Goal: Task Accomplishment & Management: Use online tool/utility

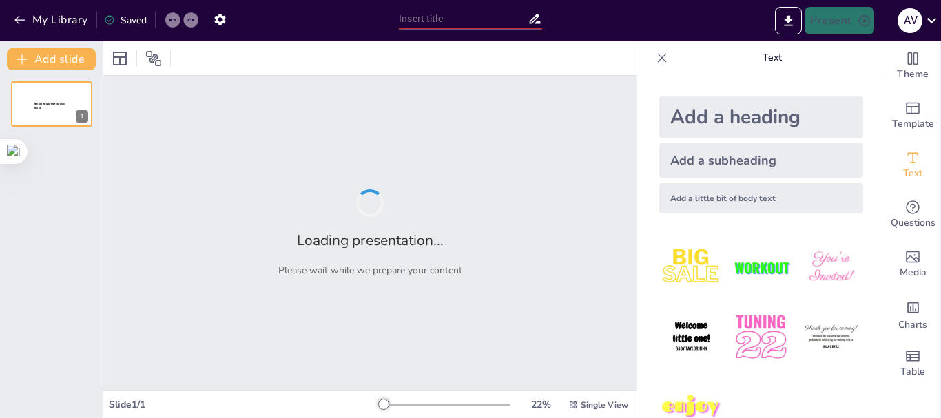
type input "Jabón Natural: Proceso y Beneficios de la Sábila en Casa"
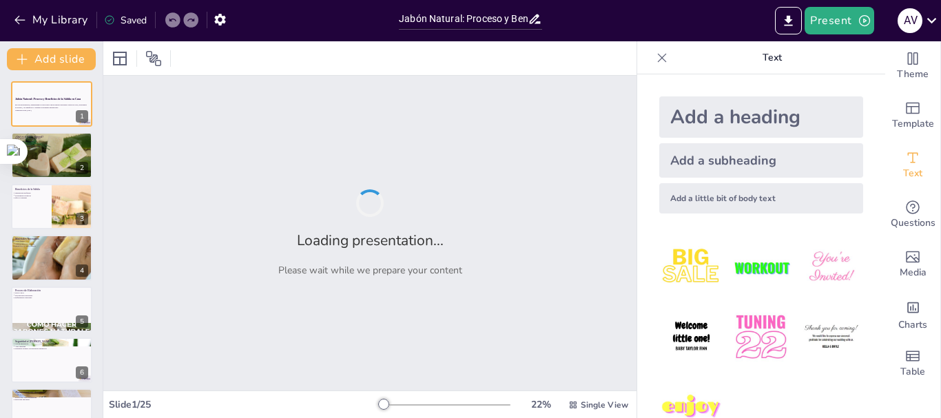
checkbox input "true"
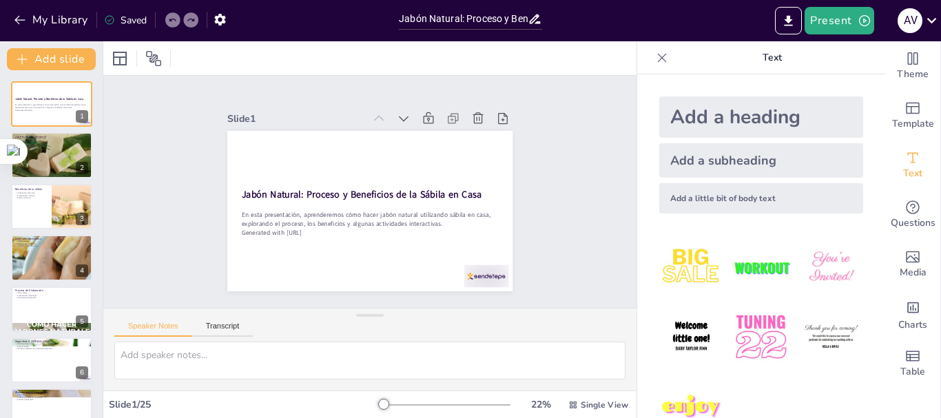
checkbox input "true"
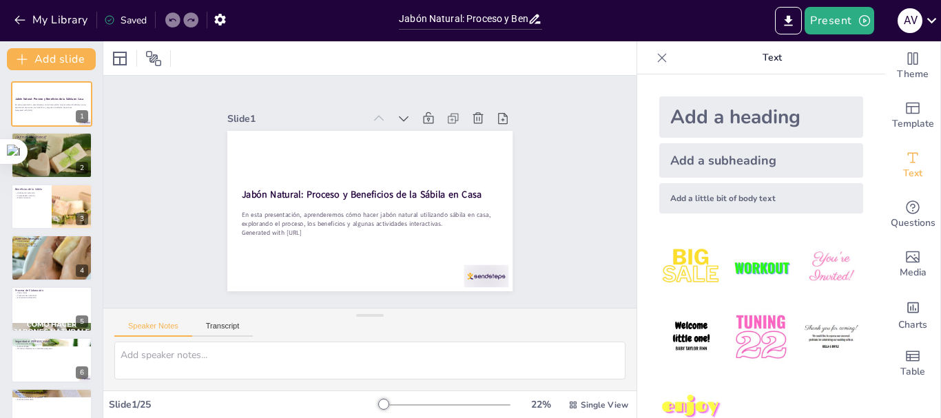
checkbox input "true"
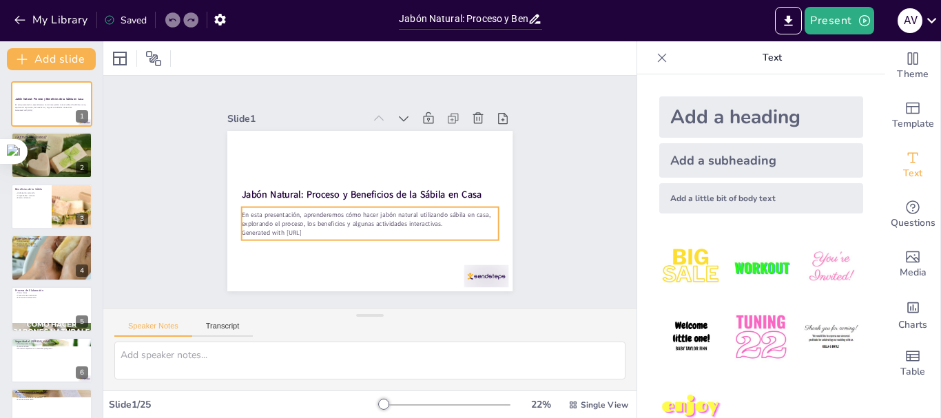
checkbox input "true"
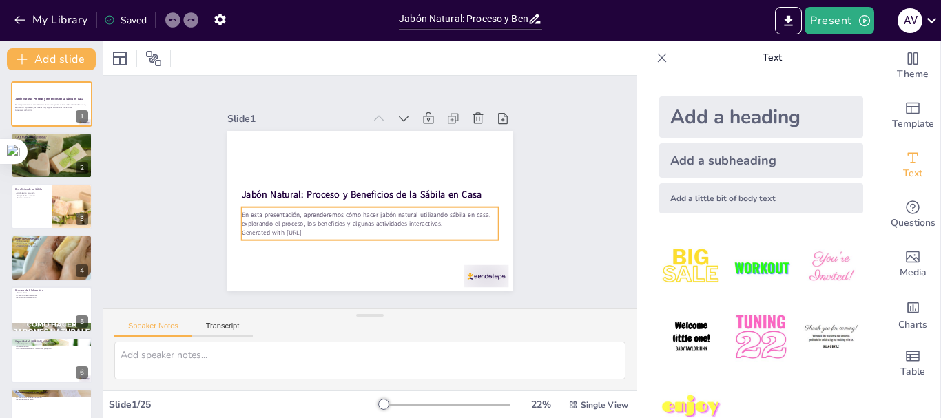
checkbox input "true"
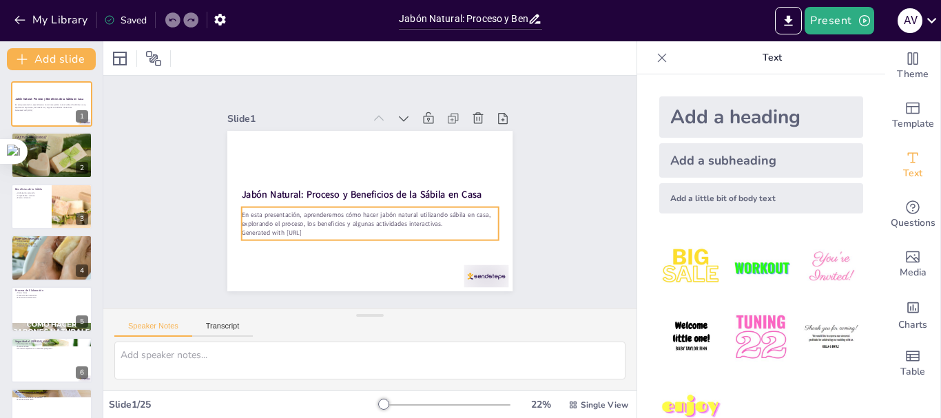
checkbox input "true"
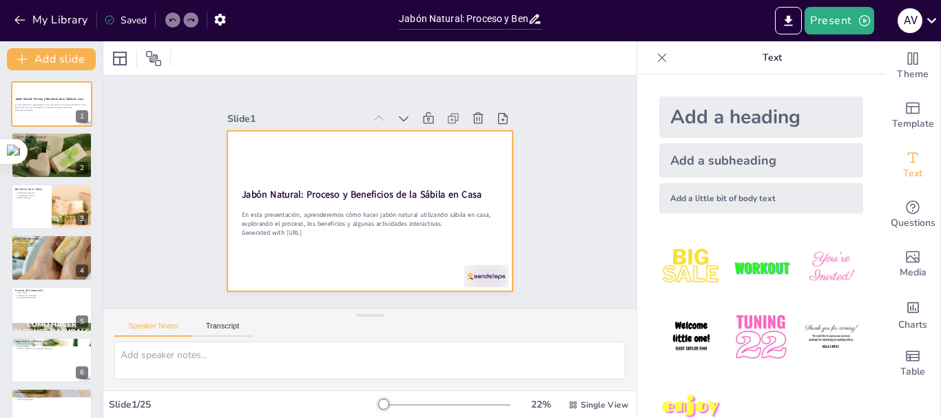
checkbox input "true"
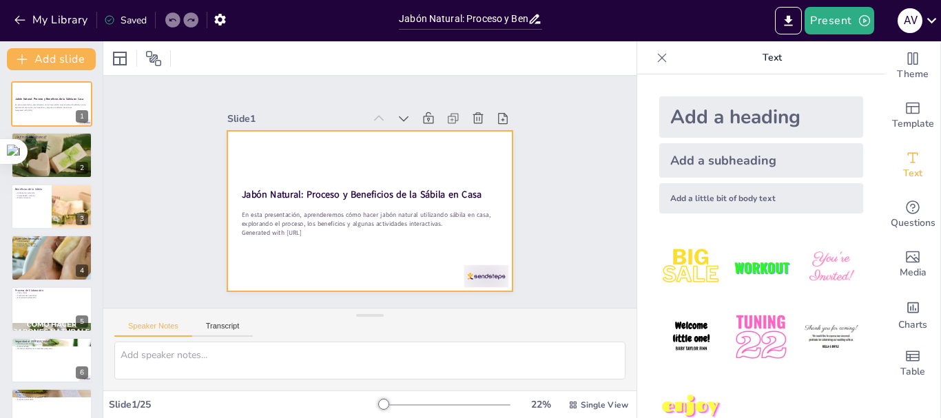
checkbox input "true"
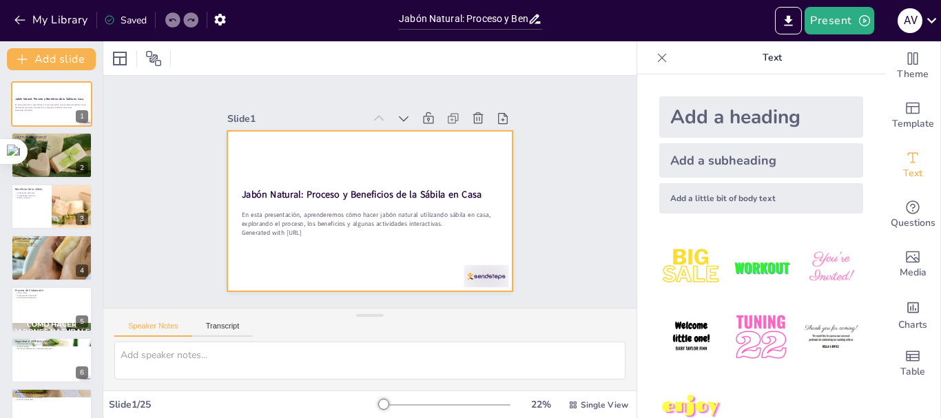
checkbox input "true"
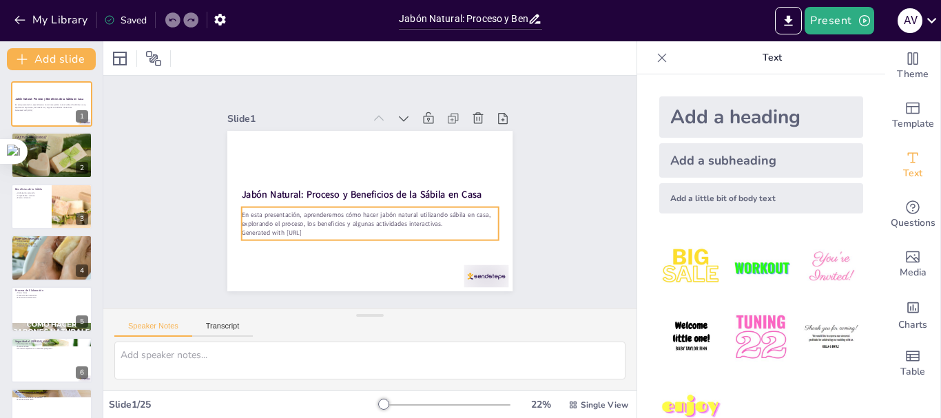
checkbox input "true"
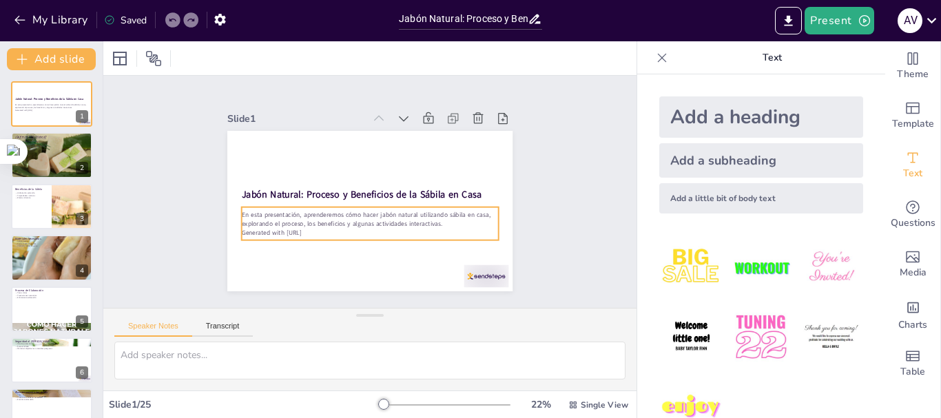
checkbox input "true"
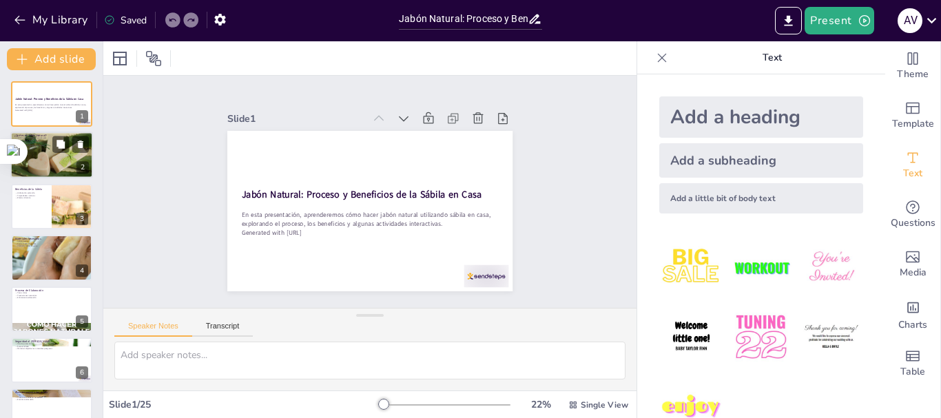
checkbox input "true"
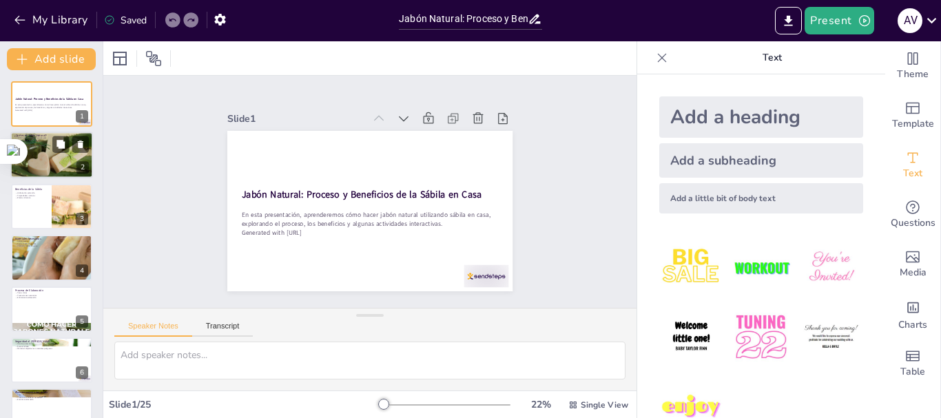
checkbox input "true"
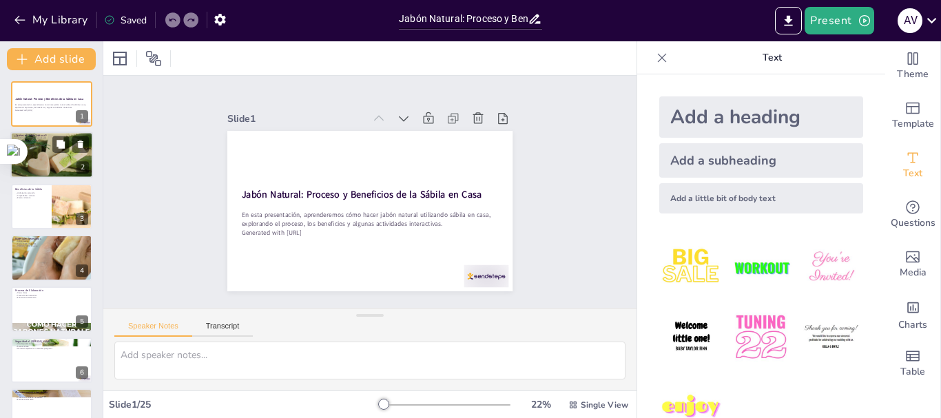
checkbox input "true"
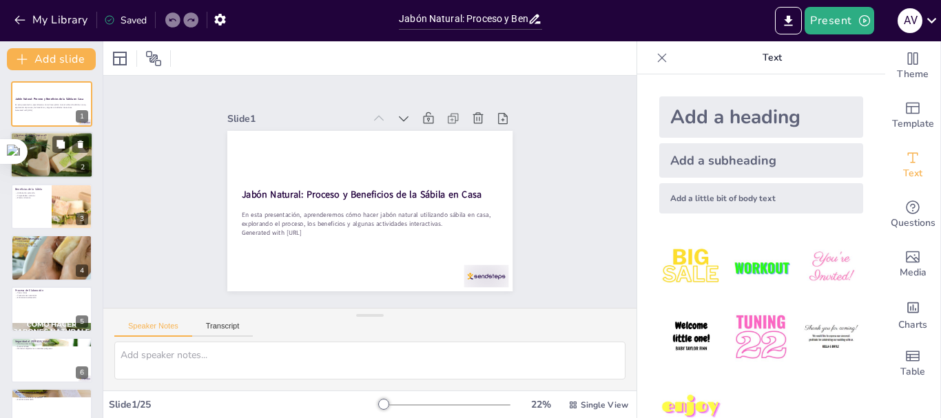
checkbox input "true"
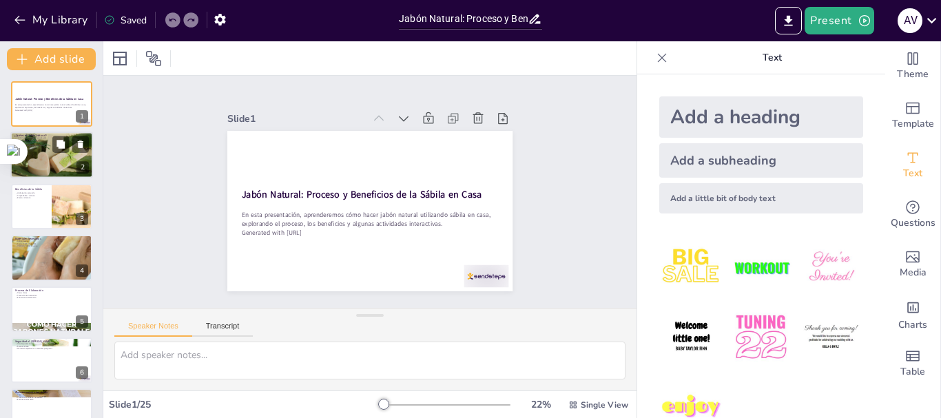
checkbox input "true"
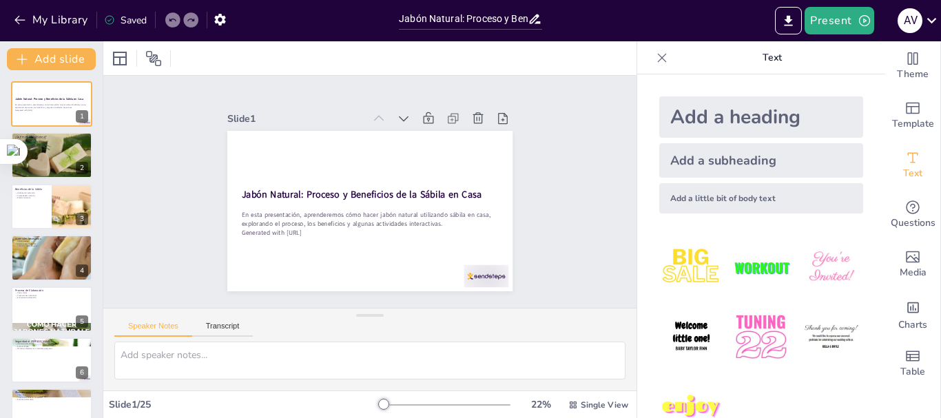
checkbox input "true"
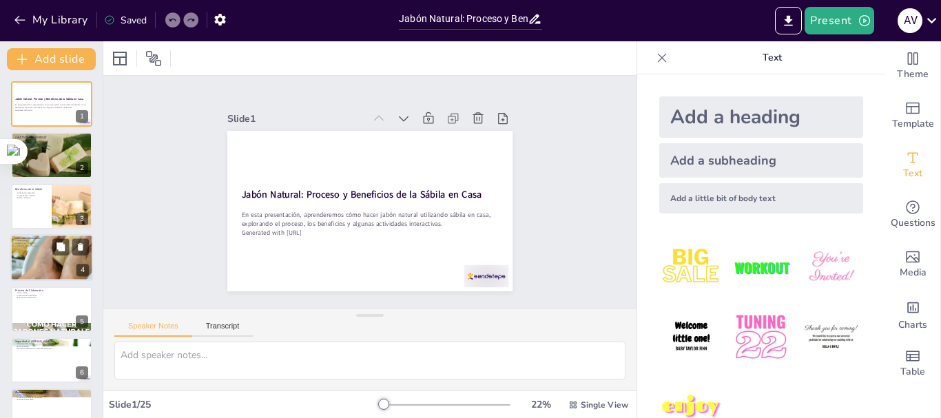
checkbox input "true"
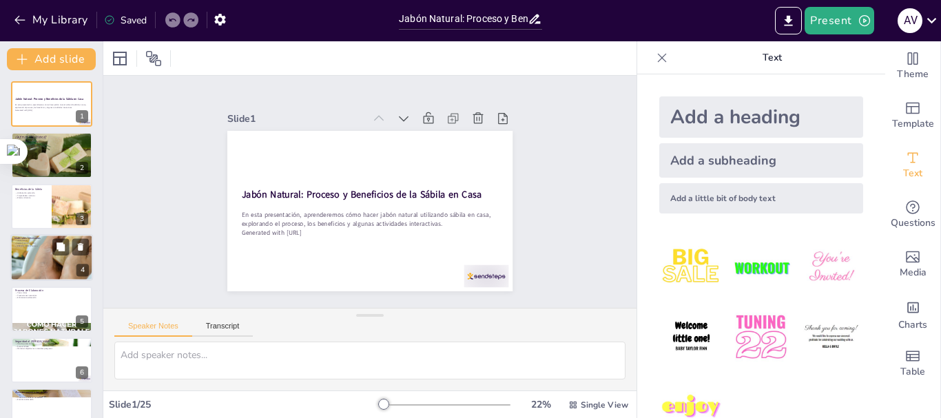
checkbox input "true"
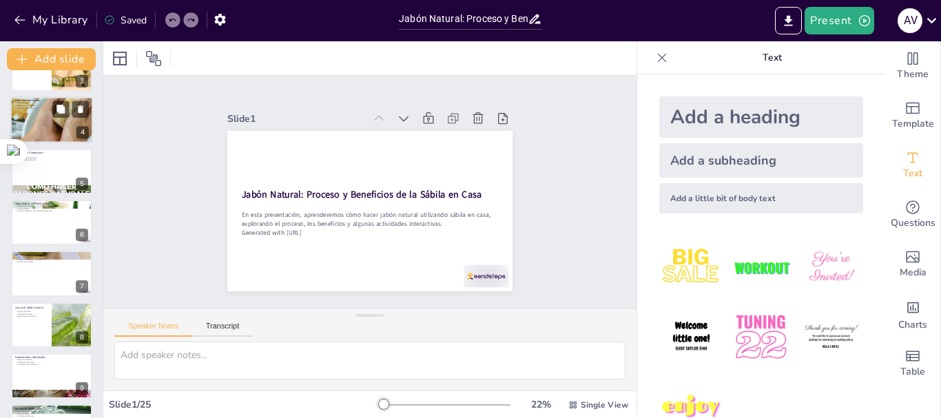
checkbox input "true"
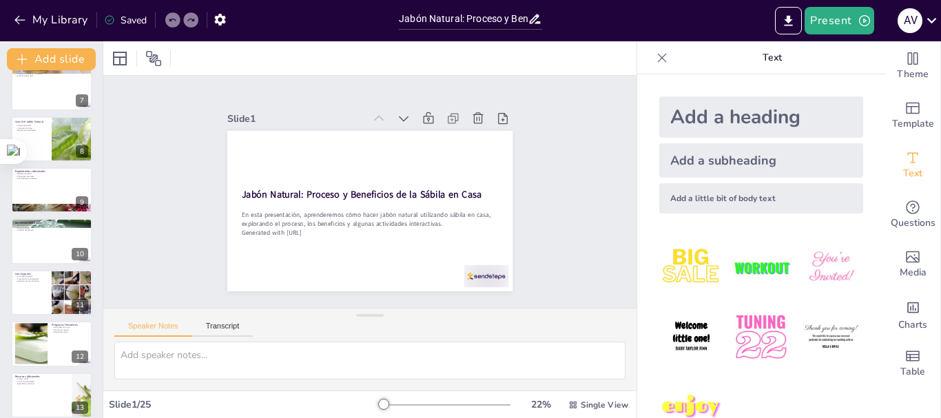
checkbox input "true"
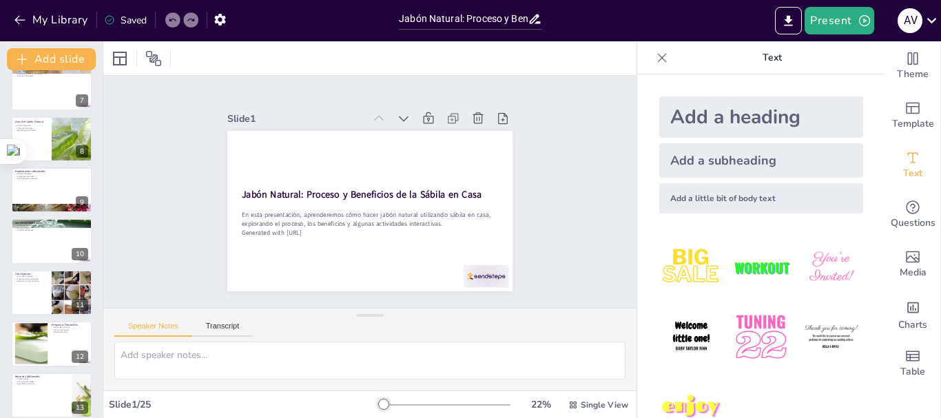
checkbox input "true"
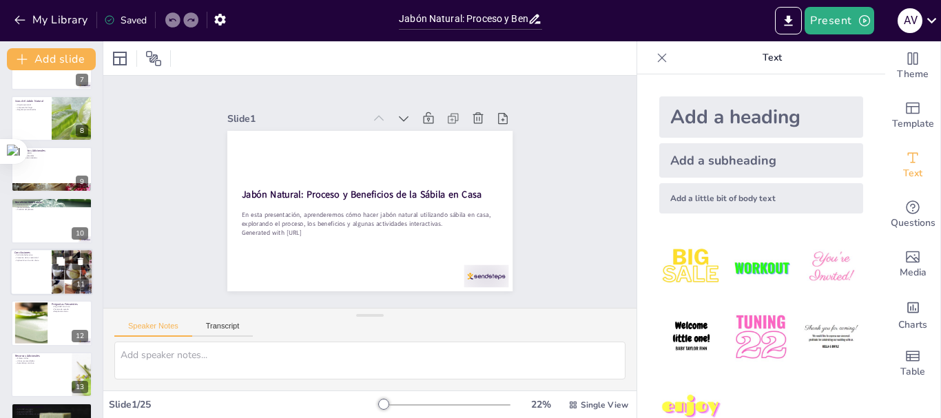
checkbox input "true"
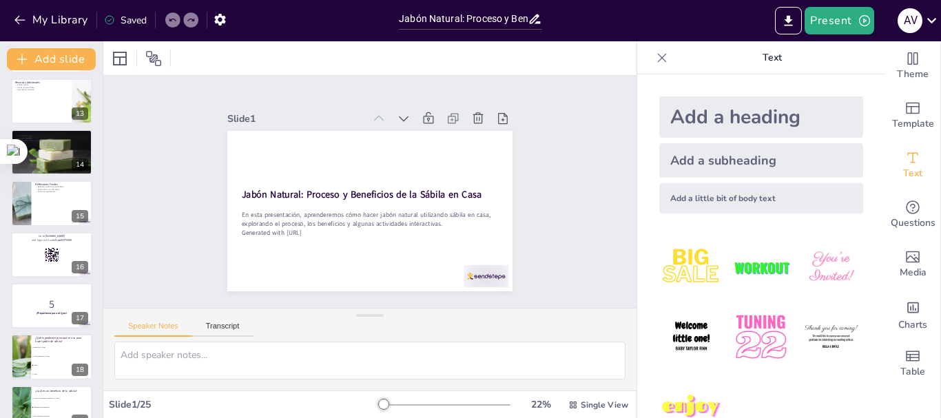
checkbox input "true"
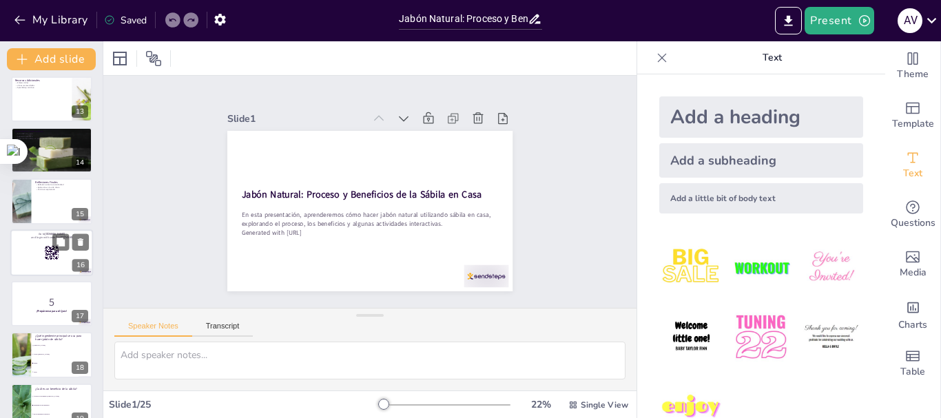
checkbox input "true"
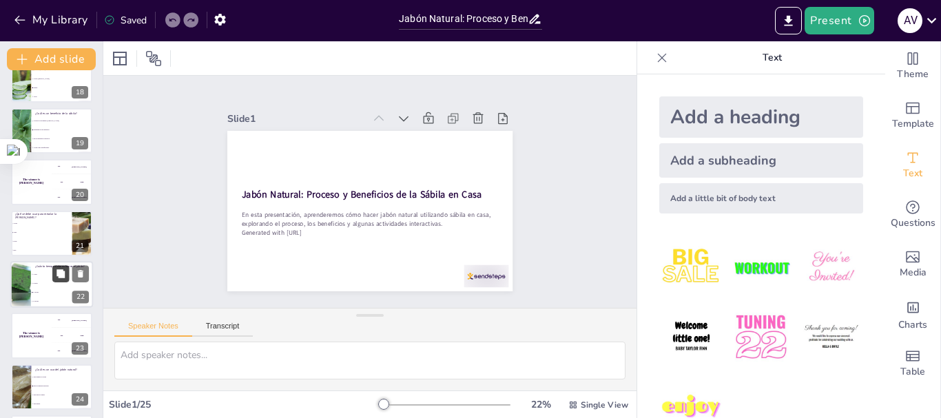
checkbox input "true"
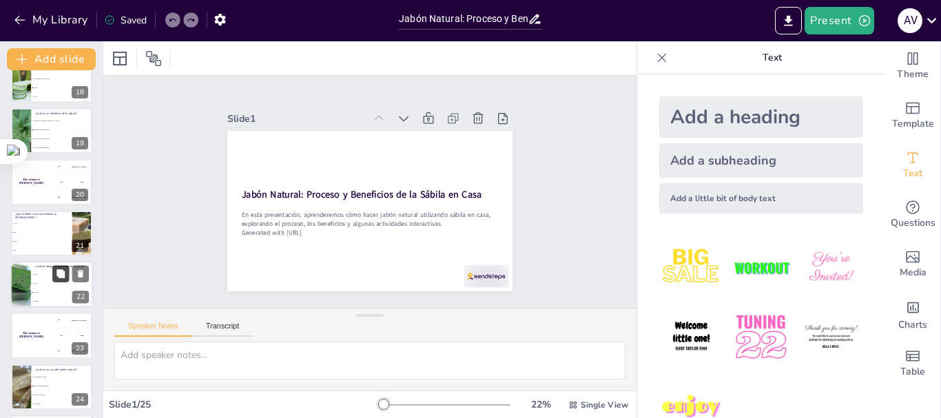
checkbox input "true"
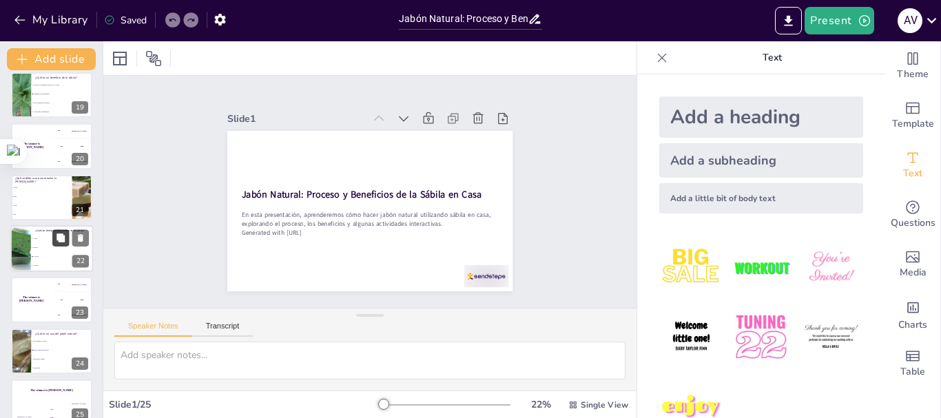
scroll to position [949, 0]
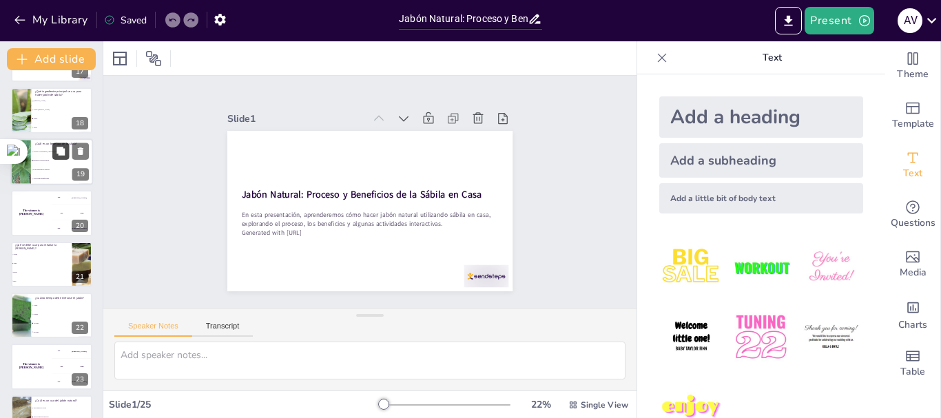
checkbox input "true"
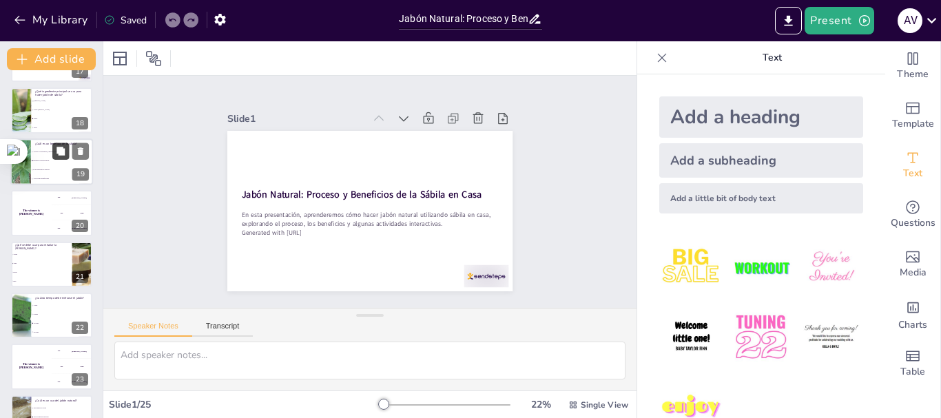
checkbox input "true"
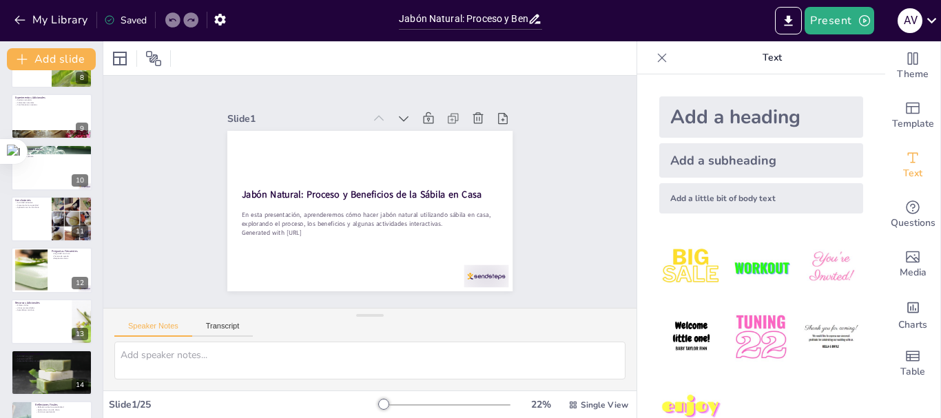
scroll to position [191, 0]
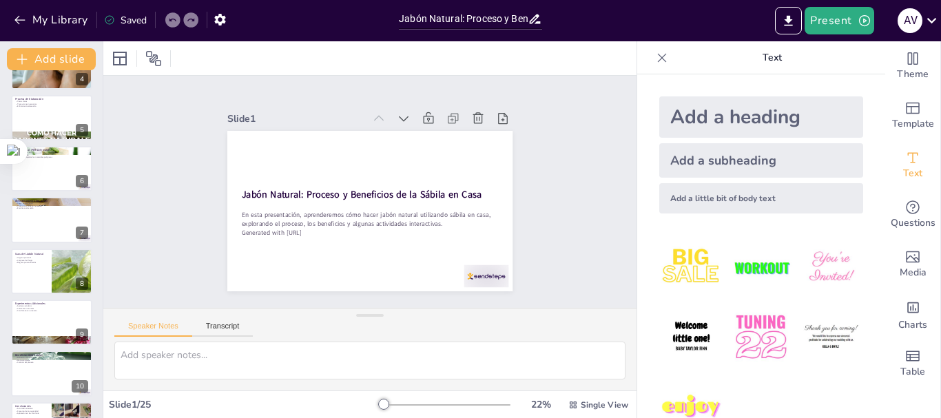
checkbox input "true"
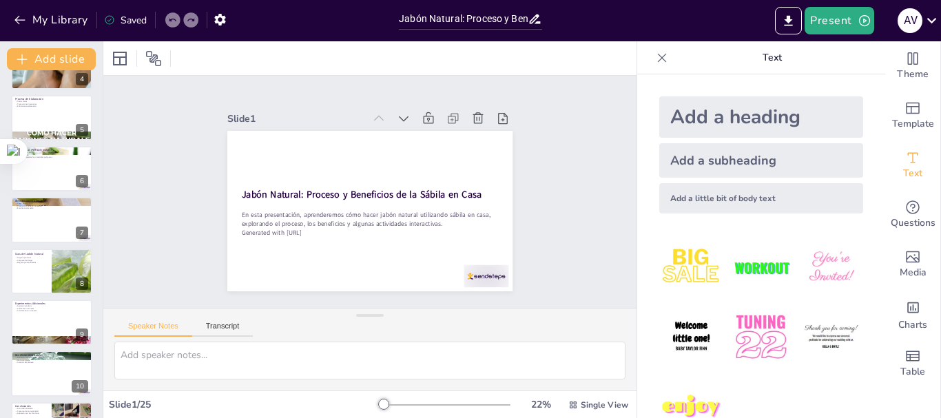
checkbox input "true"
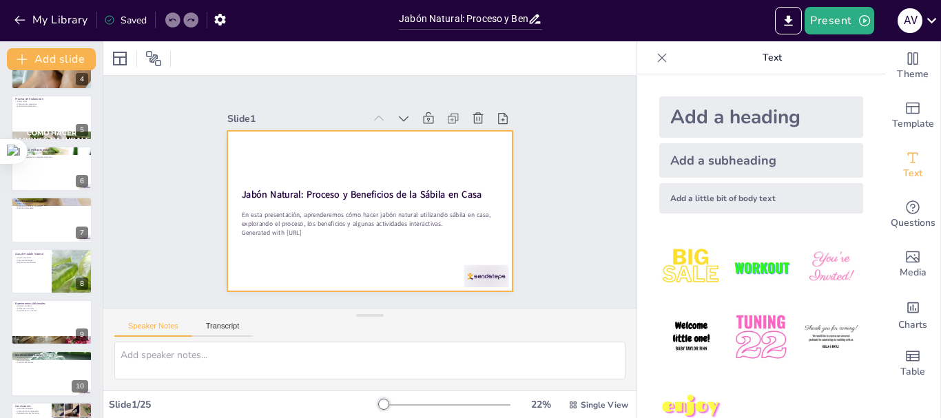
checkbox input "true"
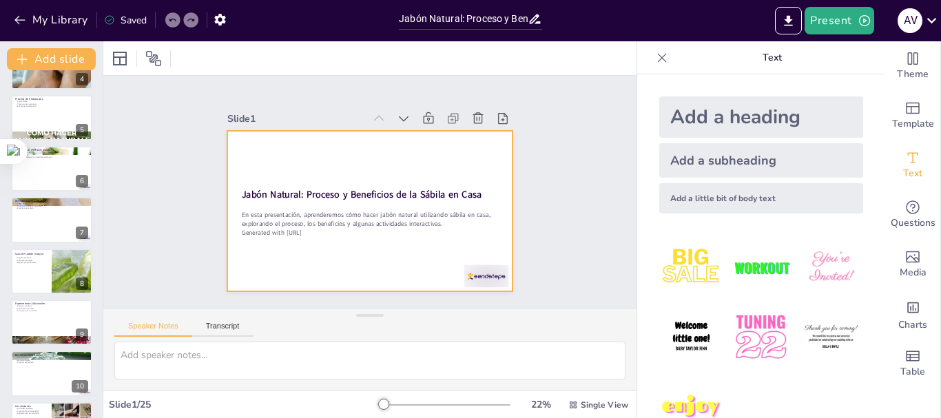
checkbox input "true"
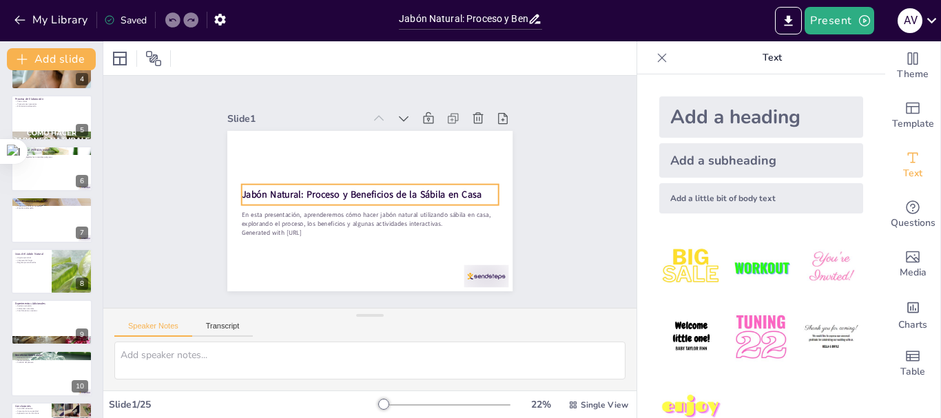
click at [351, 193] on strong "Jabón Natural: Proceso y Beneficios de la Sábila en Casa" at bounding box center [362, 194] width 240 height 13
checkbox input "true"
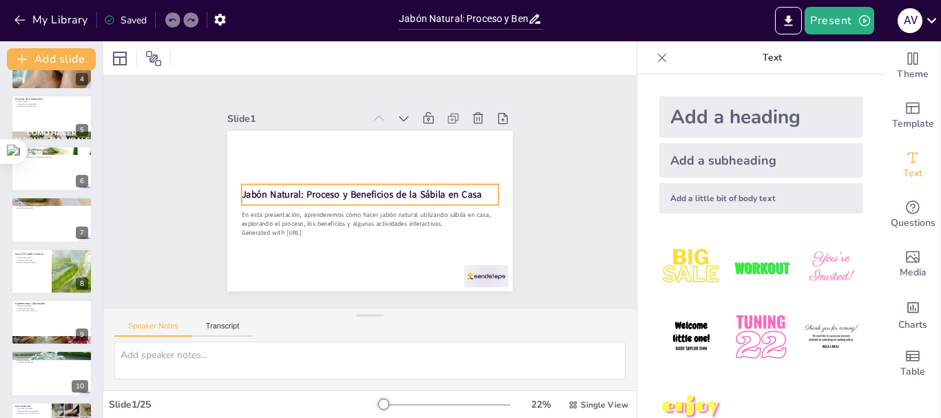
checkbox input "true"
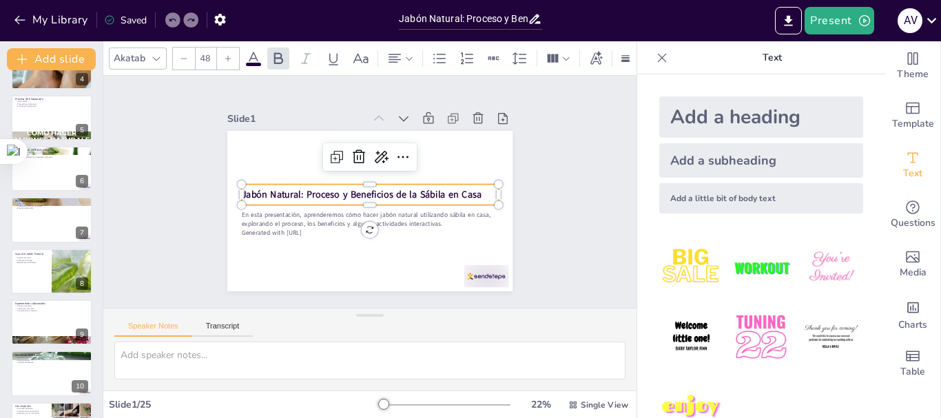
checkbox input "true"
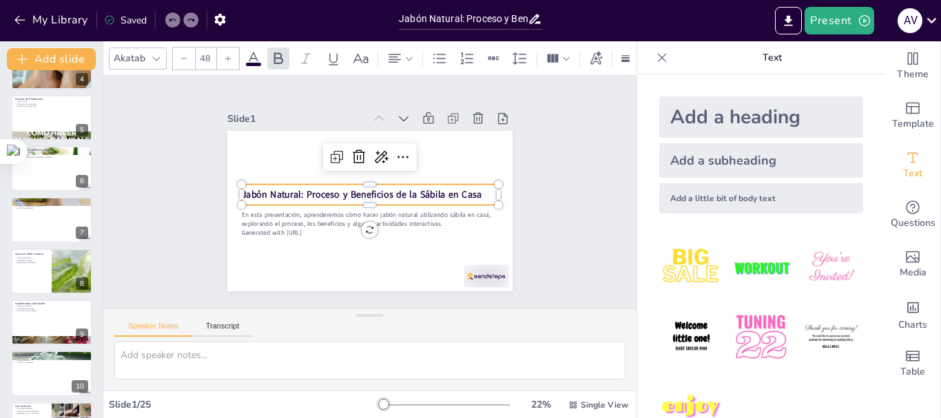
checkbox input "true"
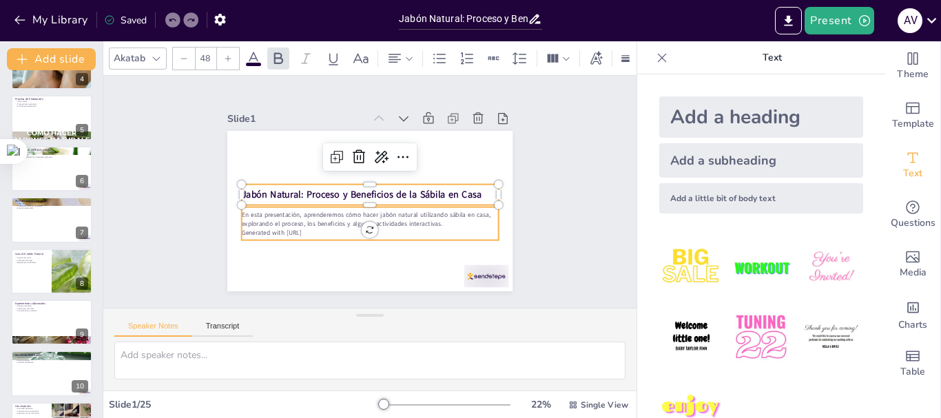
checkbox input "true"
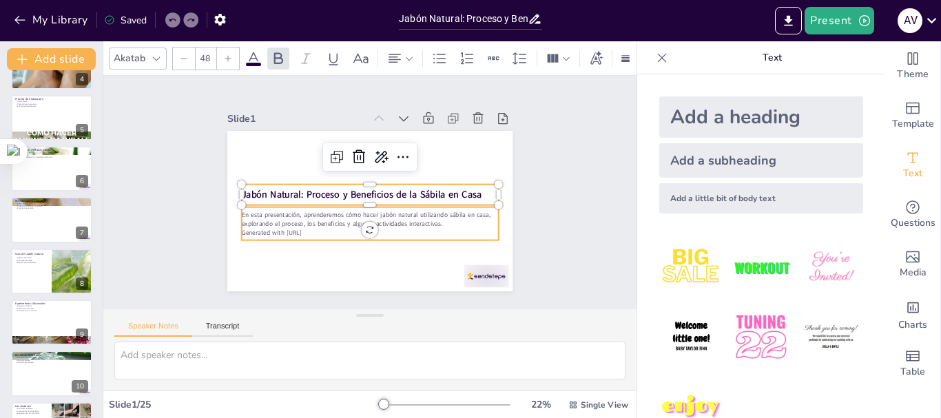
checkbox input "true"
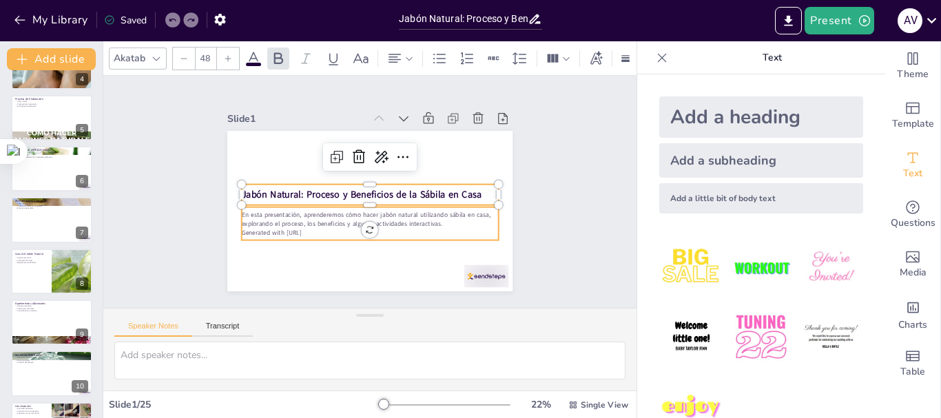
type input "32"
click at [314, 216] on p "En esta presentación, aprenderemos cómo hacer jabón natural utilizando sábila e…" at bounding box center [370, 219] width 257 height 18
checkbox input "true"
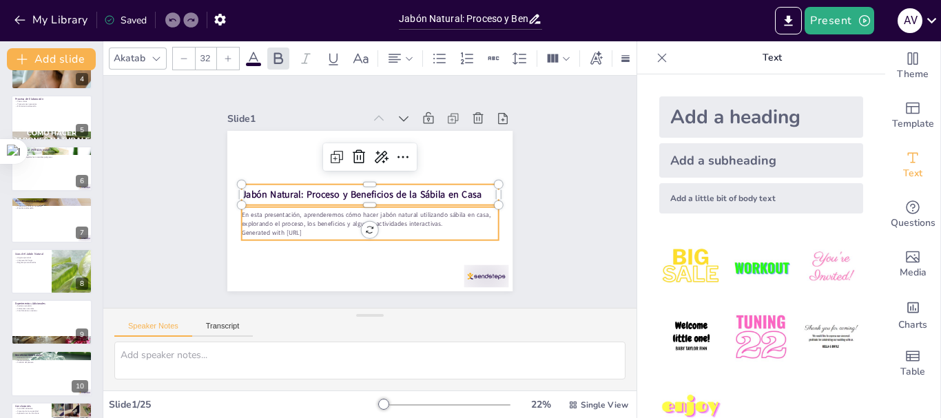
checkbox input "true"
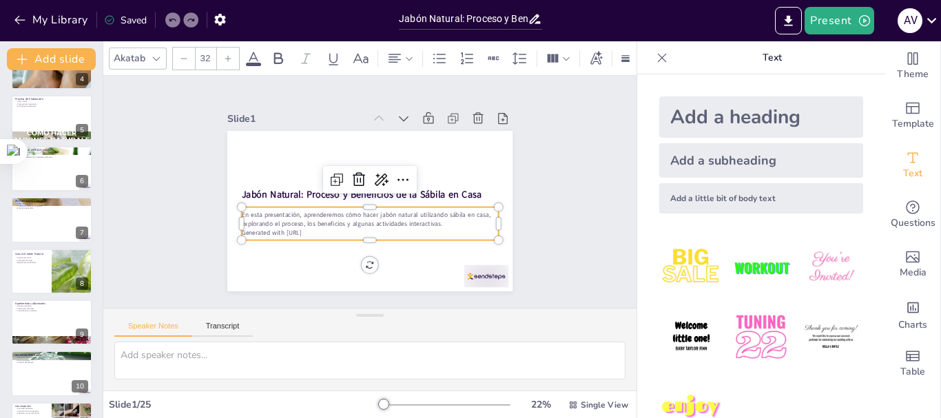
checkbox input "true"
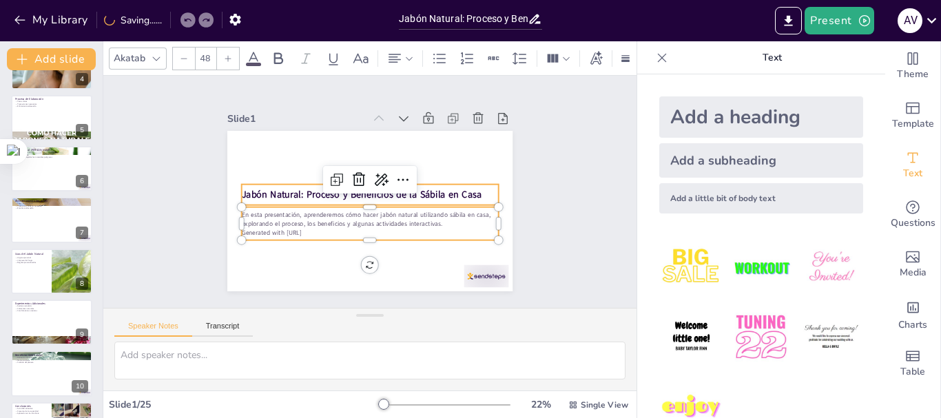
click at [295, 191] on strong "Jabón Natural: Proceso y Beneficios de la Sábila en Casa" at bounding box center [361, 194] width 240 height 38
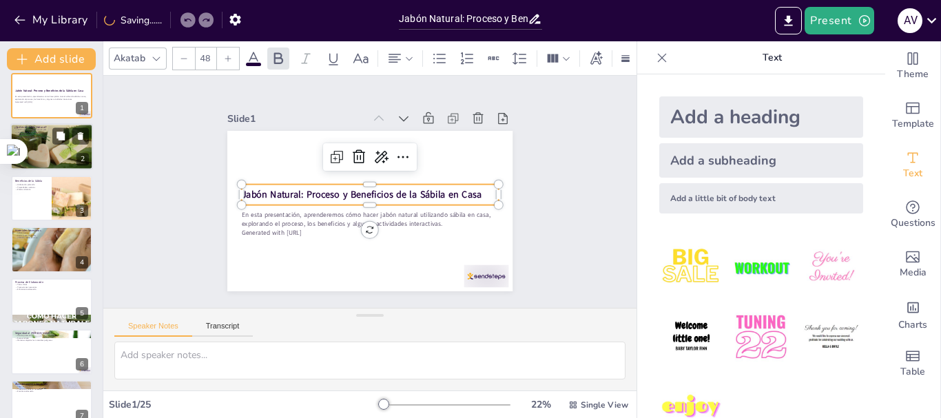
scroll to position [0, 0]
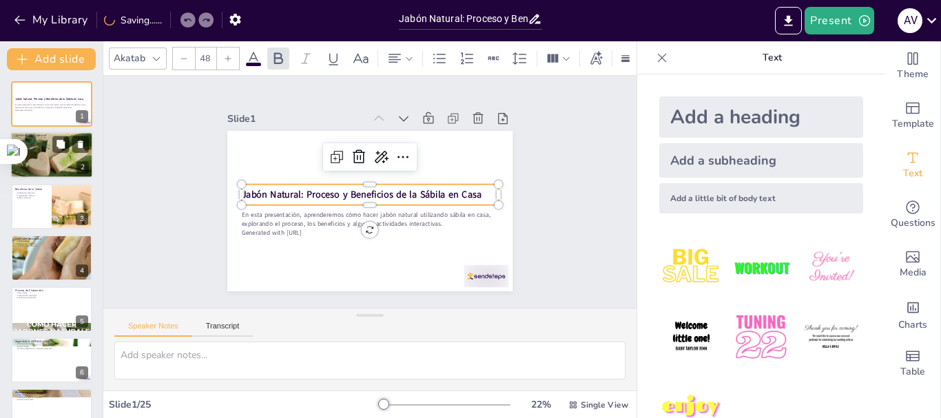
click at [63, 160] on div at bounding box center [51, 155] width 83 height 62
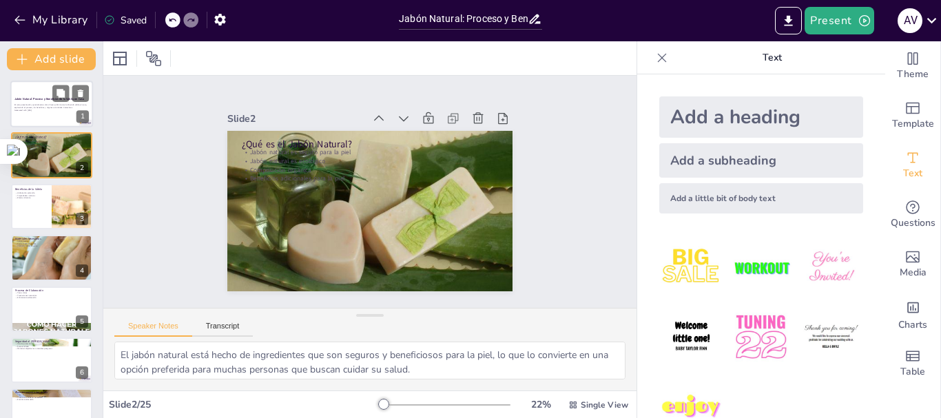
click at [54, 112] on div "En esta presentación, aprenderemos cómo hacer jabón natural utilizando sábila e…" at bounding box center [51, 108] width 74 height 10
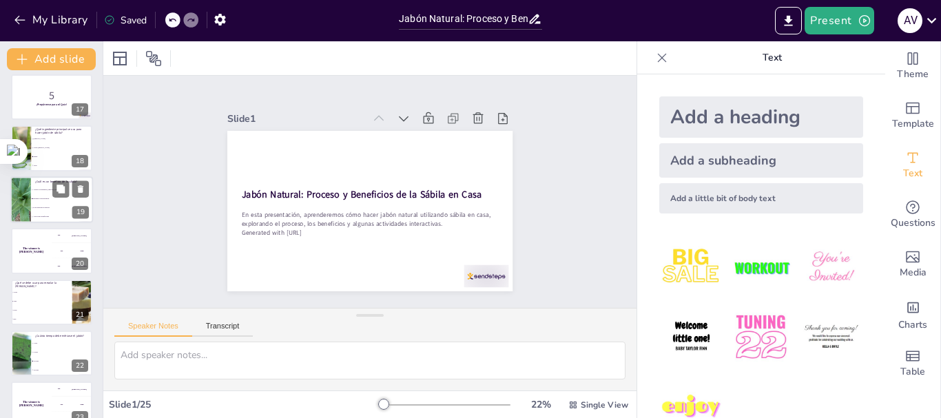
click at [48, 207] on span "Es un repelente de insectos" at bounding box center [62, 208] width 59 height 2
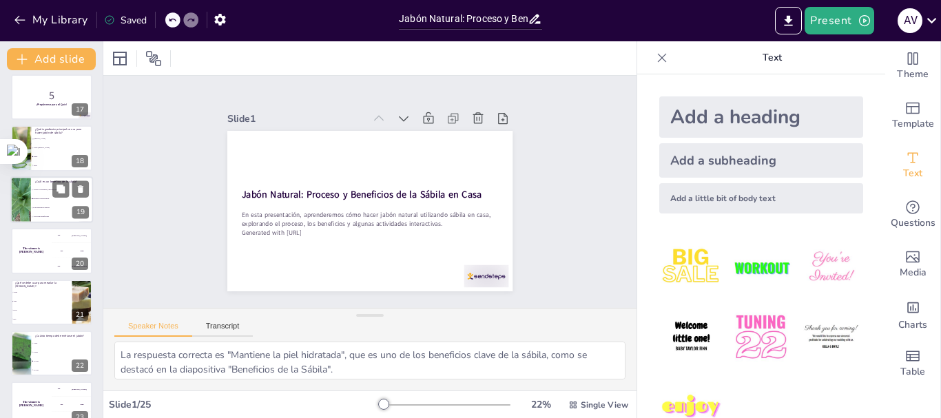
scroll to position [782, 0]
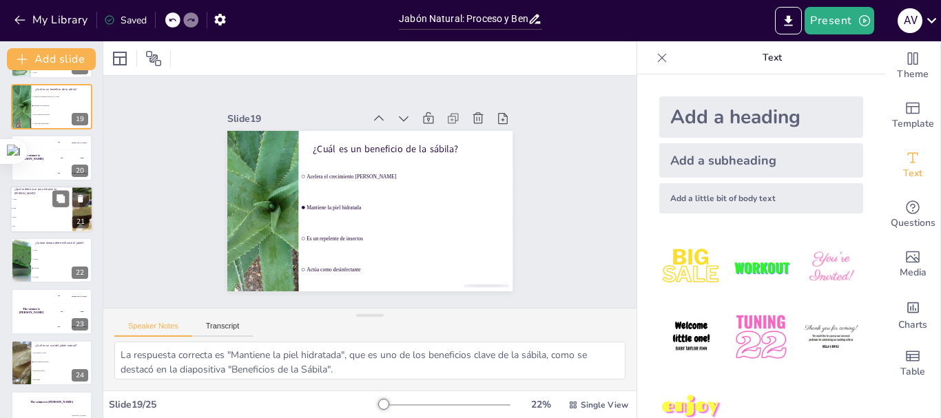
click at [45, 210] on li "Agua" at bounding box center [41, 208] width 62 height 9
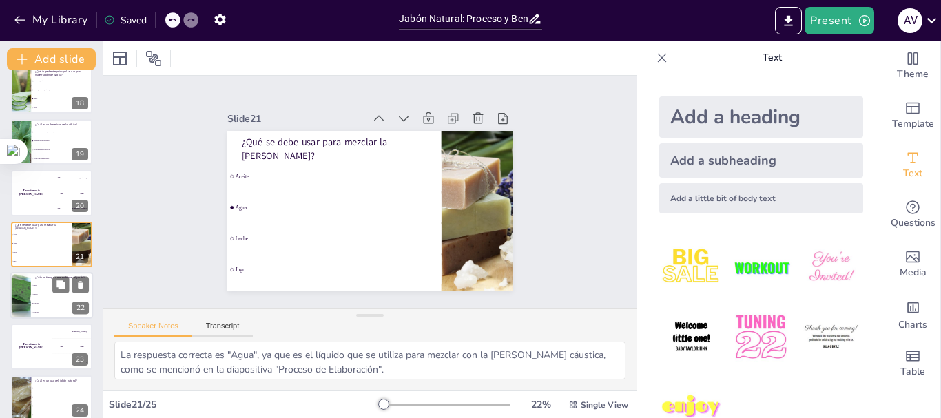
click at [50, 287] on li "1 hora" at bounding box center [62, 285] width 62 height 9
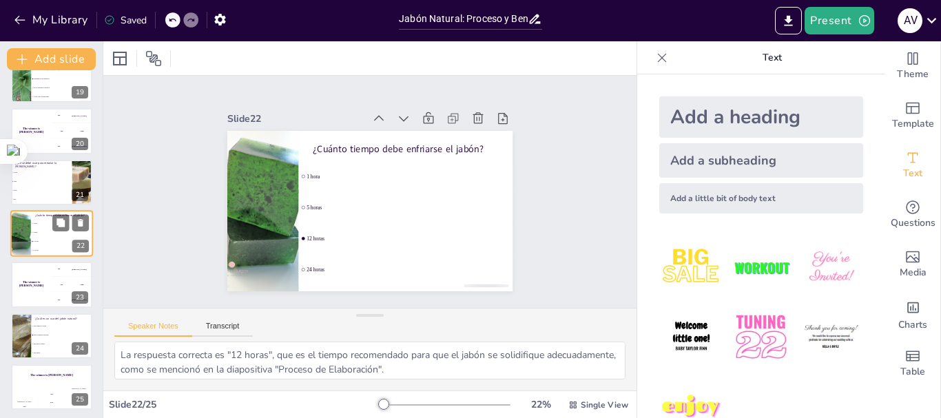
scroll to position [949, 0]
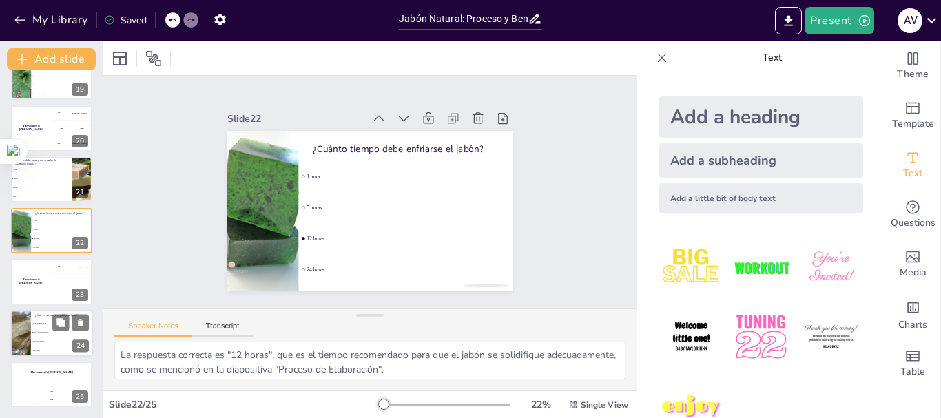
click at [40, 334] on li "Para la limpieza personal" at bounding box center [62, 332] width 62 height 9
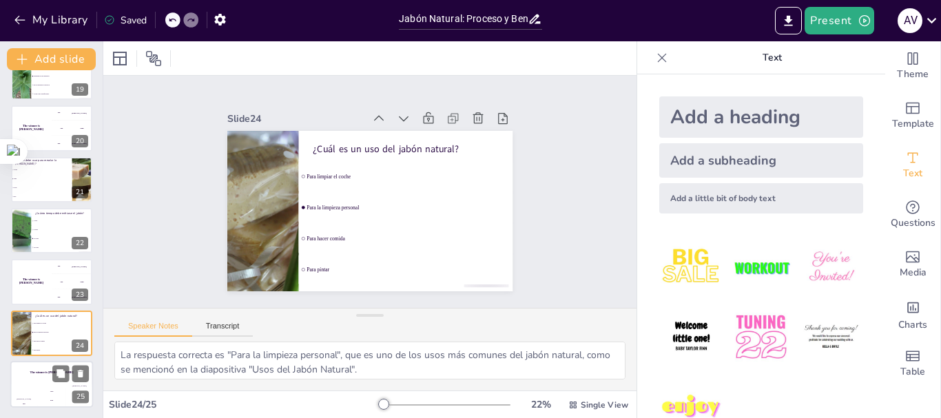
click at [39, 372] on h4 "The winner is Niels 🏆" at bounding box center [51, 372] width 83 height 3
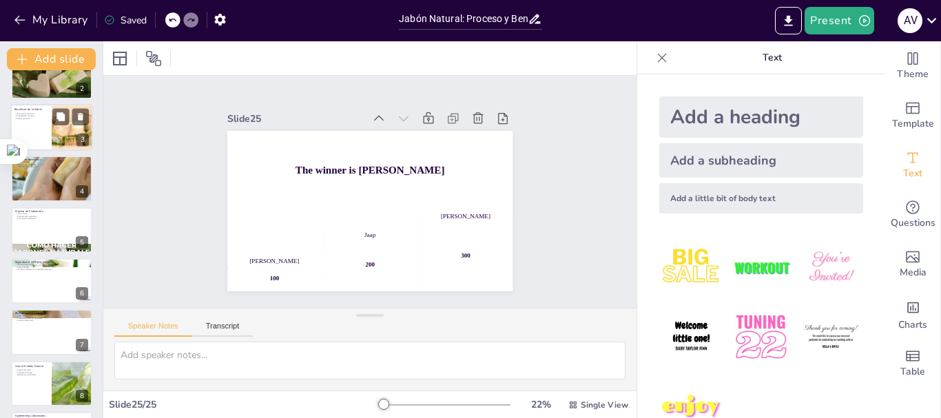
scroll to position [0, 0]
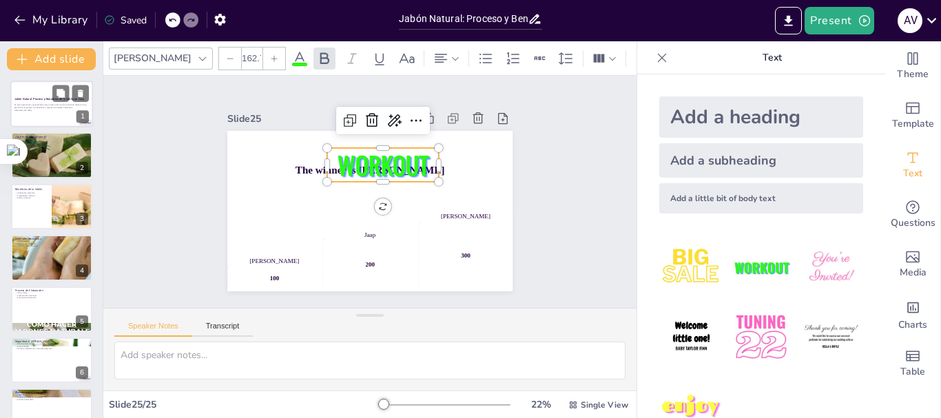
click at [50, 99] on strong "Jabón Natural: Proceso y Beneficios de la Sábila en Casa" at bounding box center [49, 98] width 70 height 3
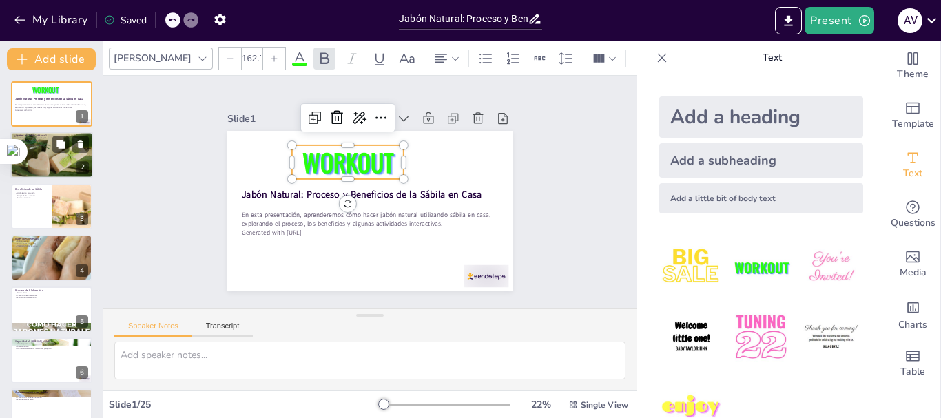
click at [43, 151] on div at bounding box center [51, 155] width 83 height 62
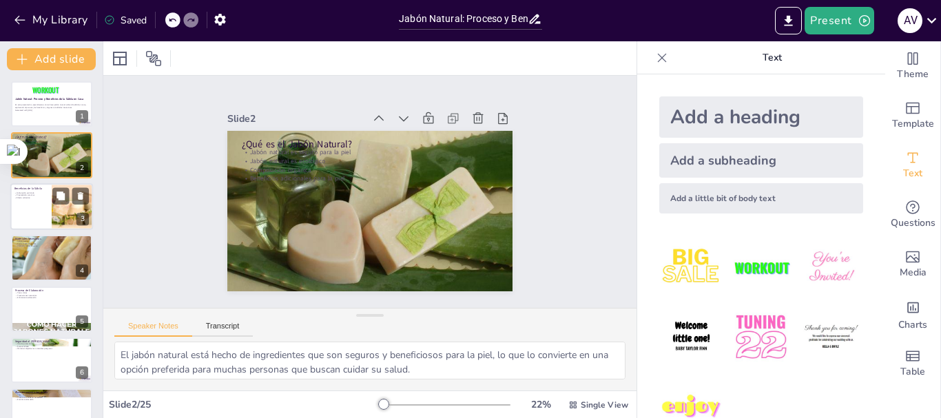
click at [27, 204] on div at bounding box center [51, 206] width 83 height 47
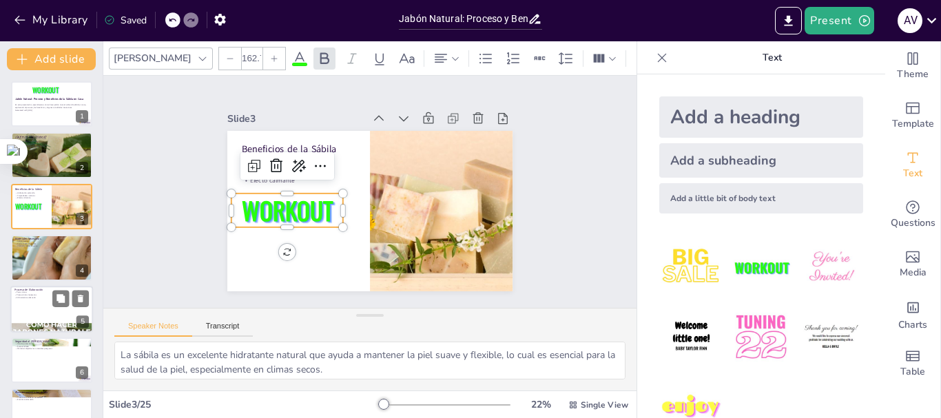
click at [47, 293] on p "Precauciones necesarias" at bounding box center [51, 294] width 74 height 3
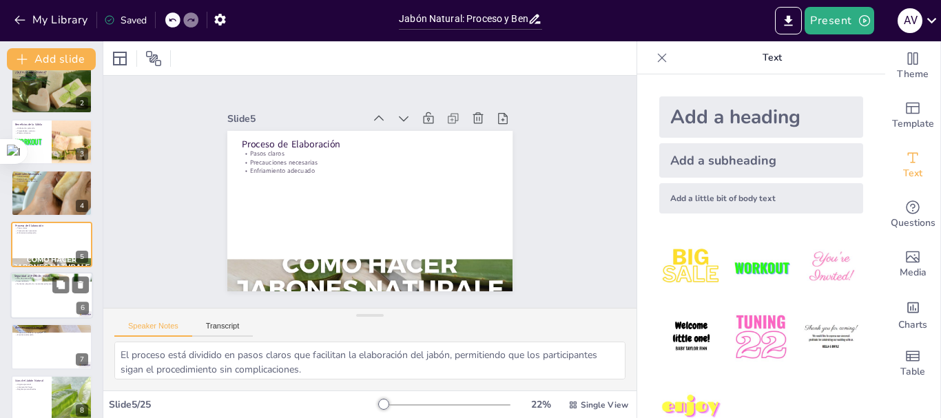
click at [36, 300] on div at bounding box center [51, 295] width 83 height 47
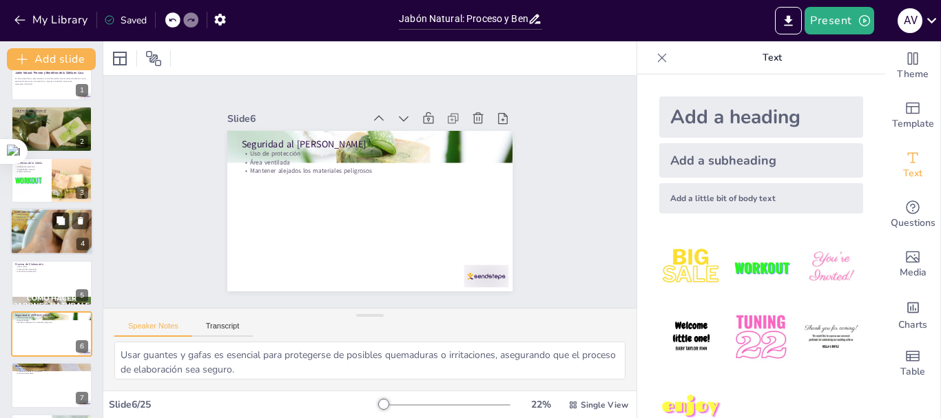
scroll to position [0, 0]
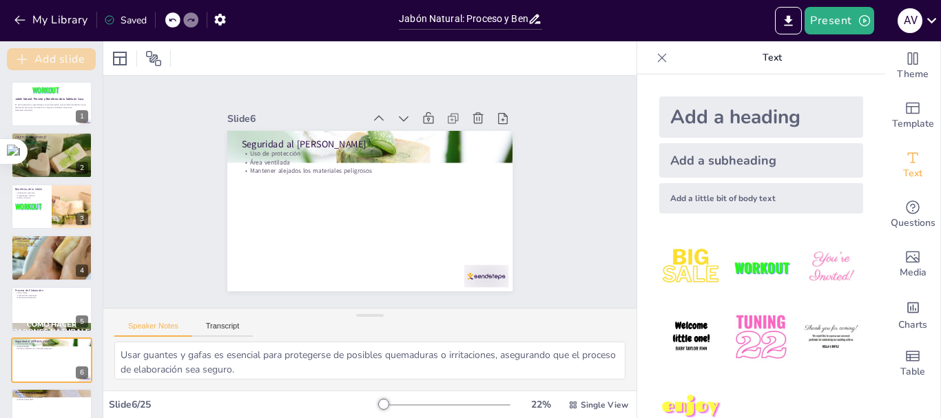
click at [27, 56] on icon "button" at bounding box center [22, 59] width 14 height 14
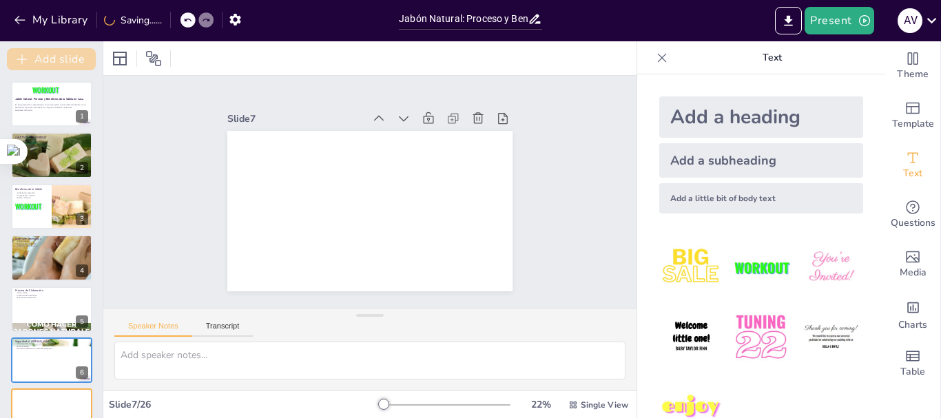
click at [34, 54] on button "Add slide" at bounding box center [51, 59] width 89 height 22
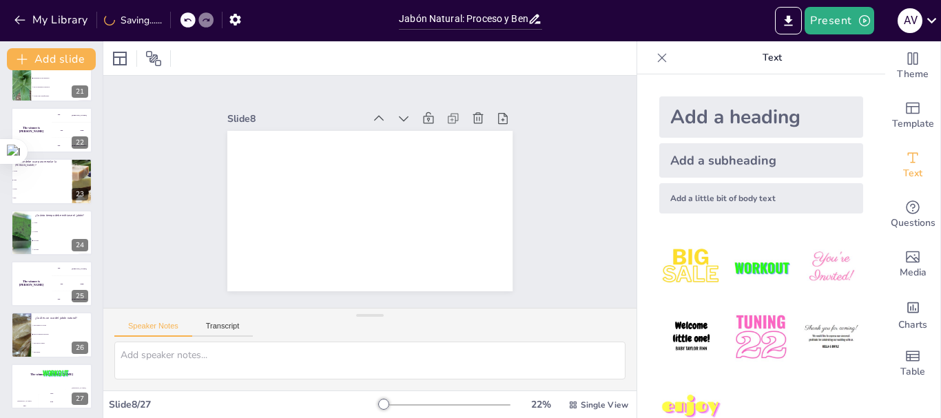
scroll to position [1052, 0]
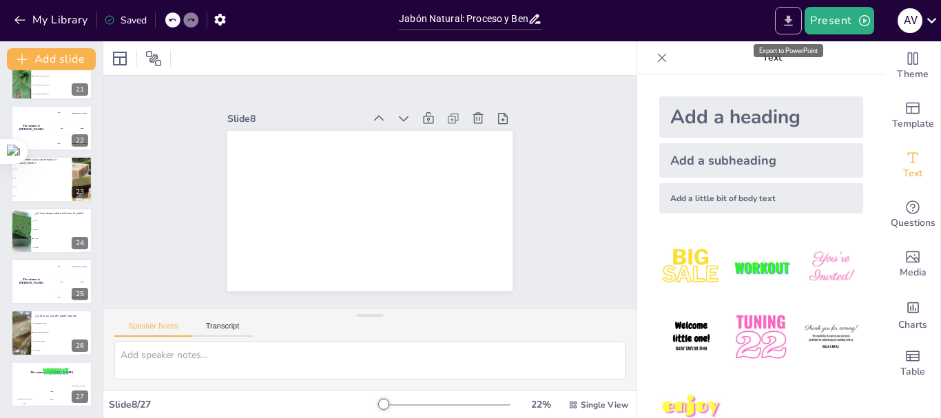
click at [788, 20] on icon "Export to PowerPoint" at bounding box center [788, 20] width 8 height 10
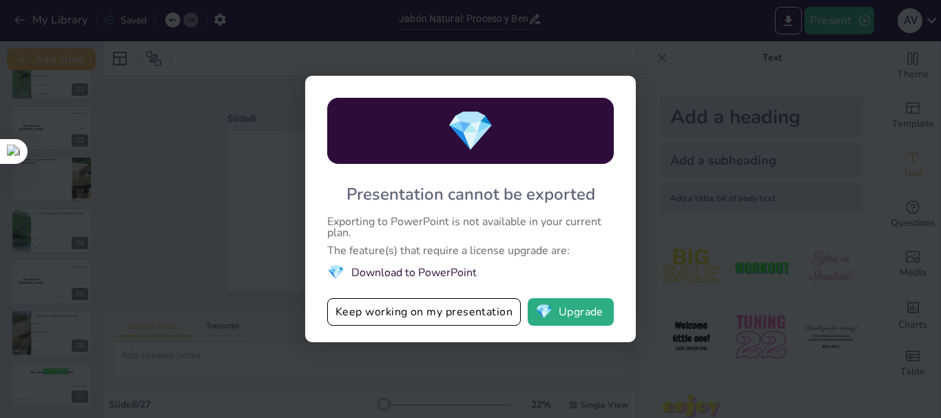
drag, startPoint x: 589, startPoint y: 259, endPoint x: 543, endPoint y: 284, distance: 52.7
click at [552, 281] on li "💎 Download to PowerPoint" at bounding box center [470, 272] width 287 height 19
click at [557, 312] on button "💎 Upgrade" at bounding box center [571, 312] width 86 height 28
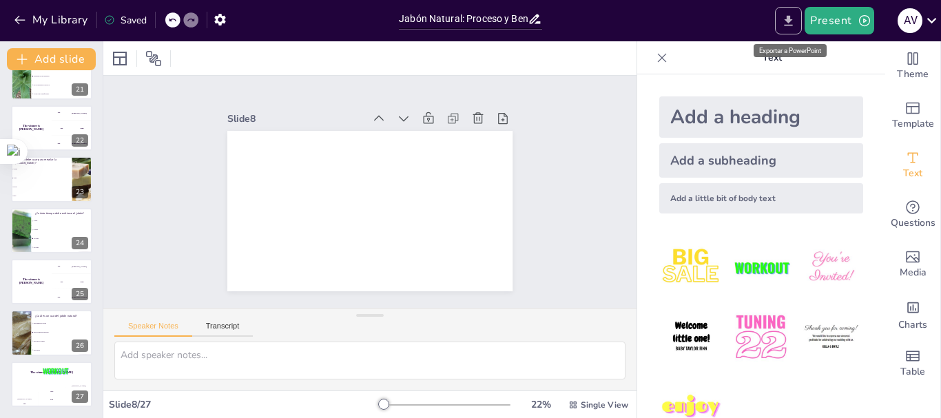
click at [787, 21] on icon "Export to PowerPoint" at bounding box center [788, 21] width 14 height 14
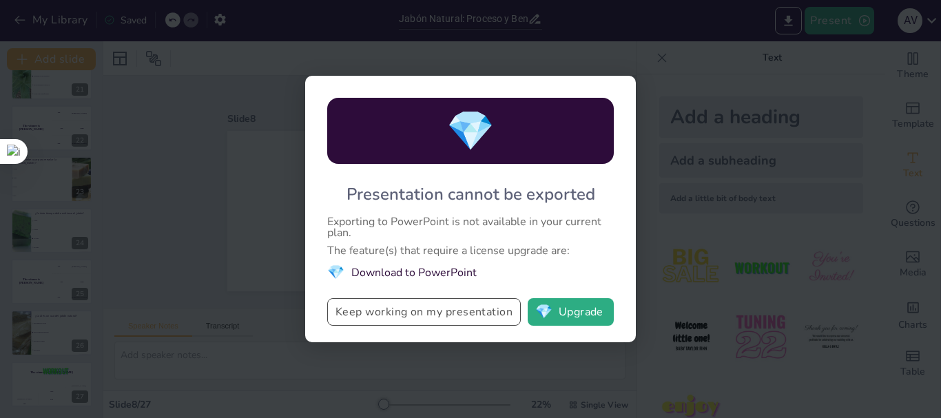
click at [383, 315] on button "Keep working on my presentation" at bounding box center [424, 312] width 194 height 28
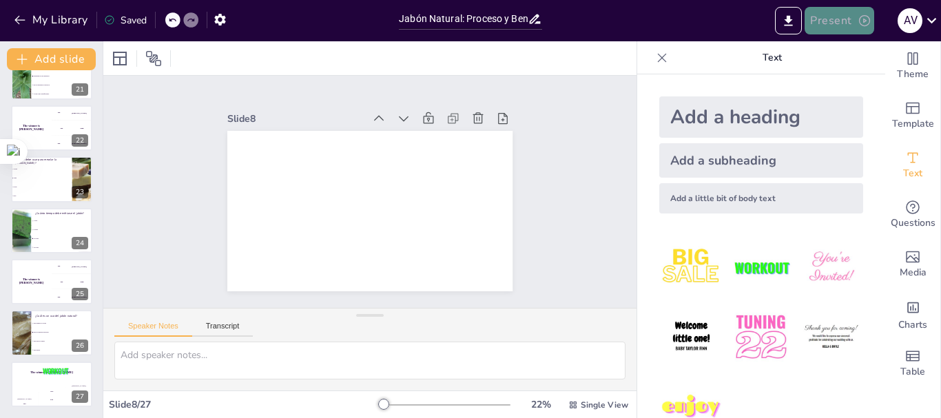
click at [828, 17] on button "Present" at bounding box center [838, 21] width 69 height 28
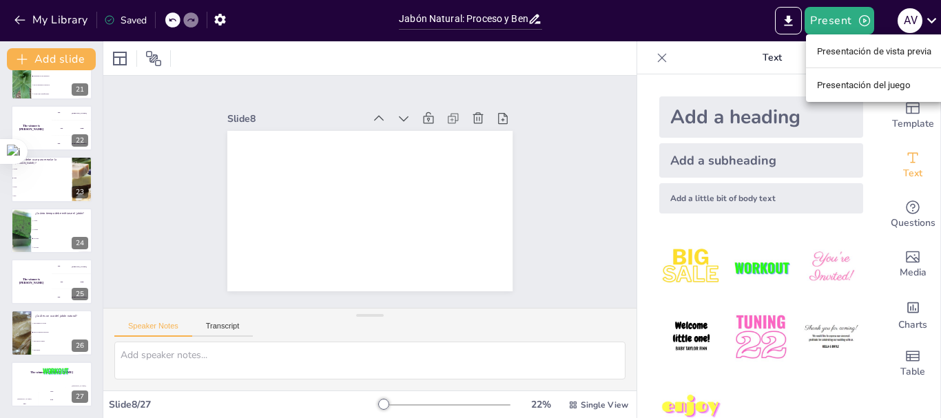
click at [861, 54] on font "Presentación de vista previa" at bounding box center [874, 51] width 115 height 10
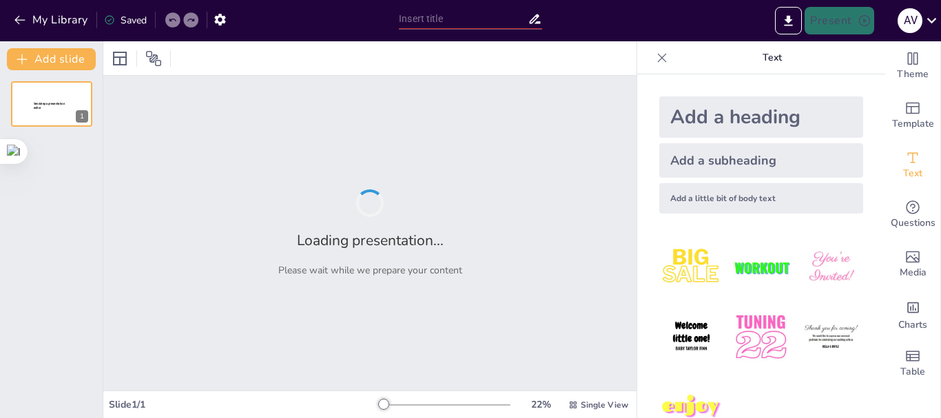
type input "Jabón Natural: Proceso y Beneficios de la Sábila en Casa"
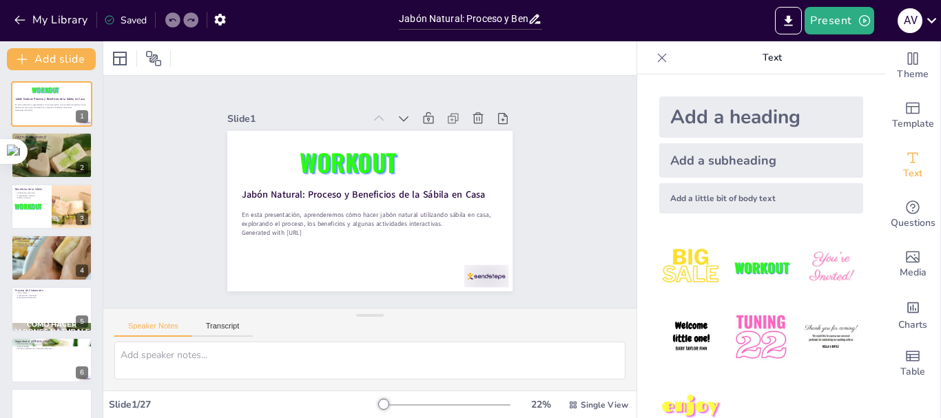
checkbox input "true"
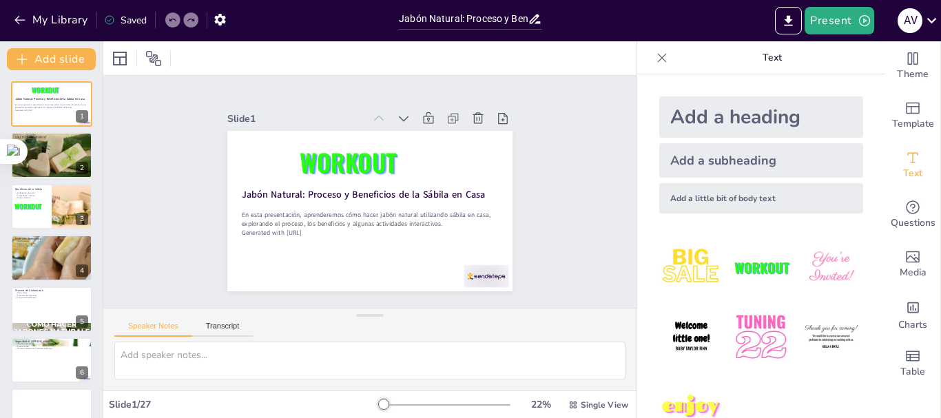
checkbox input "true"
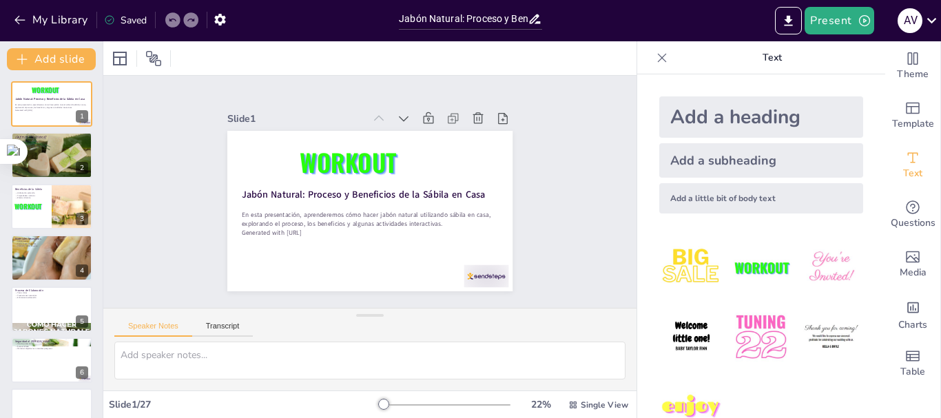
checkbox input "true"
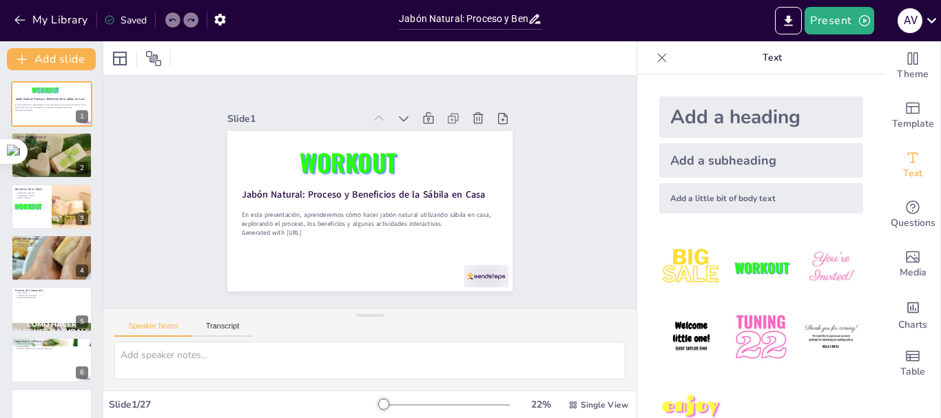
checkbox input "true"
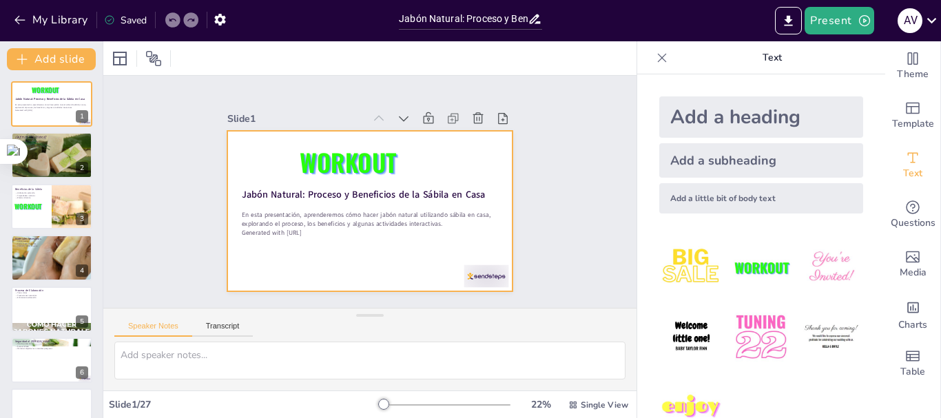
checkbox input "true"
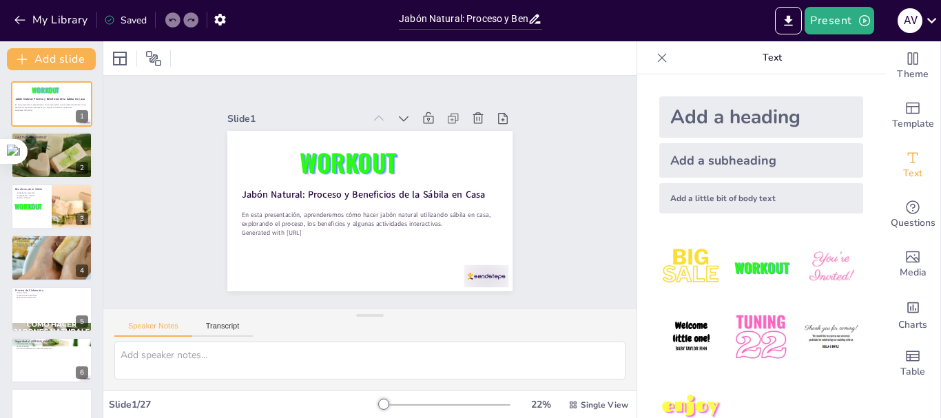
click at [134, 21] on div "Saved" at bounding box center [125, 20] width 43 height 13
click at [492, 20] on input "Jabón Natural: Proceso y Beneficios de la Sábila en Casa" at bounding box center [463, 19] width 129 height 20
checkbox input "true"
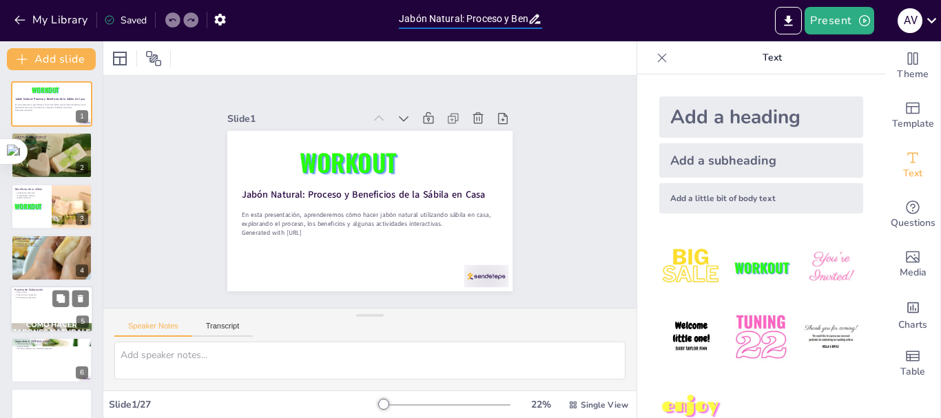
checkbox input "true"
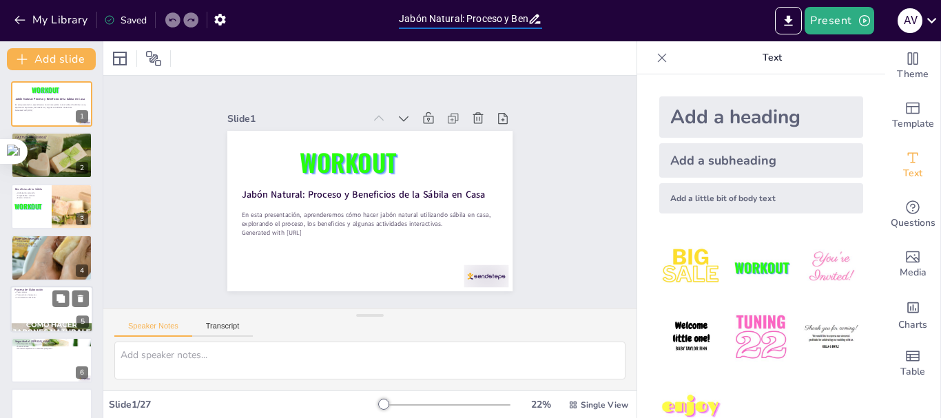
checkbox input "true"
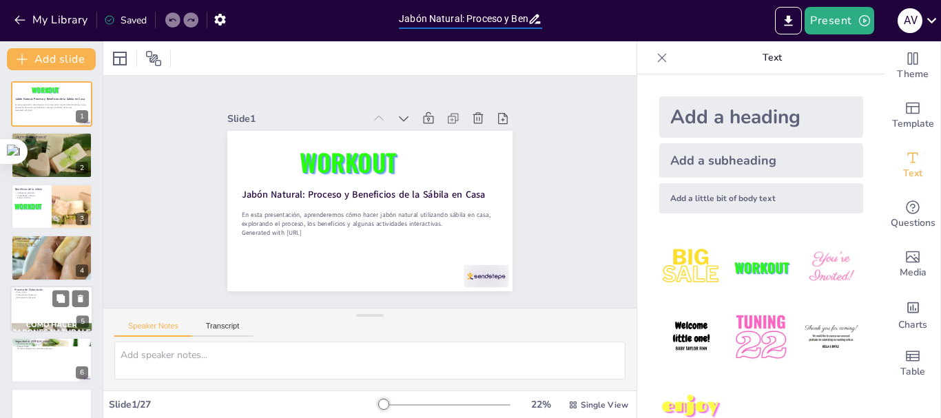
checkbox input "true"
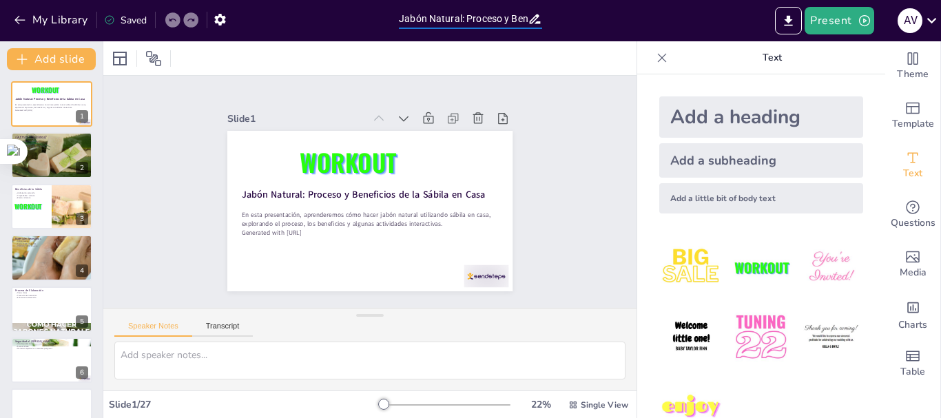
checkbox input "true"
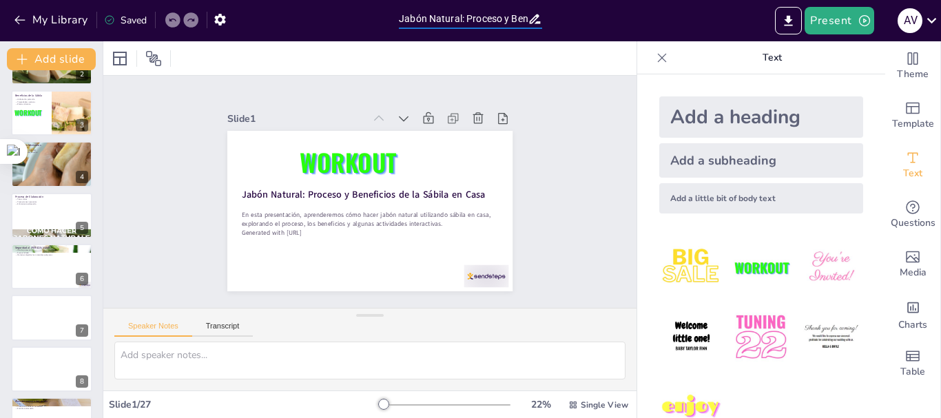
checkbox input "true"
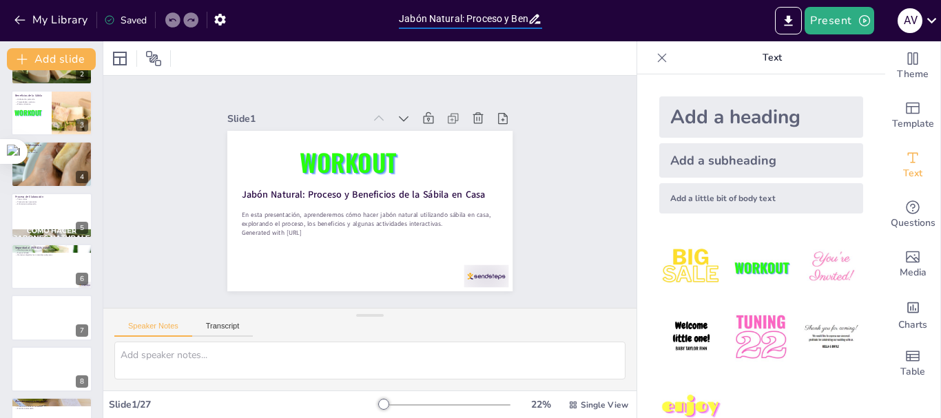
checkbox input "true"
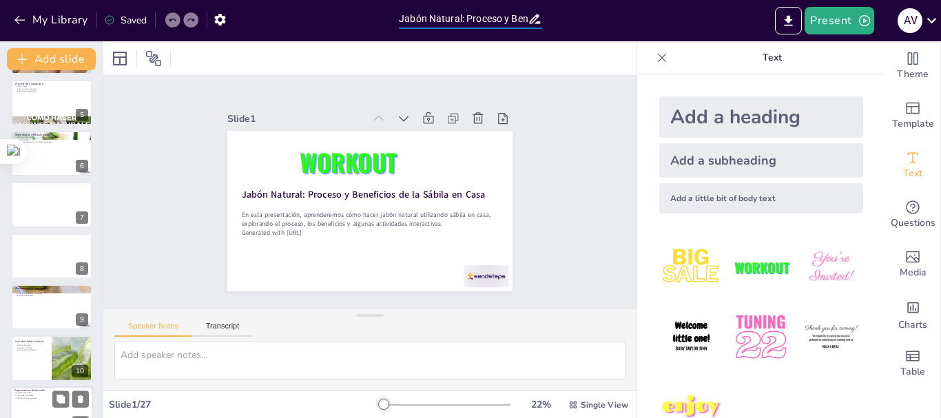
checkbox input "true"
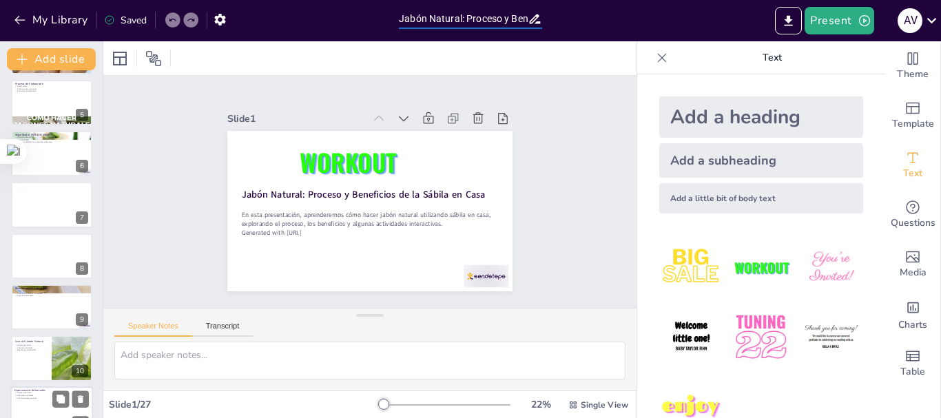
checkbox input "true"
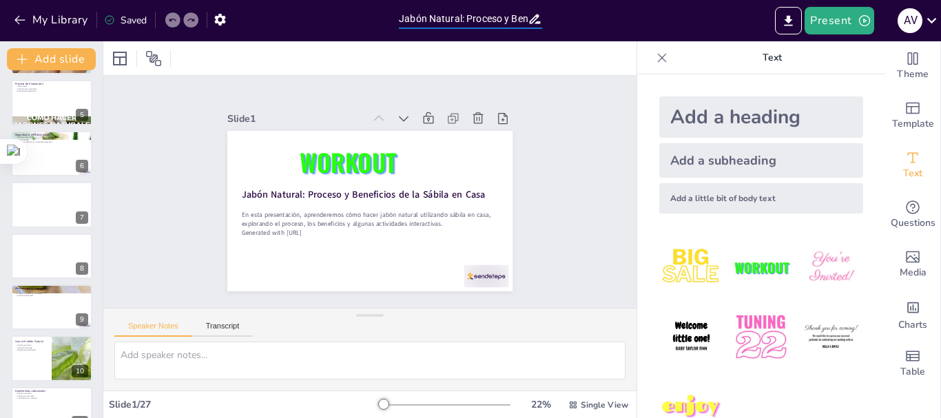
checkbox input "true"
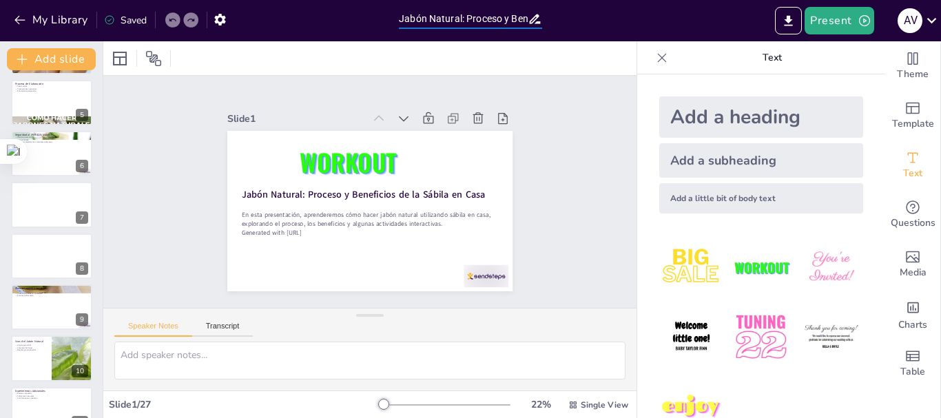
checkbox input "true"
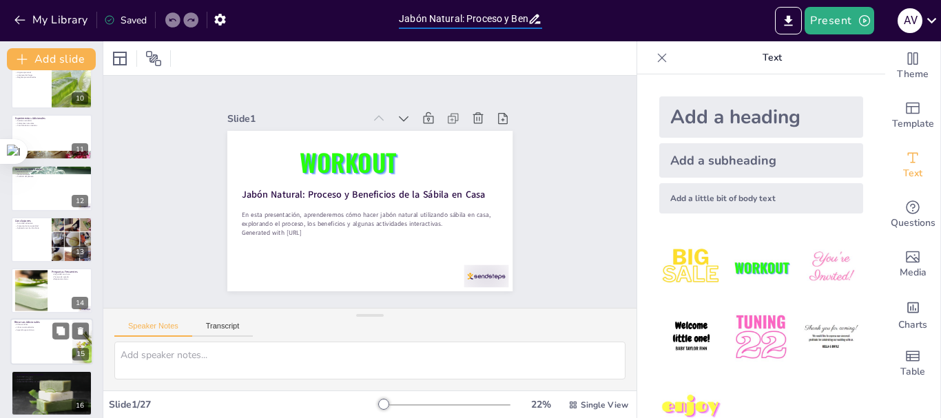
checkbox input "true"
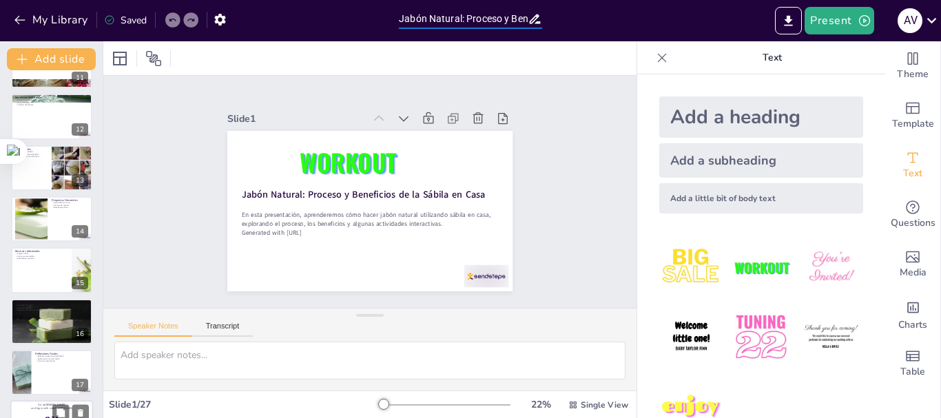
checkbox input "true"
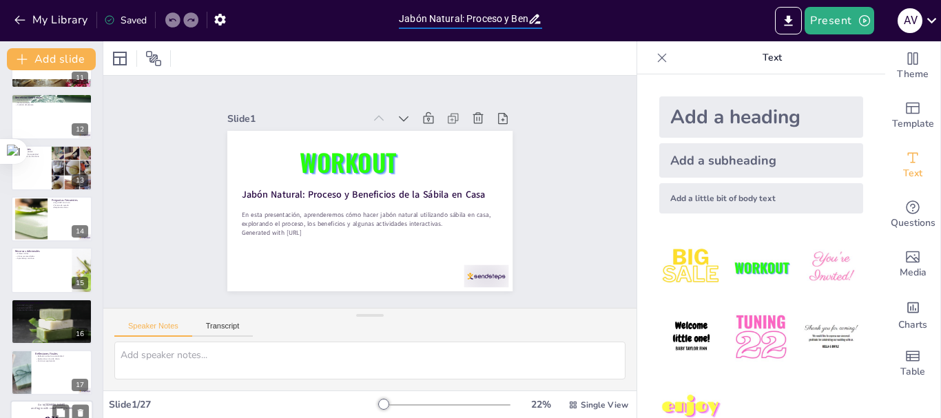
checkbox input "true"
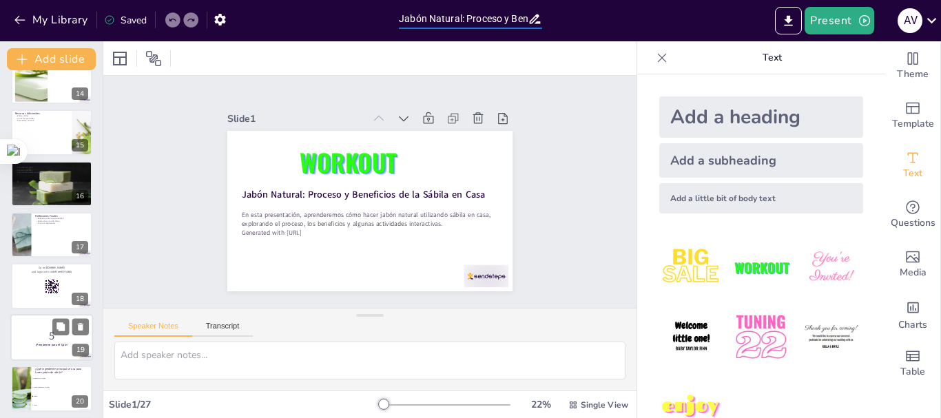
checkbox input "true"
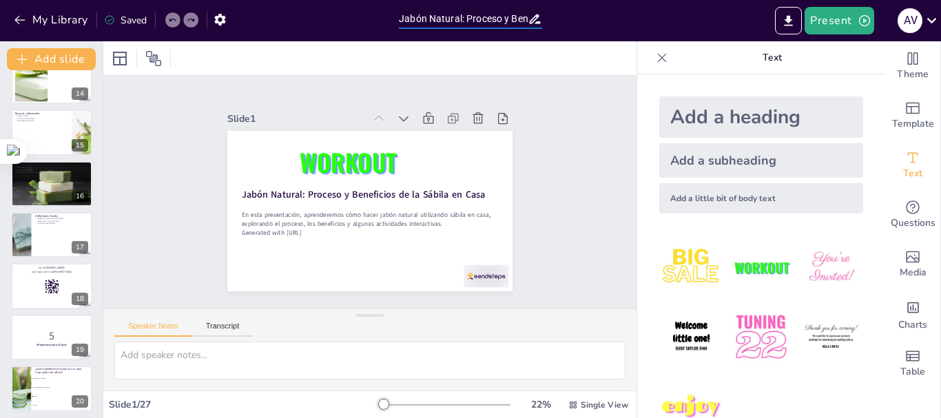
checkbox input "true"
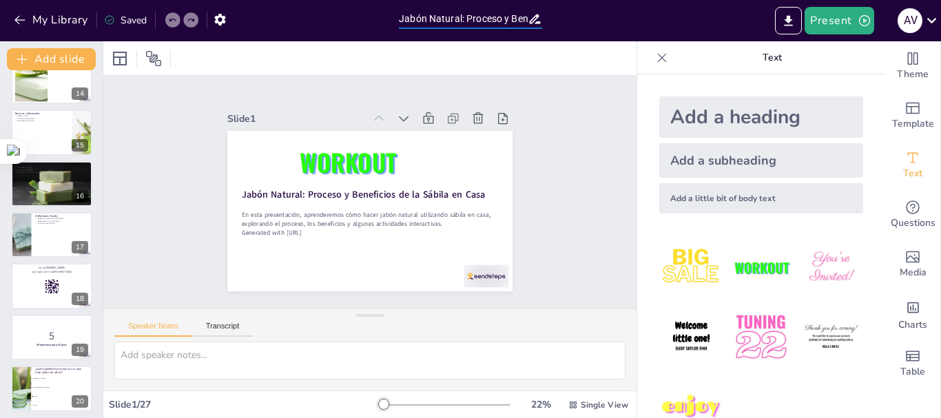
checkbox input "true"
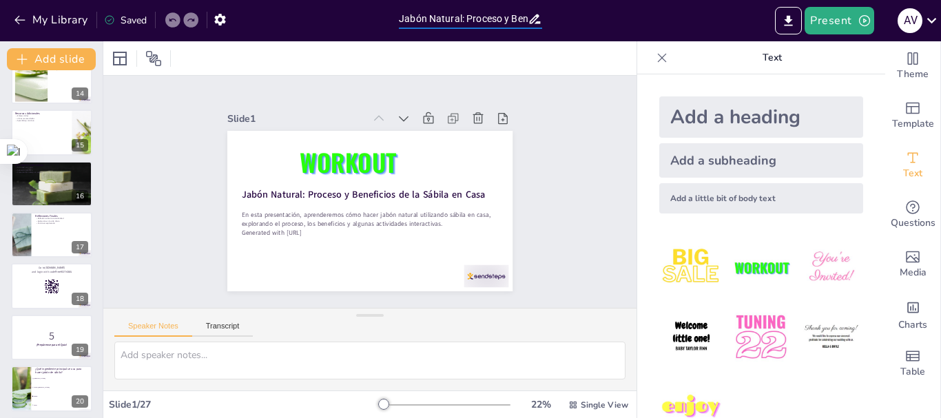
checkbox input "true"
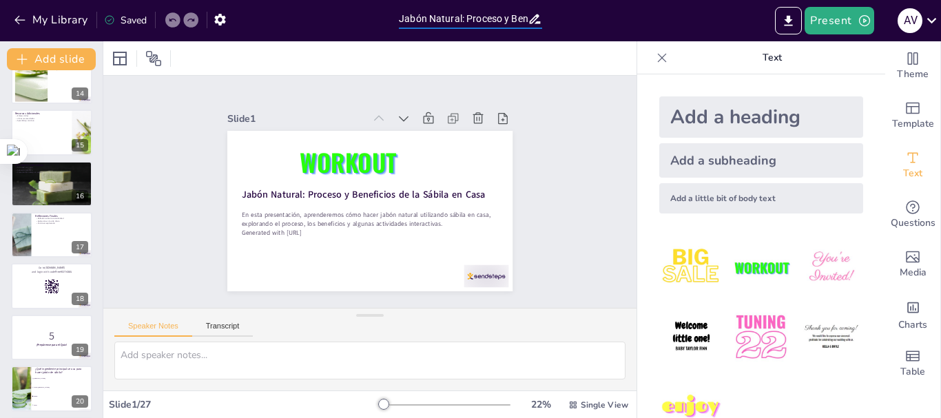
checkbox input "true"
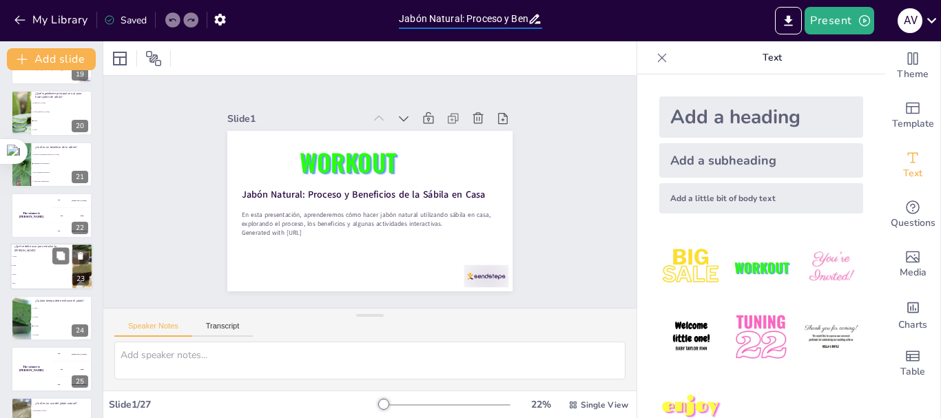
checkbox input "true"
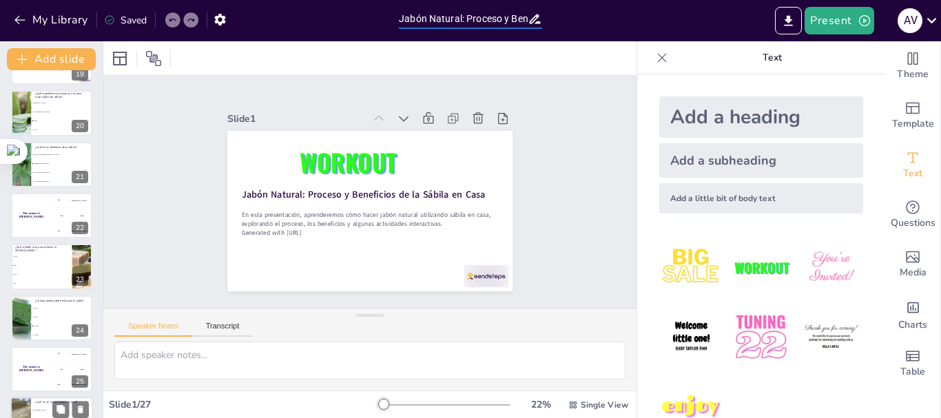
checkbox input "true"
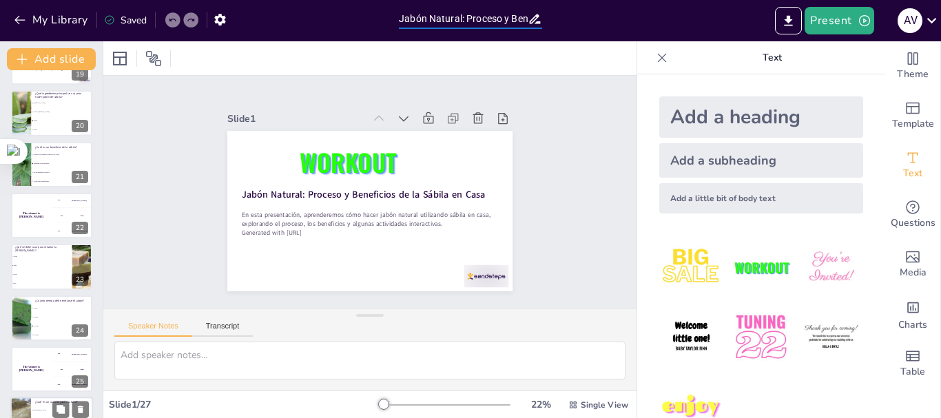
checkbox input "true"
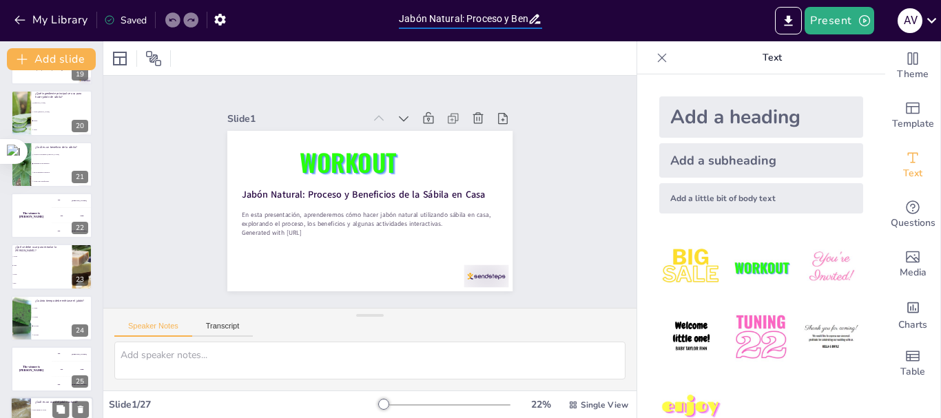
scroll to position [1052, 0]
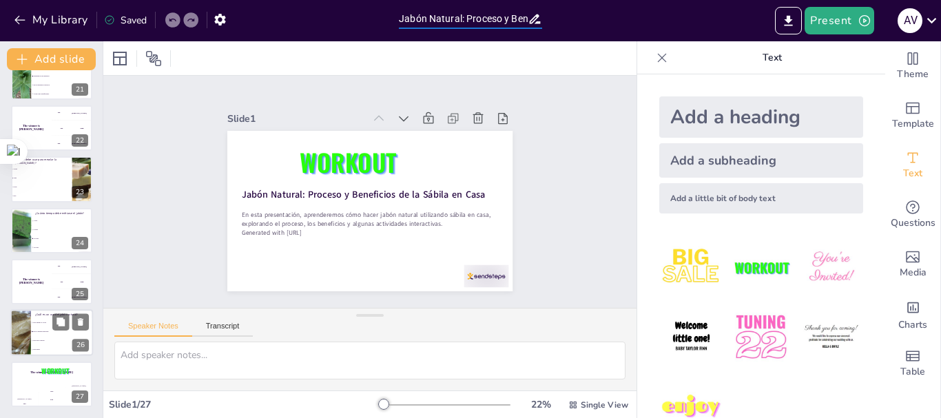
checkbox input "true"
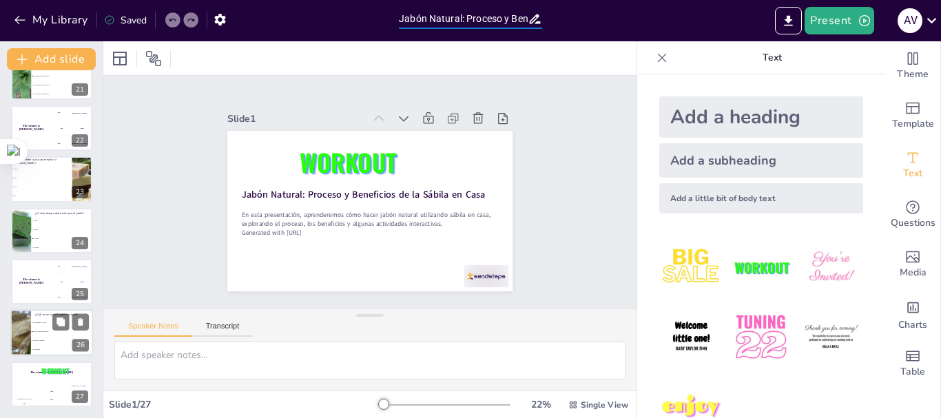
checkbox input "true"
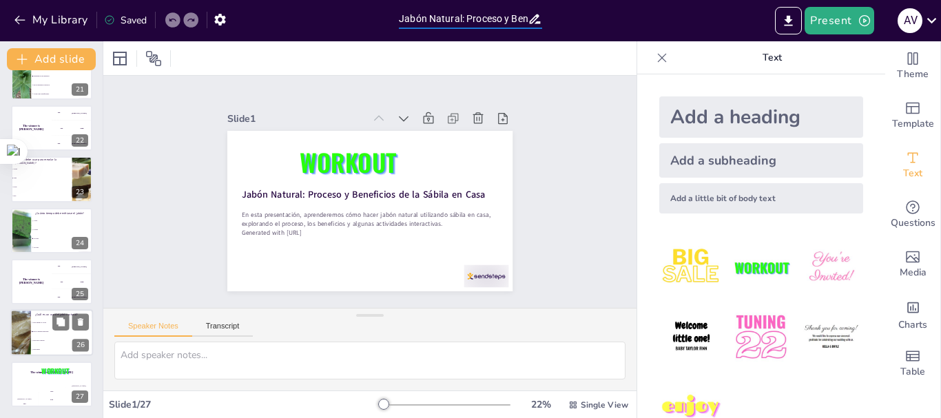
checkbox input "true"
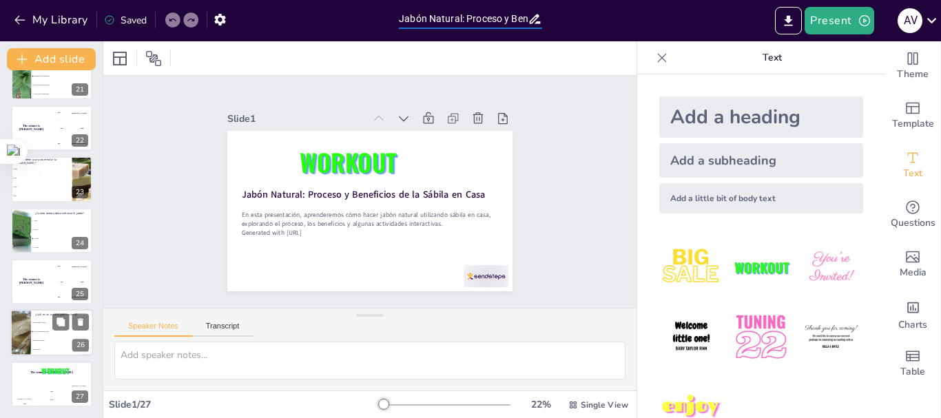
checkbox input "true"
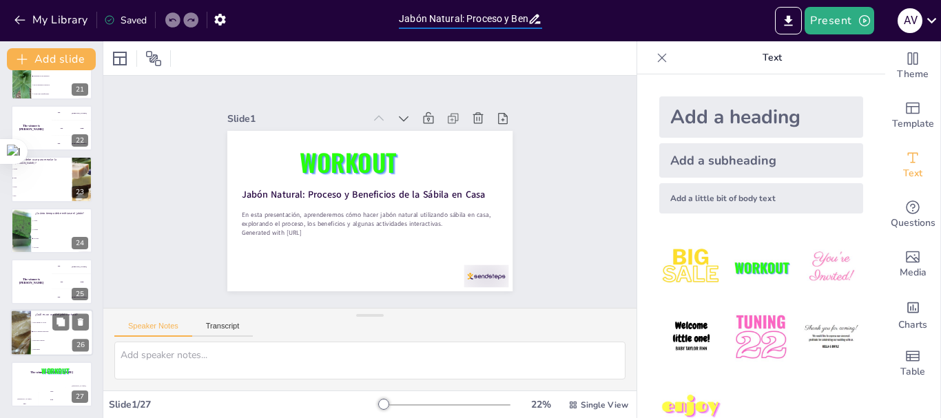
checkbox input "true"
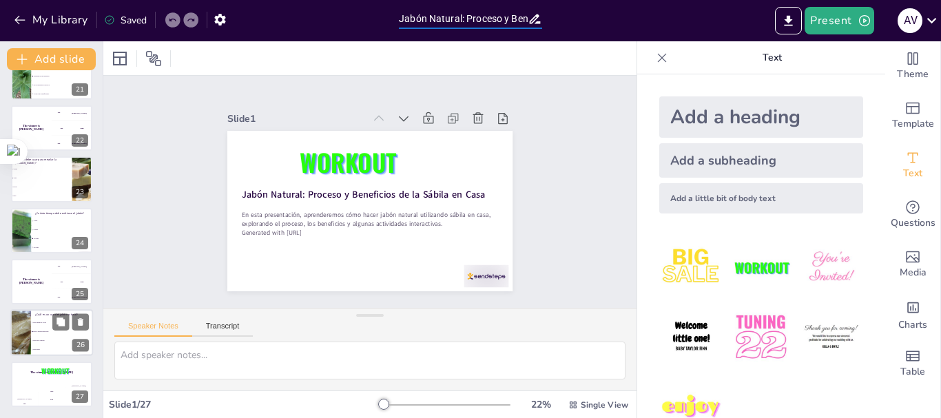
checkbox input "true"
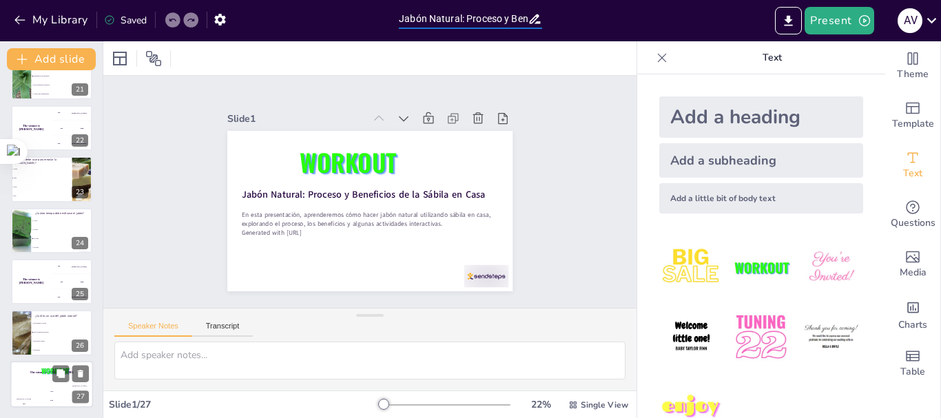
checkbox input "true"
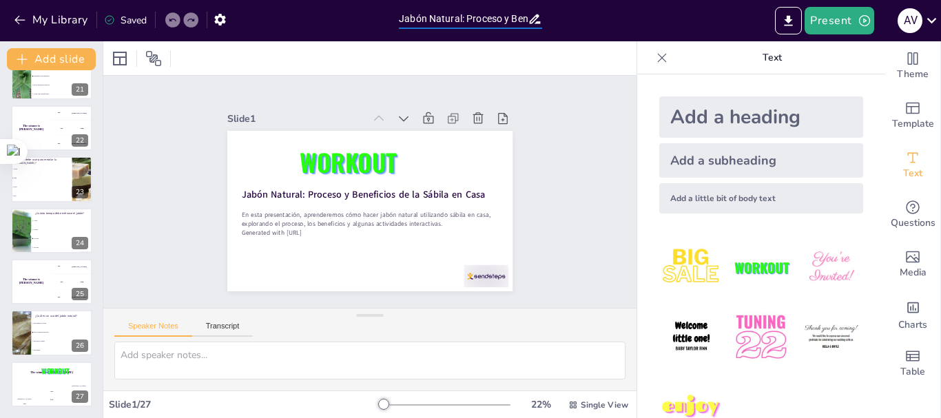
checkbox input "true"
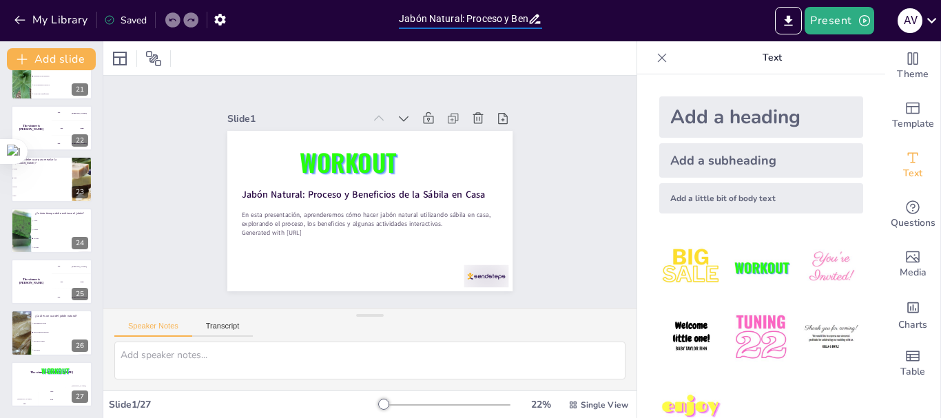
checkbox input "true"
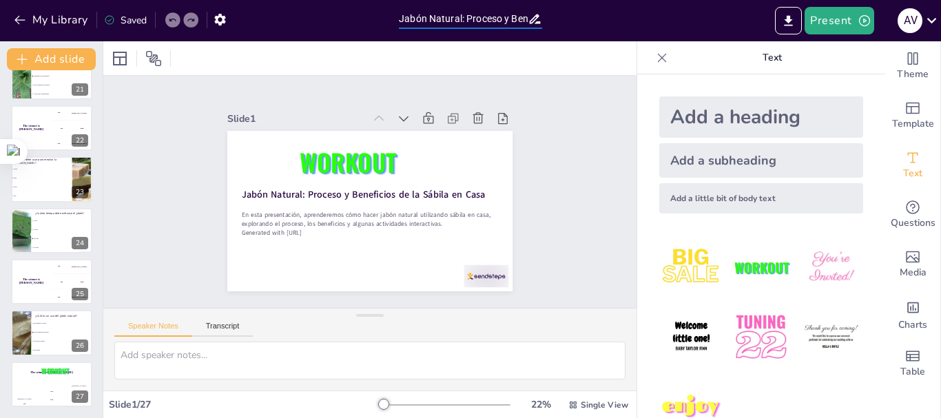
checkbox input "true"
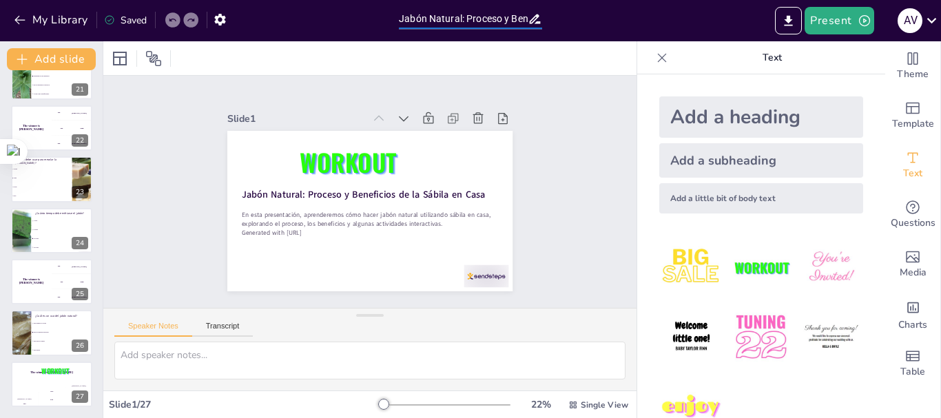
checkbox input "true"
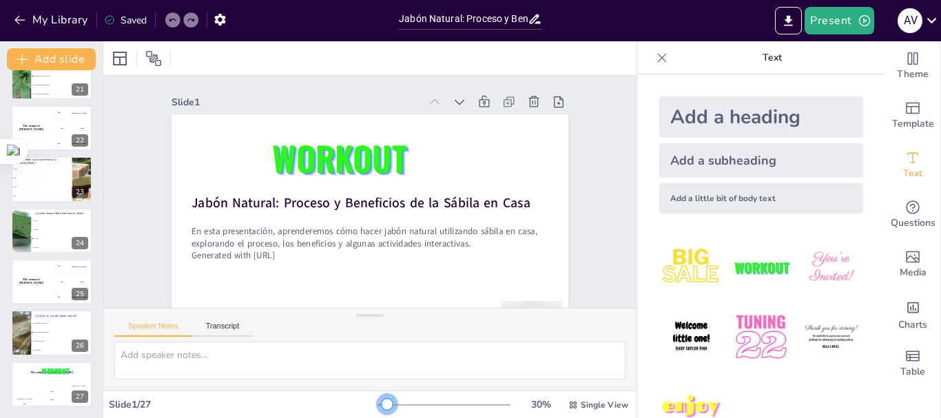
checkbox input "true"
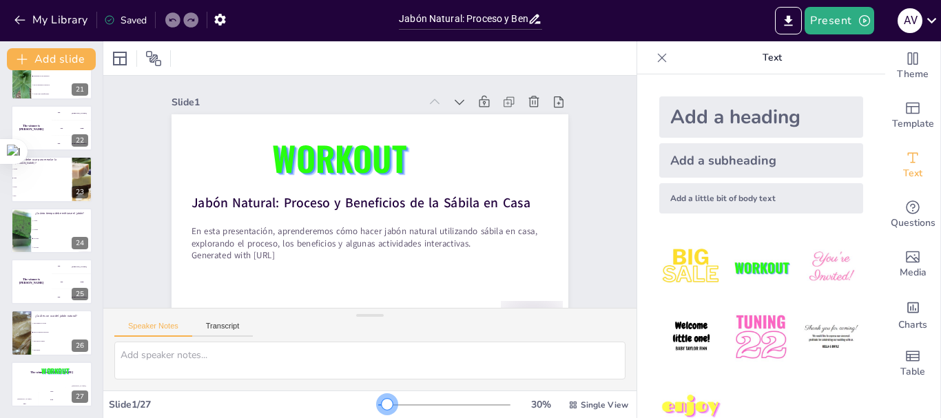
checkbox input "true"
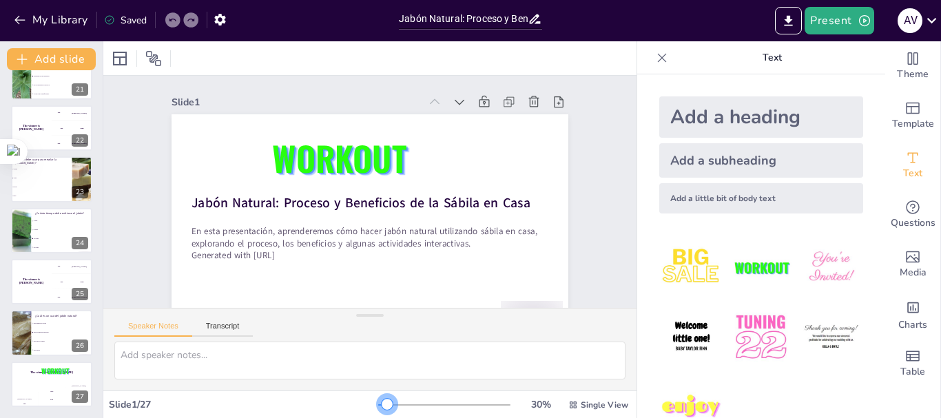
checkbox input "true"
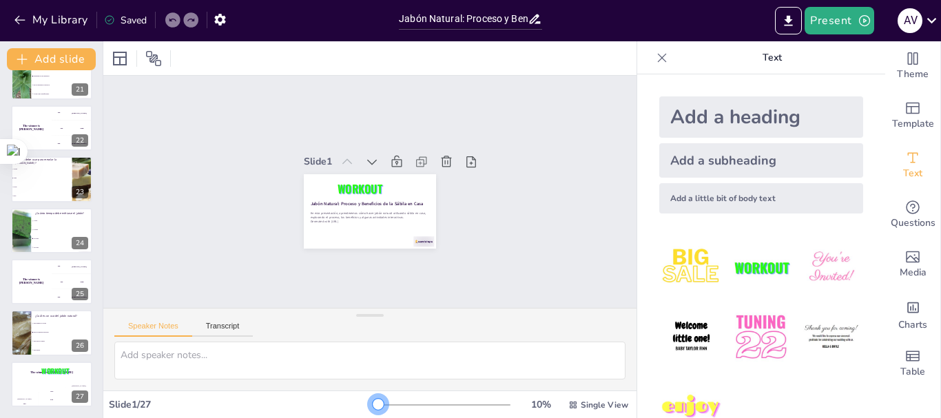
drag, startPoint x: 378, startPoint y: 401, endPoint x: 346, endPoint y: 410, distance: 33.8
click at [346, 410] on div "Slide 1 / 27 10 % Single View" at bounding box center [369, 405] width 533 height 22
click at [127, 19] on div "Saved" at bounding box center [125, 20] width 43 height 13
click at [135, 21] on div "Saved" at bounding box center [125, 20] width 43 height 13
click at [22, 60] on icon "button" at bounding box center [22, 59] width 10 height 10
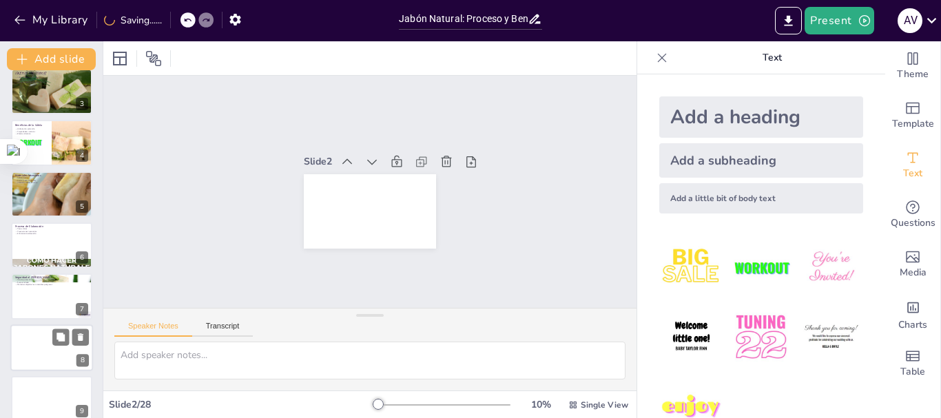
scroll to position [225, 0]
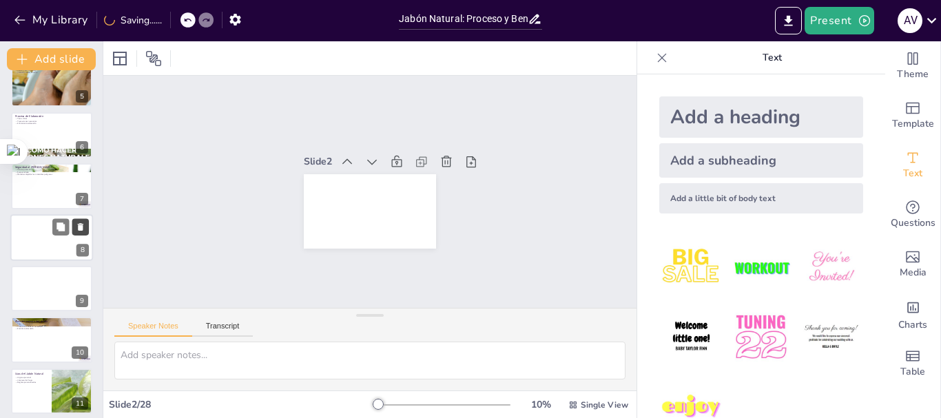
click at [74, 222] on button at bounding box center [80, 226] width 17 height 17
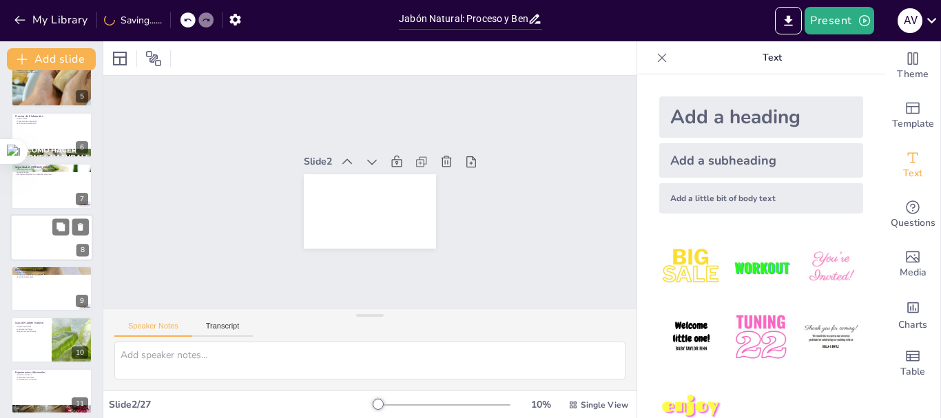
click at [80, 244] on div "8" at bounding box center [82, 250] width 12 height 12
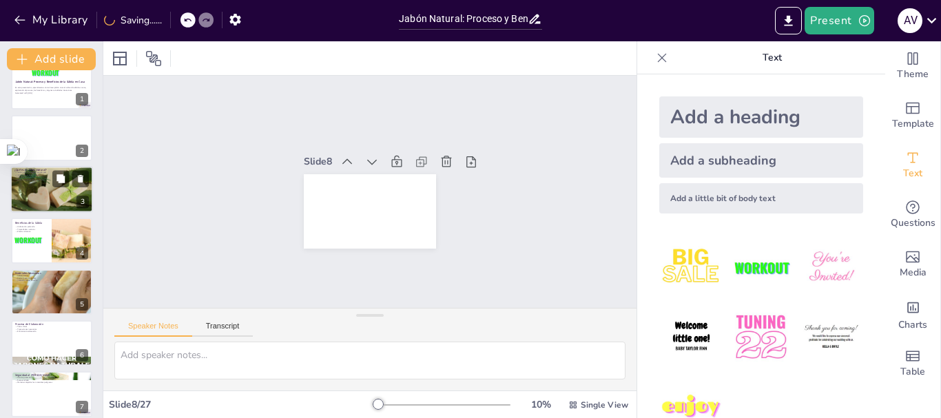
scroll to position [0, 0]
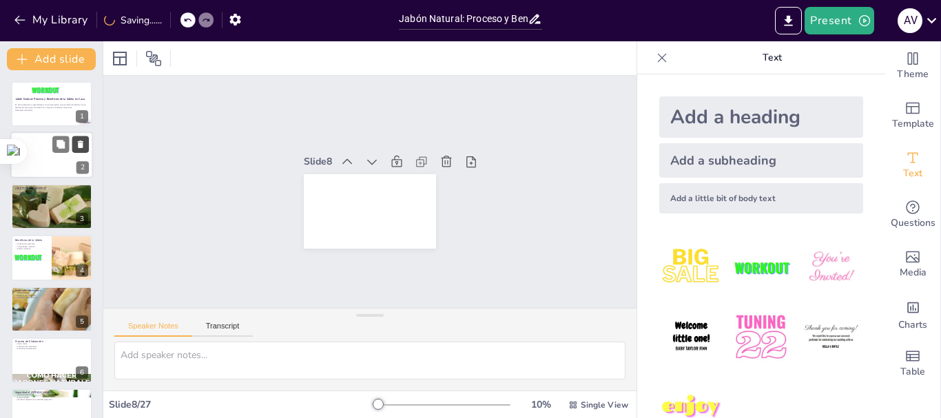
click at [80, 138] on button at bounding box center [80, 144] width 17 height 17
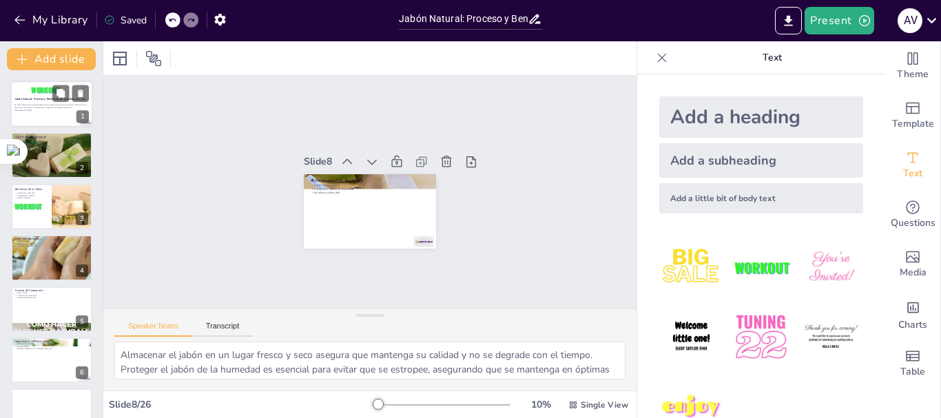
click at [50, 105] on p "En esta presentación, aprenderemos cómo hacer jabón natural utilizando sábila e…" at bounding box center [51, 106] width 74 height 5
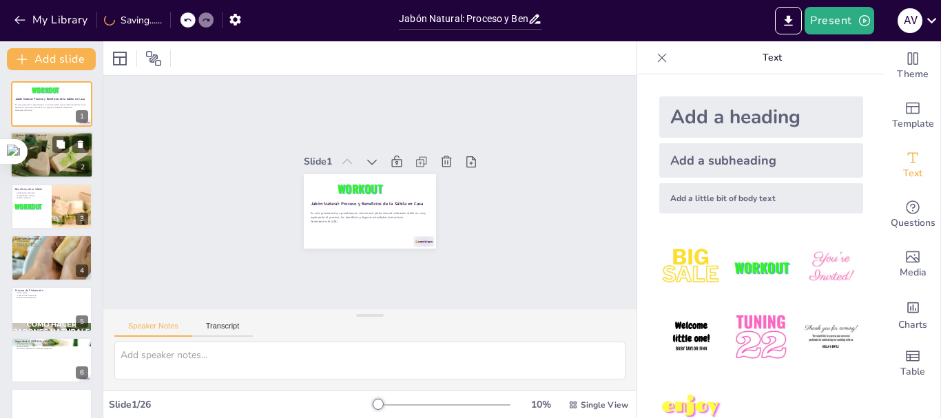
click at [46, 158] on div at bounding box center [51, 155] width 83 height 62
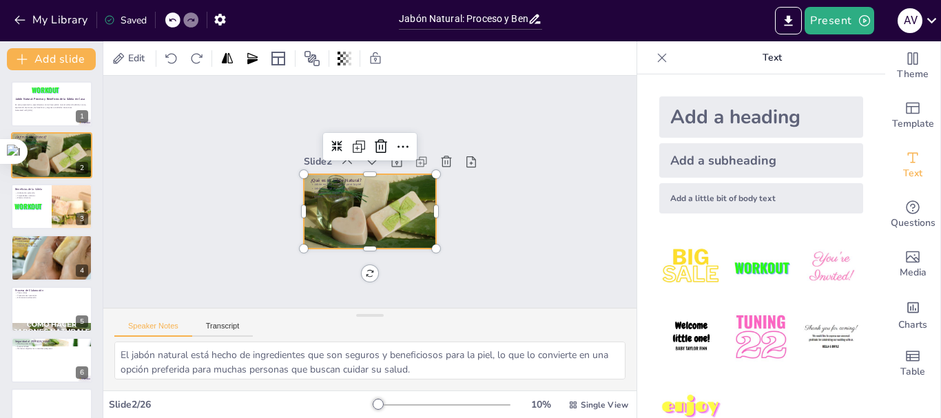
click at [331, 200] on div at bounding box center [366, 210] width 150 height 125
click at [782, 20] on icon "Export to PowerPoint" at bounding box center [788, 21] width 14 height 14
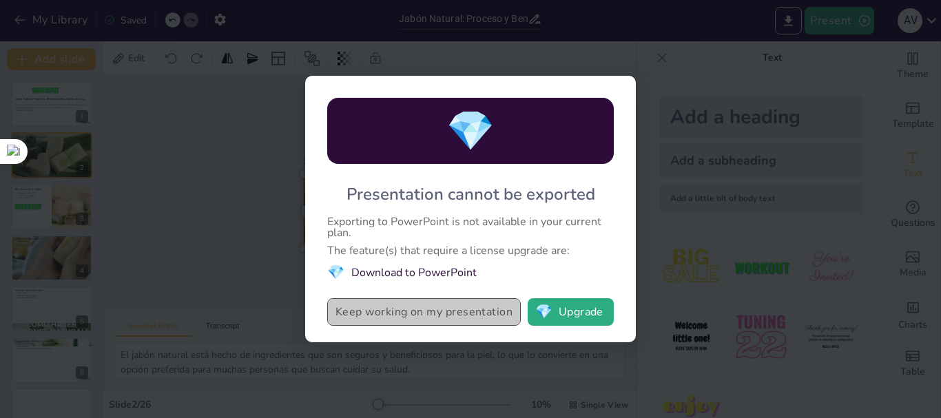
click at [406, 315] on button "Keep working on my presentation" at bounding box center [424, 312] width 194 height 28
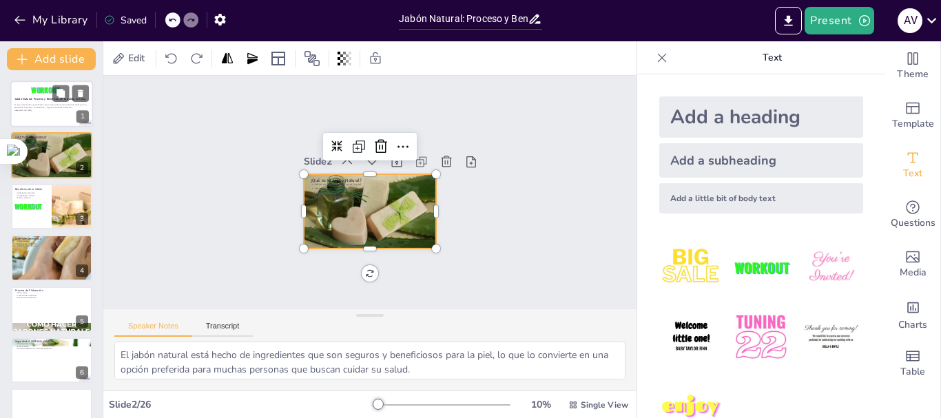
click at [64, 108] on p "En esta presentación, aprenderemos cómo hacer jabón natural utilizando sábila e…" at bounding box center [51, 106] width 74 height 5
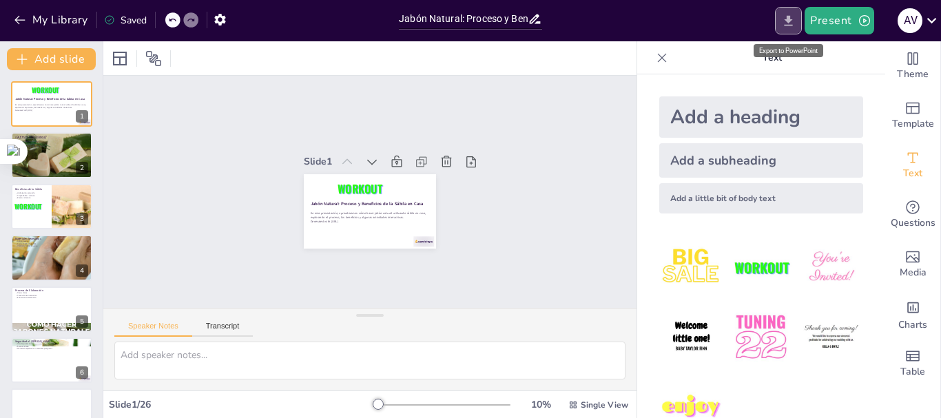
click at [787, 24] on icon "Export to PowerPoint" at bounding box center [788, 21] width 14 height 14
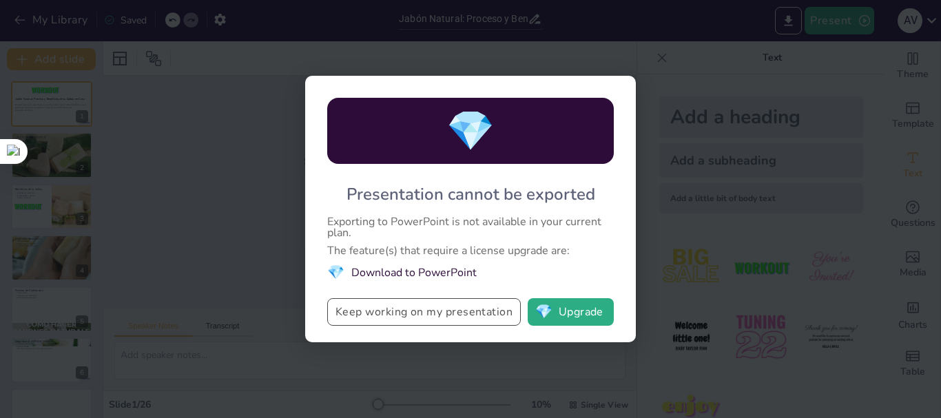
click at [408, 316] on button "Keep working on my presentation" at bounding box center [424, 312] width 194 height 28
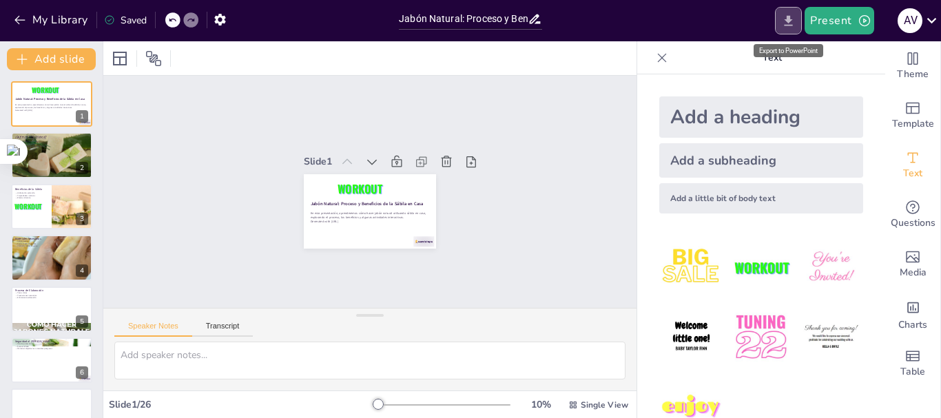
click at [784, 21] on icon "Export to PowerPoint" at bounding box center [788, 21] width 14 height 14
click at [786, 23] on icon "Export to PowerPoint" at bounding box center [788, 21] width 14 height 14
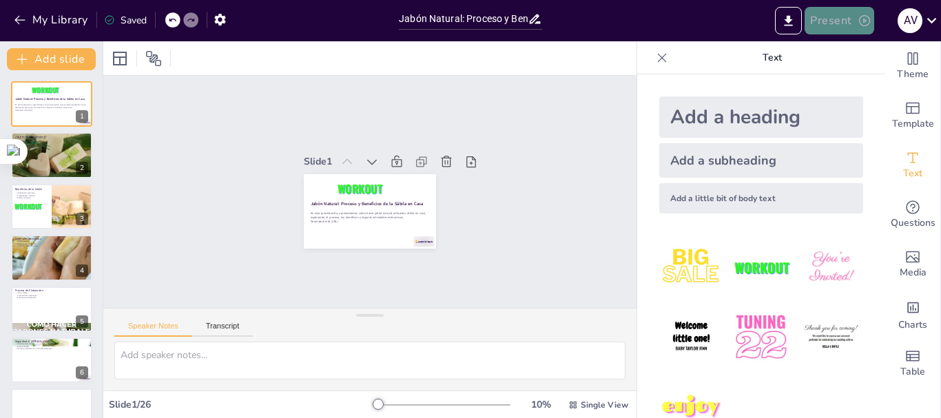
click at [842, 14] on button "Present" at bounding box center [838, 21] width 69 height 28
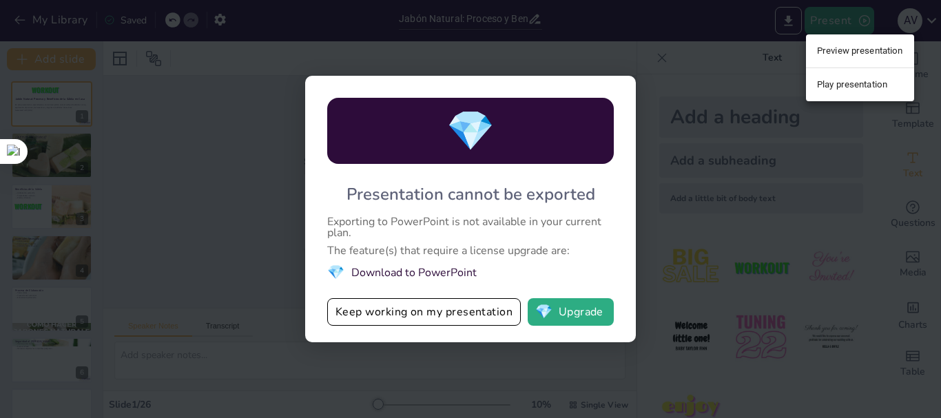
click at [567, 311] on div at bounding box center [470, 209] width 941 height 418
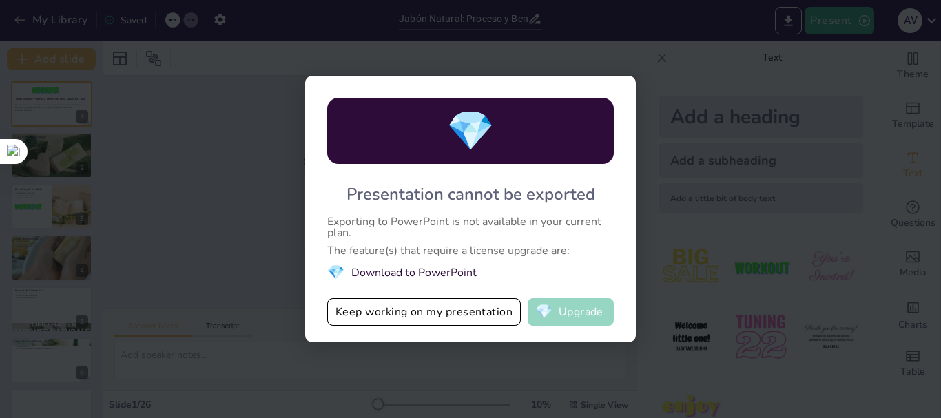
click at [567, 311] on button "💎 Upgrade" at bounding box center [571, 312] width 86 height 28
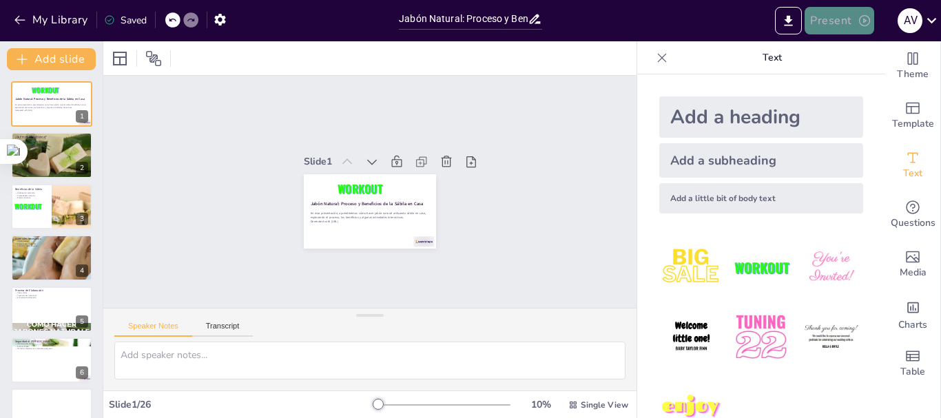
click at [836, 21] on button "Present" at bounding box center [838, 21] width 69 height 28
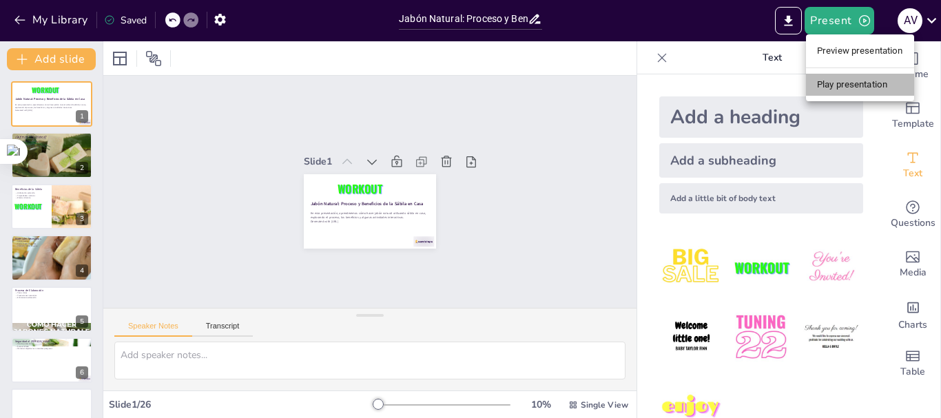
click at [851, 81] on li "Play presentation" at bounding box center [860, 85] width 108 height 22
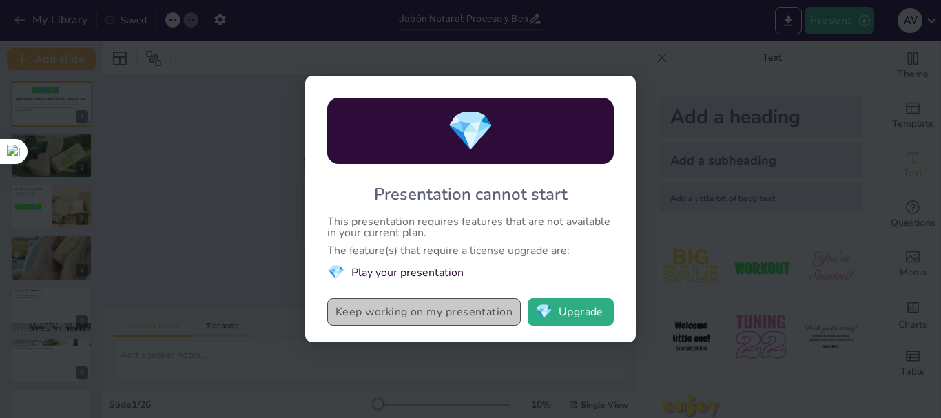
click at [433, 313] on button "Keep working on my presentation" at bounding box center [424, 312] width 194 height 28
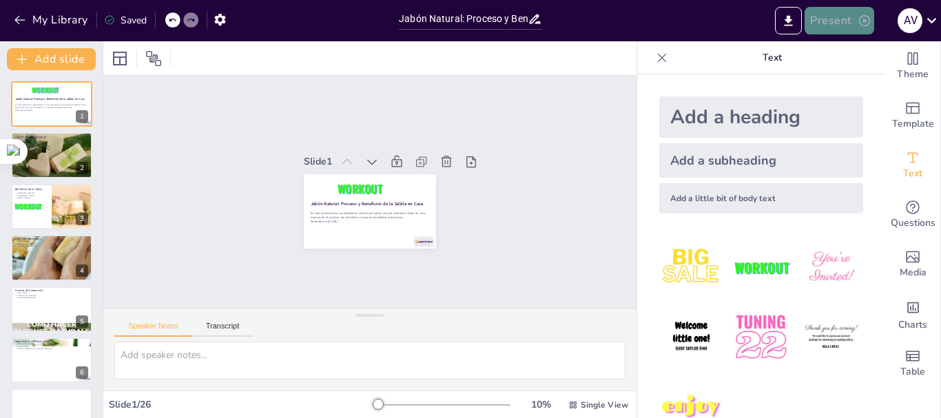
click at [819, 19] on button "Present" at bounding box center [838, 21] width 69 height 28
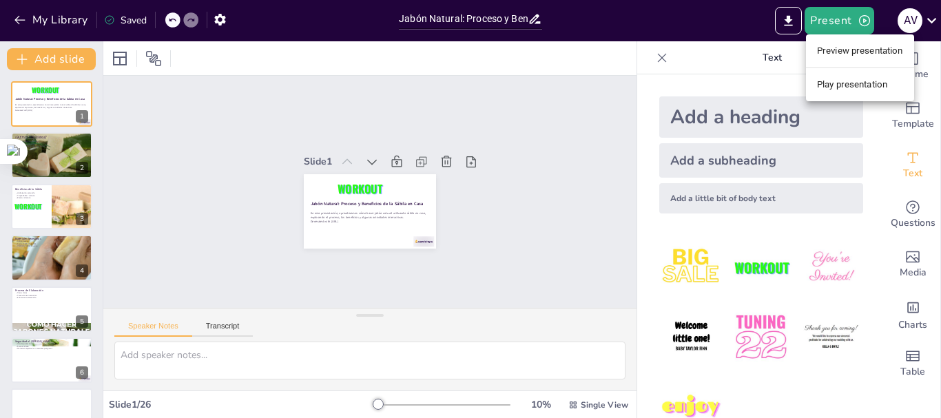
click at [850, 50] on li "Preview presentation" at bounding box center [860, 51] width 108 height 22
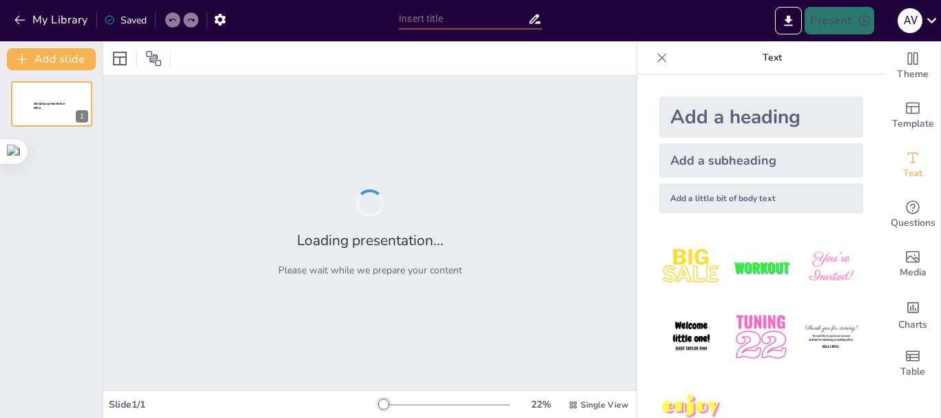
type input "Jabón Natural: Proceso y Beneficios de la Sábila en Casa"
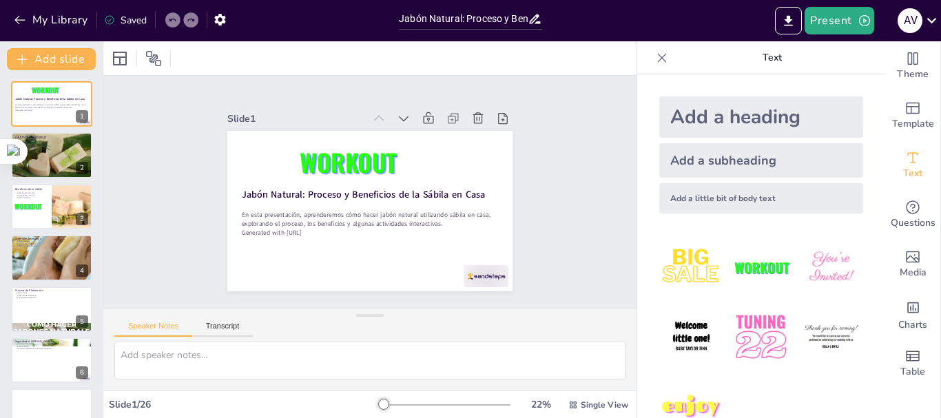
checkbox input "true"
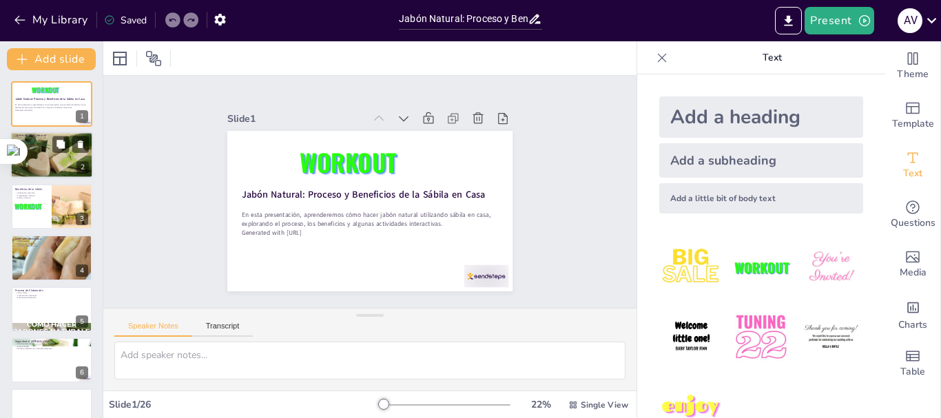
checkbox input "true"
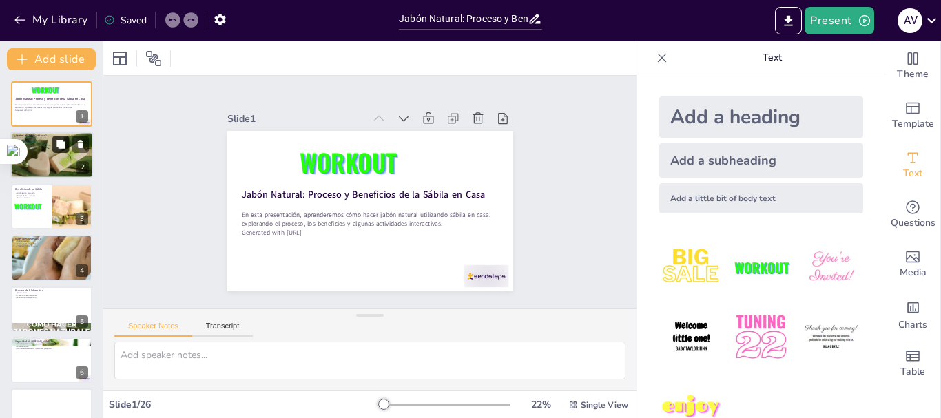
checkbox input "true"
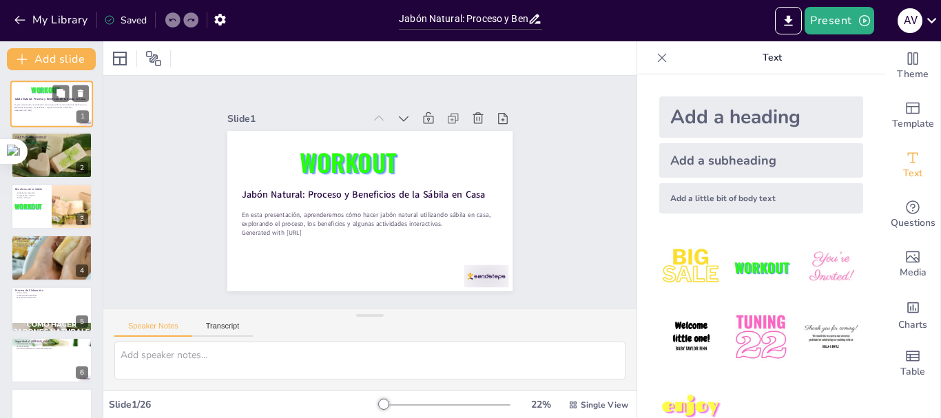
checkbox input "true"
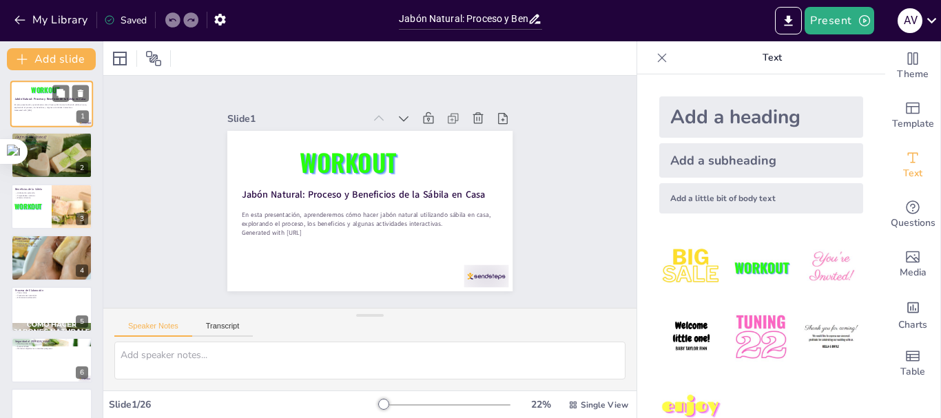
checkbox input "true"
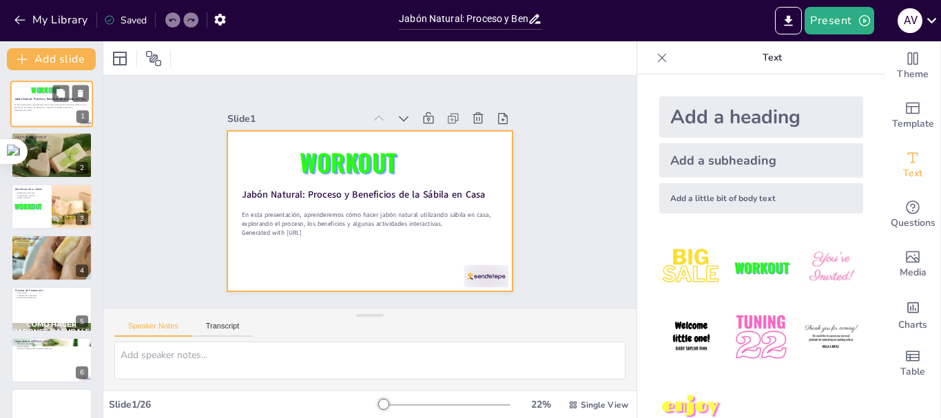
checkbox input "true"
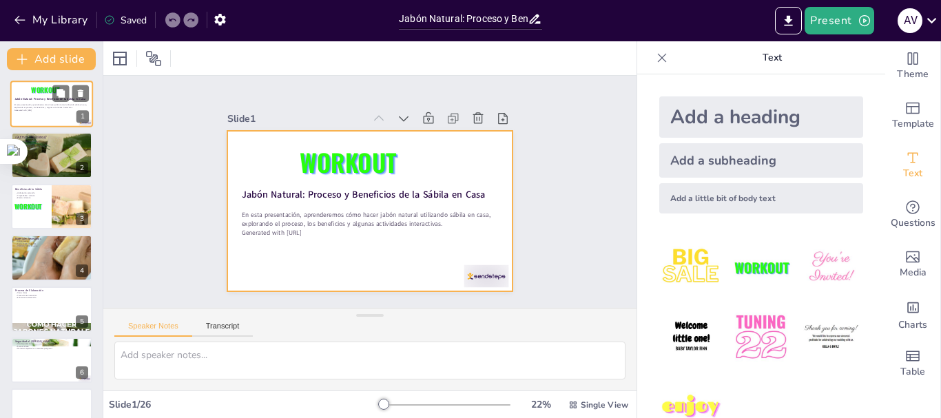
checkbox input "true"
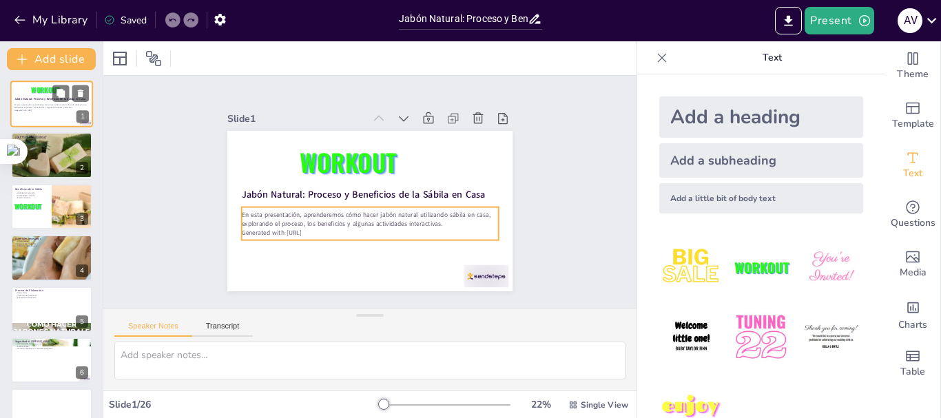
click at [46, 104] on p "En esta presentación, aprenderemos cómo hacer jabón natural utilizando sábila e…" at bounding box center [51, 106] width 74 height 5
checkbox input "true"
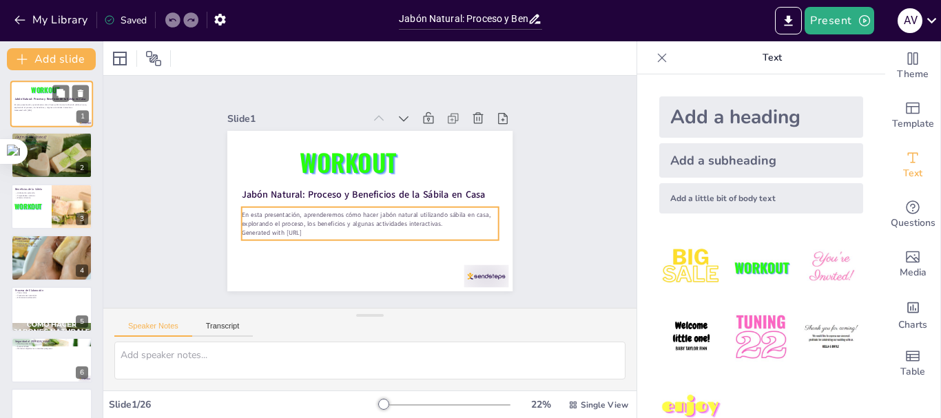
checkbox input "true"
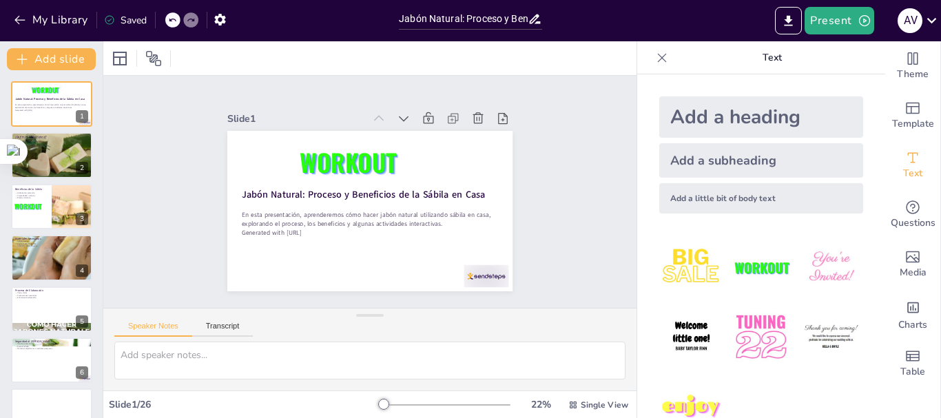
checkbox input "true"
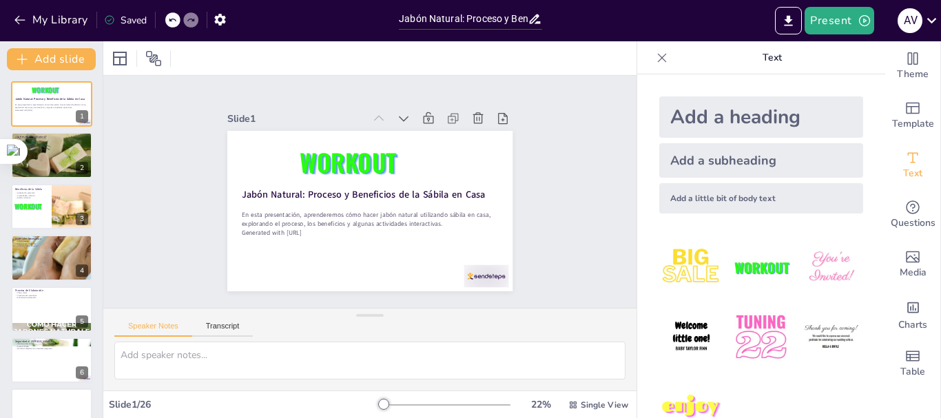
checkbox input "true"
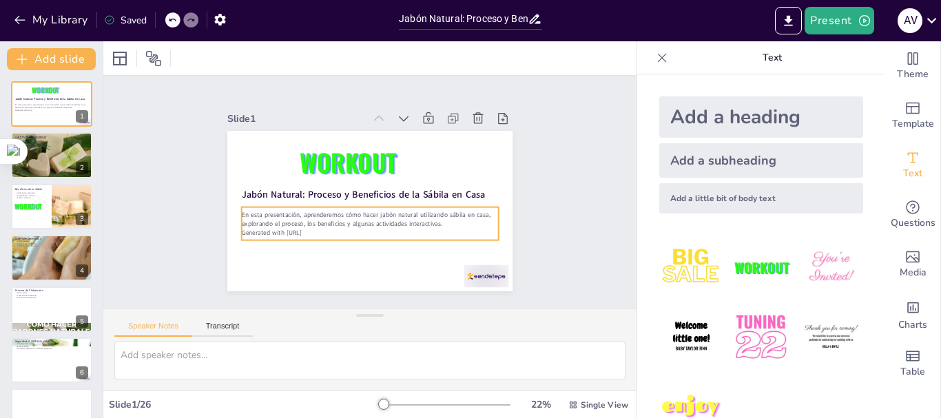
checkbox input "true"
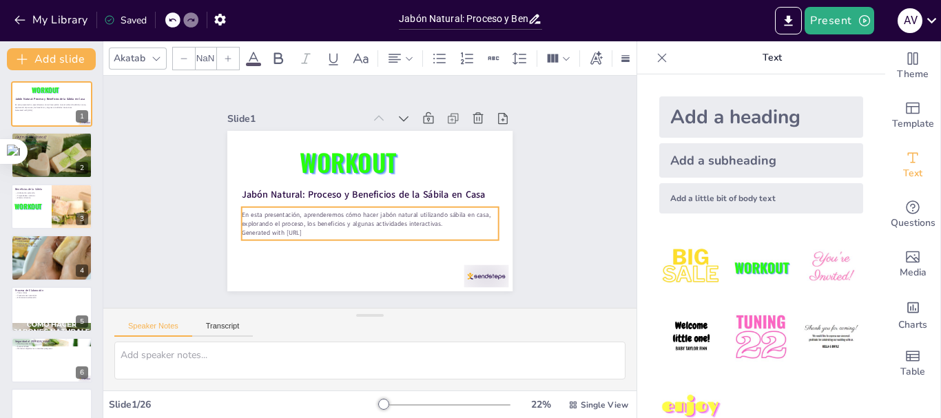
checkbox input "true"
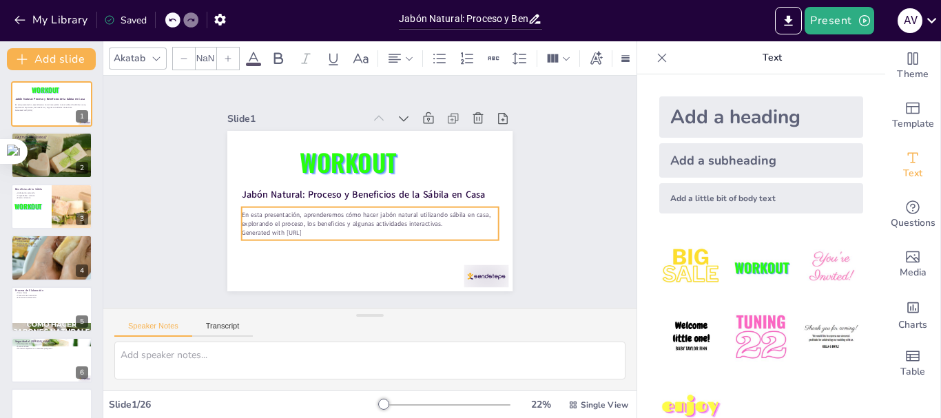
type input "32"
click at [339, 215] on p "En esta presentación, aprenderemos cómo hacer jabón natural utilizando sábila e…" at bounding box center [366, 219] width 257 height 45
checkbox input "true"
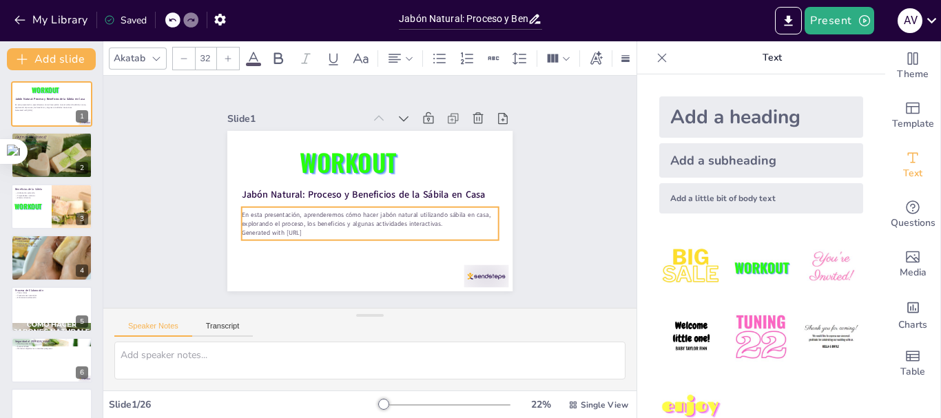
checkbox input "true"
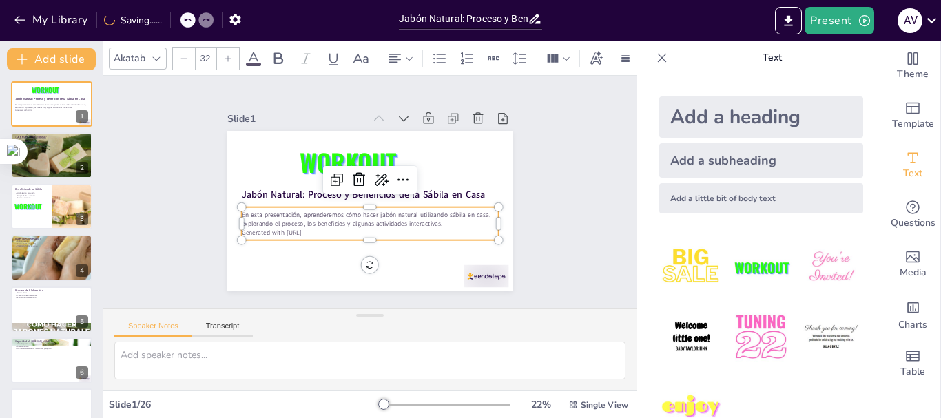
checkbox input "true"
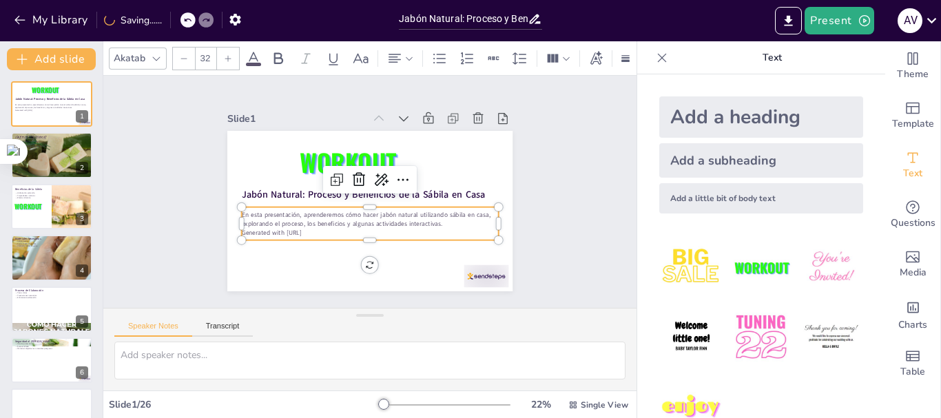
checkbox input "true"
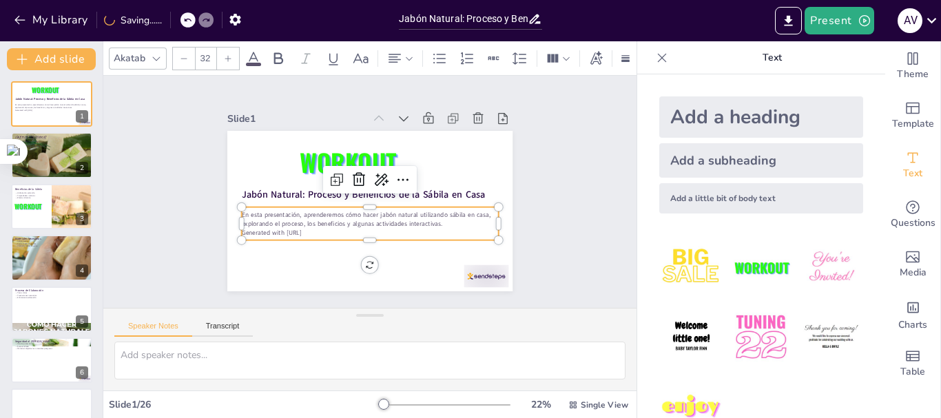
checkbox input "true"
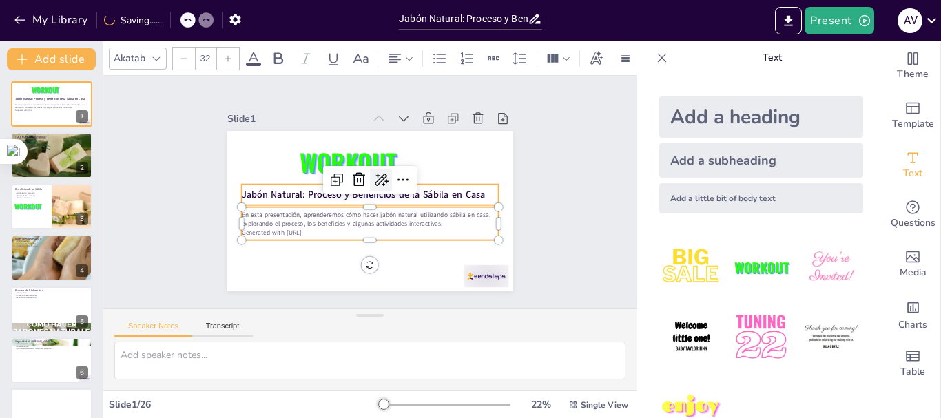
checkbox input "true"
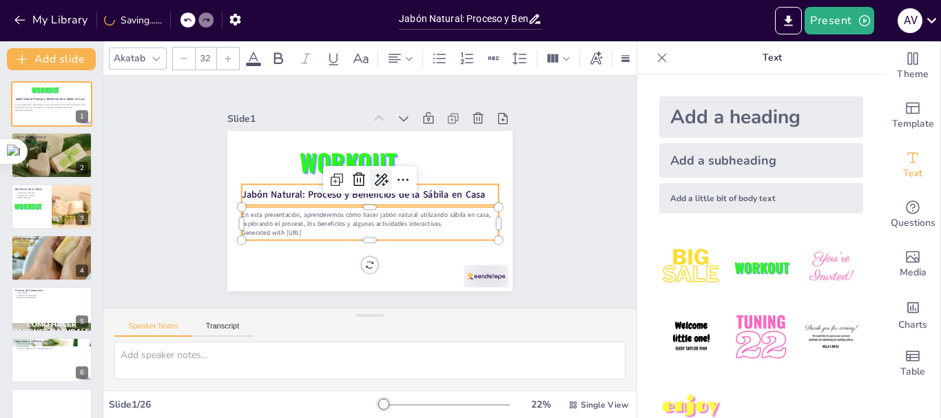
checkbox input "true"
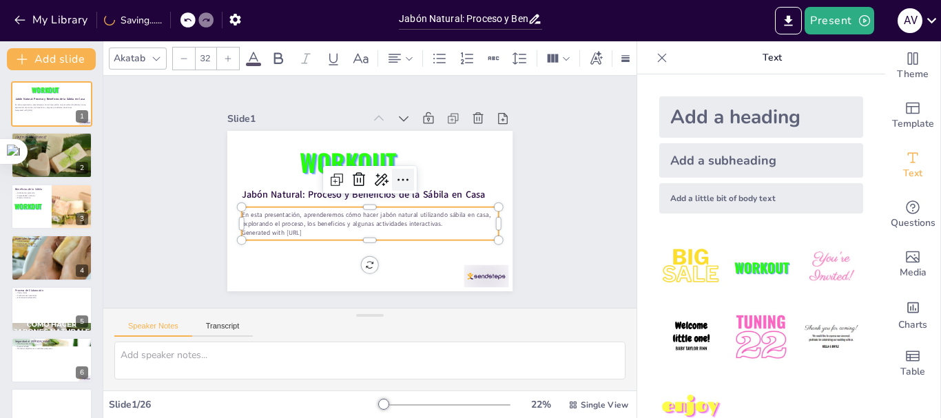
click at [395, 171] on icon at bounding box center [403, 179] width 17 height 17
checkbox input "true"
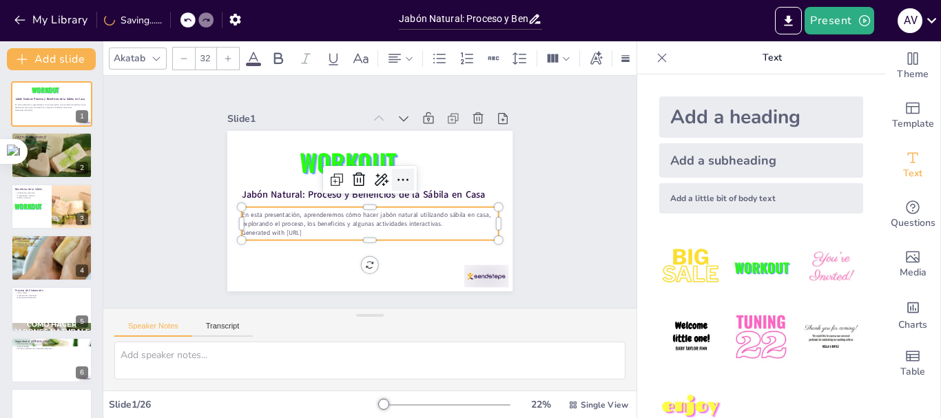
checkbox input "true"
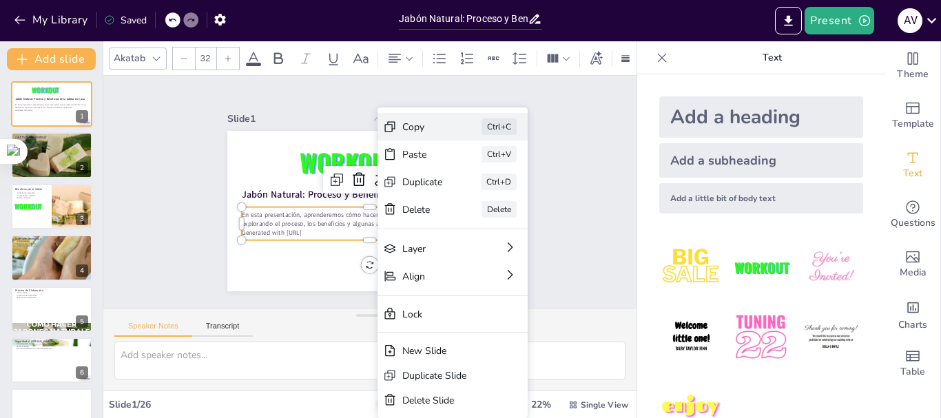
click at [503, 210] on div "Copy" at bounding box center [524, 218] width 42 height 17
checkbox input "true"
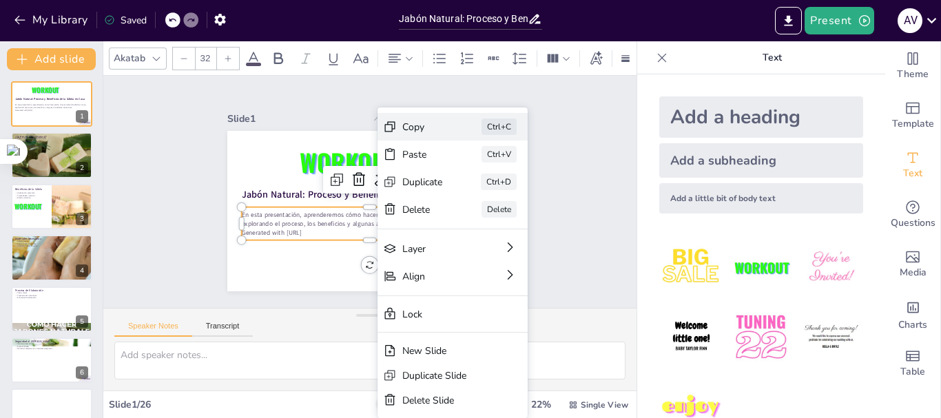
checkbox input "true"
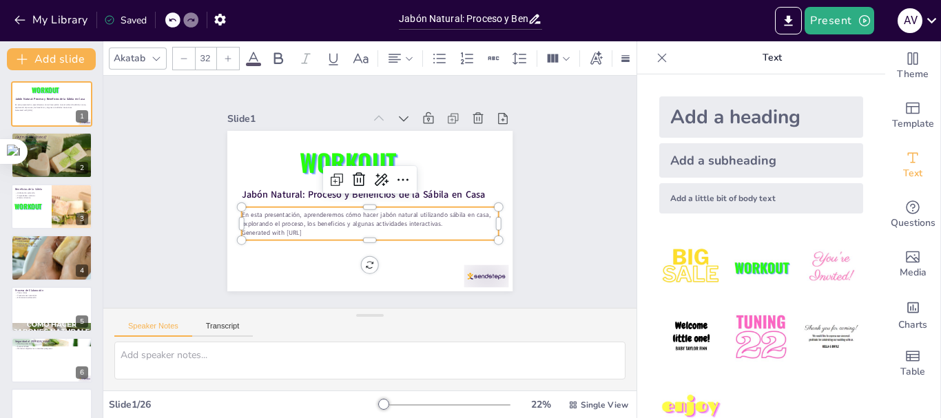
checkbox input "true"
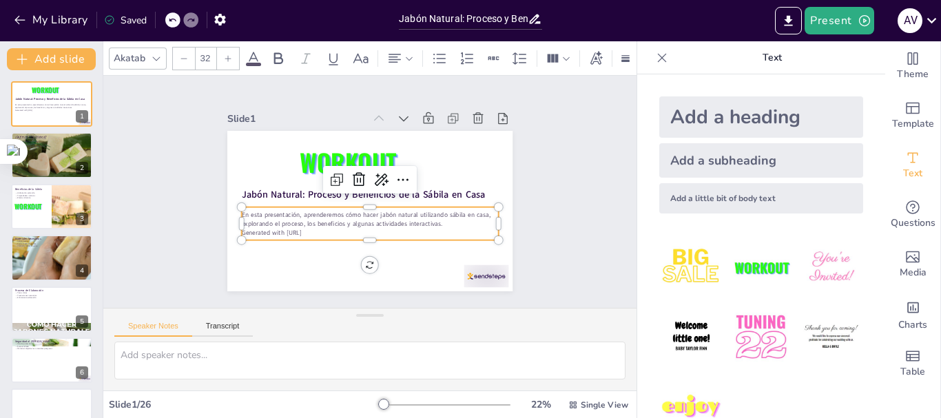
checkbox input "true"
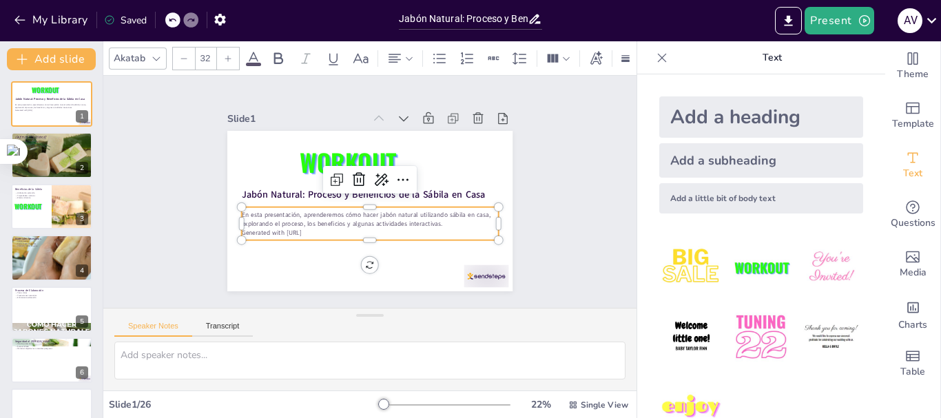
checkbox input "true"
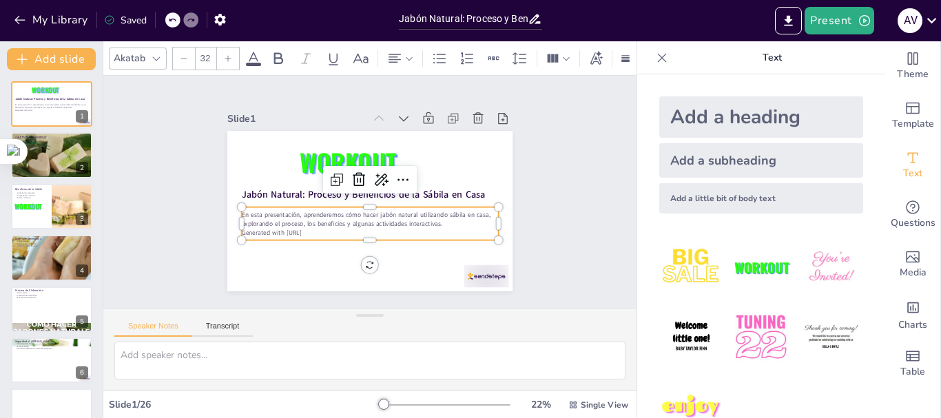
checkbox input "true"
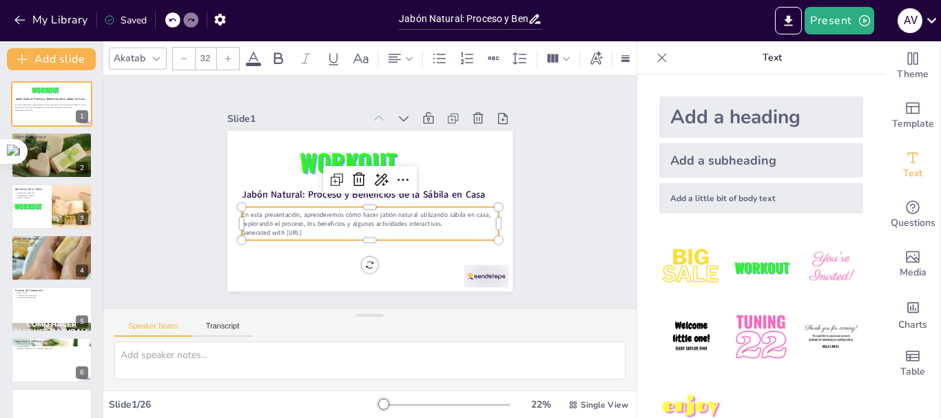
checkbox input "true"
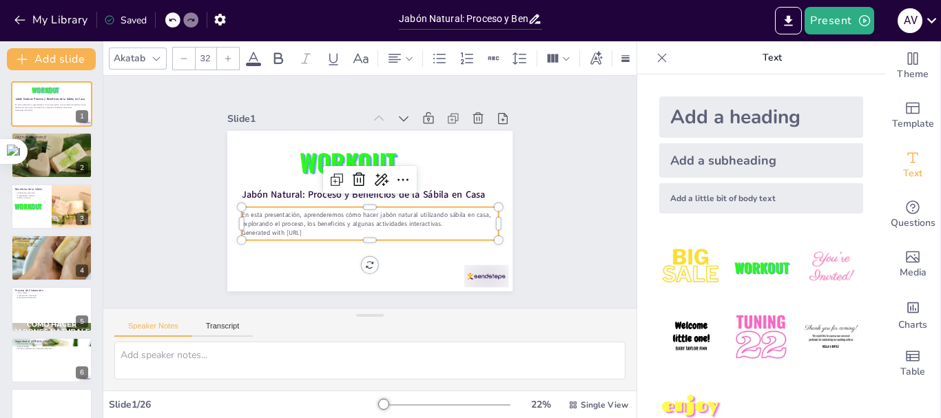
checkbox input "true"
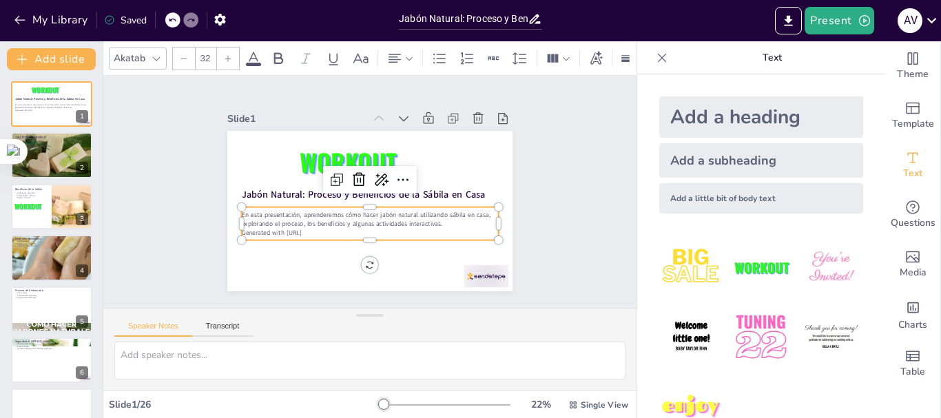
checkbox input "true"
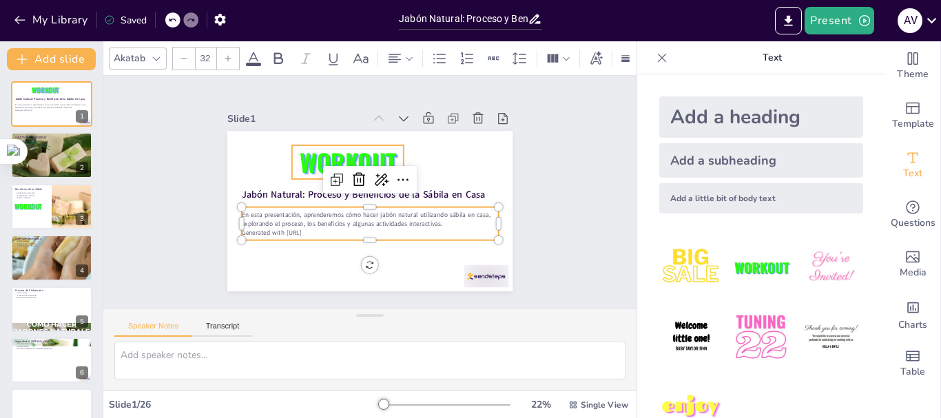
checkbox input "true"
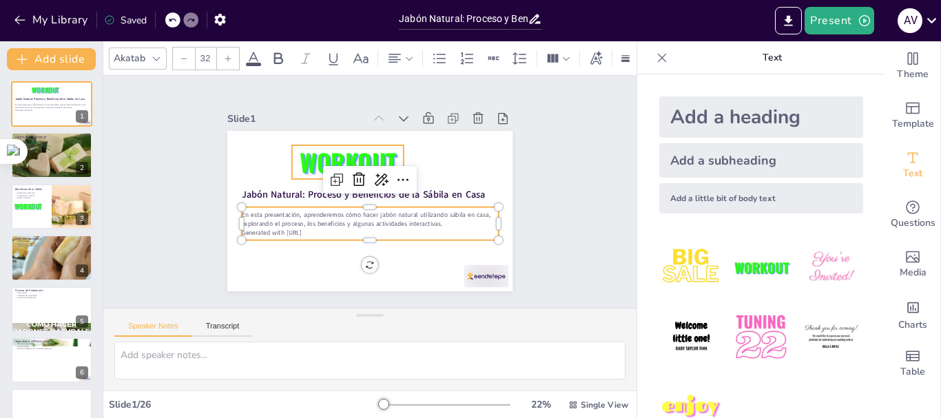
checkbox input "true"
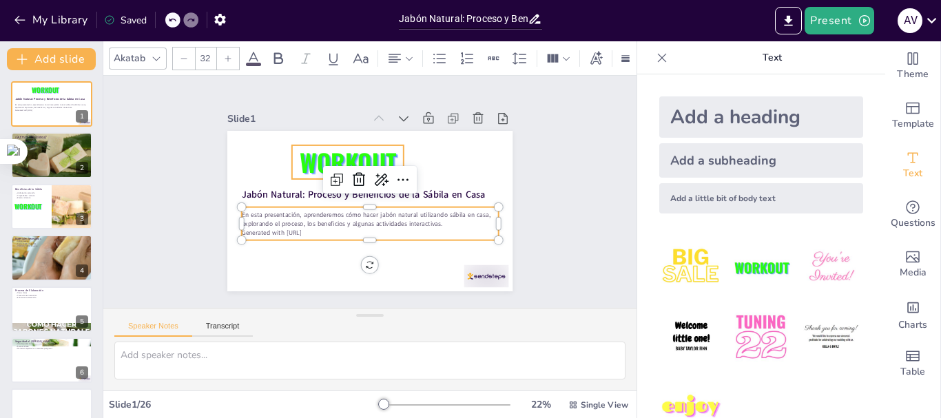
checkbox input "true"
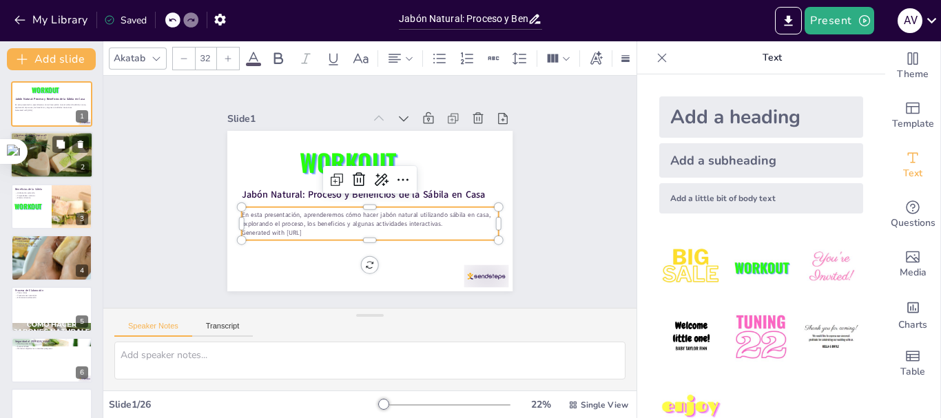
checkbox input "true"
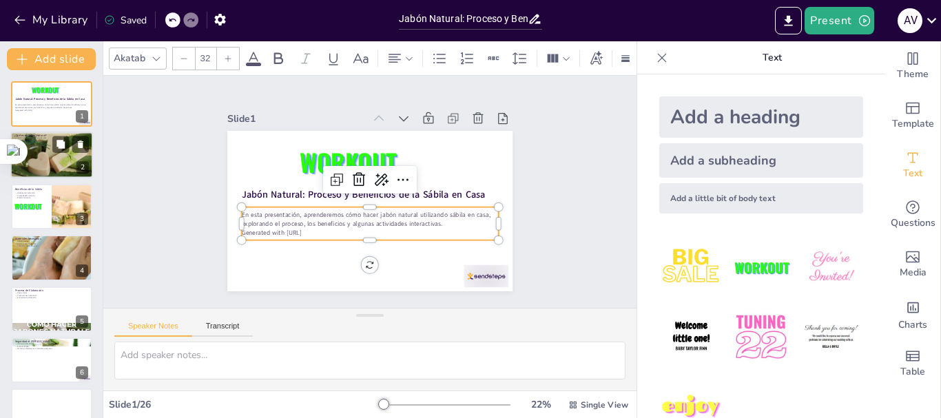
click at [53, 154] on div at bounding box center [51, 155] width 83 height 62
type textarea "El jabón natural está hecho de ingredientes que son seguros y beneficiosos para…"
checkbox input "true"
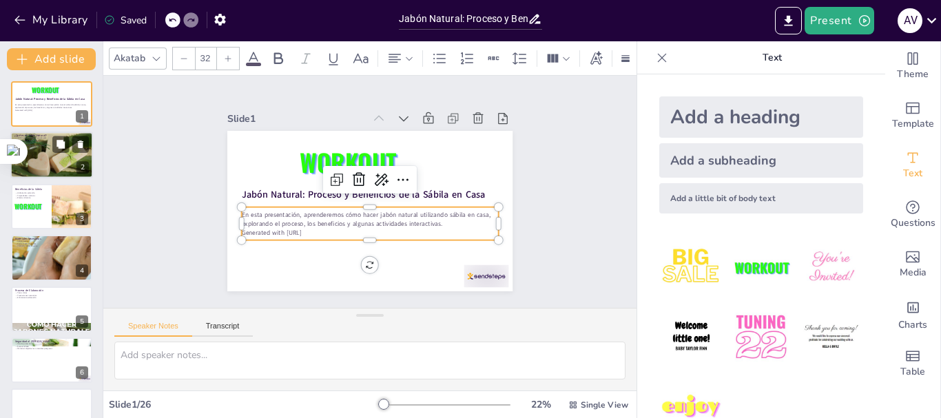
checkbox input "true"
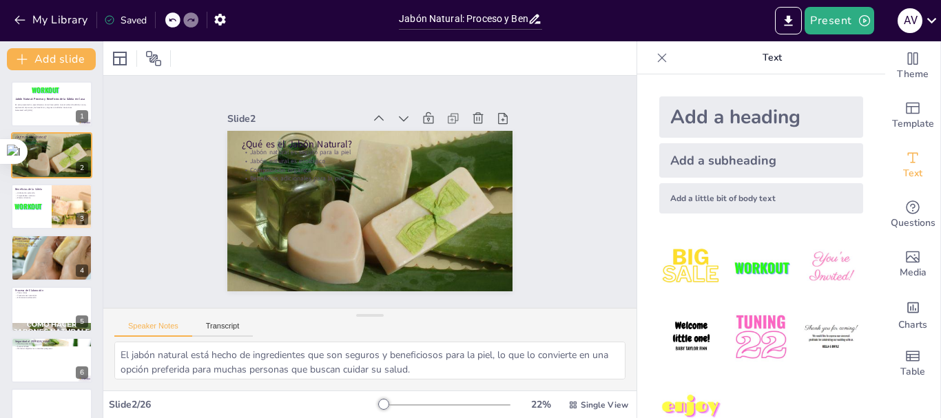
checkbox input "true"
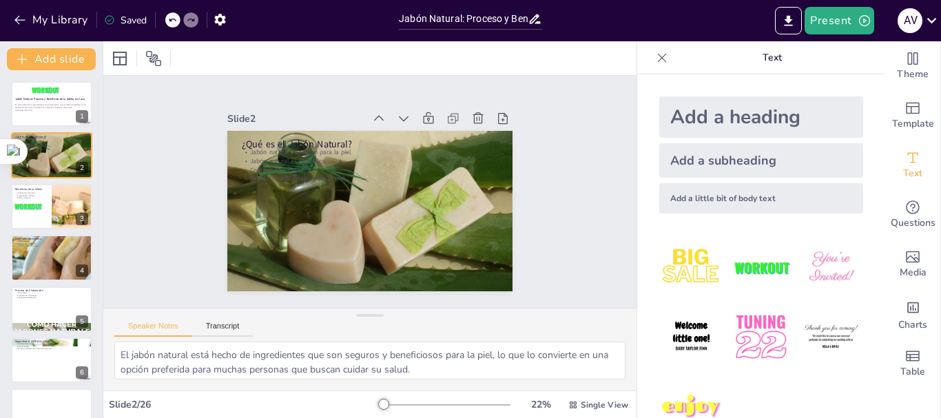
checkbox input "true"
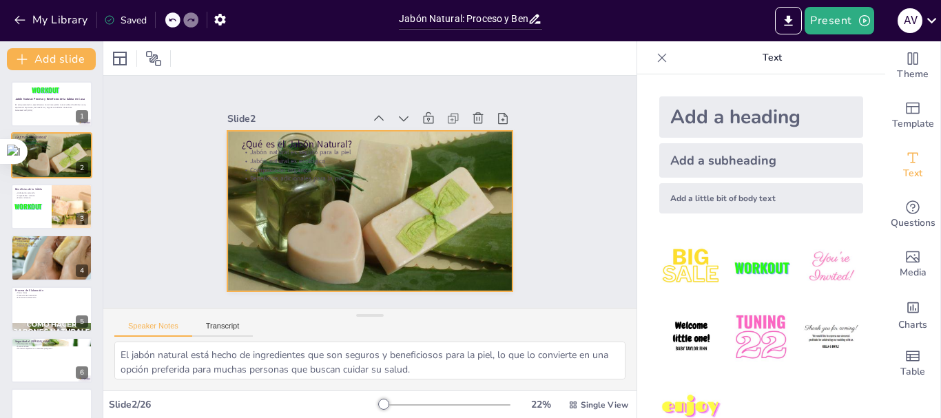
checkbox input "true"
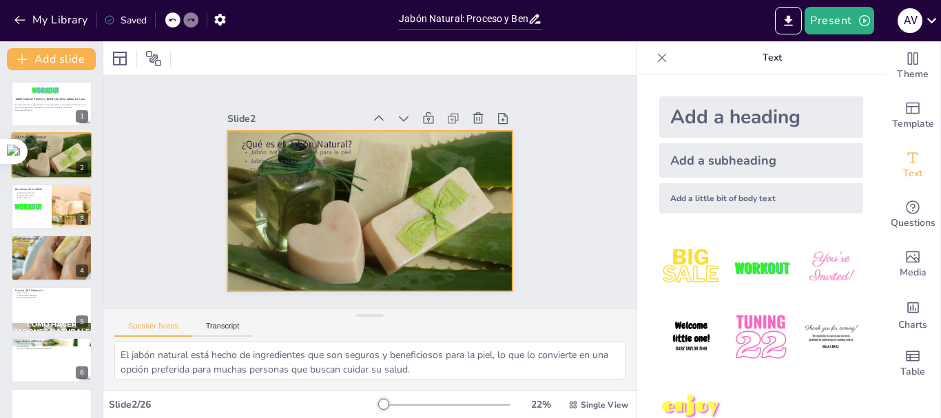
checkbox input "true"
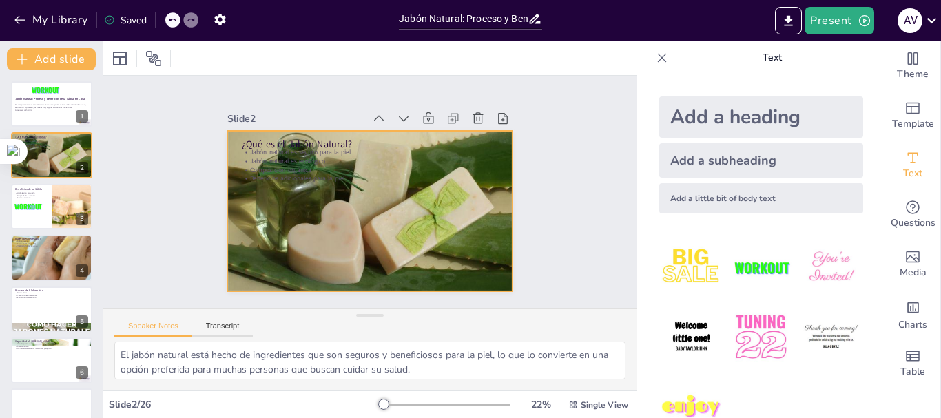
checkbox input "true"
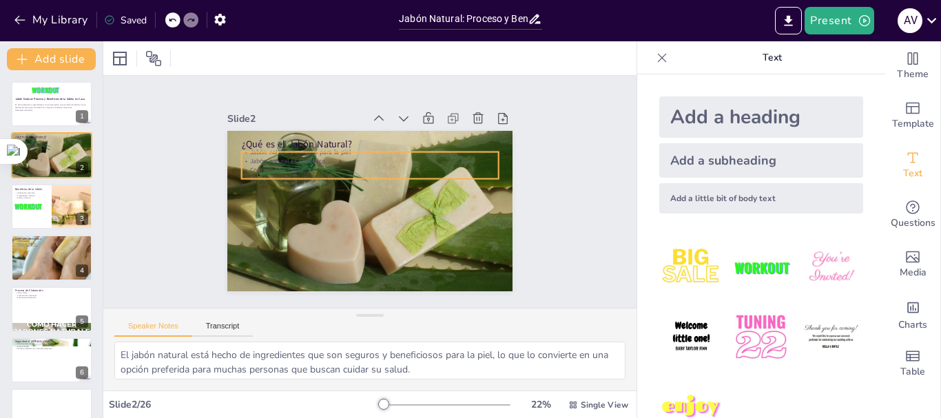
checkbox input "true"
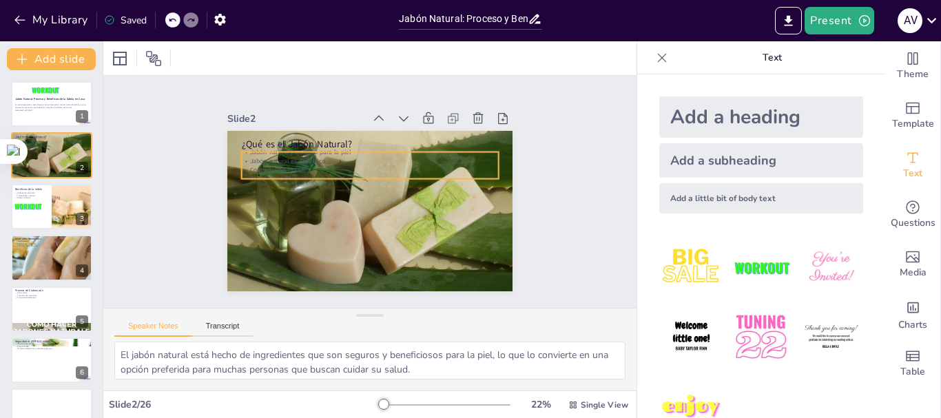
checkbox input "true"
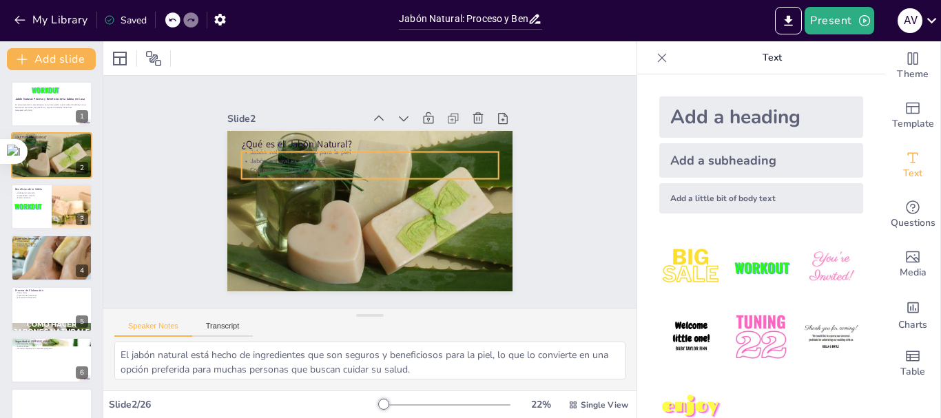
click at [321, 145] on div "¿Qué es el Jabón Natural? Jabón natural es seguro para la piel Jabón natural es…" at bounding box center [368, 210] width 300 height 189
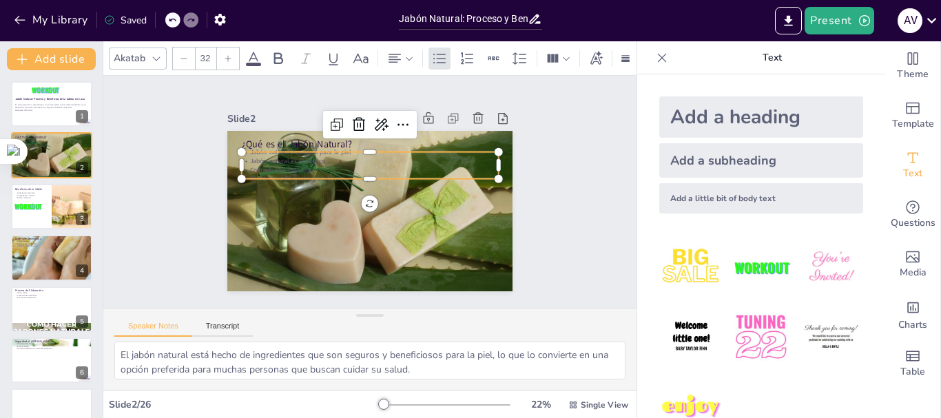
checkbox input "true"
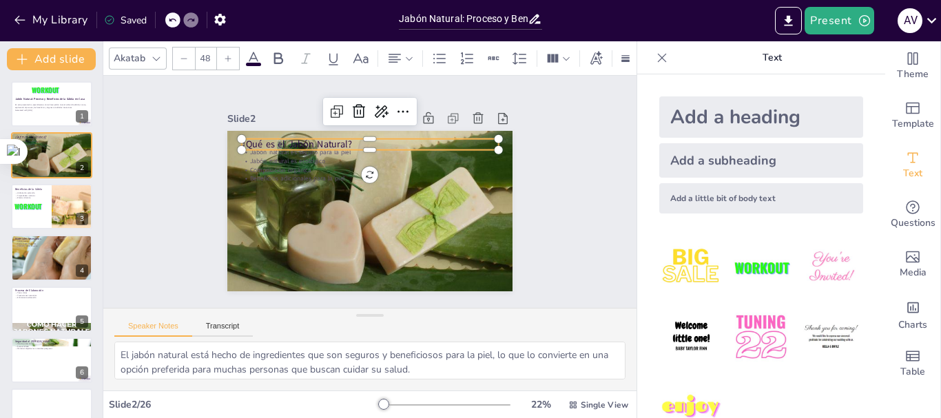
click at [318, 138] on p "¿Qué es el Jabón Natural?" at bounding box center [370, 144] width 257 height 13
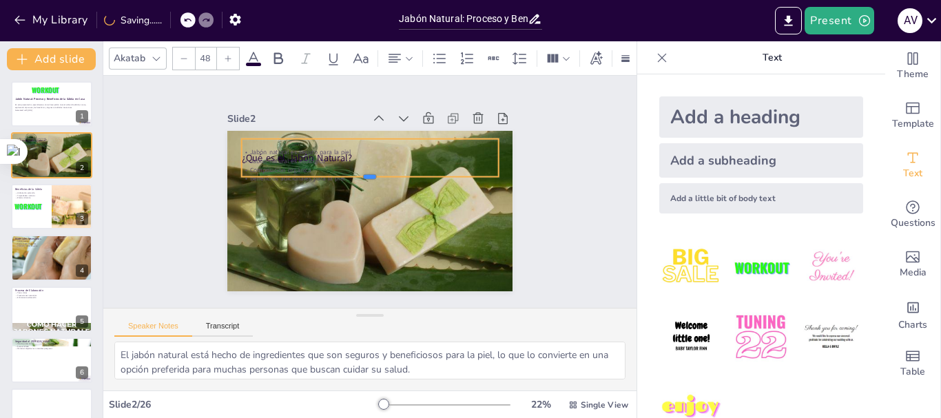
drag, startPoint x: 364, startPoint y: 144, endPoint x: 404, endPoint y: 171, distance: 47.6
click at [404, 171] on div at bounding box center [370, 182] width 256 height 38
drag, startPoint x: 230, startPoint y: 152, endPoint x: 246, endPoint y: 145, distance: 17.0
click at [242, 136] on div "¿Qué es el Jabón Natural? Jabón natural es seguro para la piel Jabón natural es…" at bounding box center [368, 210] width 300 height 189
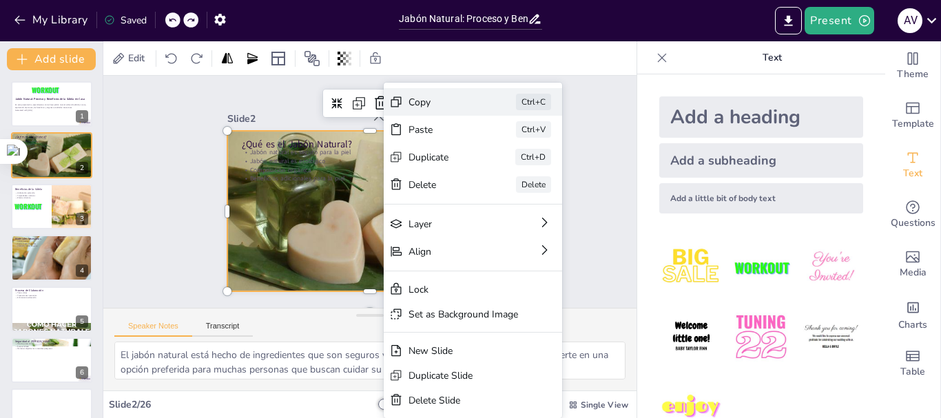
click at [512, 171] on div "Copy" at bounding box center [546, 177] width 69 height 13
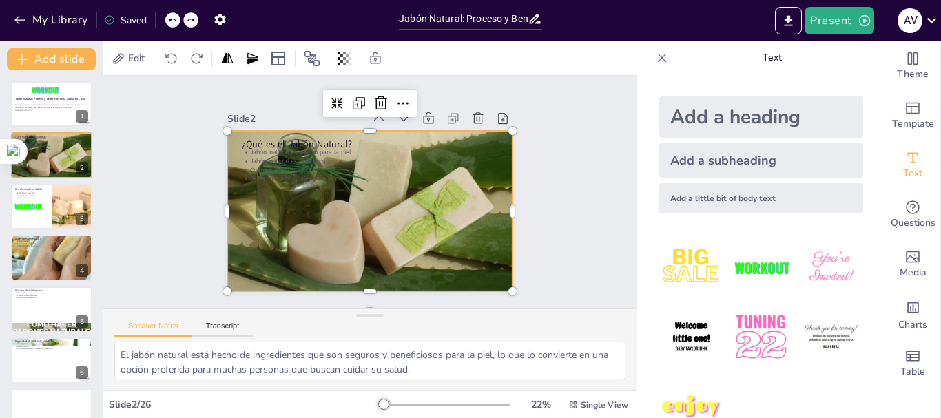
click at [379, 207] on div at bounding box center [369, 211] width 285 height 214
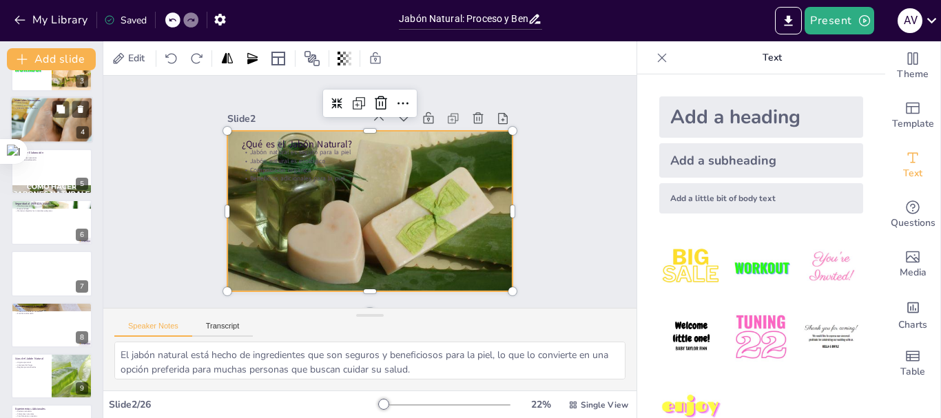
click at [32, 119] on div at bounding box center [51, 120] width 83 height 83
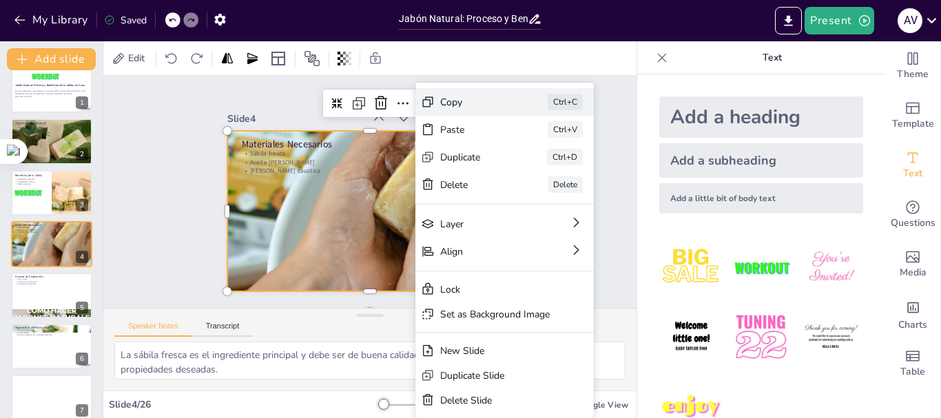
click at [651, 169] on div "Ctrl+C" at bounding box center [668, 177] width 35 height 17
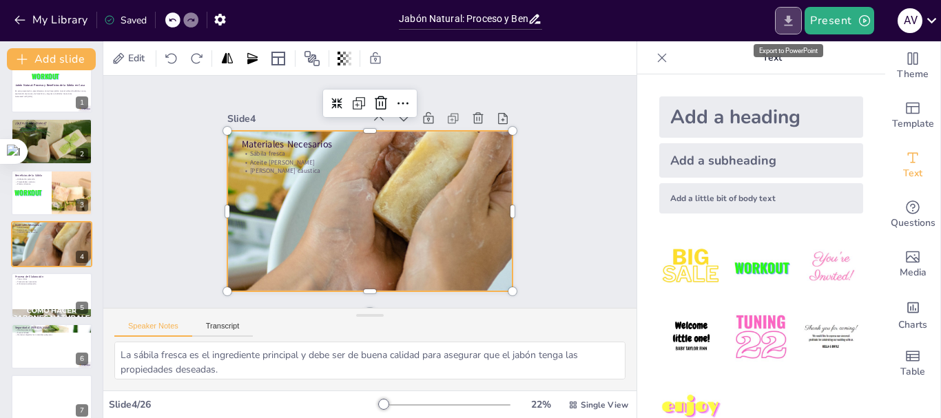
click at [791, 21] on icon "Export to PowerPoint" at bounding box center [788, 20] width 8 height 10
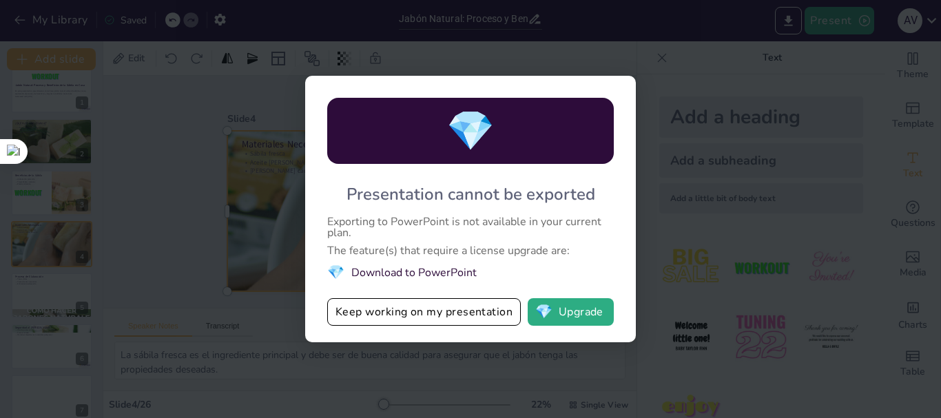
click at [214, 188] on div "💎 Presentation cannot be exported Exporting to PowerPoint is not available in y…" at bounding box center [470, 209] width 941 height 418
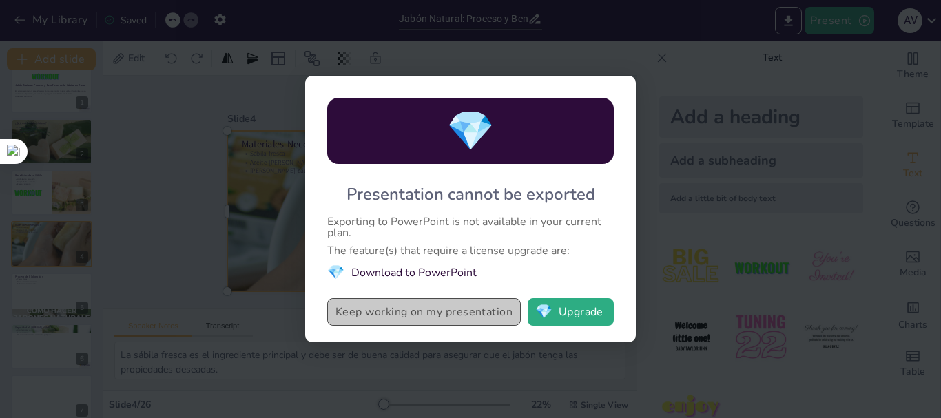
click at [431, 313] on button "Keep working on my presentation" at bounding box center [424, 312] width 194 height 28
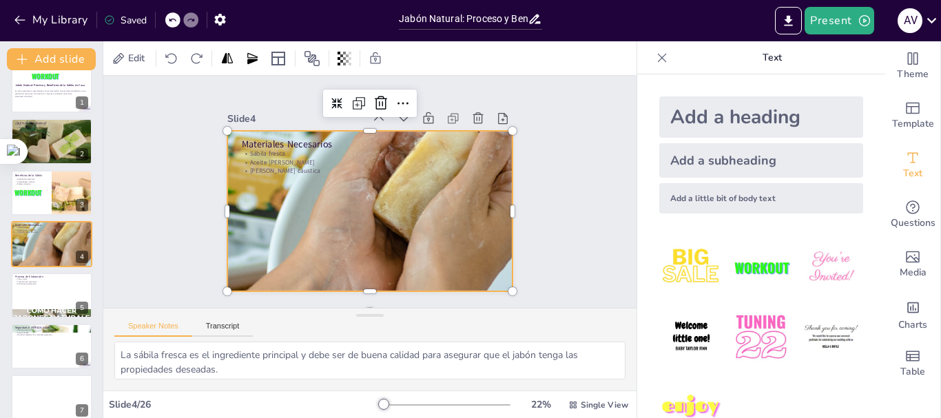
click at [112, 18] on icon at bounding box center [109, 19] width 11 height 11
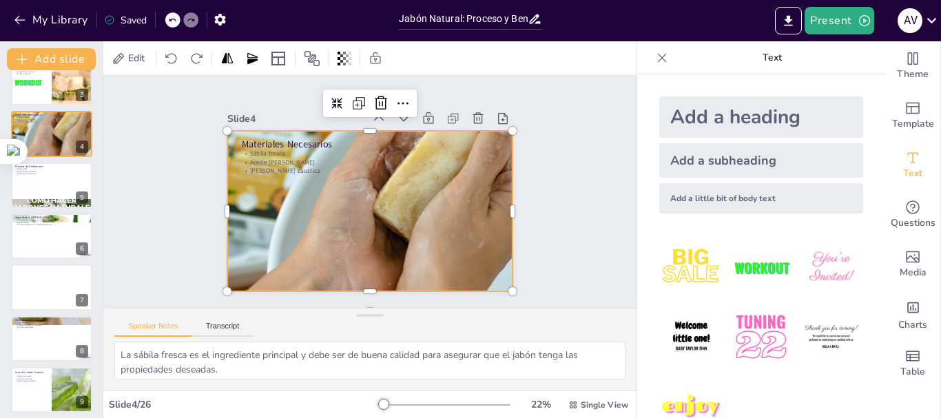
scroll to position [0, 0]
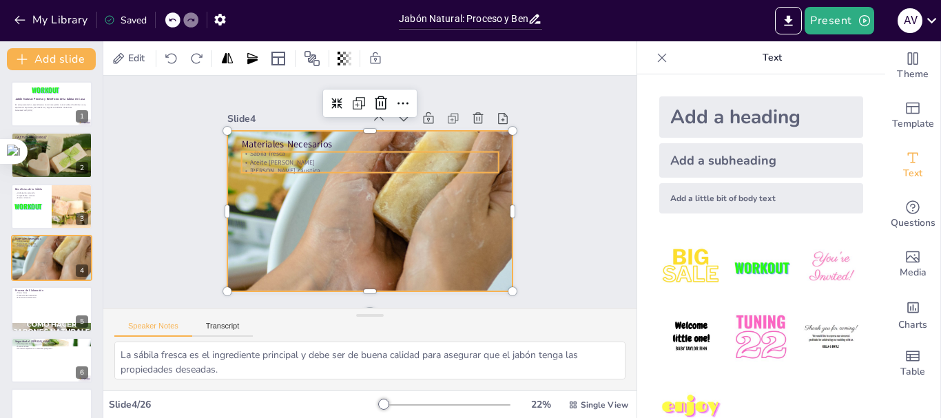
click at [364, 158] on p "Aceite [PERSON_NAME]" at bounding box center [370, 162] width 257 height 9
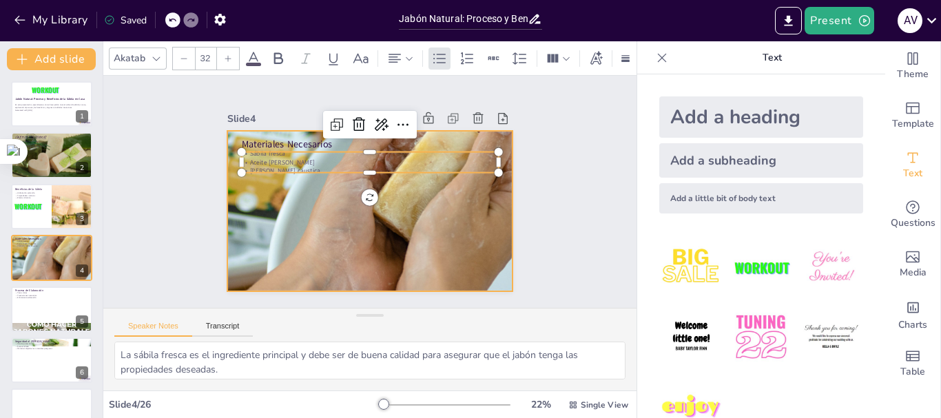
click at [335, 210] on div at bounding box center [367, 210] width 313 height 313
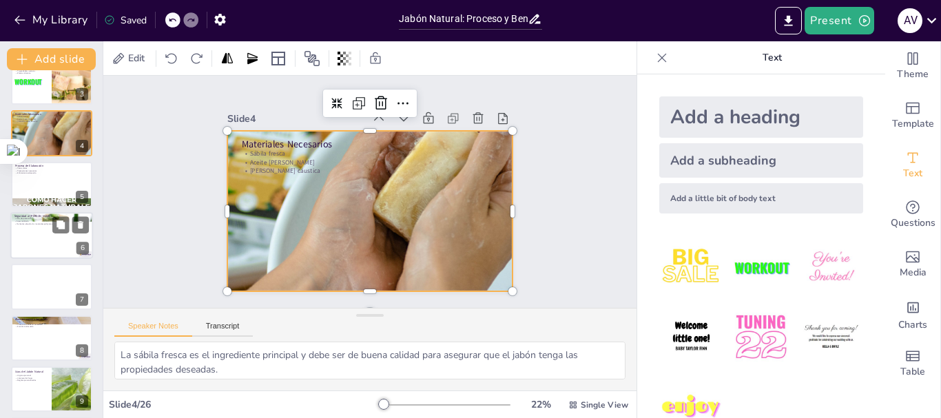
scroll to position [138, 0]
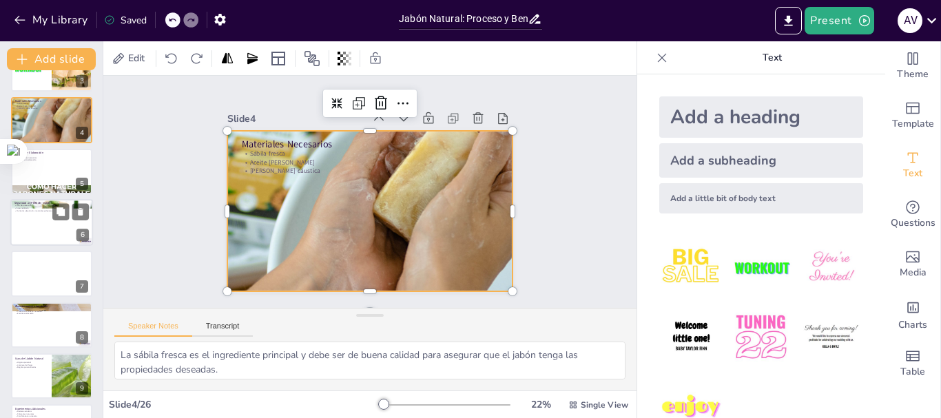
click at [34, 209] on p "Área ventilada" at bounding box center [51, 208] width 74 height 3
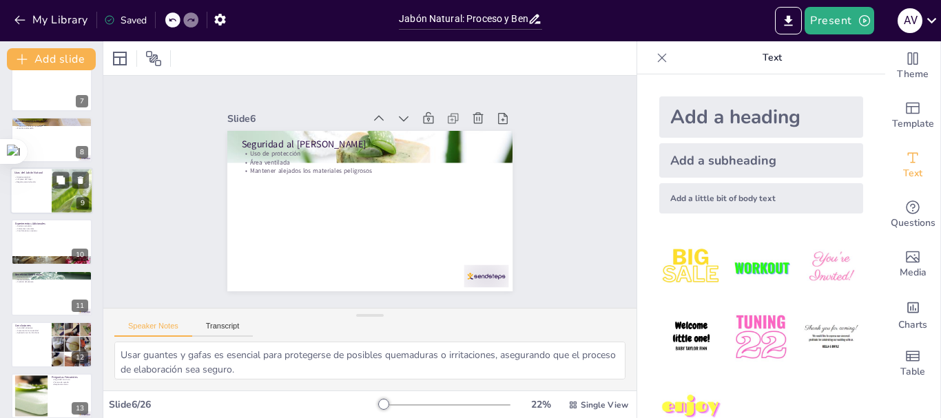
click at [42, 191] on div at bounding box center [51, 190] width 83 height 47
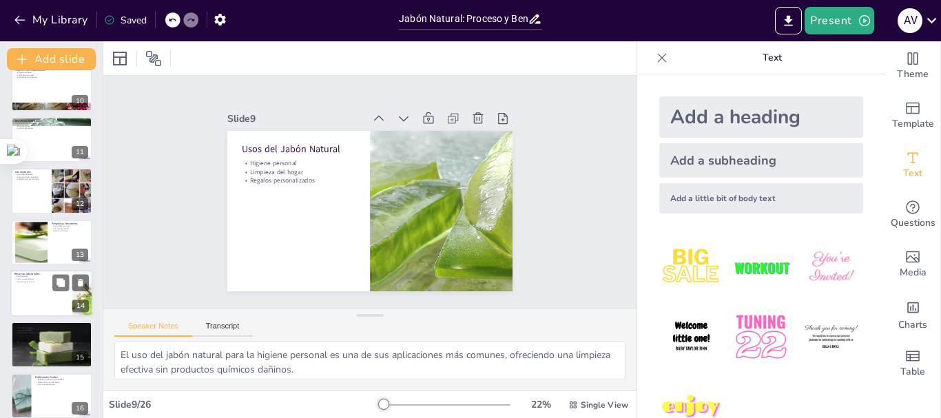
click at [39, 298] on div at bounding box center [51, 293] width 83 height 47
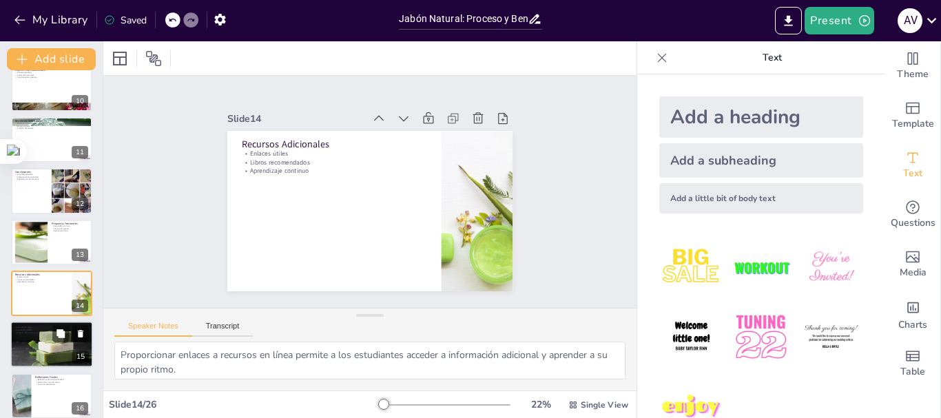
scroll to position [526, 0]
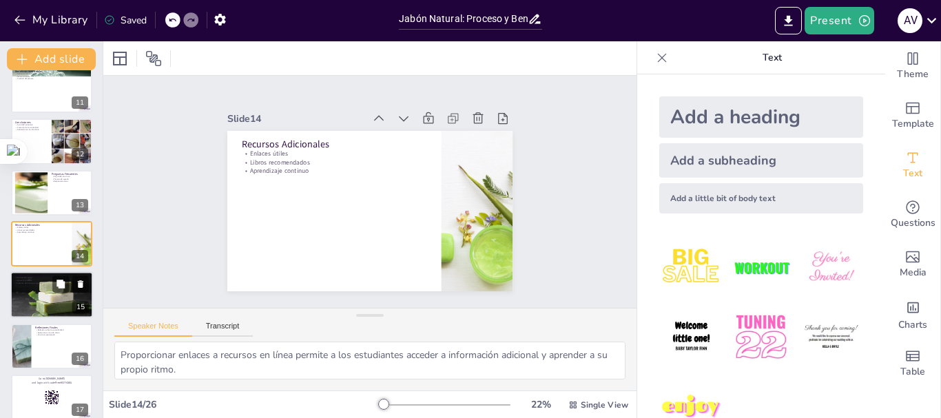
click at [37, 296] on div at bounding box center [51, 295] width 83 height 54
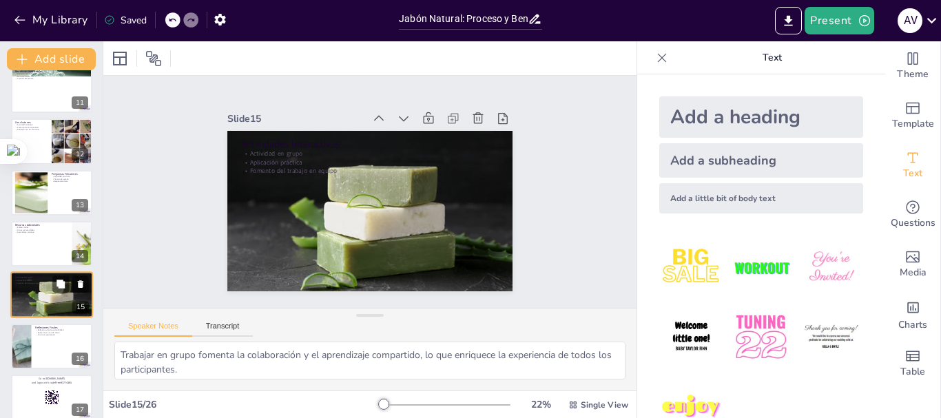
scroll to position [577, 0]
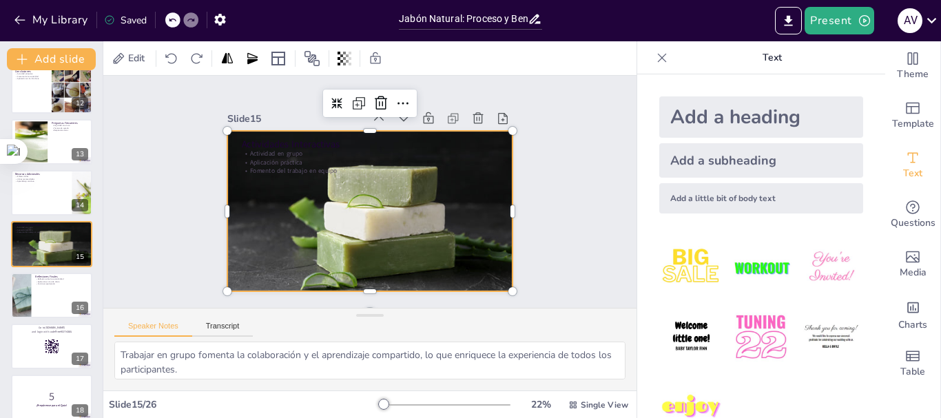
click at [355, 209] on div at bounding box center [369, 210] width 285 height 185
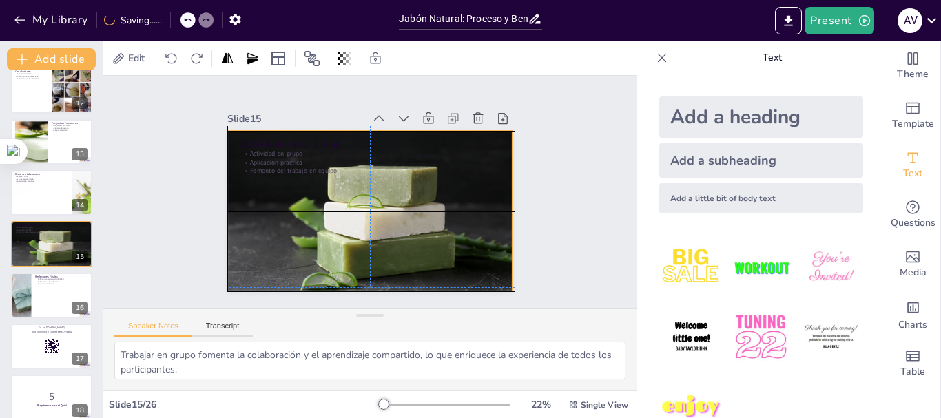
click at [357, 204] on div at bounding box center [369, 210] width 285 height 185
click at [357, 205] on div at bounding box center [367, 211] width 303 height 214
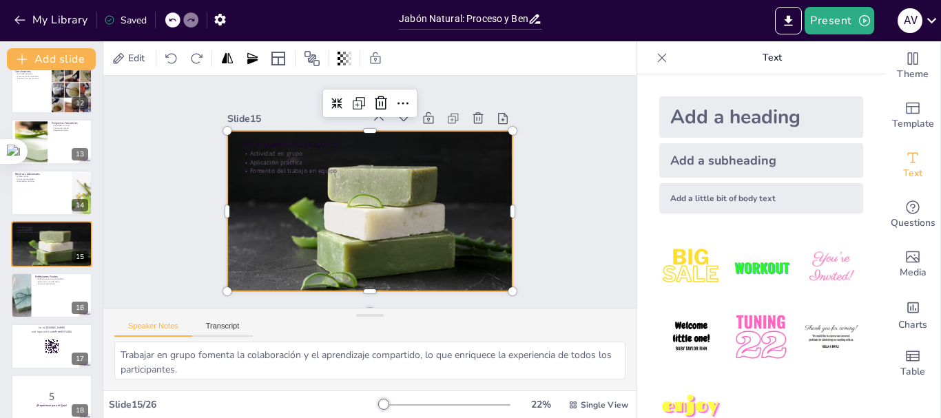
click at [688, 20] on div "Present a v" at bounding box center [745, 21] width 392 height 28
click at [384, 154] on p "Aplicación práctica" at bounding box center [372, 163] width 256 height 36
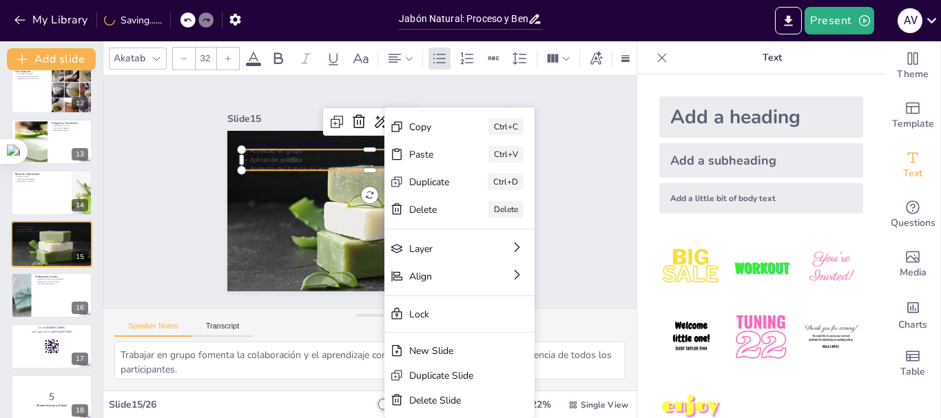
click at [577, 205] on div "Slide 1 Jabón Natural: Proceso y Beneficios de la Sábila en Casa En esta presen…" at bounding box center [369, 192] width 533 height 232
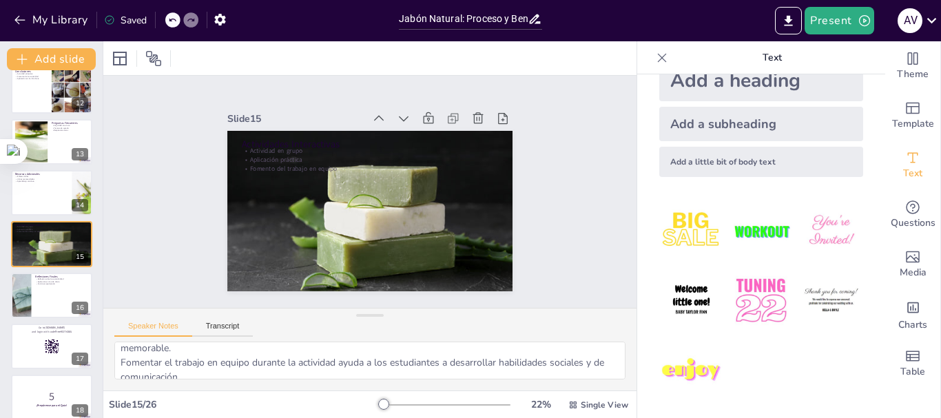
scroll to position [61, 0]
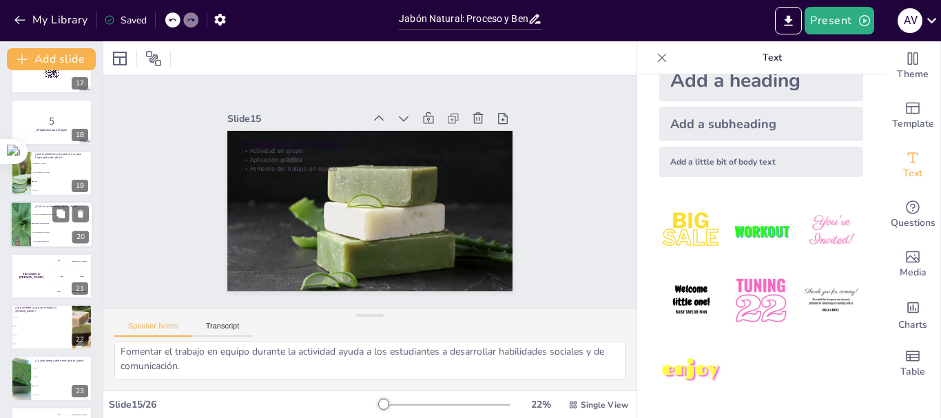
click at [23, 227] on div at bounding box center [21, 224] width 62 height 47
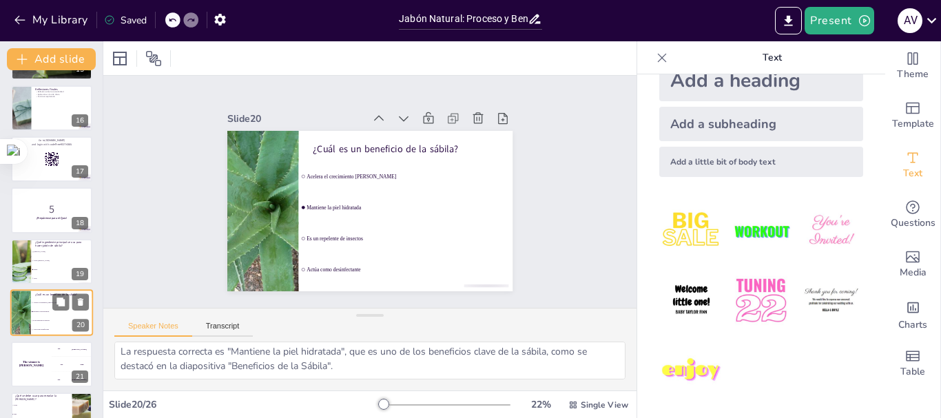
scroll to position [696, 0]
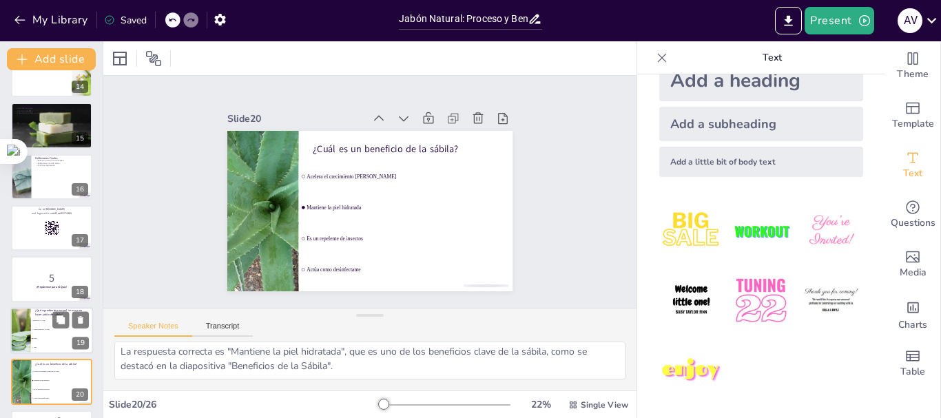
click at [22, 317] on div at bounding box center [21, 330] width 70 height 47
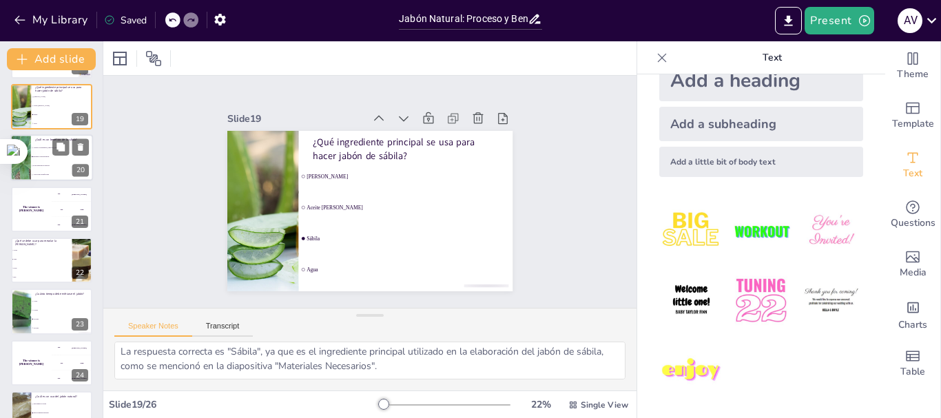
scroll to position [988, 0]
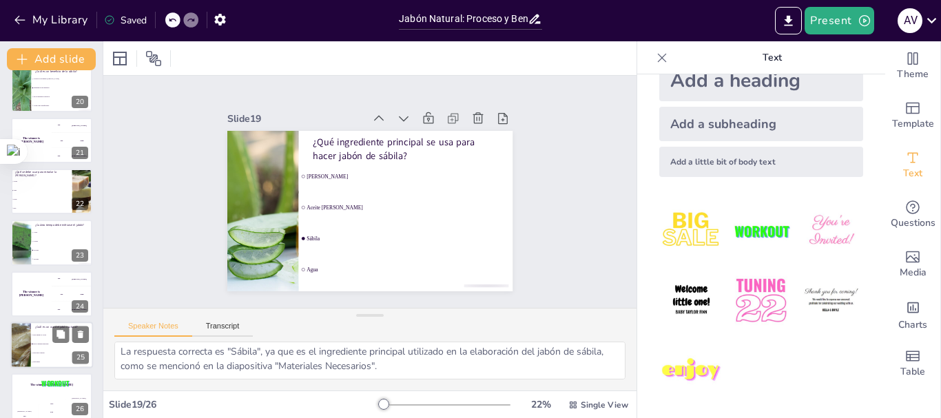
click at [21, 348] on div at bounding box center [20, 345] width 74 height 47
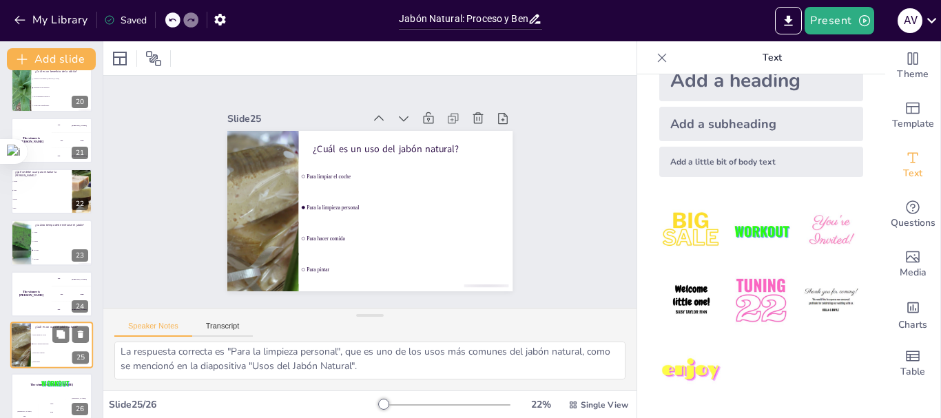
scroll to position [1001, 0]
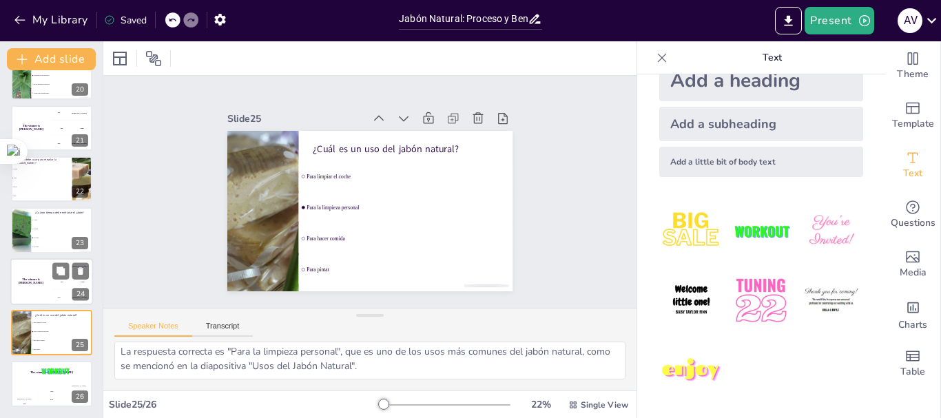
click at [28, 291] on div "The winner is Niels 🏆" at bounding box center [30, 281] width 41 height 47
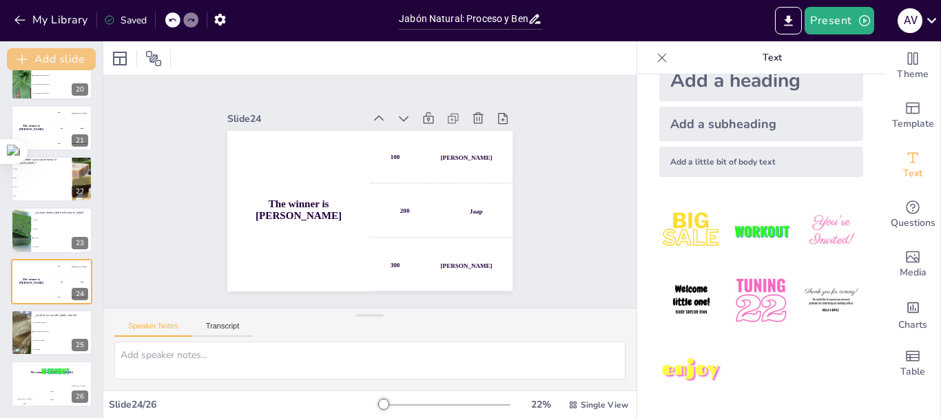
click at [21, 57] on icon "button" at bounding box center [22, 59] width 14 height 14
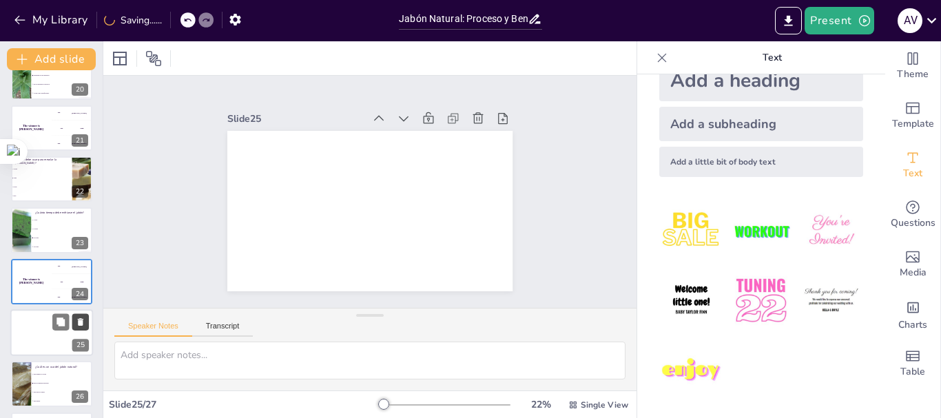
click at [78, 318] on icon at bounding box center [81, 322] width 10 height 10
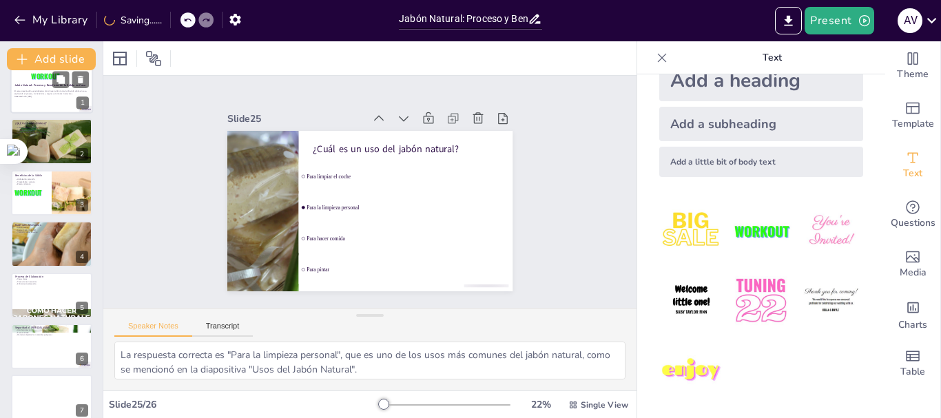
scroll to position [0, 0]
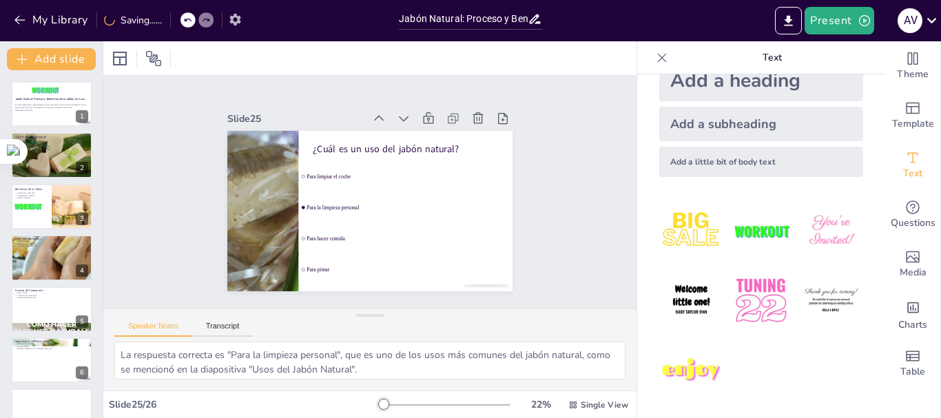
click at [238, 19] on icon "button" at bounding box center [235, 19] width 14 height 14
click at [123, 56] on icon at bounding box center [120, 58] width 17 height 17
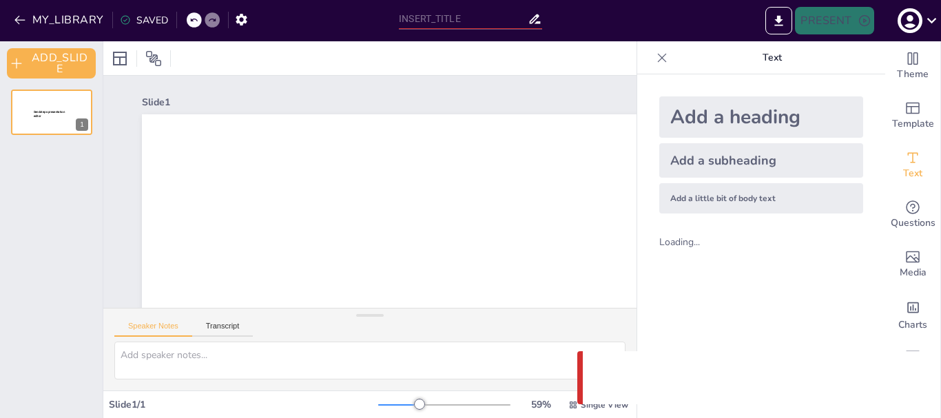
type input "Jabón Natural: Proceso y Beneficios de la Sábila en Casa"
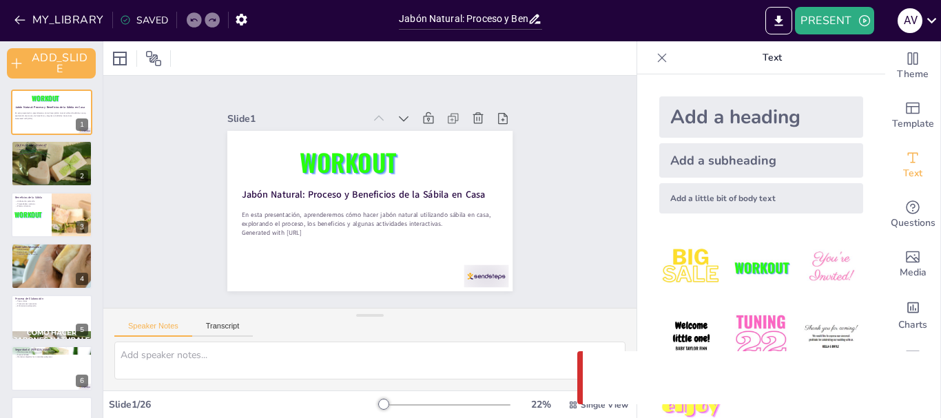
checkbox input "true"
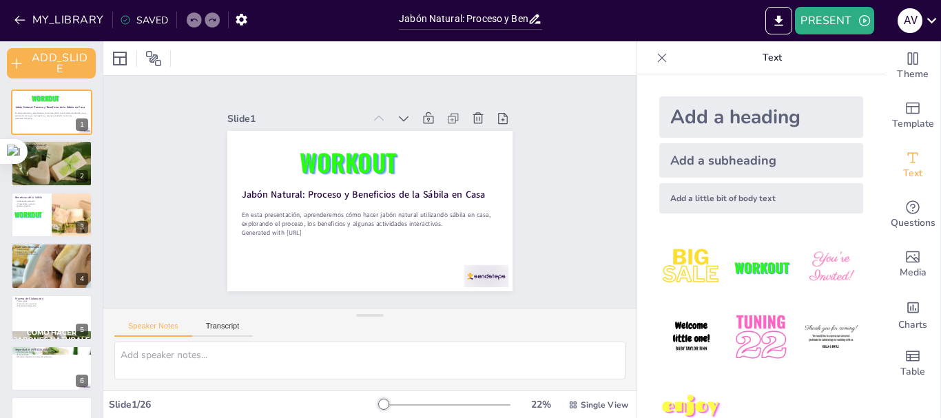
checkbox input "true"
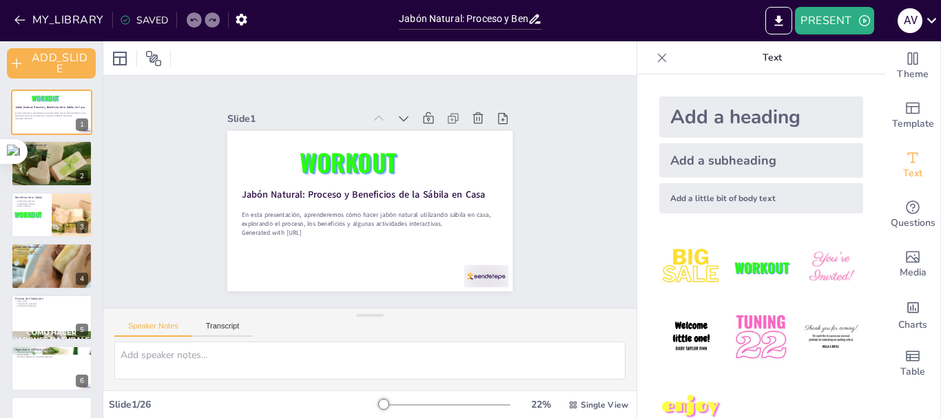
checkbox input "true"
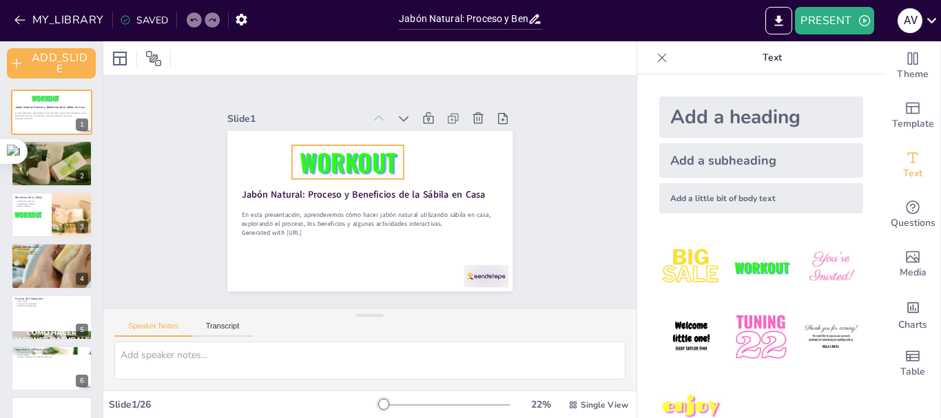
checkbox input "true"
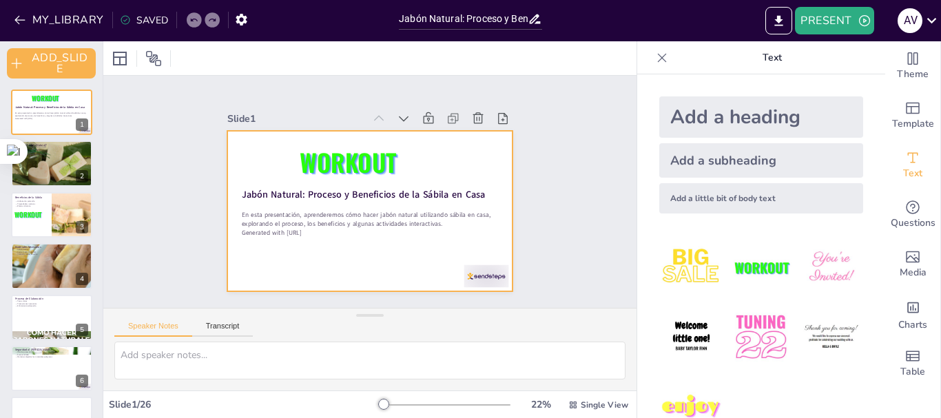
checkbox input "true"
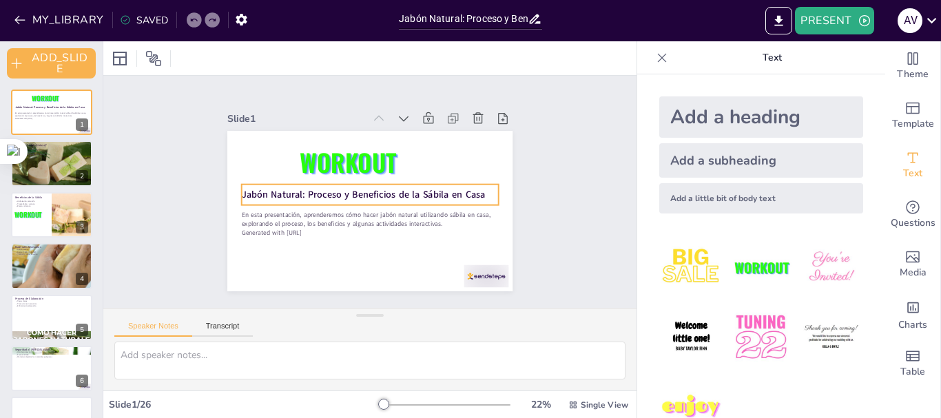
checkbox input "true"
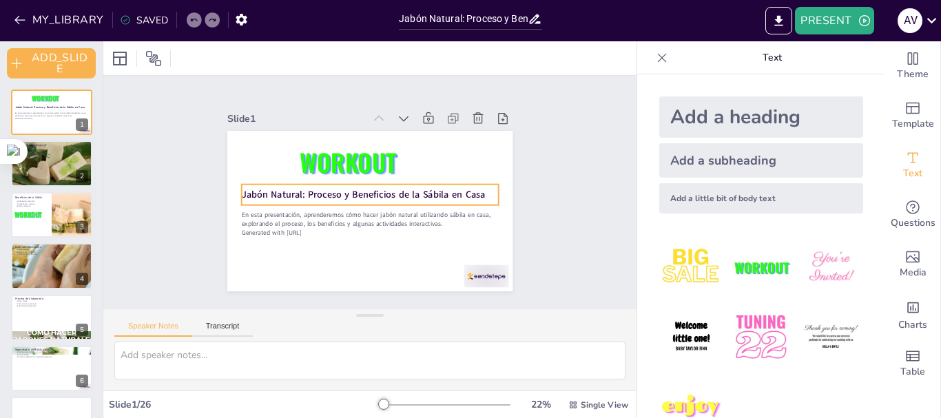
checkbox input "true"
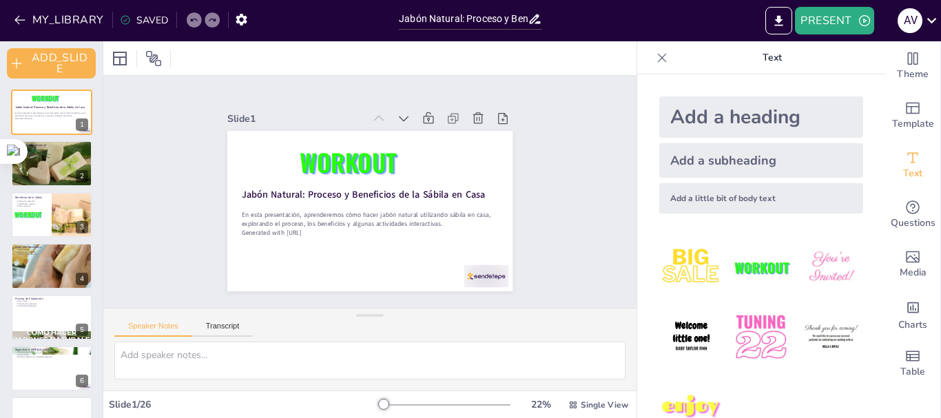
checkbox input "true"
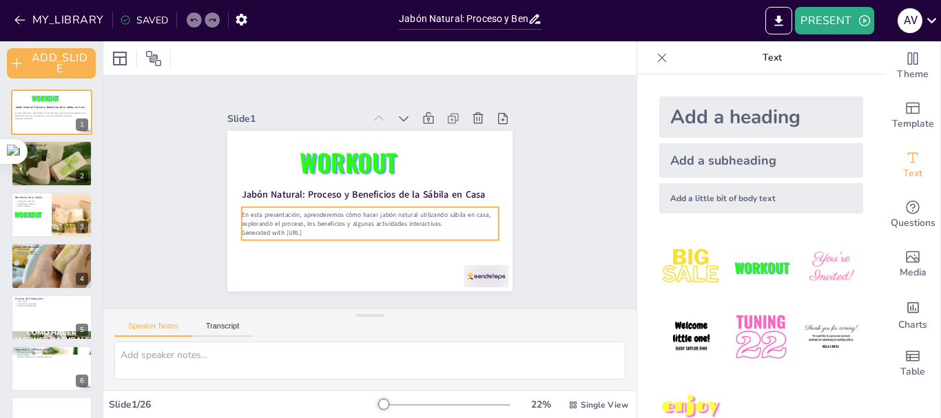
checkbox input "true"
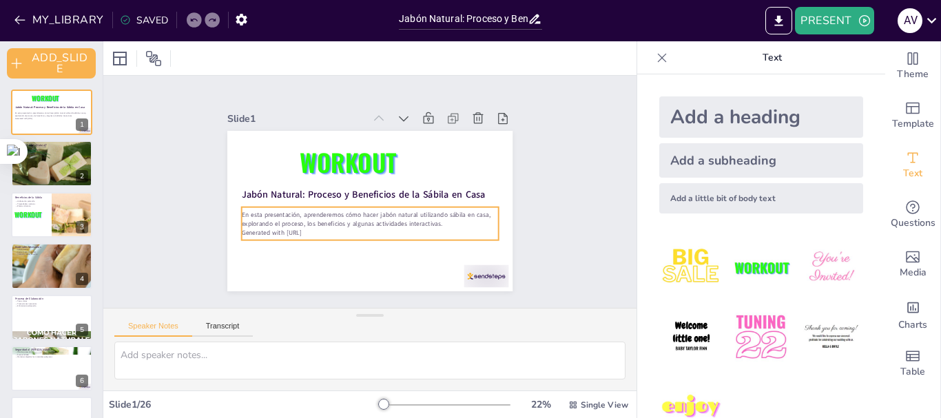
checkbox input "true"
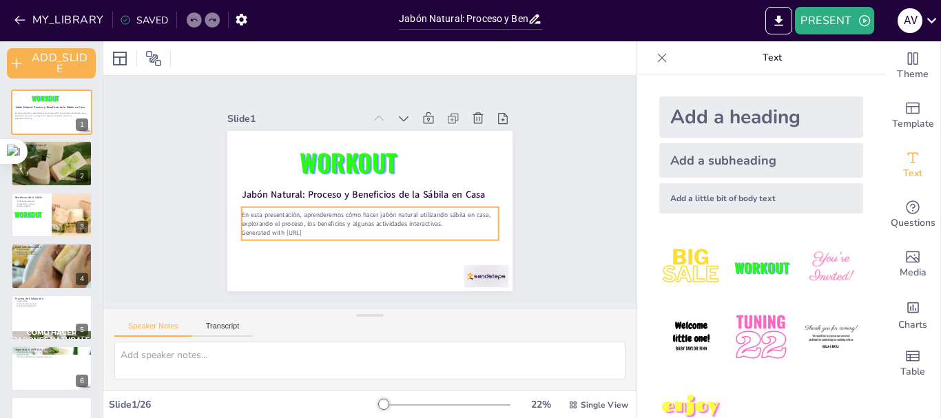
checkbox input "true"
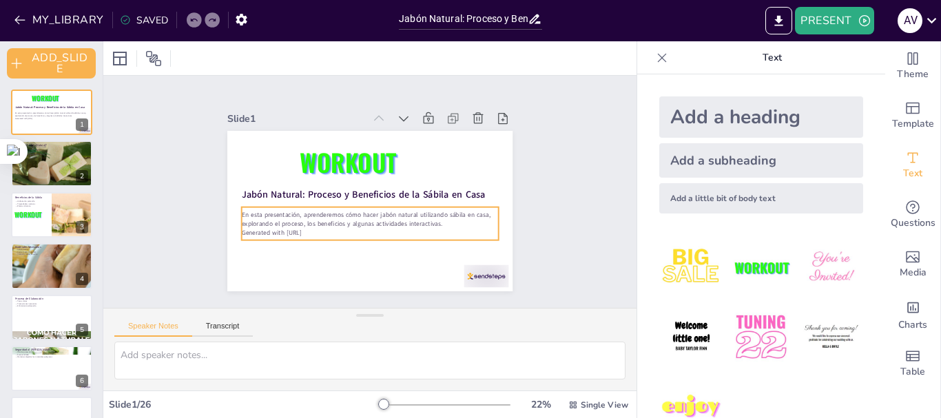
checkbox input "true"
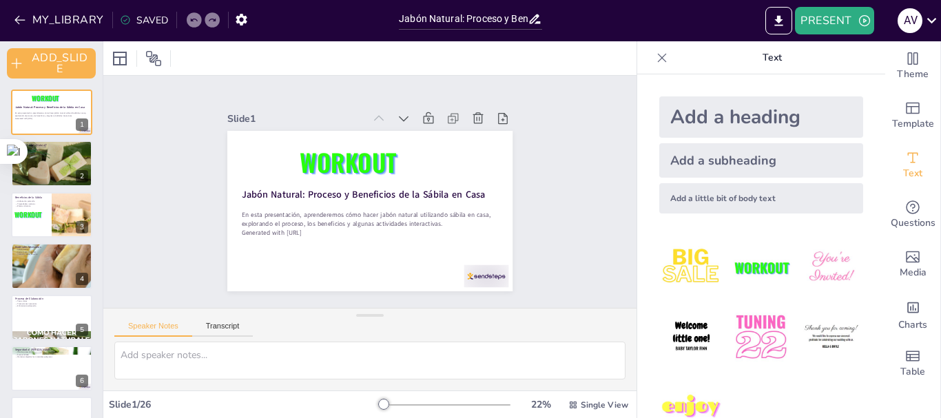
checkbox input "true"
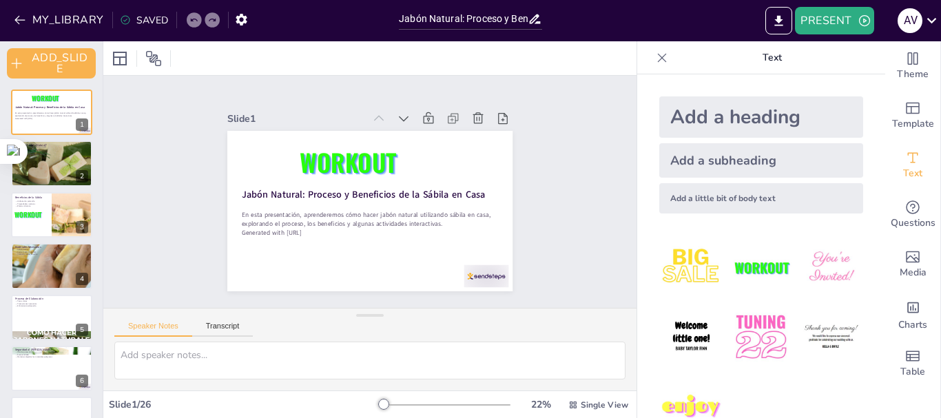
checkbox input "true"
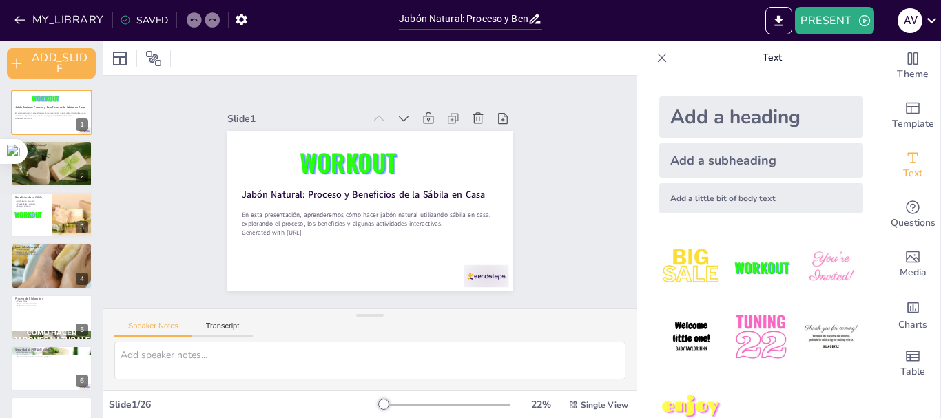
checkbox input "true"
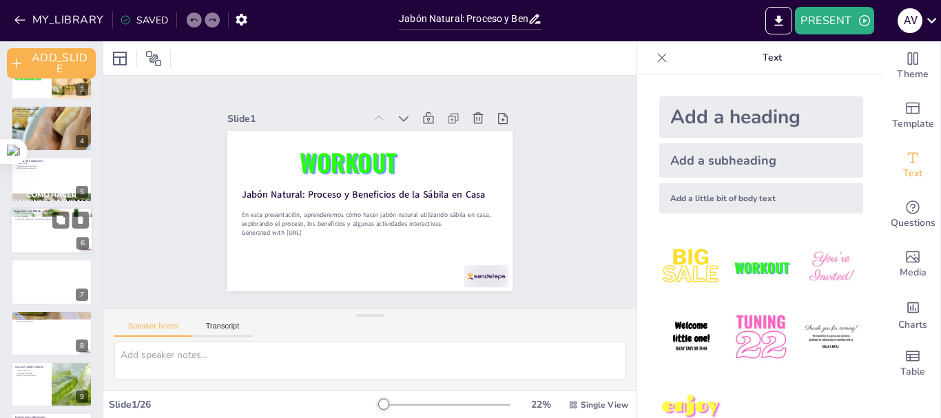
checkbox input "true"
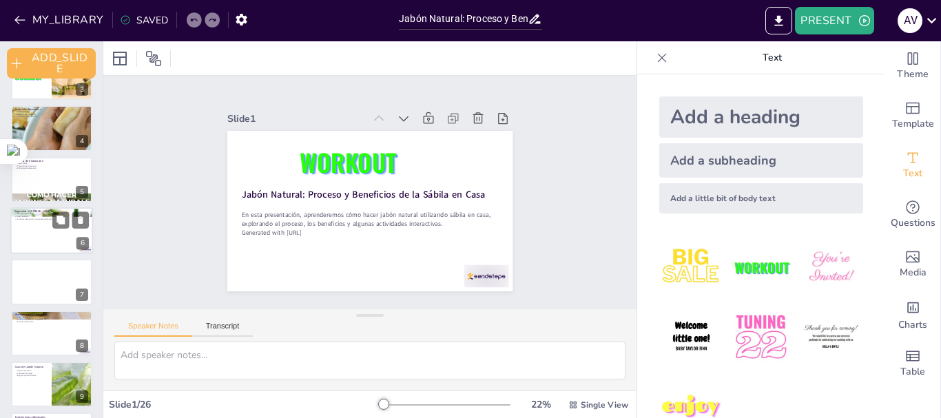
checkbox input "true"
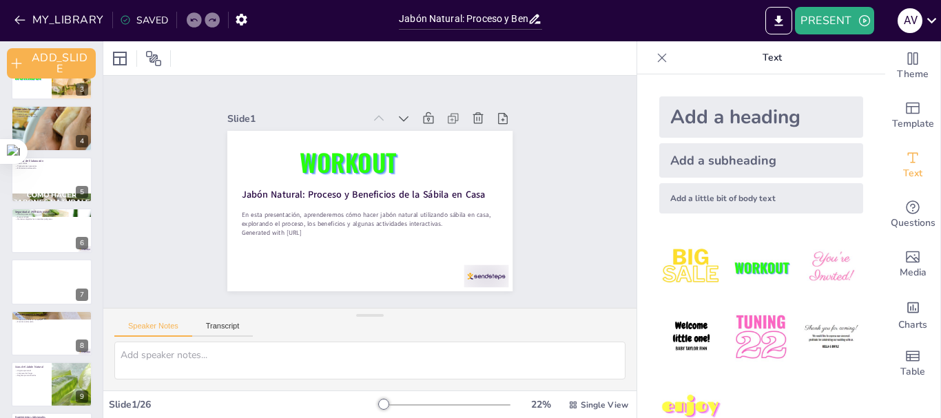
checkbox input "true"
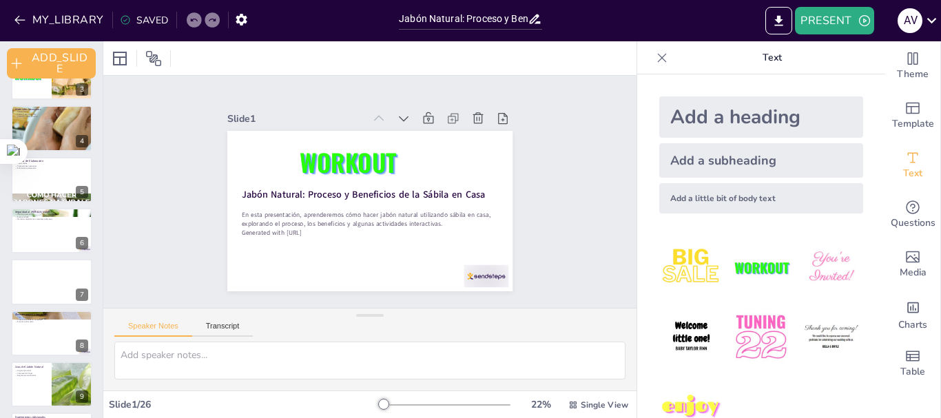
checkbox input "true"
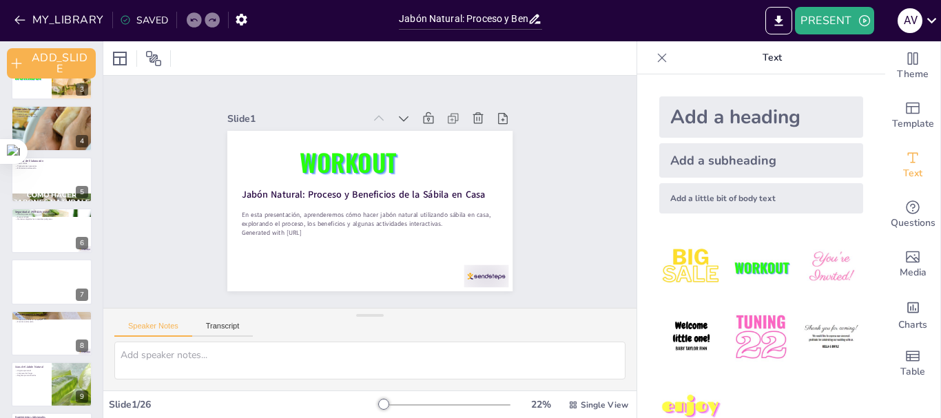
scroll to position [5, 0]
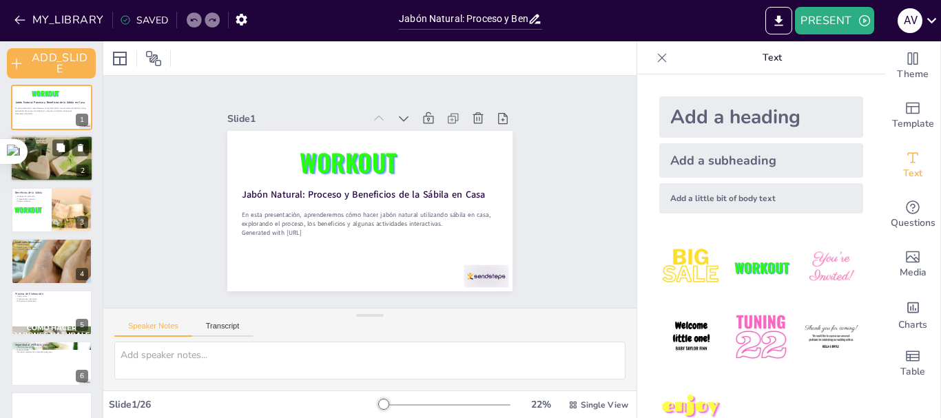
checkbox input "true"
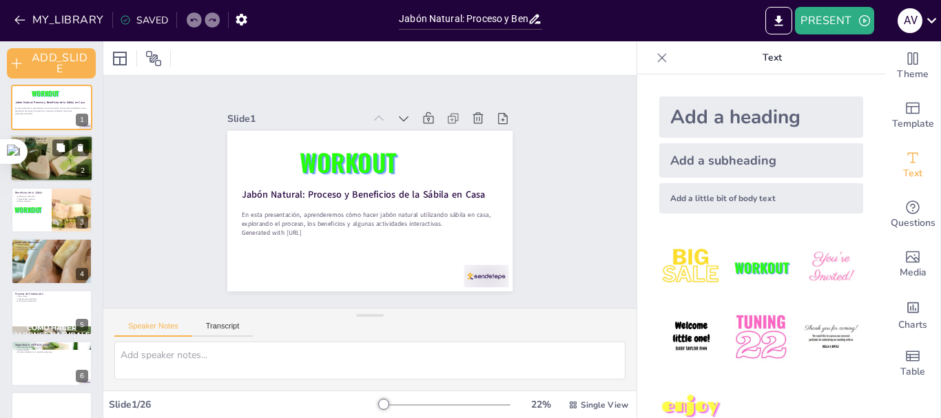
checkbox input "true"
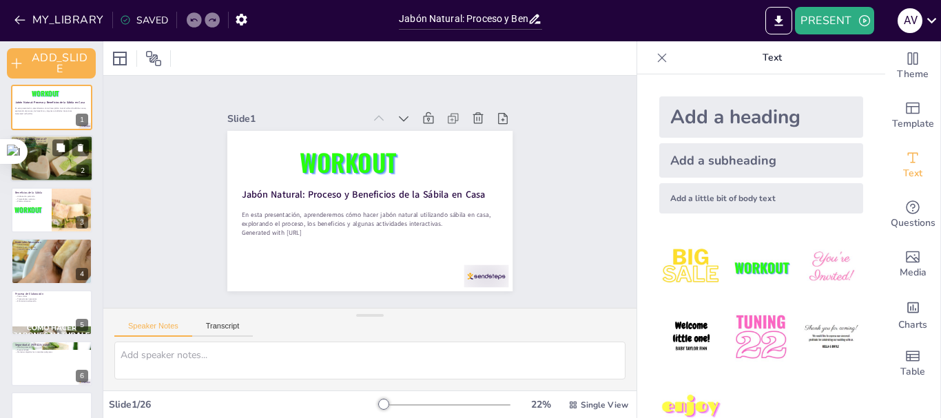
scroll to position [0, 0]
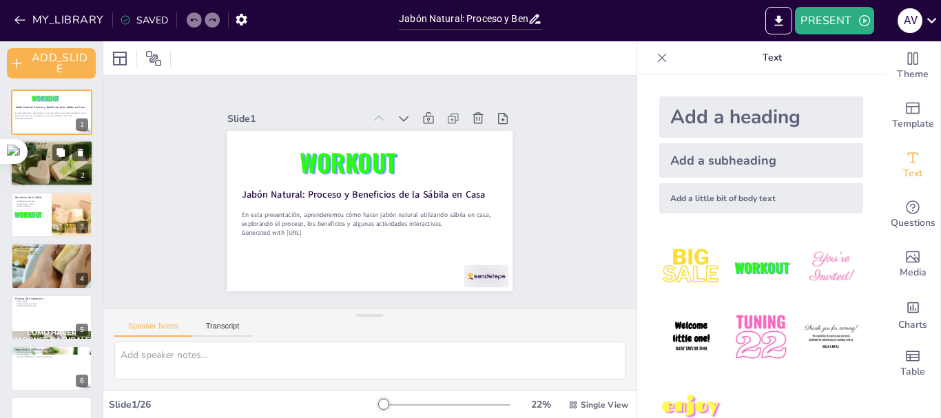
checkbox input "true"
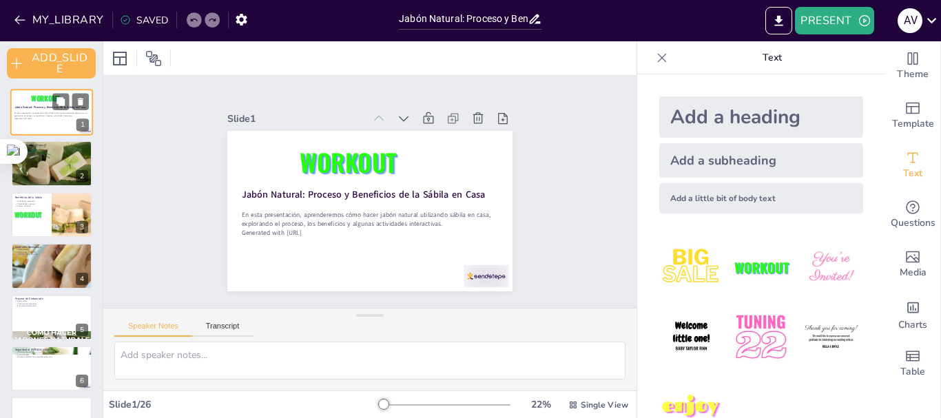
checkbox input "true"
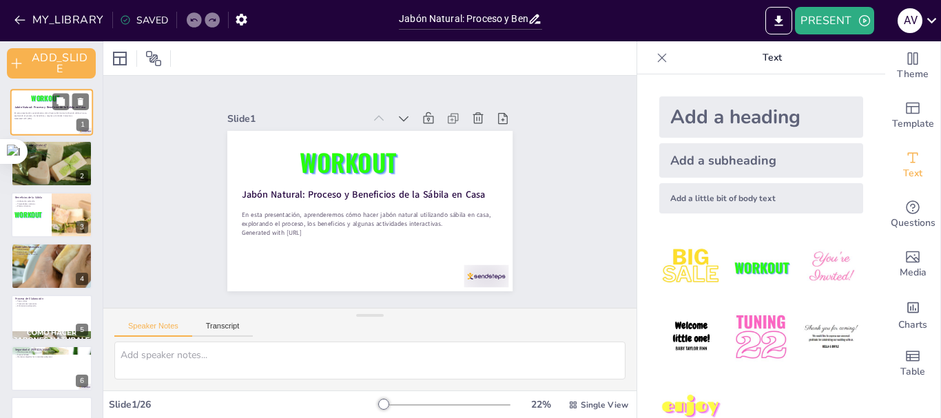
checkbox input "true"
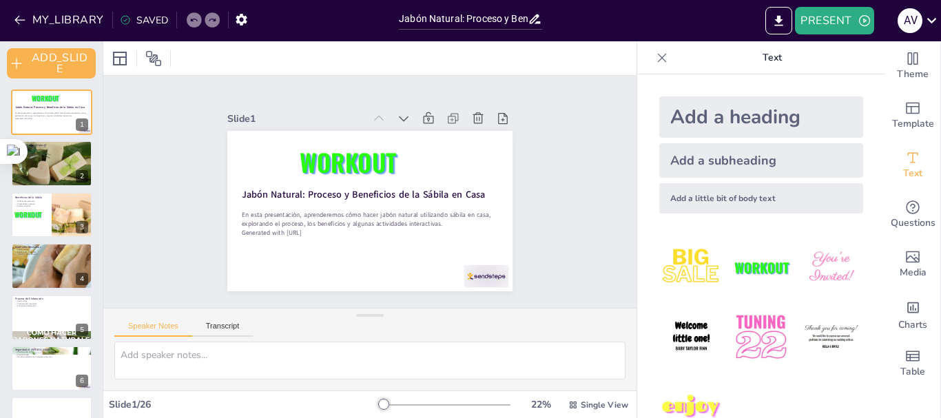
checkbox input "true"
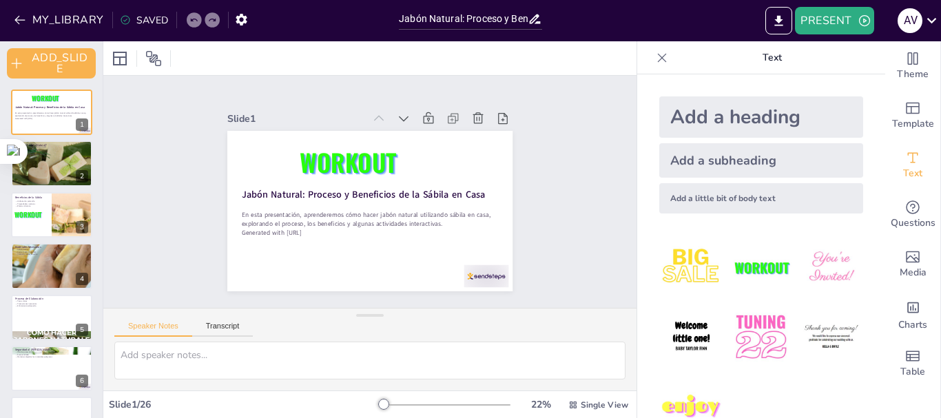
checkbox input "true"
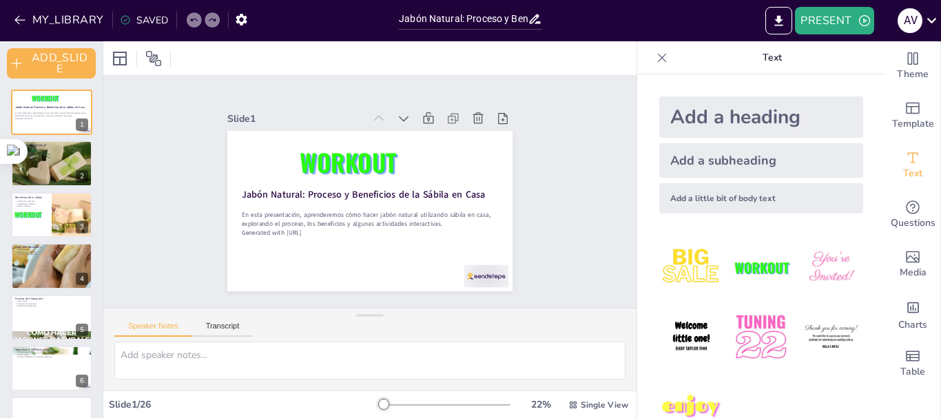
checkbox input "true"
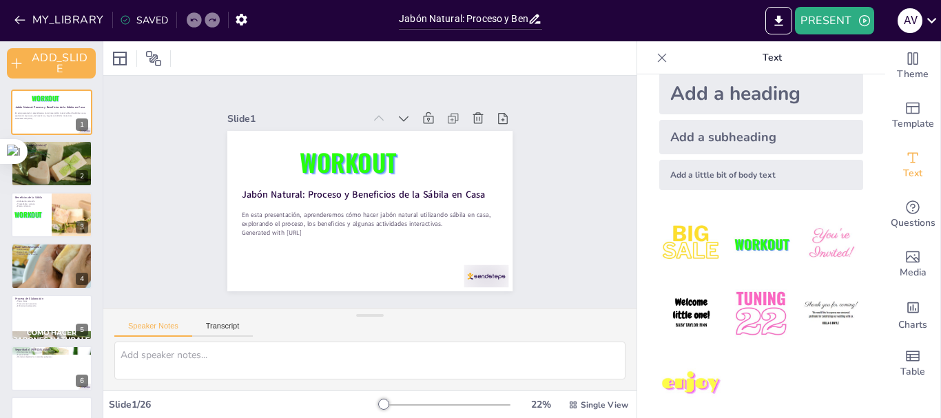
scroll to position [37, 0]
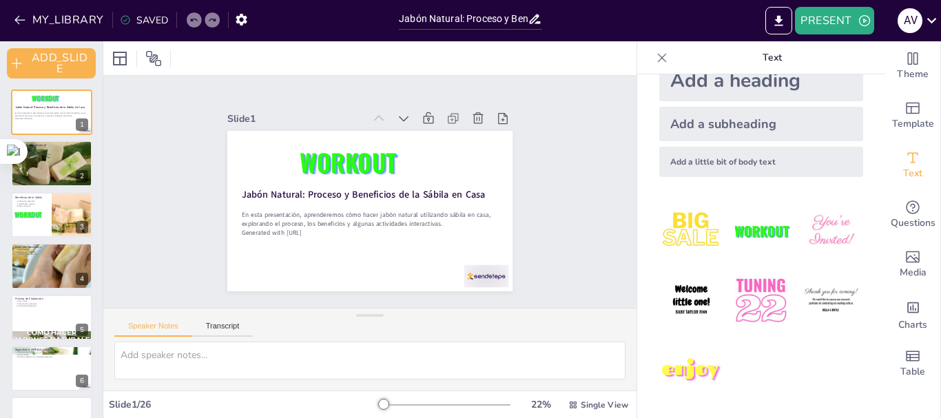
checkbox input "true"
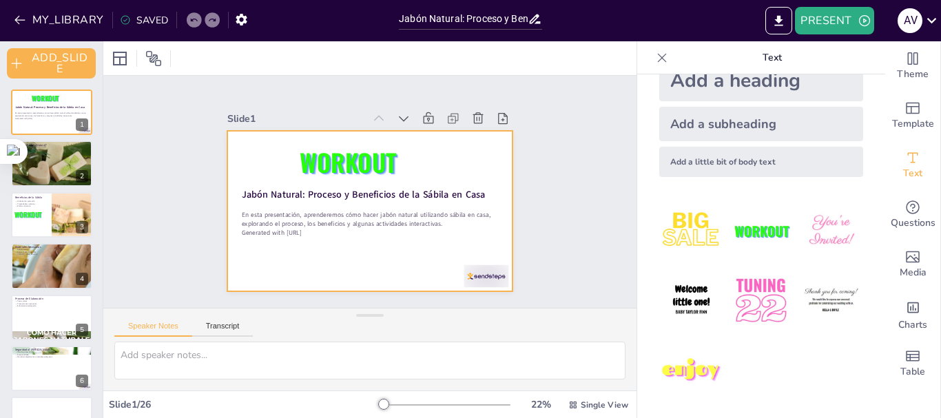
checkbox input "true"
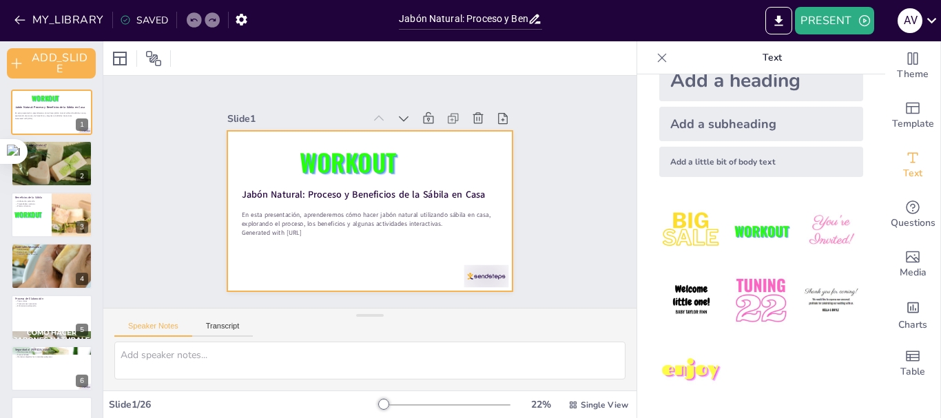
checkbox input "true"
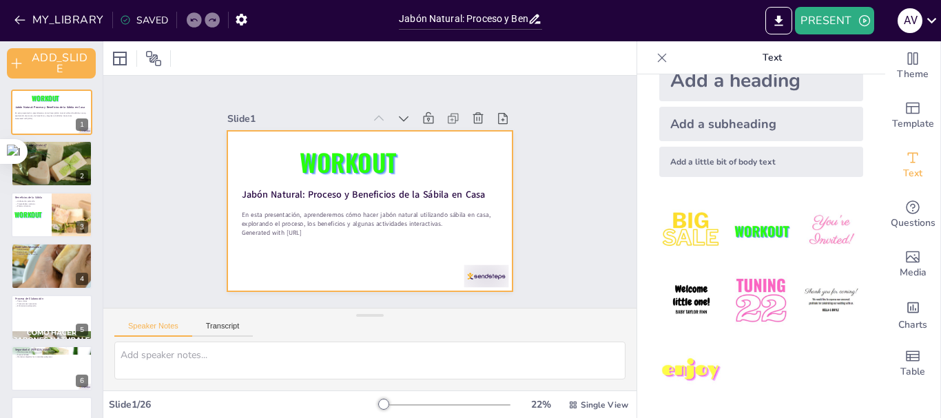
checkbox input "true"
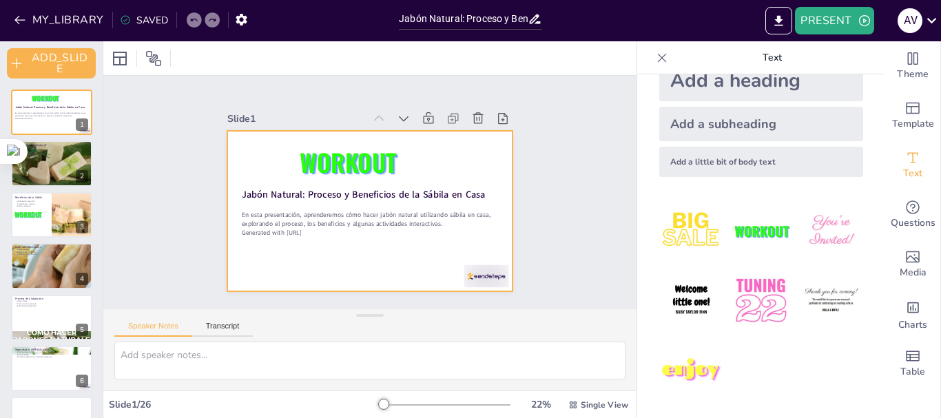
checkbox input "true"
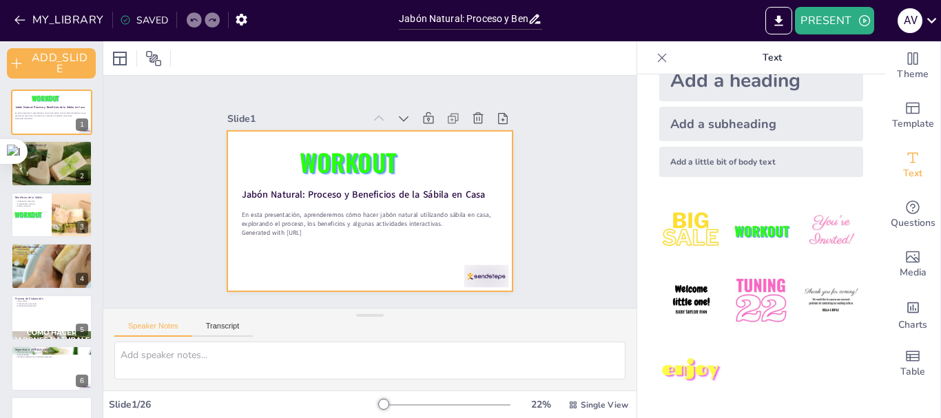
checkbox input "true"
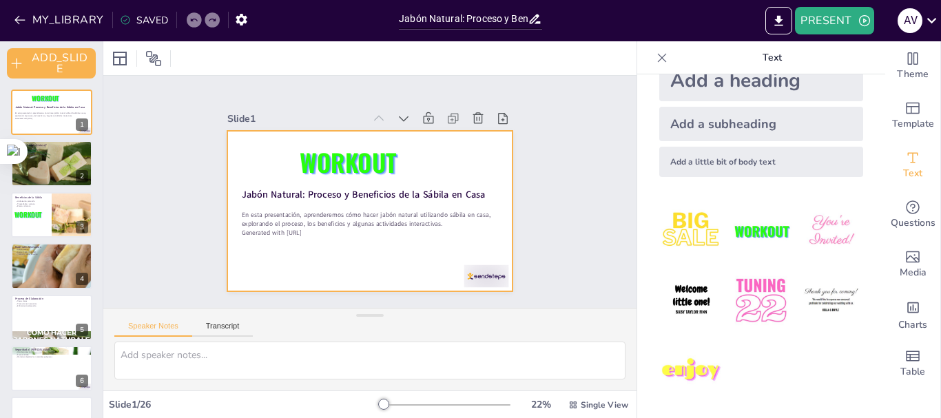
checkbox input "true"
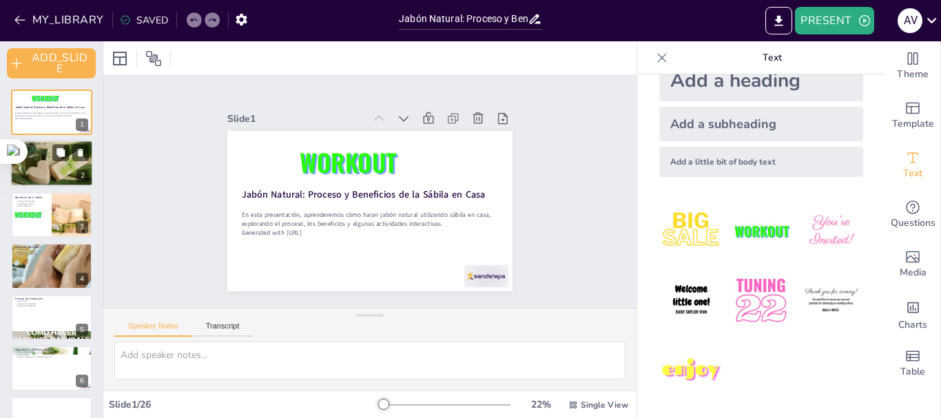
checkbox input "true"
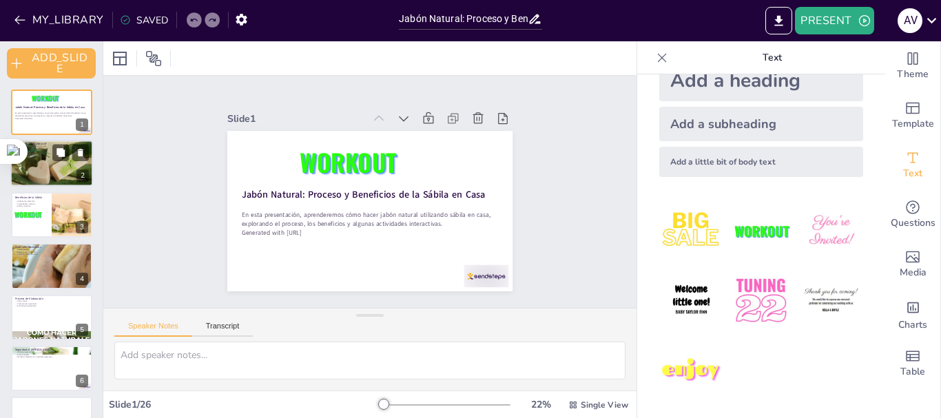
click at [48, 167] on div at bounding box center [51, 163] width 83 height 62
type textarea "El jabón natural está hecho de ingredientes que son seguros y beneficiosos para…"
checkbox input "true"
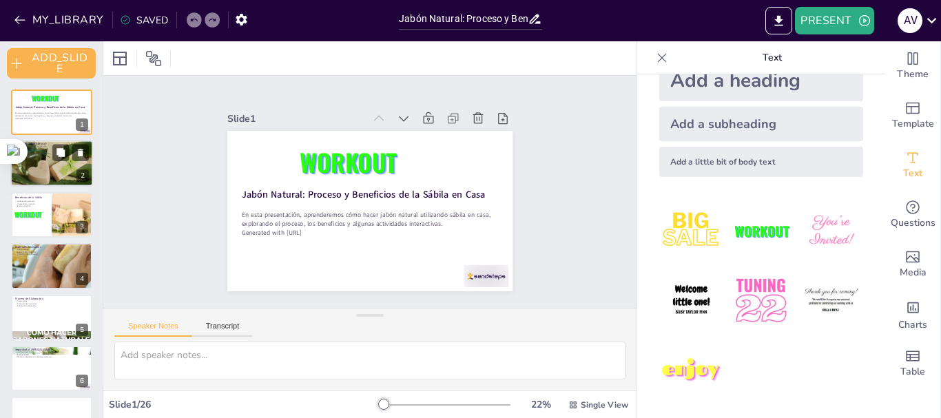
checkbox input "true"
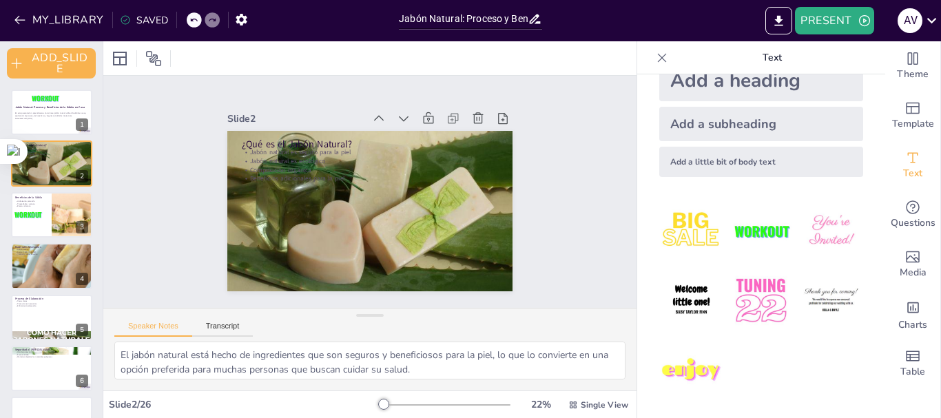
checkbox input "true"
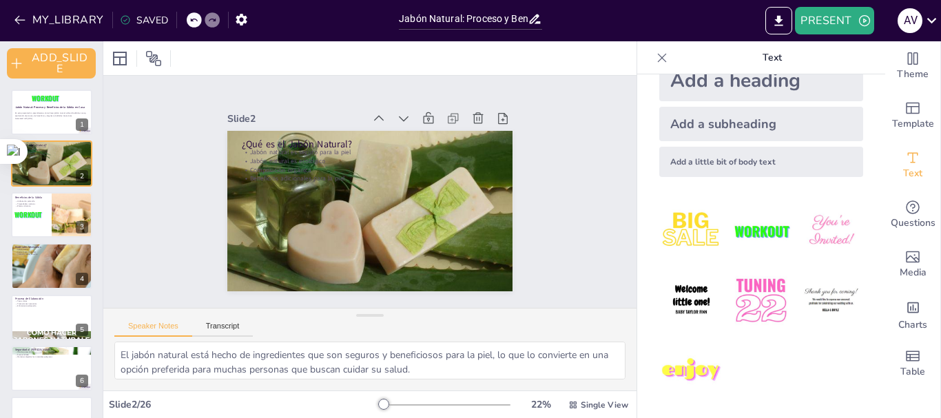
checkbox input "true"
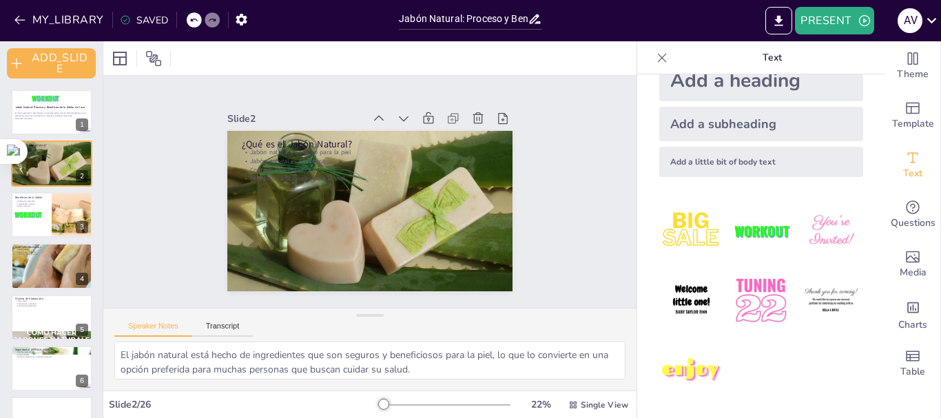
checkbox input "true"
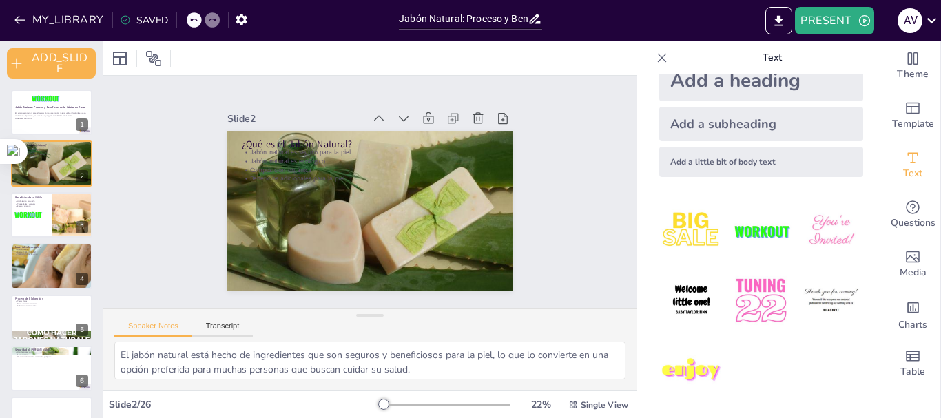
checkbox input "true"
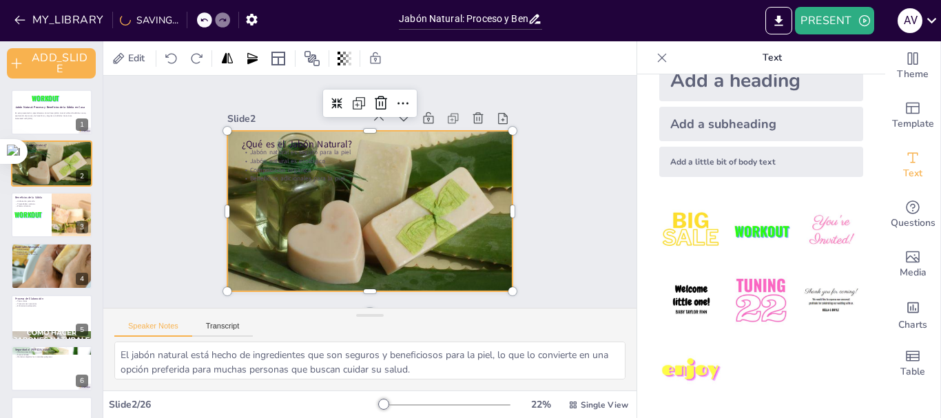
click at [289, 223] on div at bounding box center [369, 211] width 285 height 214
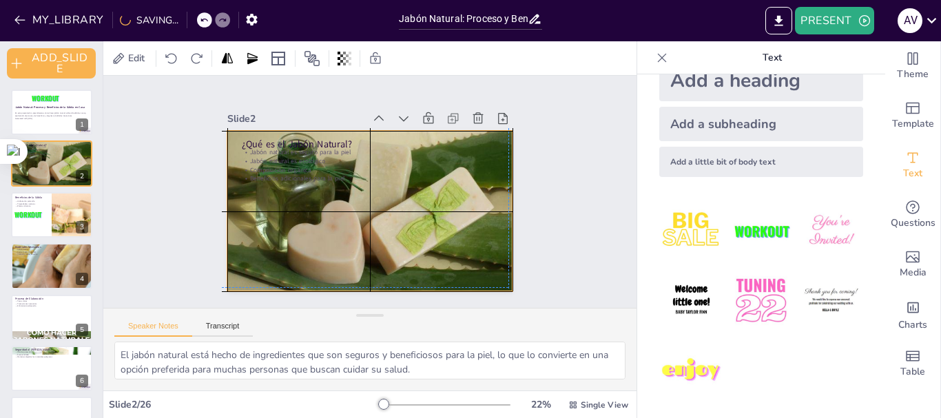
click at [284, 218] on div at bounding box center [369, 211] width 285 height 214
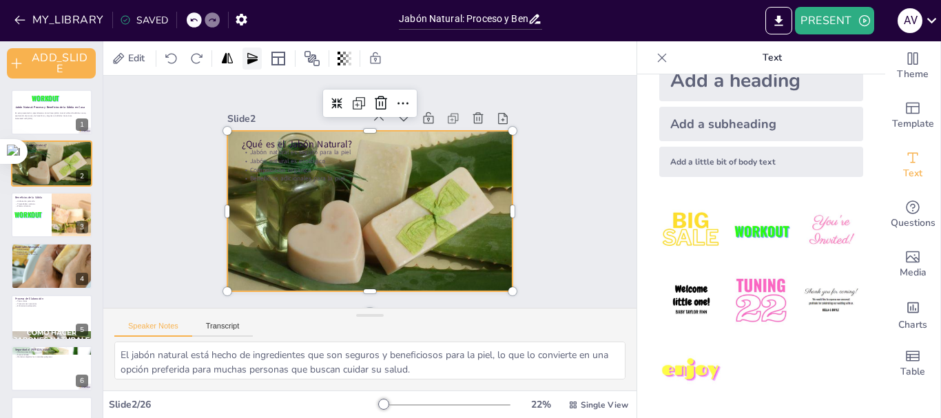
click at [256, 53] on icon at bounding box center [252, 59] width 14 height 14
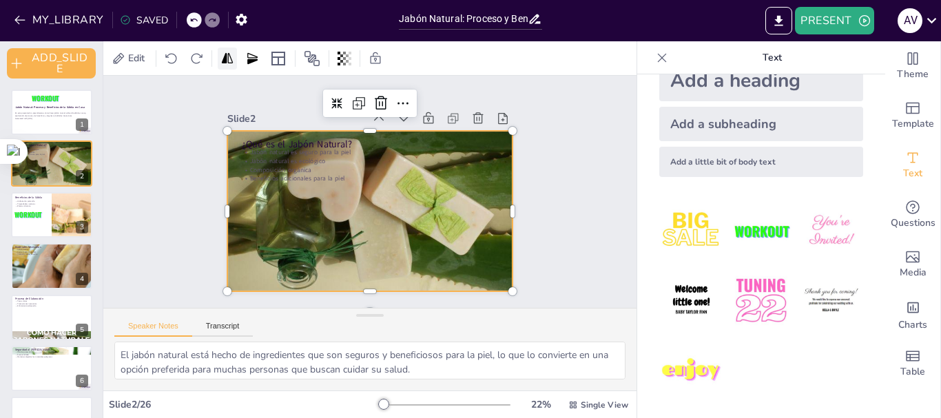
click at [231, 58] on icon at bounding box center [227, 59] width 14 height 14
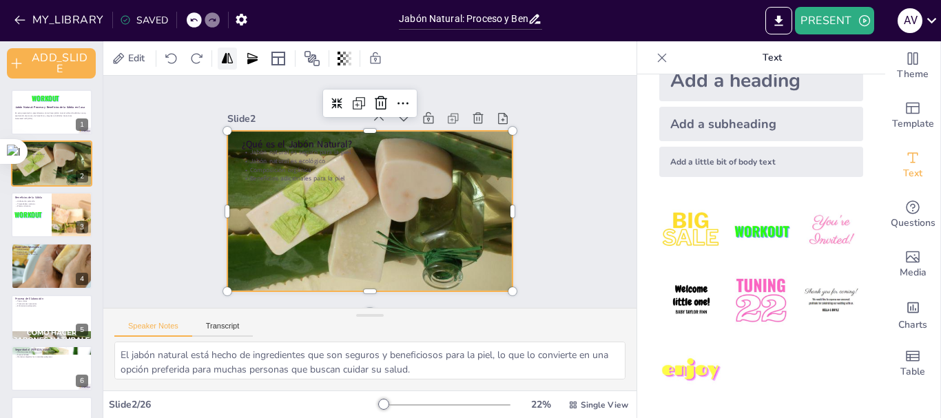
click at [231, 58] on icon at bounding box center [227, 59] width 14 height 14
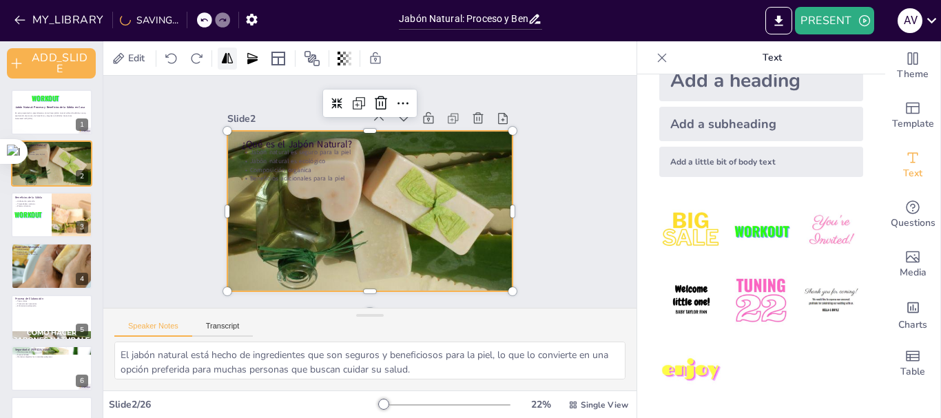
click at [231, 58] on icon at bounding box center [227, 59] width 14 height 14
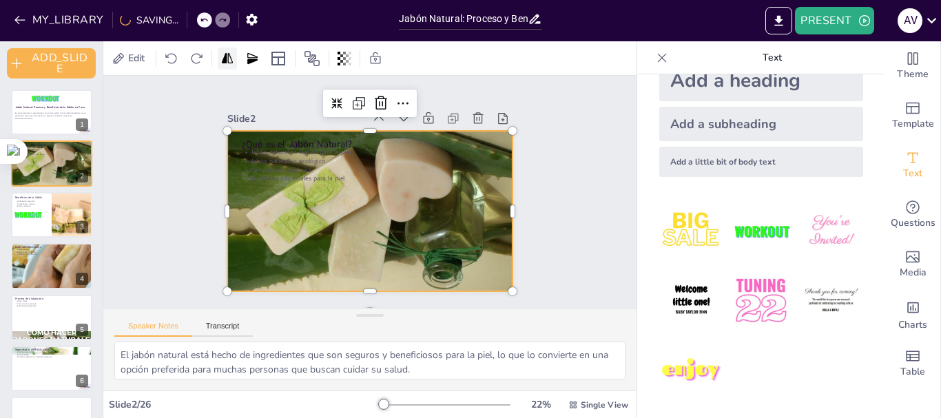
click at [231, 58] on icon at bounding box center [227, 59] width 14 height 14
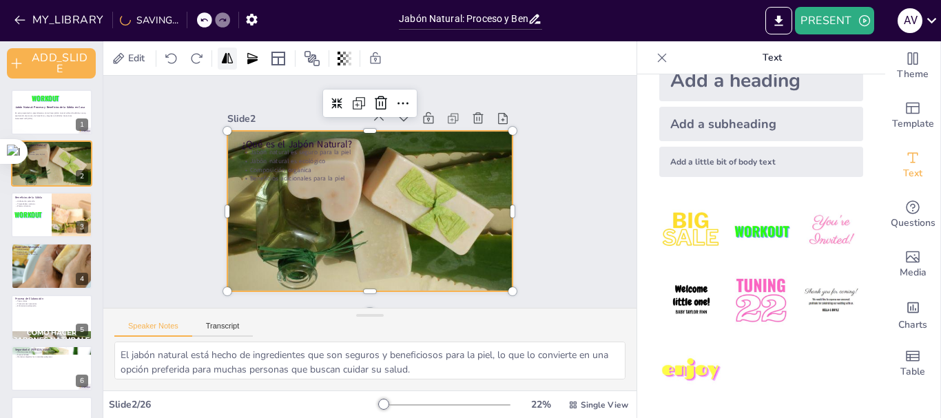
click at [231, 58] on icon at bounding box center [227, 59] width 14 height 14
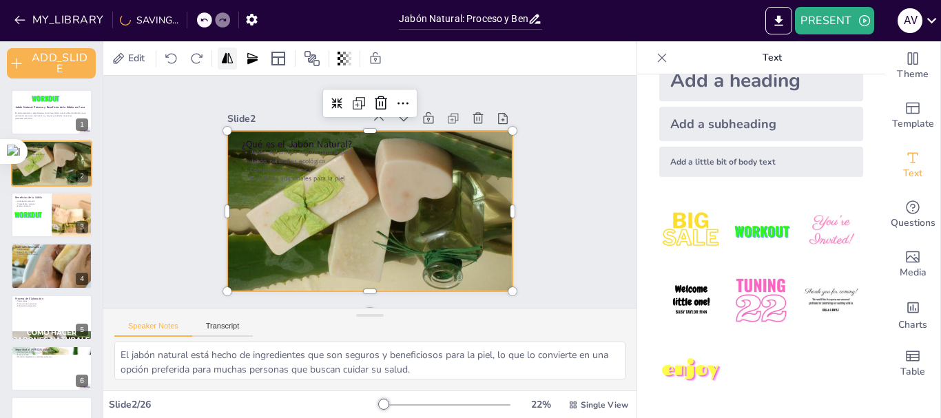
click at [231, 58] on icon at bounding box center [227, 59] width 14 height 14
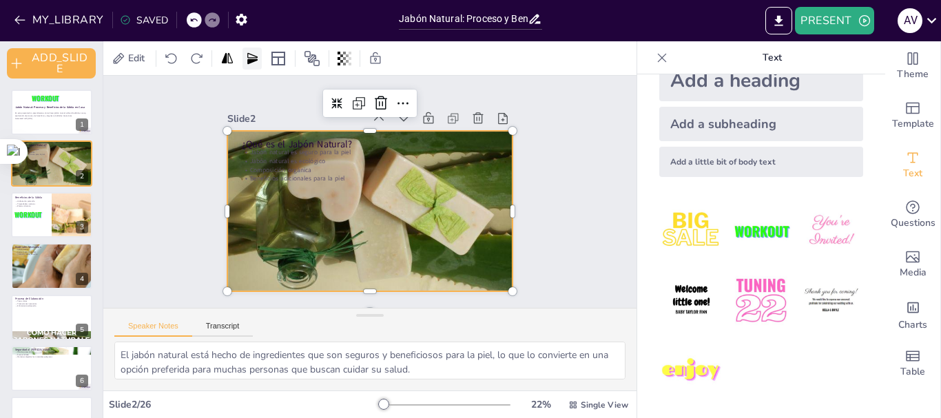
click at [256, 61] on icon at bounding box center [252, 57] width 10 height 11
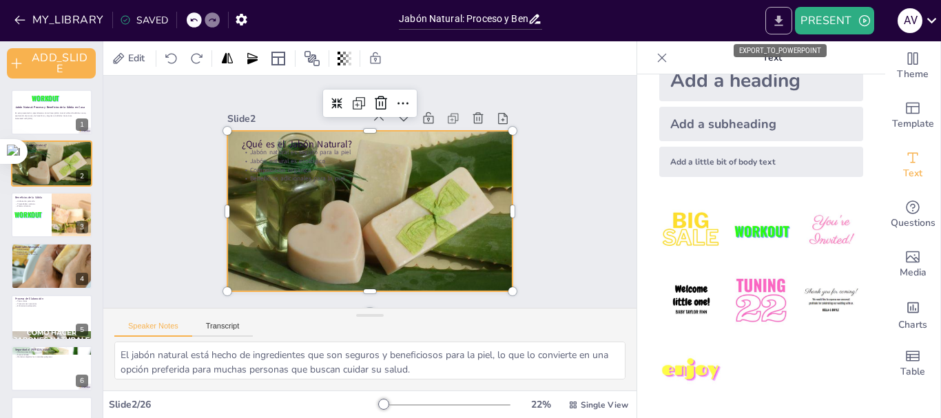
click at [778, 14] on icon "EXPORT_TO_POWERPOINT" at bounding box center [778, 21] width 14 height 14
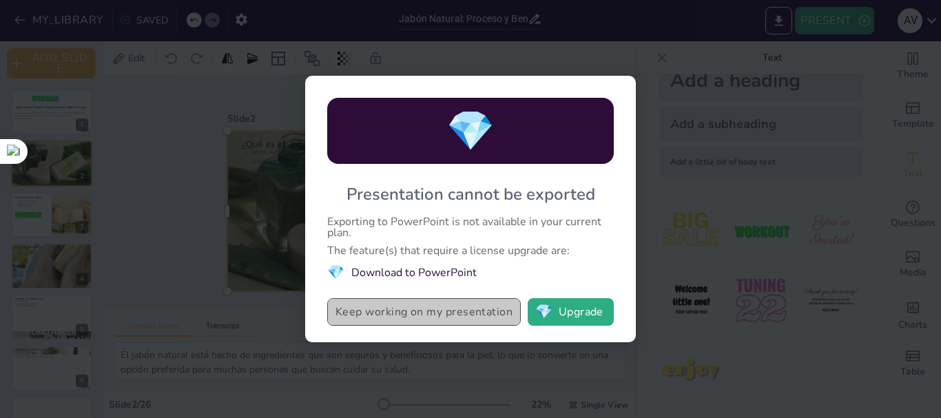
click at [379, 310] on button "Keep working on my presentation" at bounding box center [424, 312] width 194 height 28
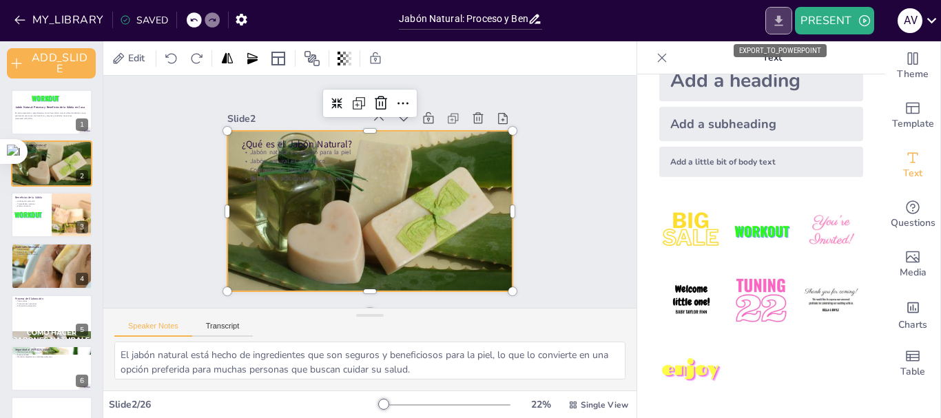
click at [778, 19] on icon "EXPORT_TO_POWERPOINT" at bounding box center [779, 20] width 8 height 10
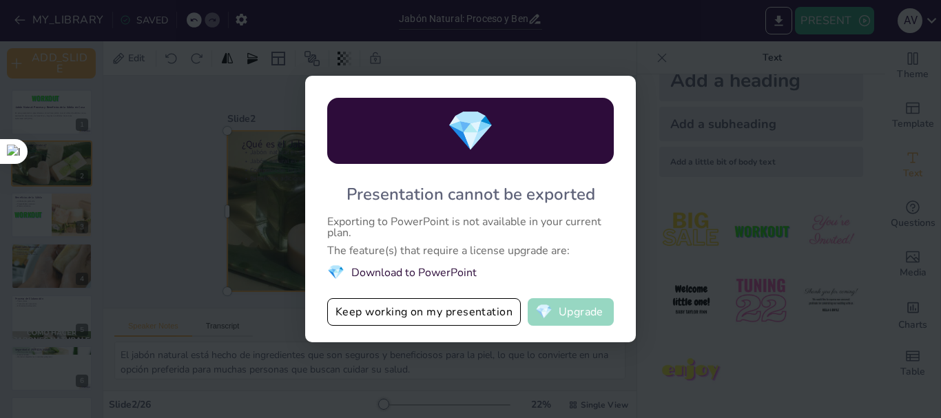
click at [580, 310] on button "💎 Upgrade" at bounding box center [571, 312] width 86 height 28
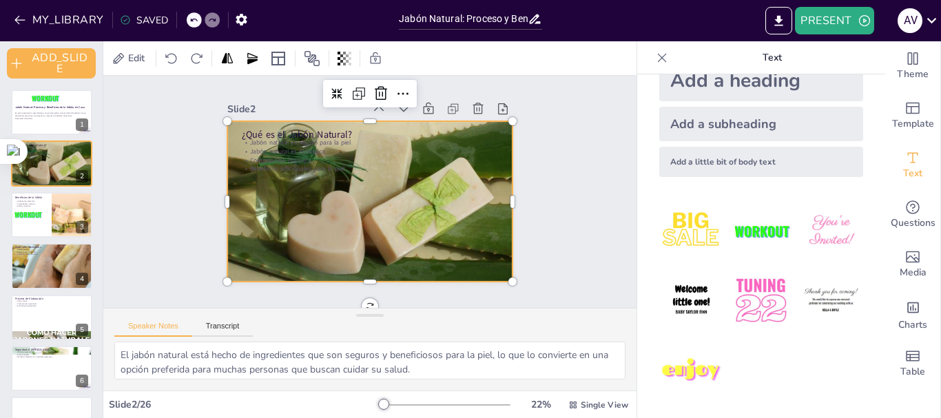
scroll to position [0, 0]
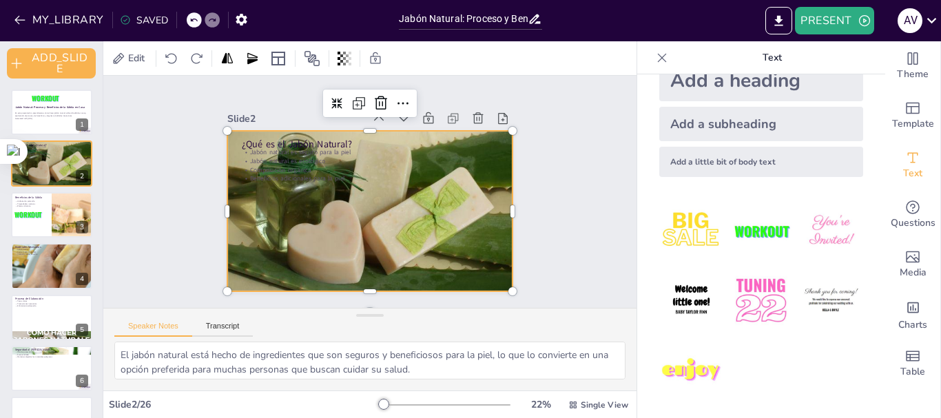
click at [564, 181] on div "Slide 1 Jabón Natural: Proceso y Beneficios de la Sábila en Casa En esta presen…" at bounding box center [369, 192] width 533 height 232
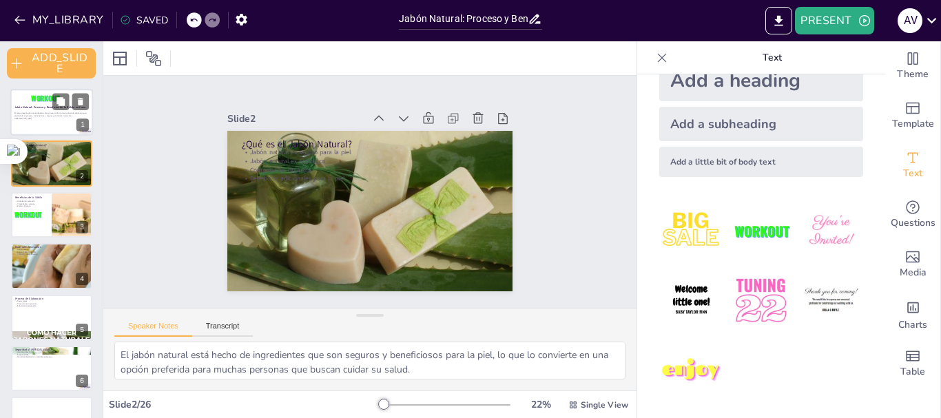
click at [49, 116] on p "En esta presentación, aprenderemos cómo hacer jabón natural utilizando sábila e…" at bounding box center [51, 114] width 74 height 5
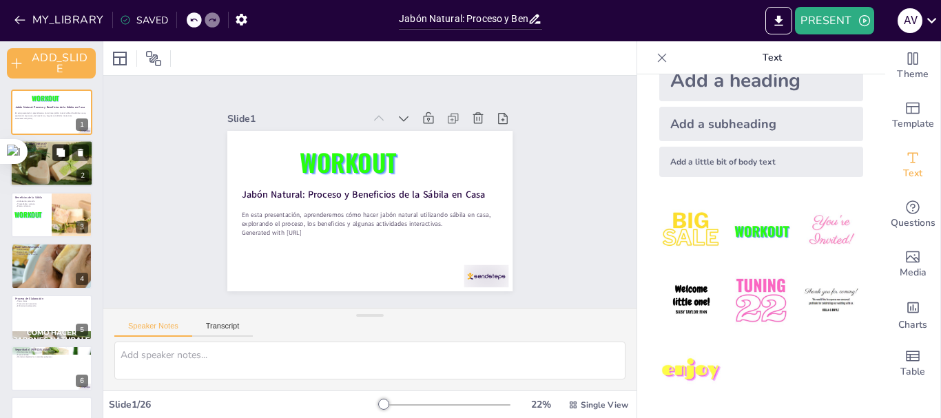
click at [56, 158] on button at bounding box center [60, 153] width 17 height 17
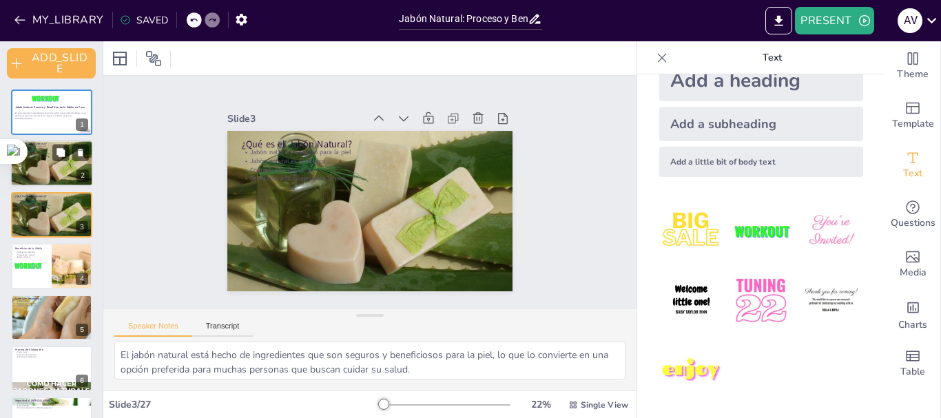
click at [34, 167] on div at bounding box center [51, 163] width 83 height 62
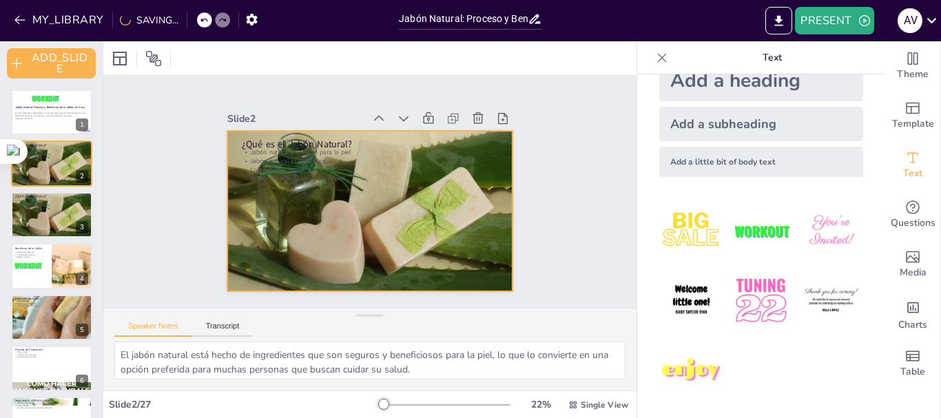
click at [444, 220] on div at bounding box center [369, 211] width 285 height 214
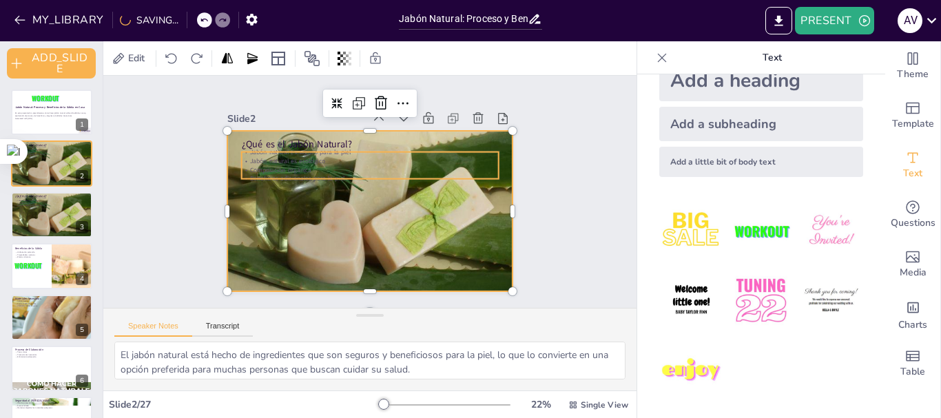
click at [320, 156] on p "Jabón natural es ecológico" at bounding box center [370, 160] width 257 height 9
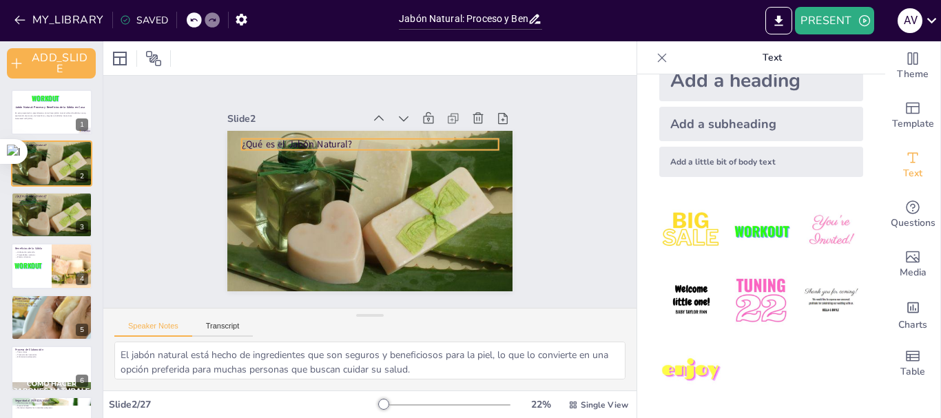
click at [318, 139] on p "¿Qué es el Jabón Natural?" at bounding box center [370, 144] width 257 height 13
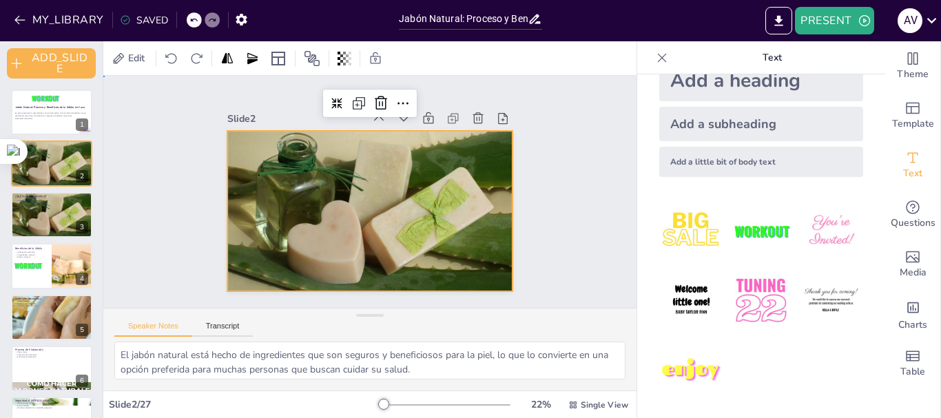
click at [583, 180] on div "Slide 1 Jabón Natural: Proceso y Beneficios de la Sábila en Casa En esta presen…" at bounding box center [369, 192] width 533 height 232
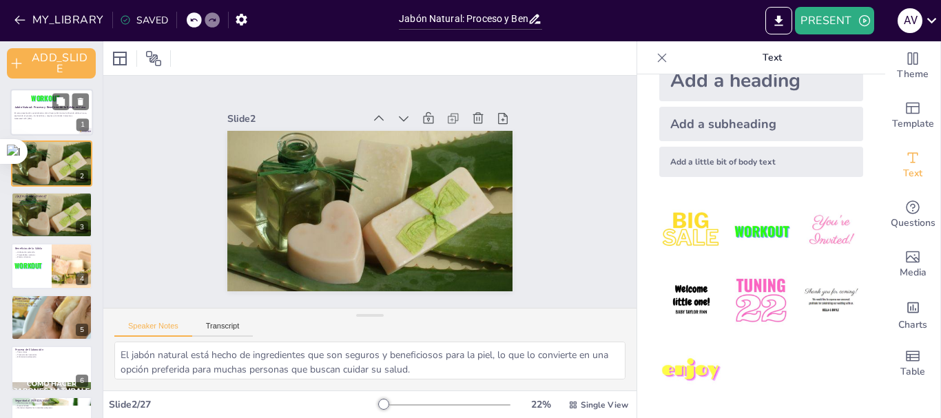
click at [40, 109] on strong "Jabón Natural: Proceso y Beneficios de la Sábila en Casa" at bounding box center [49, 106] width 71 height 3
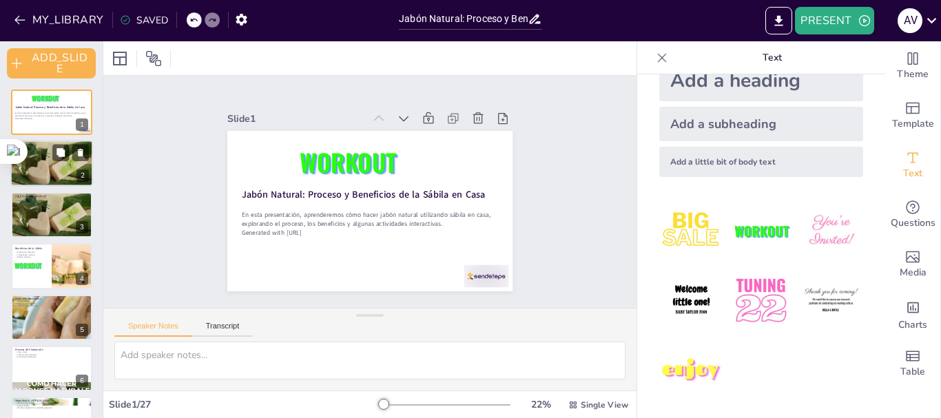
click at [50, 148] on div at bounding box center [51, 163] width 83 height 62
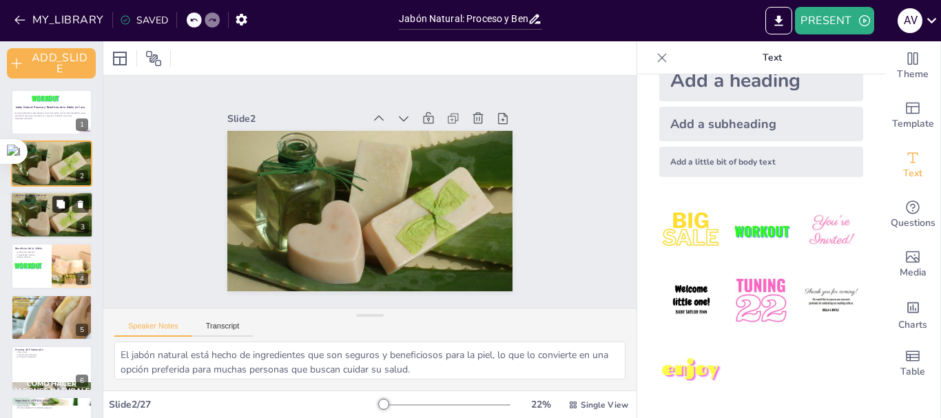
click at [58, 202] on icon at bounding box center [60, 204] width 8 height 8
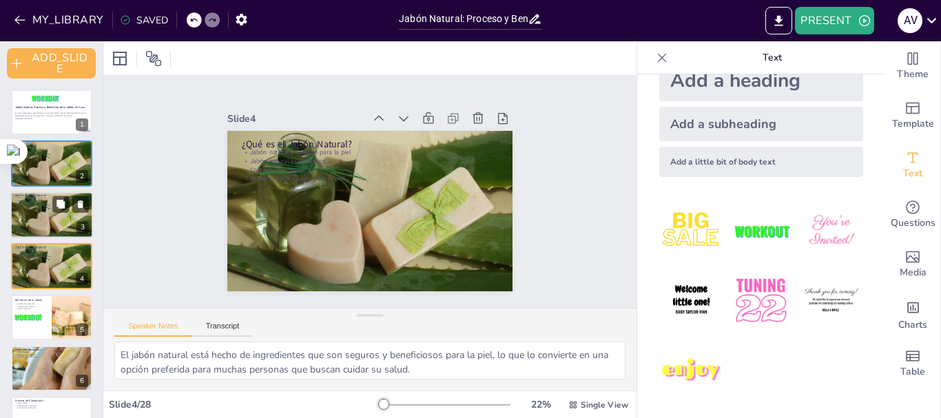
scroll to position [18, 0]
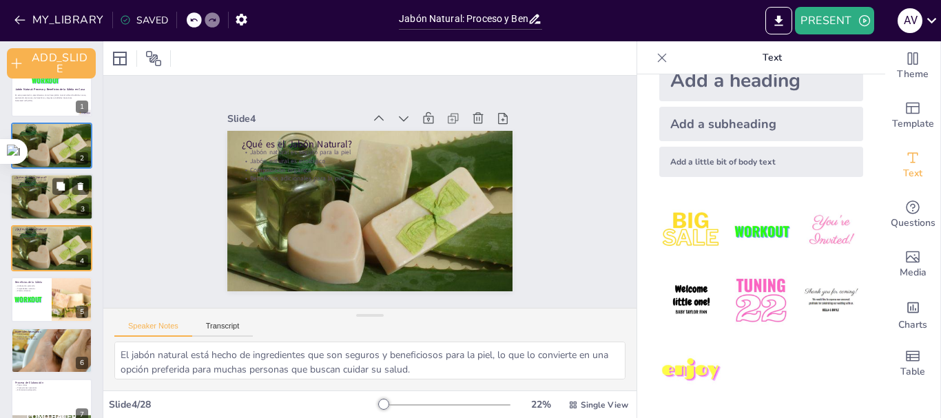
click at [79, 203] on div "3" at bounding box center [82, 209] width 12 height 12
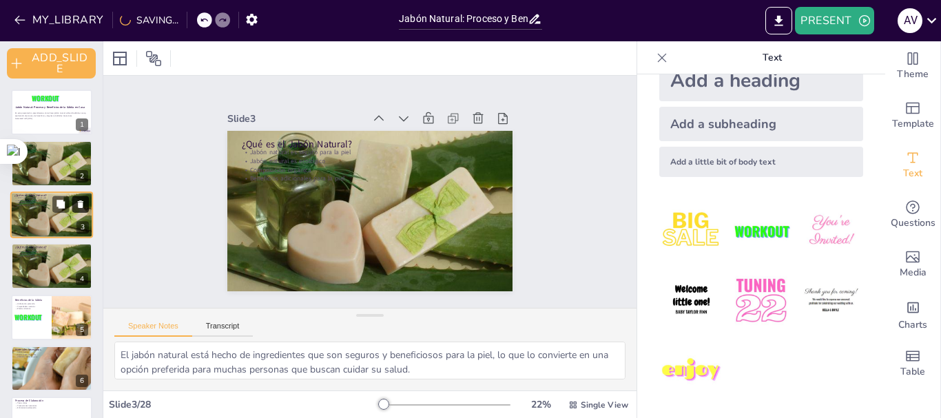
click at [79, 203] on icon at bounding box center [81, 204] width 6 height 8
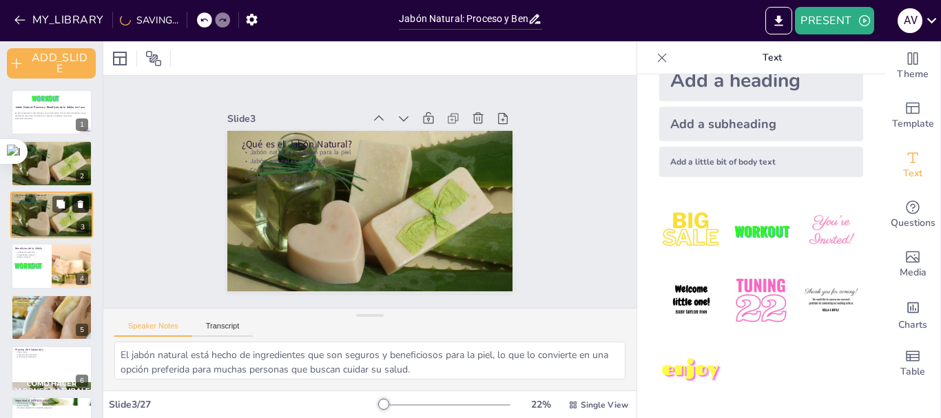
click at [79, 203] on icon at bounding box center [81, 204] width 6 height 8
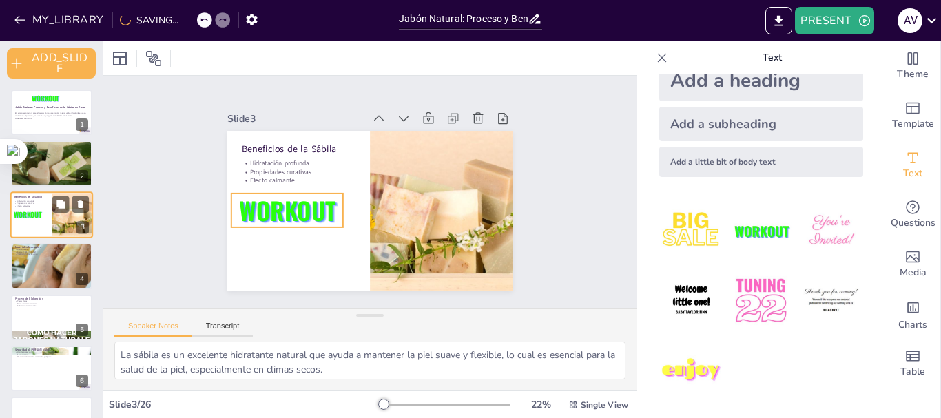
click at [29, 215] on span "WORKOUT" at bounding box center [28, 214] width 28 height 10
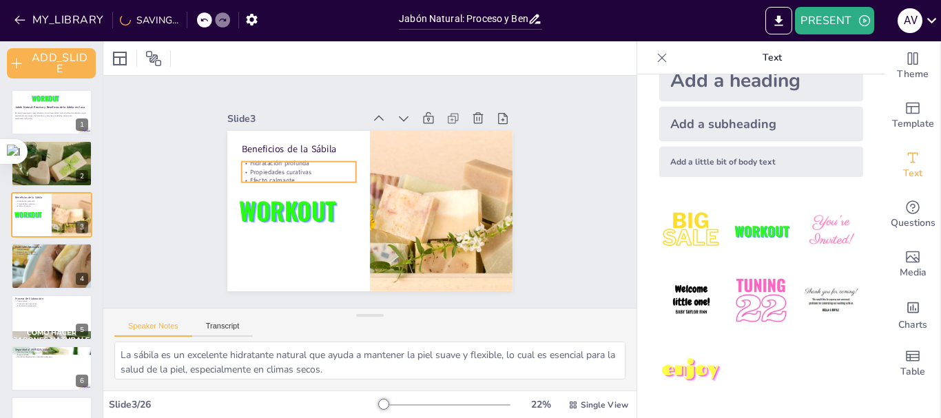
click at [292, 180] on div "Beneficios de la Sábila Hidratación profunda Propiedades curativas Efecto calma…" at bounding box center [369, 211] width 285 height 160
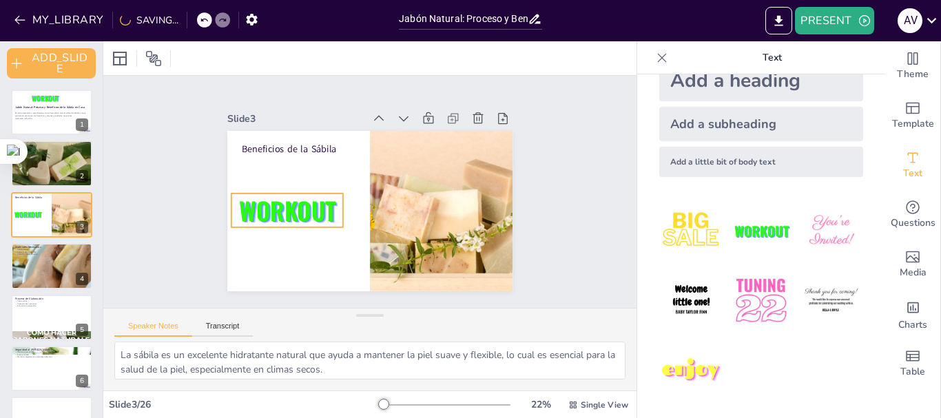
click at [293, 197] on span "WORKOUT" at bounding box center [287, 210] width 96 height 36
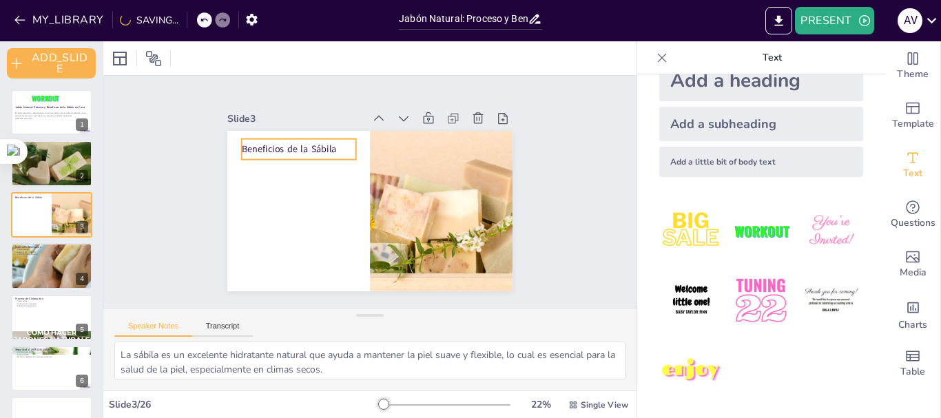
click at [295, 143] on p "Beneficios de la Sábila" at bounding box center [299, 149] width 114 height 13
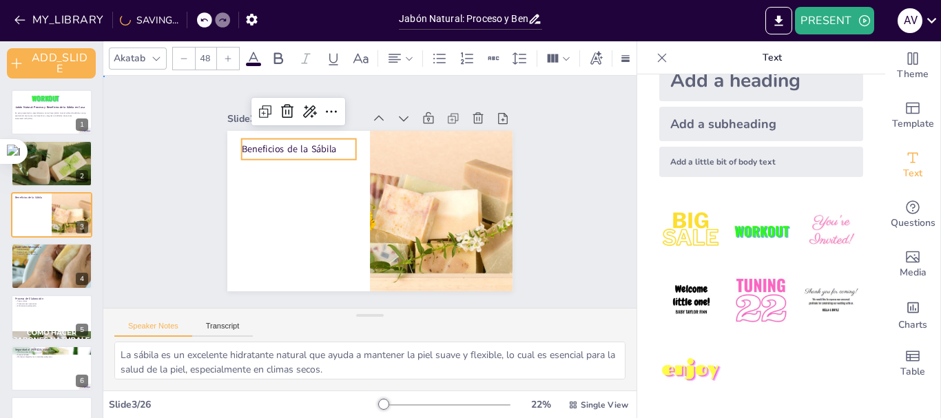
click at [530, 175] on div "Slide 1 Jabón Natural: Proceso y Beneficios de la Sábila en Casa En esta presen…" at bounding box center [370, 191] width 362 height 199
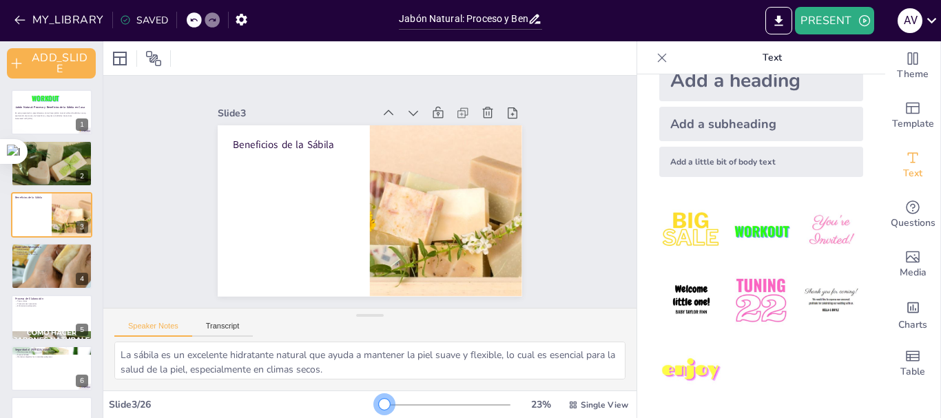
click at [379, 401] on div at bounding box center [384, 404] width 11 height 11
click at [80, 253] on icon at bounding box center [81, 255] width 6 height 8
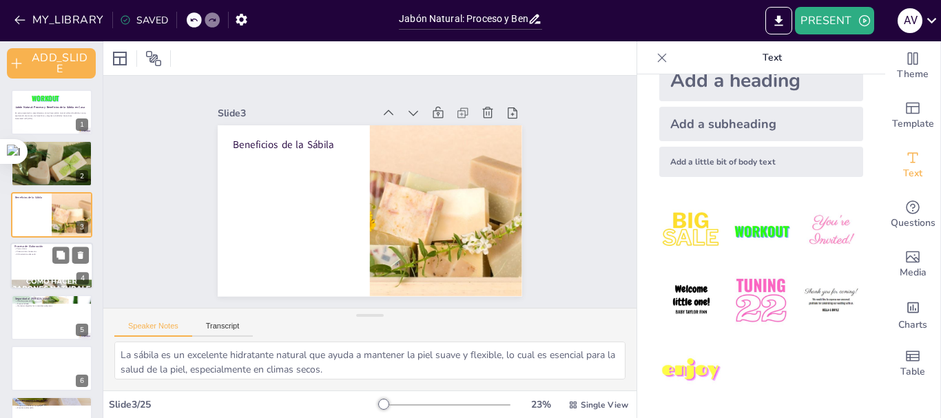
click at [37, 253] on p "Enfriamiento adecuado" at bounding box center [51, 254] width 74 height 3
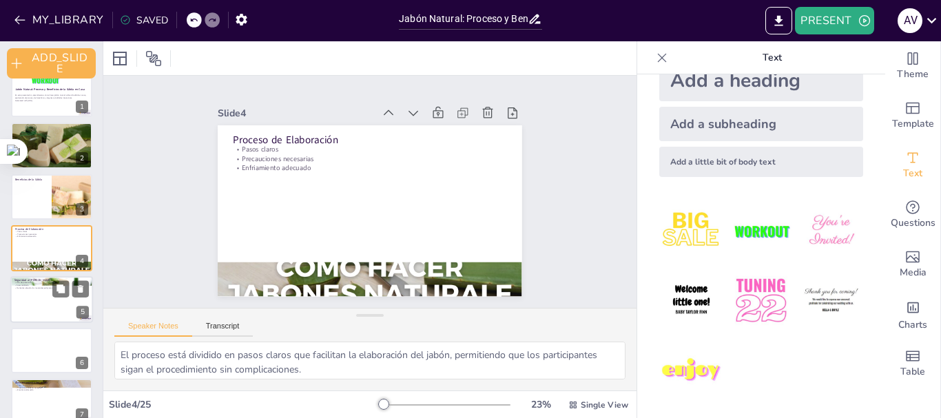
click at [42, 300] on div at bounding box center [51, 299] width 83 height 47
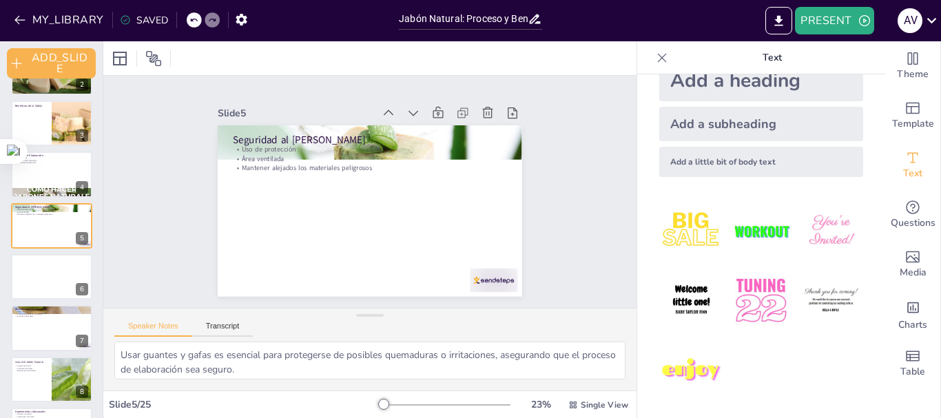
scroll to position [69, 0]
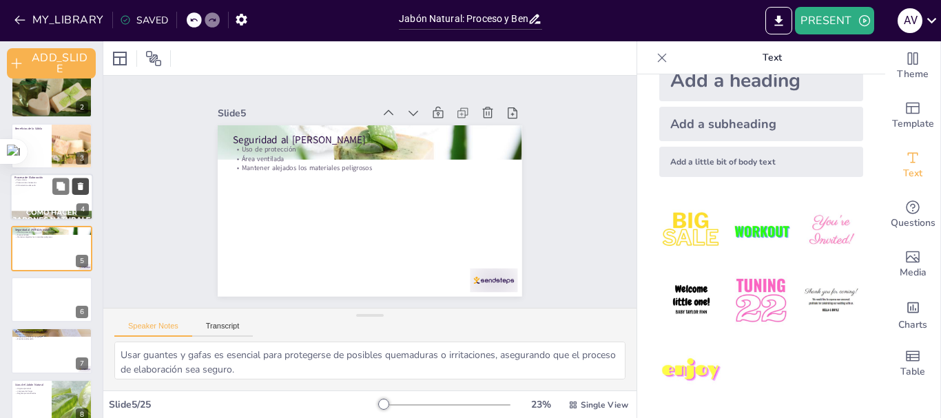
click at [78, 185] on icon at bounding box center [81, 187] width 10 height 10
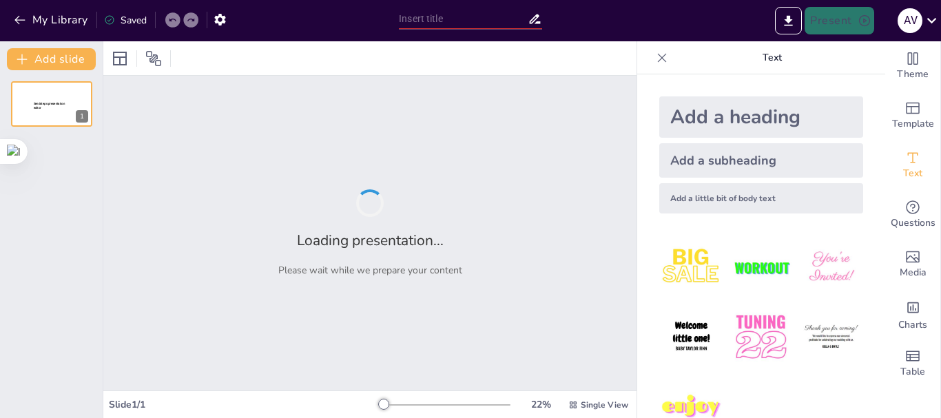
type input "Jabón Natural: Proceso y Beneficios de la Sábila en Casa"
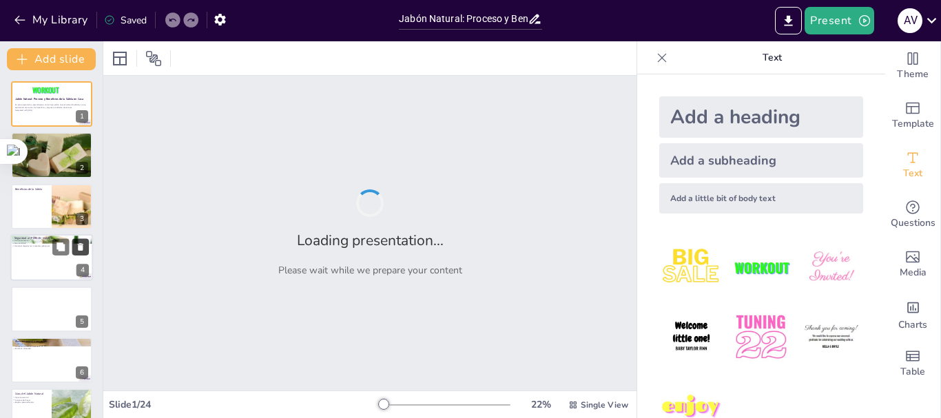
checkbox input "true"
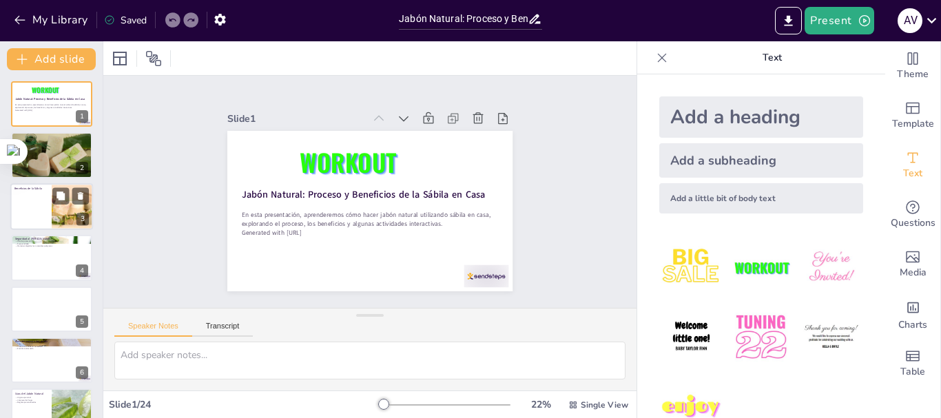
checkbox input "true"
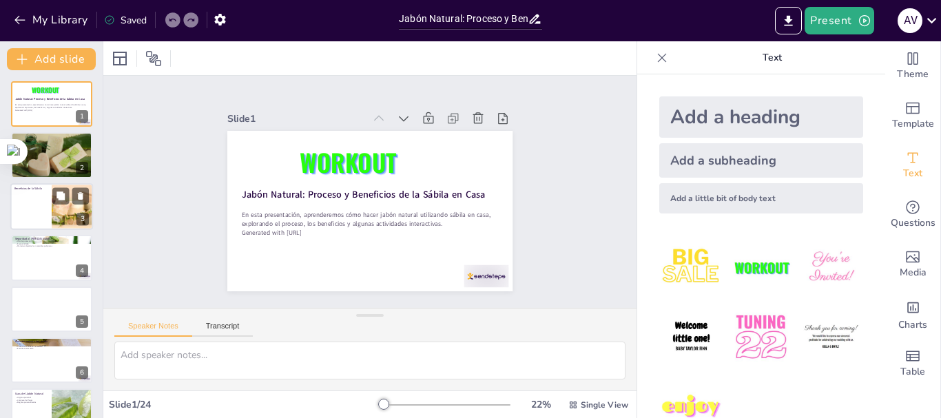
checkbox input "true"
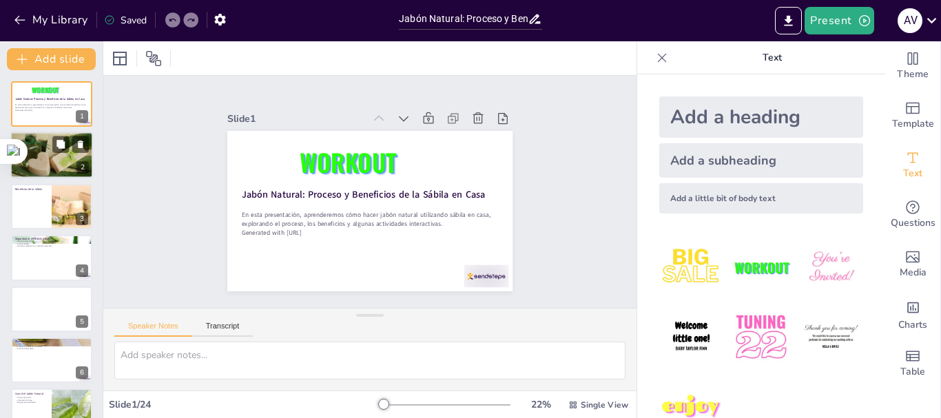
checkbox input "true"
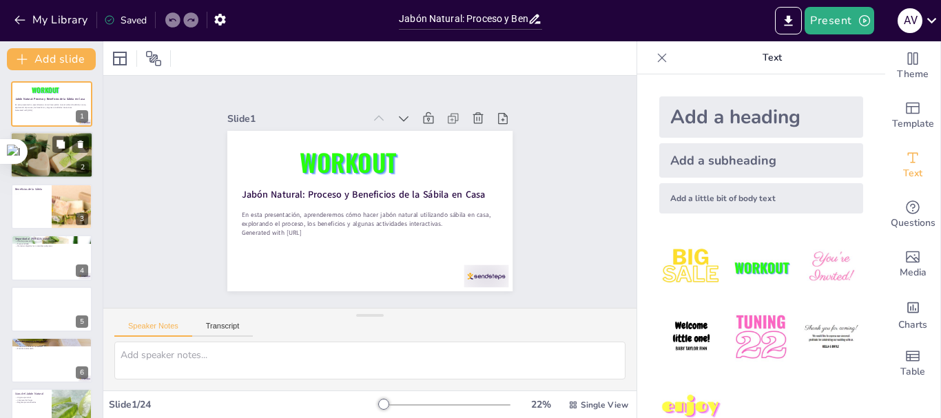
checkbox input "true"
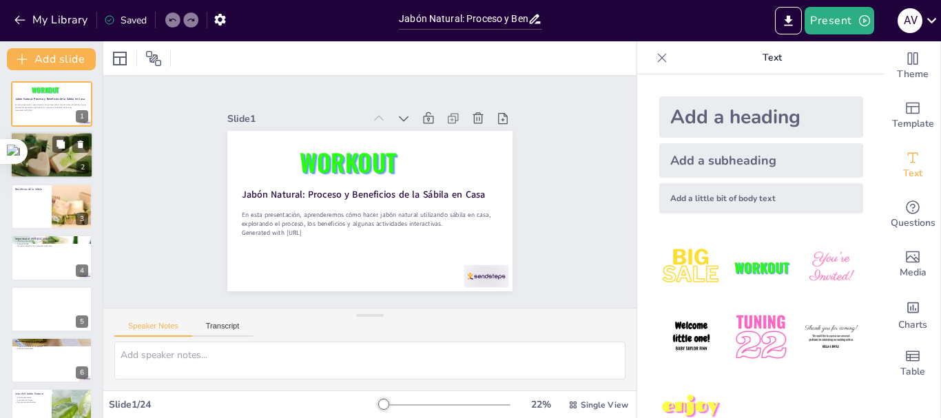
checkbox input "true"
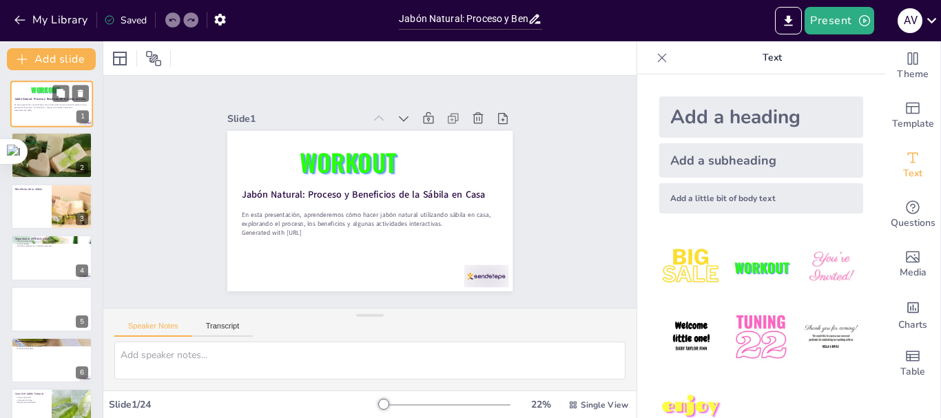
checkbox input "true"
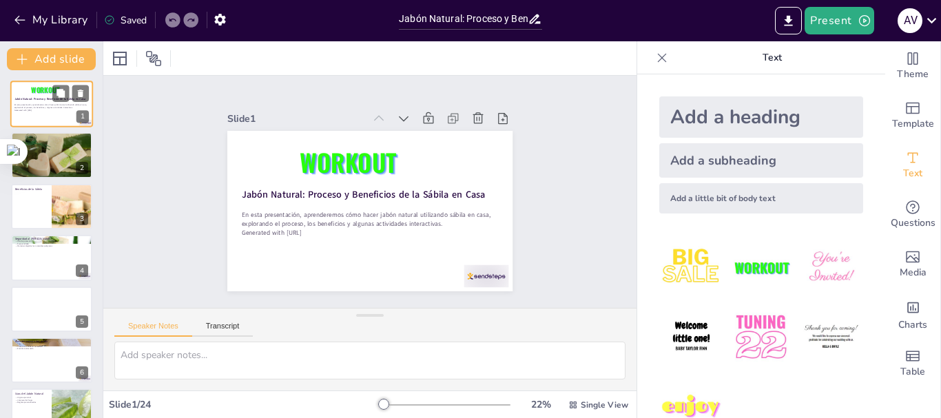
checkbox input "true"
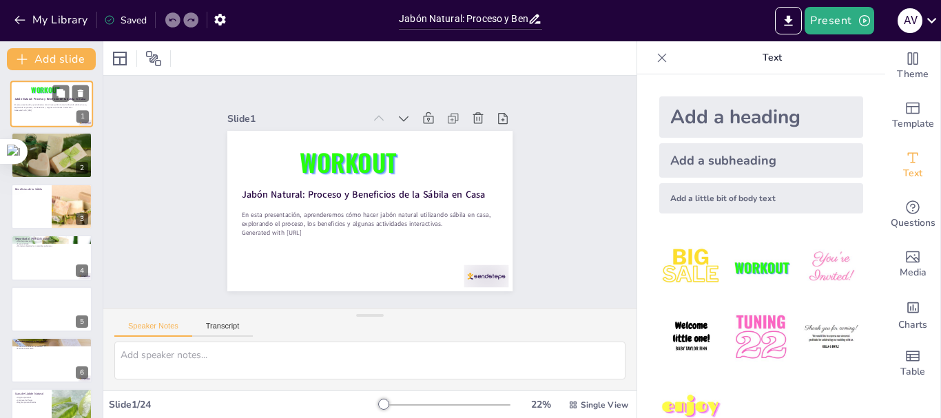
checkbox input "true"
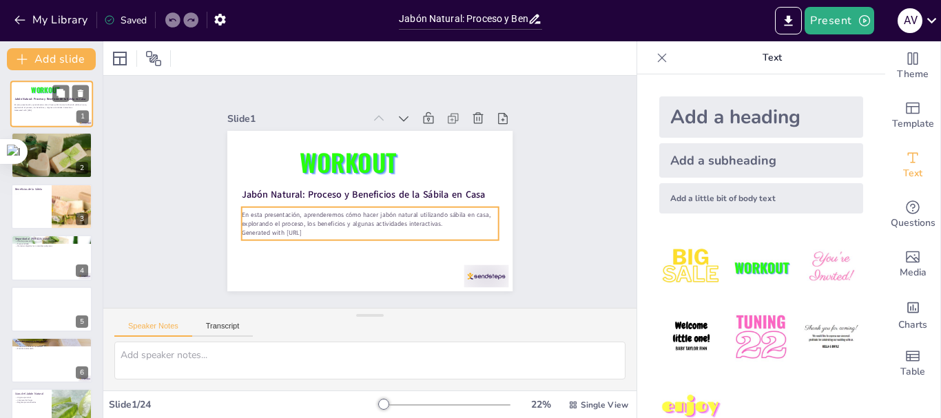
checkbox input "true"
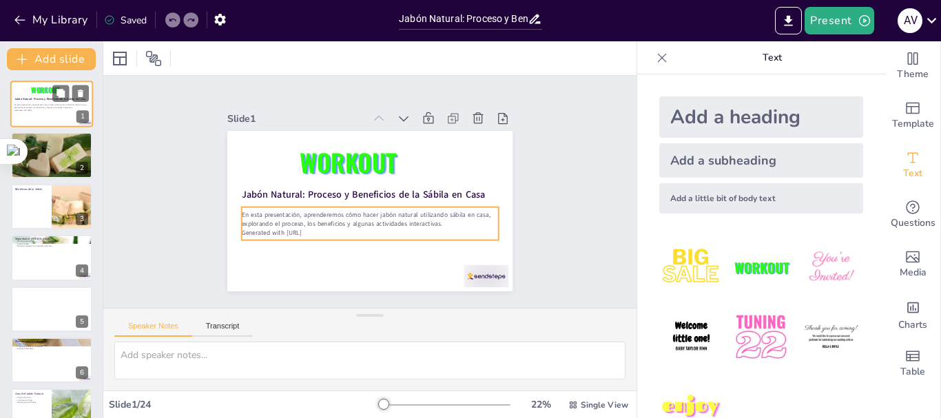
click at [35, 111] on p "Generated with [URL]" at bounding box center [51, 110] width 74 height 3
checkbox input "true"
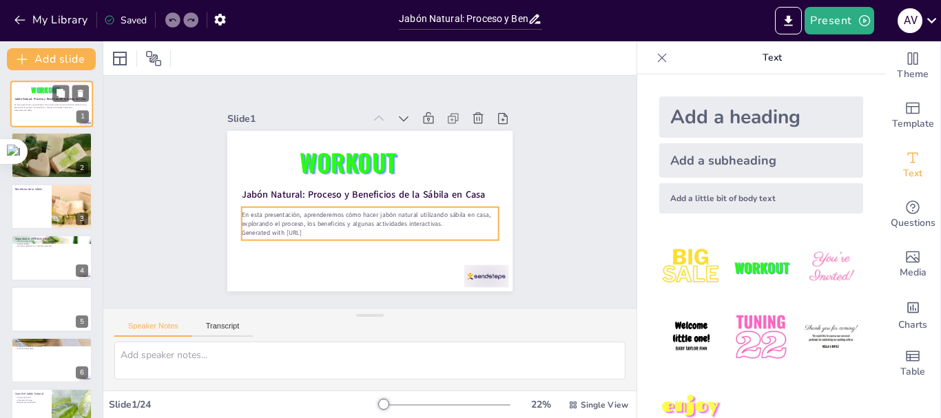
checkbox input "true"
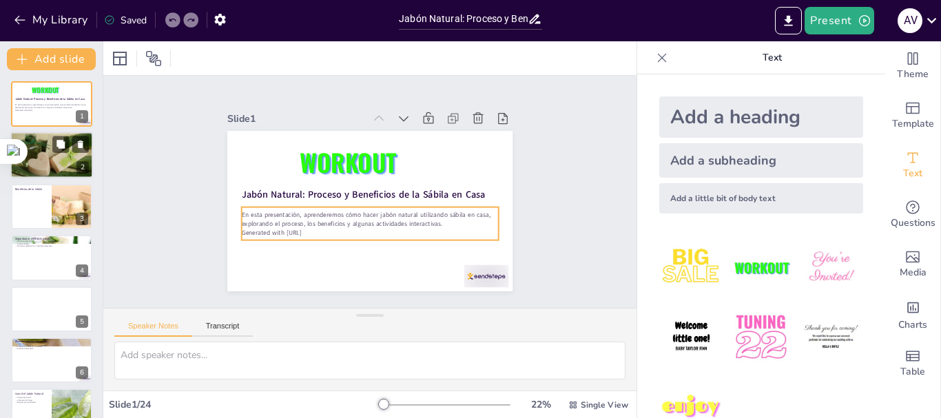
checkbox input "true"
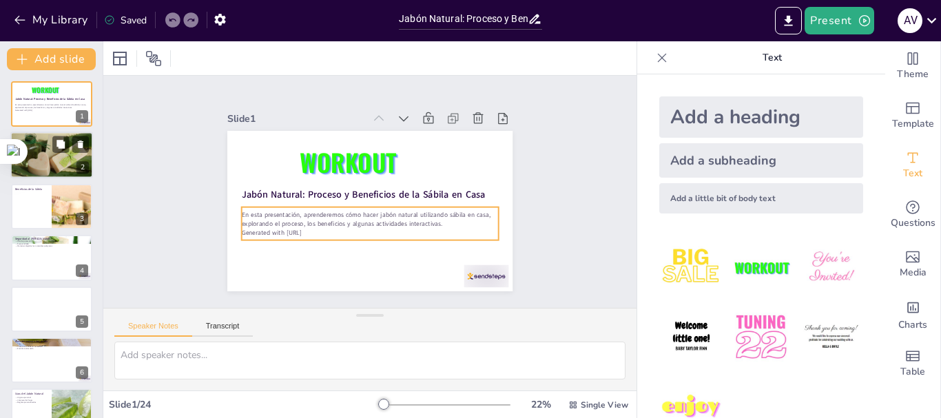
checkbox input "true"
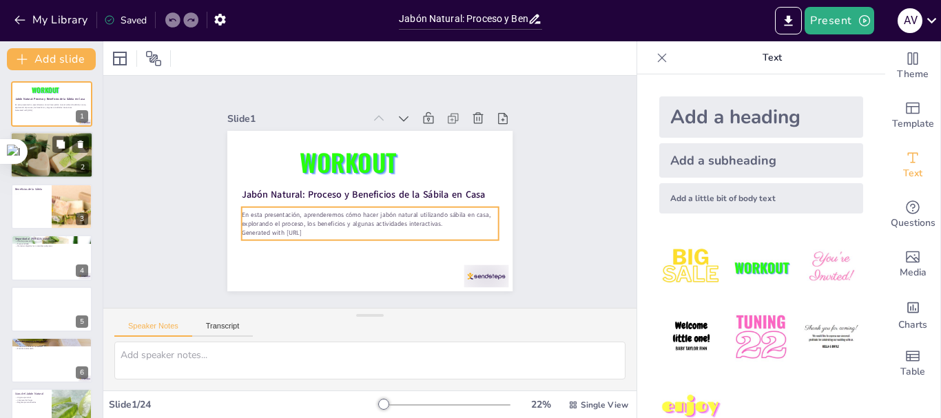
checkbox input "true"
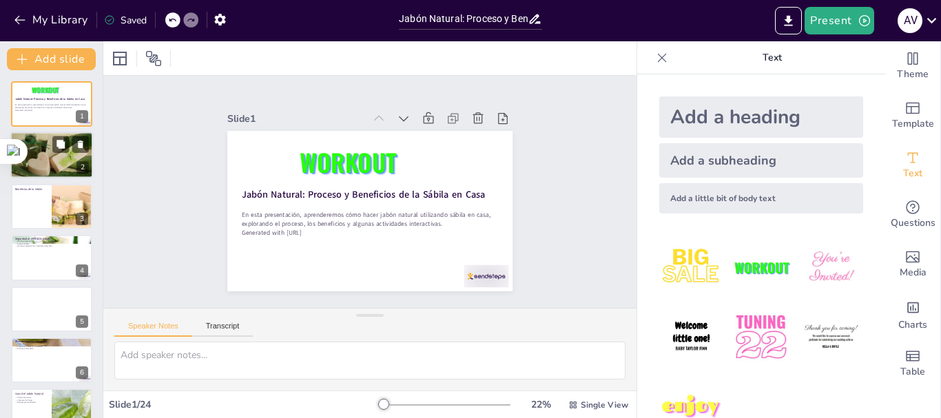
click at [48, 145] on div at bounding box center [51, 155] width 83 height 62
type textarea "El jabón natural está hecho de ingredientes que son seguros y beneficiosos para…"
checkbox input "true"
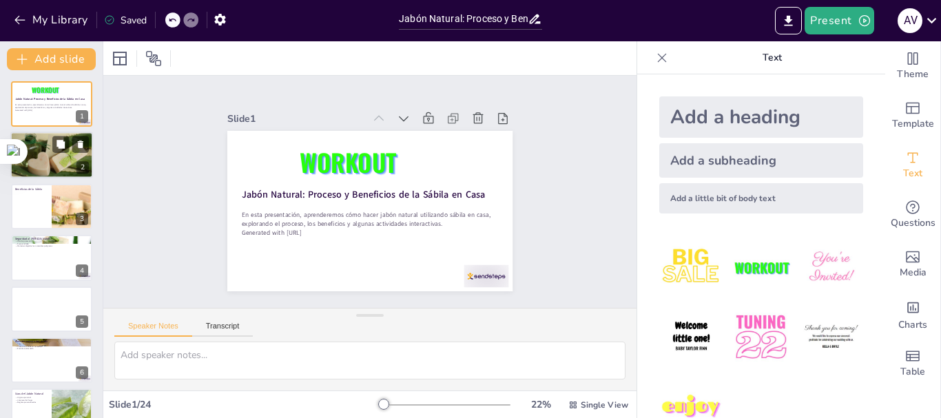
checkbox input "true"
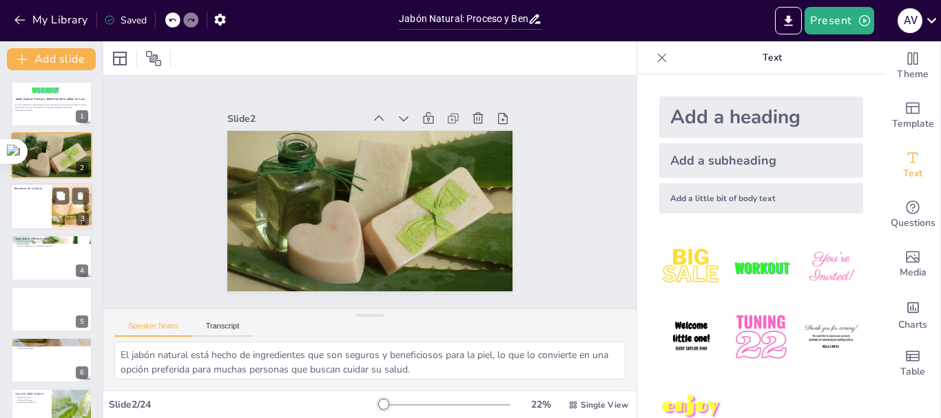
checkbox input "true"
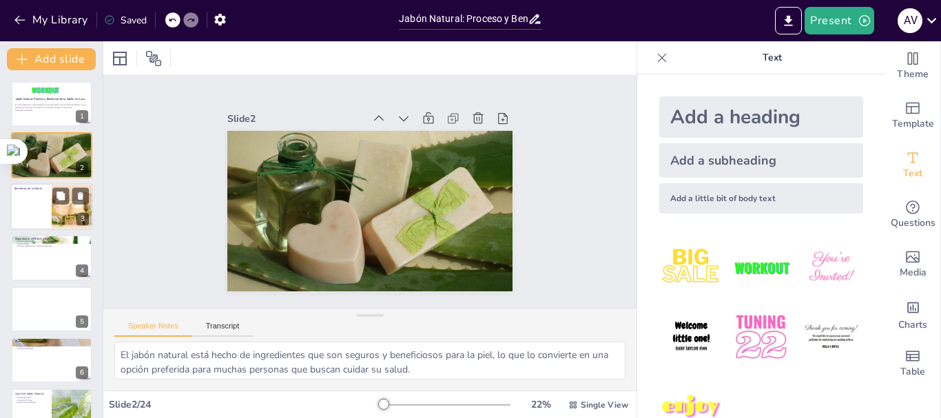
checkbox input "true"
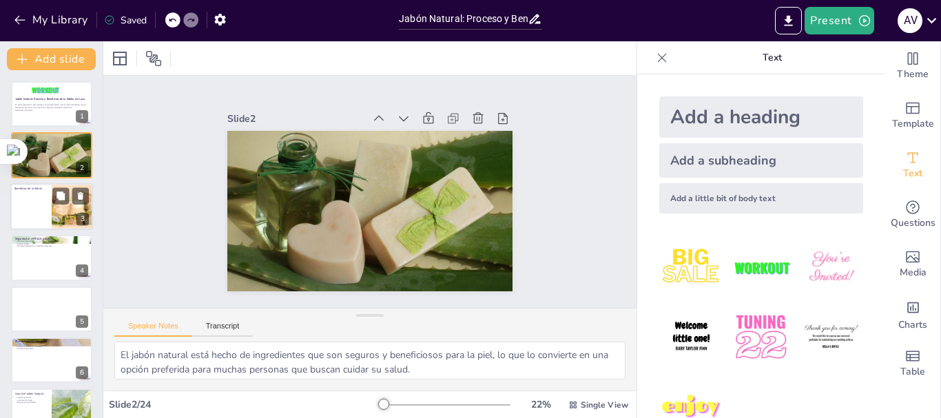
checkbox input "true"
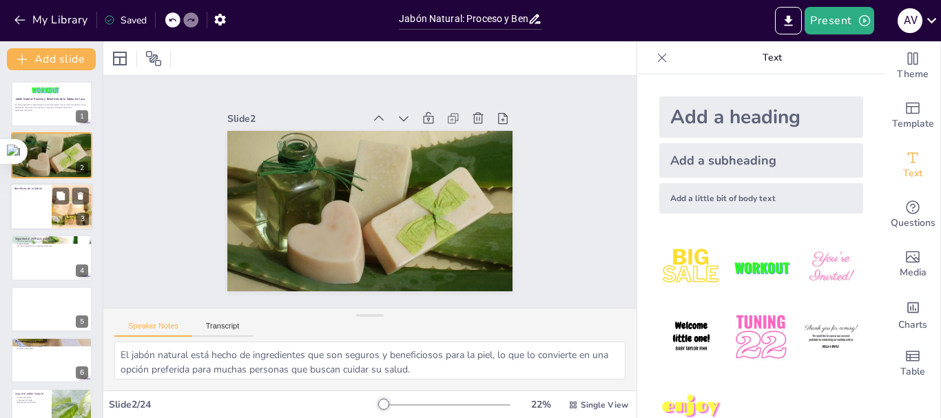
click at [39, 205] on div at bounding box center [51, 206] width 83 height 47
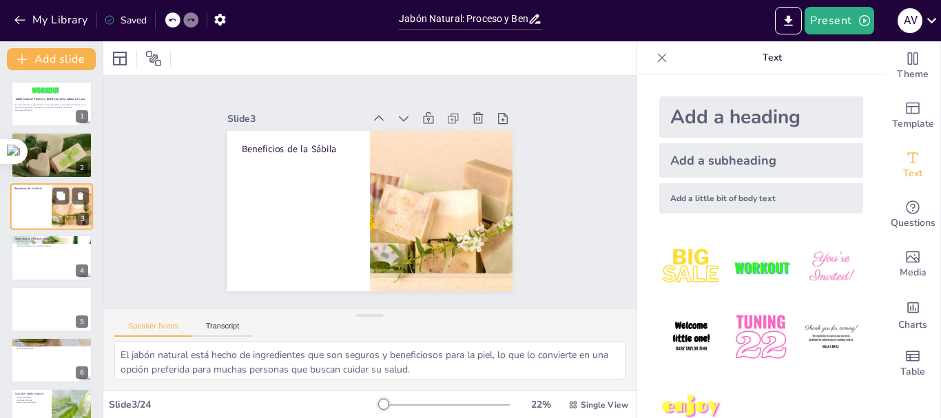
type textarea "La sábila es un excelente hidratante natural que ayuda a mantener la piel suave…"
checkbox input "true"
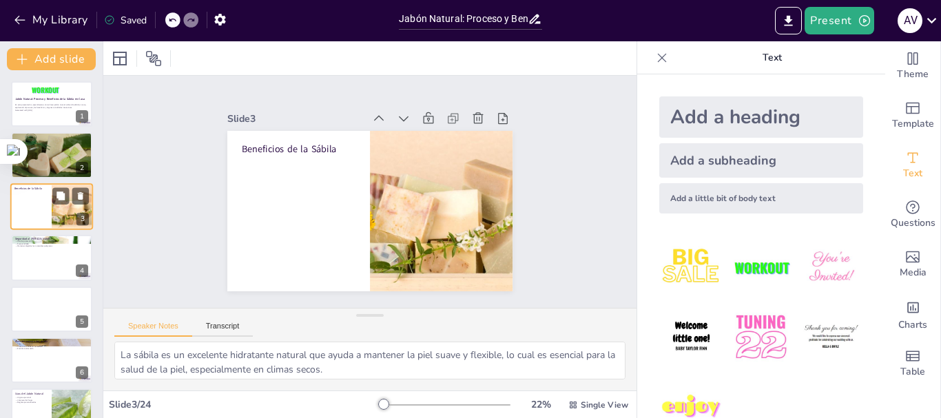
checkbox input "true"
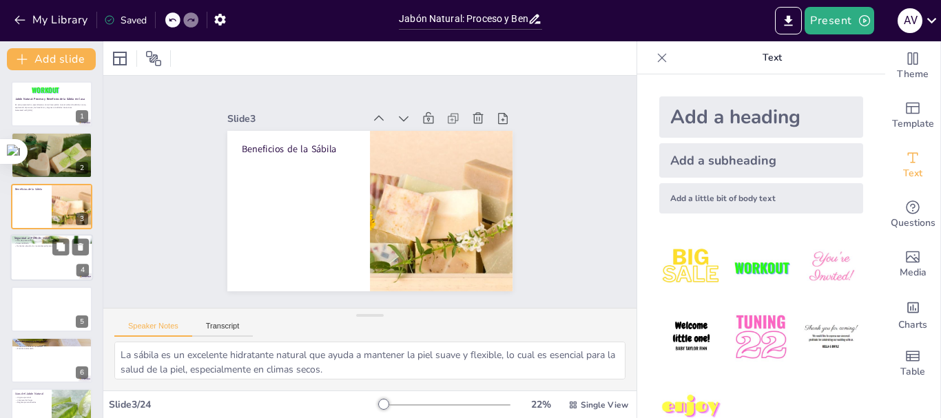
checkbox input "true"
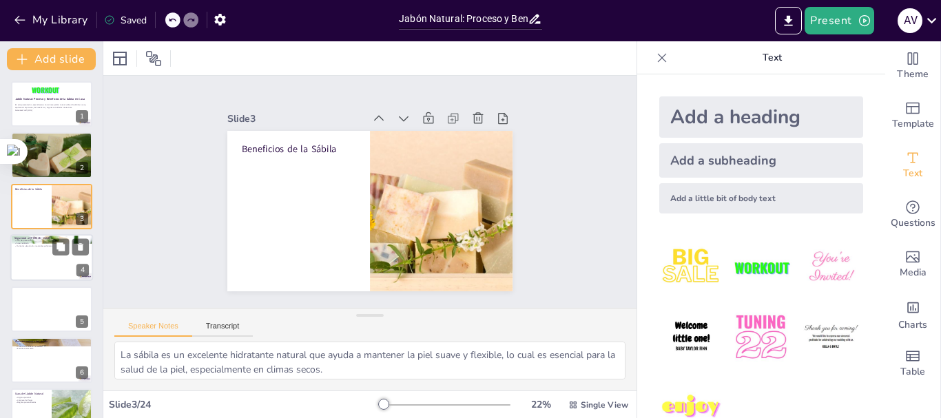
checkbox input "true"
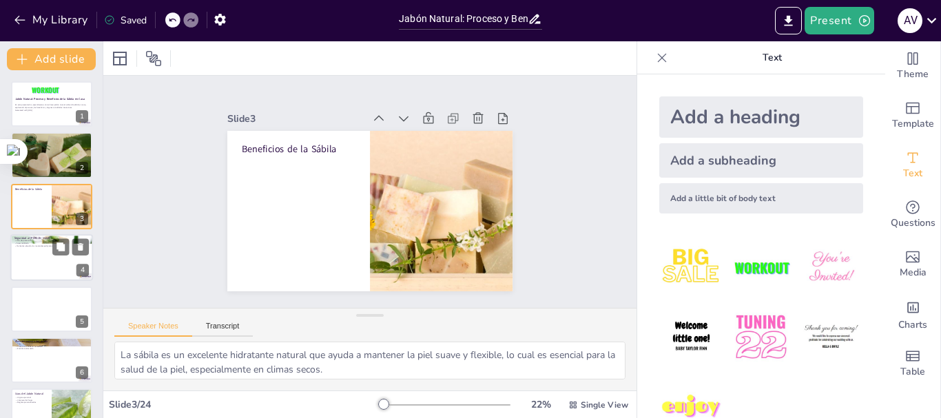
checkbox input "true"
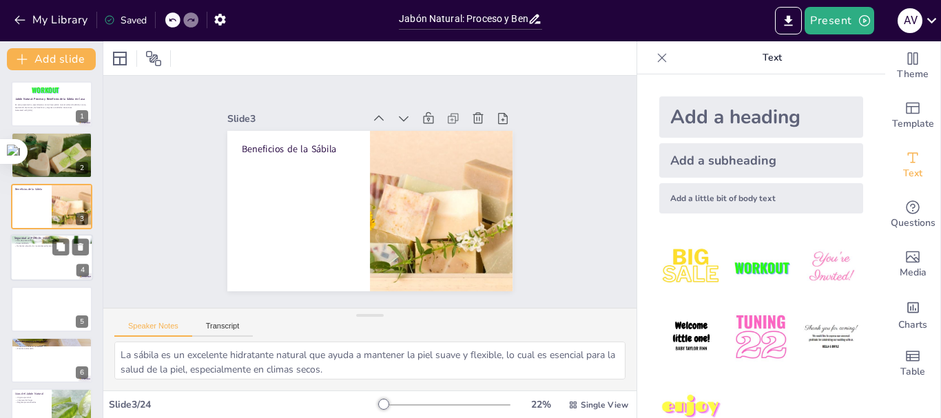
checkbox input "true"
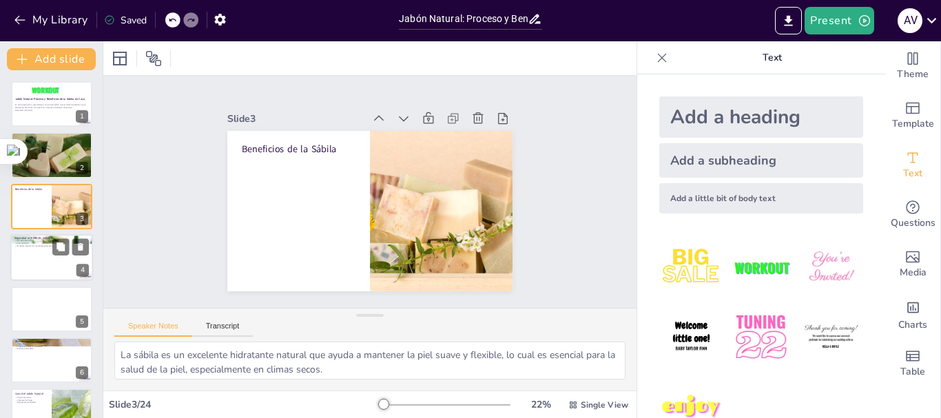
checkbox input "true"
click at [34, 249] on div at bounding box center [51, 257] width 83 height 47
type textarea "Usar guantes y gafas es esencial para protegerse de posibles quemaduras o irrit…"
checkbox input "true"
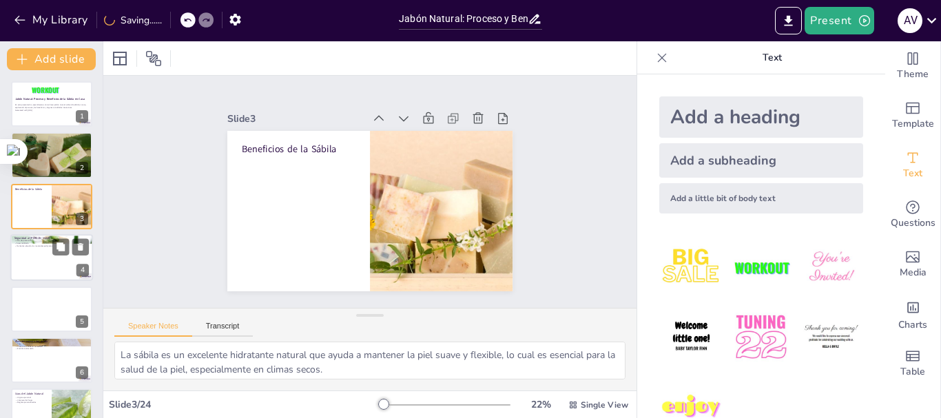
checkbox input "true"
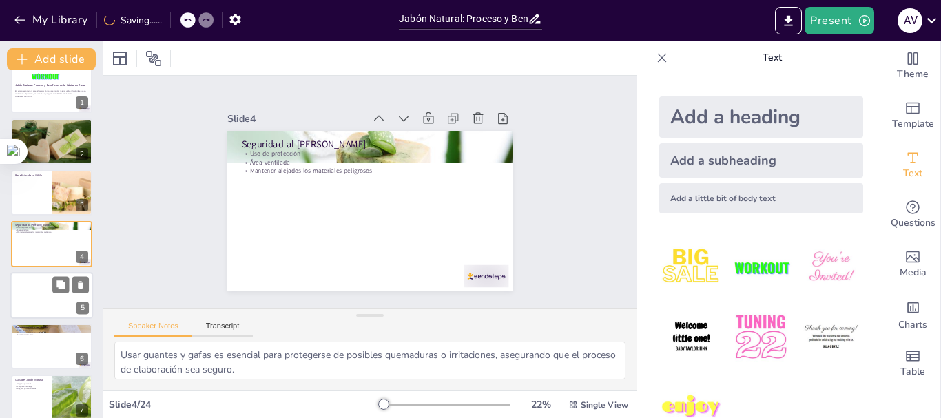
checkbox input "true"
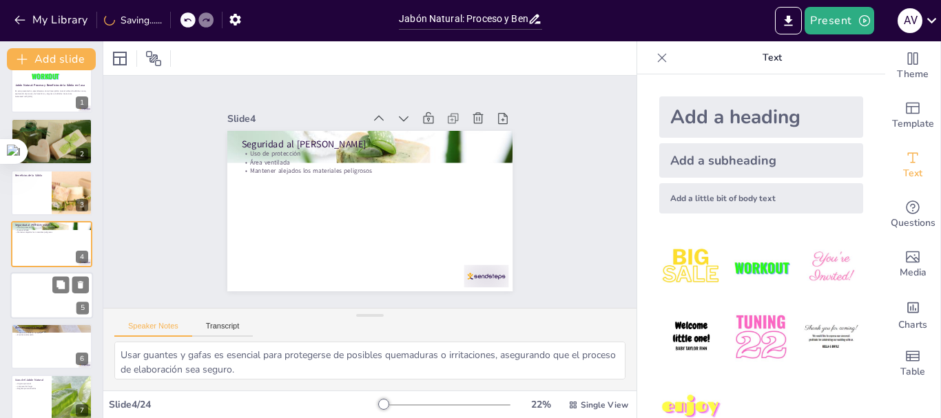
checkbox input "true"
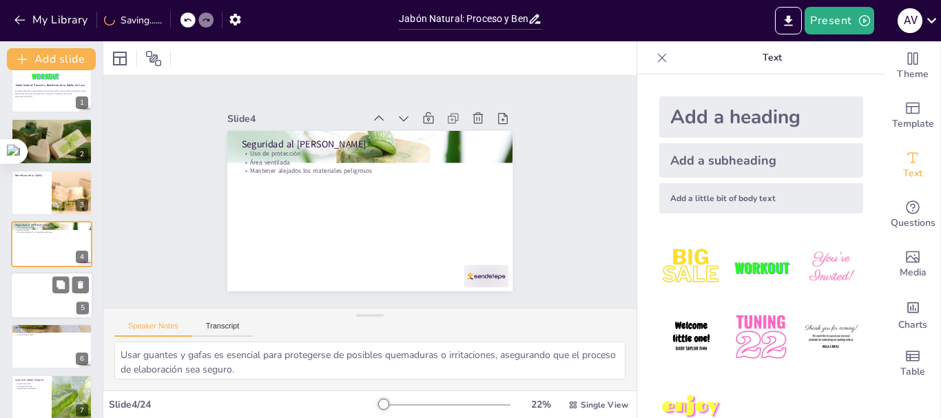
click at [37, 282] on div at bounding box center [51, 295] width 83 height 47
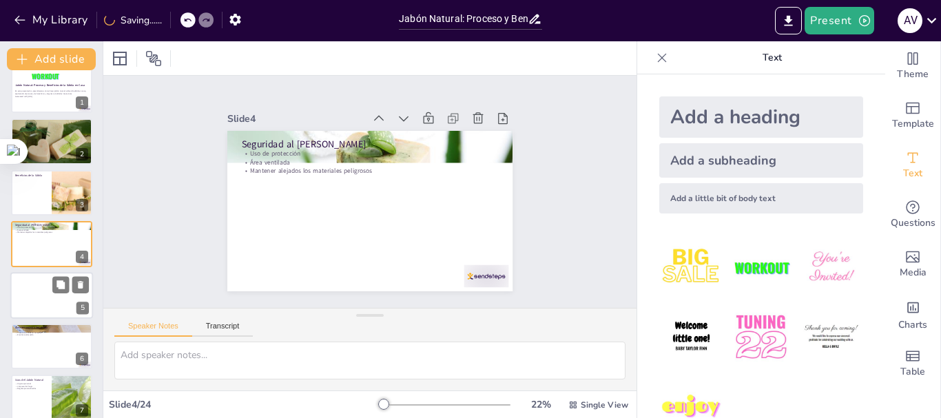
checkbox input "true"
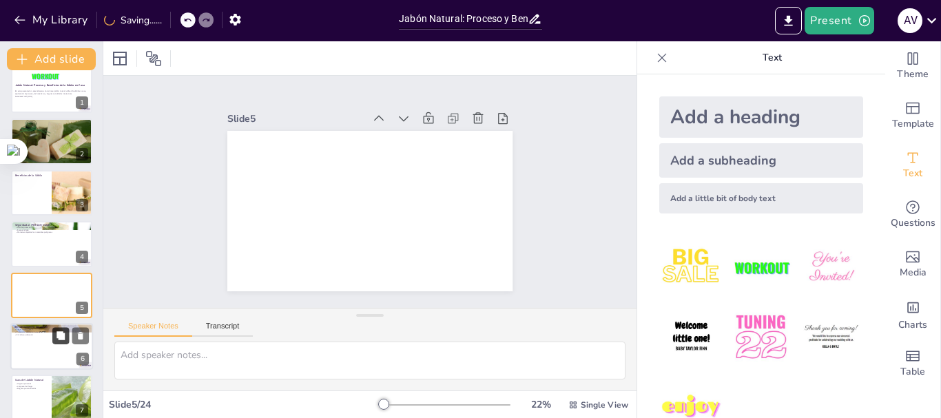
checkbox input "true"
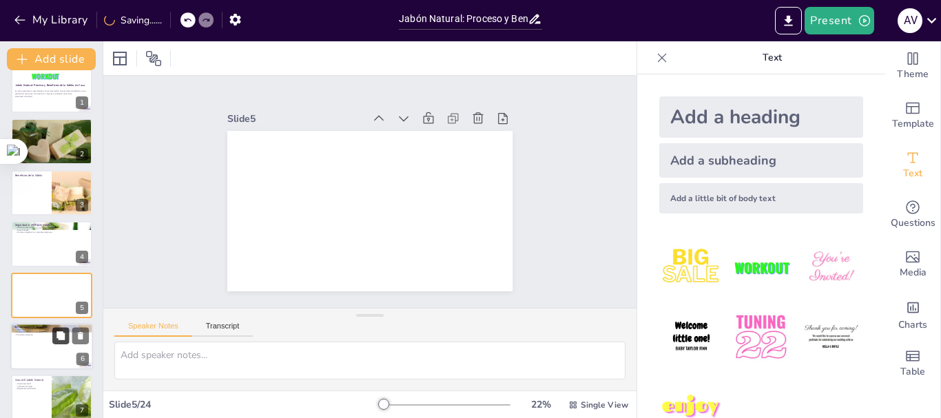
scroll to position [65, 0]
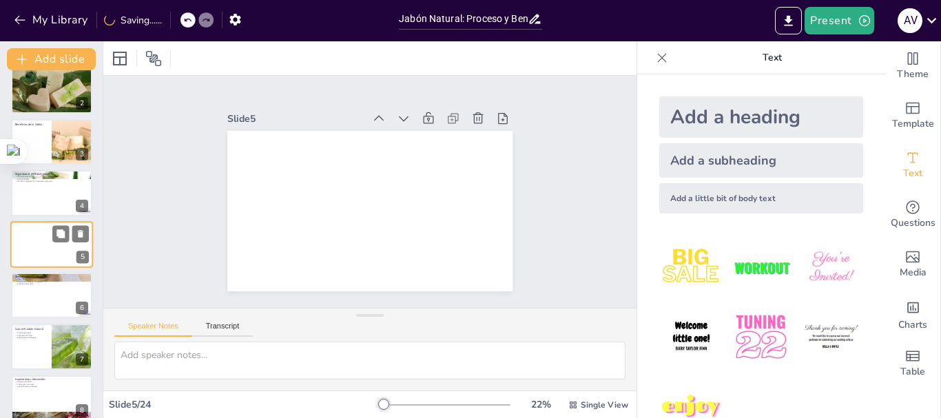
checkbox input "true"
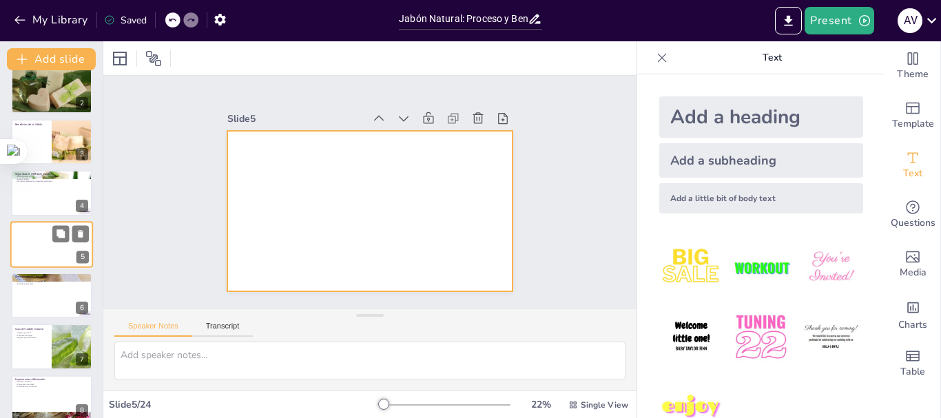
click at [34, 239] on div at bounding box center [51, 244] width 83 height 47
checkbox input "true"
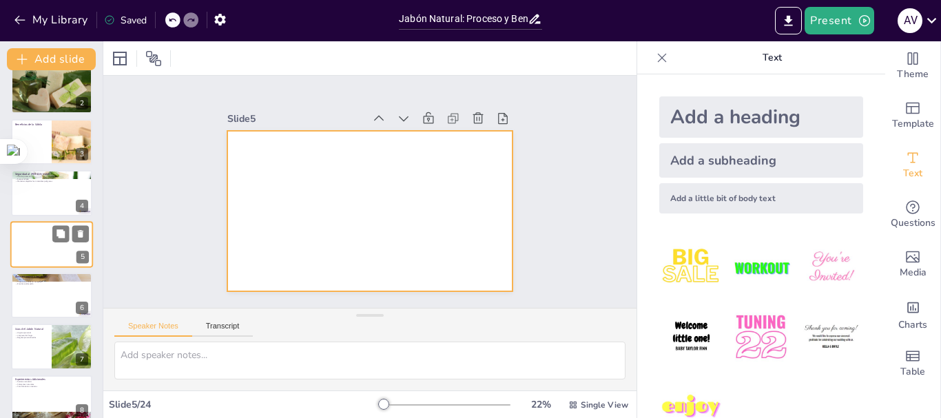
checkbox input "true"
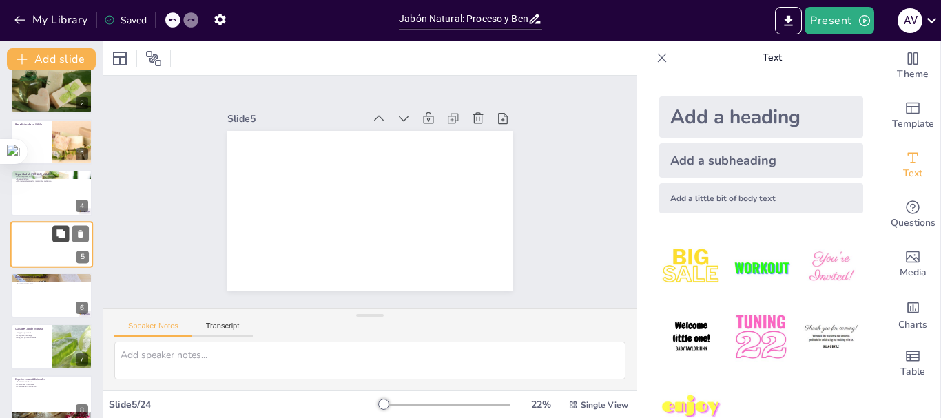
checkbox input "true"
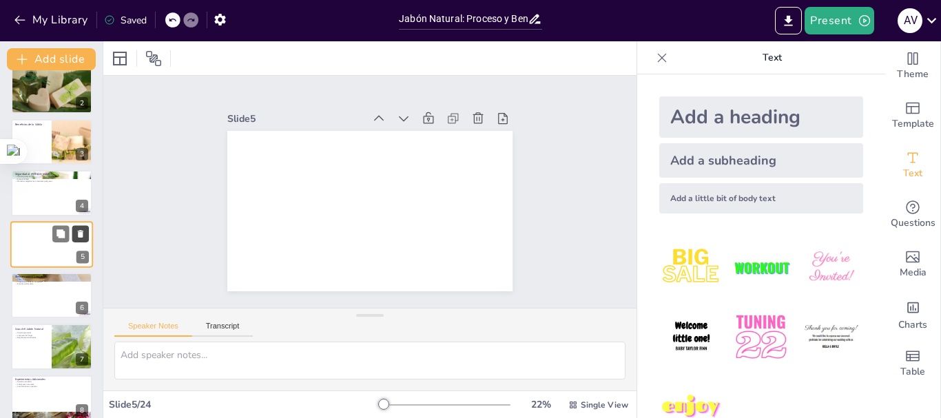
click at [82, 228] on button at bounding box center [80, 233] width 17 height 17
type textarea "Almacenar el jabón en un lugar fresco y seco asegura que mantenga su calidad y …"
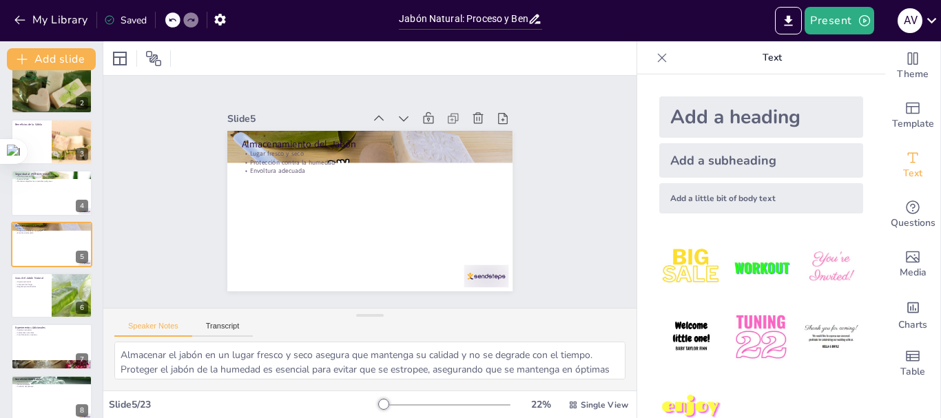
checkbox input "true"
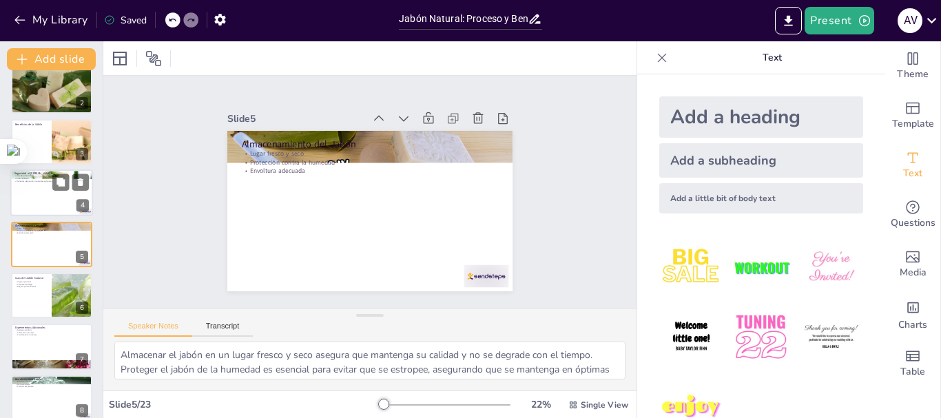
checkbox input "true"
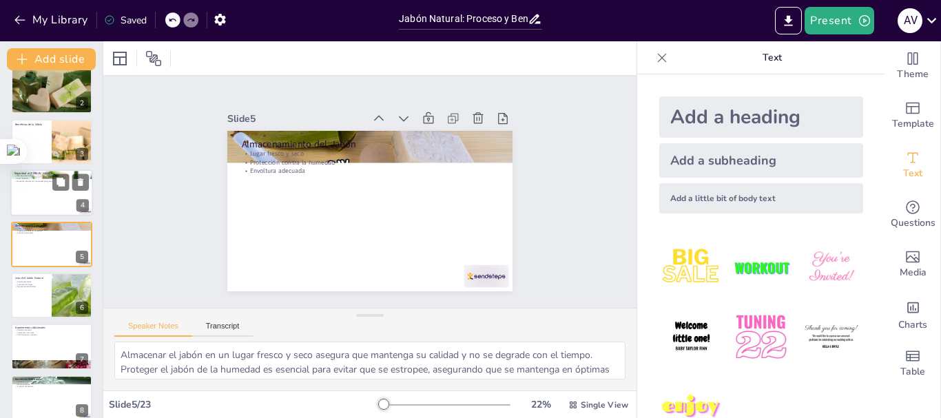
checkbox input "true"
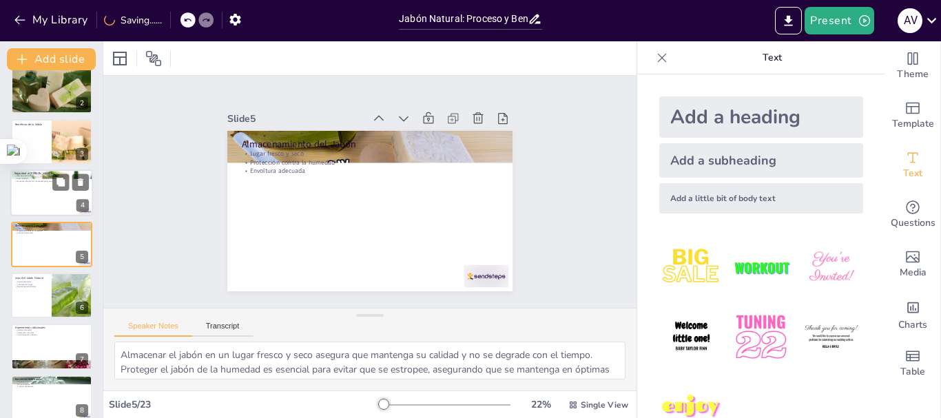
click at [21, 189] on div at bounding box center [51, 192] width 83 height 47
type textarea "Usar guantes y gafas es esencial para protegerse de posibles quemaduras o irrit…"
checkbox input "true"
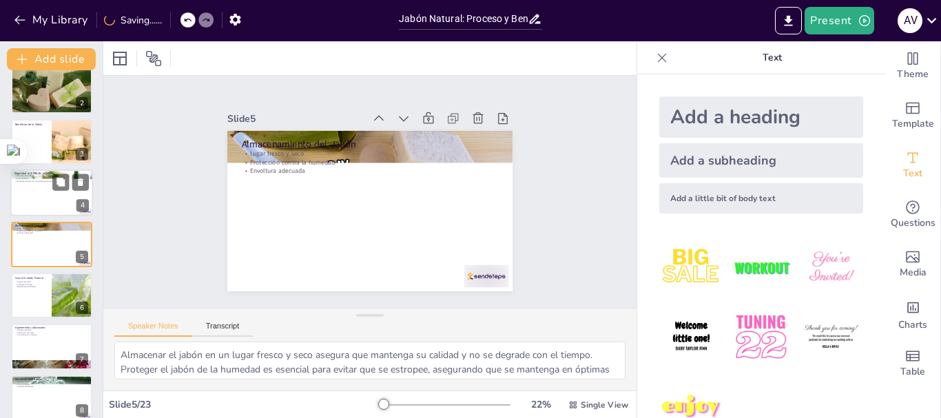
checkbox input "true"
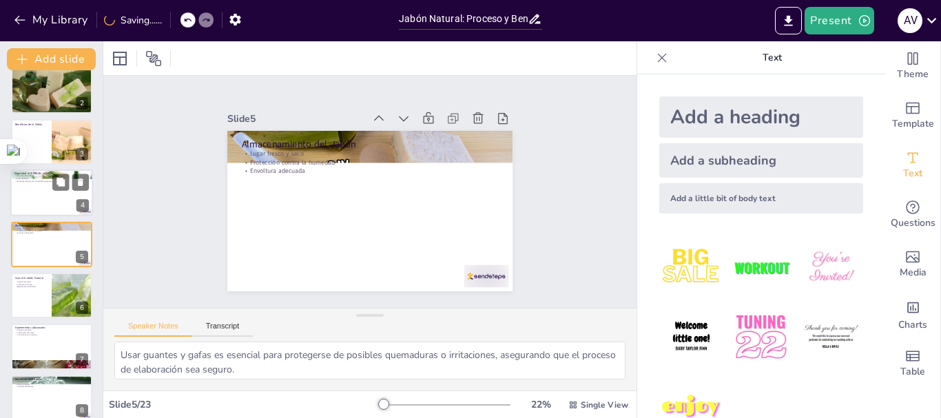
scroll to position [14, 0]
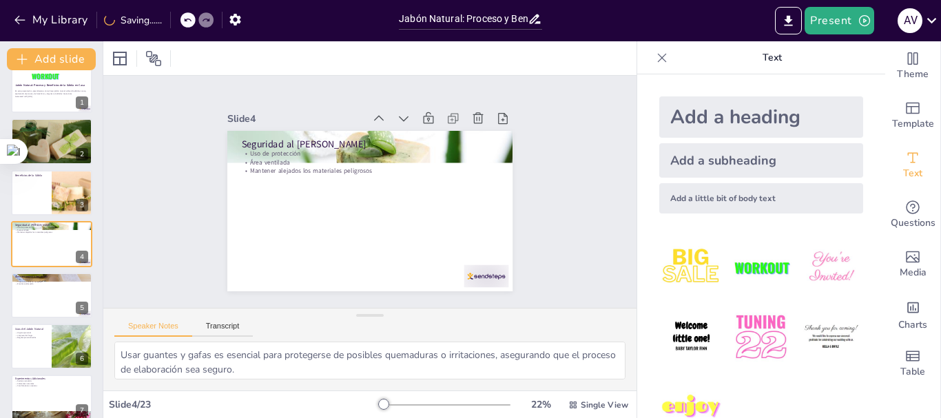
checkbox input "true"
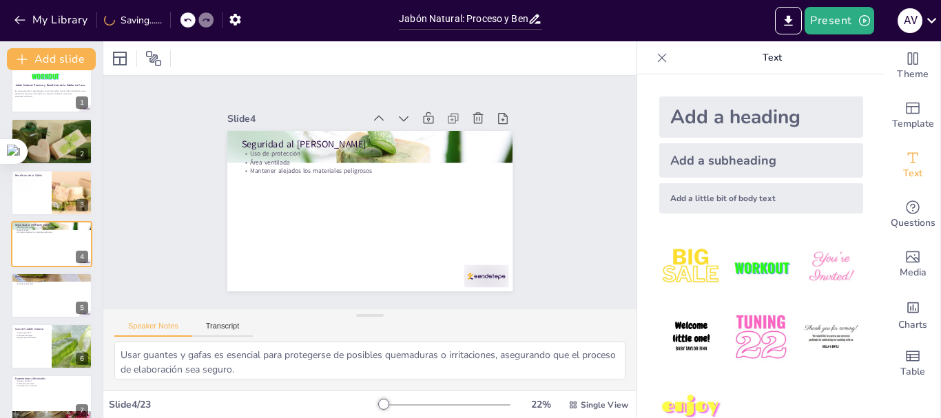
checkbox input "true"
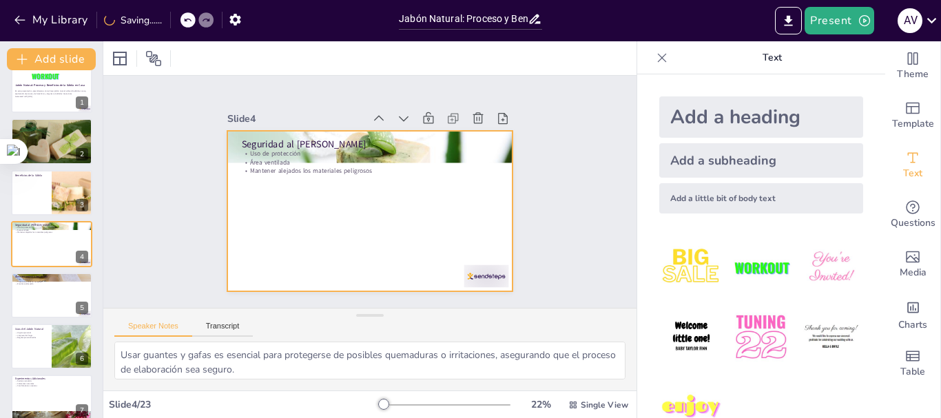
checkbox input "true"
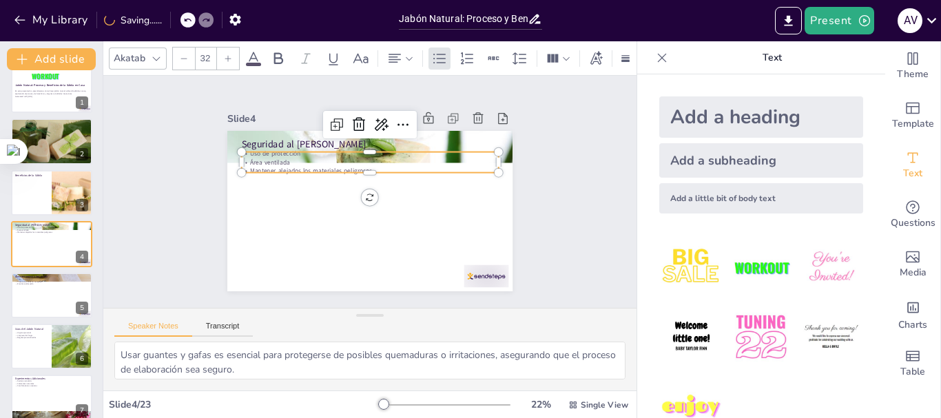
click at [270, 152] on p "Uso de protección" at bounding box center [374, 154] width 256 height 36
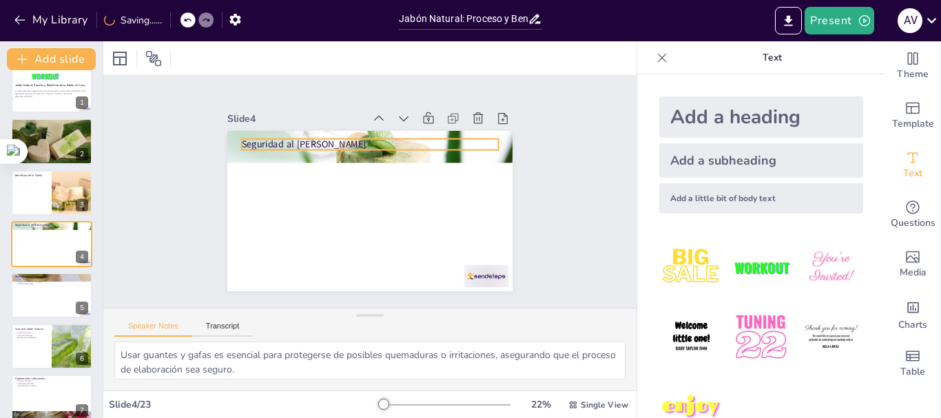
click at [294, 140] on p "Seguridad al Elaborar Jabón" at bounding box center [375, 145] width 257 height 40
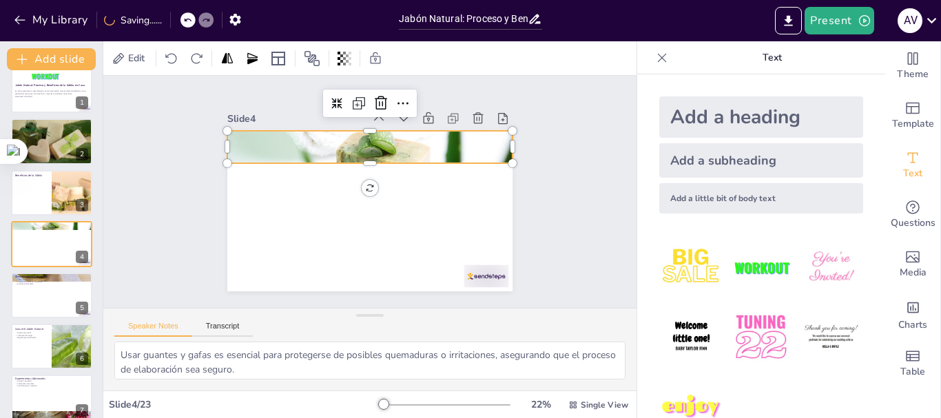
click at [461, 140] on div at bounding box center [369, 147] width 285 height 190
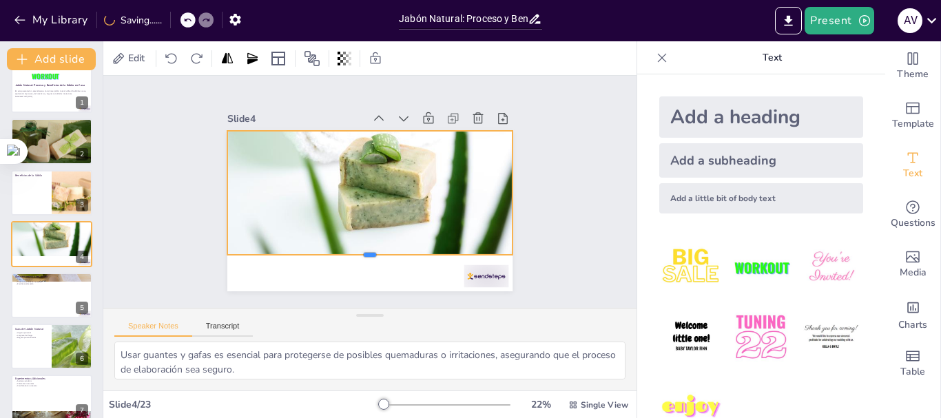
drag, startPoint x: 364, startPoint y: 158, endPoint x: 357, endPoint y: 249, distance: 91.9
click at [357, 249] on div at bounding box center [355, 258] width 281 height 70
click at [357, 249] on div at bounding box center [362, 259] width 285 height 41
click at [541, 152] on div "Slide 1 Jabón Natural: Proceso y Beneficios de la Sábila en Casa En esta presen…" at bounding box center [370, 192] width 554 height 287
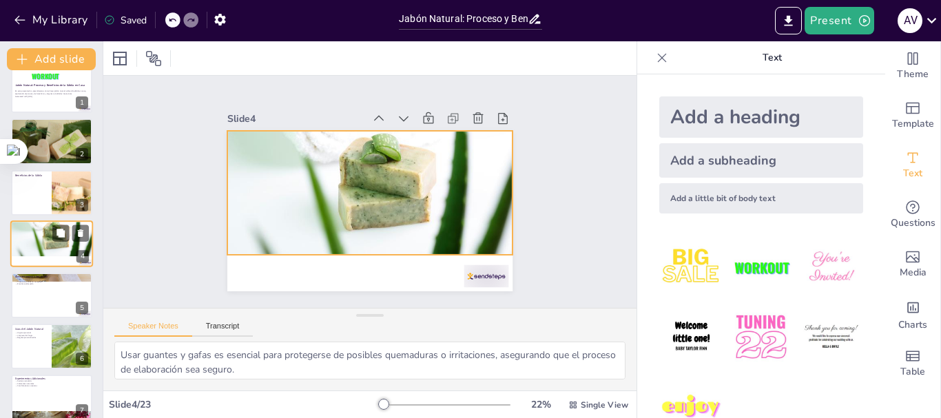
click at [26, 237] on div at bounding box center [52, 227] width 85 height 59
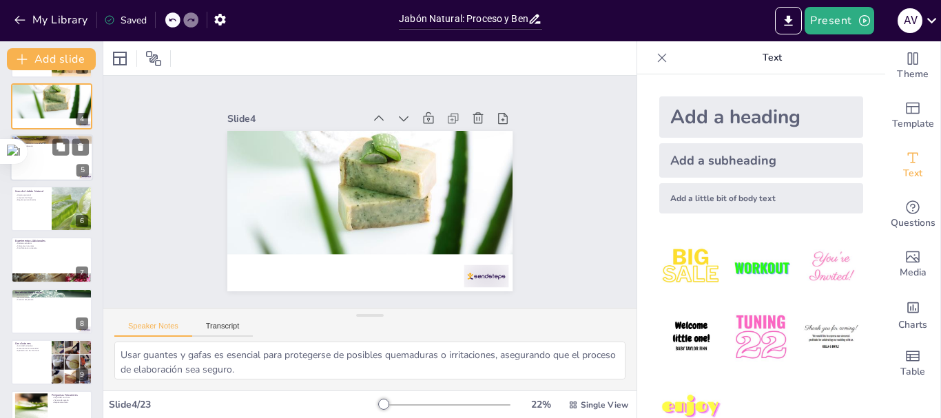
click at [39, 149] on div at bounding box center [51, 157] width 83 height 47
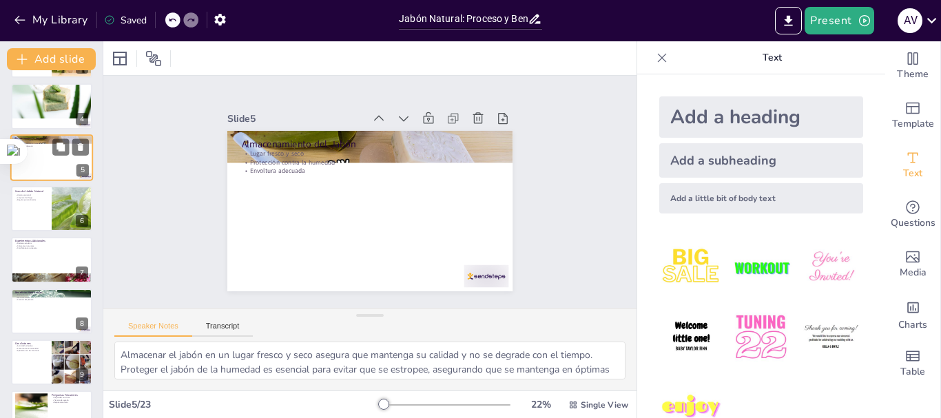
scroll to position [65, 0]
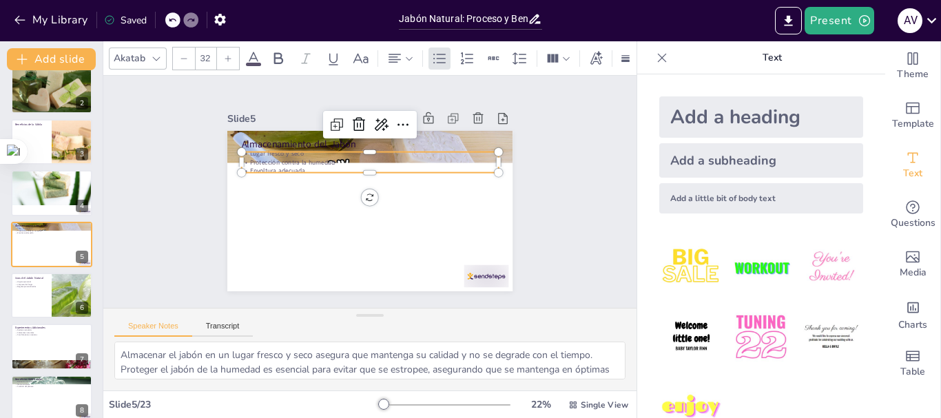
click at [331, 149] on p "Lugar fresco y seco" at bounding box center [370, 153] width 257 height 9
click at [360, 145] on div at bounding box center [375, 147] width 256 height 38
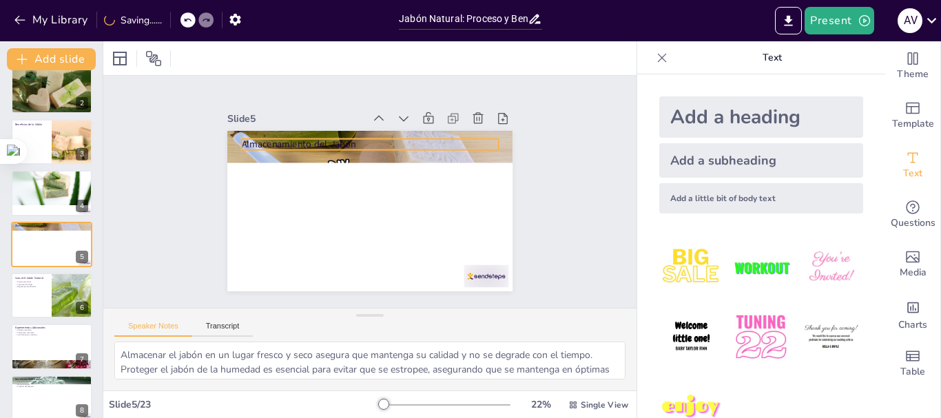
click at [356, 145] on div "Almacenamiento del Jabón" at bounding box center [368, 210] width 300 height 189
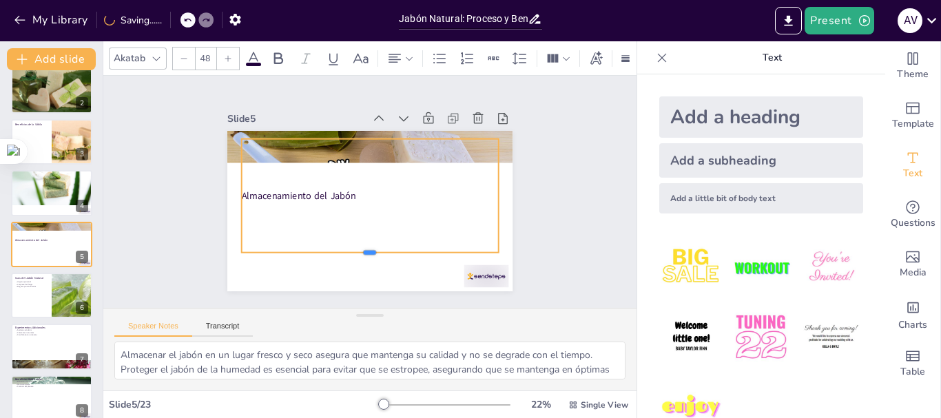
drag, startPoint x: 357, startPoint y: 146, endPoint x: 351, endPoint y: 249, distance: 102.8
click at [351, 249] on div at bounding box center [363, 257] width 256 height 38
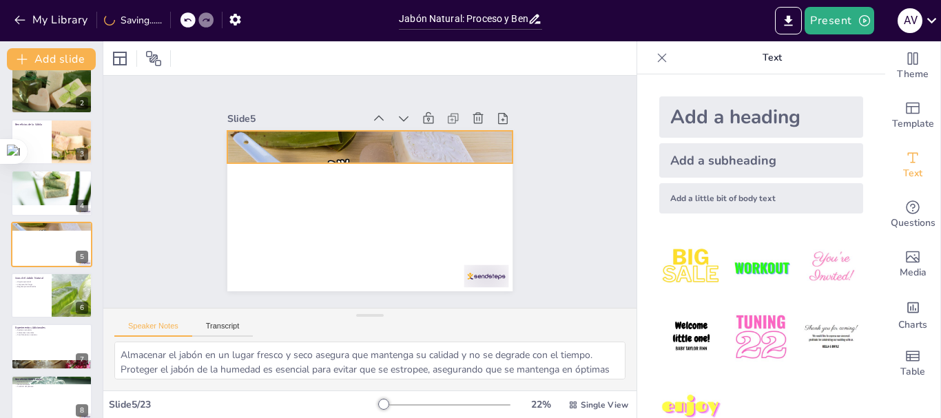
click at [357, 146] on div at bounding box center [369, 147] width 285 height 160
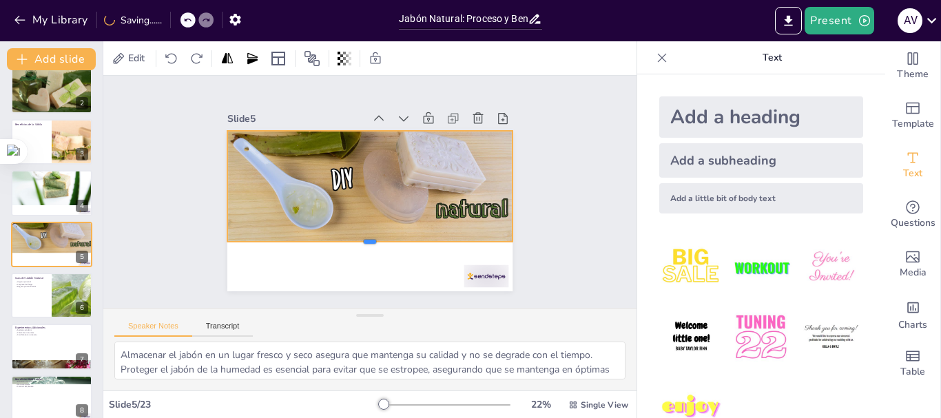
drag, startPoint x: 357, startPoint y: 210, endPoint x: 344, endPoint y: 237, distance: 29.9
click at [344, 237] on div at bounding box center [364, 247] width 285 height 41
click at [360, 178] on div at bounding box center [381, 156] width 323 height 232
click at [373, 179] on div at bounding box center [377, 154] width 310 height 205
click at [355, 242] on div at bounding box center [369, 247] width 285 height 11
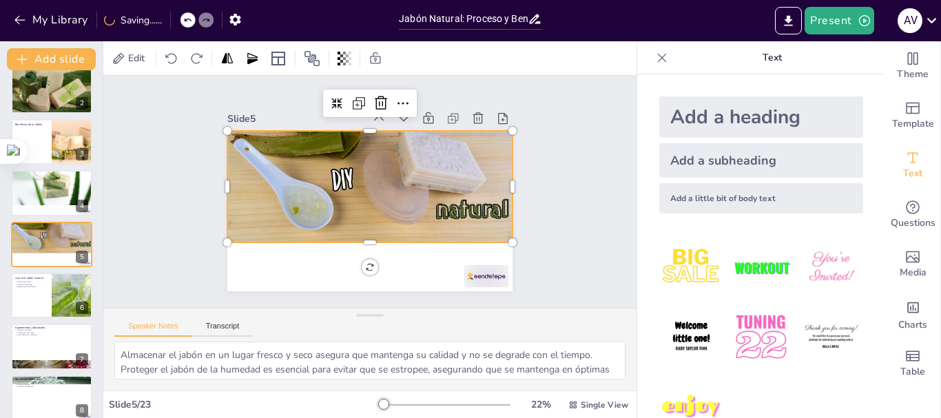
click at [591, 202] on div "Slide 1 Jabón Natural: Proceso y Beneficios de la Sábila en Casa En esta presen…" at bounding box center [370, 191] width 554 height 287
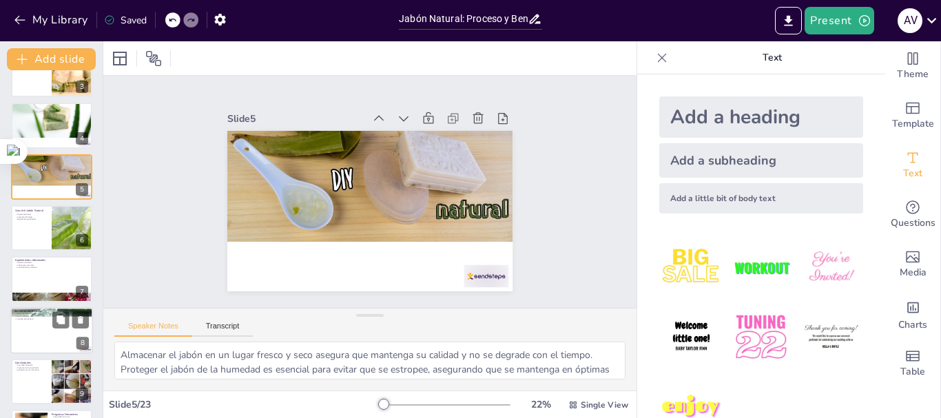
scroll to position [202, 0]
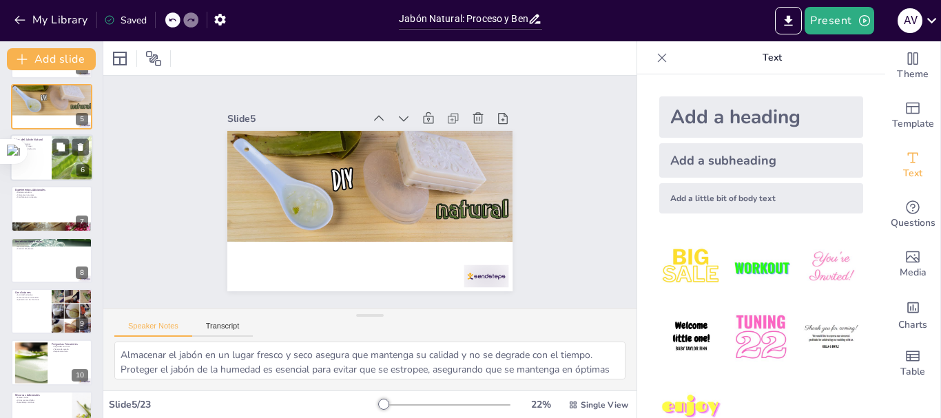
click at [50, 164] on div at bounding box center [51, 157] width 83 height 47
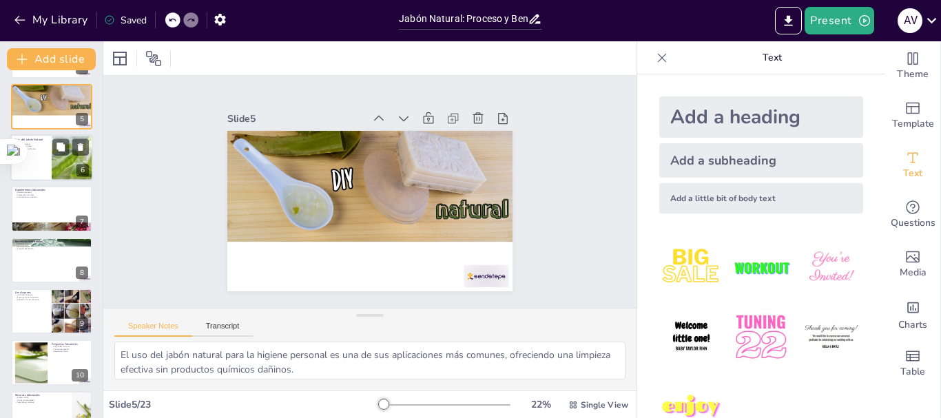
scroll to position [116, 0]
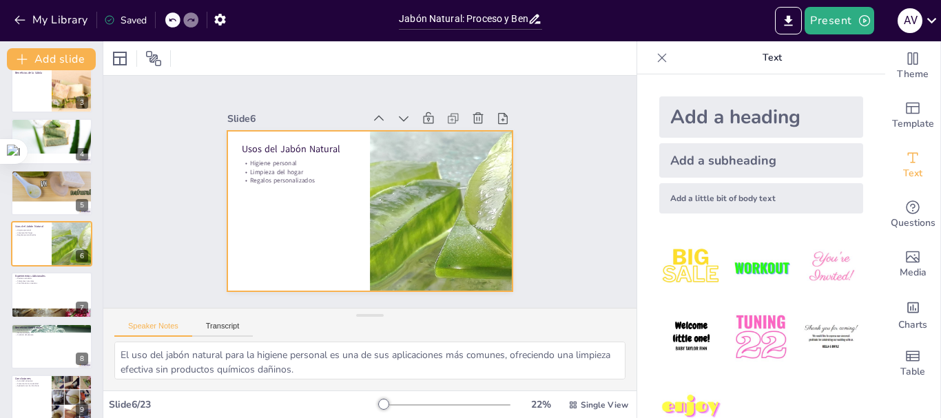
click at [337, 189] on div at bounding box center [363, 210] width 321 height 240
click at [348, 190] on div at bounding box center [369, 211] width 285 height 160
click at [360, 199] on div "Usos del Jabón Natural Higiene personal Limpieza del hogar Regalos personalizad…" at bounding box center [368, 210] width 300 height 189
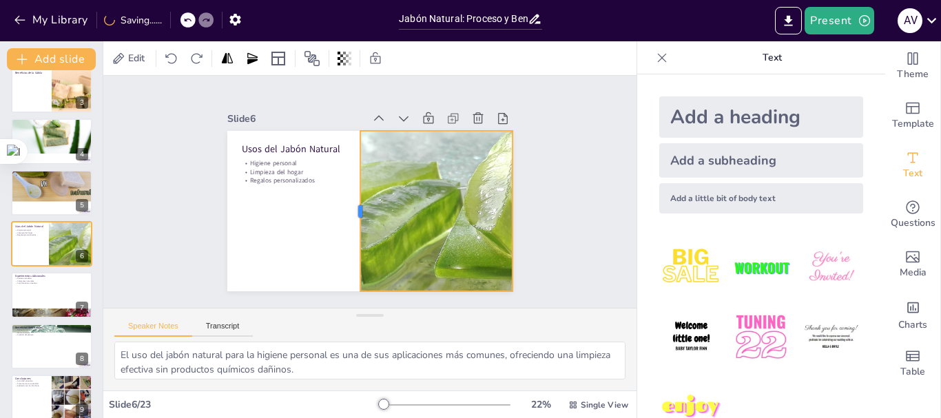
click at [350, 209] on div at bounding box center [351, 207] width 44 height 159
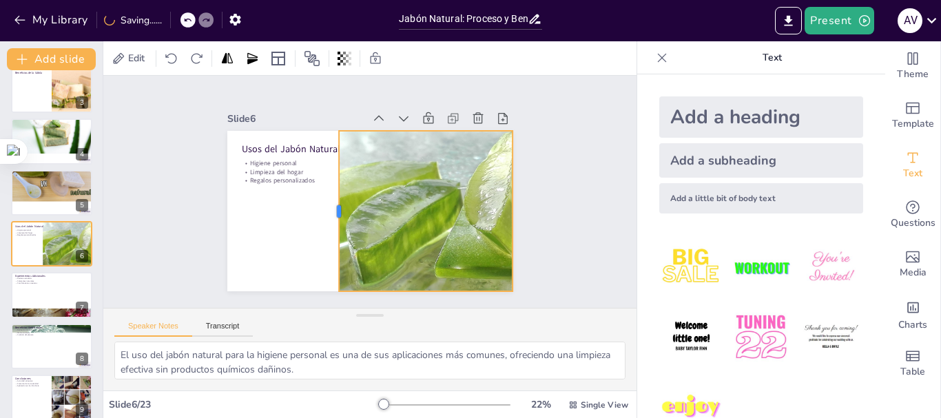
click at [329, 215] on div at bounding box center [331, 207] width 28 height 160
click at [566, 214] on div "Slide 1 Jabón Natural: Proceso y Beneficios de la Sábila en Casa En esta presen…" at bounding box center [370, 192] width 554 height 287
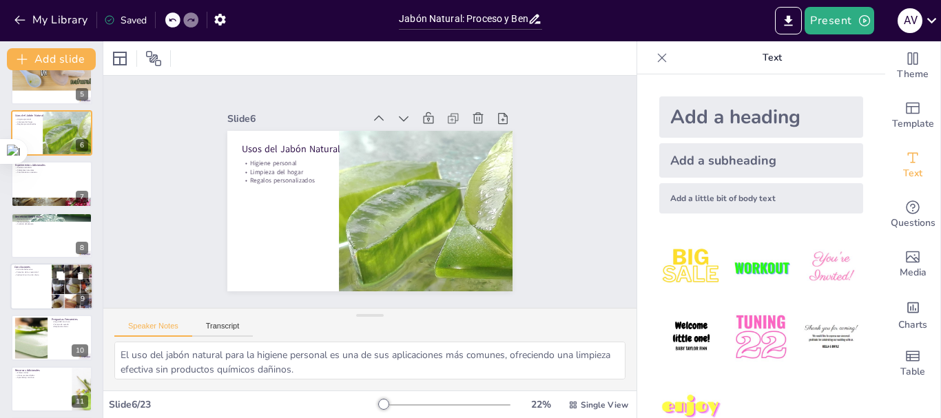
scroll to position [254, 0]
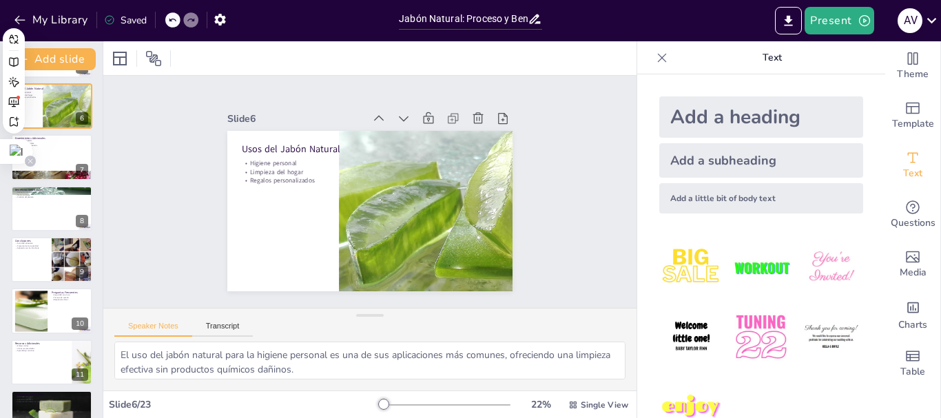
click at [27, 161] on icon at bounding box center [30, 161] width 7 height 7
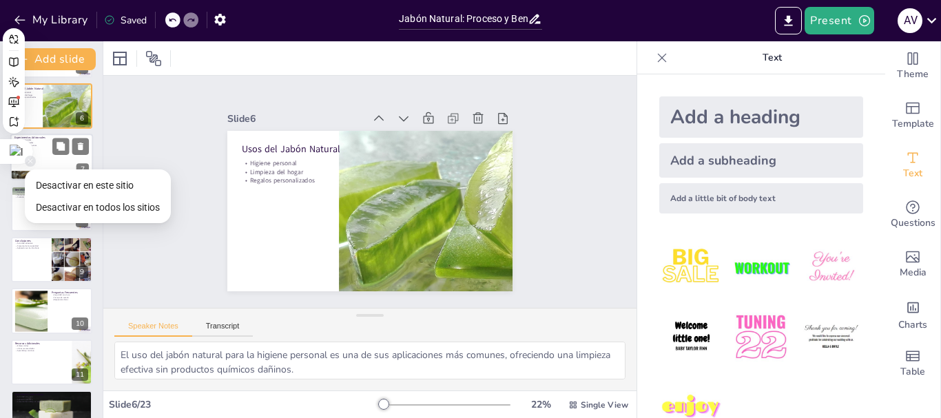
click at [39, 164] on div at bounding box center [51, 157] width 83 height 47
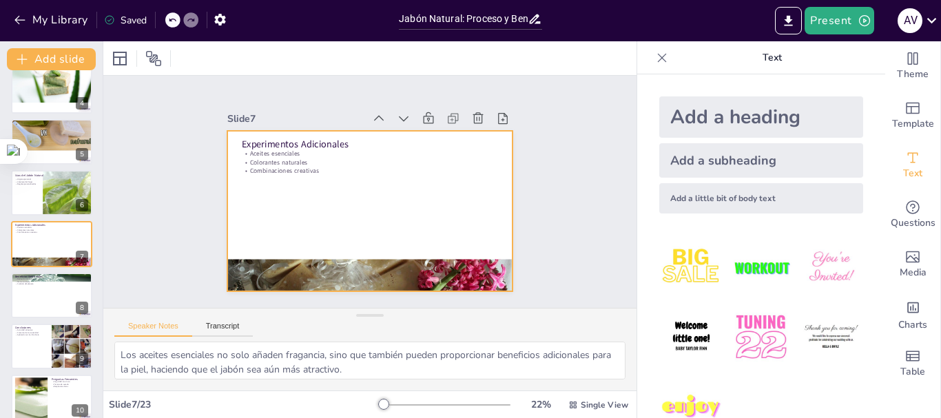
click at [378, 227] on div at bounding box center [368, 210] width 300 height 189
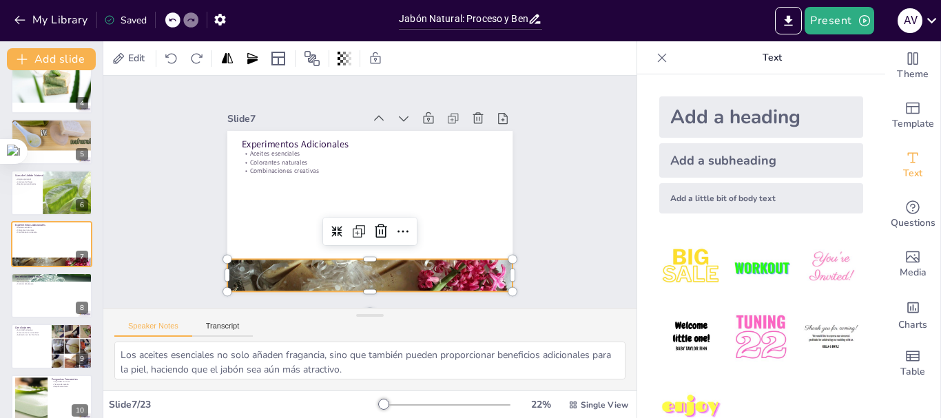
click at [373, 262] on div at bounding box center [335, 268] width 333 height 278
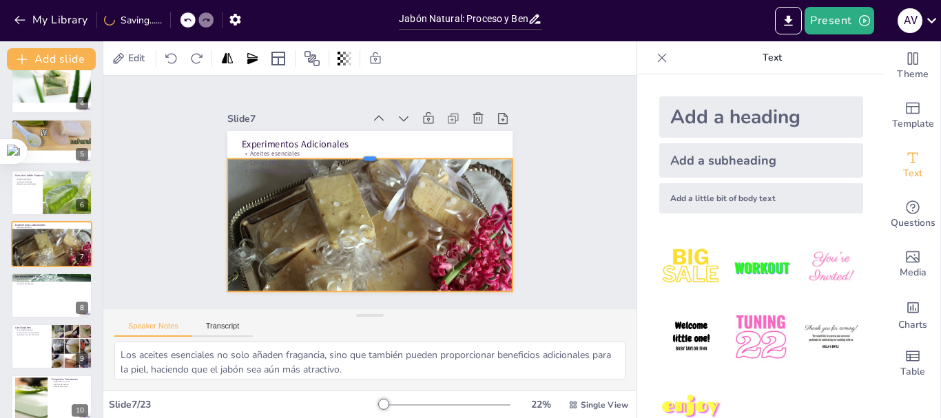
drag, startPoint x: 362, startPoint y: 253, endPoint x: 302, endPoint y: 207, distance: 75.5
click at [356, 154] on div "Experimentos Adicionales Aceites esenciales Colorantes naturales Combinaciones …" at bounding box center [368, 210] width 300 height 189
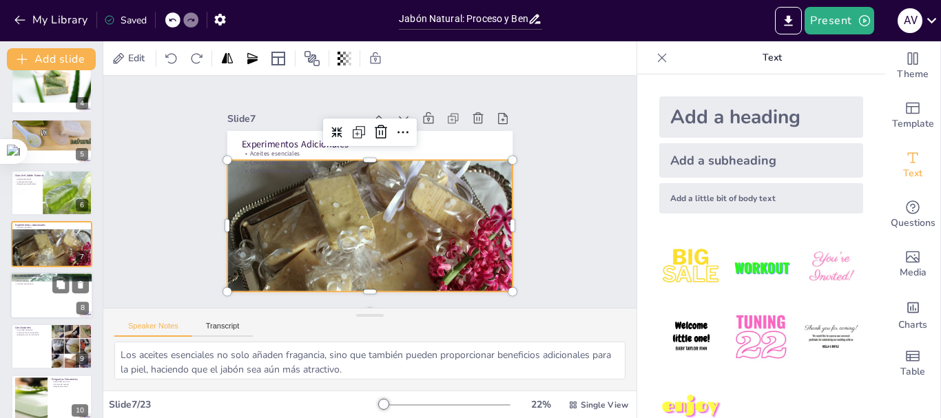
click at [39, 293] on div at bounding box center [51, 295] width 83 height 47
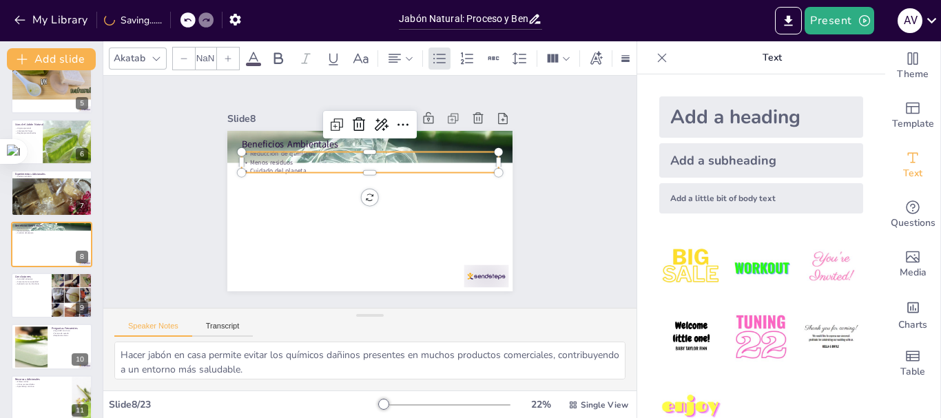
click at [396, 158] on p "Menos residuos" at bounding box center [370, 162] width 257 height 9
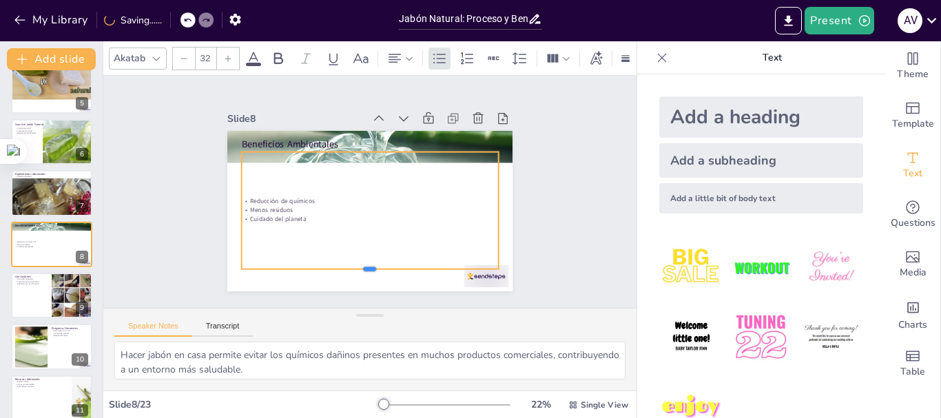
drag, startPoint x: 359, startPoint y: 168, endPoint x: 351, endPoint y: 267, distance: 98.8
click at [351, 269] on div at bounding box center [370, 274] width 257 height 11
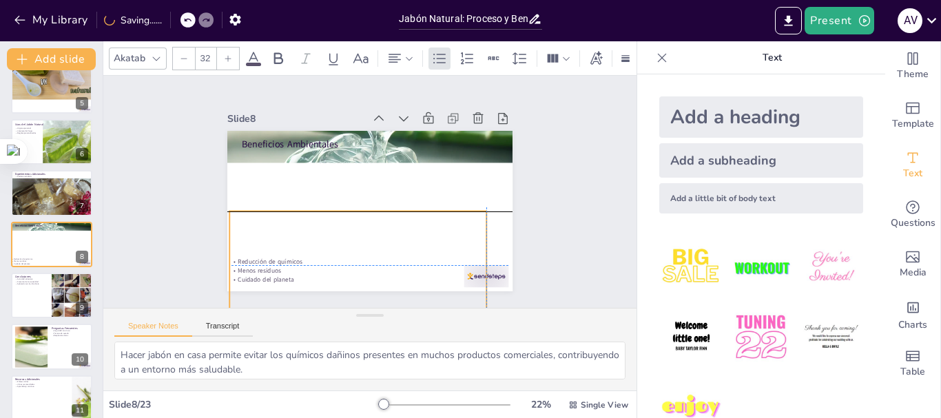
drag, startPoint x: 362, startPoint y: 148, endPoint x: 351, endPoint y: 211, distance: 63.6
click at [351, 211] on div "Beneficios Ambientales Reducción de químicos Menos residuos Cuidado del planeta" at bounding box center [415, 151] width 191 height 212
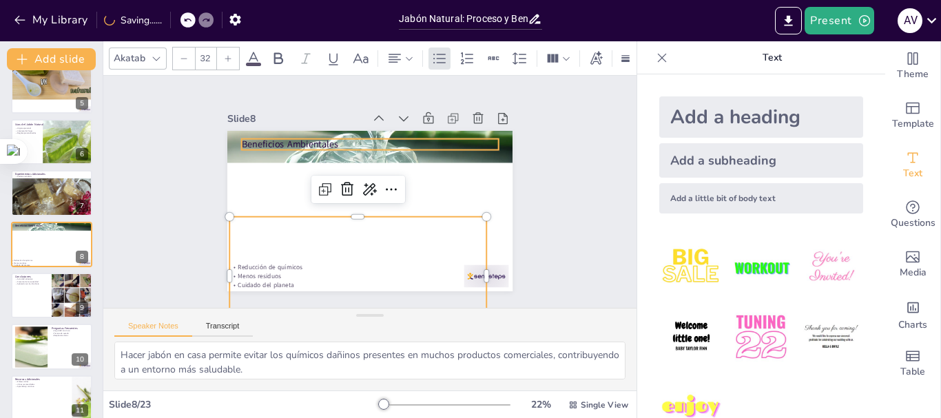
click at [368, 141] on p "Beneficios Ambientales" at bounding box center [375, 145] width 257 height 40
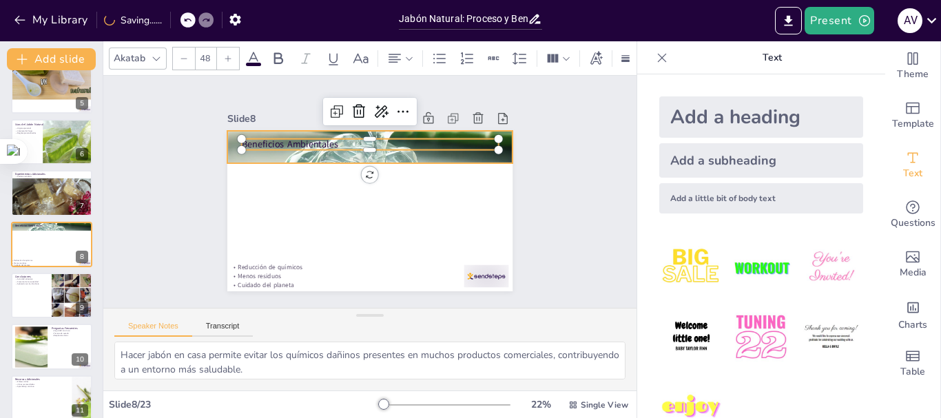
click at [367, 154] on div at bounding box center [369, 146] width 285 height 285
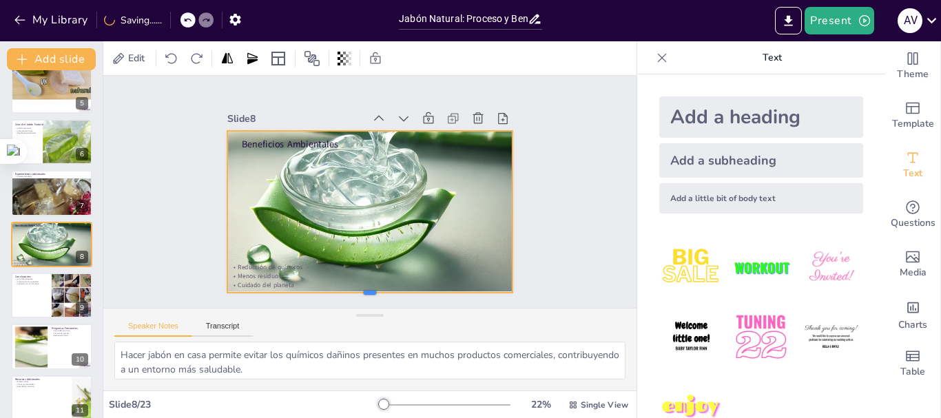
drag, startPoint x: 357, startPoint y: 158, endPoint x: 342, endPoint y: 287, distance: 130.3
click at [342, 287] on div at bounding box center [337, 292] width 275 height 98
click at [555, 162] on div "Slide 1 Jabón Natural: Proceso y Beneficios de la Sábila en Casa En esta presen…" at bounding box center [369, 192] width 533 height 232
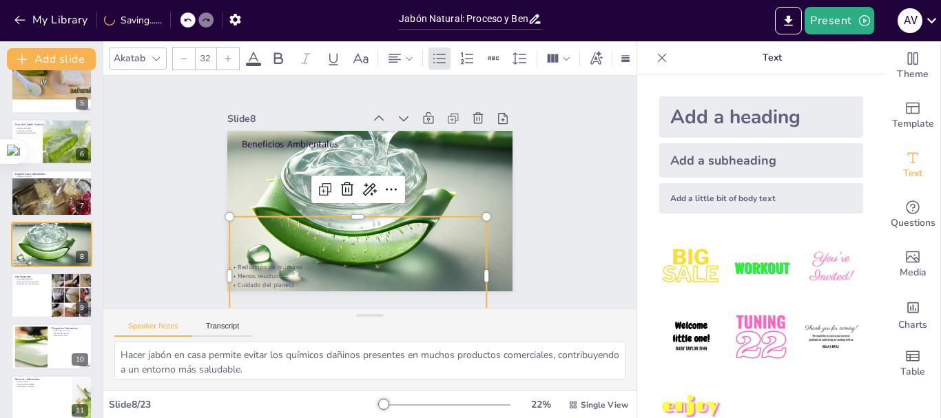
click at [247, 263] on p "Reducción de químicos" at bounding box center [357, 267] width 257 height 9
click at [249, 265] on p "Reducción de químicos" at bounding box center [357, 267] width 257 height 9
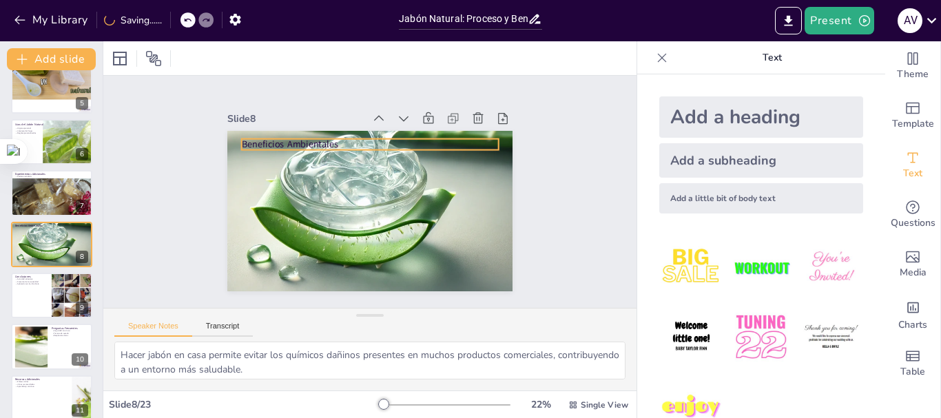
click at [259, 139] on p "Beneficios Ambientales" at bounding box center [375, 145] width 257 height 40
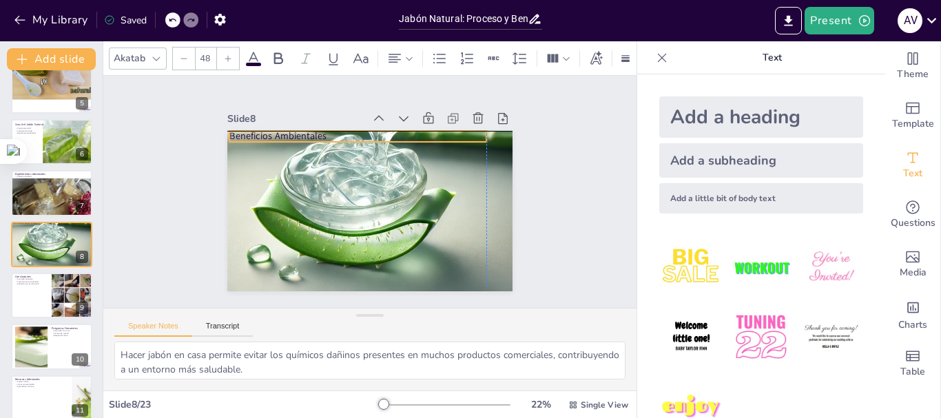
drag, startPoint x: 262, startPoint y: 134, endPoint x: 256, endPoint y: 129, distance: 8.8
click at [256, 129] on p "Beneficios Ambientales" at bounding box center [357, 135] width 257 height 13
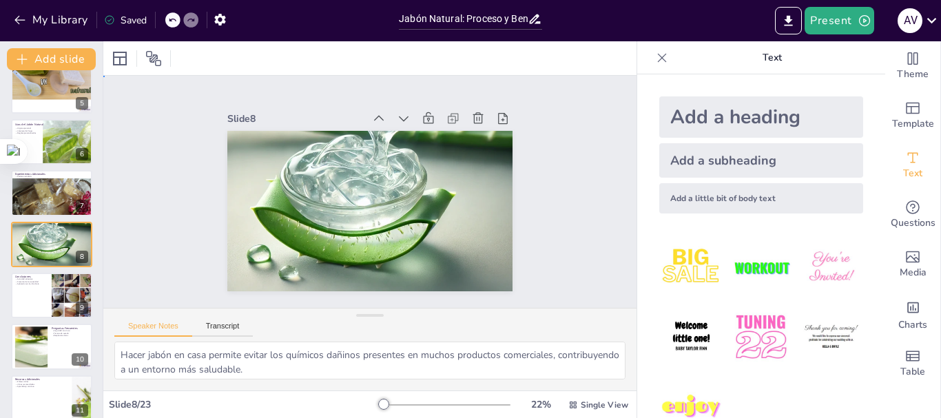
click at [559, 253] on div "Slide 1 Jabón Natural: Proceso y Beneficios de la Sábila en Casa En esta presen…" at bounding box center [370, 192] width 570 height 338
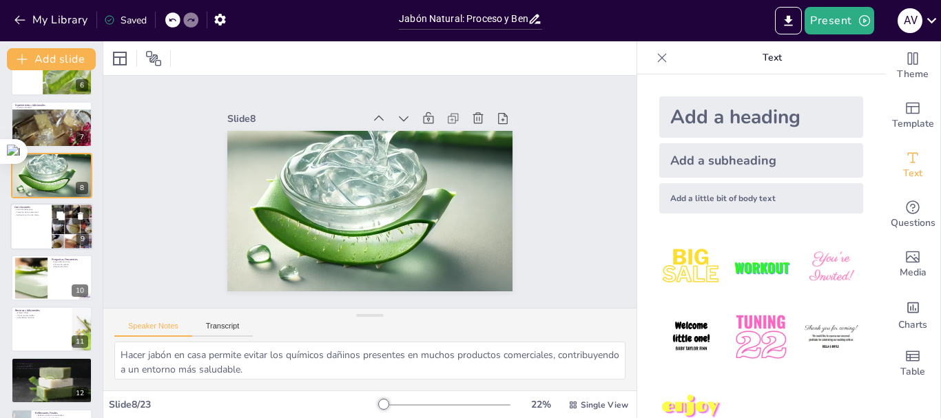
click at [35, 224] on div at bounding box center [51, 226] width 83 height 47
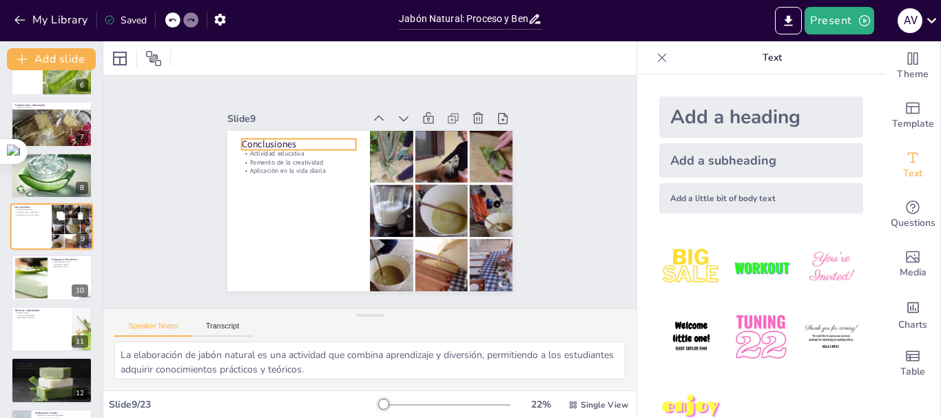
scroll to position [270, 0]
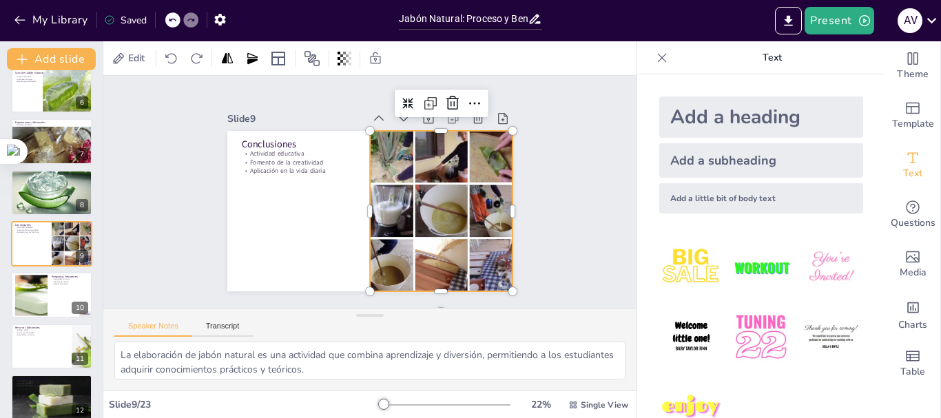
click at [424, 159] on div at bounding box center [410, 253] width 227 height 227
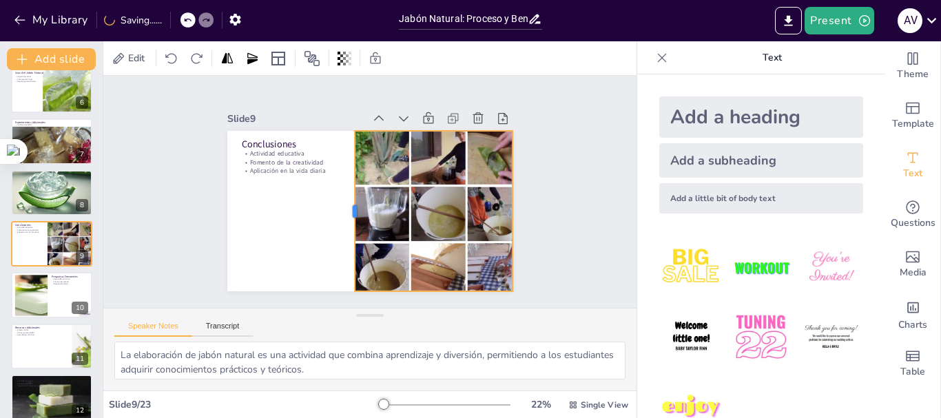
drag, startPoint x: 359, startPoint y: 206, endPoint x: 344, endPoint y: 198, distance: 17.3
click at [344, 198] on div at bounding box center [347, 209] width 28 height 160
click at [531, 245] on div "Slide 1 Jabón Natural: Proceso y Beneficios de la Sábila en Casa En esta presen…" at bounding box center [370, 191] width 396 height 270
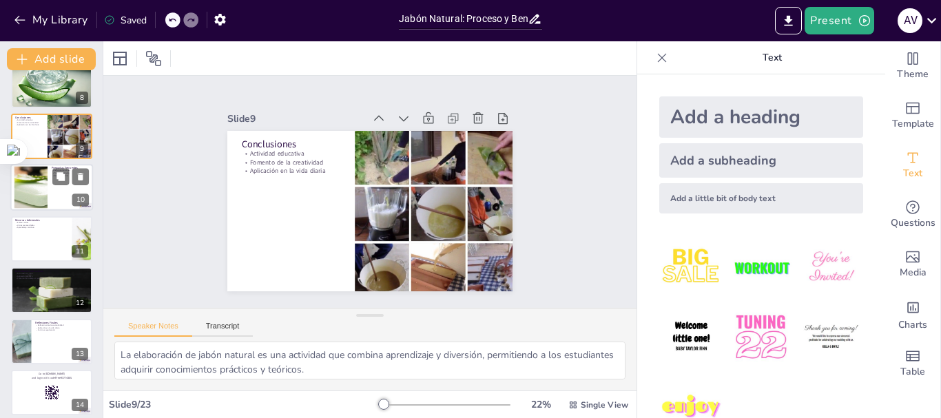
scroll to position [408, 0]
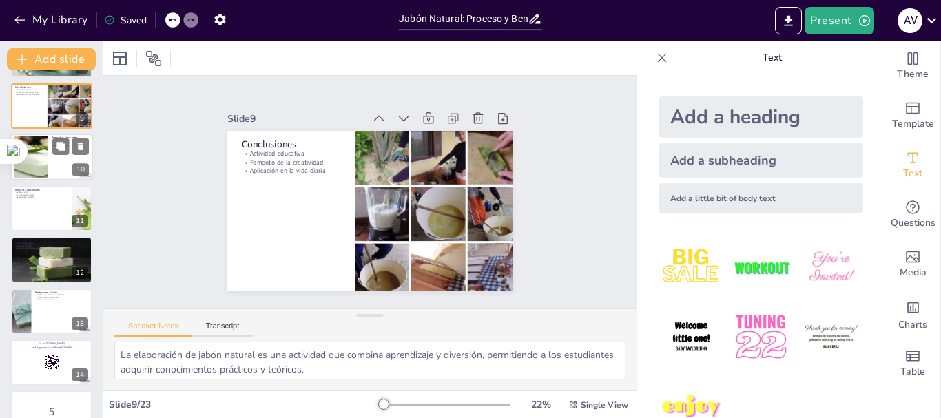
click at [40, 166] on div at bounding box center [30, 157] width 63 height 42
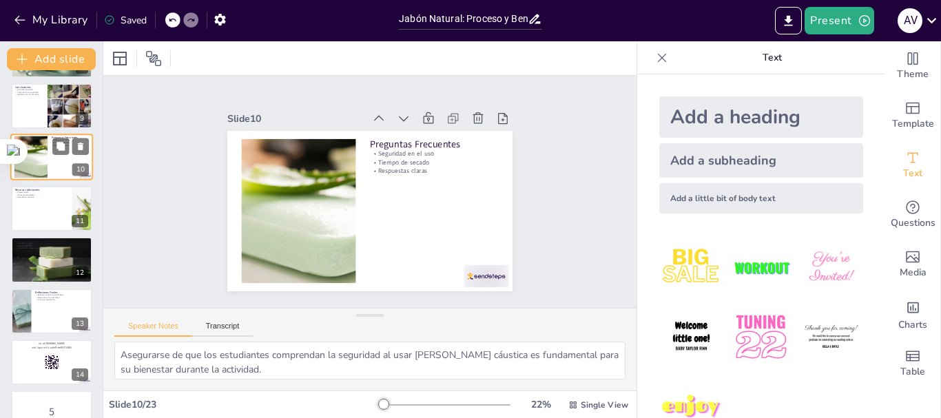
scroll to position [321, 0]
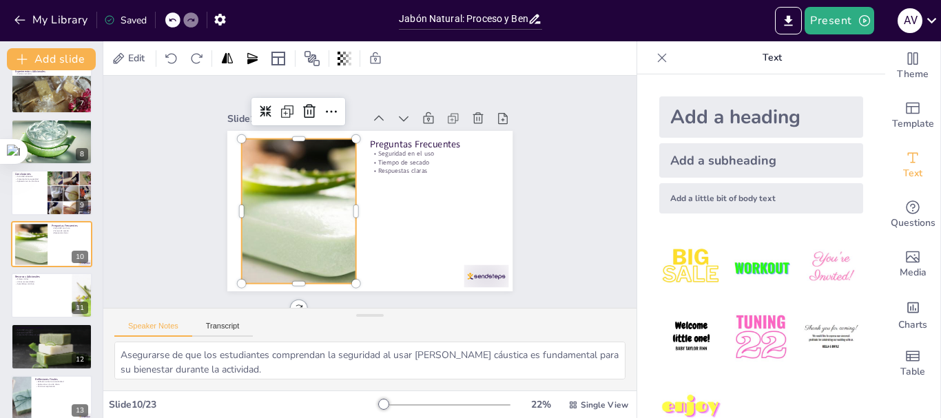
click at [293, 201] on div at bounding box center [295, 196] width 243 height 187
click at [537, 177] on div "Slide 1 Jabón Natural: Proceso y Beneficios de la Sábila en Casa En esta presen…" at bounding box center [370, 192] width 406 height 302
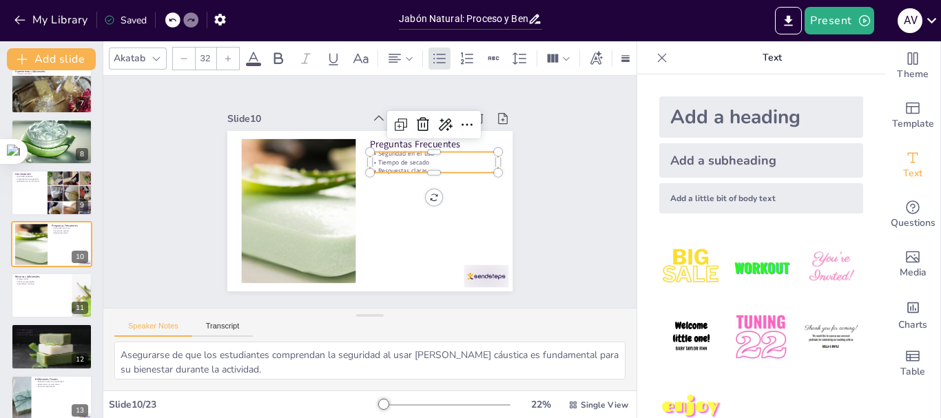
click at [402, 159] on p "Tiempo de secado" at bounding box center [434, 162] width 128 height 9
drag, startPoint x: 548, startPoint y: 241, endPoint x: 499, endPoint y: 291, distance: 69.2
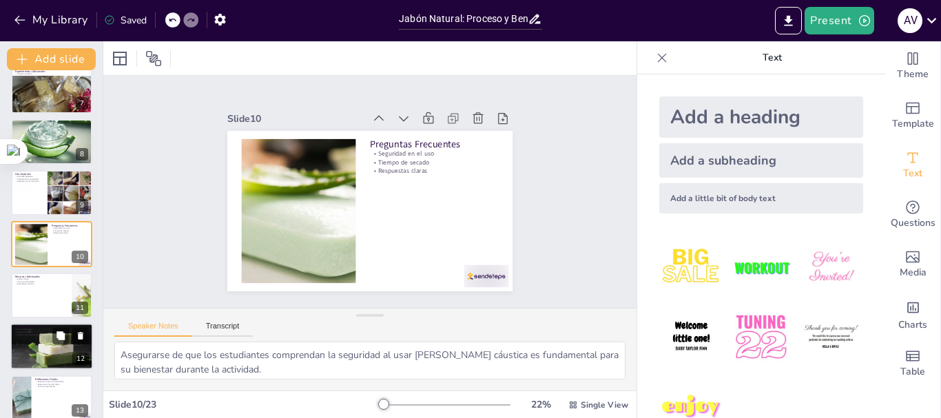
scroll to position [390, 0]
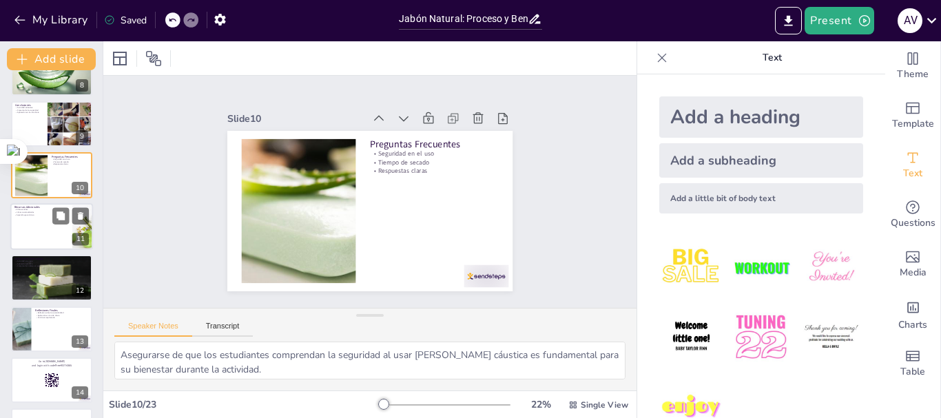
click at [45, 230] on div at bounding box center [51, 226] width 83 height 47
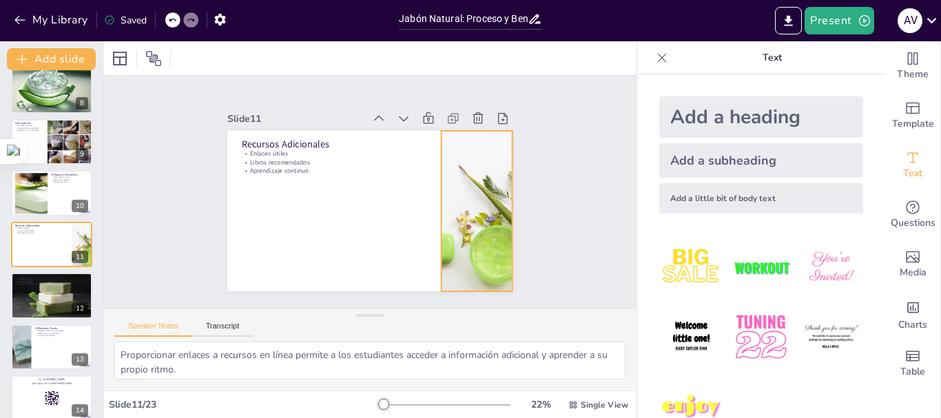
click at [471, 209] on div at bounding box center [477, 211] width 240 height 160
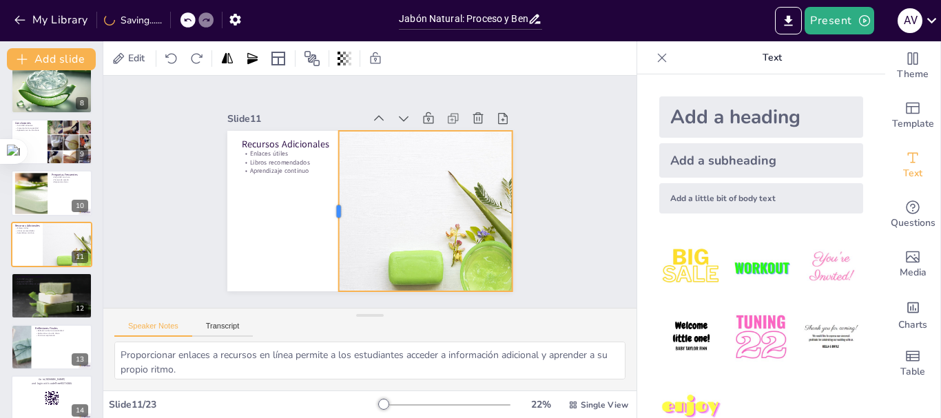
drag, startPoint x: 428, startPoint y: 205, endPoint x: 317, endPoint y: 227, distance: 112.2
click at [328, 227] on div at bounding box center [333, 211] width 11 height 160
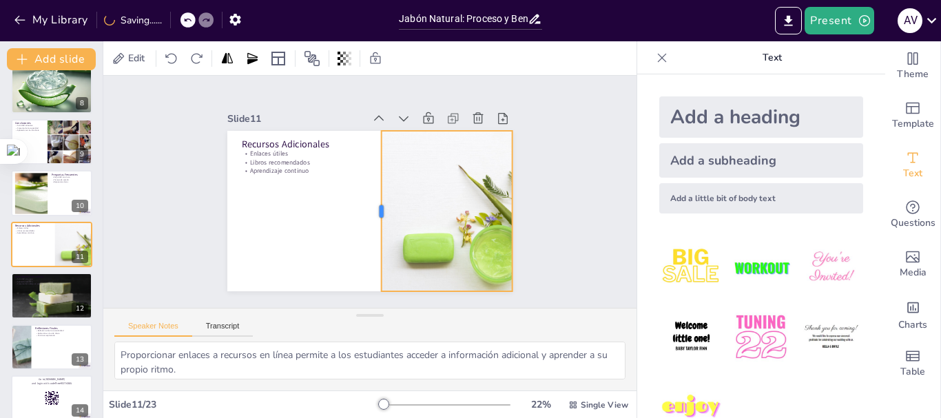
drag, startPoint x: 421, startPoint y: 208, endPoint x: 368, endPoint y: 216, distance: 53.6
click at [371, 216] on div at bounding box center [376, 211] width 11 height 160
click at [530, 190] on div "Slide 1 Jabón Natural: Proceso y Beneficios de la Sábila en Casa En esta presen…" at bounding box center [370, 191] width 362 height 199
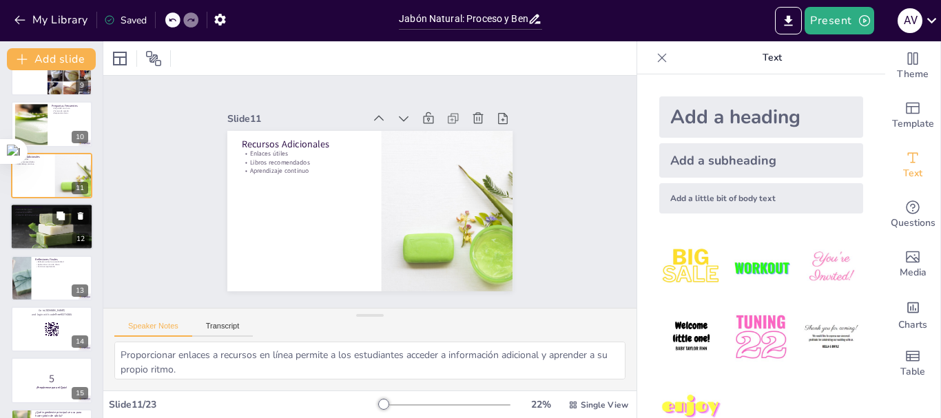
click at [30, 224] on div at bounding box center [51, 227] width 83 height 54
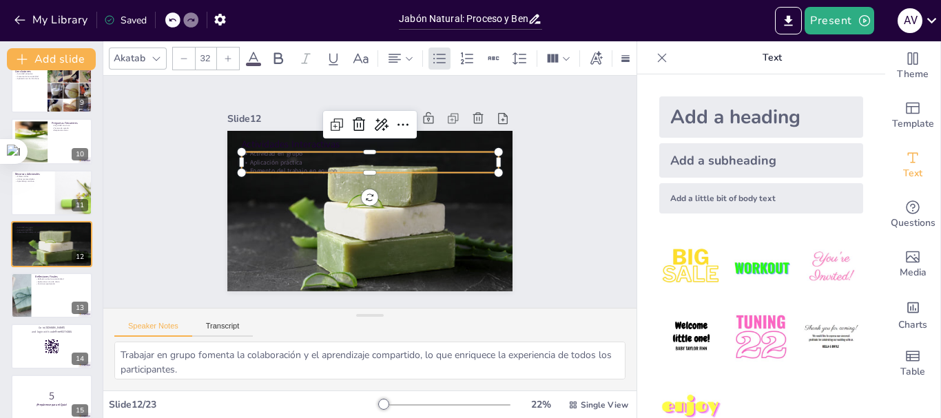
click at [273, 157] on p "Aplicación práctica" at bounding box center [384, 166] width 227 height 136
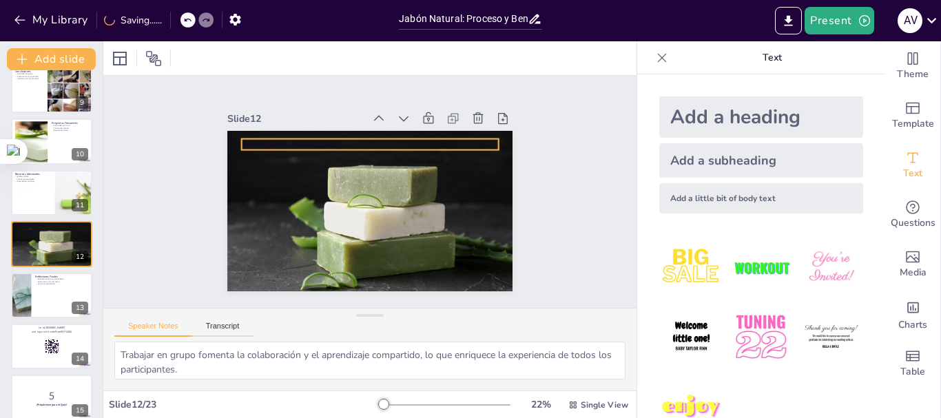
click at [295, 144] on div "Actividades Interactivas" at bounding box center [354, 203] width 298 height 325
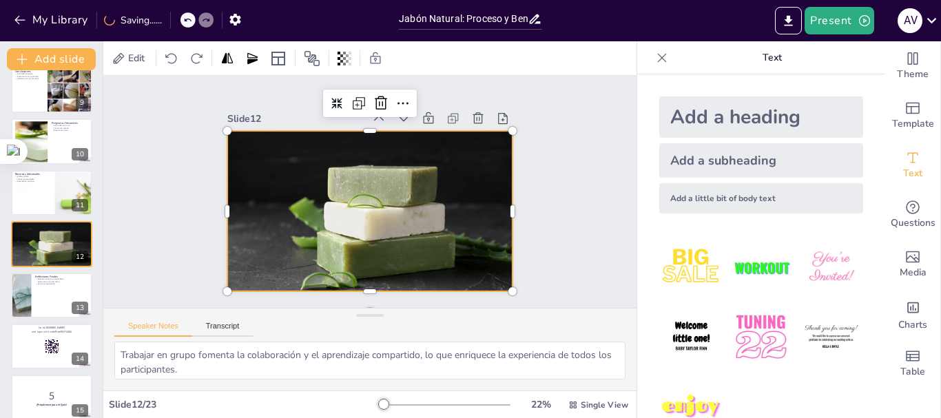
click at [481, 249] on div at bounding box center [369, 210] width 285 height 185
click at [583, 240] on div "Slide 1 Jabón Natural: Proceso y Beneficios de la Sábila en Casa En esta presen…" at bounding box center [369, 192] width 533 height 232
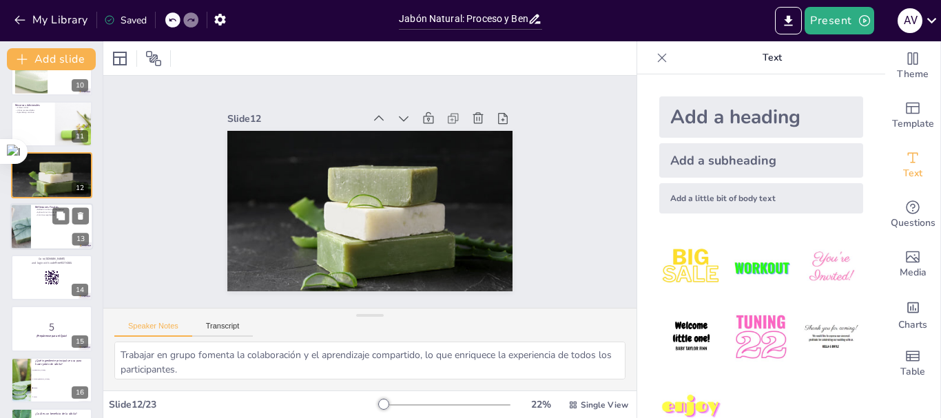
click at [23, 230] on div at bounding box center [21, 226] width 70 height 47
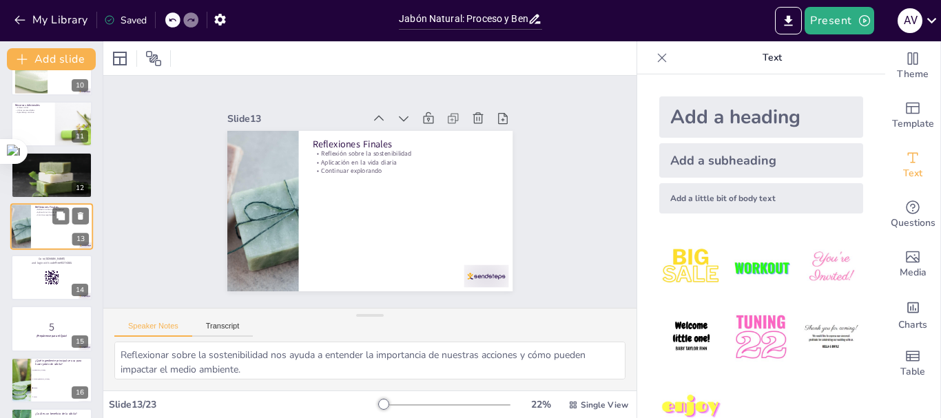
scroll to position [475, 0]
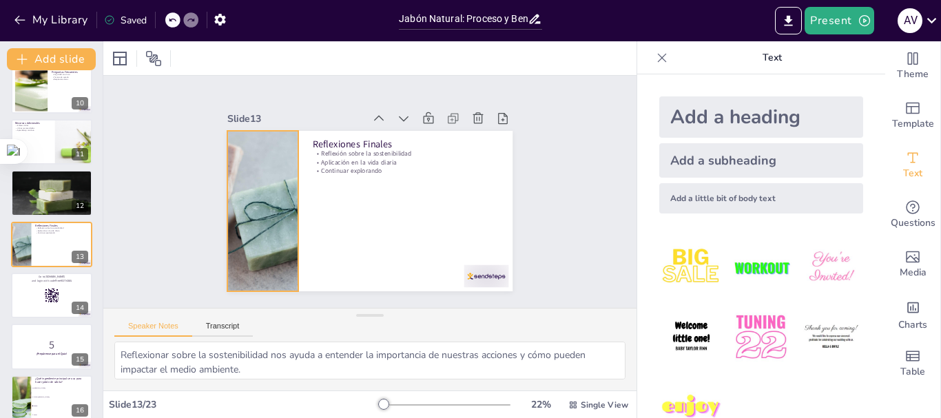
click at [277, 209] on div at bounding box center [262, 199] width 256 height 185
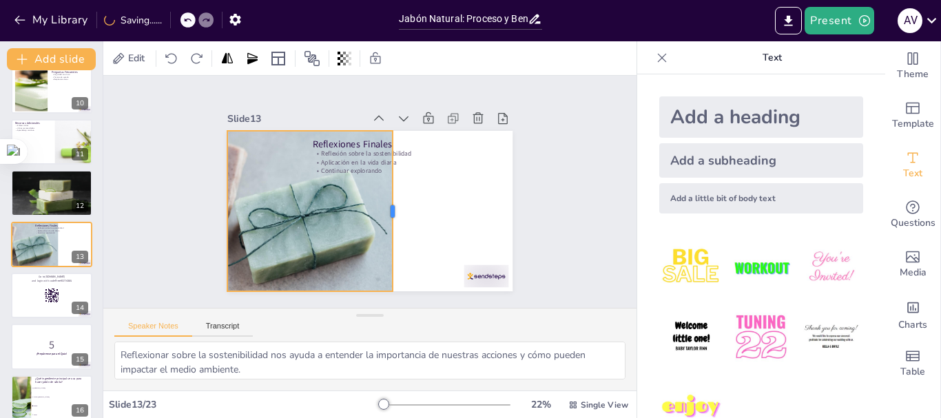
drag, startPoint x: 288, startPoint y: 205, endPoint x: 382, endPoint y: 209, distance: 94.4
click at [382, 209] on div at bounding box center [396, 214] width 28 height 160
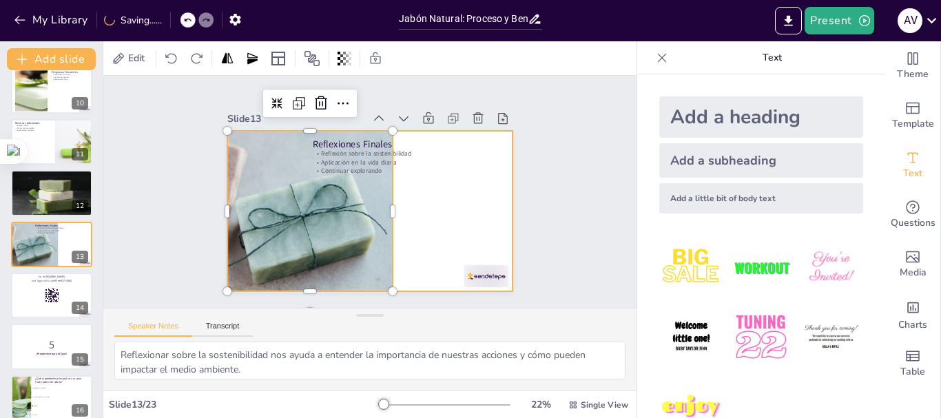
click at [460, 167] on p "Continuar explorando" at bounding box center [405, 171] width 185 height 9
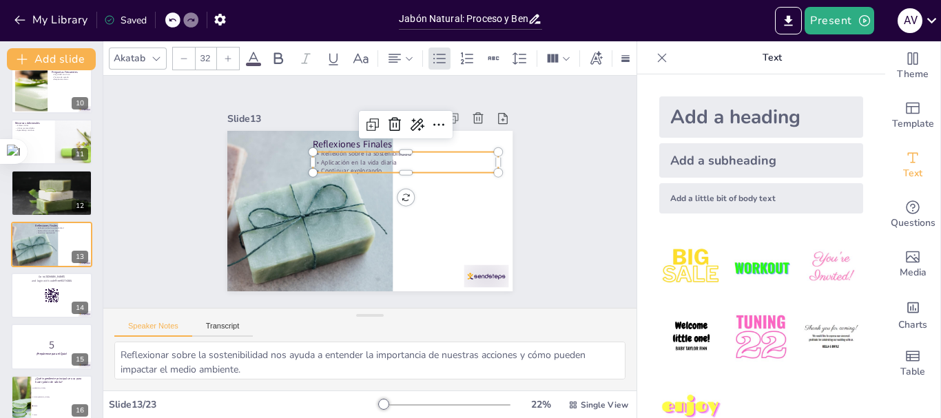
click at [336, 154] on p "Aplicación en la vida diaria" at bounding box center [407, 166] width 185 height 28
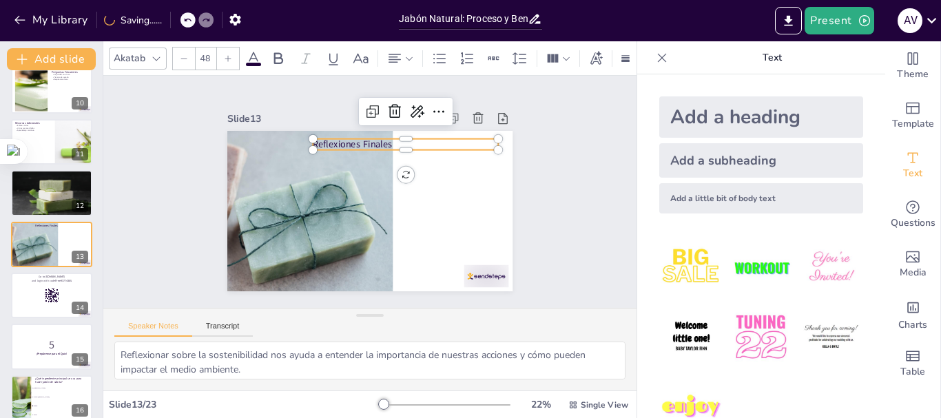
click at [362, 143] on p "Reflexiones Finales" at bounding box center [405, 144] width 185 height 13
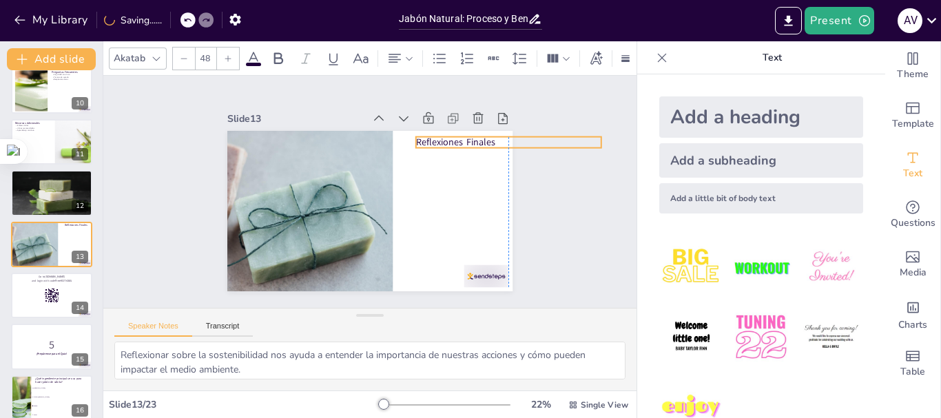
drag, startPoint x: 331, startPoint y: 134, endPoint x: 429, endPoint y: 132, distance: 98.5
click at [429, 136] on p "Reflexiones Finales" at bounding box center [508, 142] width 185 height 13
click at [537, 194] on div "Slide 1 Jabón Natural: Proceso y Beneficios de la Sábila en Casa En esta presen…" at bounding box center [369, 192] width 381 height 236
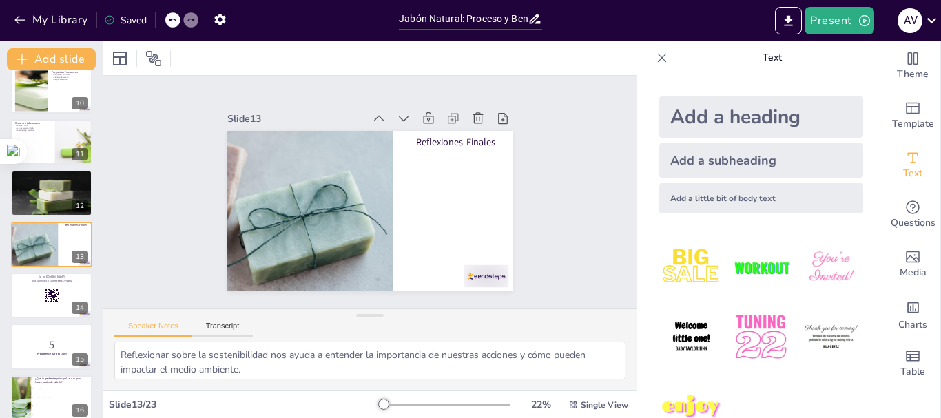
click at [561, 214] on div "Slide 1 Jabón Natural: Proceso y Beneficios de la Sábila en Casa En esta presen…" at bounding box center [369, 192] width 533 height 232
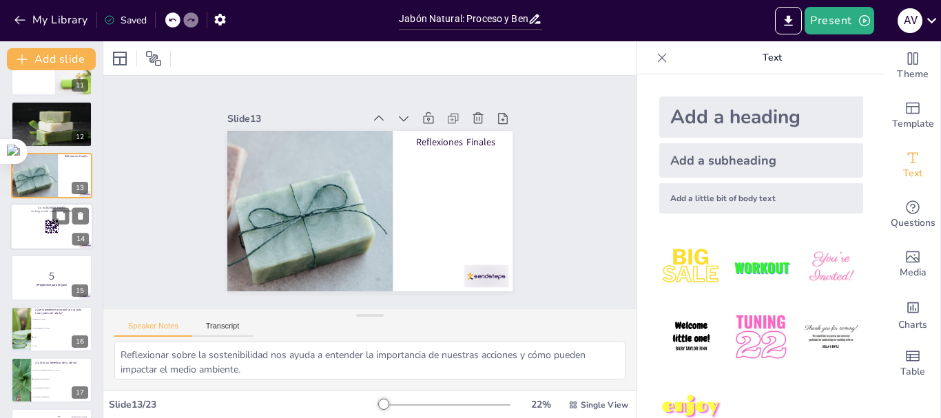
click at [28, 217] on div at bounding box center [51, 226] width 83 height 47
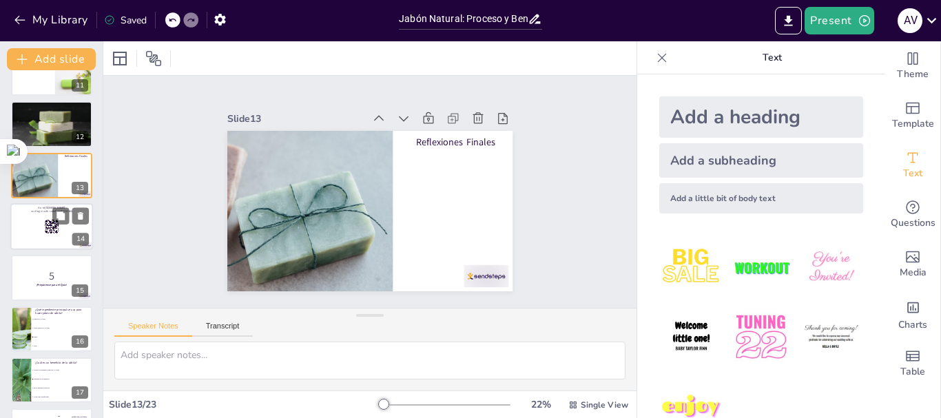
scroll to position [526, 0]
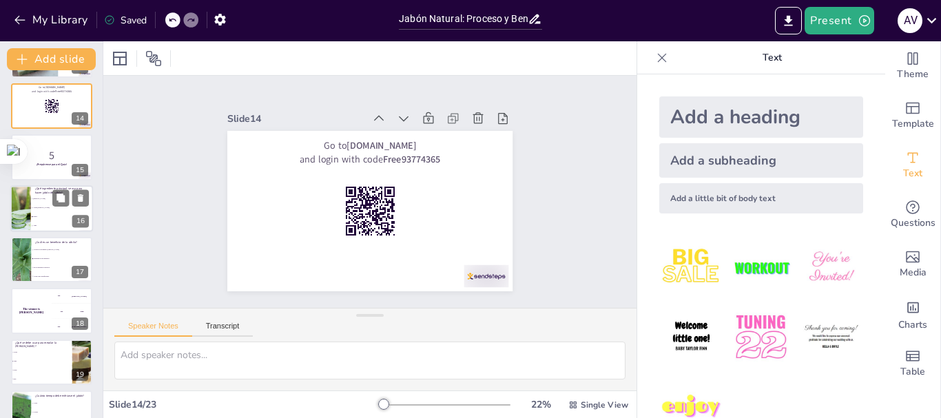
click at [25, 219] on div at bounding box center [21, 208] width 70 height 47
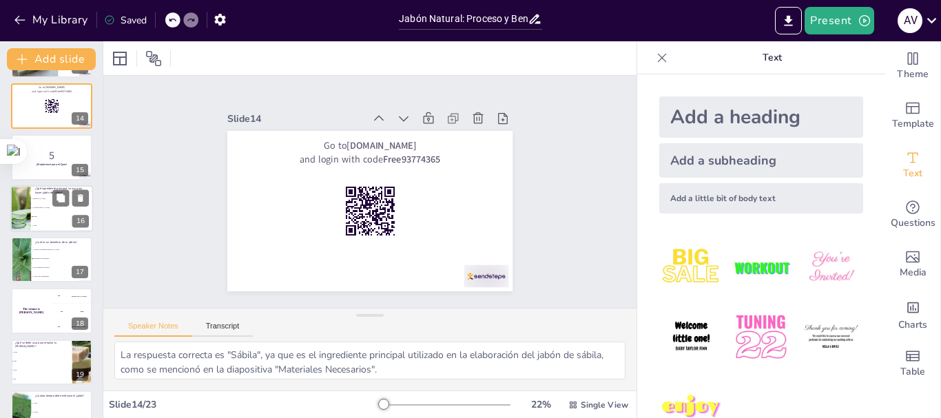
scroll to position [628, 0]
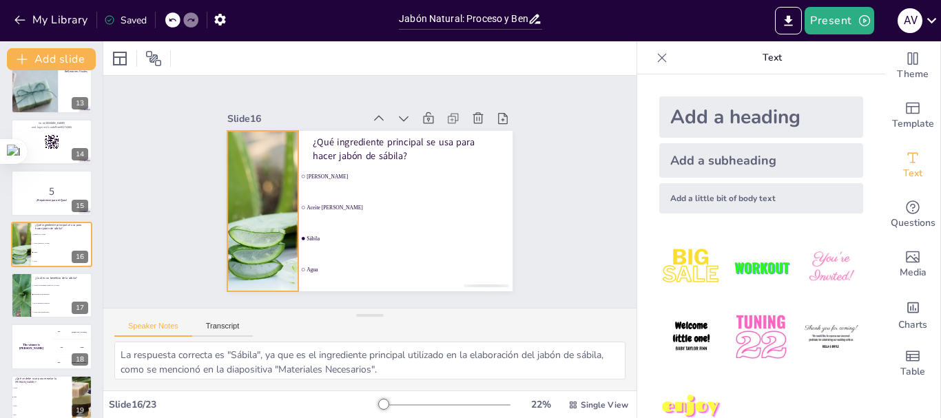
click at [264, 196] on div at bounding box center [261, 199] width 256 height 185
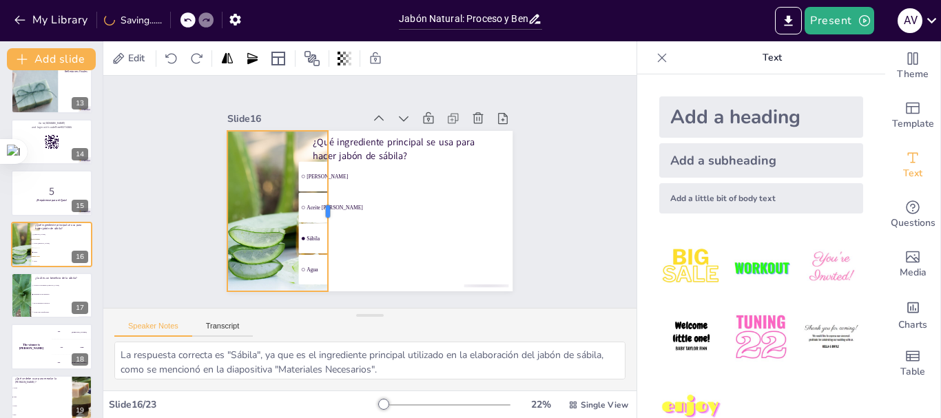
drag, startPoint x: 289, startPoint y: 200, endPoint x: 319, endPoint y: 206, distance: 30.1
click at [328, 206] on div at bounding box center [333, 211] width 11 height 160
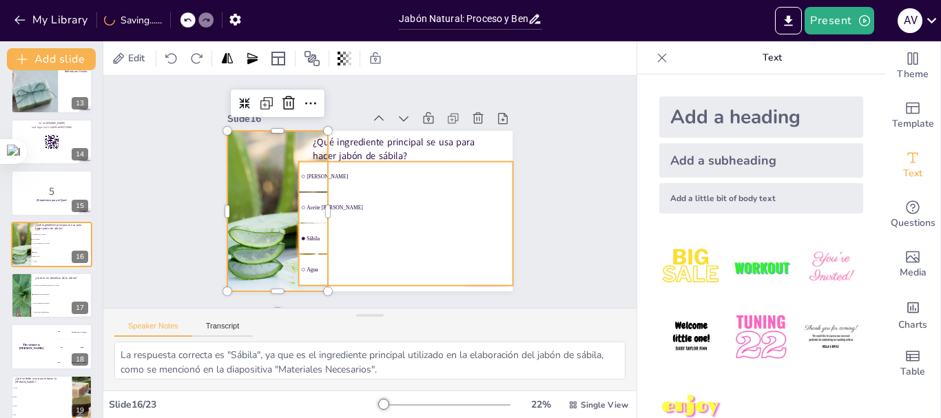
click at [360, 193] on li "Aceite de coco" at bounding box center [405, 208] width 214 height 30
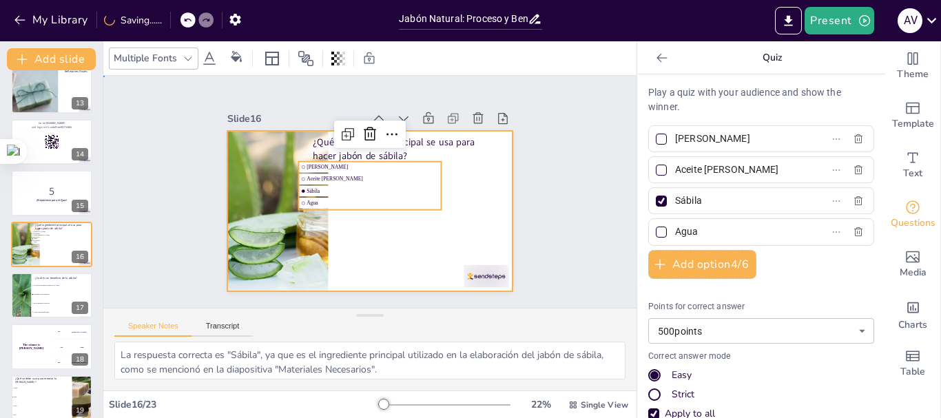
click at [413, 221] on div at bounding box center [369, 211] width 285 height 160
click at [313, 167] on li "Jugo de limón" at bounding box center [369, 167] width 143 height 11
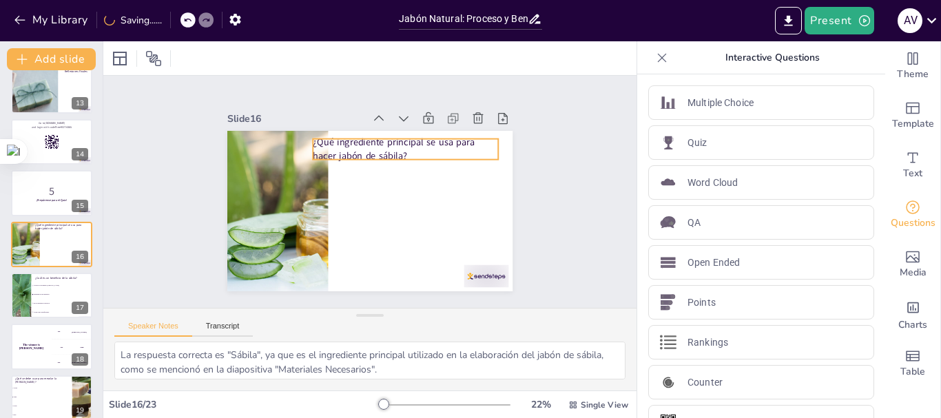
click at [364, 141] on p "¿Qué ingrediente principal se usa para hacer jabón de sábila?" at bounding box center [409, 152] width 187 height 45
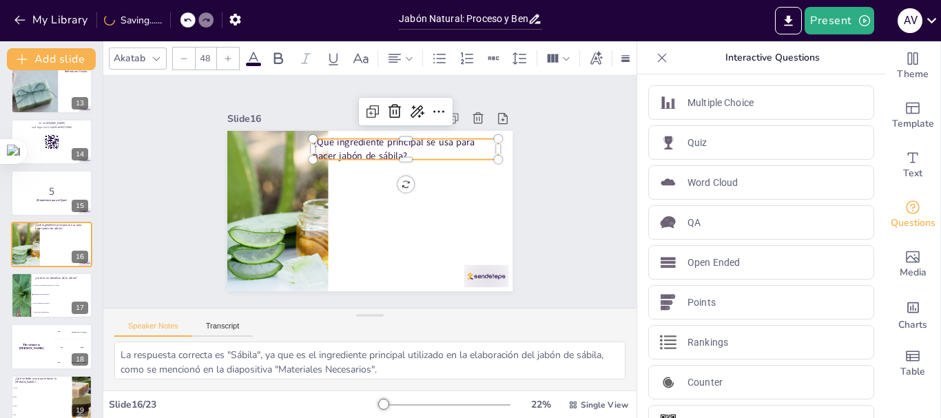
click at [371, 136] on p "¿Qué ingrediente principal se usa para hacer jabón de sábila?" at bounding box center [405, 149] width 185 height 27
click at [342, 134] on div at bounding box center [405, 133] width 185 height 11
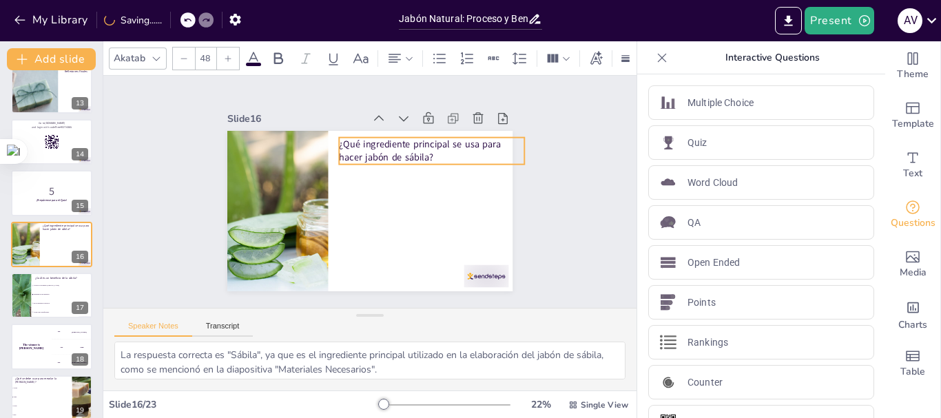
drag, startPoint x: 345, startPoint y: 136, endPoint x: 375, endPoint y: 137, distance: 29.6
click at [372, 135] on p "¿Qué ingrediente principal se usa para hacer jabón de sábila?" at bounding box center [438, 164] width 187 height 65
click at [375, 147] on p "¿Qué ingrediente principal se usa para hacer jabón de sábila?" at bounding box center [435, 158] width 187 height 46
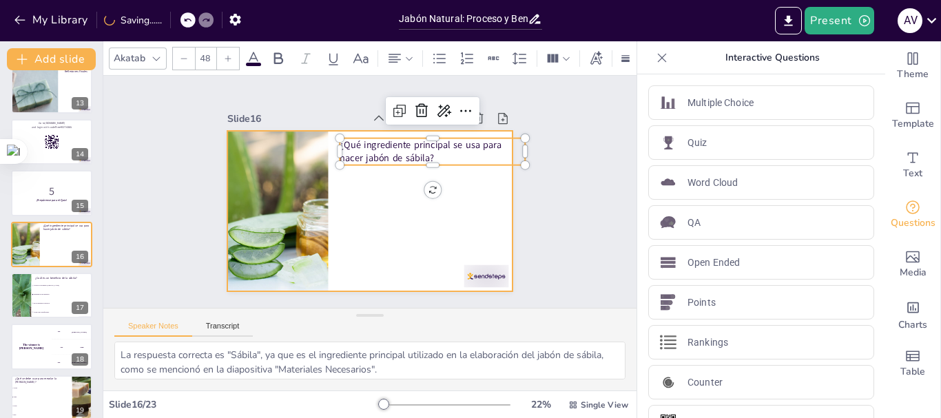
click at [393, 196] on div at bounding box center [368, 210] width 300 height 189
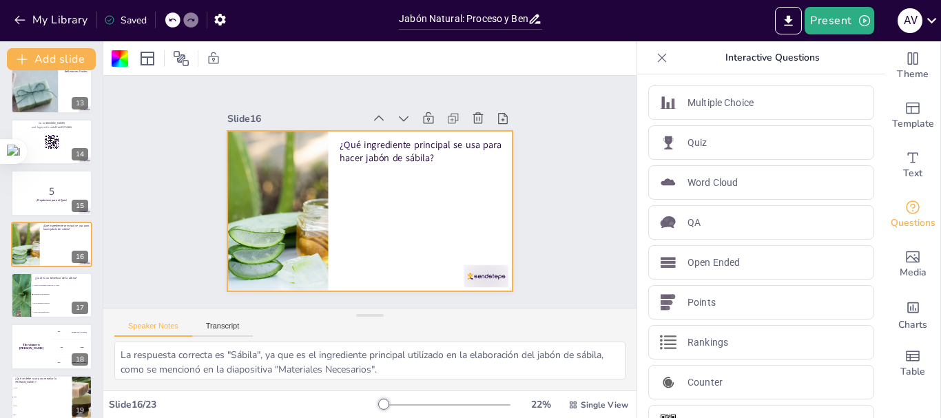
click at [357, 197] on div at bounding box center [369, 211] width 285 height 160
click at [329, 195] on div at bounding box center [362, 209] width 326 height 262
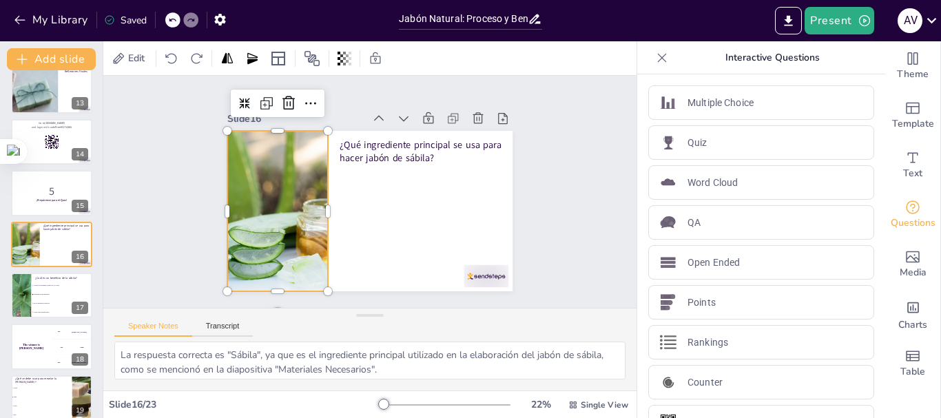
click at [313, 191] on div at bounding box center [261, 188] width 269 height 207
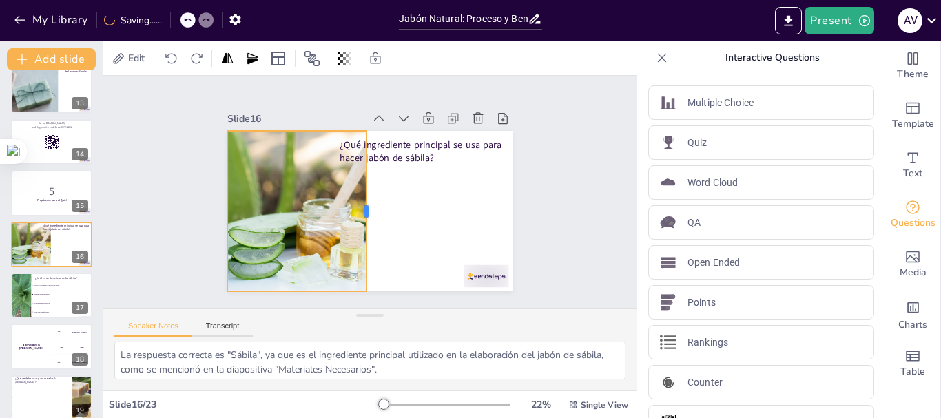
drag, startPoint x: 319, startPoint y: 202, endPoint x: 357, endPoint y: 203, distance: 38.6
click at [366, 203] on div at bounding box center [371, 211] width 11 height 160
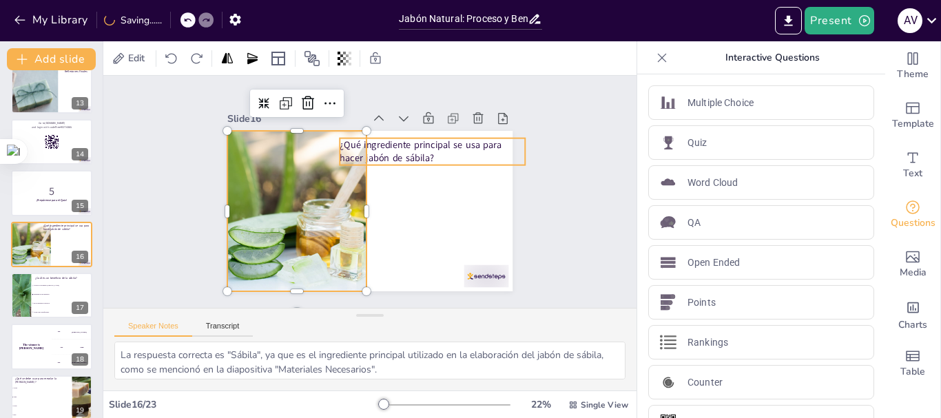
click at [394, 149] on p "¿Qué ingrediente principal se usa para hacer jabón de sábila?" at bounding box center [432, 151] width 185 height 27
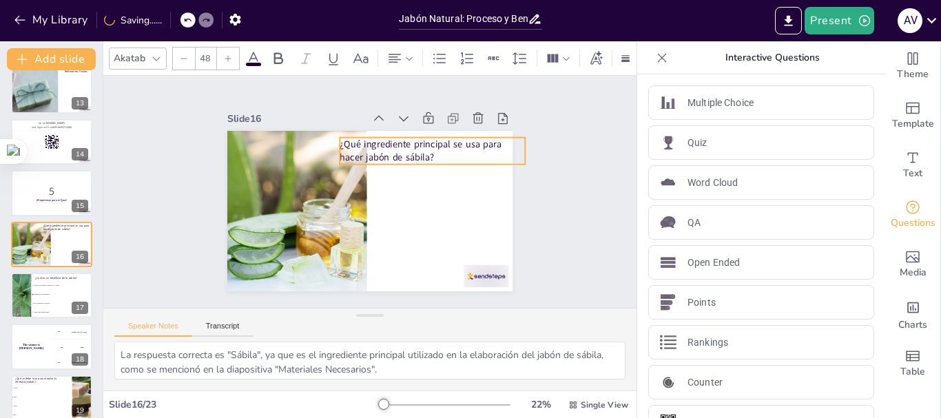
click at [394, 138] on p "¿Qué ingrediente principal se usa para hacer jabón de sábila?" at bounding box center [432, 151] width 185 height 27
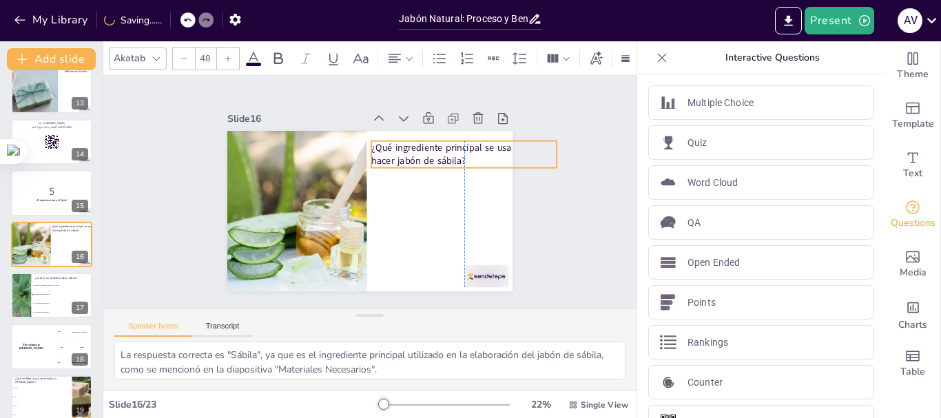
drag, startPoint x: 394, startPoint y: 136, endPoint x: 427, endPoint y: 140, distance: 33.2
click at [427, 141] on p "¿Qué ingrediente principal se usa para hacer jabón de sábila?" at bounding box center [463, 154] width 185 height 27
drag, startPoint x: 547, startPoint y: 155, endPoint x: 504, endPoint y: 155, distance: 42.7
click at [516, 156] on div at bounding box center [523, 170] width 14 height 28
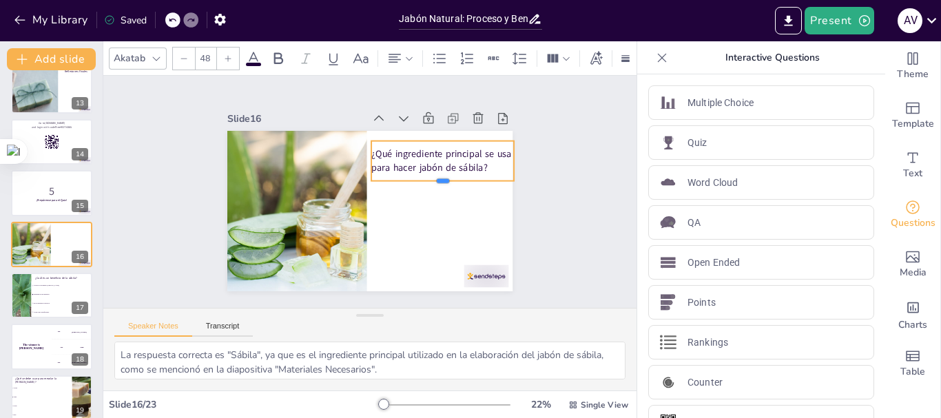
drag, startPoint x: 430, startPoint y: 163, endPoint x: 430, endPoint y: 176, distance: 13.1
click at [430, 180] on div at bounding box center [442, 185] width 143 height 11
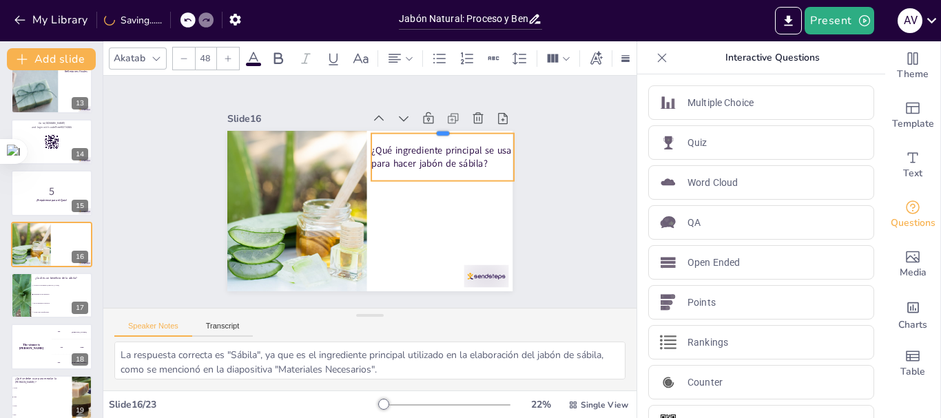
drag, startPoint x: 433, startPoint y: 136, endPoint x: 433, endPoint y: 128, distance: 7.6
click at [426, 227] on div at bounding box center [379, 288] width 93 height 122
click at [427, 150] on span "¿Qué ingrediente principal se usa para hacer jabón de sábila?" at bounding box center [444, 163] width 142 height 39
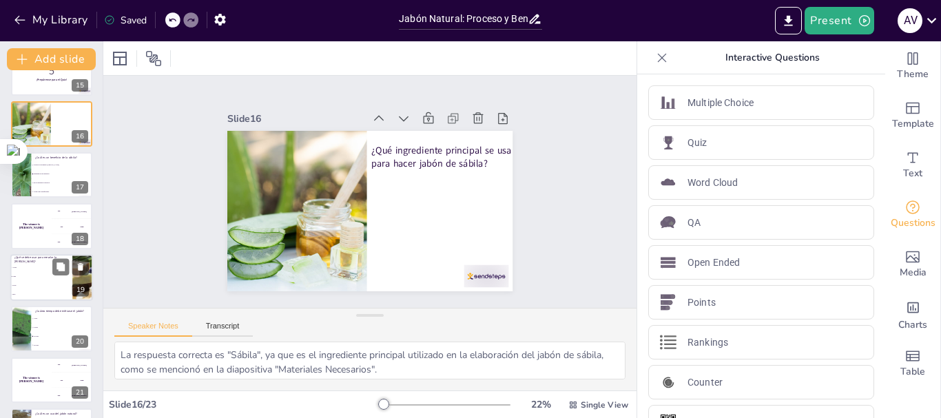
scroll to position [766, 0]
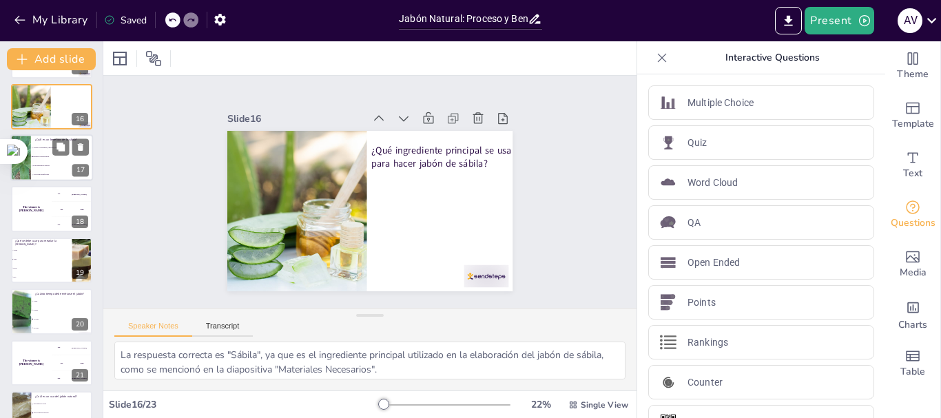
click at [35, 173] on li "Actúa como desinfectante" at bounding box center [62, 175] width 62 height 9
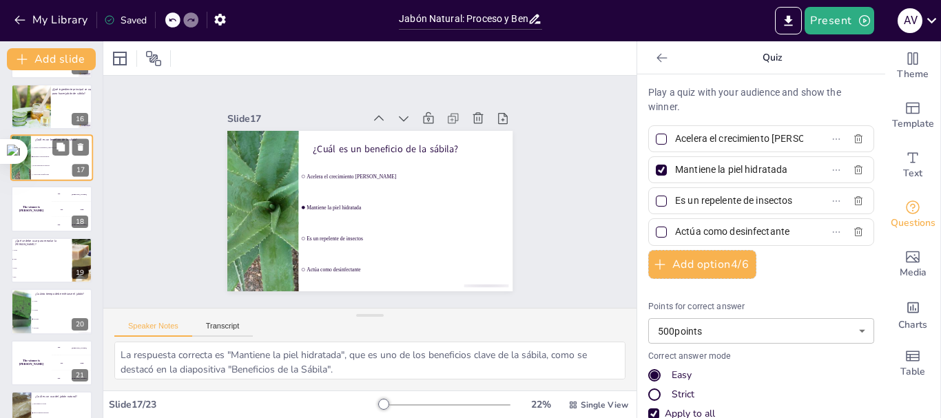
scroll to position [680, 0]
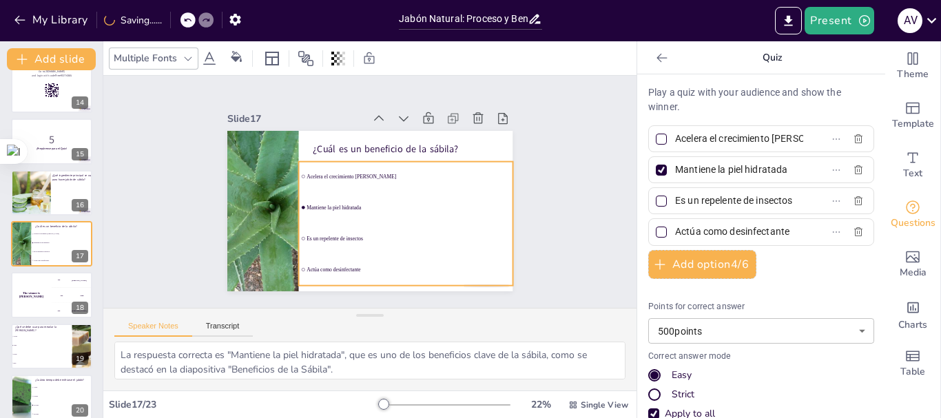
click at [377, 185] on li "Acelera el crecimiento del cabello" at bounding box center [405, 177] width 214 height 30
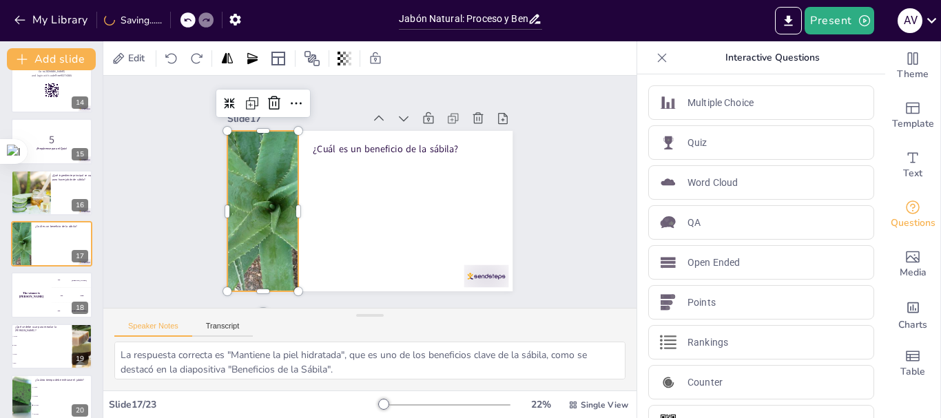
drag, startPoint x: 264, startPoint y: 186, endPoint x: 274, endPoint y: 191, distance: 10.8
click at [339, 186] on div at bounding box center [465, 140] width 253 height 219
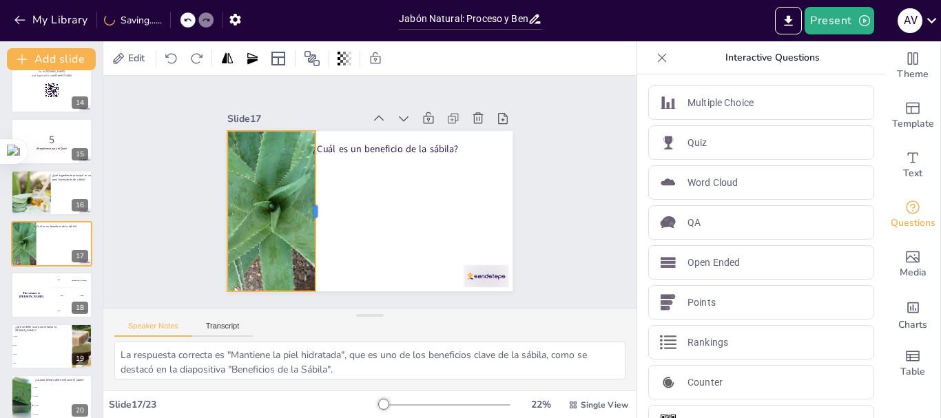
drag, startPoint x: 288, startPoint y: 200, endPoint x: 305, endPoint y: 205, distance: 17.7
click at [315, 205] on div at bounding box center [320, 211] width 11 height 160
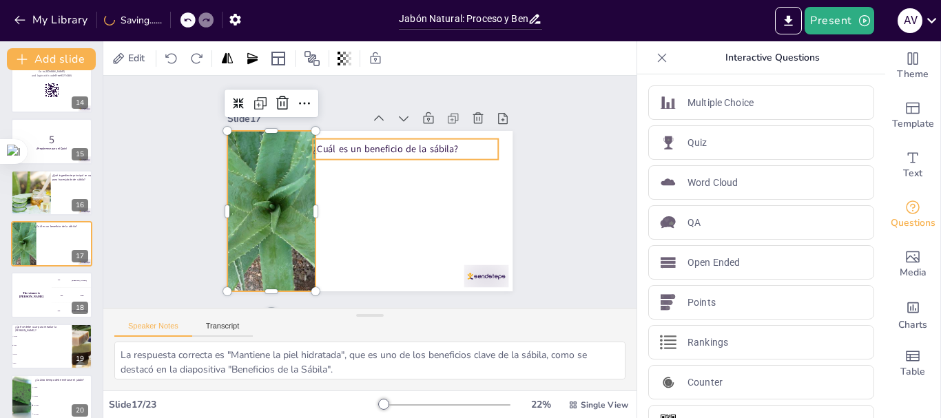
click at [351, 147] on p "¿Cuál es un beneficio de la sábila?" at bounding box center [410, 152] width 186 height 32
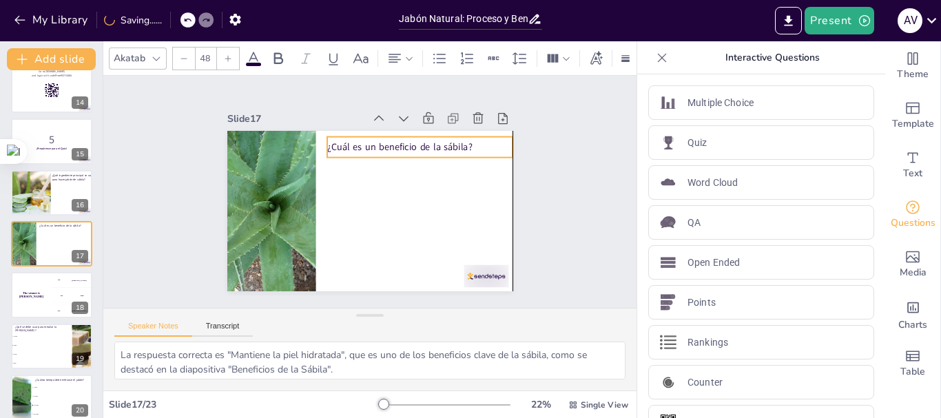
drag, startPoint x: 368, startPoint y: 138, endPoint x: 378, endPoint y: 135, distance: 10.9
click at [378, 158] on p "¿Cuál es un beneficio de la sábila?" at bounding box center [403, 250] width 52 height 184
click at [559, 184] on div "Slide 1 Jabón Natural: Proceso y Beneficios de la Sábila en Casa En esta presen…" at bounding box center [369, 192] width 533 height 232
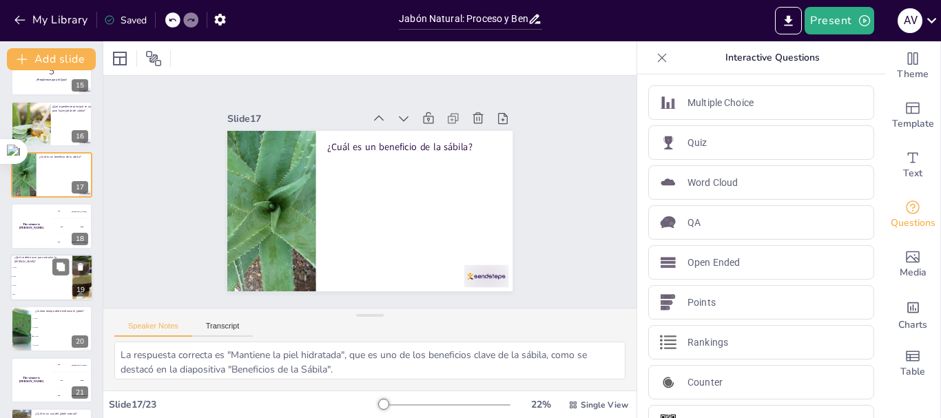
click at [41, 287] on li "Leche" at bounding box center [41, 285] width 62 height 9
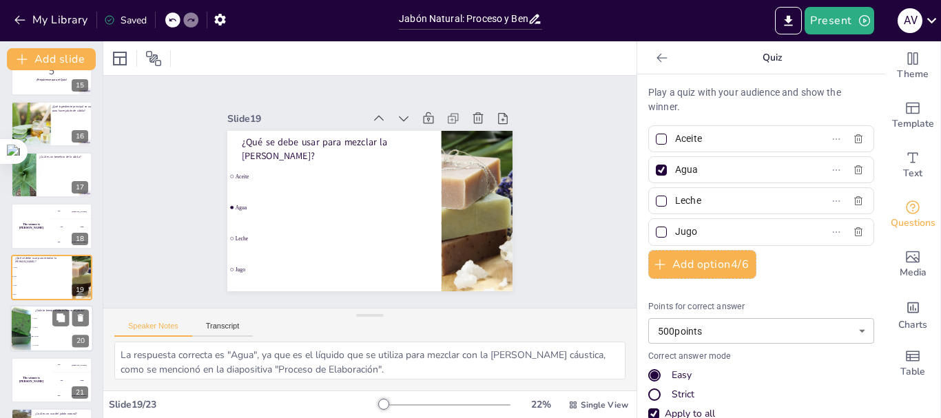
scroll to position [782, 0]
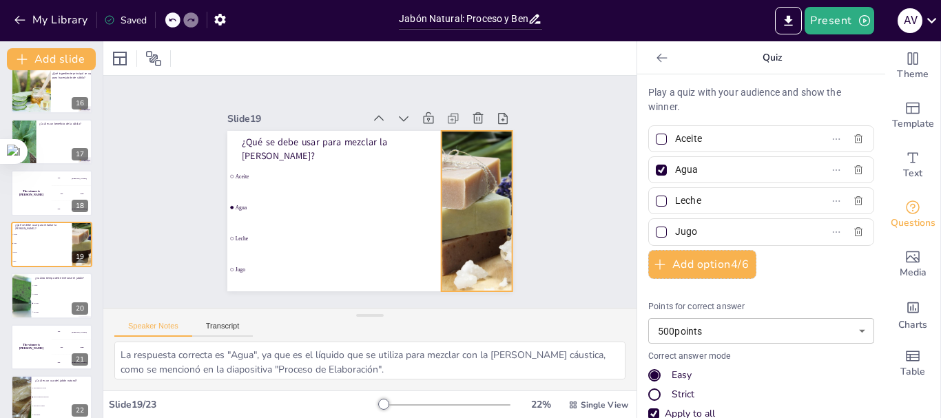
click at [457, 210] on div at bounding box center [477, 211] width 241 height 160
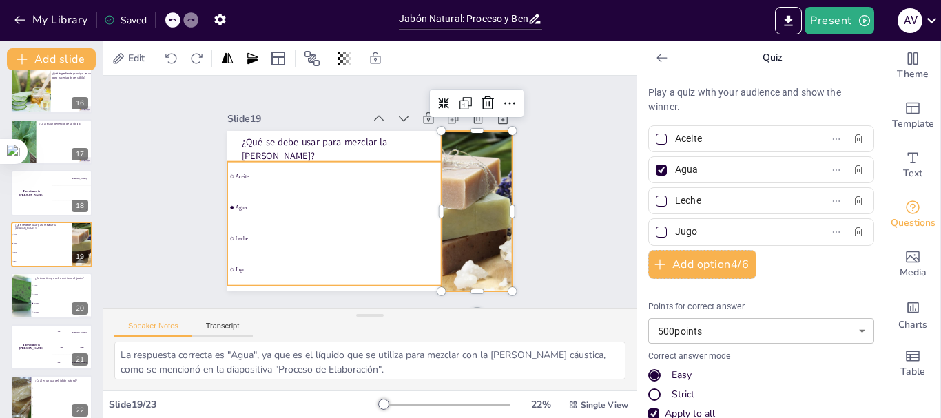
click at [384, 203] on span "Agua" at bounding box center [335, 204] width 203 height 27
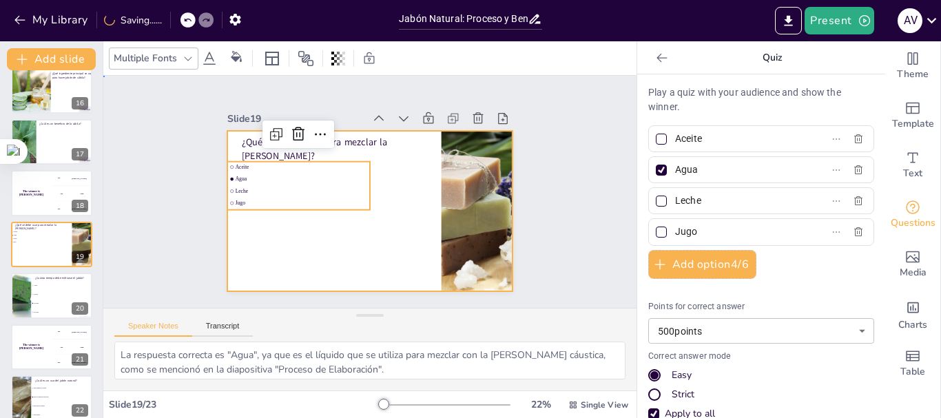
click at [406, 209] on div at bounding box center [368, 210] width 300 height 189
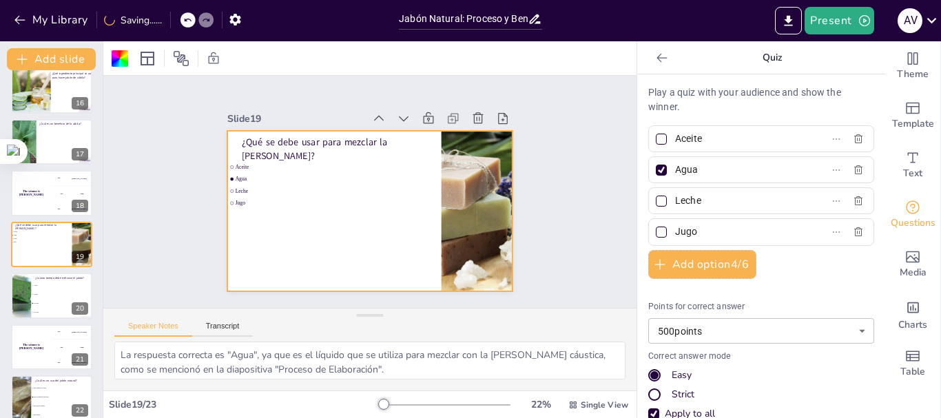
click at [417, 189] on div at bounding box center [369, 211] width 285 height 160
click at [421, 223] on div at bounding box center [369, 211] width 285 height 160
click at [453, 209] on div at bounding box center [477, 211] width 241 height 160
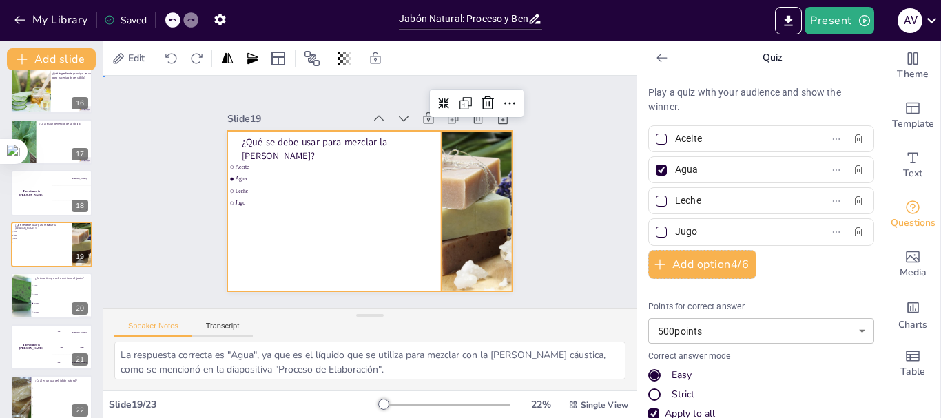
click at [395, 216] on div at bounding box center [365, 211] width 313 height 216
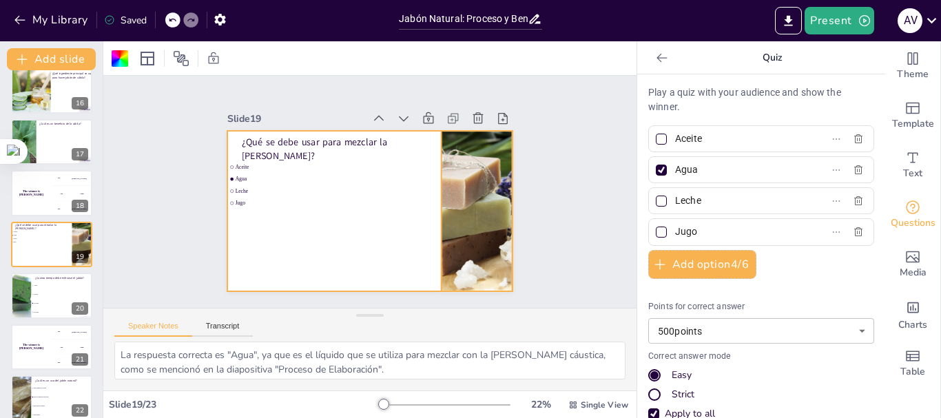
click at [437, 198] on div at bounding box center [444, 269] width 289 height 271
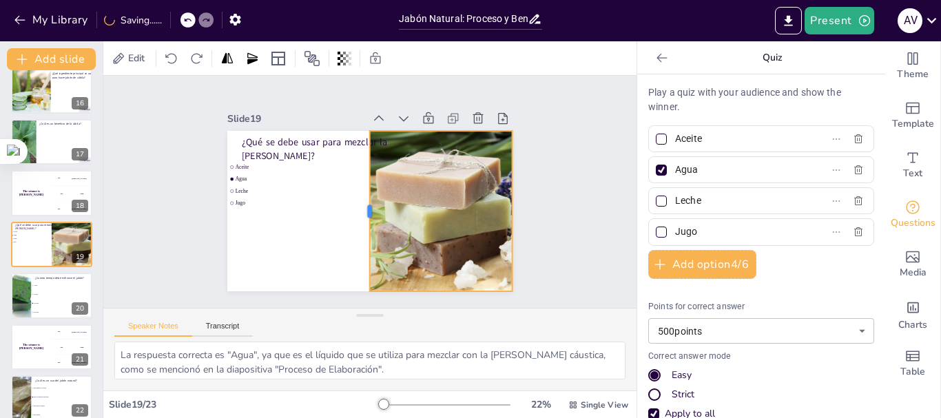
drag, startPoint x: 430, startPoint y: 200, endPoint x: 358, endPoint y: 198, distance: 71.7
click at [359, 198] on div at bounding box center [364, 211] width 11 height 160
click at [428, 206] on div at bounding box center [474, 221] width 256 height 185
click at [570, 202] on div "Slide 1 Jabón Natural: Proceso y Beneficios de la Sábila en Casa En esta presen…" at bounding box center [370, 192] width 570 height 338
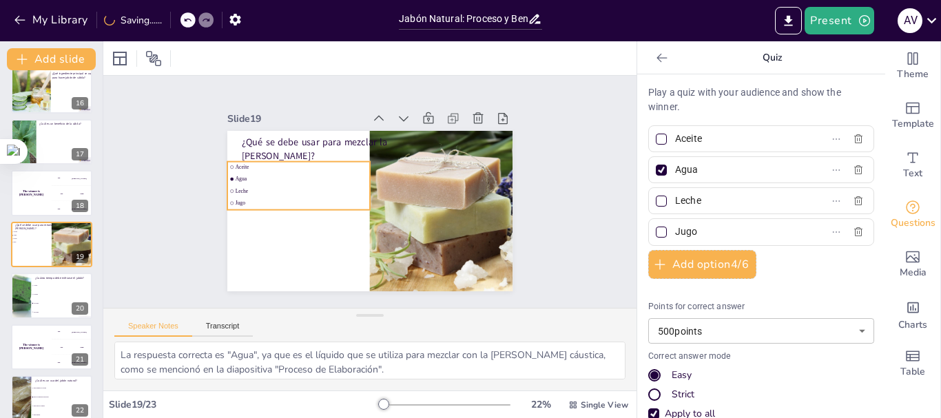
click at [334, 140] on p "¿Qué se debe usar para mezclar la [PERSON_NAME]?" at bounding box center [334, 149] width 185 height 27
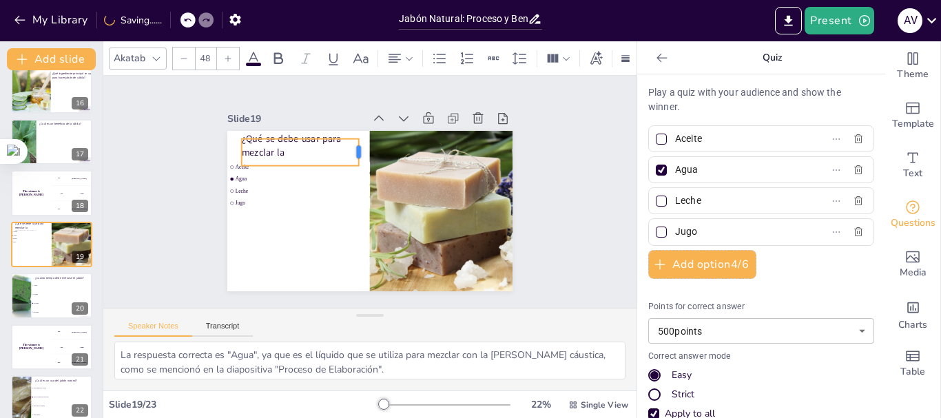
drag, startPoint x: 418, startPoint y: 143, endPoint x: 350, endPoint y: 148, distance: 68.4
click at [359, 148] on div at bounding box center [364, 152] width 11 height 27
click at [238, 192] on ul "Aceite Agua Leche Jugo" at bounding box center [298, 186] width 143 height 48
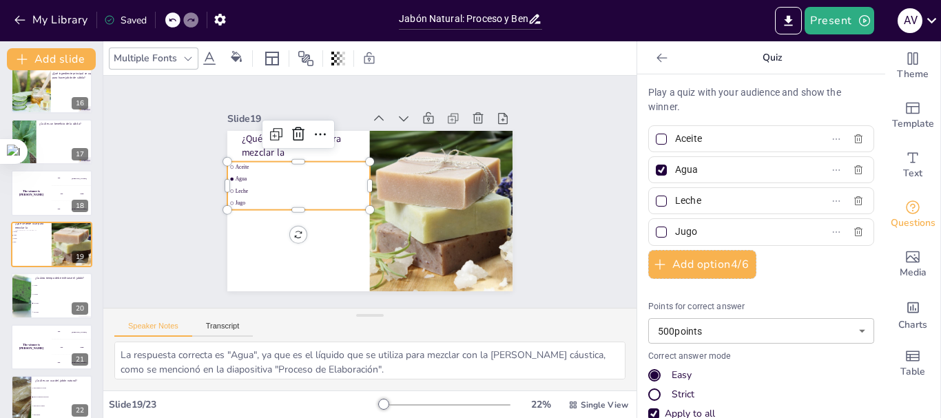
click at [507, 165] on div "Slide 1 Jabón Natural: Proceso y Beneficios de la Sábila en Casa En esta presen…" at bounding box center [369, 192] width 381 height 236
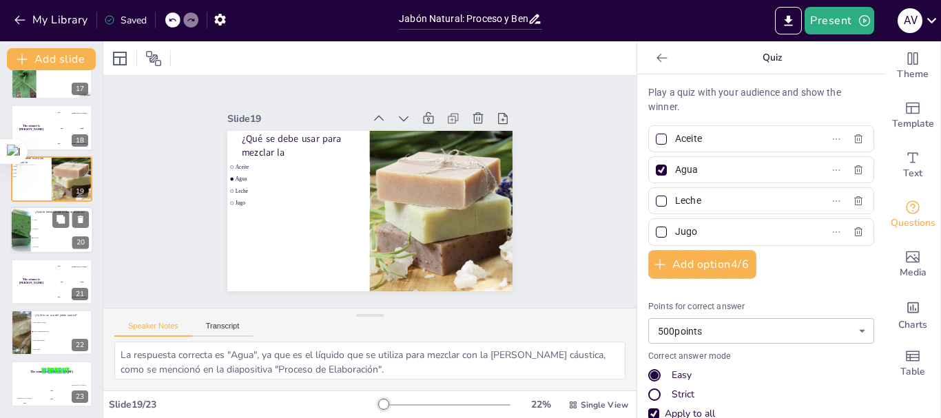
click at [26, 233] on div at bounding box center [20, 230] width 34 height 47
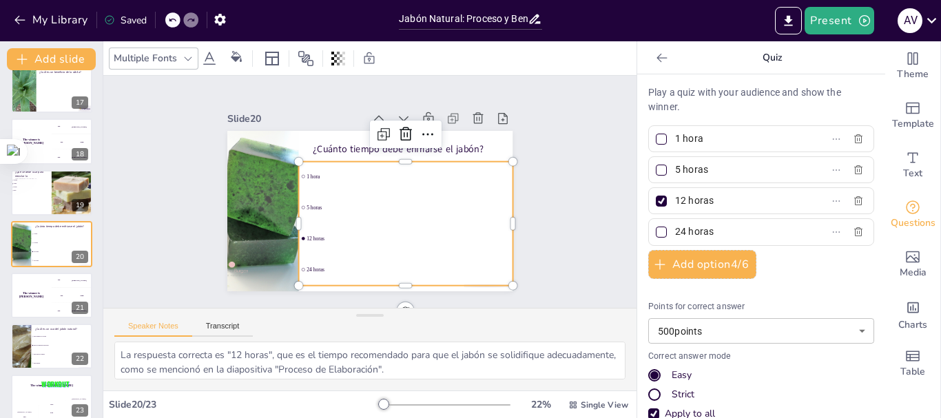
click at [298, 193] on li "5 horas" at bounding box center [405, 208] width 214 height 30
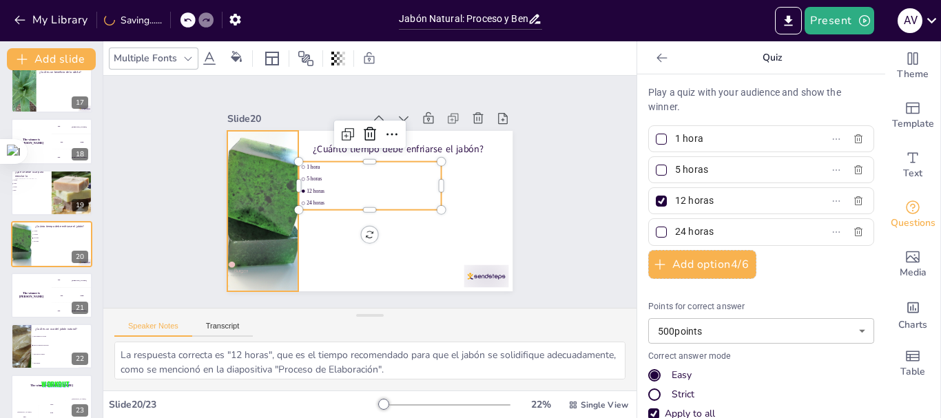
click at [259, 198] on div at bounding box center [263, 211] width 116 height 160
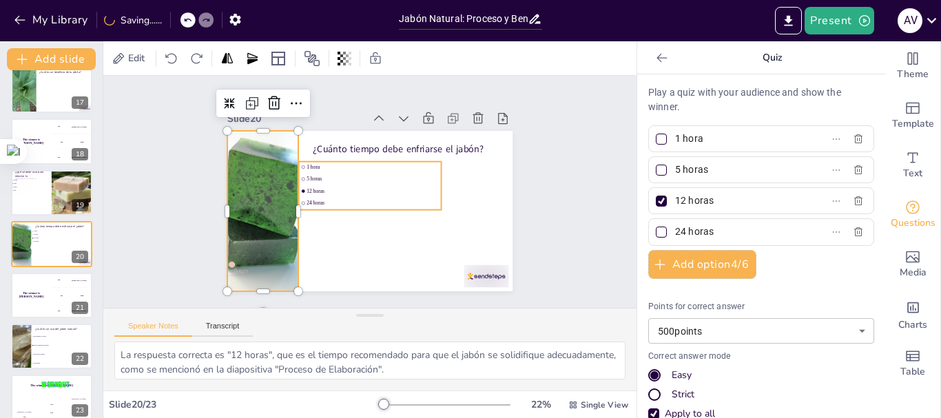
click at [319, 193] on li "24 horas" at bounding box center [368, 202] width 143 height 25
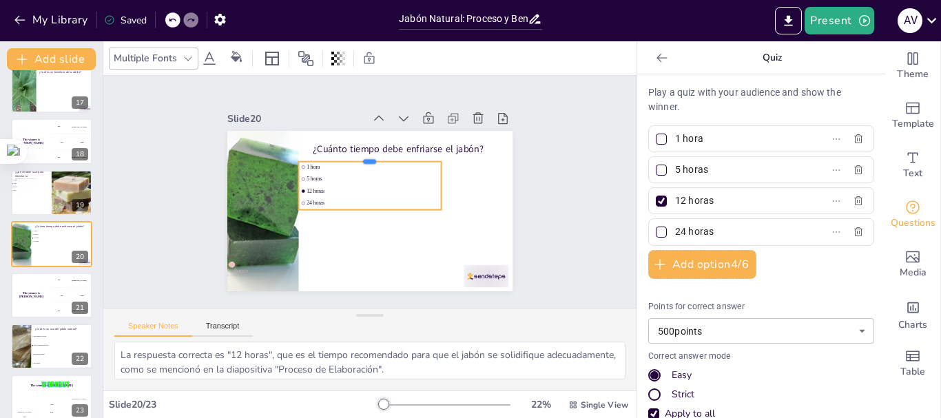
click at [332, 156] on div at bounding box center [377, 156] width 142 height 41
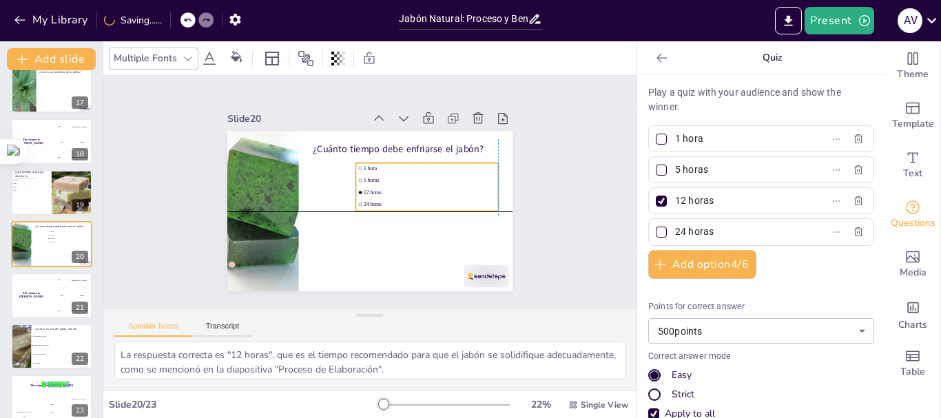
drag, startPoint x: 352, startPoint y: 164, endPoint x: 391, endPoint y: 166, distance: 39.3
click at [391, 166] on span "1 hora" at bounding box center [430, 168] width 132 height 6
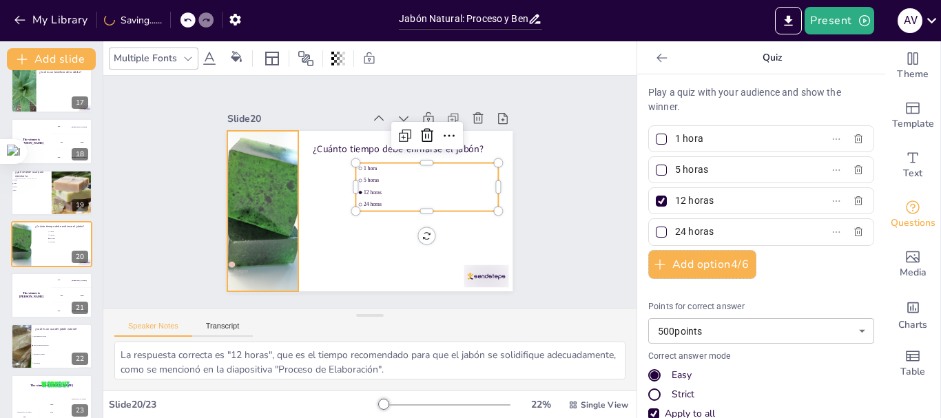
click at [253, 187] on div at bounding box center [263, 211] width 116 height 160
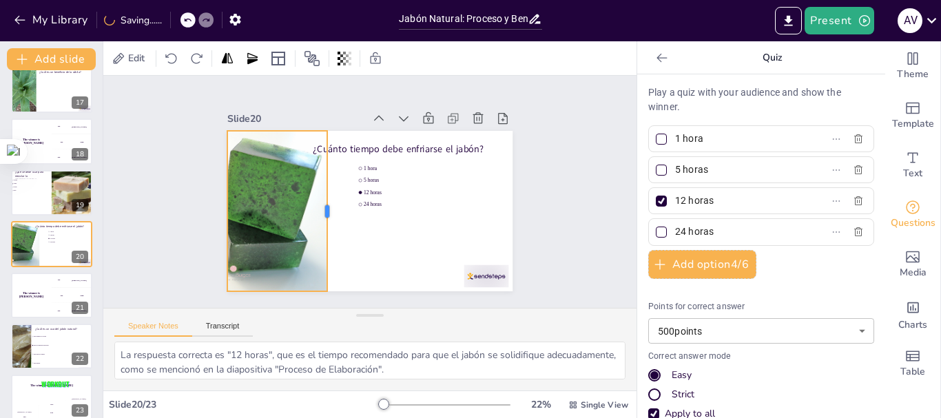
drag, startPoint x: 289, startPoint y: 205, endPoint x: 318, endPoint y: 208, distance: 29.1
click at [327, 208] on div at bounding box center [332, 211] width 11 height 160
click at [578, 167] on div "Slide 1 Jabón Natural: Proceso y Beneficios de la Sábila en Casa En esta presen…" at bounding box center [369, 192] width 533 height 232
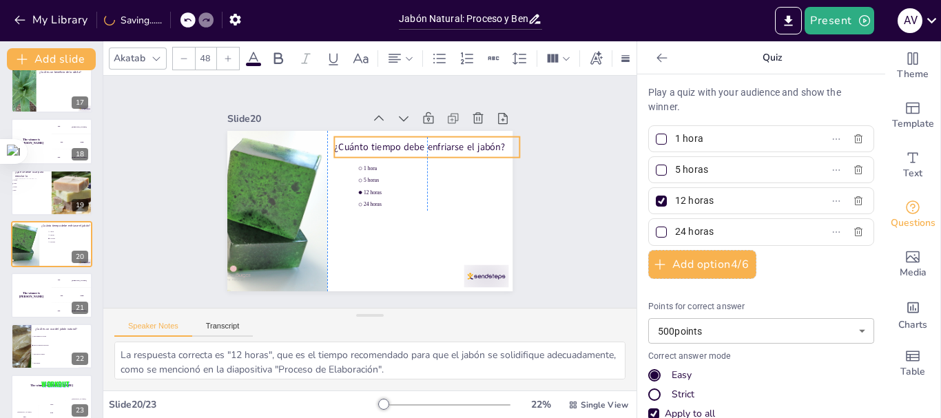
drag, startPoint x: 394, startPoint y: 144, endPoint x: 413, endPoint y: 142, distance: 18.7
click at [413, 142] on p "¿Cuánto tiempo debe enfriarse el jabón?" at bounding box center [426, 146] width 185 height 13
click at [604, 174] on div "Slide 1 Jabón Natural: Proceso y Beneficios de la Sábila en Casa En esta presen…" at bounding box center [369, 192] width 533 height 232
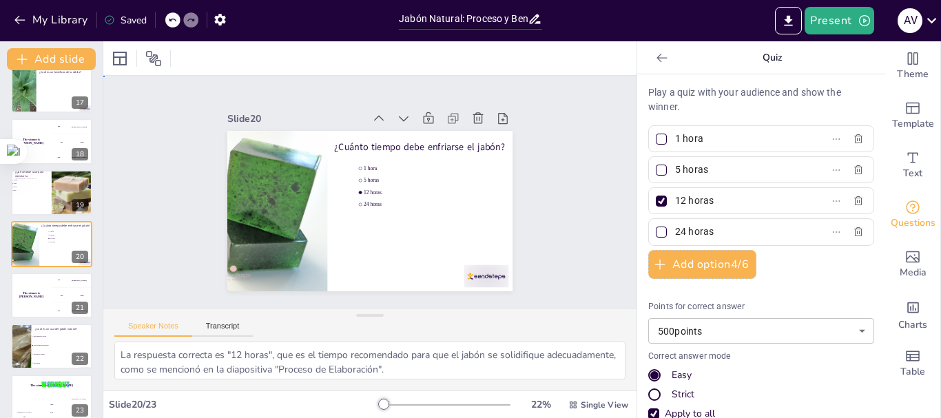
click at [566, 196] on div "Slide 1 Jabón Natural: Proceso y Beneficios de la Sábila en Casa En esta presen…" at bounding box center [369, 192] width 533 height 232
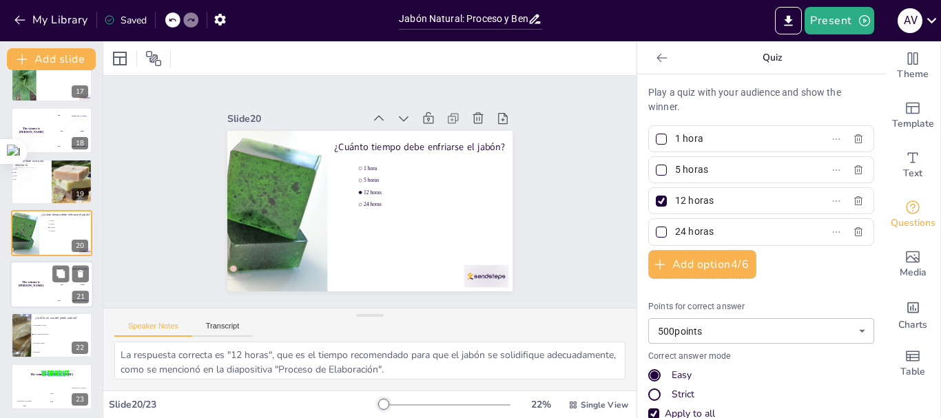
scroll to position [847, 0]
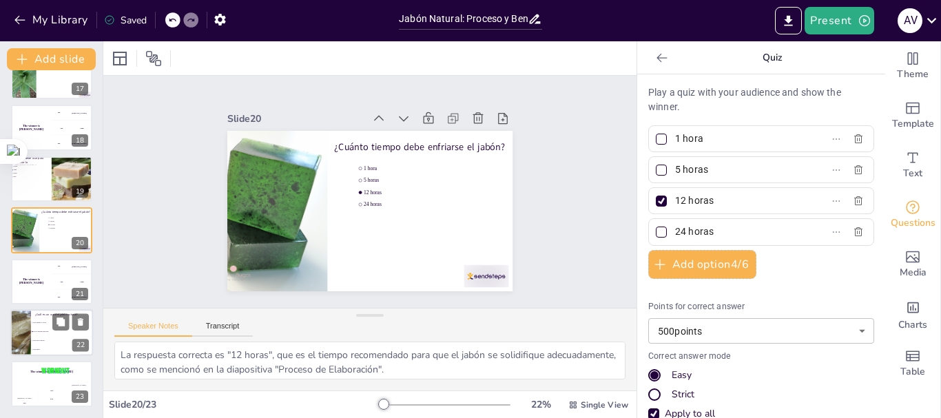
click at [42, 339] on li "Para hacer comida" at bounding box center [62, 340] width 62 height 9
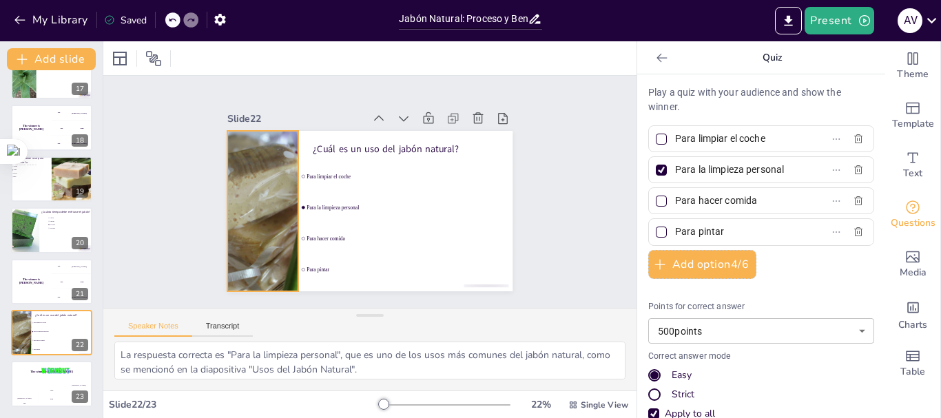
click at [273, 209] on div at bounding box center [262, 211] width 256 height 160
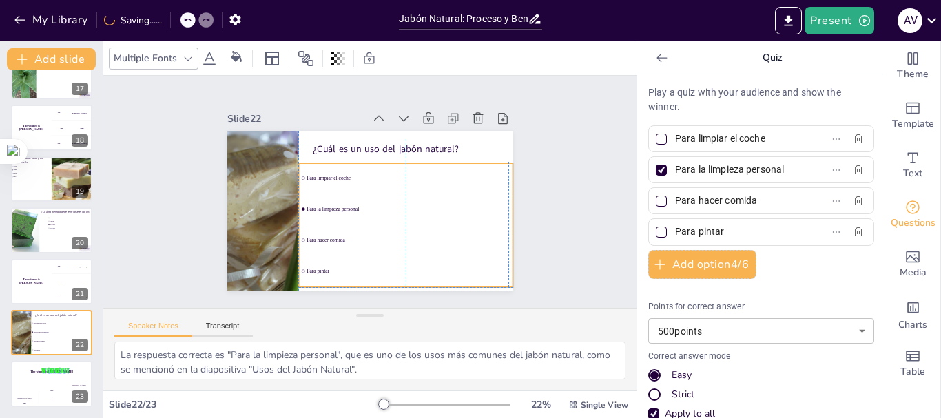
click at [320, 187] on ul "Para limpiar el coche Para la limpieza personal Para hacer comida Para pintar" at bounding box center [405, 225] width 214 height 124
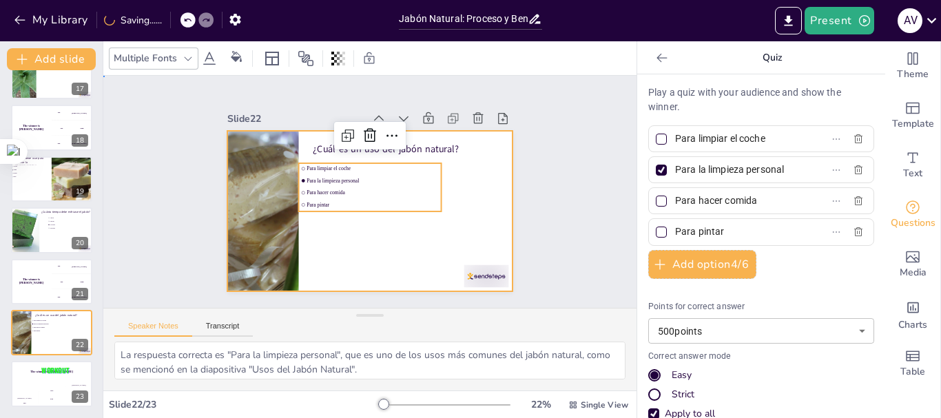
click at [328, 223] on div at bounding box center [368, 210] width 300 height 189
click at [336, 191] on span "Para hacer comida" at bounding box center [372, 193] width 132 height 6
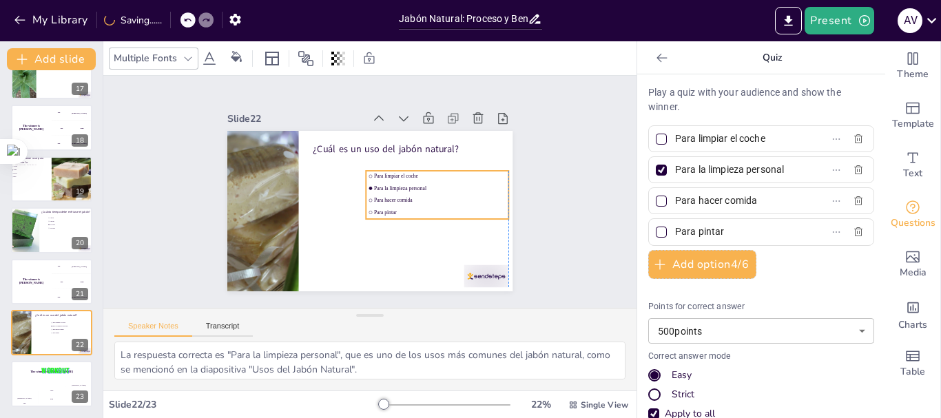
drag, startPoint x: 355, startPoint y: 161, endPoint x: 417, endPoint y: 169, distance: 62.4
click at [417, 174] on span "Para limpiar el coche" at bounding box center [440, 177] width 132 height 6
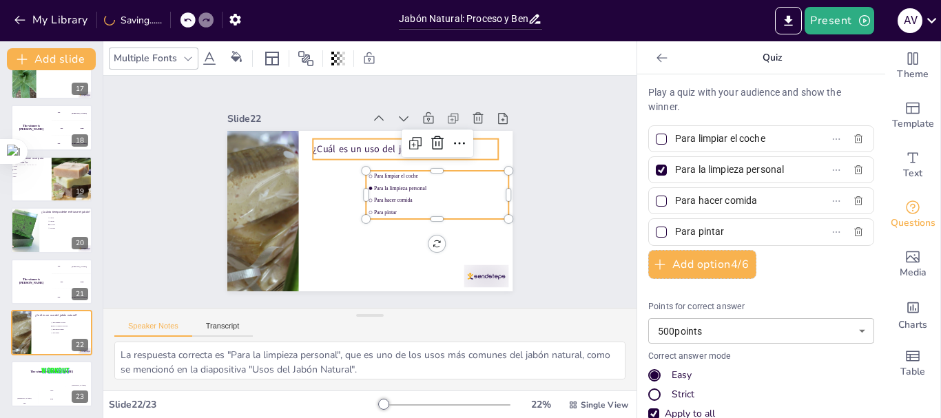
click at [361, 140] on p "¿Cuál es un uso del jabón natural?" at bounding box center [410, 153] width 186 height 32
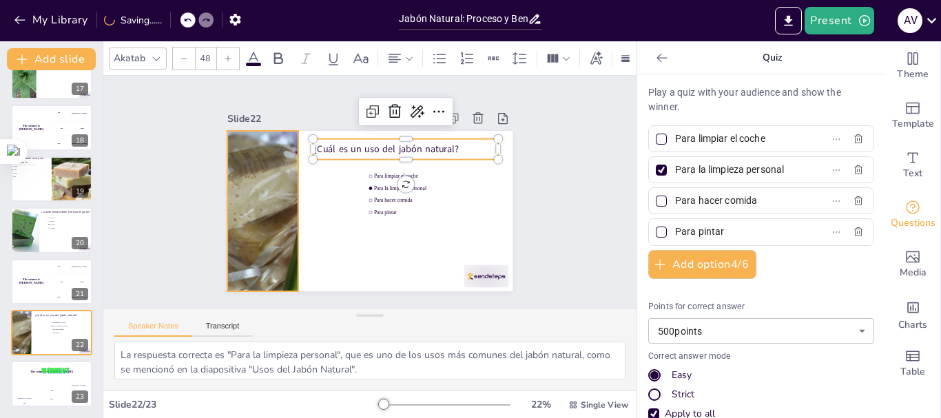
click at [277, 188] on div at bounding box center [267, 154] width 302 height 267
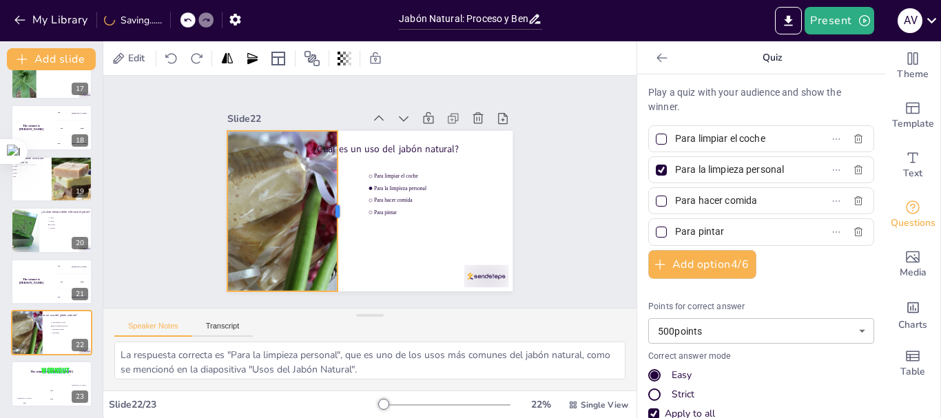
drag, startPoint x: 289, startPoint y: 203, endPoint x: 328, endPoint y: 207, distance: 39.4
click at [328, 207] on div at bounding box center [339, 204] width 44 height 159
click at [296, 207] on div at bounding box center [261, 200] width 272 height 187
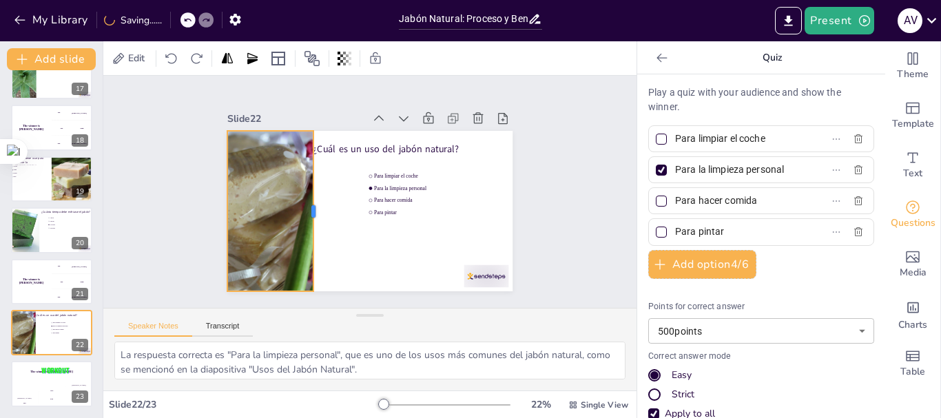
drag, startPoint x: 329, startPoint y: 205, endPoint x: 300, endPoint y: 198, distance: 29.2
click at [306, 206] on div at bounding box center [318, 205] width 28 height 160
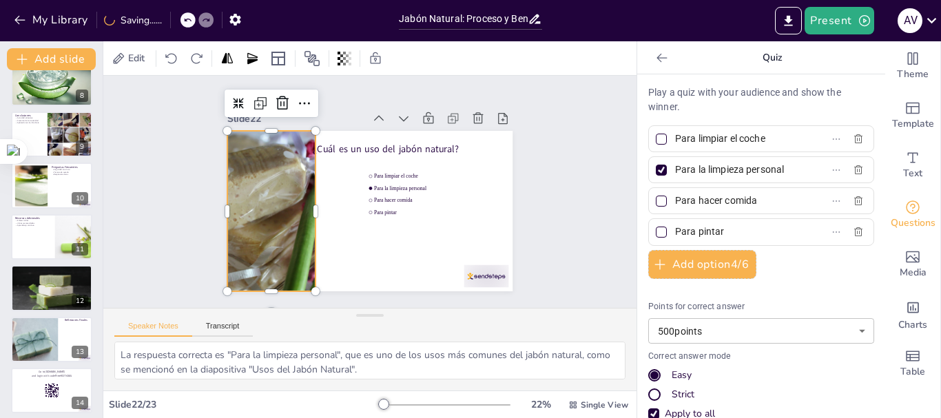
scroll to position [227, 0]
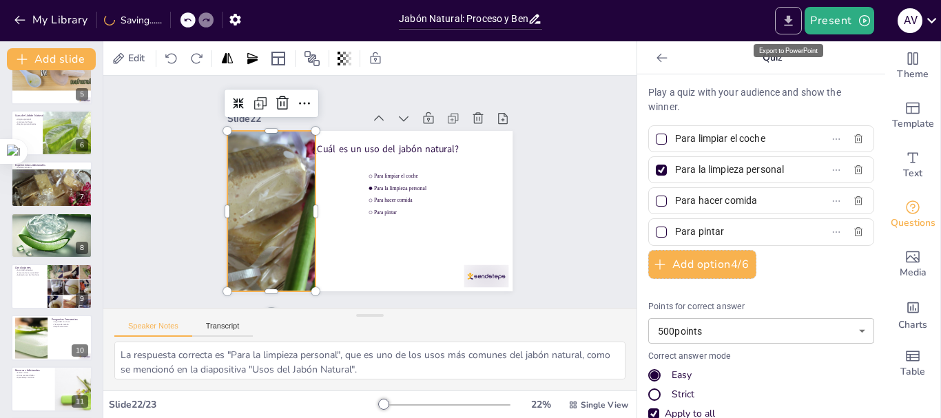
click at [790, 20] on icon "Export to PowerPoint" at bounding box center [788, 20] width 8 height 10
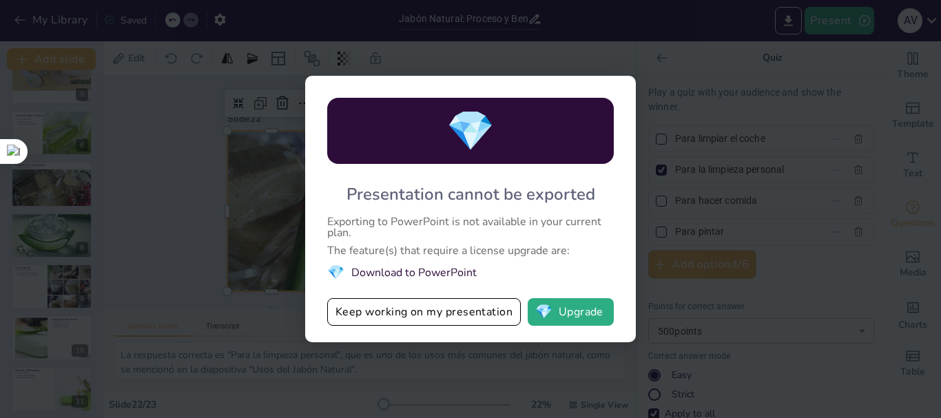
click at [355, 273] on li "💎 Download to PowerPoint" at bounding box center [470, 272] width 287 height 19
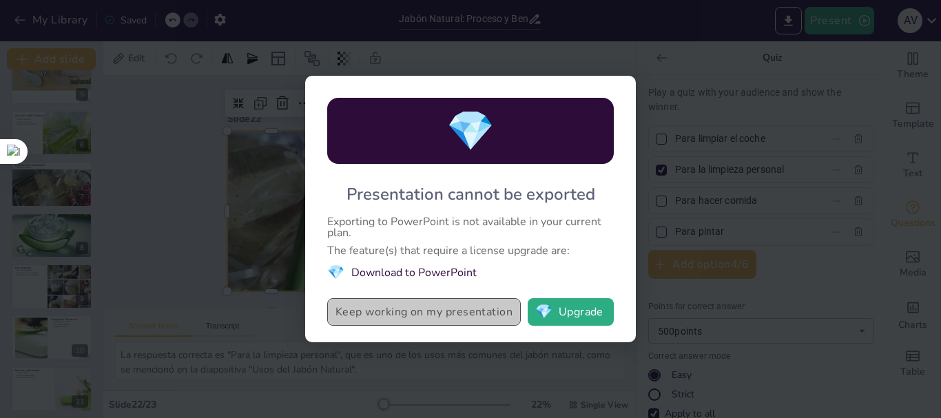
click at [386, 310] on button "Keep working on my presentation" at bounding box center [424, 312] width 194 height 28
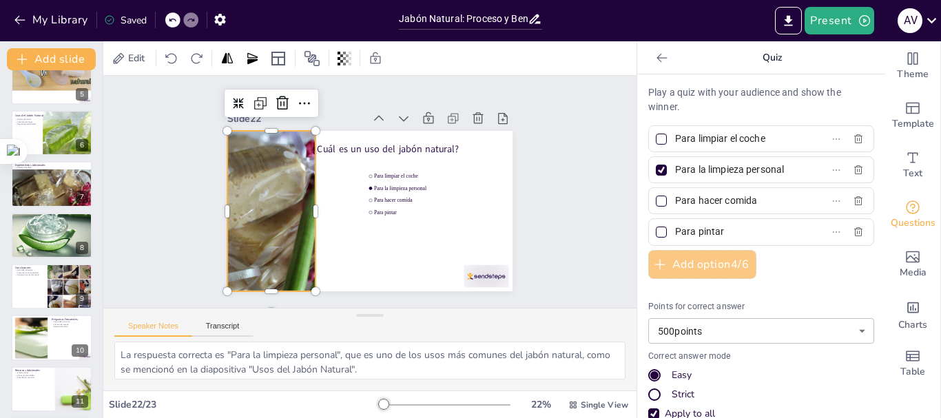
click at [653, 260] on icon "button" at bounding box center [660, 265] width 14 height 14
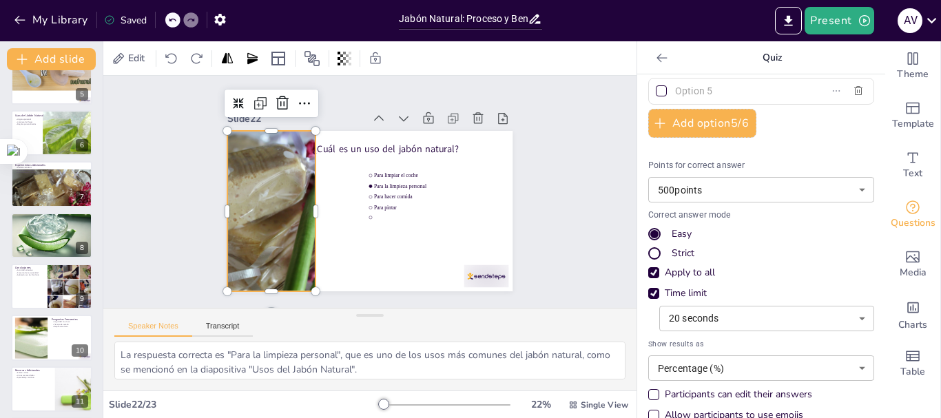
scroll to position [194, 0]
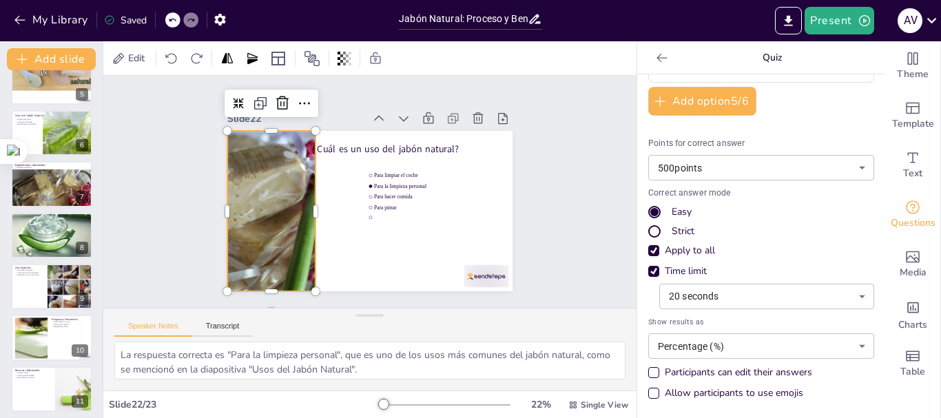
click at [791, 163] on body "My Library Saved Jabón Natural: Proceso y Beneficios de la Sábila en Casa Prese…" at bounding box center [470, 209] width 941 height 418
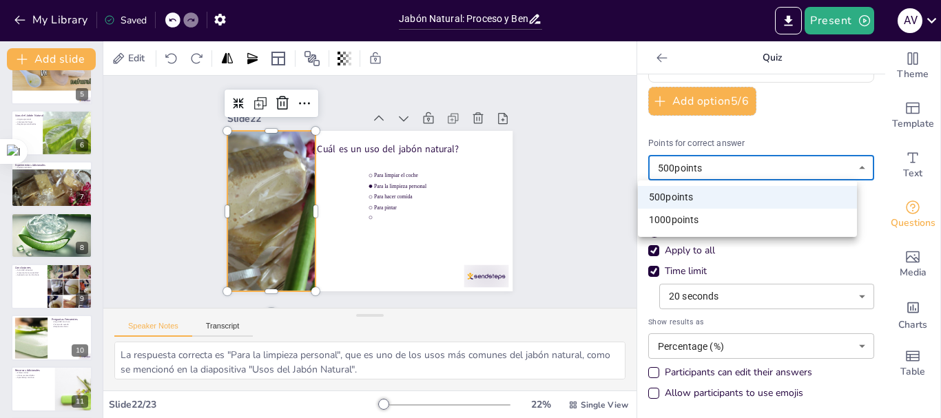
click at [732, 194] on li "500 points" at bounding box center [747, 197] width 219 height 23
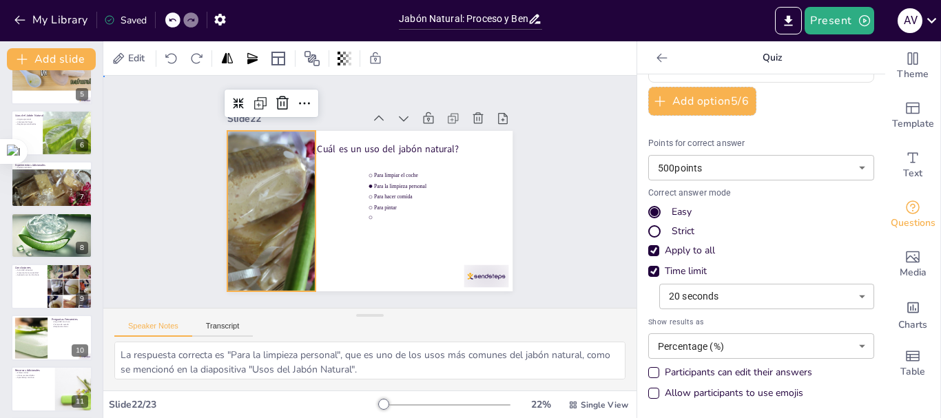
click at [539, 145] on div "Slide 1 Jabón Natural: Proceso y Beneficios de la Sábila en Casa En esta presen…" at bounding box center [370, 191] width 362 height 199
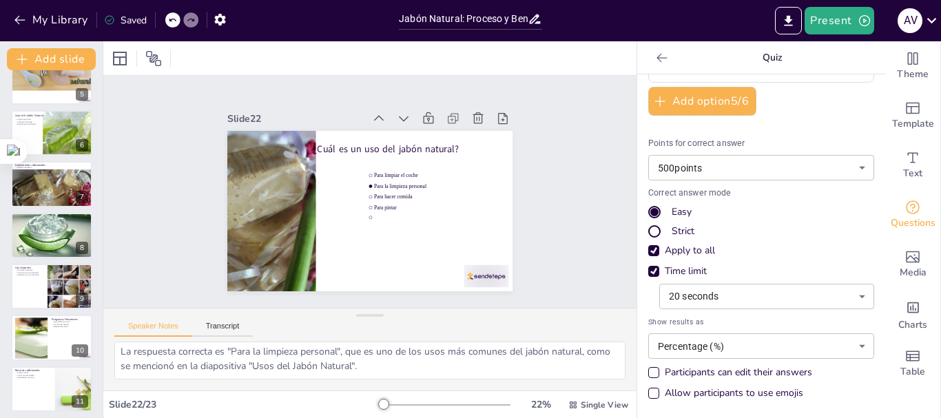
scroll to position [0, 0]
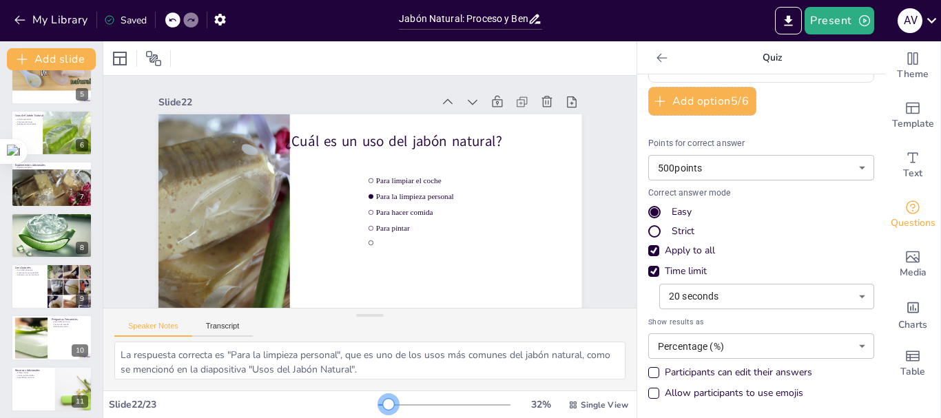
drag, startPoint x: 377, startPoint y: 404, endPoint x: 362, endPoint y: 386, distance: 22.9
click at [383, 406] on div at bounding box center [388, 404] width 11 height 11
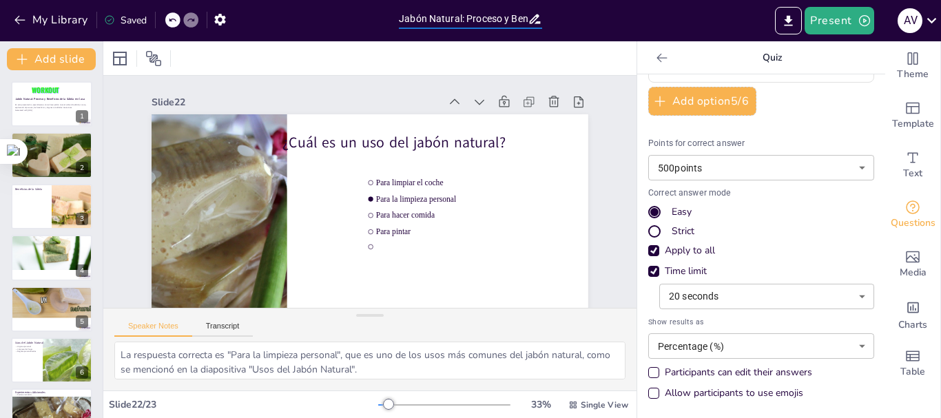
click at [446, 17] on input "Jabón Natural: Proceso y Beneficios de la Sábila en Casa" at bounding box center [463, 19] width 129 height 20
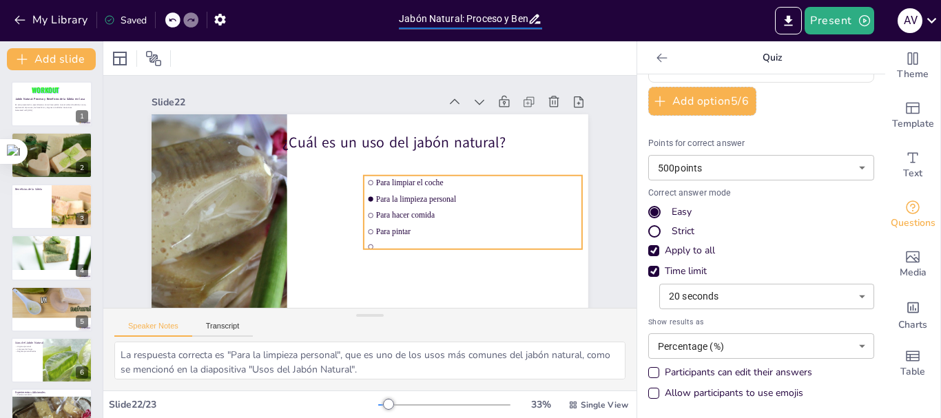
click at [406, 200] on span "Para la limpieza personal" at bounding box center [477, 198] width 202 height 9
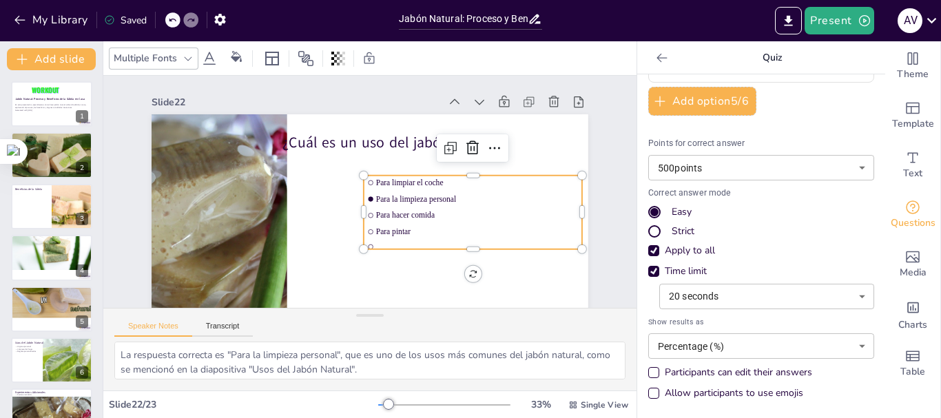
scroll to position [62, 0]
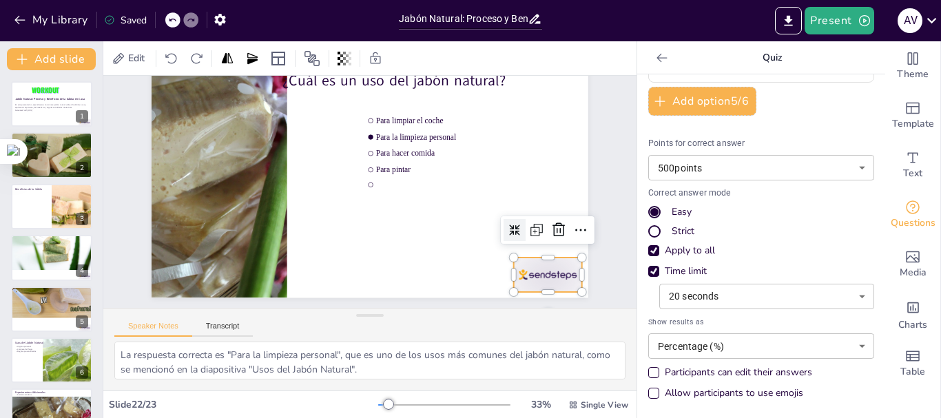
click at [441, 347] on div at bounding box center [406, 384] width 67 height 75
click at [550, 233] on icon at bounding box center [558, 230] width 17 height 17
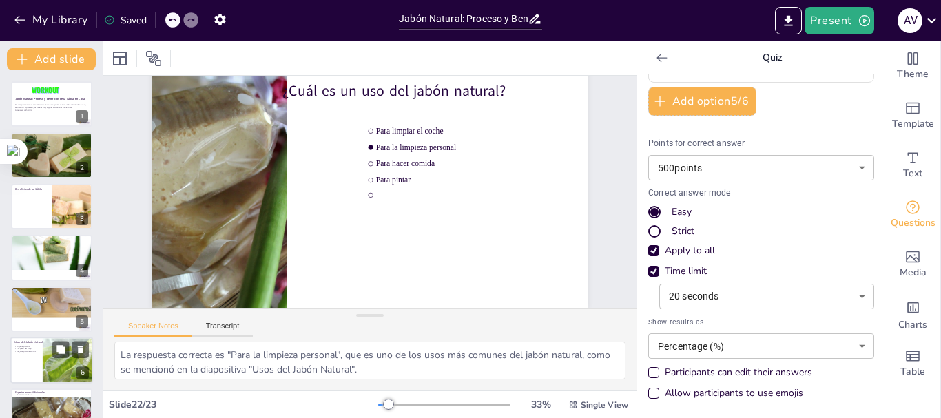
click at [34, 360] on div at bounding box center [51, 360] width 83 height 47
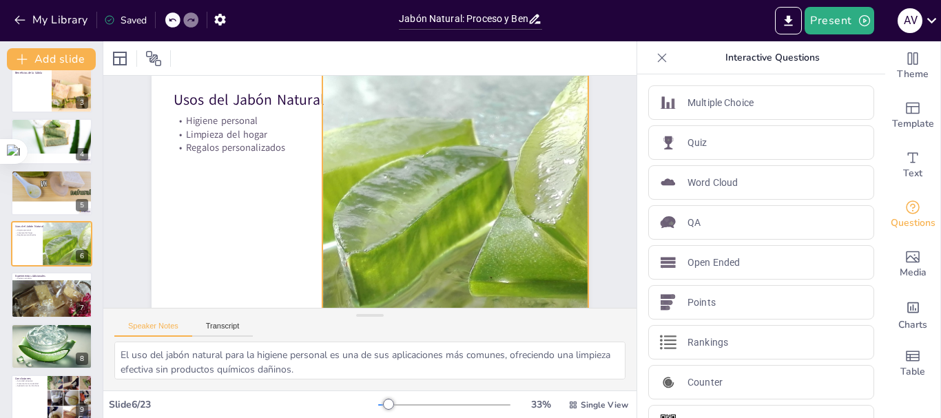
scroll to position [63, 0]
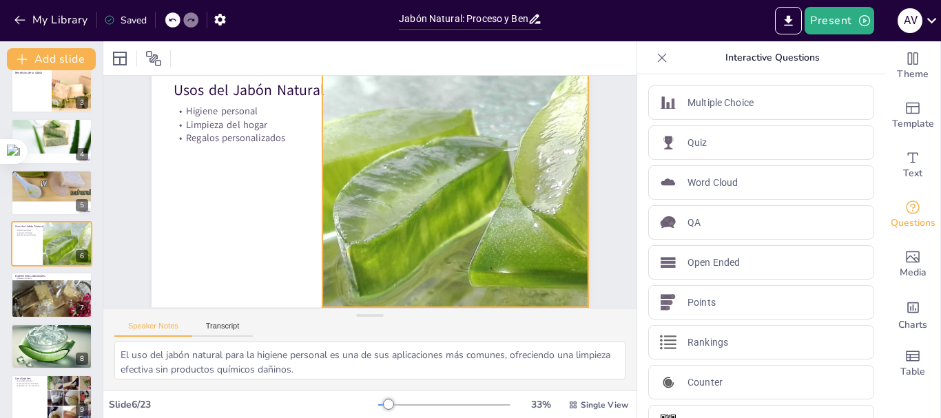
click at [464, 203] on div at bounding box center [479, 195] width 460 height 289
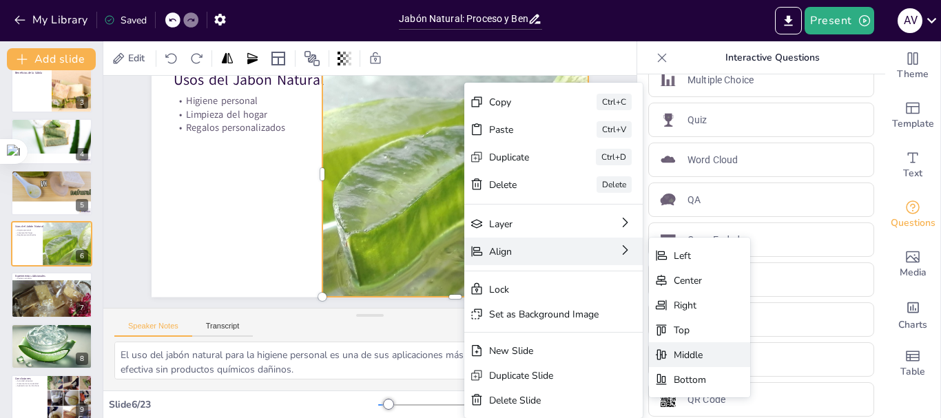
scroll to position [32, 0]
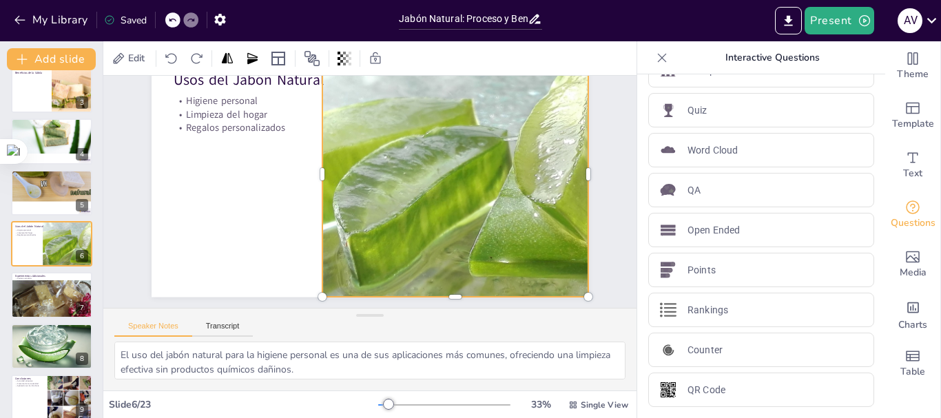
click at [353, 151] on div at bounding box center [479, 209] width 492 height 368
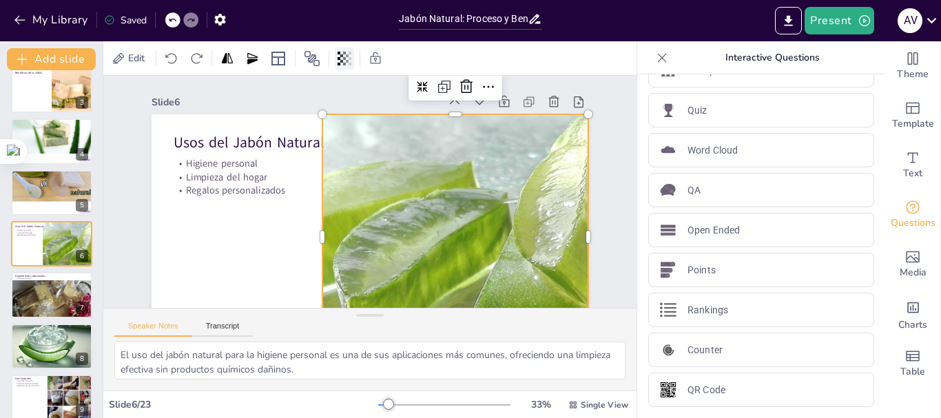
click at [344, 61] on icon at bounding box center [344, 59] width 14 height 14
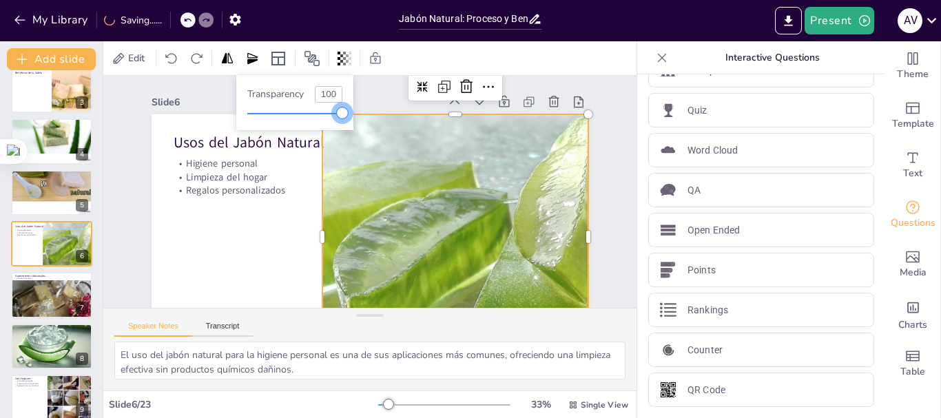
drag, startPoint x: 337, startPoint y: 116, endPoint x: 407, endPoint y: 130, distance: 71.0
click at [406, 126] on body "My Library Saving...... Jabón Natural: Proceso y Beneficios de la Sábila en Cas…" at bounding box center [470, 209] width 941 height 418
click at [420, 209] on div at bounding box center [478, 236] width 437 height 245
click at [122, 63] on icon at bounding box center [119, 59] width 14 height 14
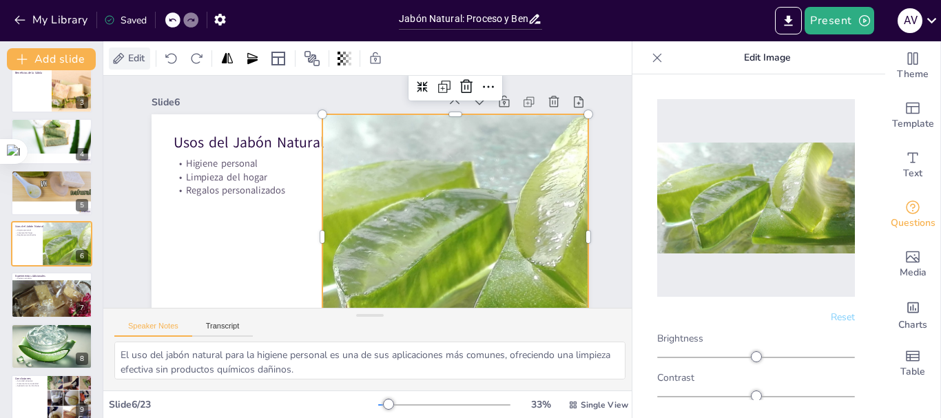
click at [122, 63] on icon at bounding box center [119, 59] width 14 height 14
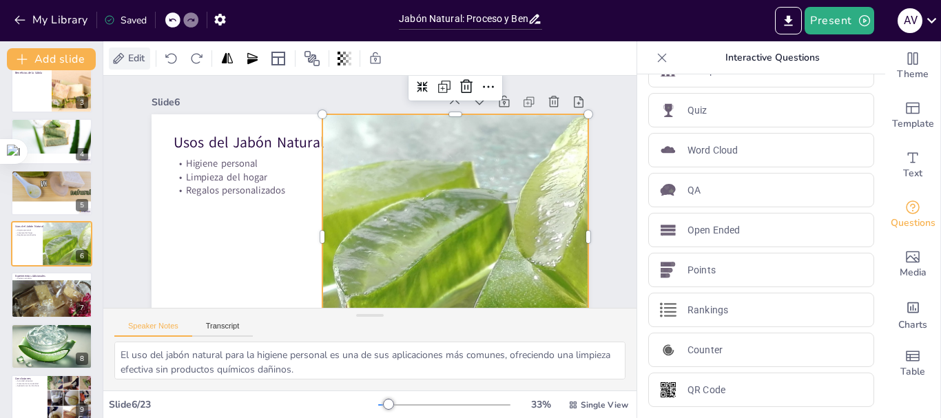
click at [122, 63] on icon at bounding box center [119, 59] width 14 height 14
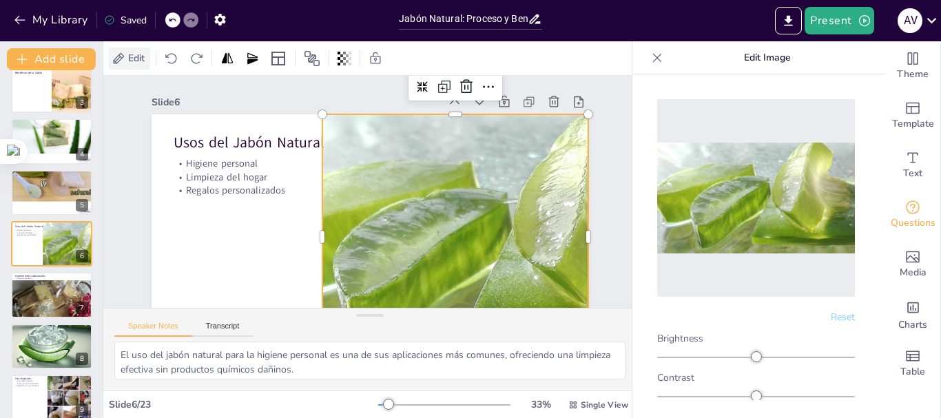
click at [122, 63] on icon at bounding box center [119, 59] width 14 height 14
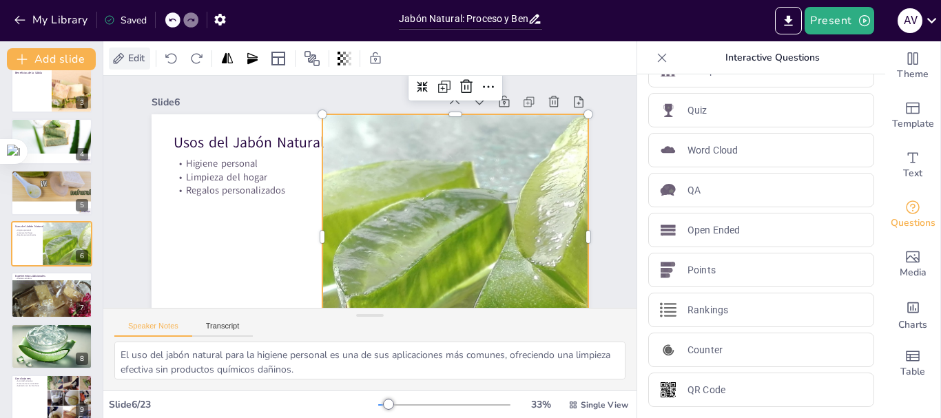
click at [122, 63] on icon at bounding box center [119, 59] width 14 height 14
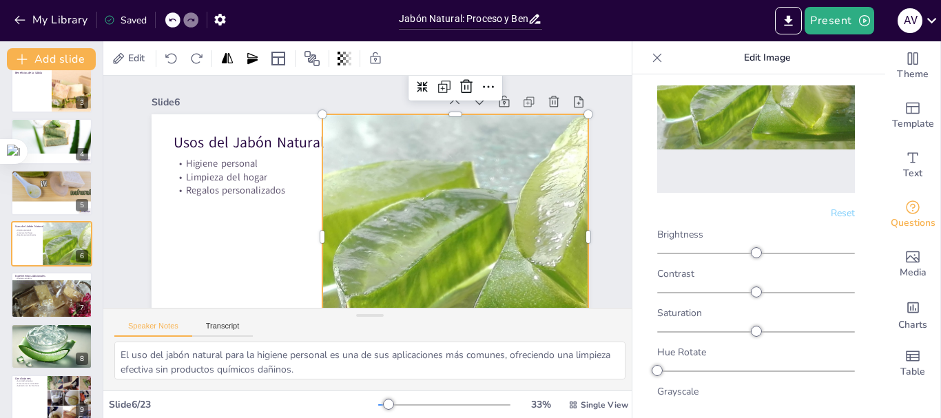
scroll to position [11, 0]
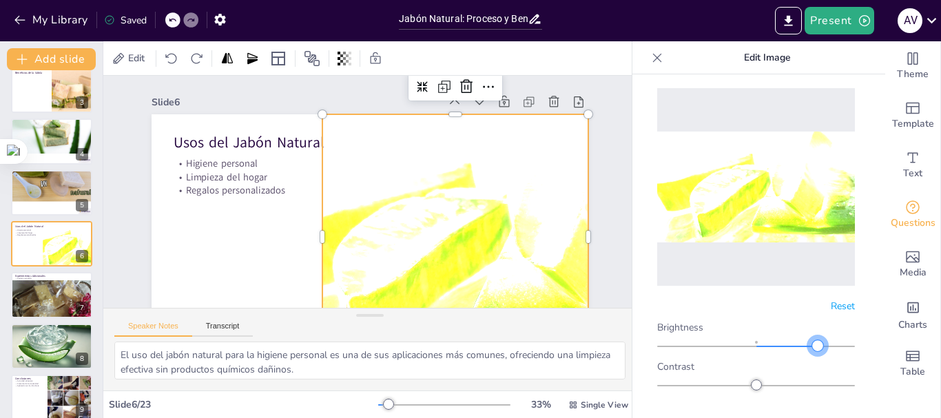
drag, startPoint x: 750, startPoint y: 337, endPoint x: 809, endPoint y: 344, distance: 59.7
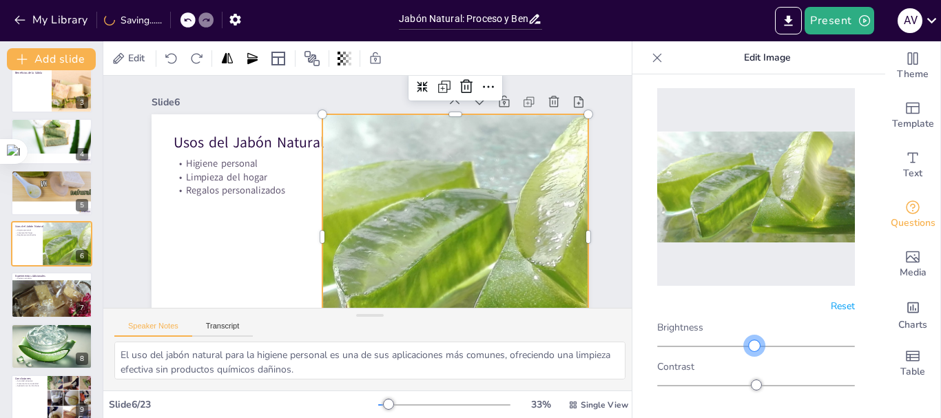
drag, startPoint x: 759, startPoint y: 342, endPoint x: 749, endPoint y: 342, distance: 9.6
click at [718, 185] on img at bounding box center [756, 187] width 198 height 111
drag, startPoint x: 718, startPoint y: 185, endPoint x: 47, endPoint y: 127, distance: 674.0
click at [47, 127] on div at bounding box center [52, 125] width 83 height 58
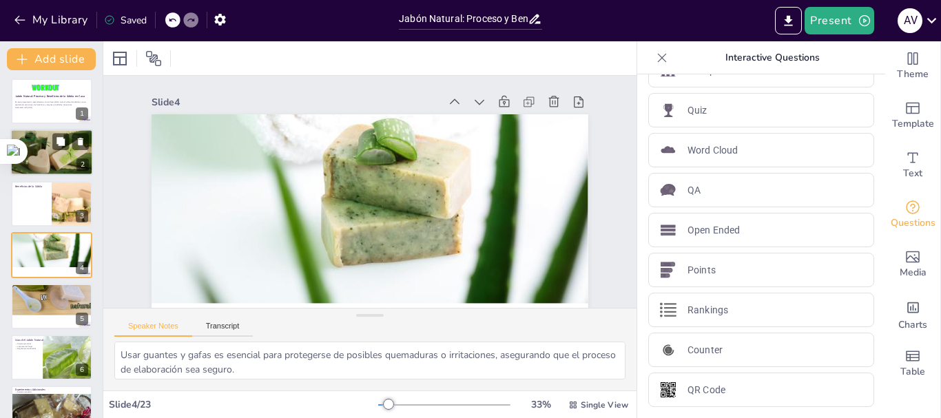
scroll to position [0, 0]
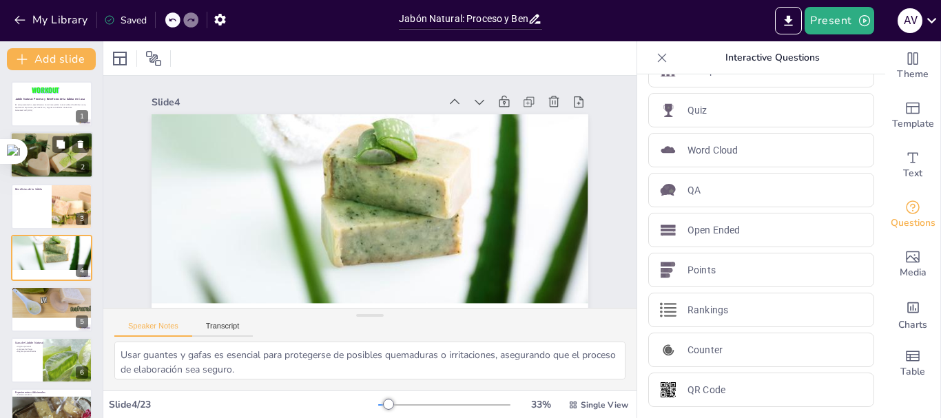
click at [43, 148] on div at bounding box center [51, 155] width 83 height 62
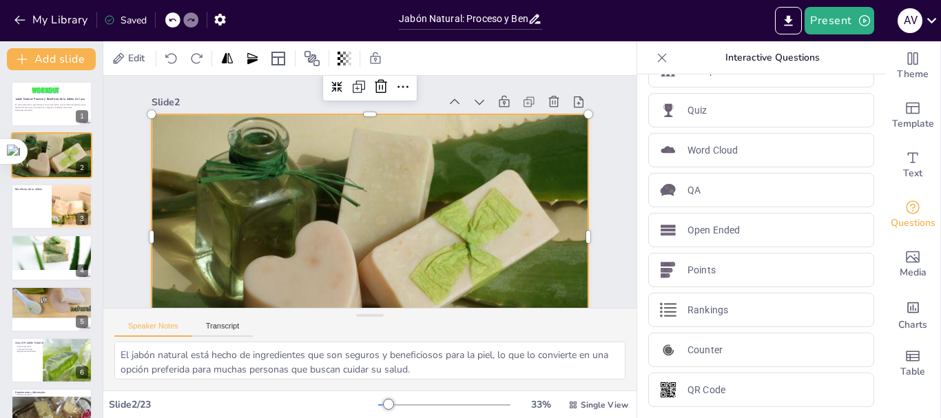
click at [251, 202] on div at bounding box center [370, 237] width 437 height 327
click at [118, 58] on icon at bounding box center [119, 59] width 14 height 14
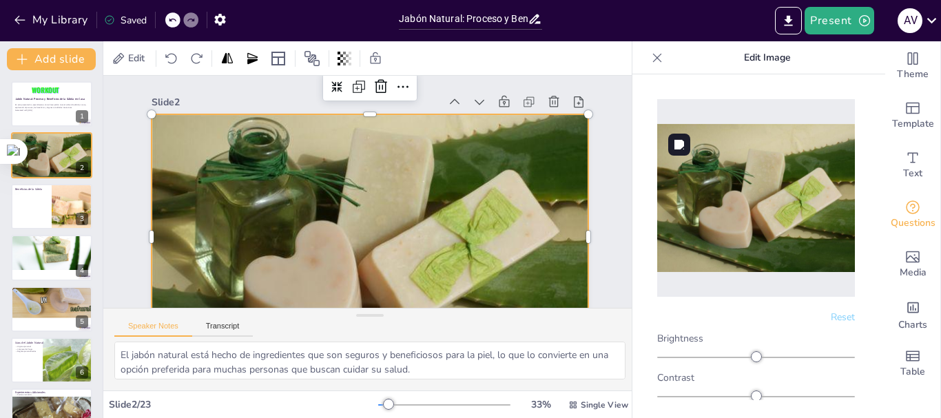
click at [724, 194] on img at bounding box center [756, 198] width 198 height 148
click at [40, 203] on div at bounding box center [51, 206] width 83 height 47
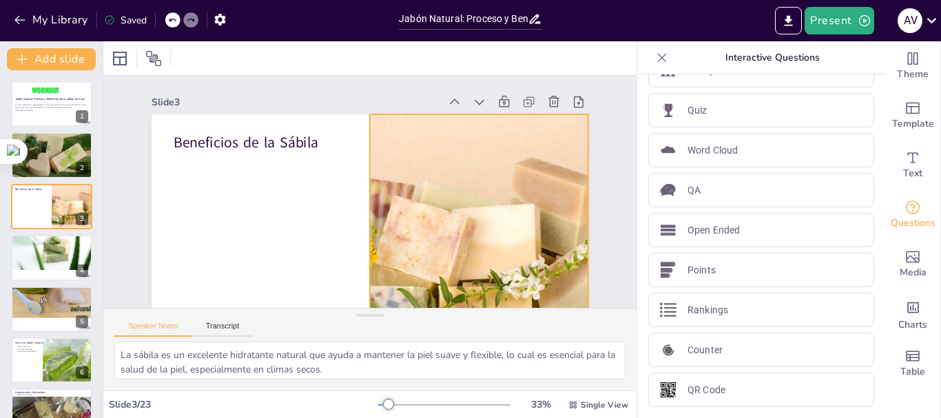
click at [422, 213] on div at bounding box center [478, 236] width 366 height 245
click at [132, 59] on span "Edit" at bounding box center [136, 58] width 22 height 13
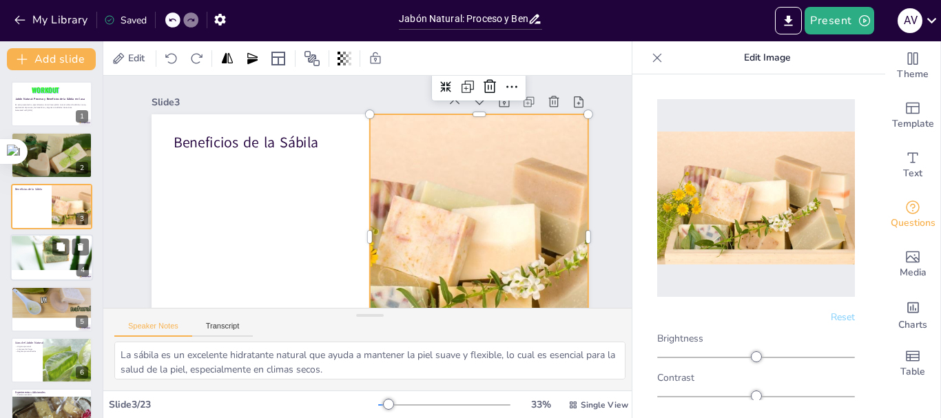
click at [37, 252] on div at bounding box center [52, 240] width 85 height 59
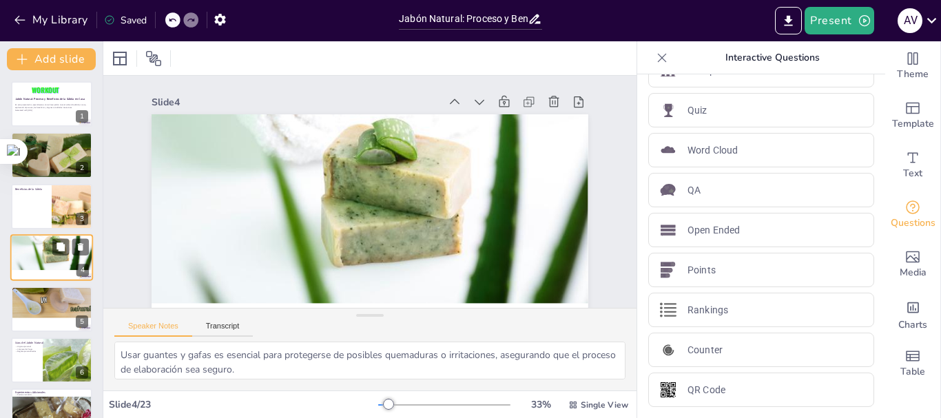
scroll to position [14, 0]
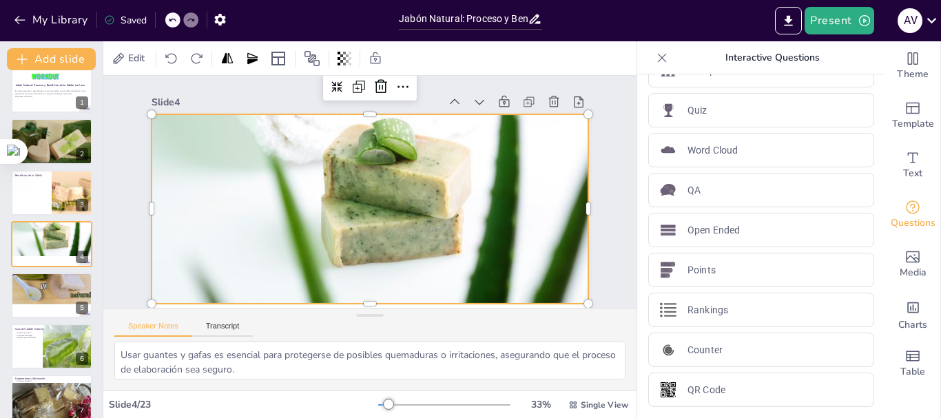
click at [379, 213] on div at bounding box center [412, 202] width 355 height 479
click at [119, 55] on icon at bounding box center [119, 57] width 11 height 11
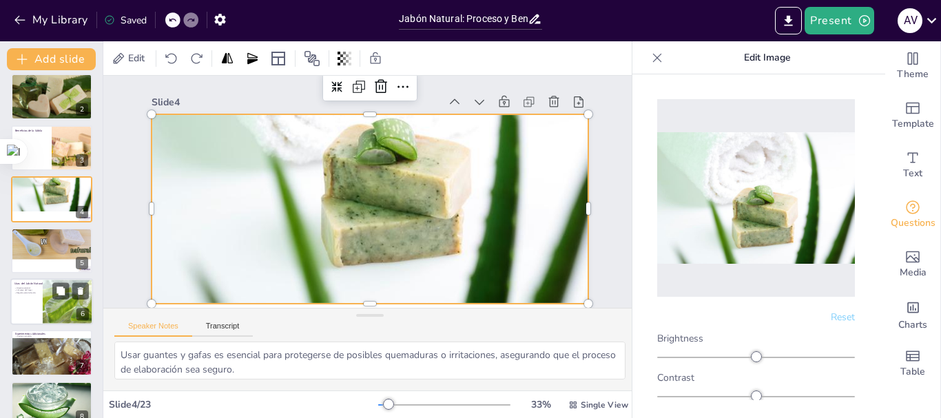
scroll to position [83, 0]
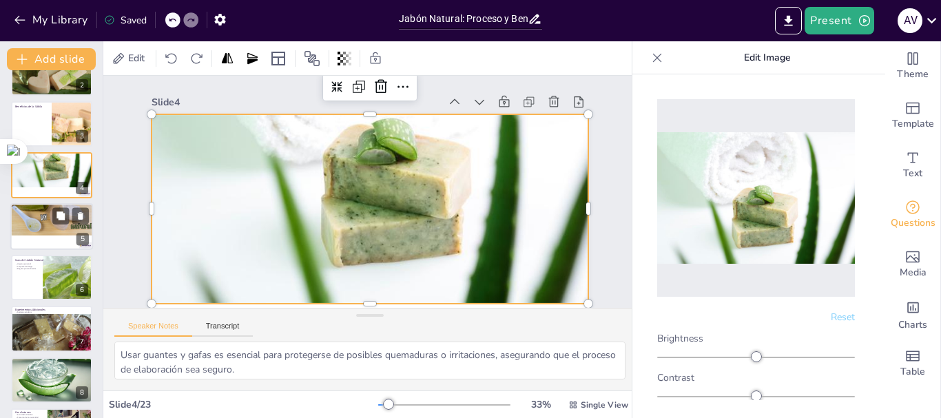
click at [30, 220] on div at bounding box center [52, 210] width 85 height 51
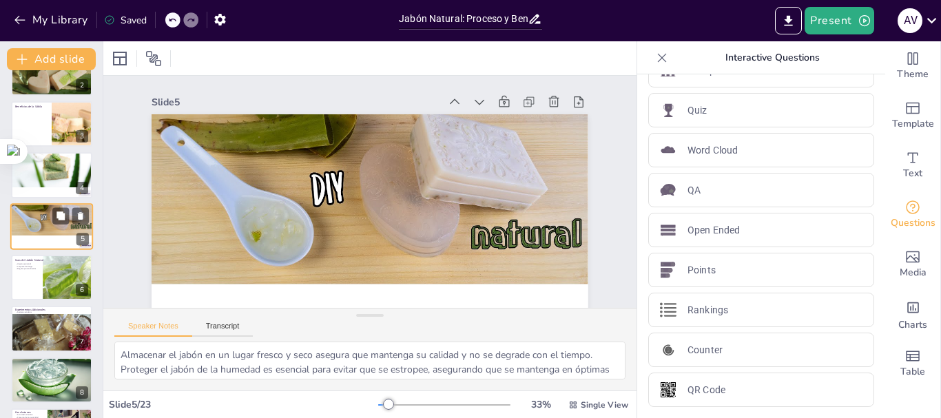
scroll to position [65, 0]
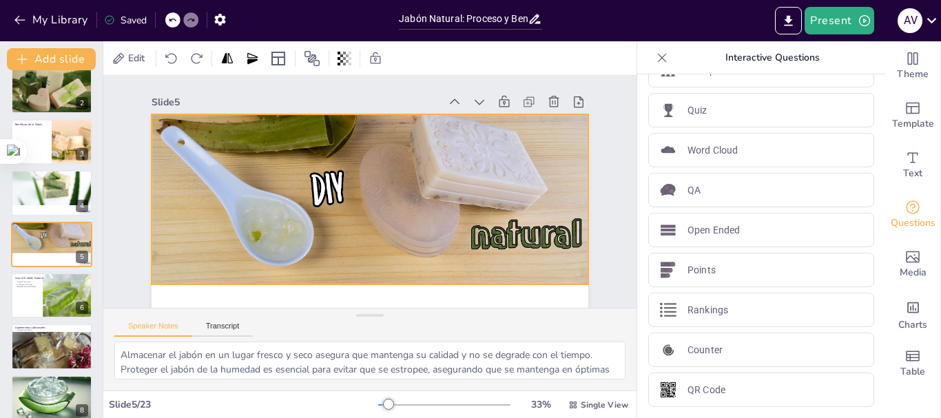
click at [258, 177] on div at bounding box center [376, 150] width 449 height 269
click at [123, 63] on icon at bounding box center [119, 59] width 14 height 14
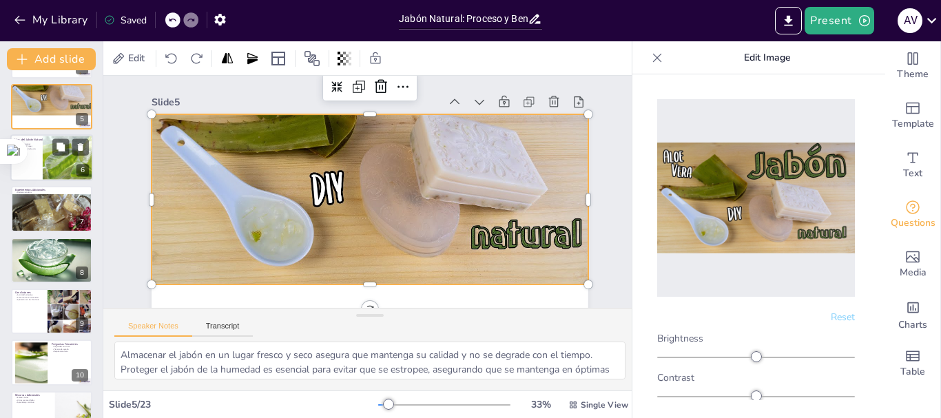
click at [57, 163] on div at bounding box center [72, 157] width 83 height 47
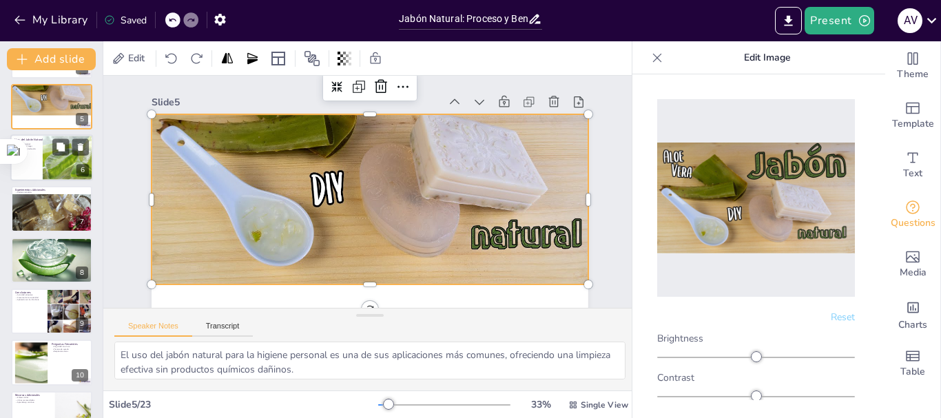
scroll to position [116, 0]
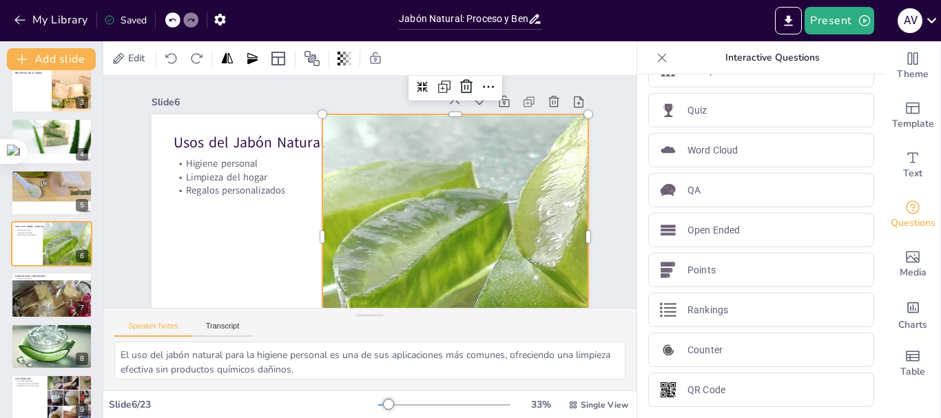
click at [468, 211] on div at bounding box center [478, 236] width 437 height 245
click at [127, 55] on span "Edit" at bounding box center [136, 58] width 22 height 13
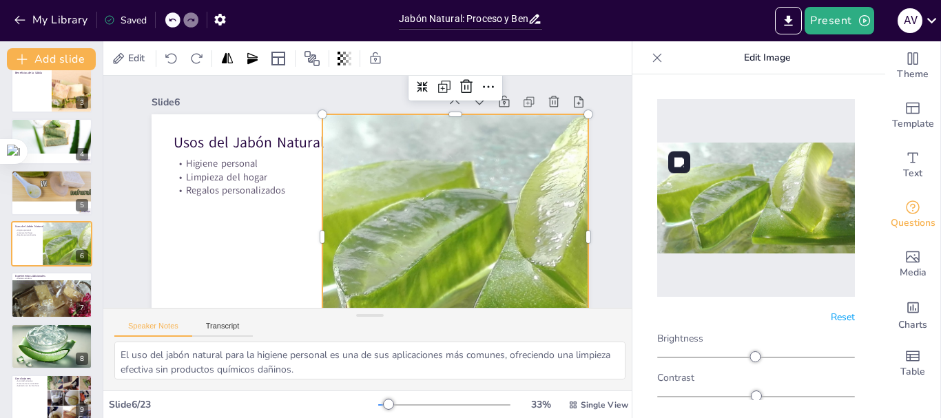
click at [727, 182] on img at bounding box center [756, 198] width 198 height 111
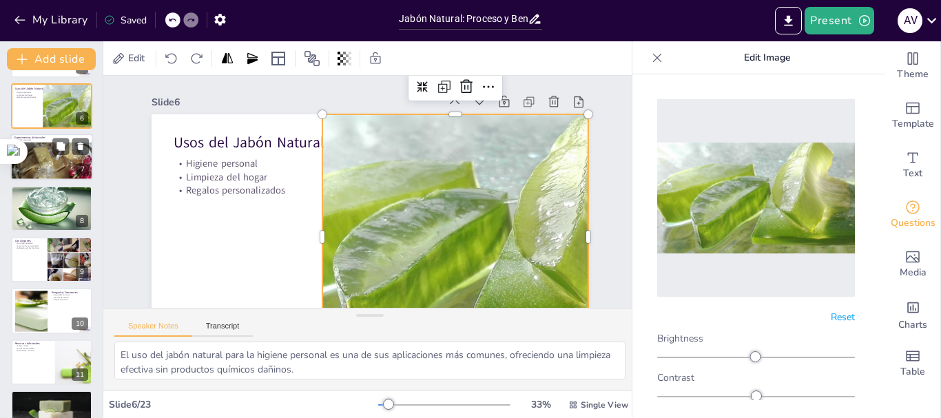
click at [43, 162] on div at bounding box center [53, 172] width 87 height 59
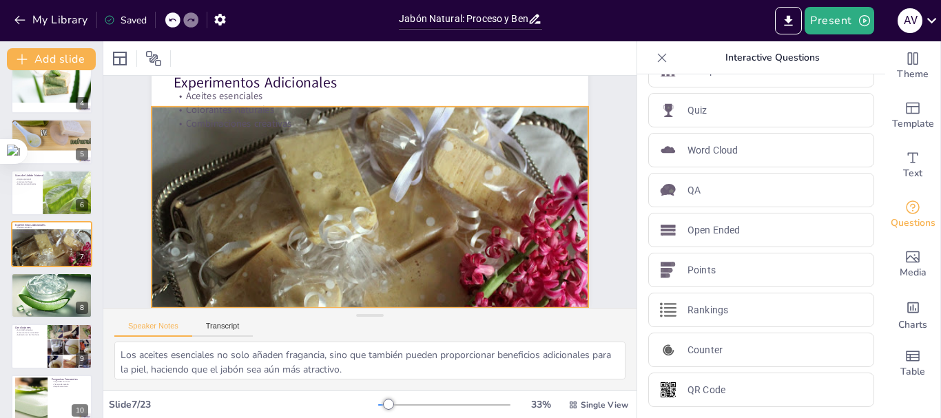
scroll to position [0, 0]
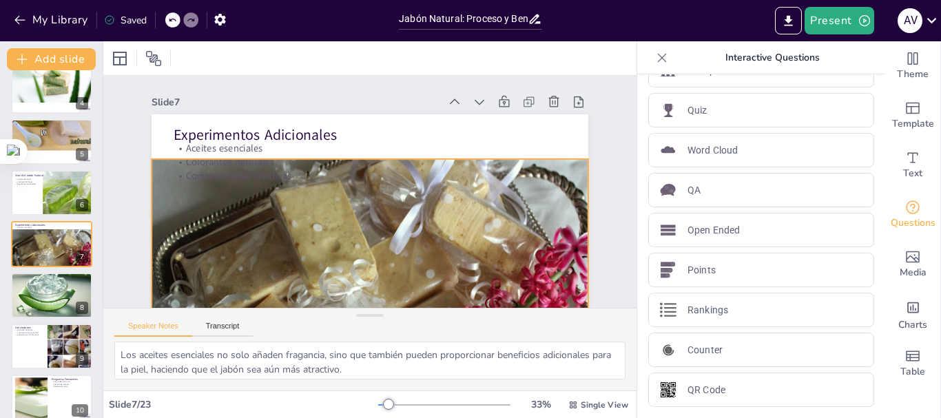
click at [297, 220] on div at bounding box center [356, 314] width 517 height 401
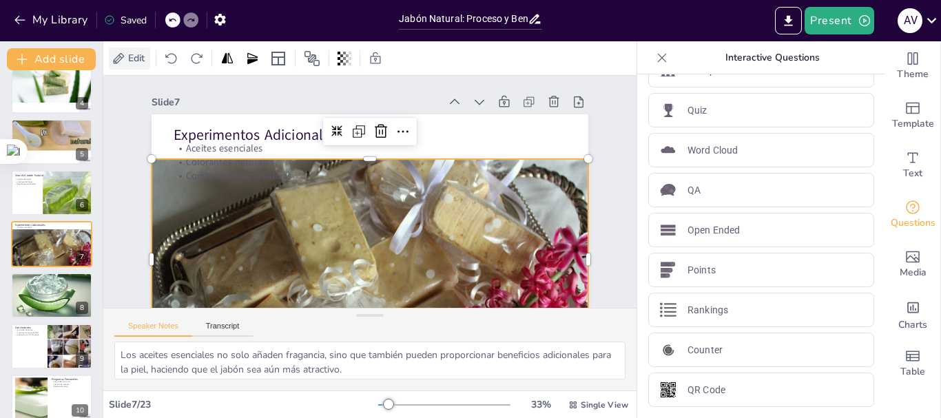
click at [129, 59] on span "Edit" at bounding box center [136, 58] width 22 height 13
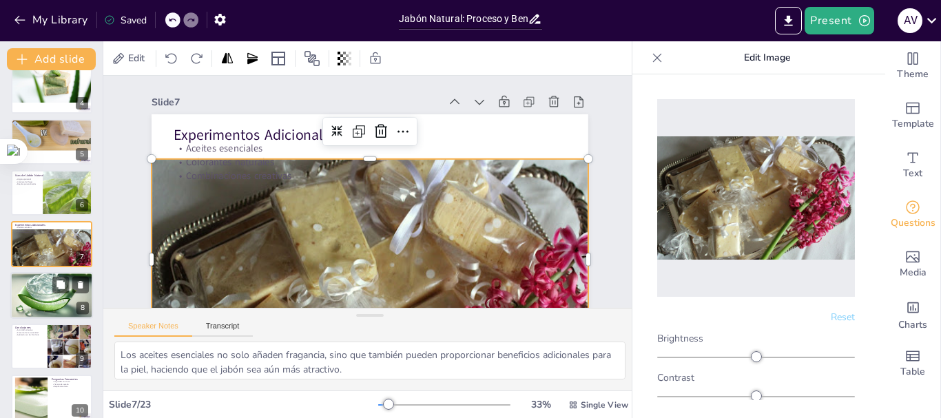
click at [39, 290] on div at bounding box center [52, 278] width 84 height 84
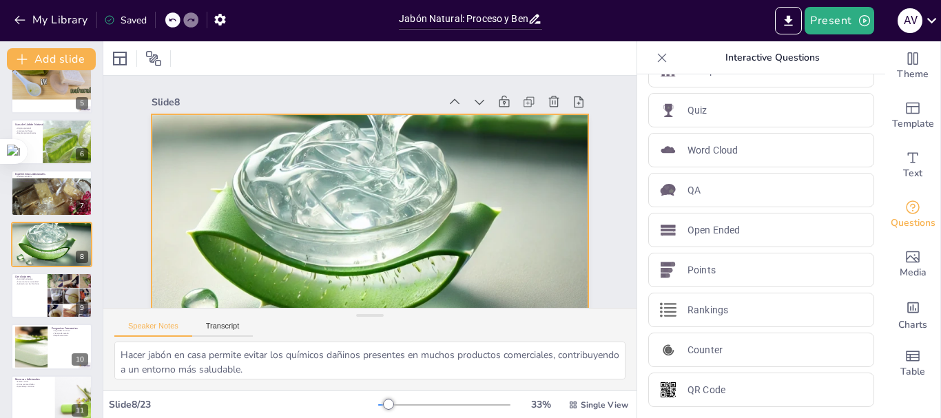
click at [314, 224] on div at bounding box center [377, 141] width 484 height 484
click at [137, 59] on span "Edit" at bounding box center [136, 58] width 22 height 13
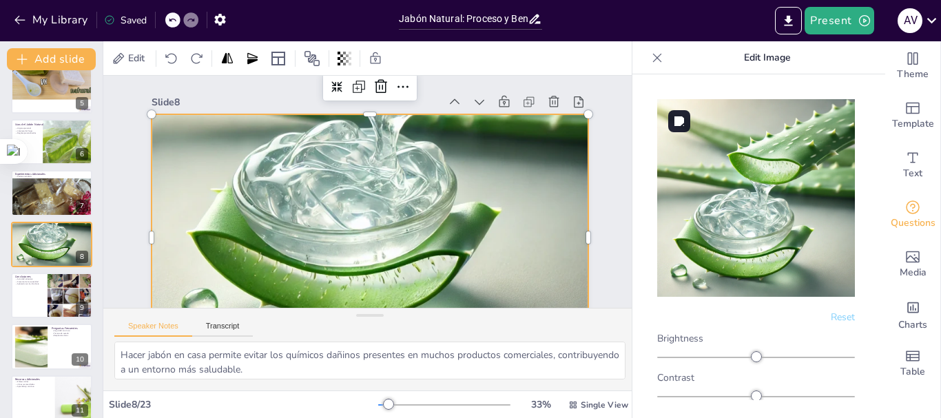
click at [740, 183] on img at bounding box center [756, 198] width 198 height 198
click at [19, 295] on div at bounding box center [51, 295] width 83 height 47
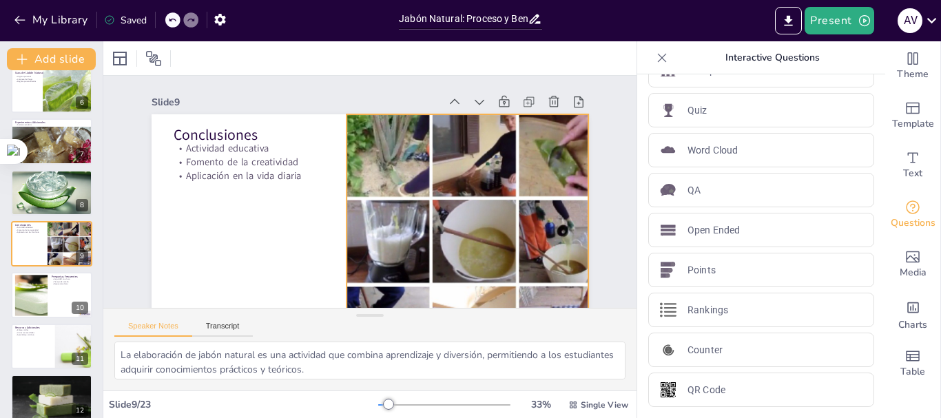
click at [457, 200] on div at bounding box center [469, 252] width 280 height 280
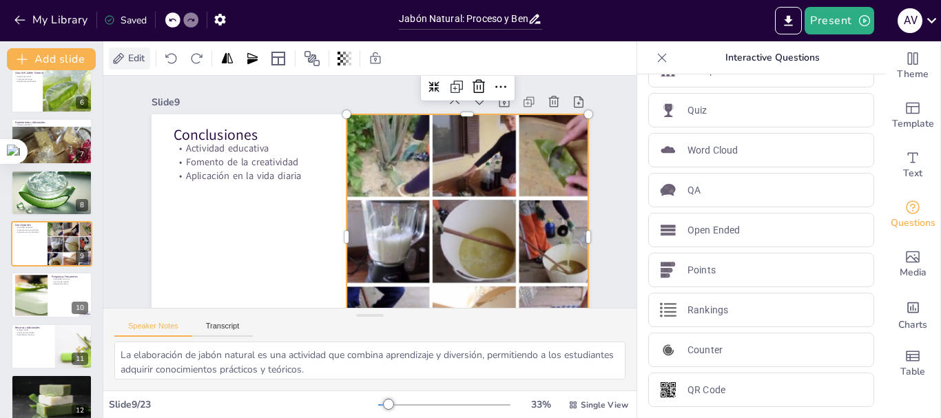
click at [133, 62] on span "Edit" at bounding box center [136, 58] width 22 height 13
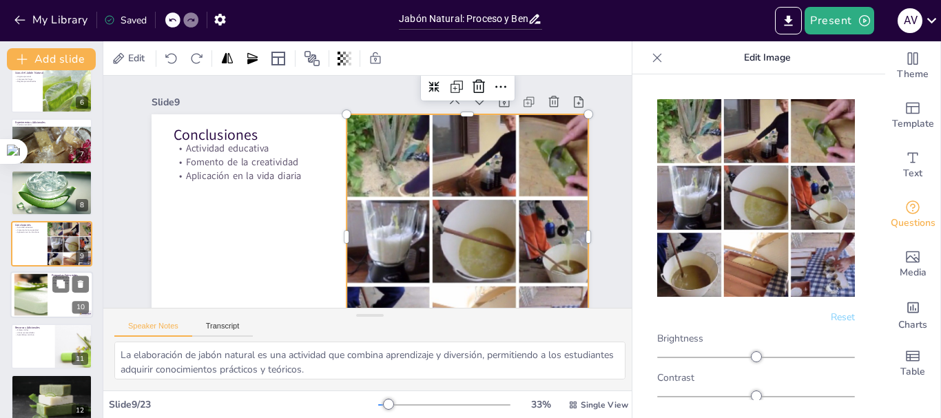
click at [32, 301] on div at bounding box center [30, 295] width 63 height 42
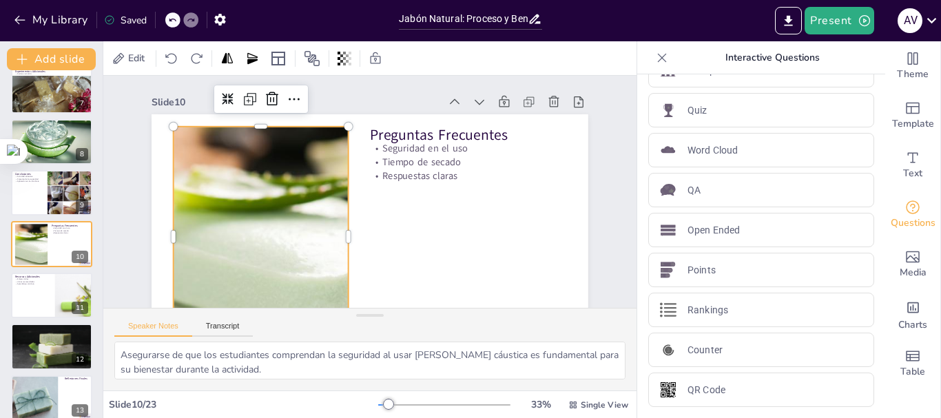
click at [269, 196] on div at bounding box center [260, 237] width 333 height 221
click at [130, 59] on span "Edit" at bounding box center [136, 58] width 22 height 13
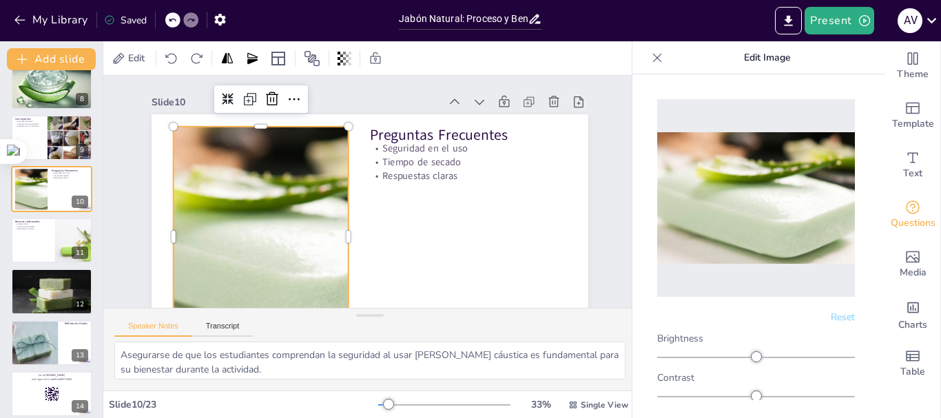
scroll to position [390, 0]
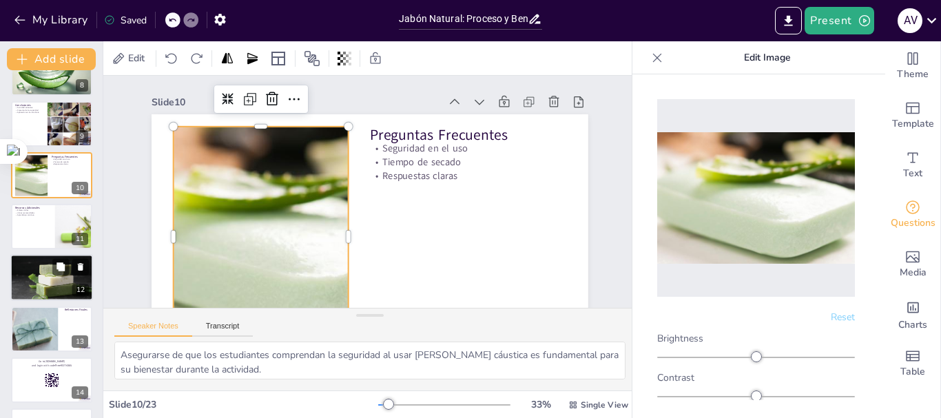
click at [49, 281] on div at bounding box center [51, 278] width 83 height 54
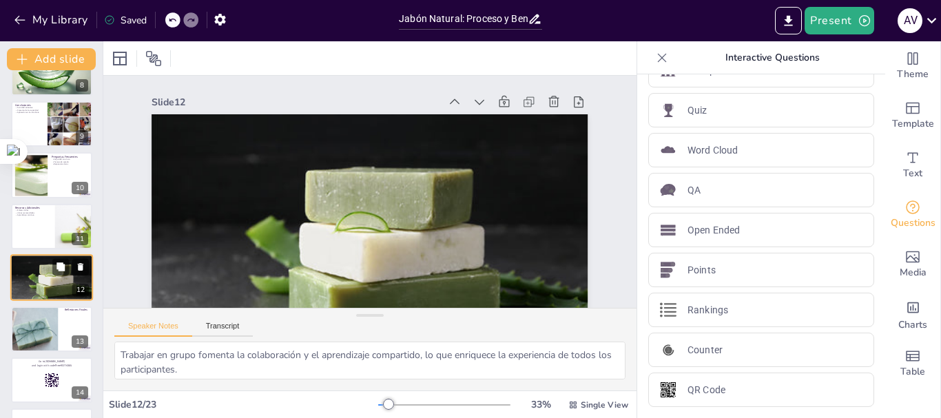
scroll to position [424, 0]
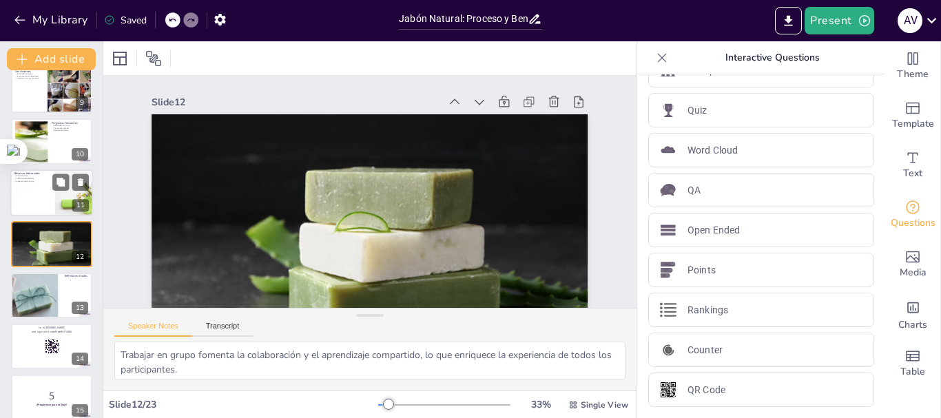
click at [43, 191] on div at bounding box center [51, 192] width 83 height 47
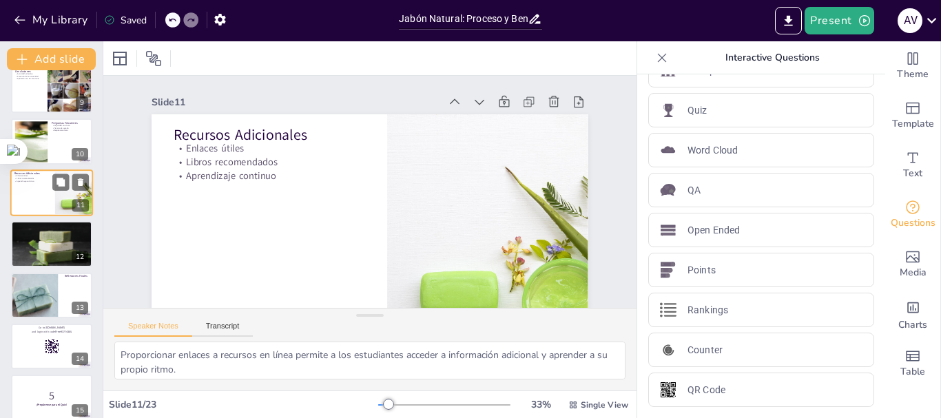
scroll to position [372, 0]
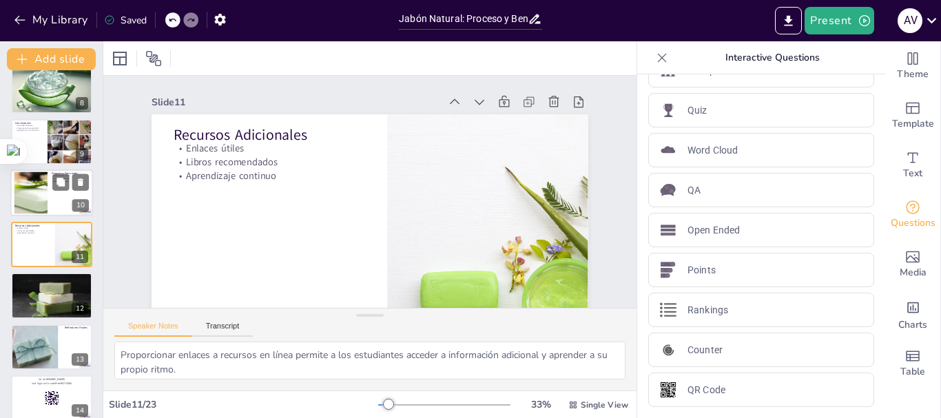
click at [34, 204] on div at bounding box center [30, 193] width 63 height 42
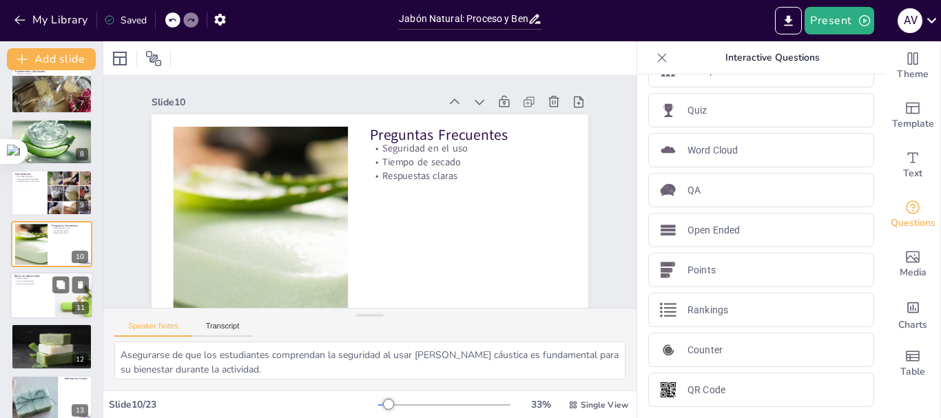
click at [38, 300] on div at bounding box center [51, 295] width 83 height 47
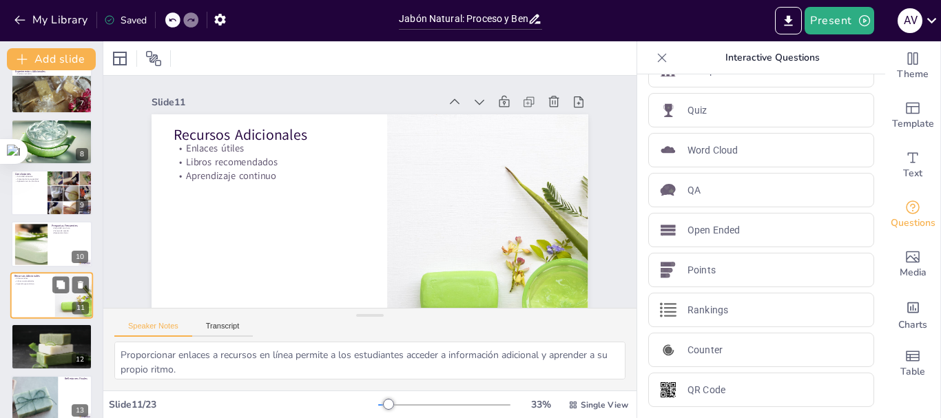
scroll to position [372, 0]
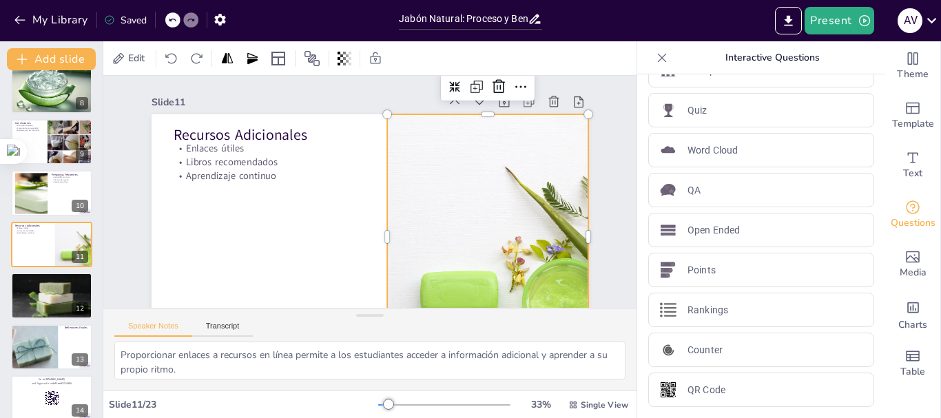
click at [512, 236] on div at bounding box center [533, 236] width 368 height 245
click at [127, 55] on span "Edit" at bounding box center [136, 58] width 22 height 13
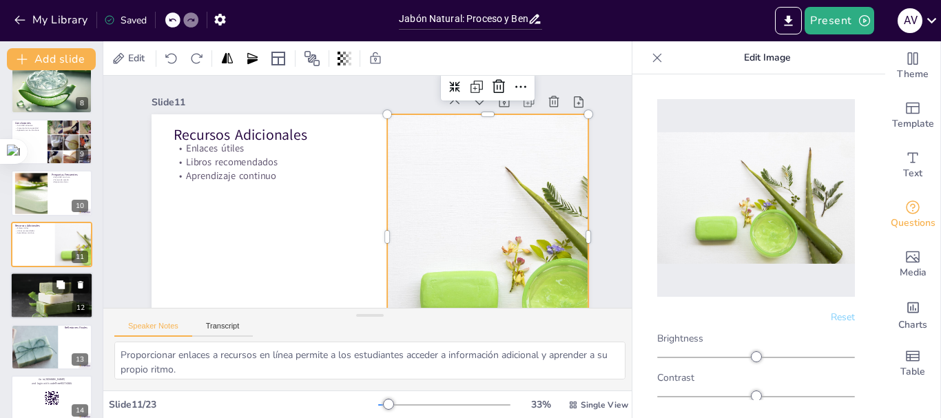
click at [30, 298] on div at bounding box center [51, 296] width 83 height 54
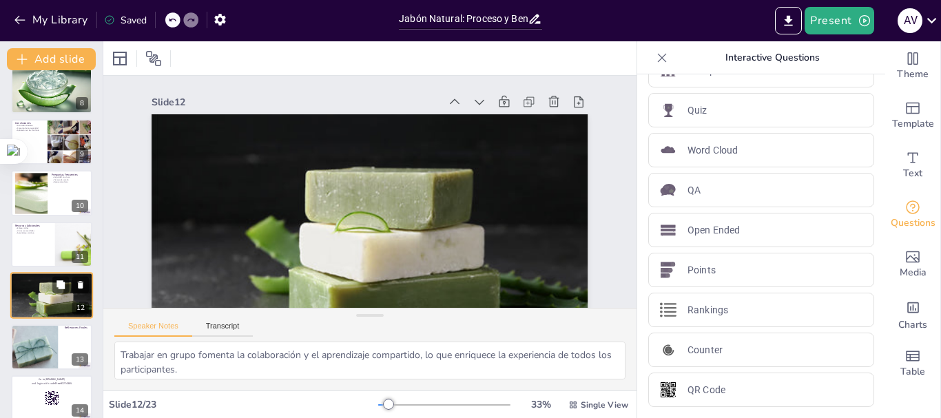
scroll to position [424, 0]
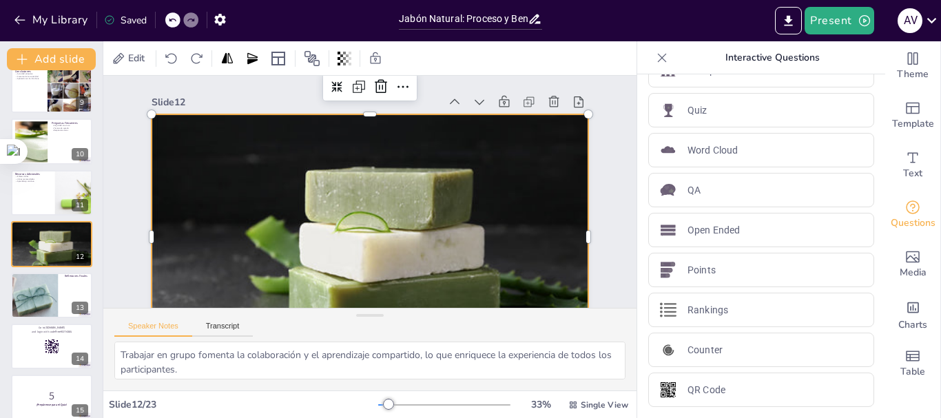
click at [358, 214] on div at bounding box center [370, 237] width 437 height 284
click at [125, 50] on div "Edit" at bounding box center [129, 59] width 41 height 22
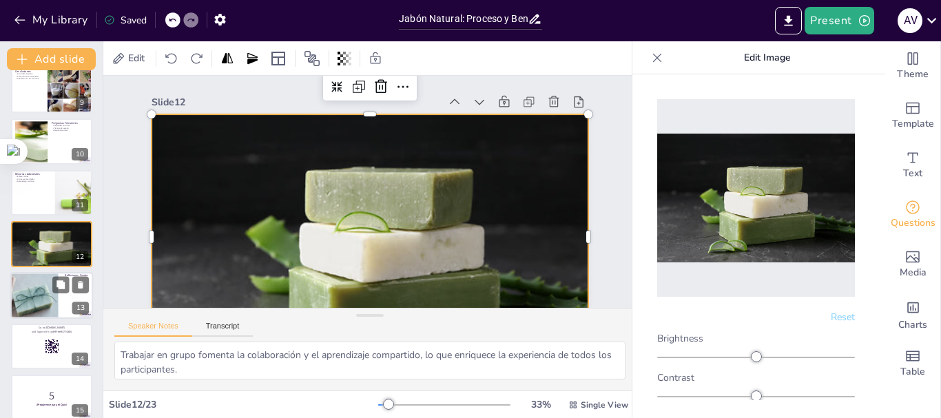
click at [21, 294] on div at bounding box center [22, 297] width 73 height 51
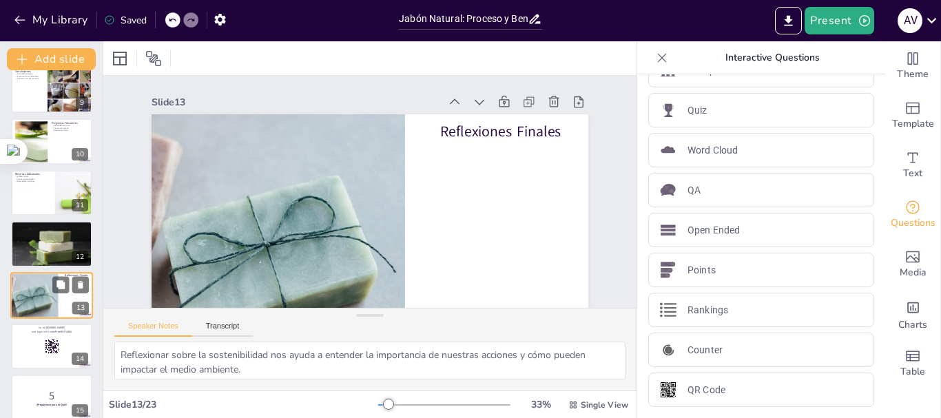
scroll to position [475, 0]
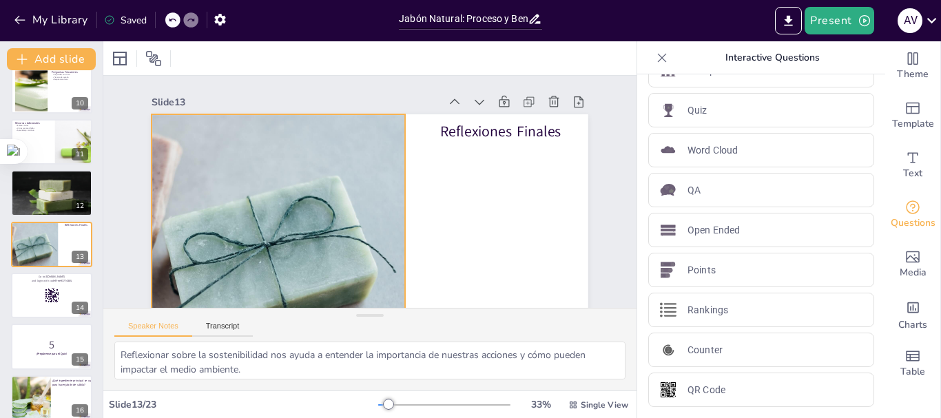
click at [324, 187] on div at bounding box center [208, 232] width 408 height 306
click at [121, 59] on icon at bounding box center [119, 59] width 14 height 14
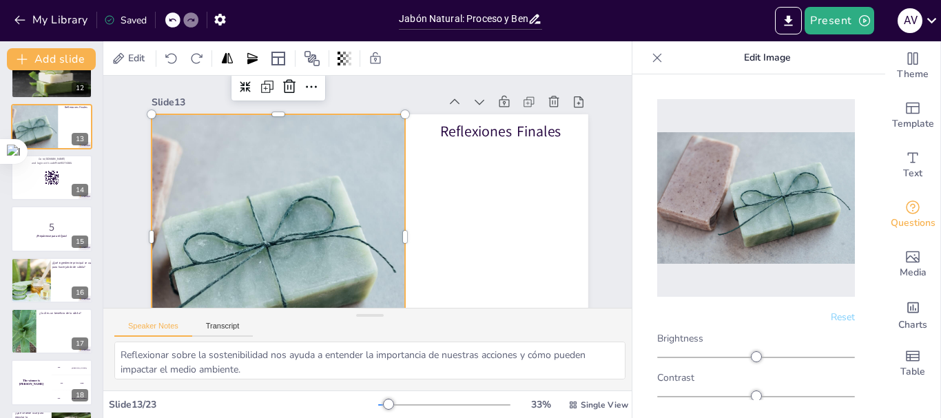
scroll to position [612, 0]
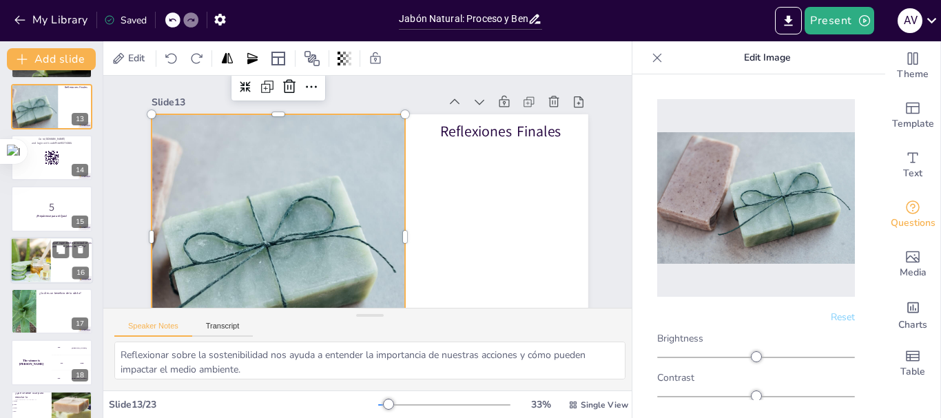
click at [24, 267] on div at bounding box center [21, 260] width 70 height 47
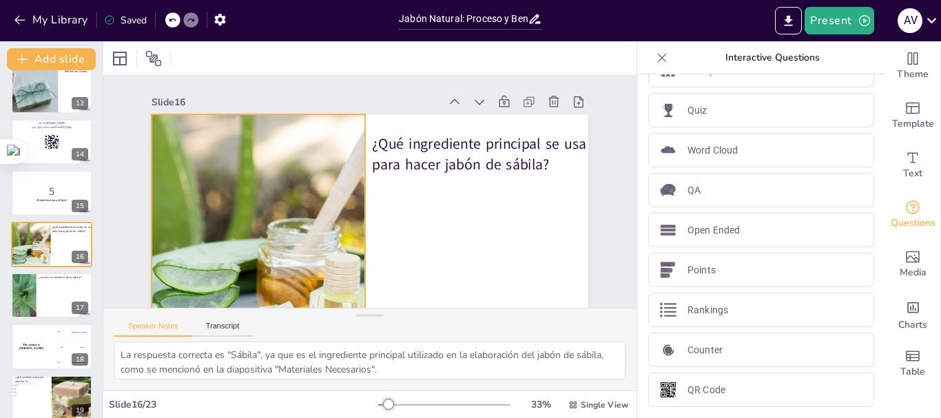
click at [297, 240] on div at bounding box center [202, 220] width 392 height 282
click at [134, 57] on span "Edit" at bounding box center [136, 58] width 22 height 13
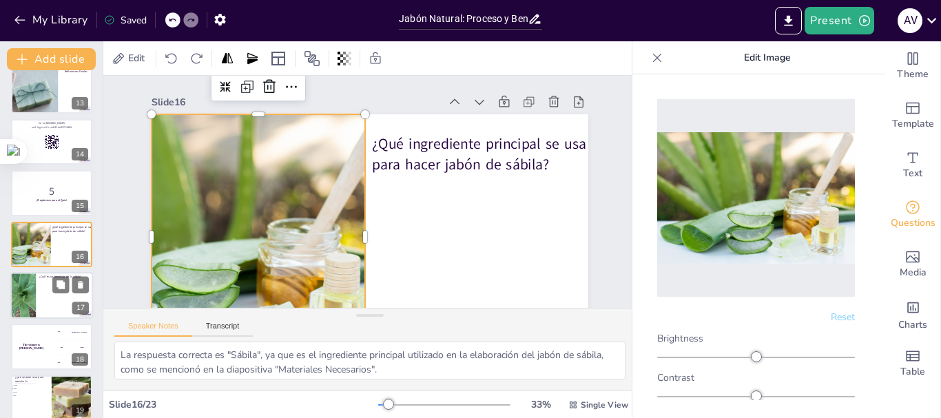
click at [25, 287] on div at bounding box center [21, 295] width 62 height 47
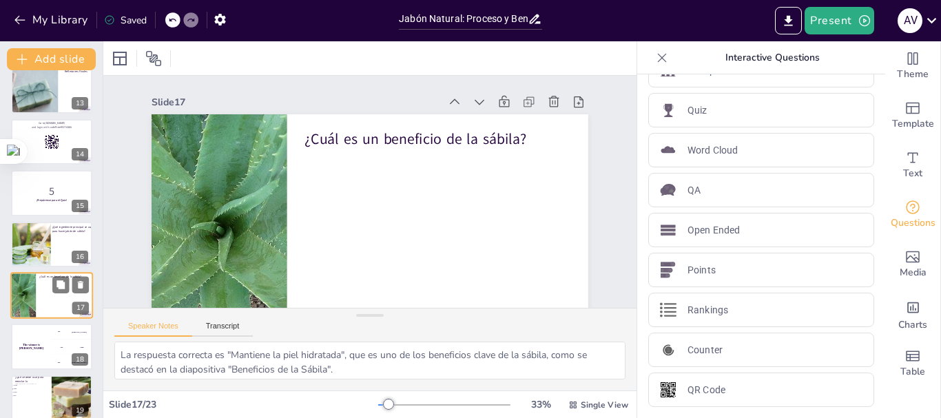
scroll to position [680, 0]
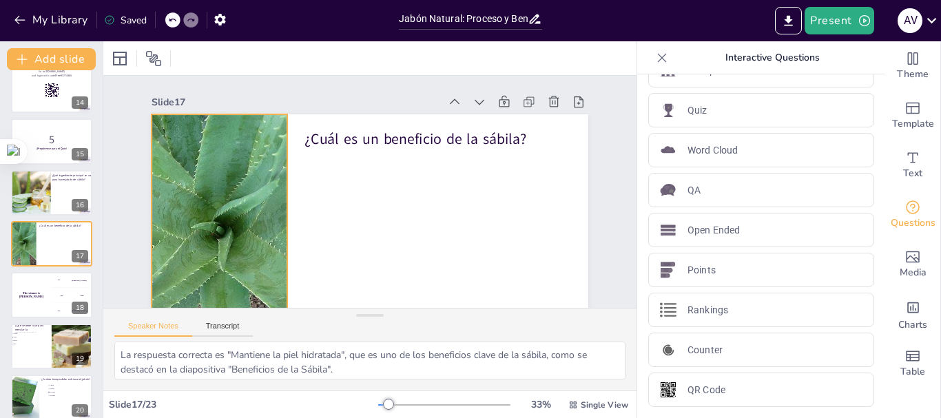
click at [220, 212] on div at bounding box center [206, 236] width 327 height 245
click at [132, 59] on span "Edit" at bounding box center [136, 58] width 22 height 13
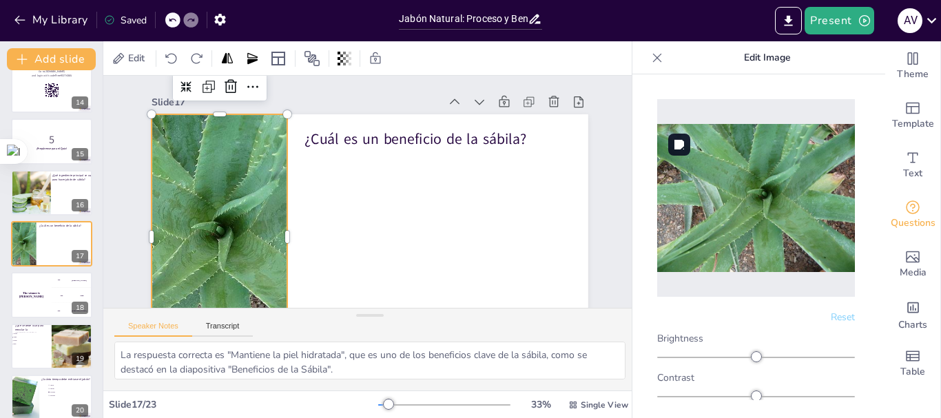
click at [733, 185] on img at bounding box center [756, 198] width 198 height 148
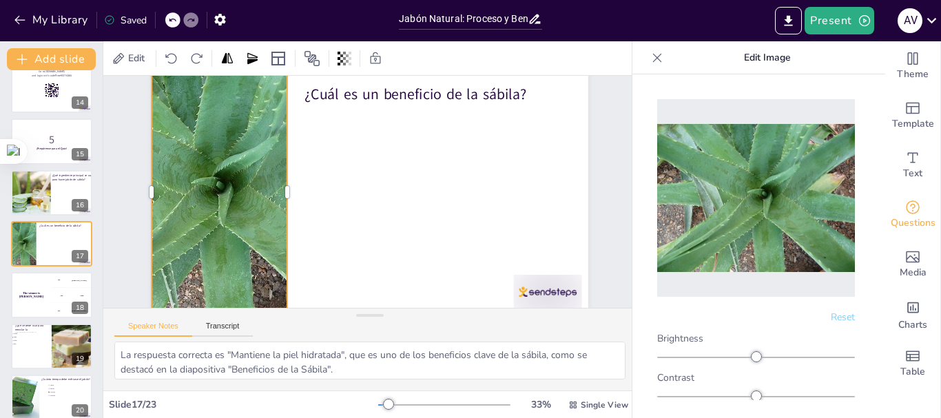
scroll to position [69, 0]
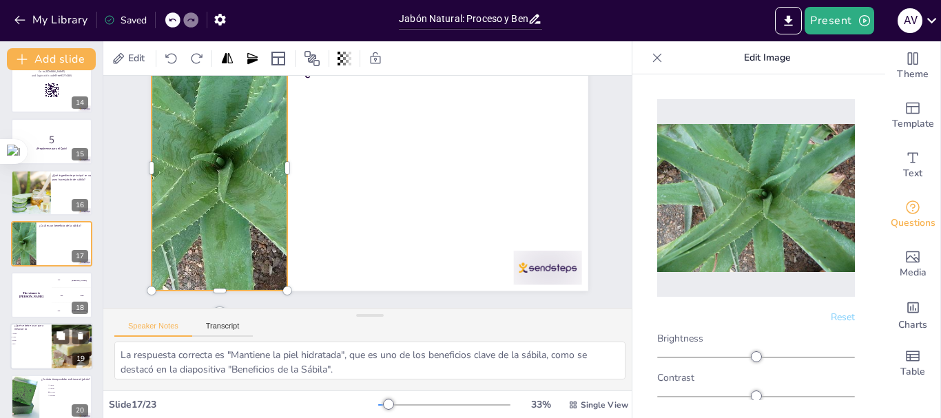
click at [32, 352] on div at bounding box center [51, 346] width 83 height 47
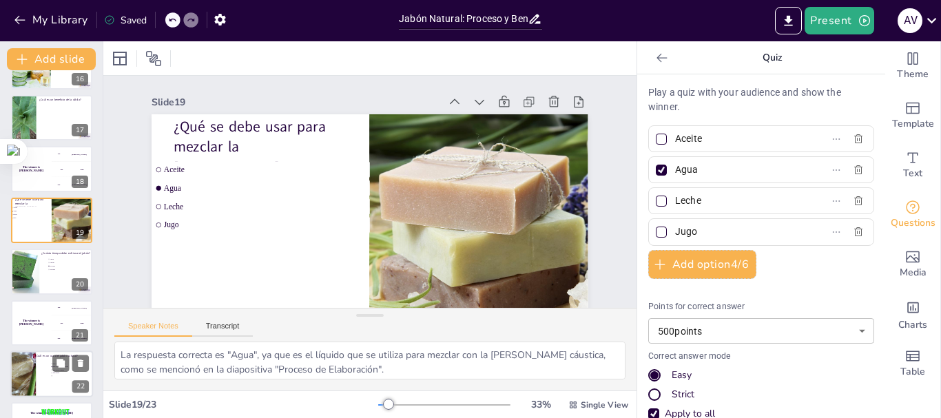
scroll to position [847, 0]
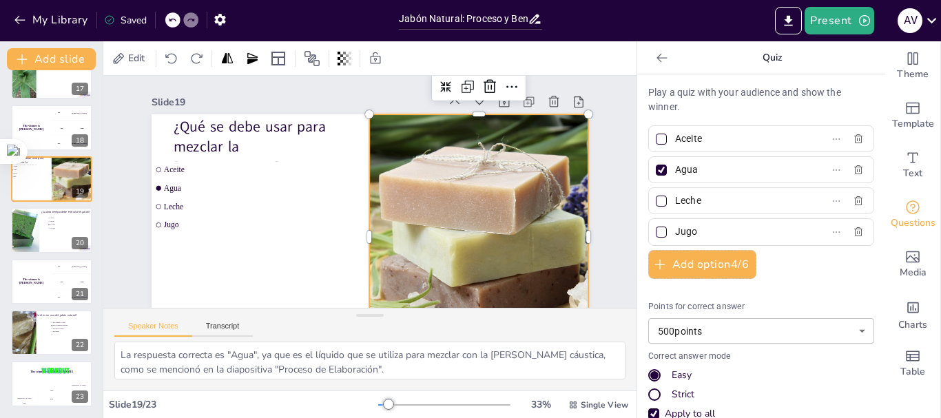
click at [456, 205] on div at bounding box center [528, 253] width 392 height 283
click at [124, 54] on icon at bounding box center [119, 59] width 14 height 14
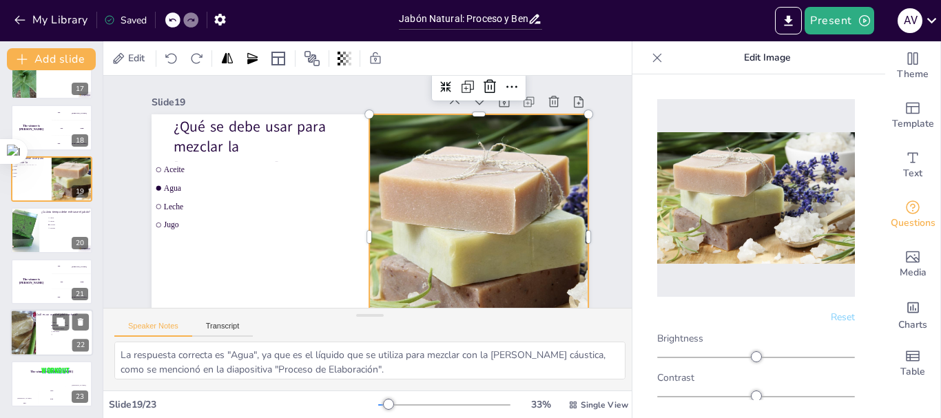
click at [20, 333] on div at bounding box center [20, 332] width 74 height 47
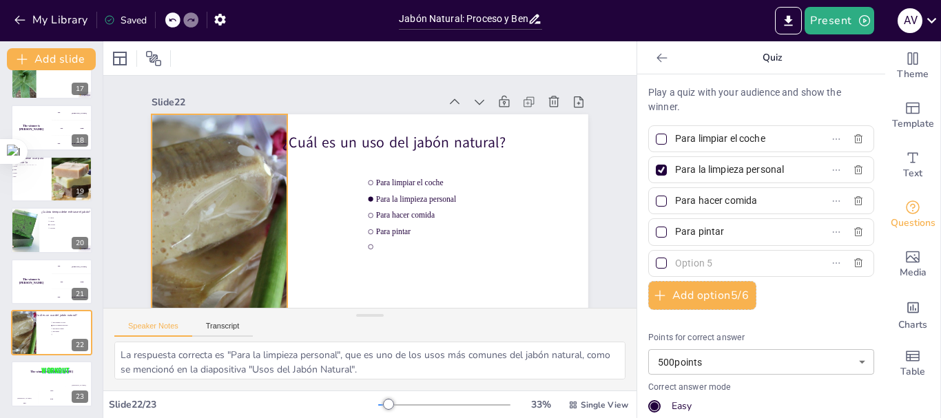
click at [232, 190] on div at bounding box center [206, 236] width 393 height 245
click at [124, 50] on div "Edit" at bounding box center [129, 59] width 41 height 22
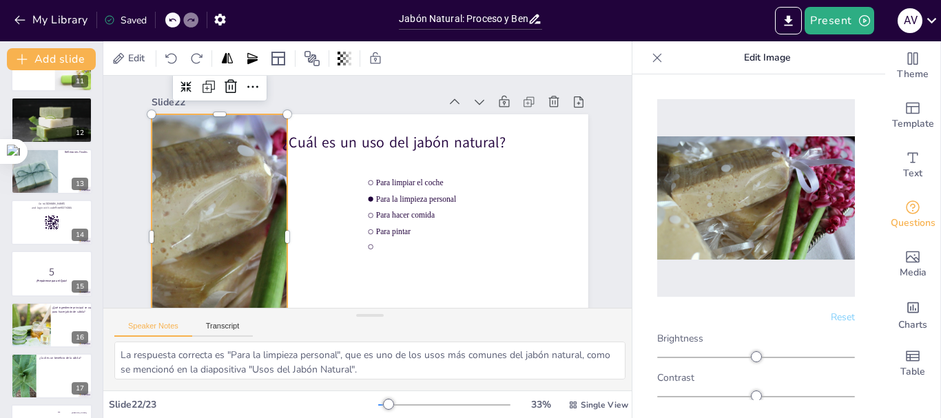
scroll to position [434, 0]
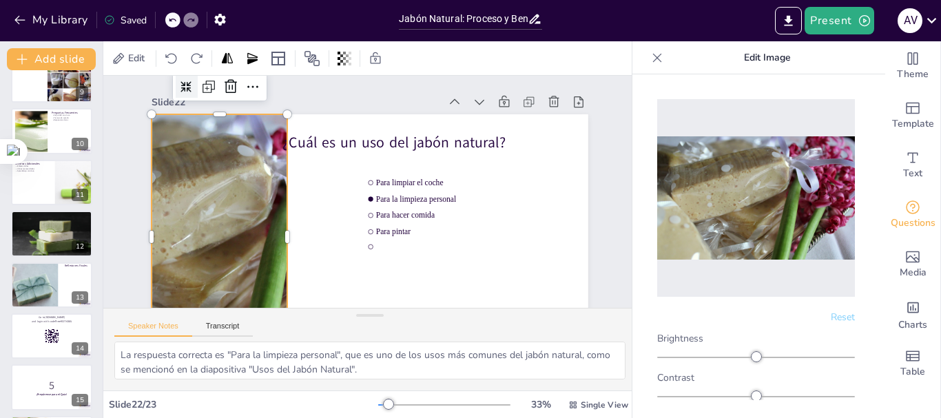
click at [205, 58] on icon at bounding box center [212, 51] width 14 height 14
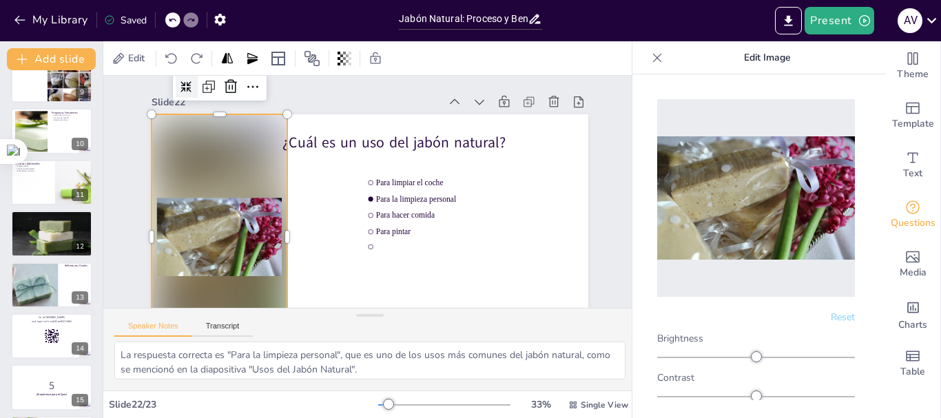
click at [180, 83] on icon at bounding box center [186, 87] width 12 height 12
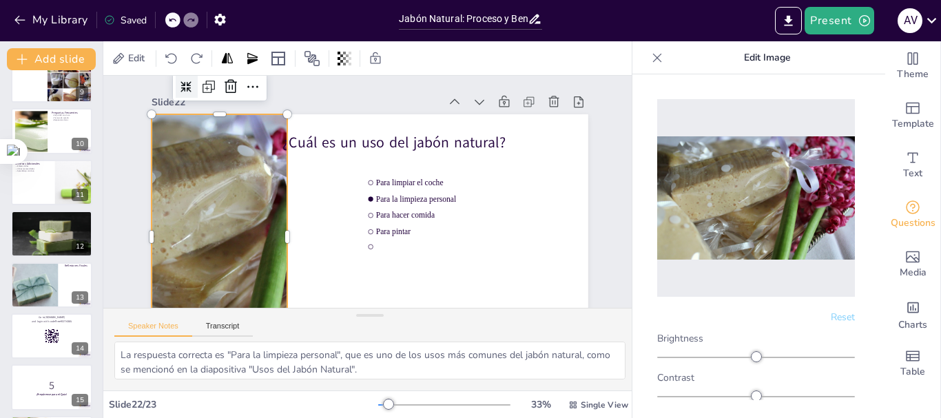
click at [180, 83] on icon at bounding box center [186, 87] width 12 height 12
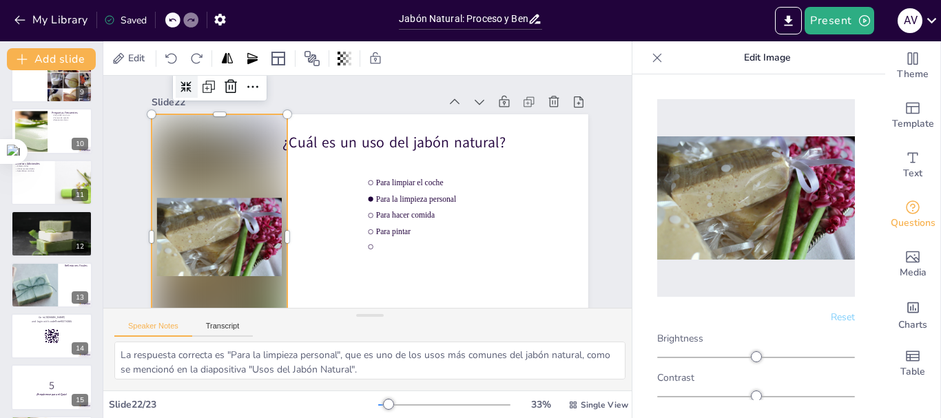
click at [180, 83] on icon at bounding box center [186, 87] width 12 height 12
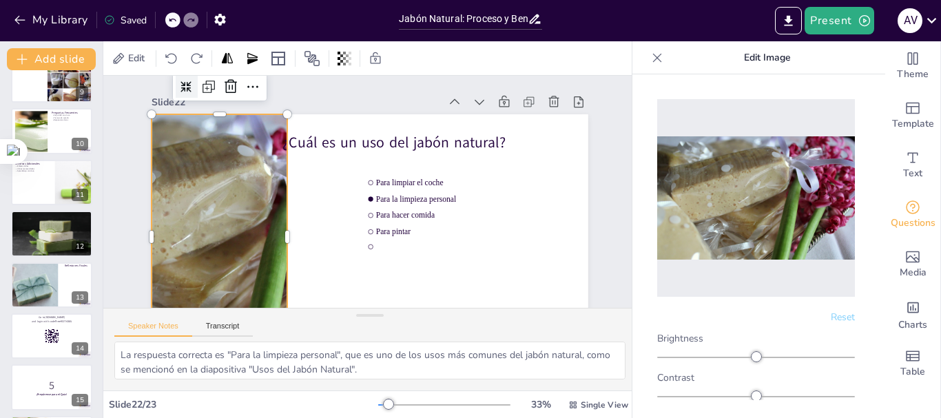
click at [180, 83] on icon at bounding box center [186, 87] width 12 height 12
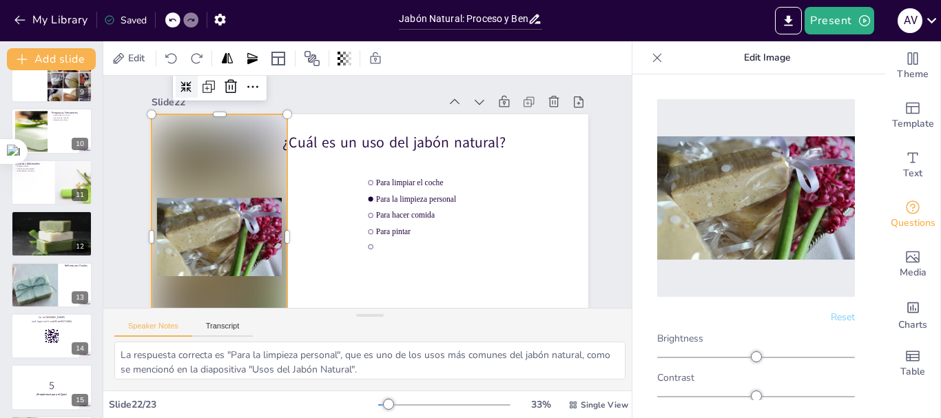
click at [192, 74] on icon at bounding box center [198, 68] width 12 height 12
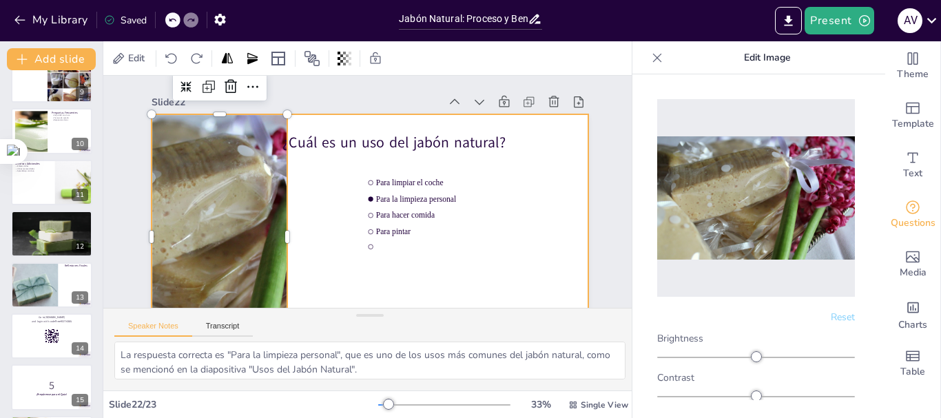
click at [456, 160] on div at bounding box center [370, 236] width 437 height 245
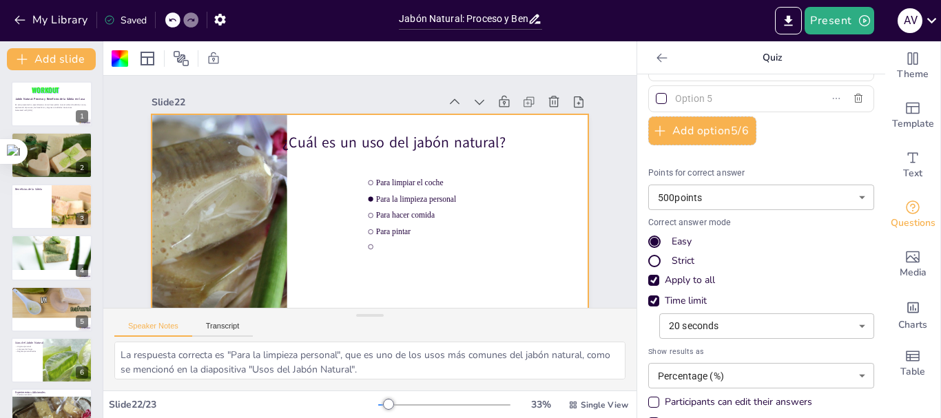
scroll to position [194, 0]
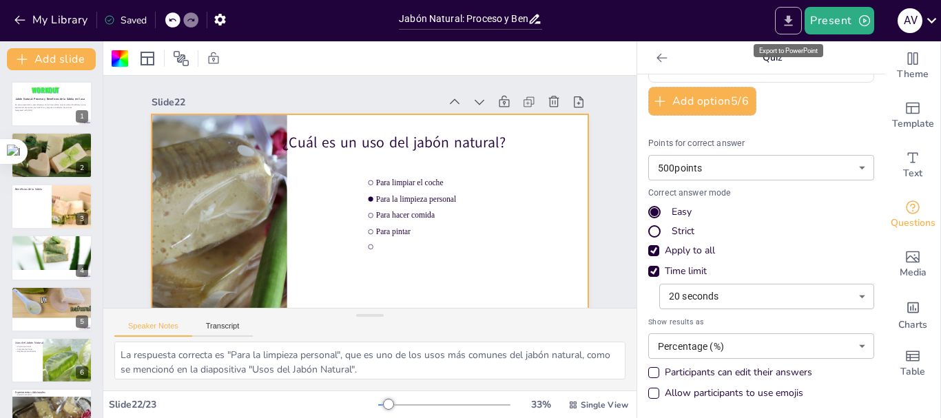
click at [784, 26] on icon "Export to PowerPoint" at bounding box center [788, 21] width 14 height 14
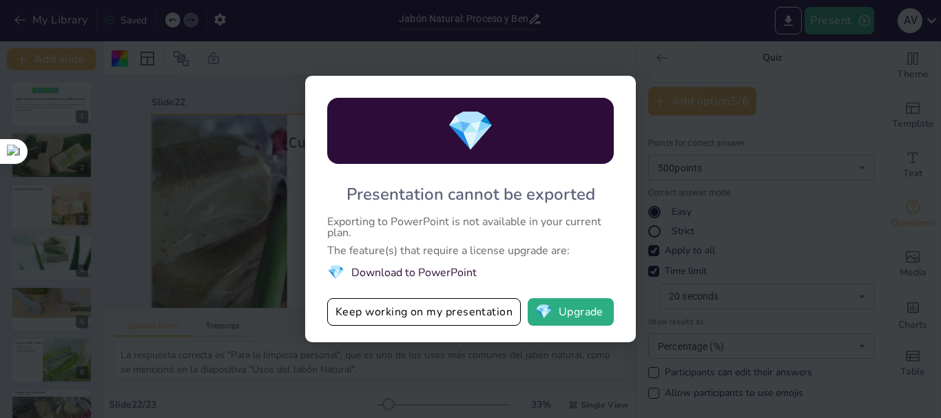
click at [795, 258] on div "💎 Presentation cannot be exported Exporting to PowerPoint is not available in y…" at bounding box center [470, 209] width 941 height 418
click at [590, 313] on button "💎 Upgrade" at bounding box center [571, 312] width 86 height 28
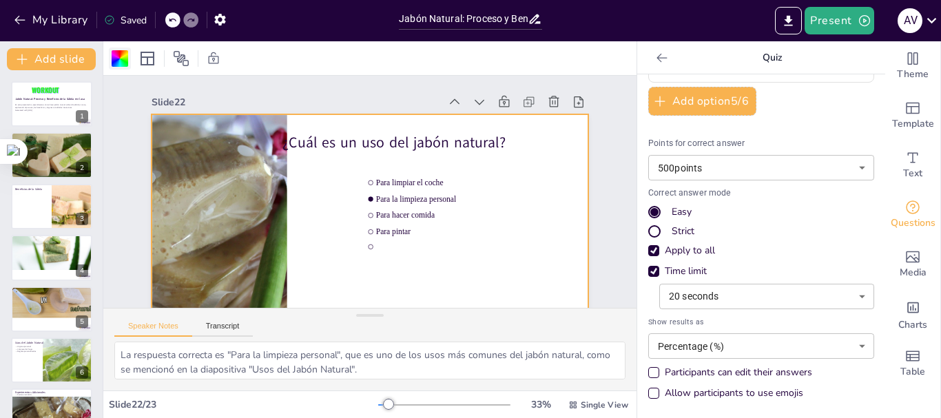
click at [124, 60] on div at bounding box center [120, 58] width 17 height 17
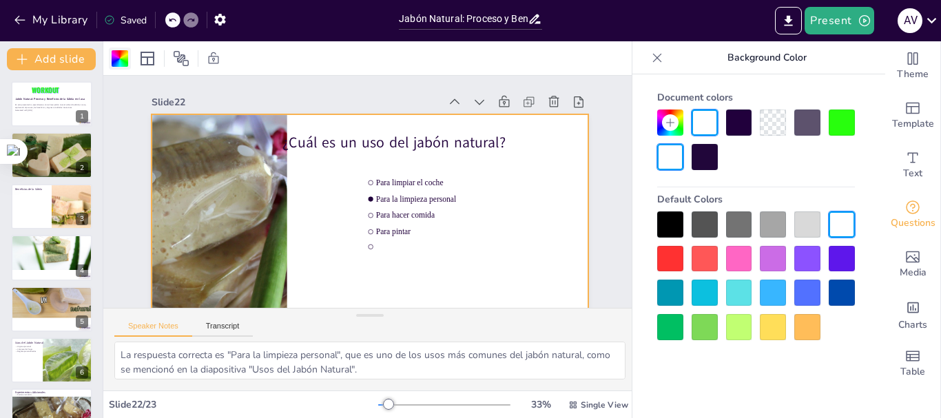
click at [124, 60] on div at bounding box center [120, 58] width 17 height 17
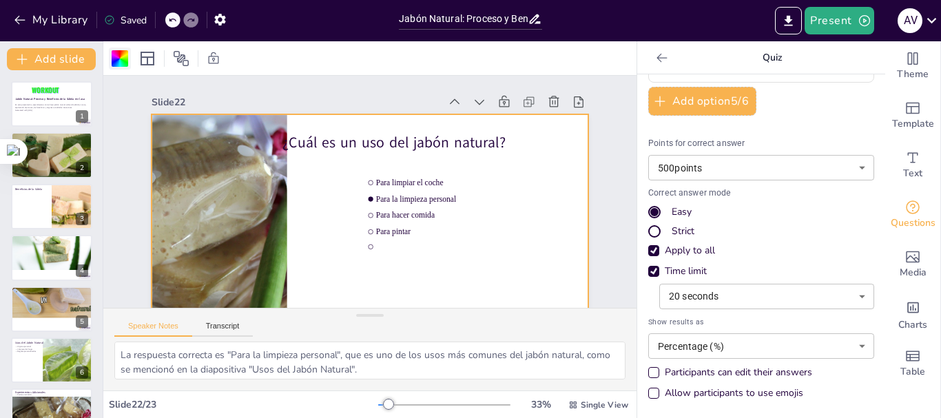
click at [124, 60] on div at bounding box center [120, 58] width 17 height 17
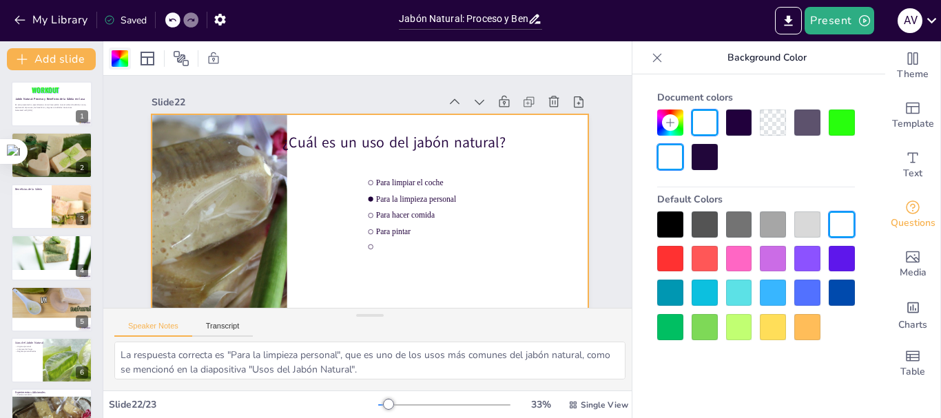
click at [124, 60] on div at bounding box center [120, 58] width 17 height 17
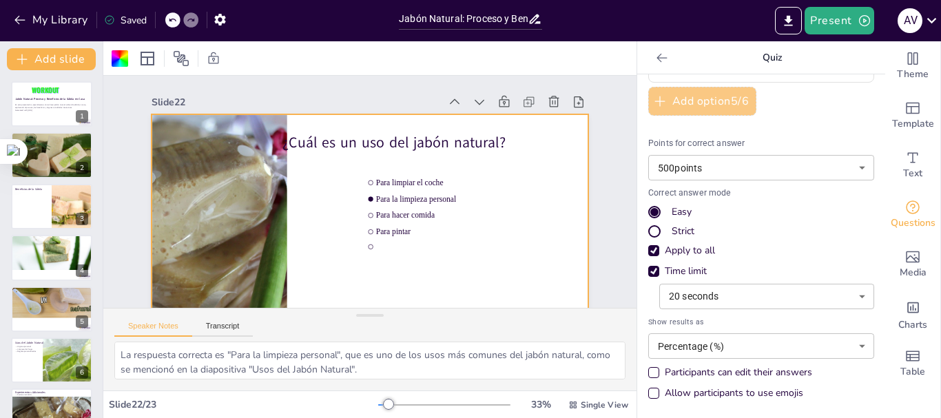
click at [655, 95] on icon "button" at bounding box center [660, 101] width 14 height 14
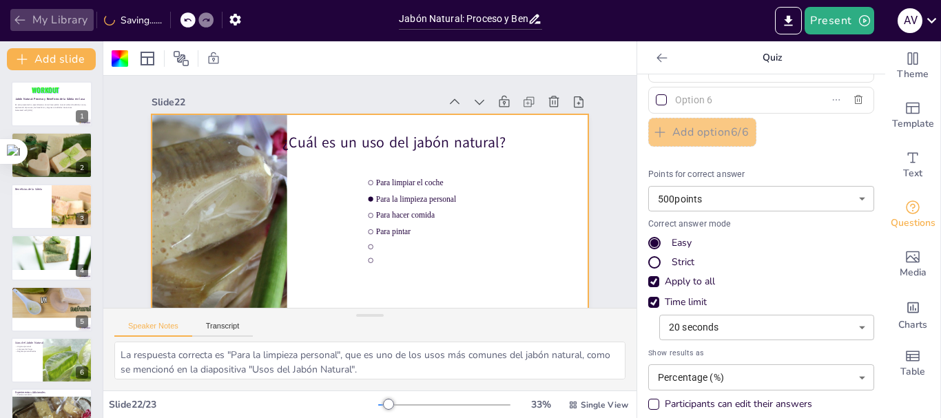
click at [36, 16] on button "My Library" at bounding box center [51, 20] width 83 height 22
click at [55, 19] on button "My Library" at bounding box center [51, 20] width 83 height 22
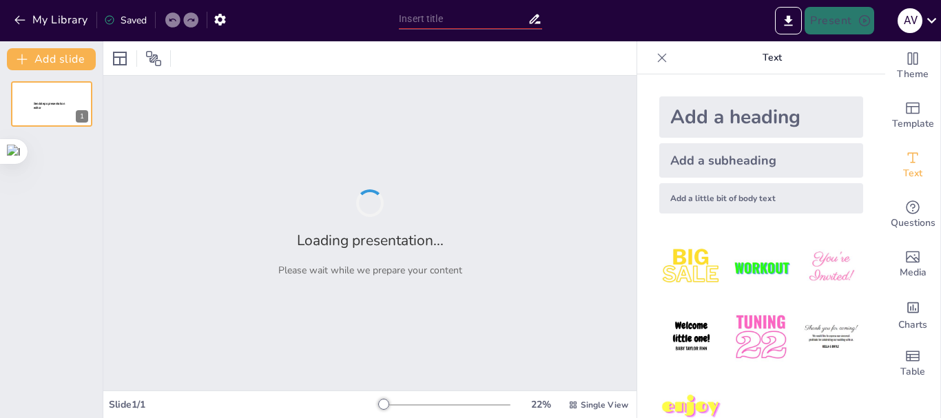
type input "Jabón Natural: Proceso y Beneficios de la Sábila en Casa"
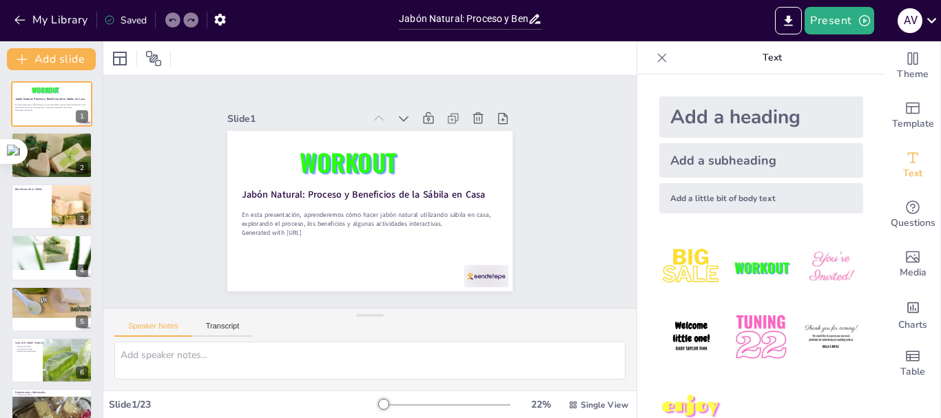
checkbox input "true"
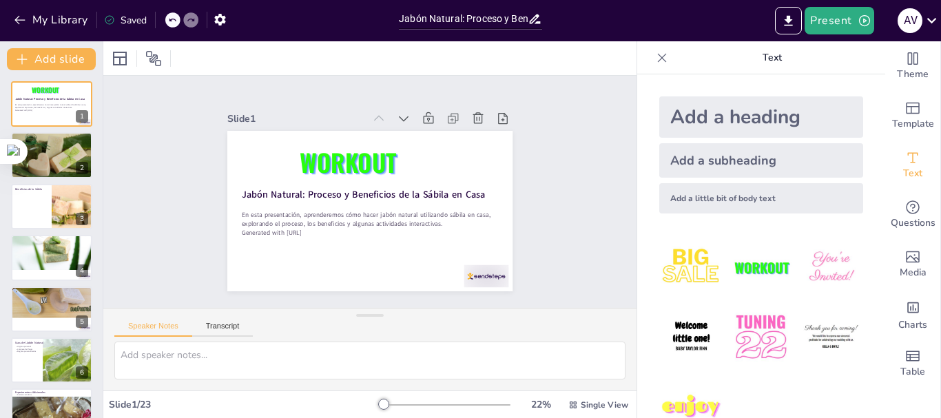
checkbox input "true"
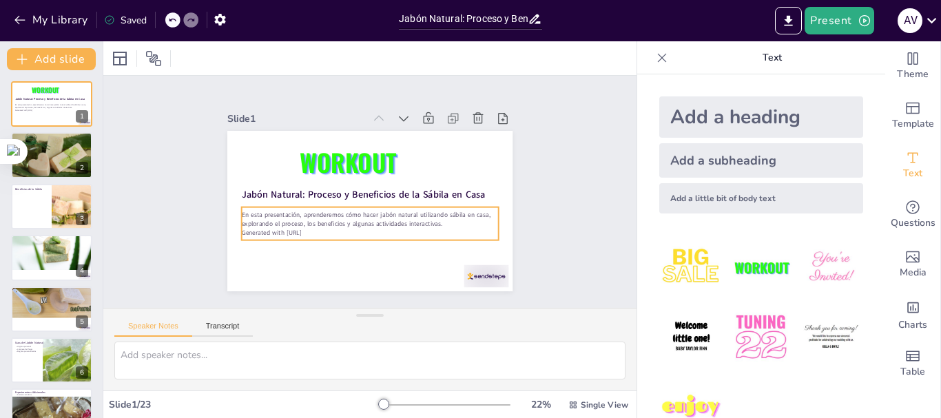
checkbox input "true"
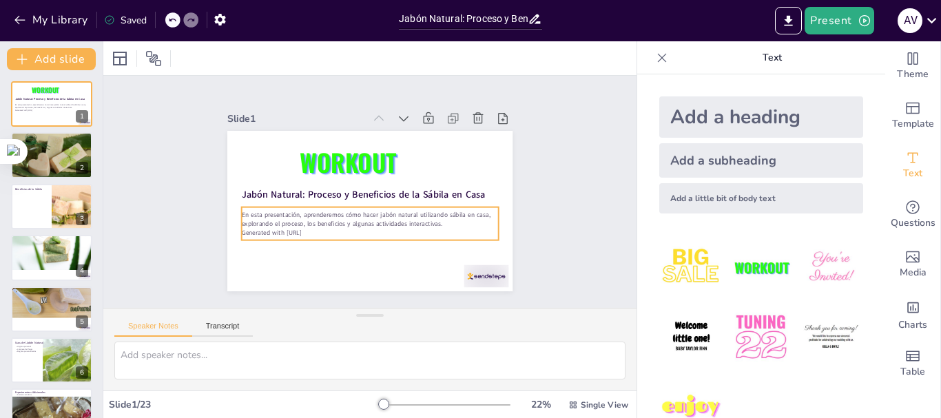
checkbox input "true"
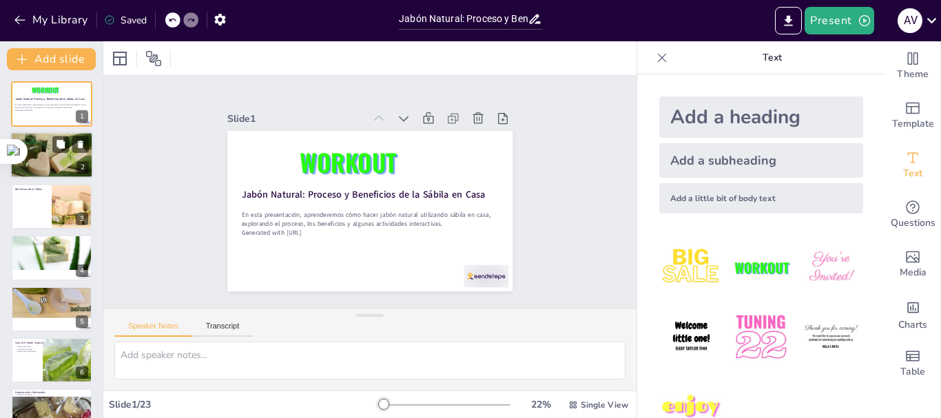
checkbox input "true"
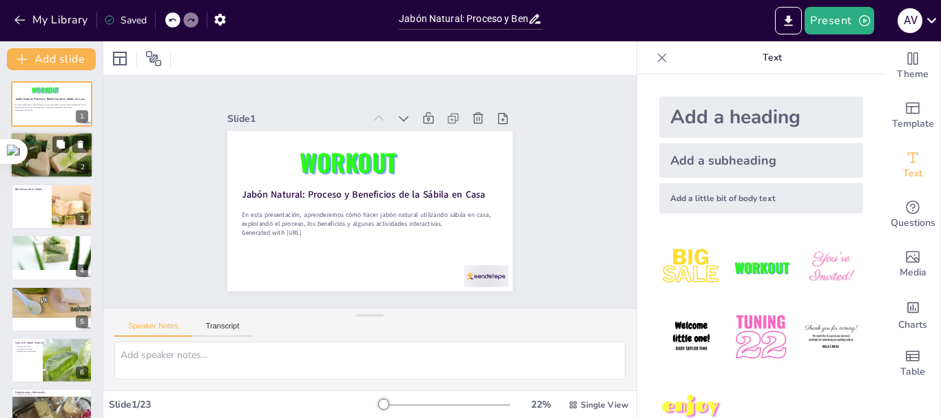
checkbox input "true"
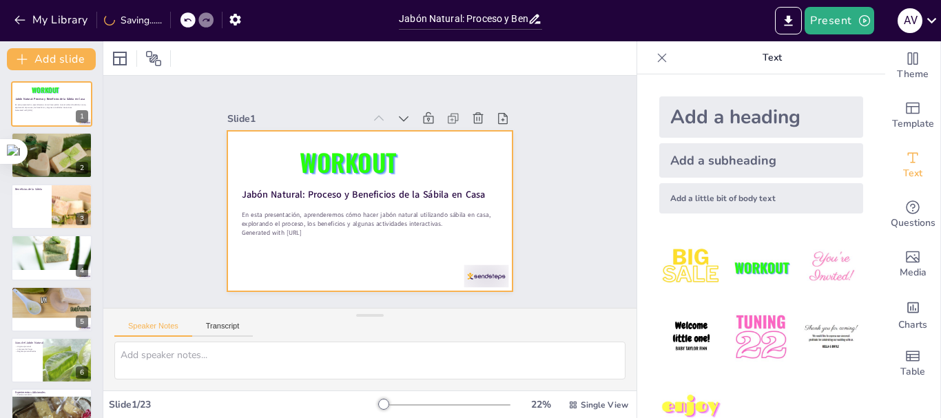
checkbox input "true"
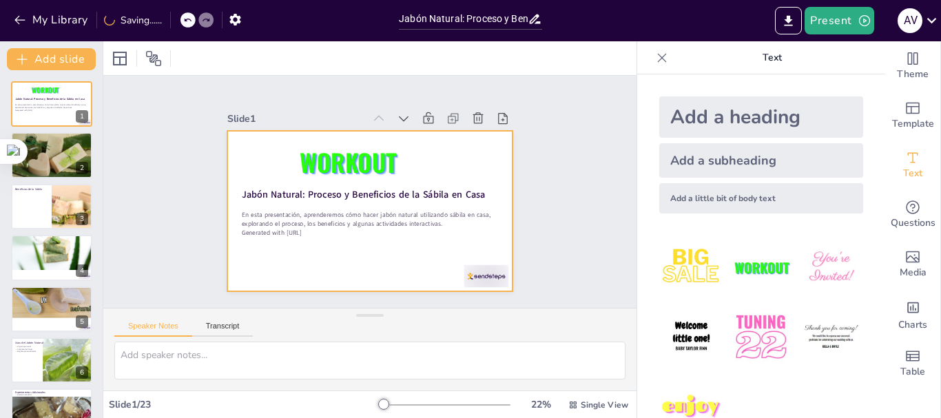
checkbox input "true"
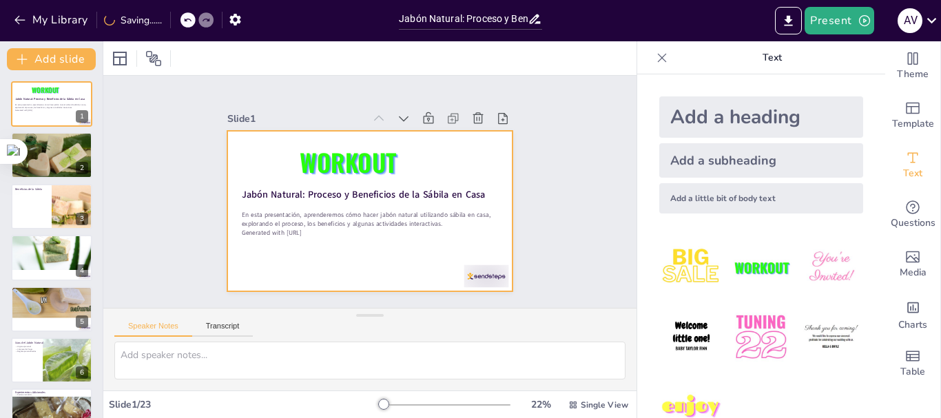
checkbox input "true"
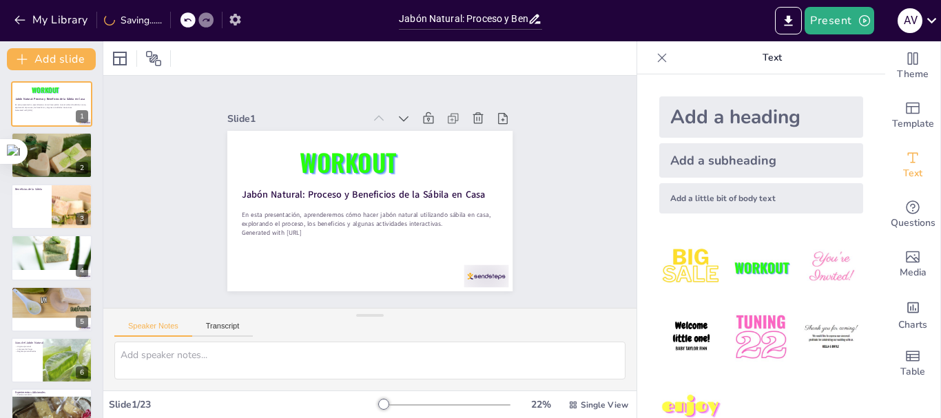
click at [235, 21] on icon "button" at bounding box center [235, 19] width 14 height 14
click at [530, 18] on icon at bounding box center [535, 19] width 14 height 14
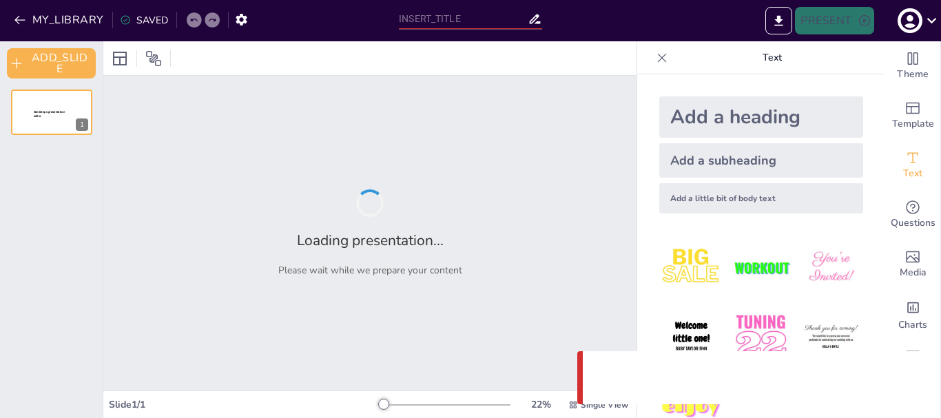
type input "Jabón Natural: Proceso y Beneficios de la Sábila en Casa"
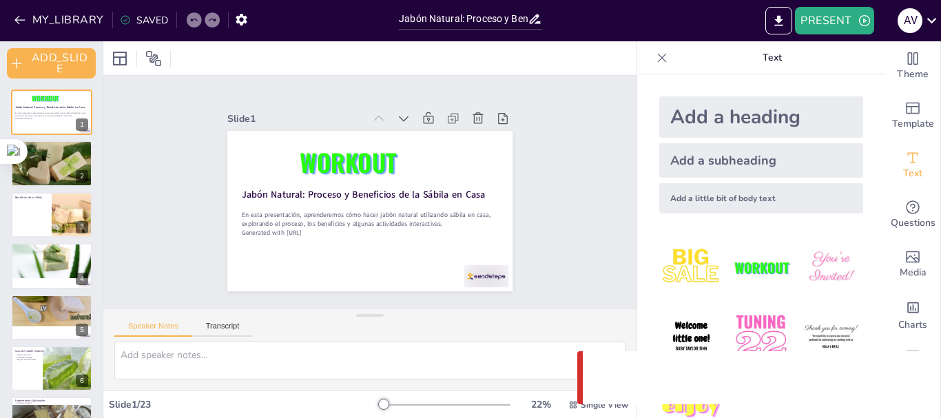
checkbox input "true"
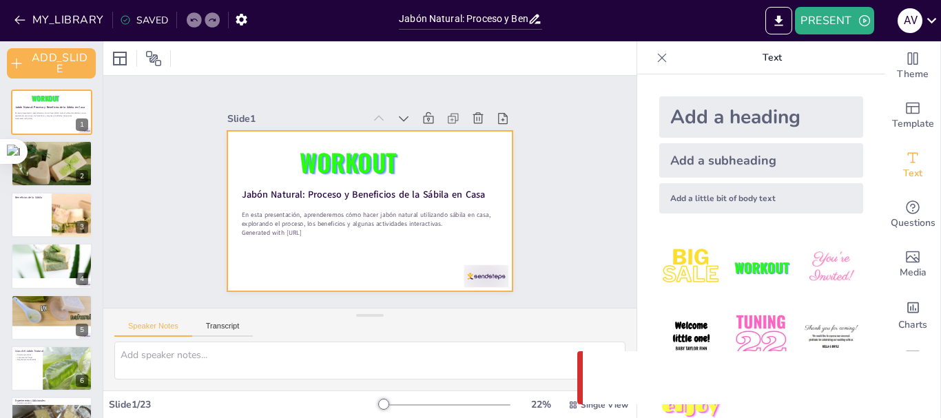
checkbox input "true"
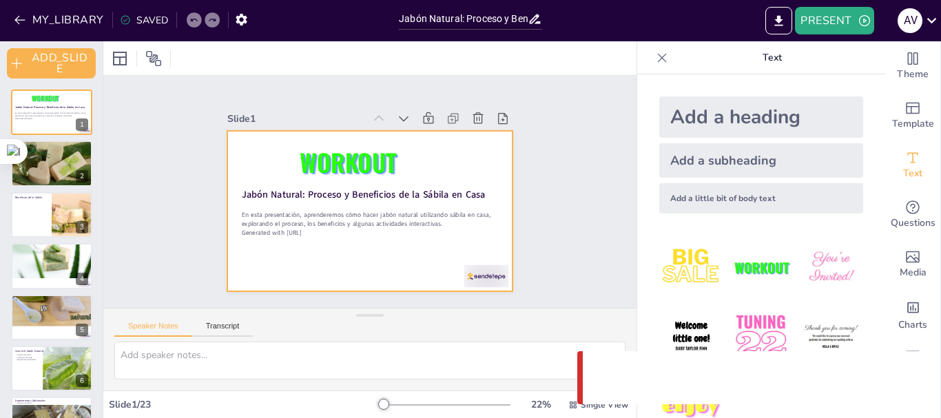
checkbox input "true"
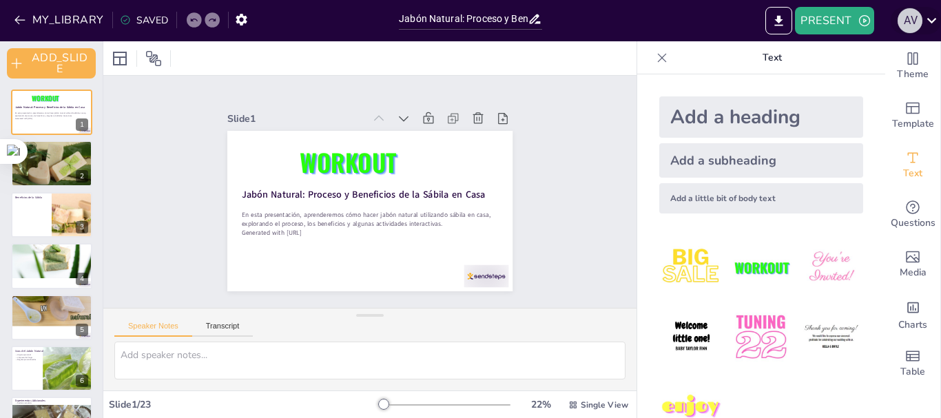
click at [915, 24] on div "a v" at bounding box center [909, 20] width 25 height 25
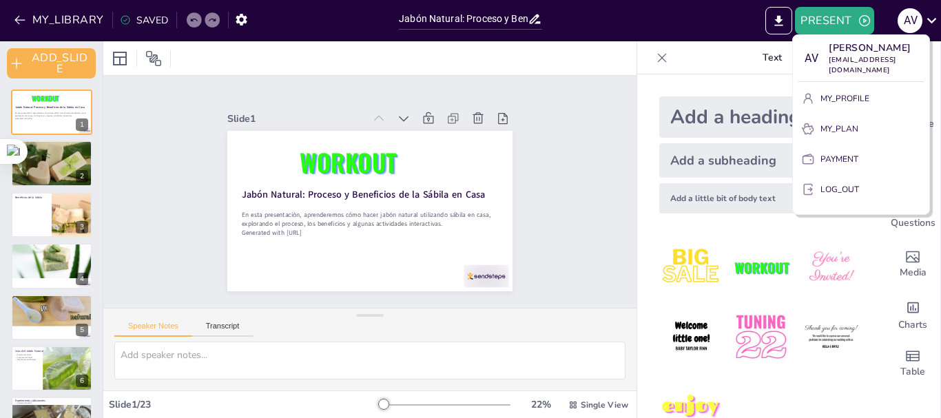
click at [912, 24] on div at bounding box center [470, 209] width 941 height 418
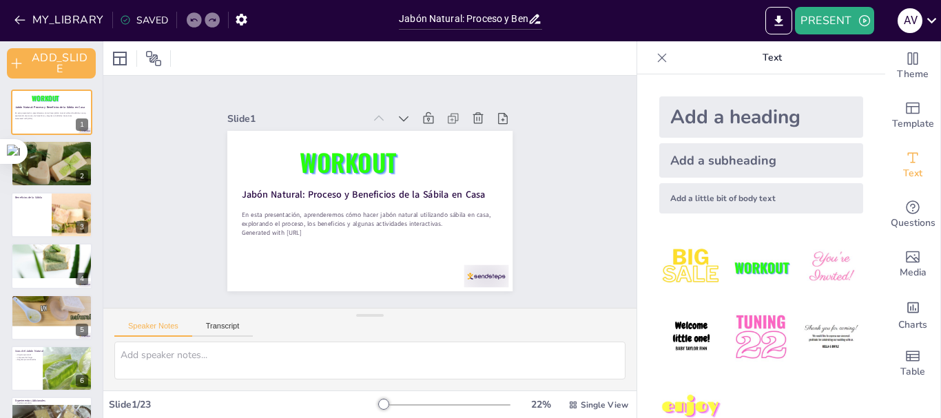
checkbox input "true"
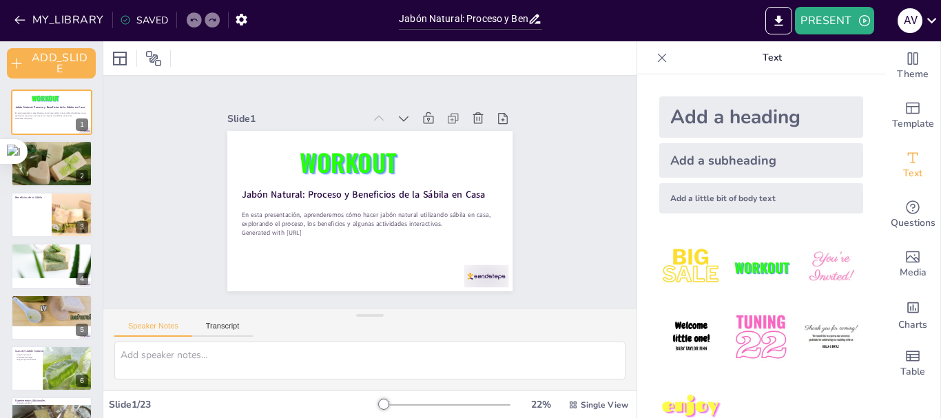
checkbox input "true"
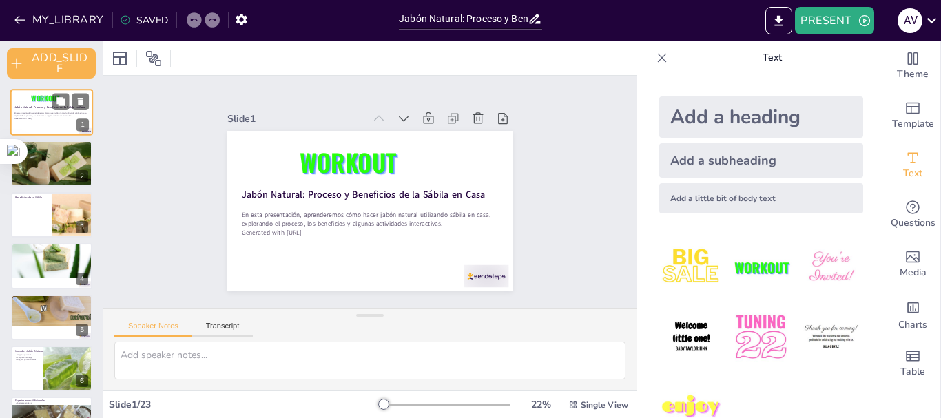
checkbox input "true"
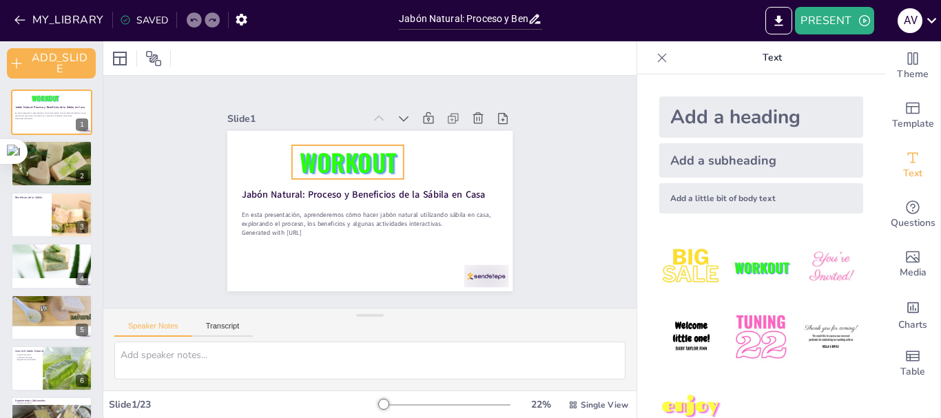
checkbox input "true"
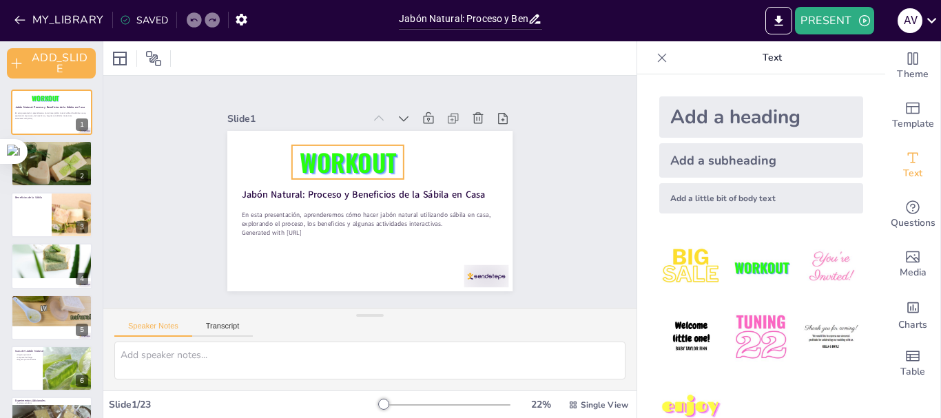
checkbox input "true"
click at [241, 21] on icon "button" at bounding box center [241, 20] width 11 height 12
click at [239, 18] on icon "button" at bounding box center [241, 19] width 14 height 14
click at [133, 18] on div "SAVED" at bounding box center [144, 20] width 48 height 13
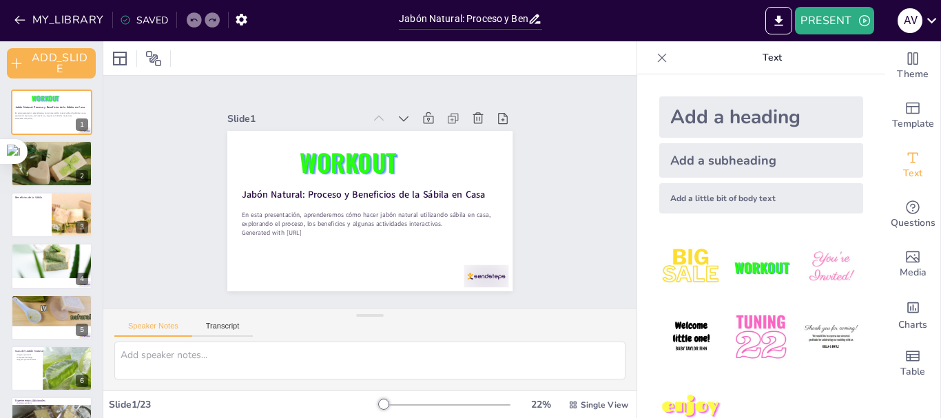
click at [140, 17] on div "SAVED" at bounding box center [144, 20] width 48 height 13
click at [123, 18] on icon at bounding box center [125, 19] width 11 height 11
click at [134, 18] on div "SAVED" at bounding box center [144, 20] width 48 height 13
checkbox input "true"
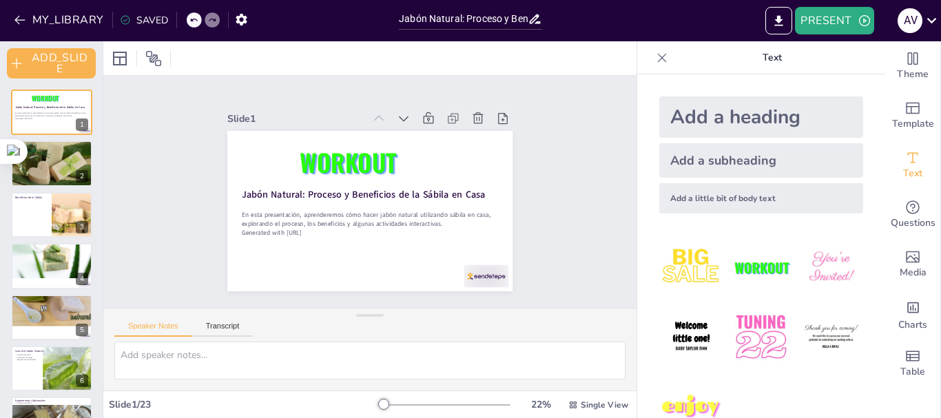
checkbox input "true"
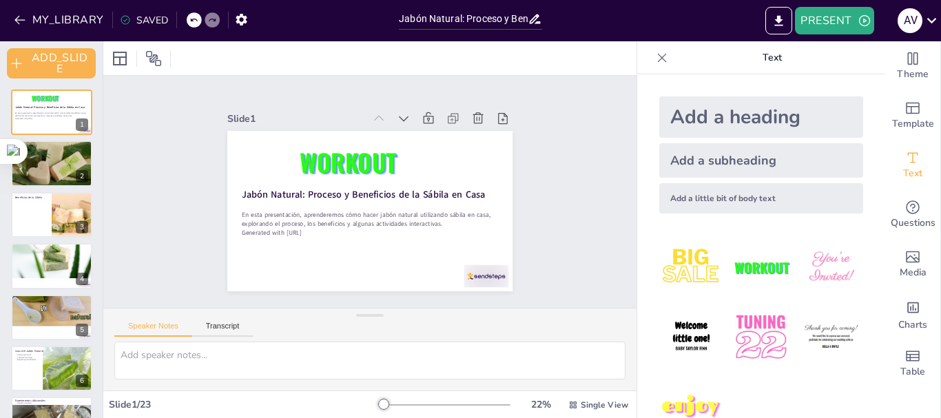
checkbox input "true"
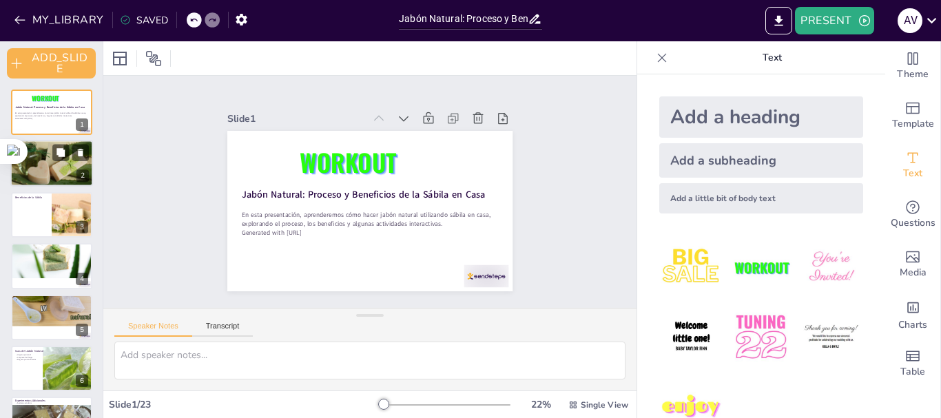
checkbox input "true"
click at [52, 169] on div at bounding box center [51, 163] width 83 height 62
type textarea "El jabón natural está hecho de ingredientes que son seguros y beneficiosos para…"
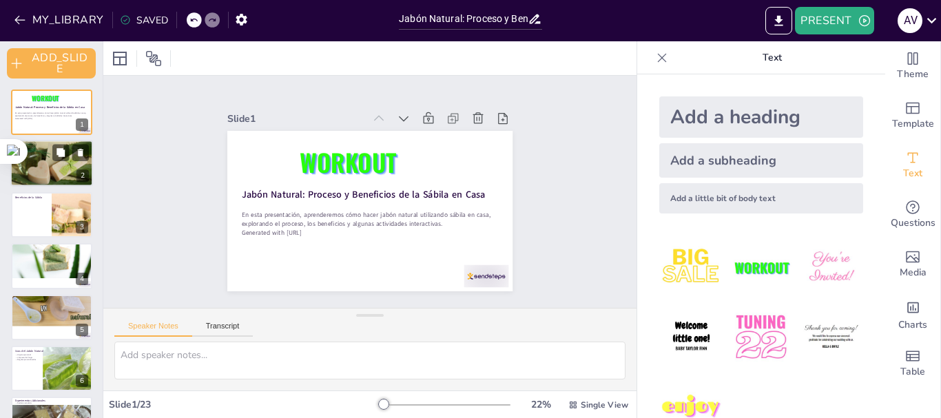
checkbox input "true"
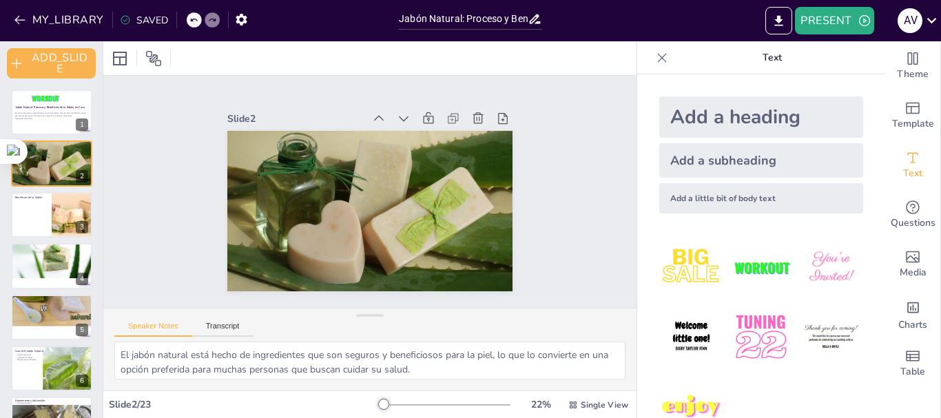
checkbox input "true"
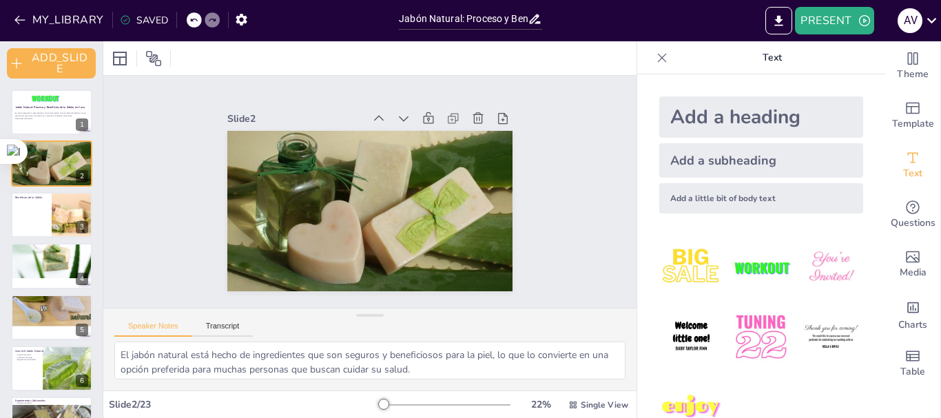
checkbox input "true"
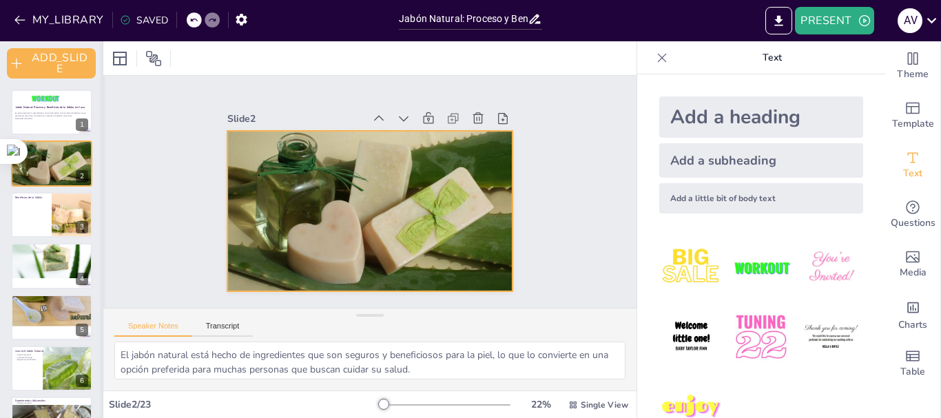
checkbox input "true"
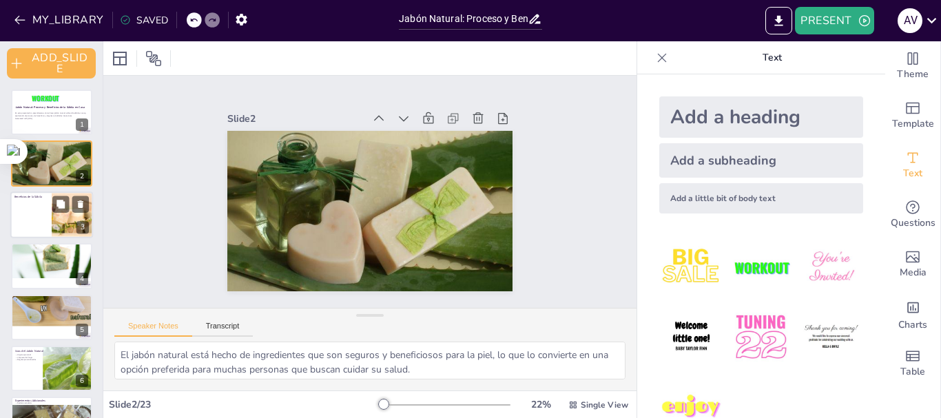
checkbox input "true"
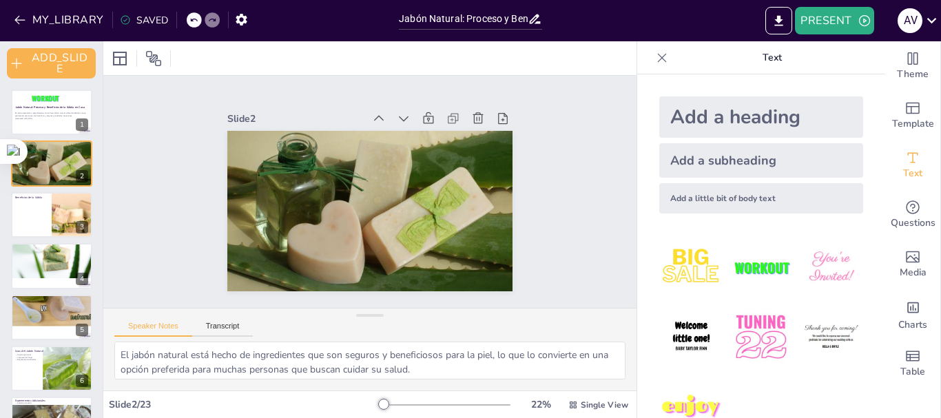
checkbox input "true"
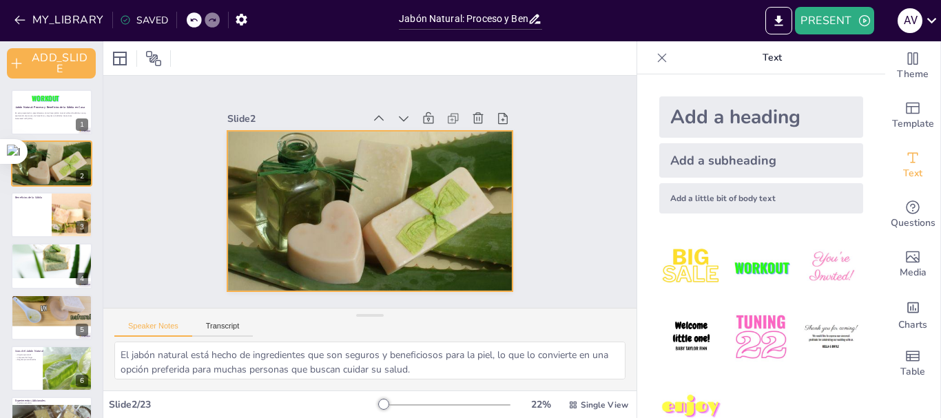
checkbox input "true"
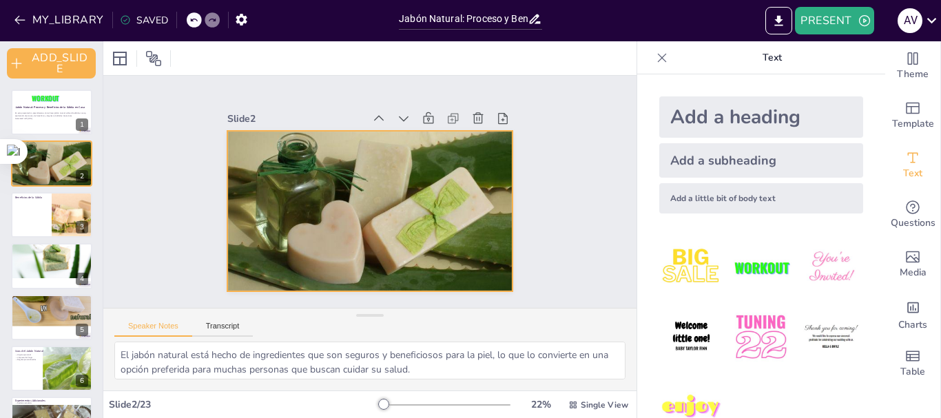
checkbox input "true"
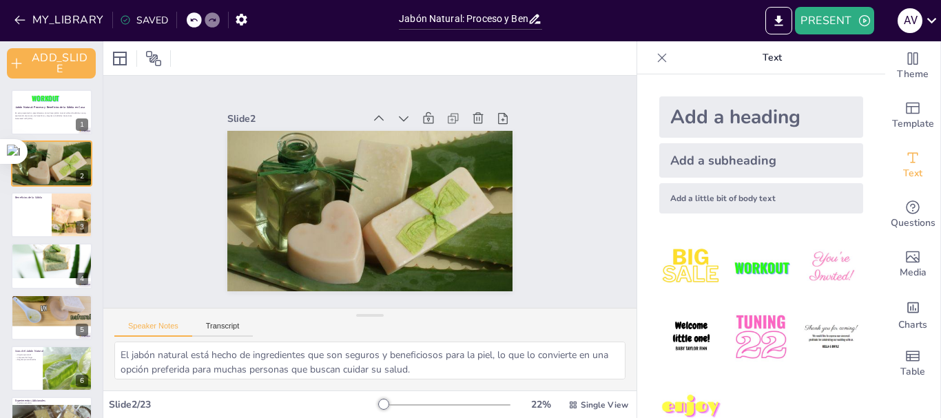
checkbox input "true"
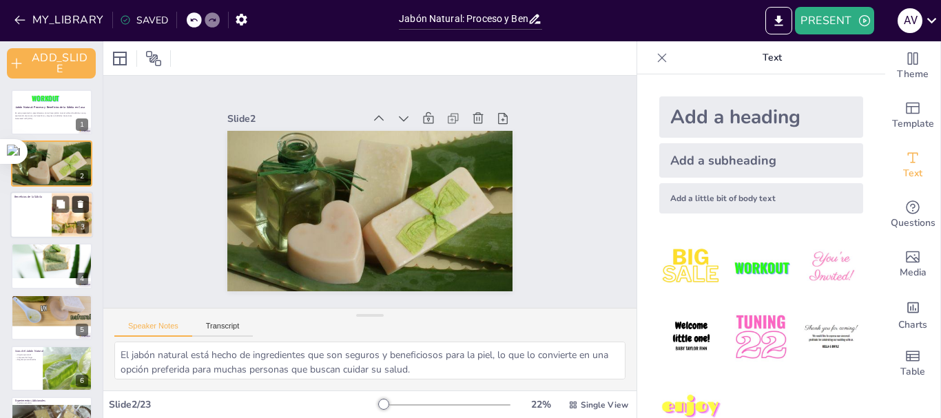
checkbox input "true"
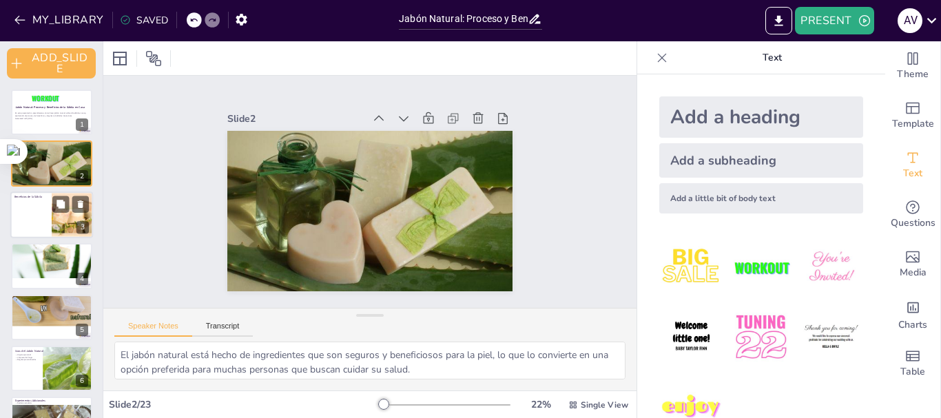
checkbox input "true"
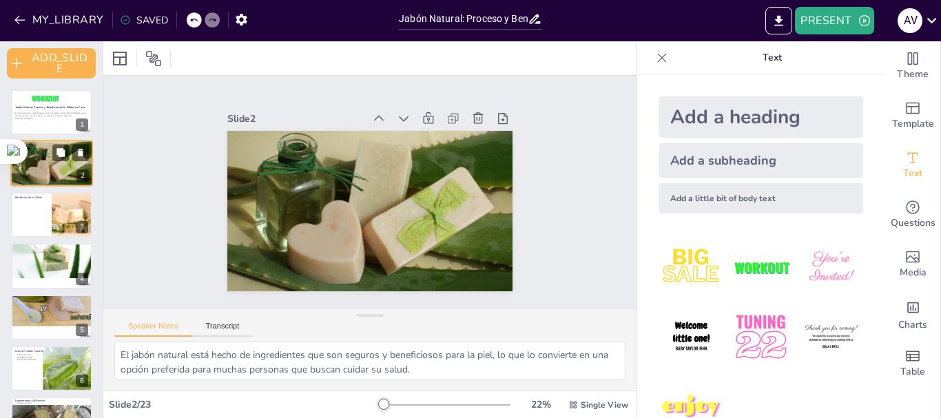
checkbox input "true"
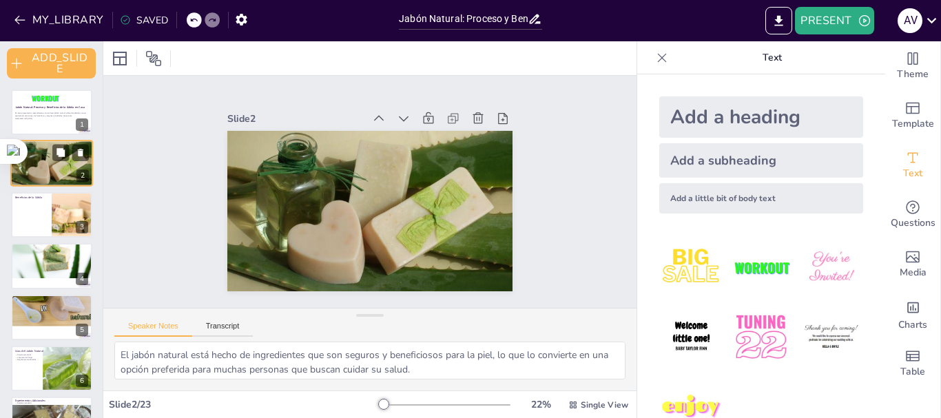
checkbox input "true"
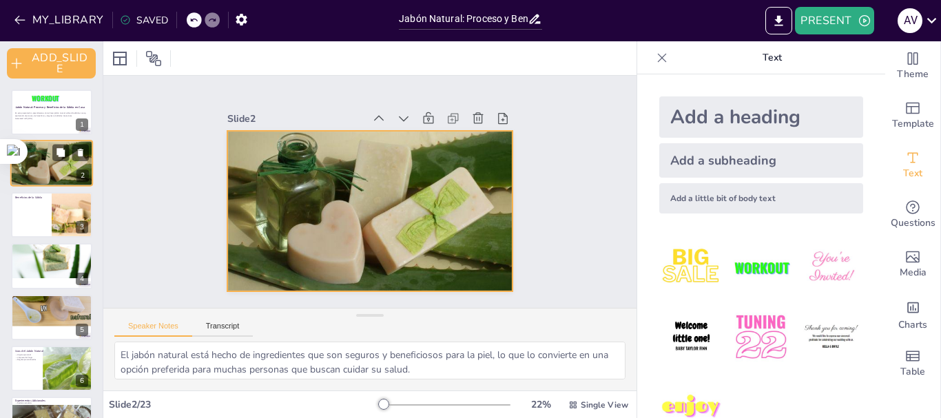
checkbox input "true"
click at [41, 165] on div at bounding box center [51, 163] width 83 height 62
checkbox input "true"
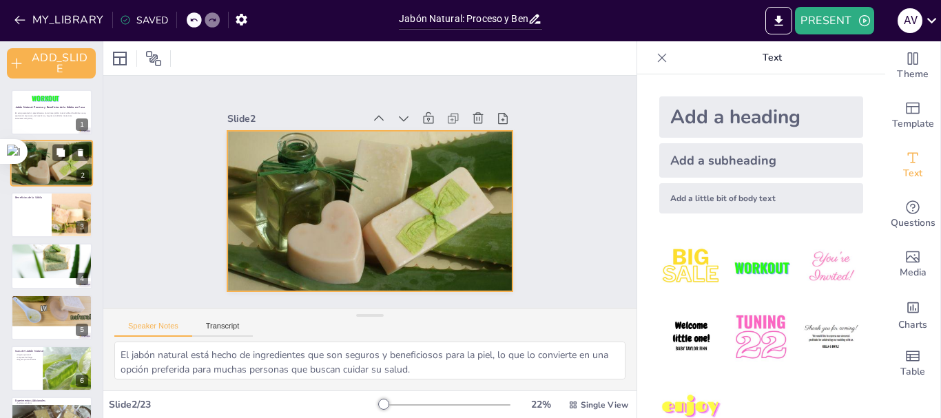
checkbox input "true"
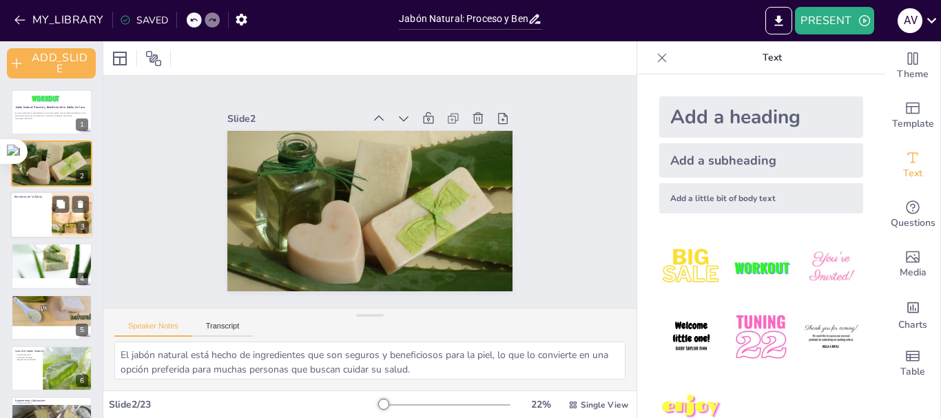
checkbox input "true"
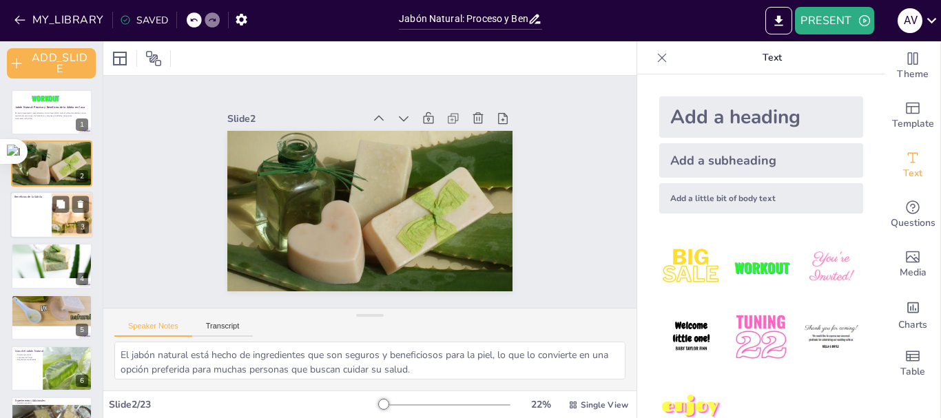
checkbox input "true"
click at [22, 215] on div at bounding box center [51, 214] width 83 height 47
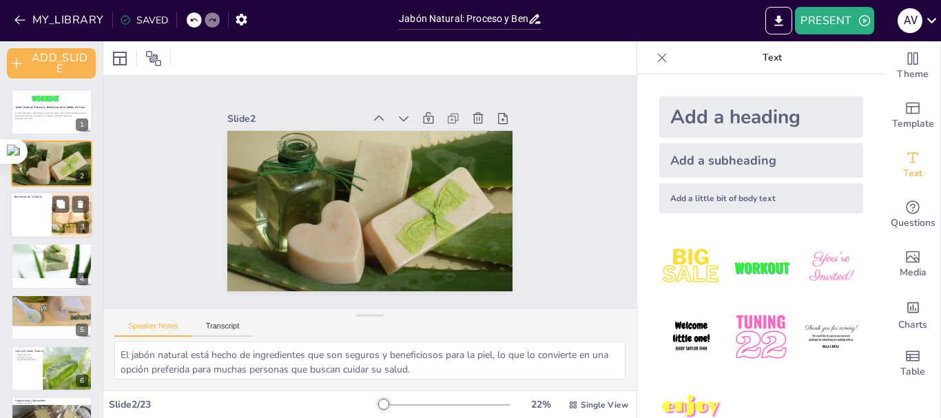
type textarea "La sábila es un excelente hidratante natural que ayuda a mantener la piel suave…"
checkbox input "true"
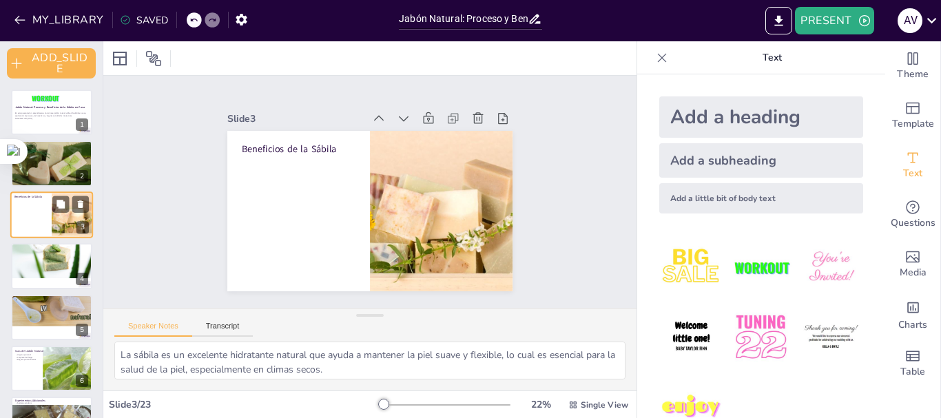
checkbox input "true"
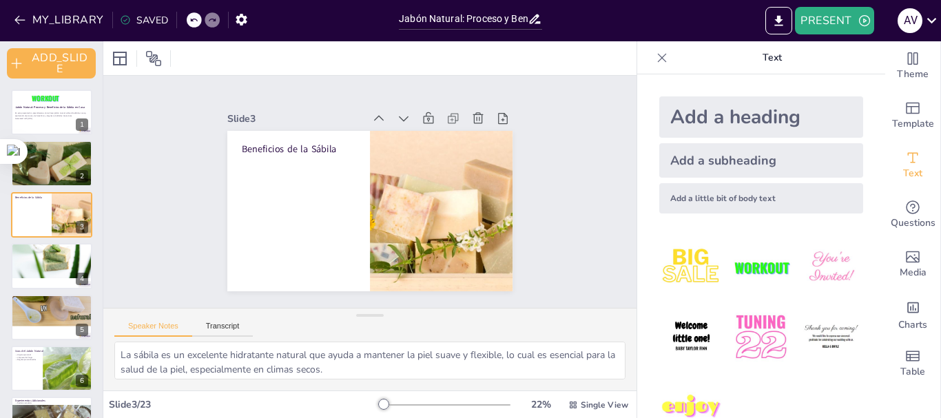
checkbox input "true"
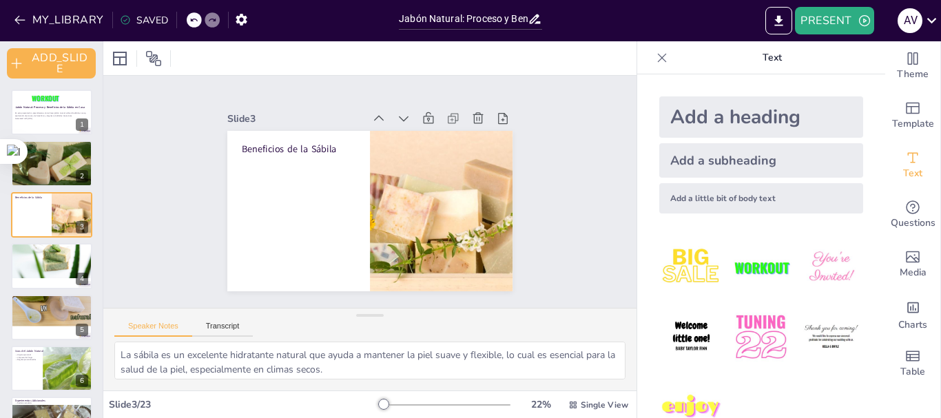
checkbox input "true"
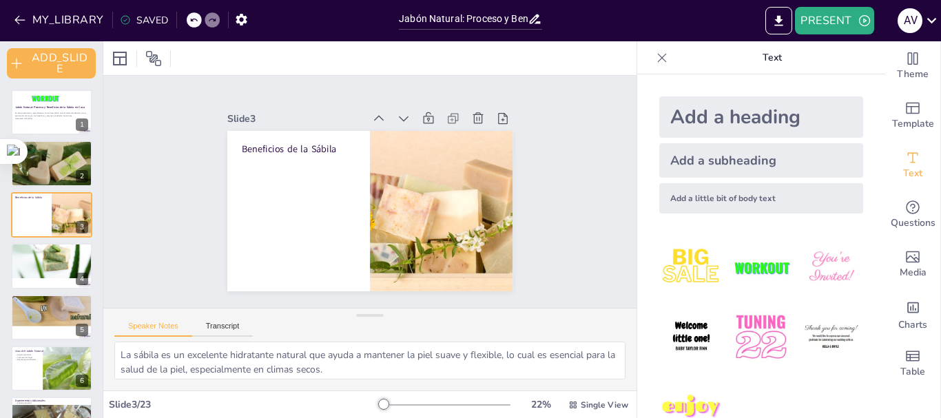
checkbox input "true"
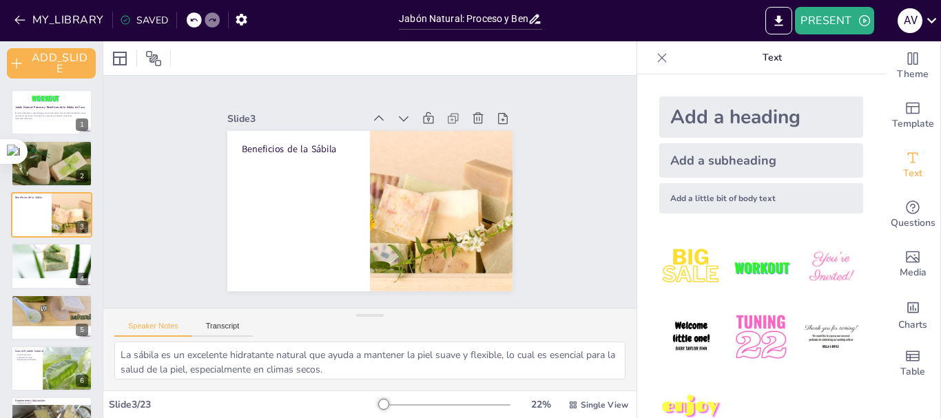
checkbox input "true"
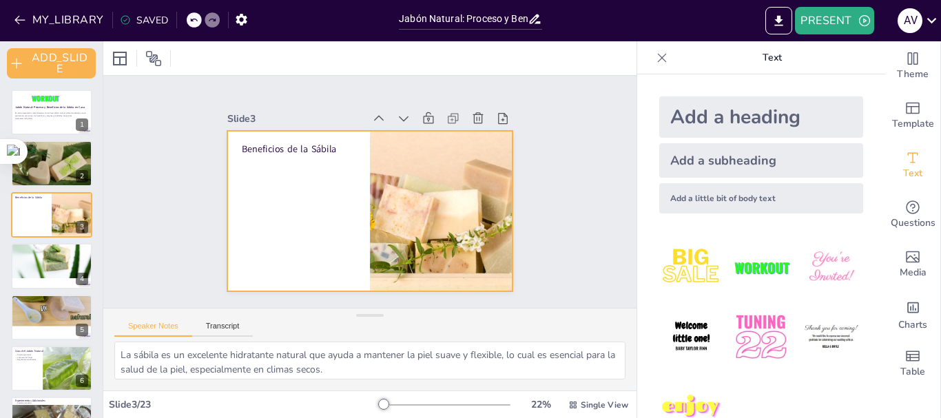
checkbox input "true"
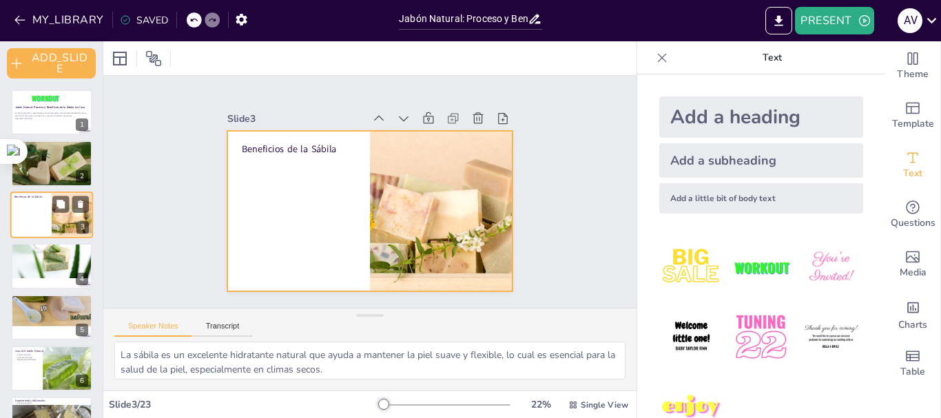
checkbox input "true"
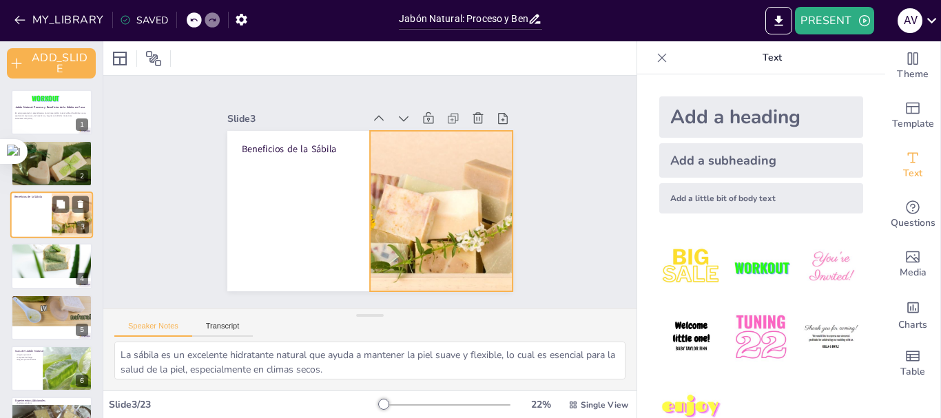
checkbox input "true"
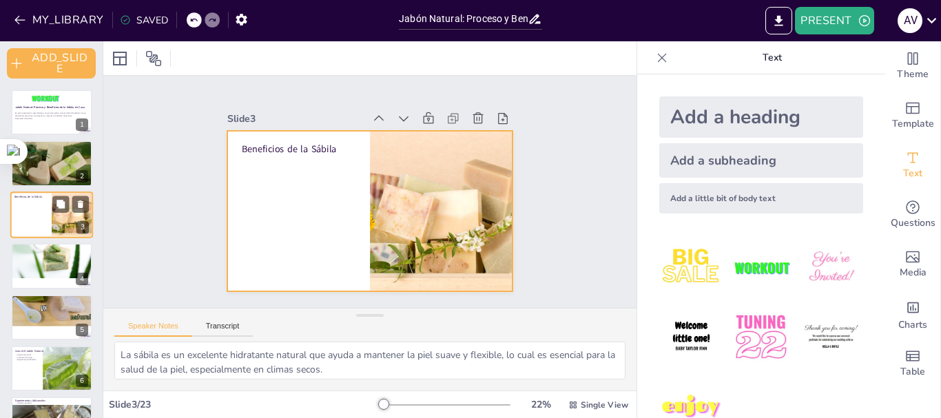
checkbox input "true"
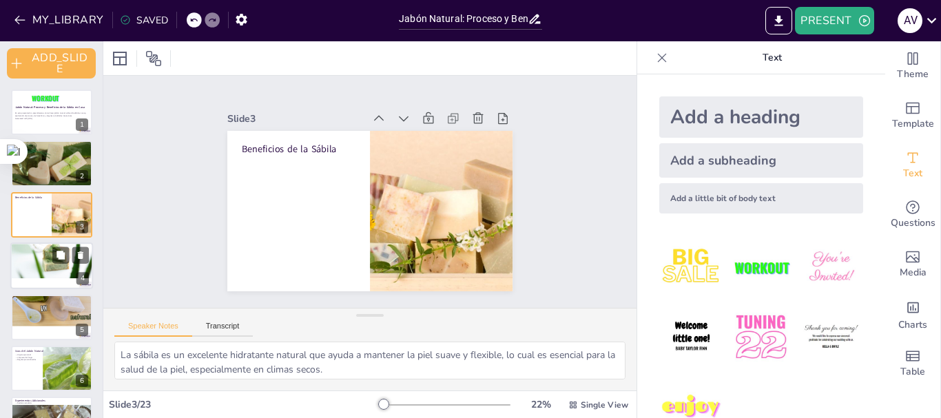
checkbox input "true"
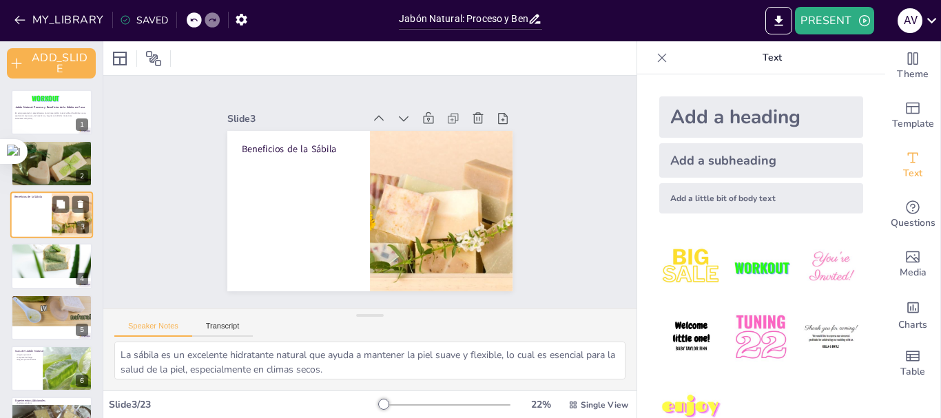
checkbox input "true"
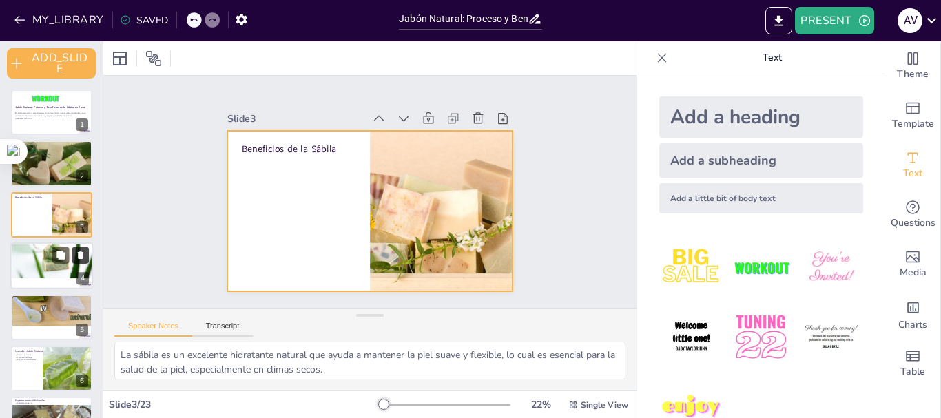
checkbox input "true"
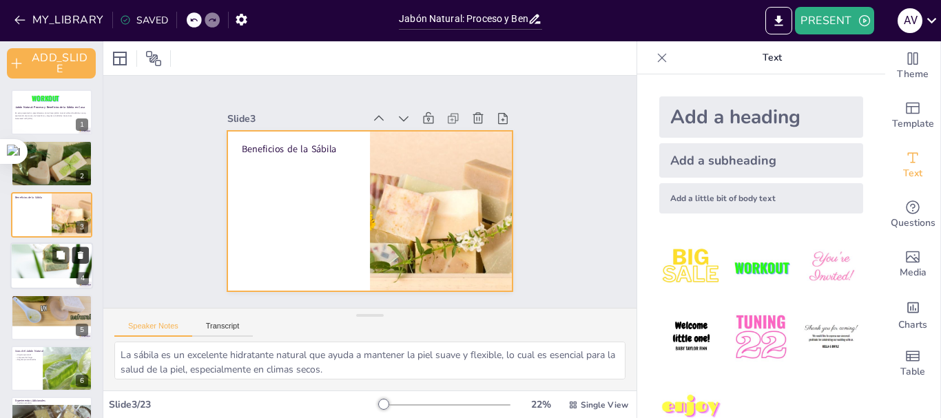
checkbox input "true"
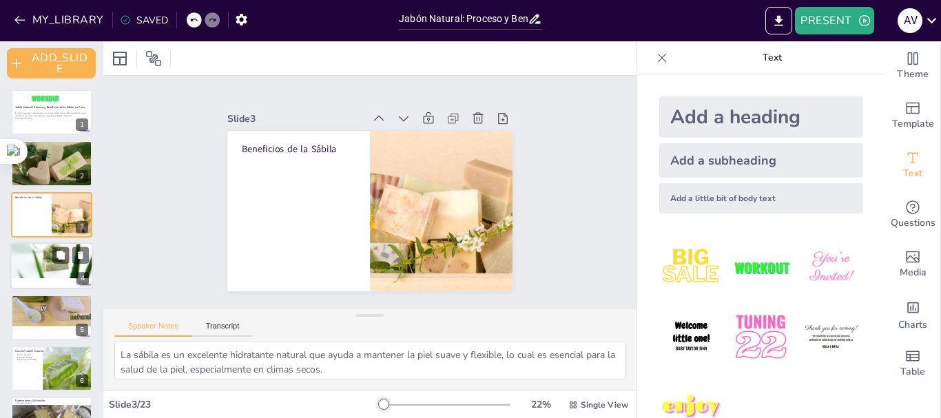
checkbox input "true"
click at [35, 267] on div at bounding box center [52, 249] width 85 height 59
type textarea "Usar guantes y gafas es esencial para protegerse de posibles quemaduras o irrit…"
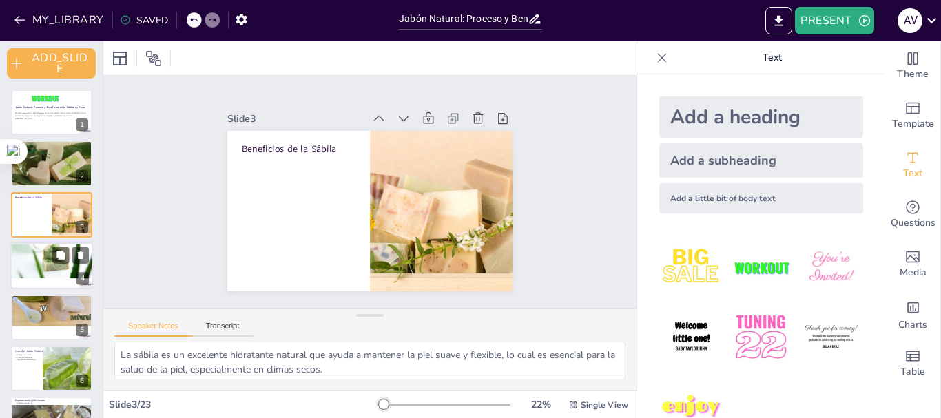
checkbox input "true"
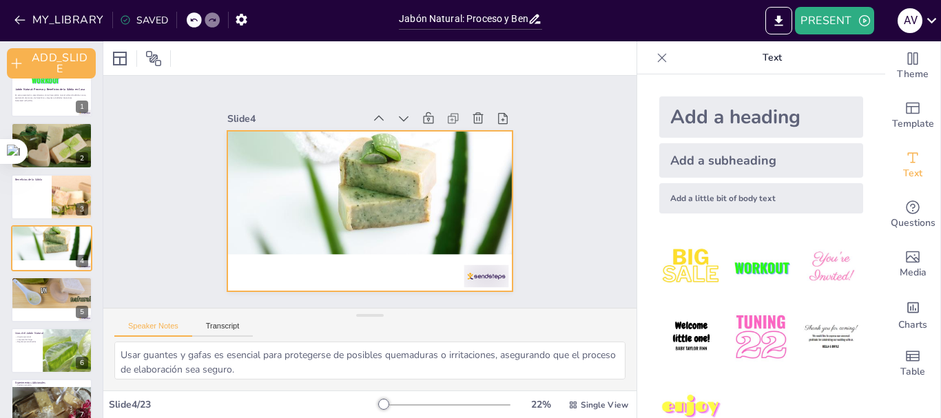
checkbox input "true"
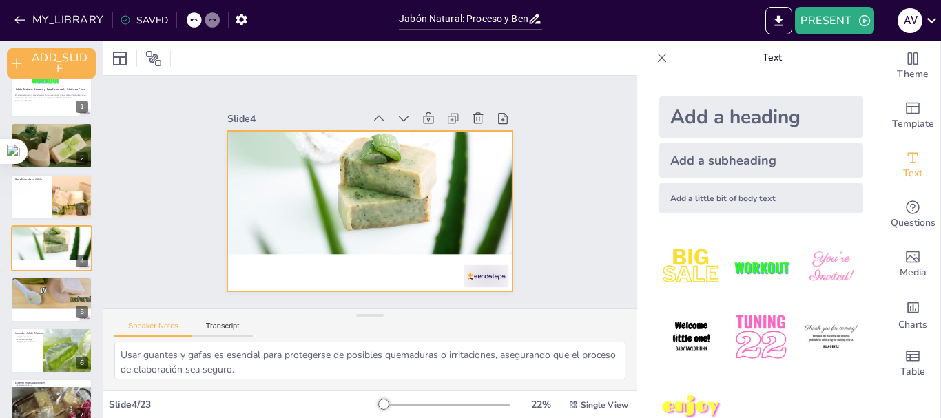
checkbox input "true"
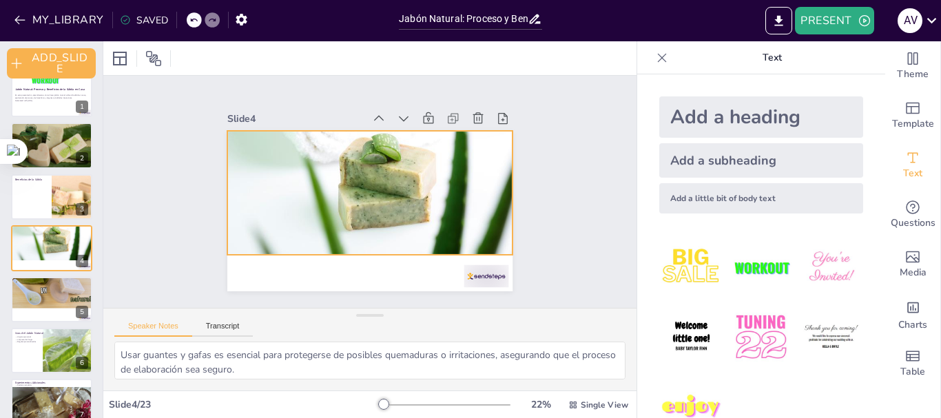
checkbox input "true"
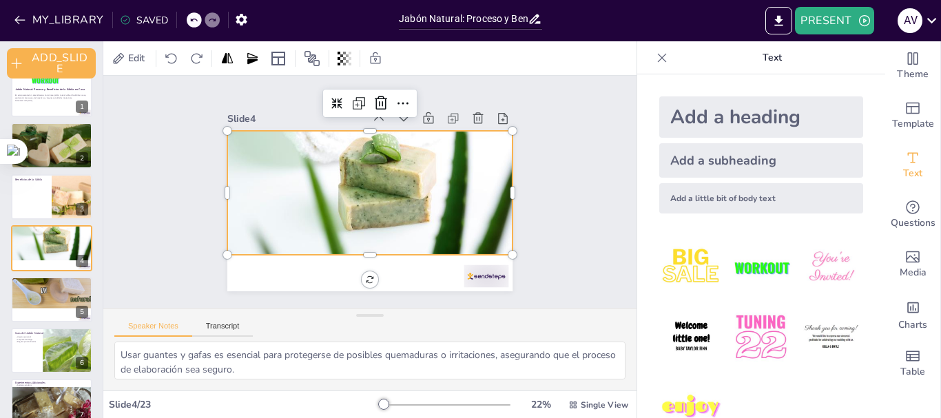
click at [312, 171] on div at bounding box center [373, 153] width 293 height 202
checkbox input "true"
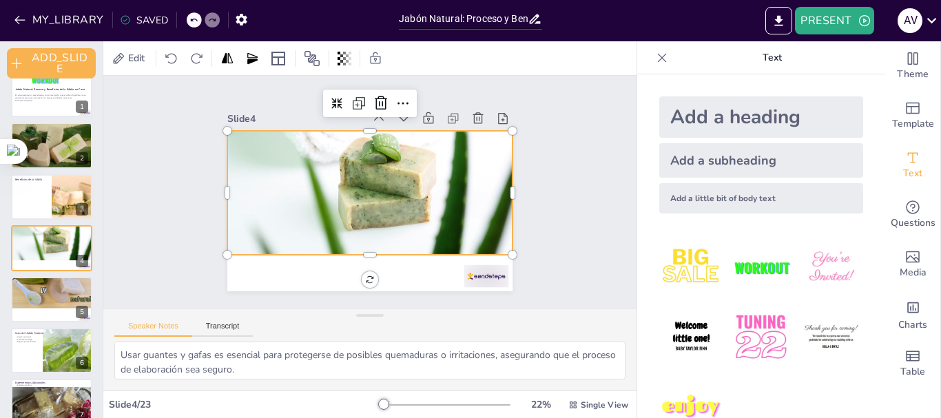
checkbox input "true"
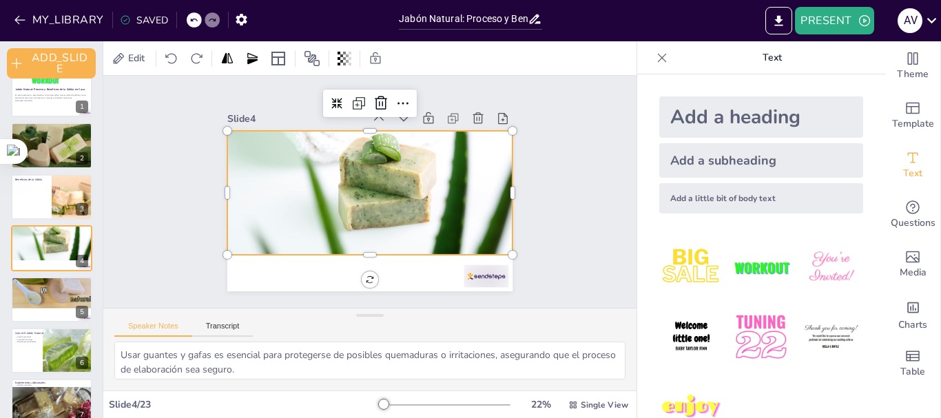
checkbox input "true"
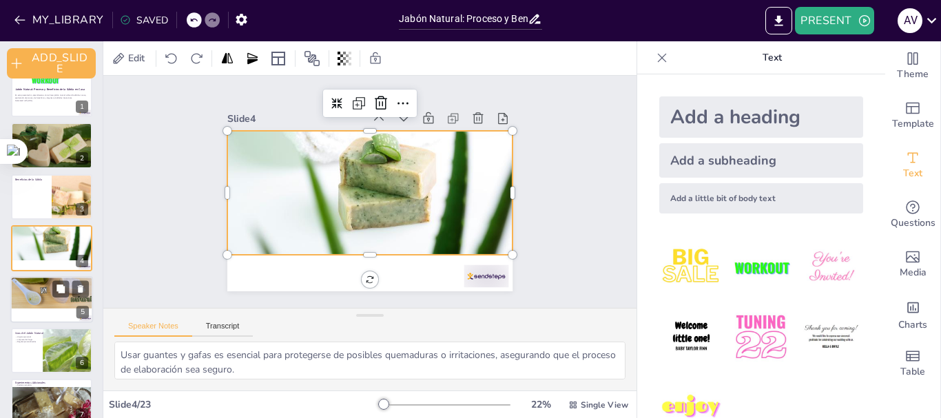
checkbox input "true"
click at [23, 299] on div at bounding box center [52, 283] width 85 height 51
type textarea "Almacenar el jabón en un lugar fresco y seco asegura que mantenga su calidad y …"
checkbox input "true"
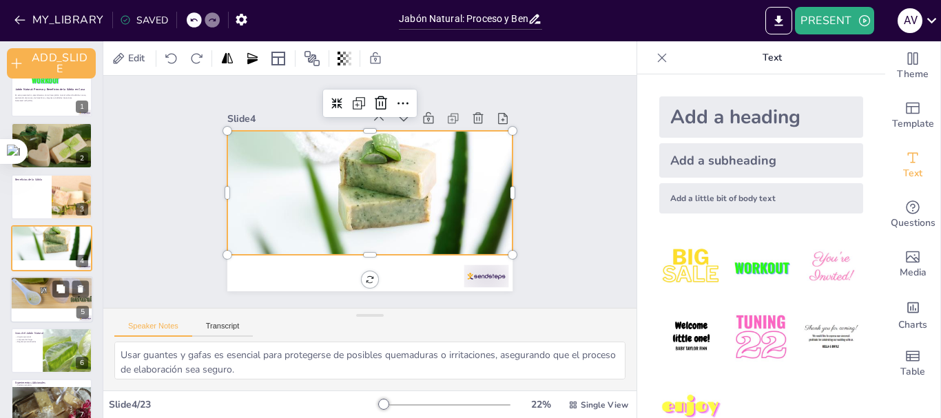
checkbox input "true"
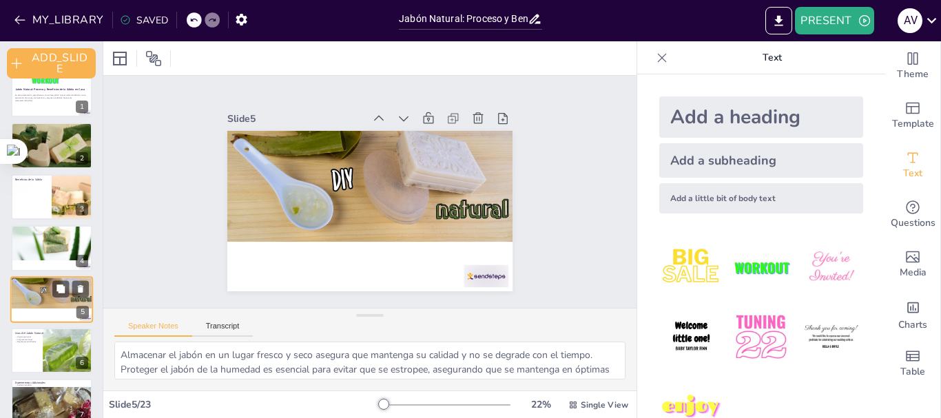
scroll to position [69, 0]
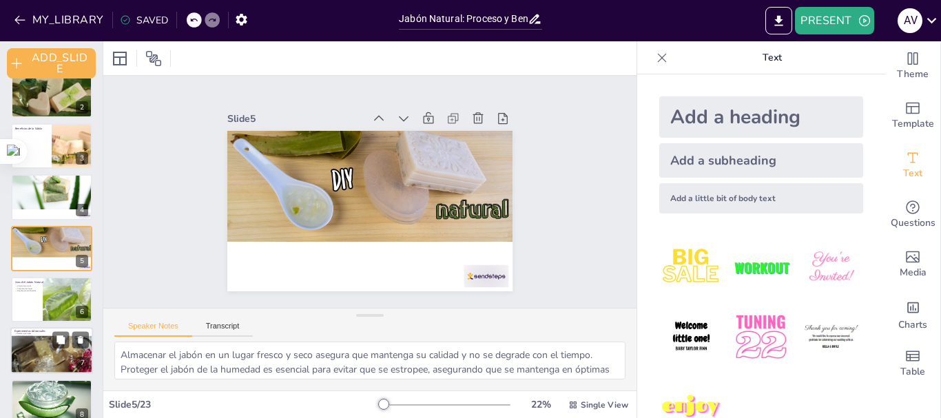
checkbox input "true"
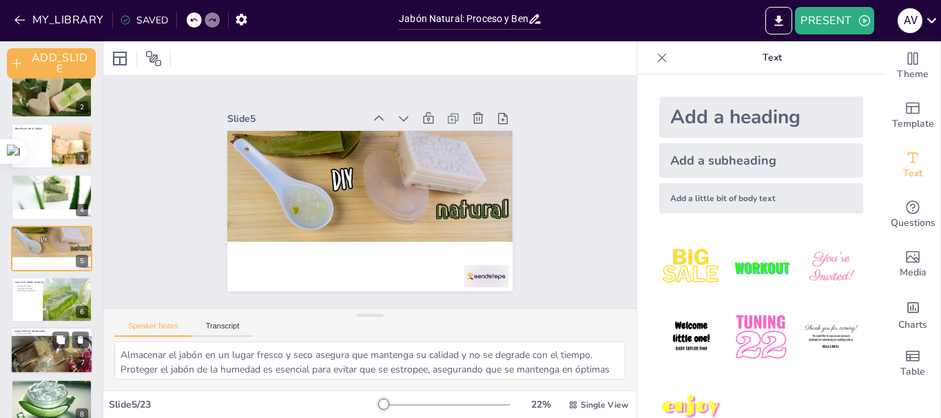
checkbox input "true"
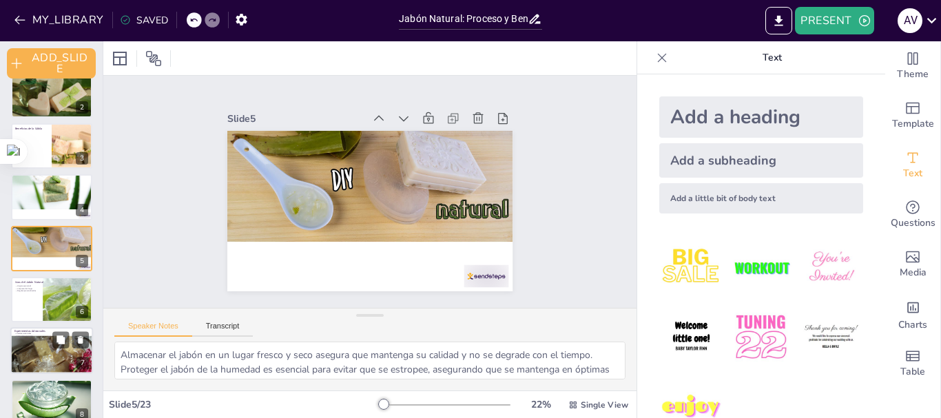
checkbox input "true"
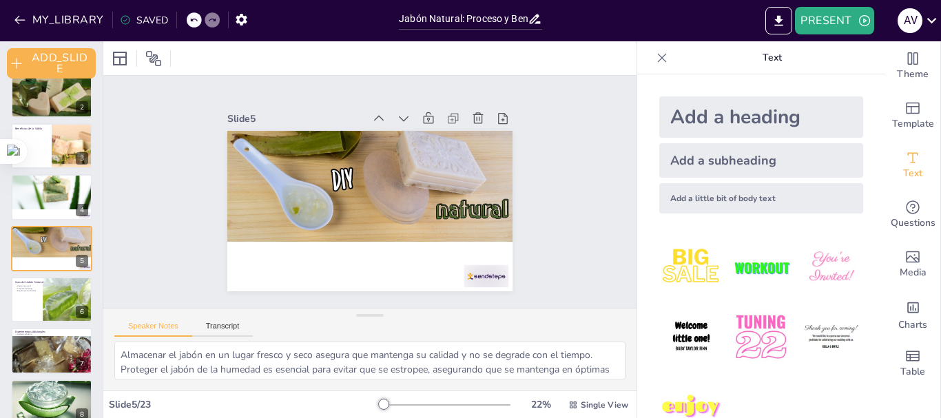
checkbox input "true"
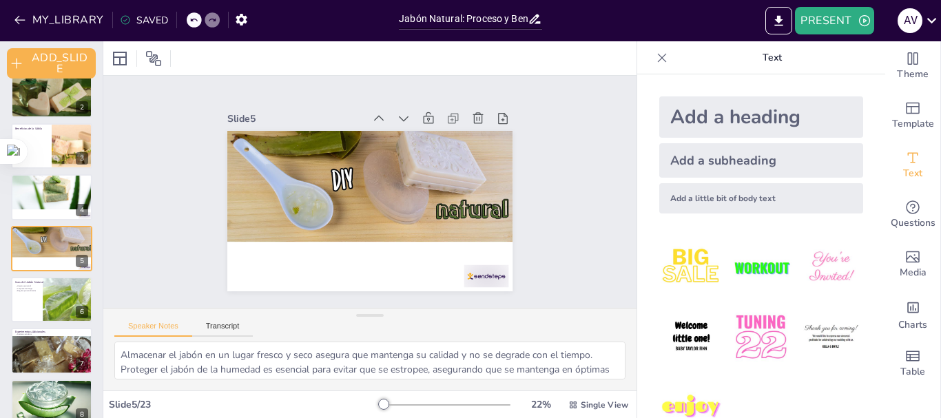
checkbox input "true"
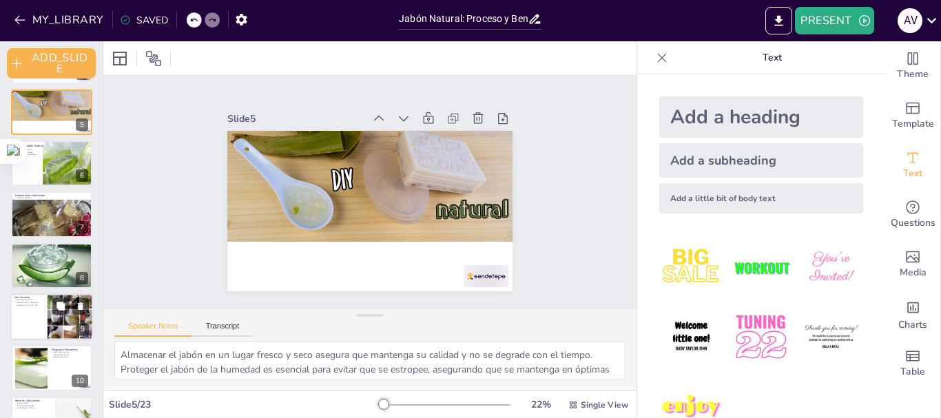
scroll to position [207, 0]
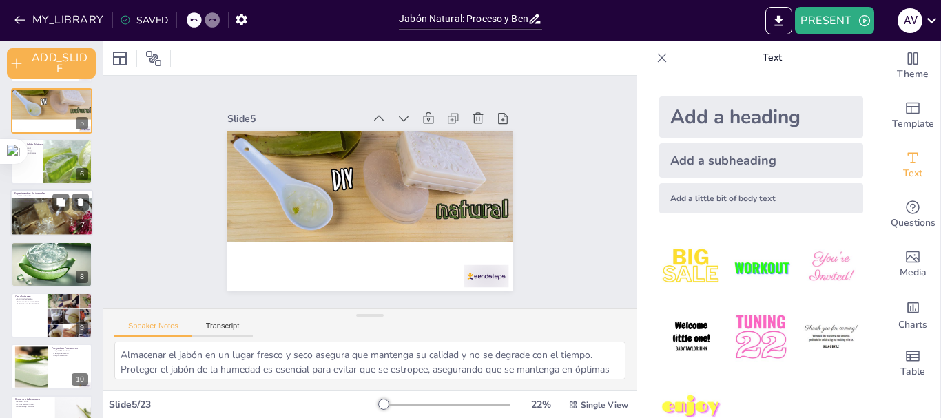
click at [37, 216] on div at bounding box center [53, 227] width 87 height 59
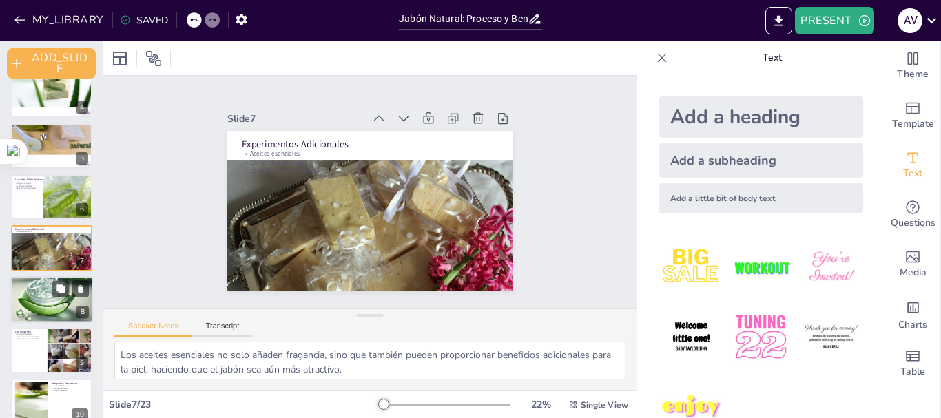
click at [37, 291] on div at bounding box center [52, 282] width 84 height 84
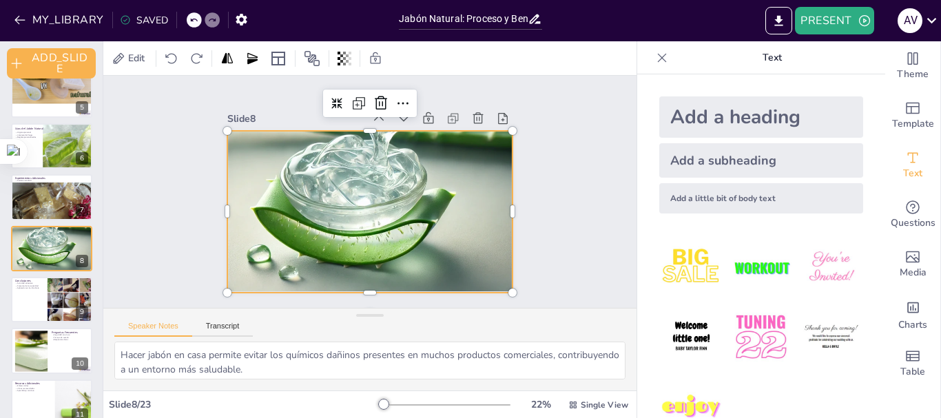
click at [364, 214] on div at bounding box center [371, 148] width 288 height 288
click at [25, 345] on div at bounding box center [30, 351] width 63 height 42
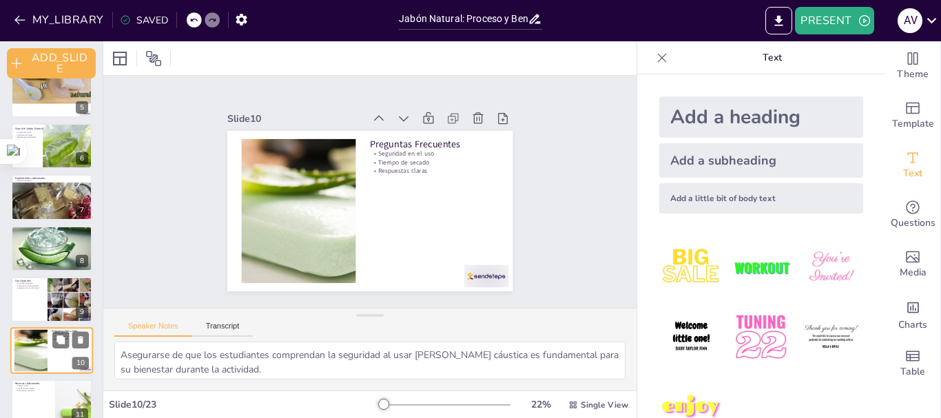
scroll to position [325, 0]
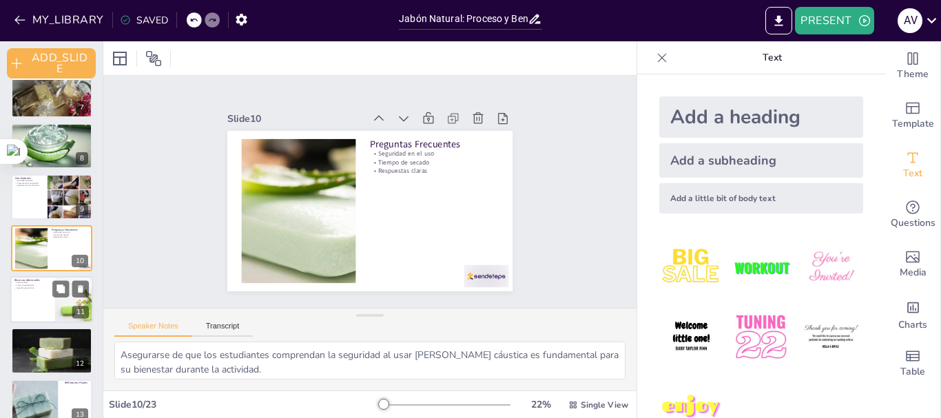
click at [32, 299] on div at bounding box center [51, 299] width 83 height 47
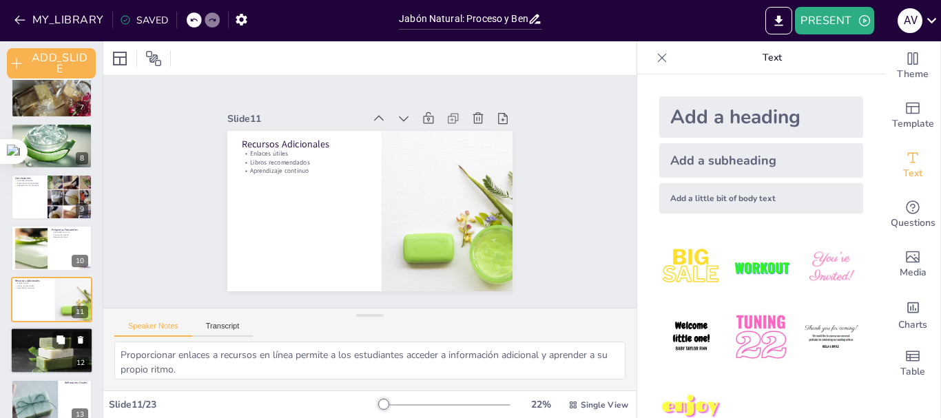
scroll to position [376, 0]
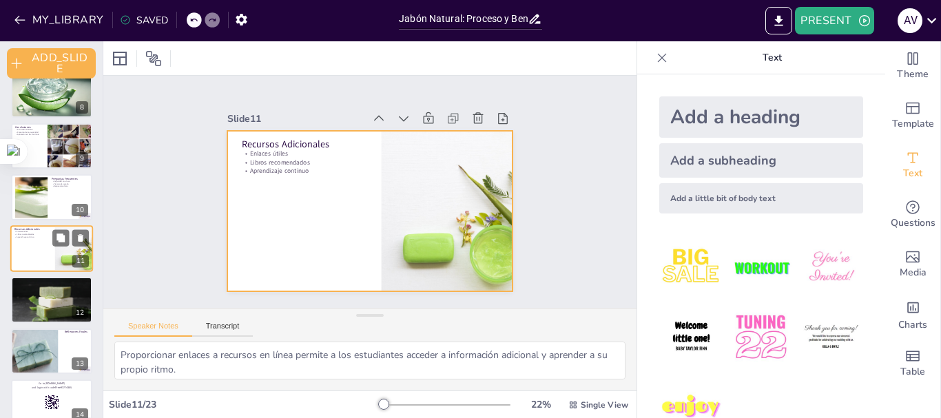
click at [29, 247] on div at bounding box center [51, 248] width 83 height 47
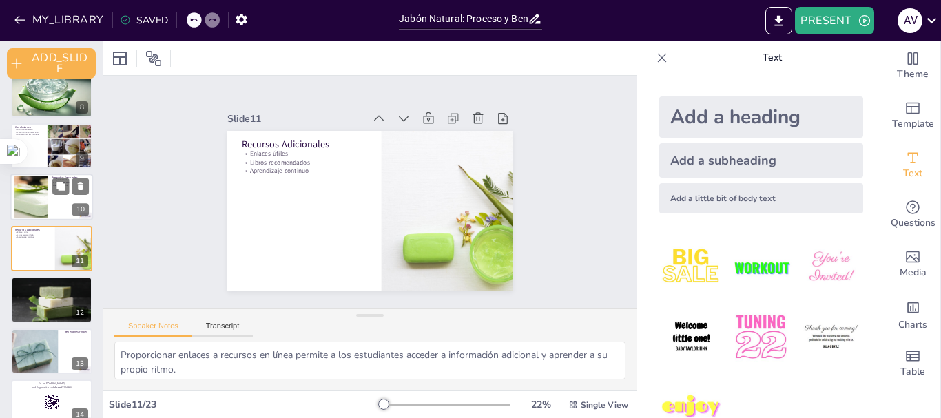
click at [32, 195] on div at bounding box center [30, 197] width 63 height 42
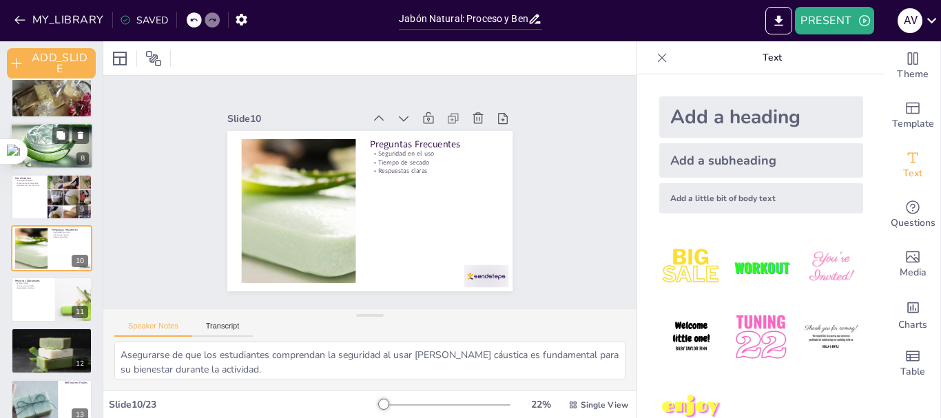
click at [34, 142] on div at bounding box center [52, 128] width 84 height 84
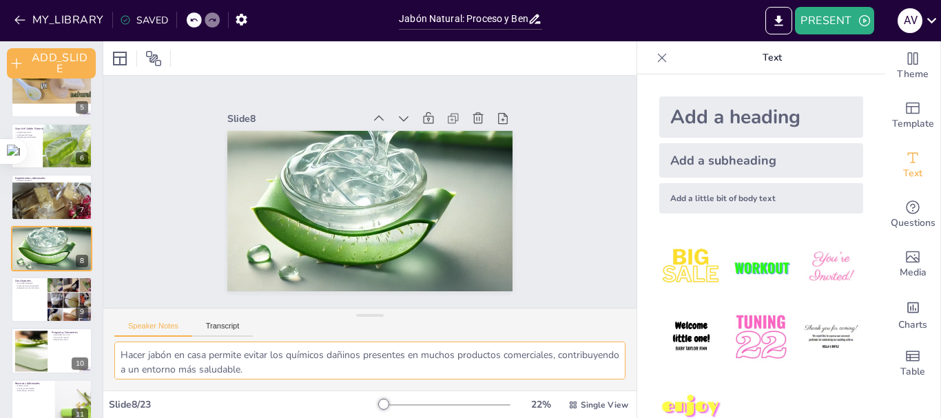
scroll to position [61, 0]
drag, startPoint x: 311, startPoint y: 371, endPoint x: 331, endPoint y: 367, distance: 20.3
click at [331, 367] on textarea "Hacer jabón en casa permite evitar los químicos dañinos presentes en muchos pro…" at bounding box center [369, 361] width 511 height 38
click at [40, 143] on div at bounding box center [51, 146] width 83 height 47
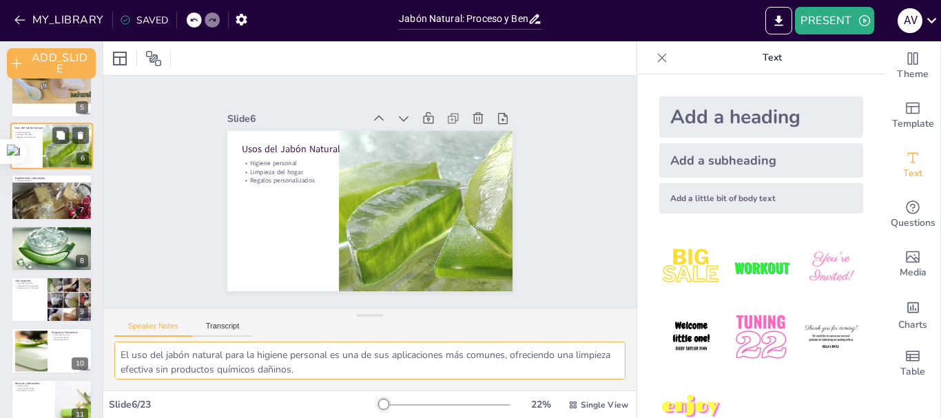
scroll to position [121, 0]
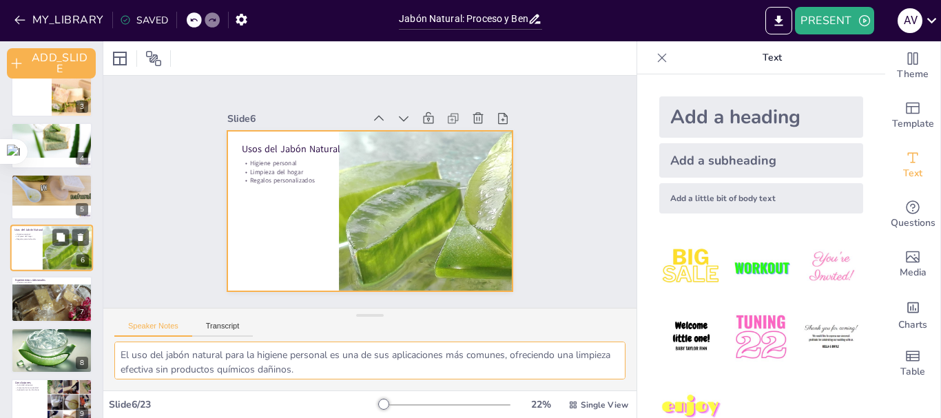
click at [28, 245] on div at bounding box center [51, 248] width 83 height 47
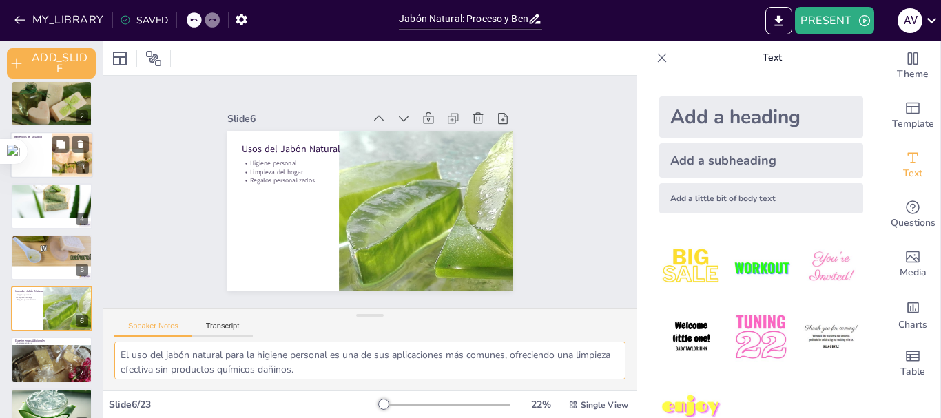
scroll to position [0, 0]
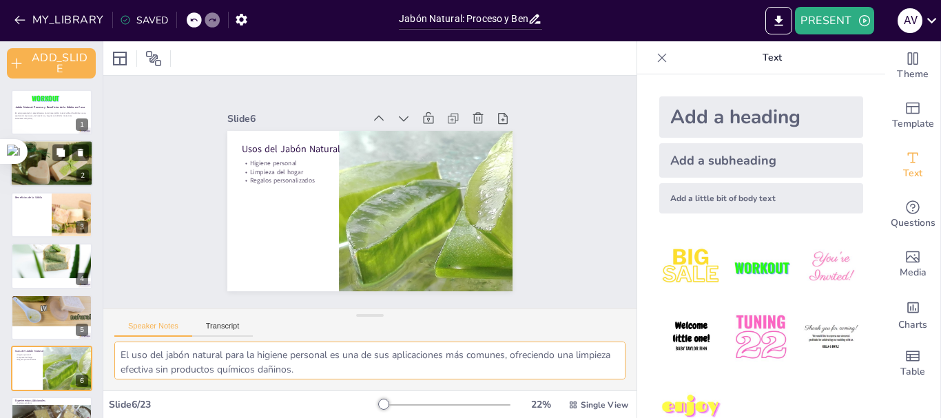
click at [40, 160] on div at bounding box center [51, 163] width 83 height 62
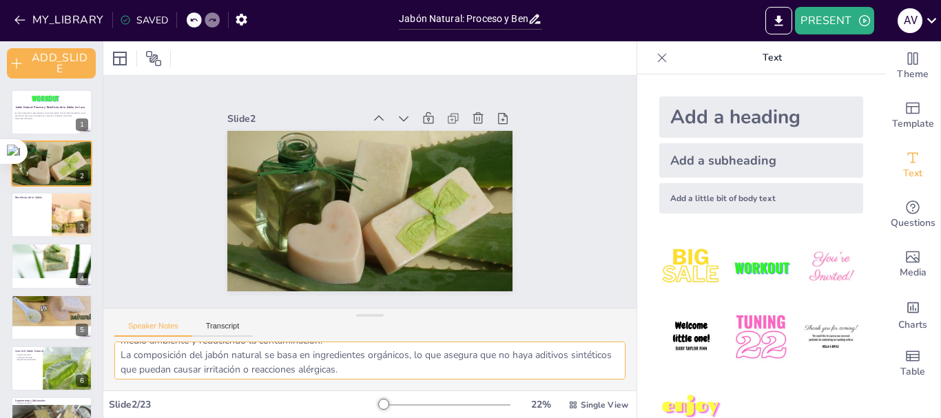
scroll to position [90, 0]
drag, startPoint x: 435, startPoint y: 373, endPoint x: 413, endPoint y: 386, distance: 26.2
click at [413, 386] on div "El jabón natural está hecho de ingredientes que son seguros y beneficiosos para…" at bounding box center [369, 366] width 533 height 49
click at [34, 222] on div at bounding box center [51, 214] width 83 height 47
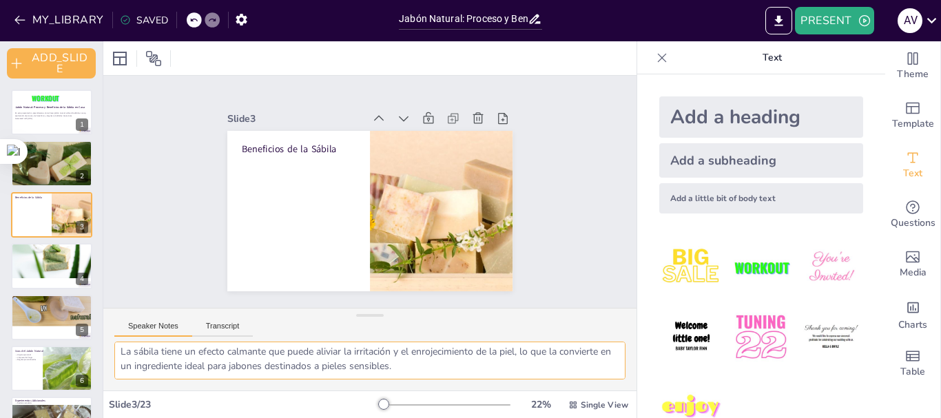
scroll to position [0, 0]
drag, startPoint x: 455, startPoint y: 369, endPoint x: 95, endPoint y: 332, distance: 361.4
click at [95, 332] on div "Document fonts Akatab [PERSON_NAME] Recently used [PERSON_NAME] Mulish Akatab P…" at bounding box center [470, 229] width 941 height 377
click at [42, 271] on div at bounding box center [52, 249] width 85 height 59
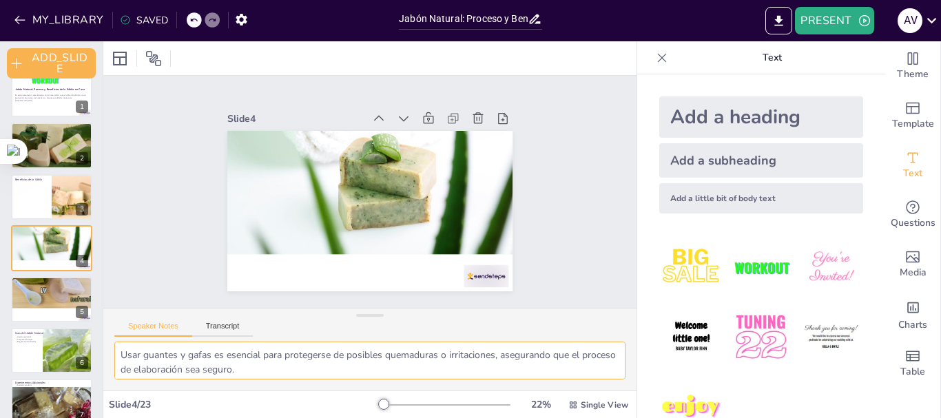
drag, startPoint x: 256, startPoint y: 370, endPoint x: 145, endPoint y: 363, distance: 110.4
click at [145, 347] on textarea "Usar guantes y gafas es esencial para protegerse de posibles quemaduras o irrit…" at bounding box center [369, 361] width 511 height 38
click at [126, 359] on textarea "Usar guantes y gafas es esencial para protegerse de posibles quemaduras o irrit…" at bounding box center [369, 361] width 511 height 38
drag, startPoint x: 121, startPoint y: 352, endPoint x: 356, endPoint y: 393, distance: 238.5
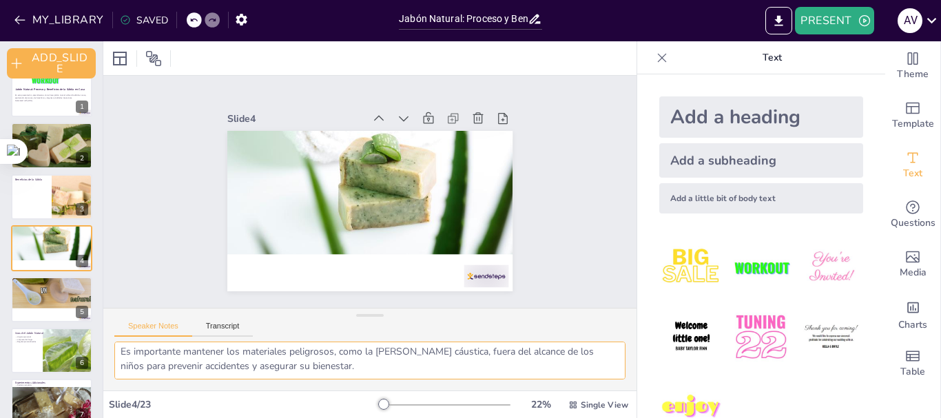
click at [356, 393] on div "Slide 1 Jabón Natural: Proceso y Beneficios de la Sábila en Casa En esta presen…" at bounding box center [369, 229] width 533 height 377
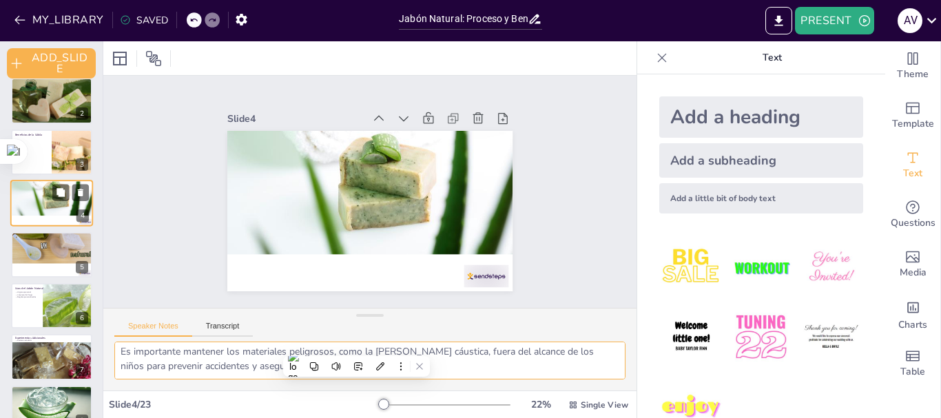
scroll to position [87, 0]
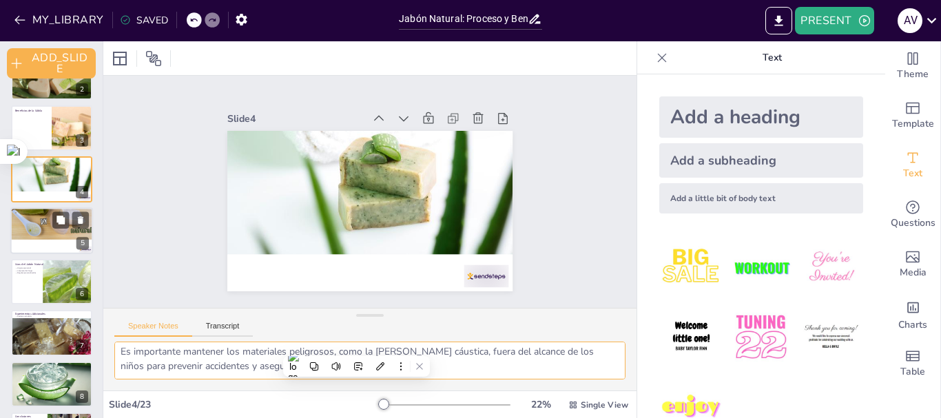
click at [32, 226] on div at bounding box center [52, 214] width 85 height 51
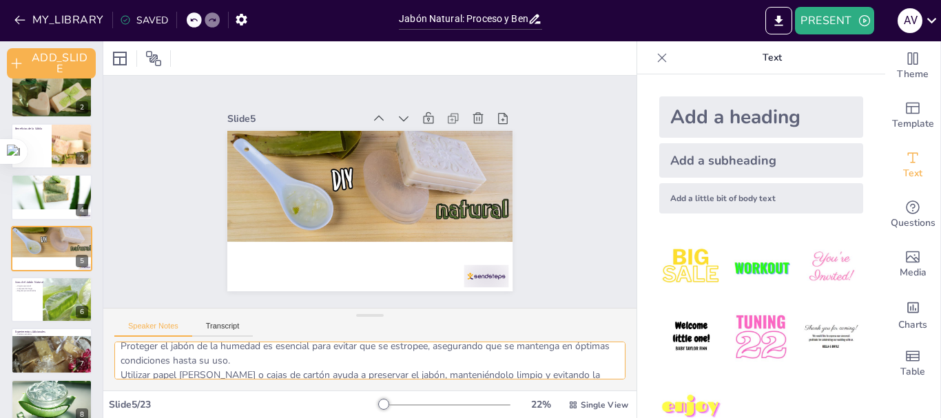
scroll to position [0, 0]
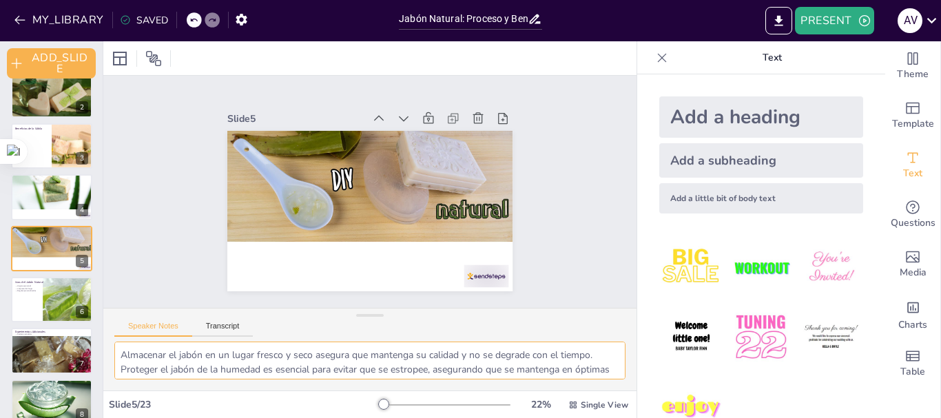
drag, startPoint x: 238, startPoint y: 367, endPoint x: 110, endPoint y: 348, distance: 130.2
click at [110, 348] on div "Almacenar el jabón en un lugar fresco y seco asegura que mantenga su calidad y …" at bounding box center [369, 366] width 533 height 49
click at [37, 302] on div at bounding box center [51, 299] width 83 height 47
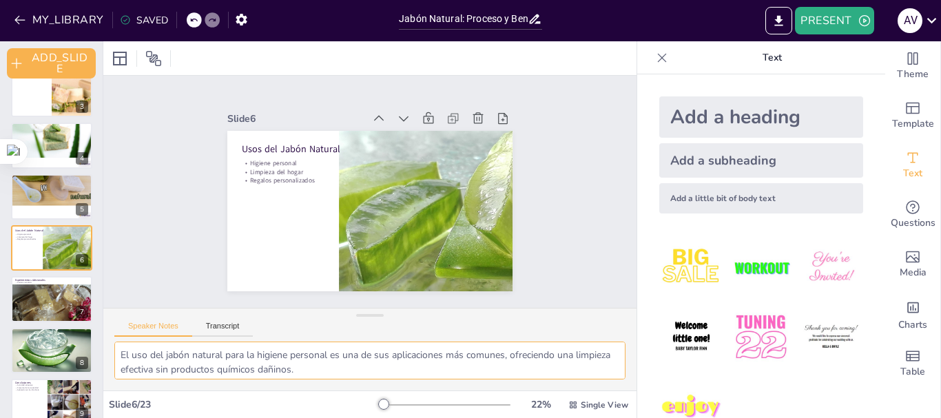
scroll to position [61, 0]
drag, startPoint x: 121, startPoint y: 356, endPoint x: 409, endPoint y: 395, distance: 290.5
click at [409, 395] on div "Slide 1 Jabón Natural: Proceso y Beneficios de la Sábila en Casa En esta presen…" at bounding box center [369, 229] width 533 height 377
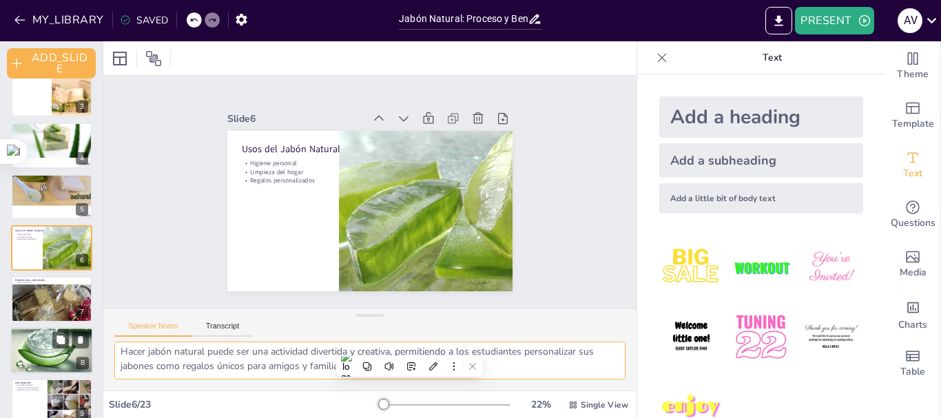
click at [45, 348] on div at bounding box center [52, 333] width 84 height 84
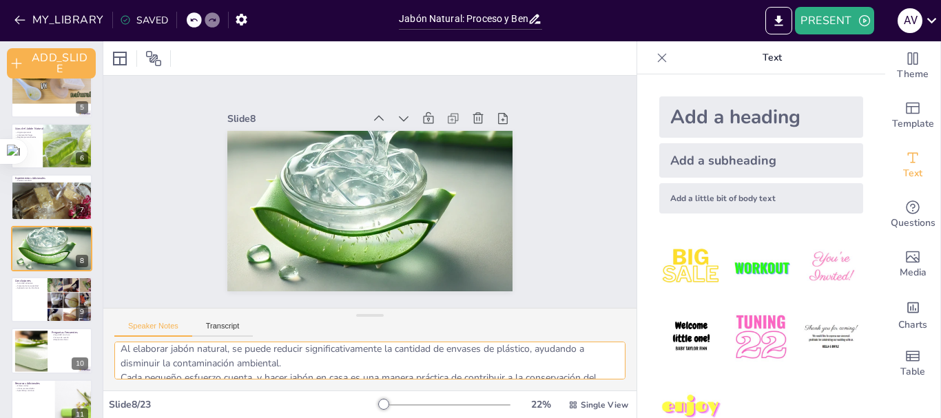
scroll to position [0, 0]
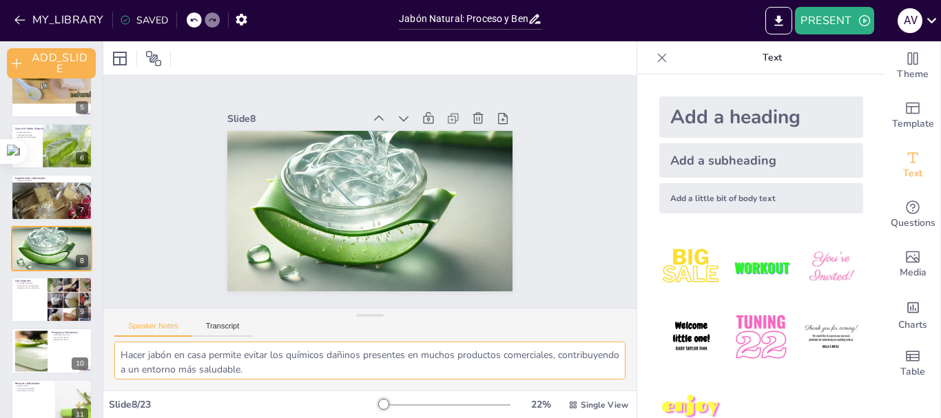
drag, startPoint x: 333, startPoint y: 371, endPoint x: 98, endPoint y: 346, distance: 236.2
click at [96, 346] on div "Document fonts Akatab [PERSON_NAME] Recently used [PERSON_NAME] Mulish Akatab P…" at bounding box center [470, 229] width 941 height 377
click at [59, 304] on div at bounding box center [72, 300] width 48 height 48
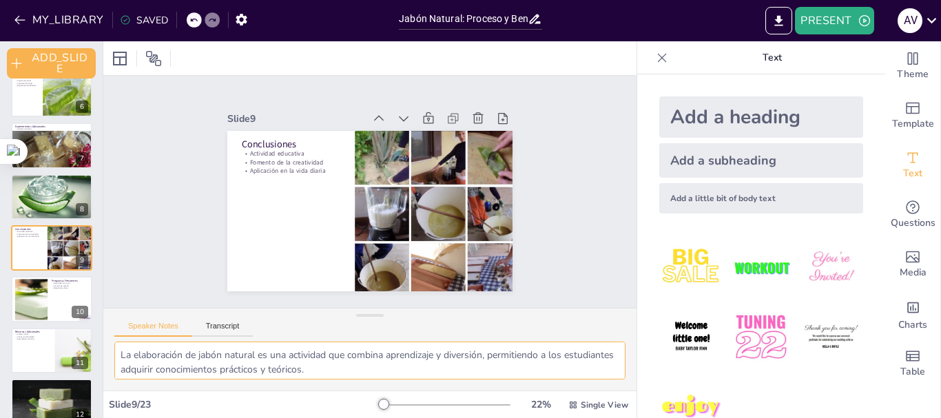
scroll to position [61, 0]
drag, startPoint x: 119, startPoint y: 354, endPoint x: 384, endPoint y: 407, distance: 270.4
click at [384, 407] on div "Slide 1 Jabón Natural: Proceso y Beneficios de la Sábila en Casa En esta presen…" at bounding box center [369, 229] width 533 height 377
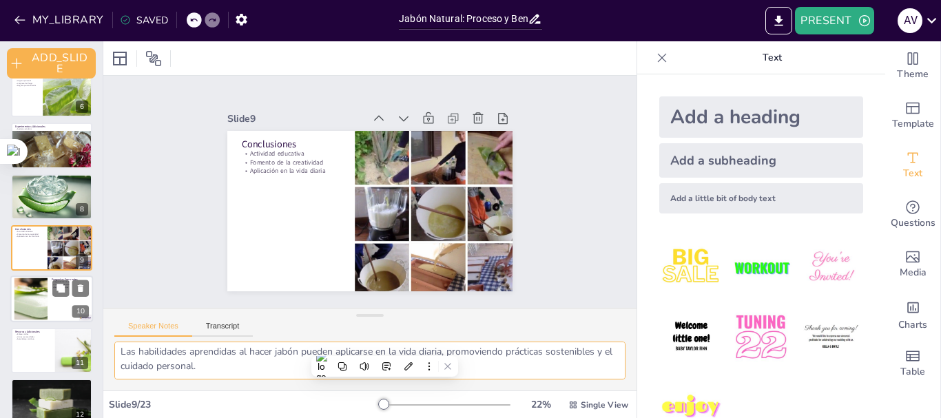
click at [48, 294] on div at bounding box center [51, 299] width 83 height 47
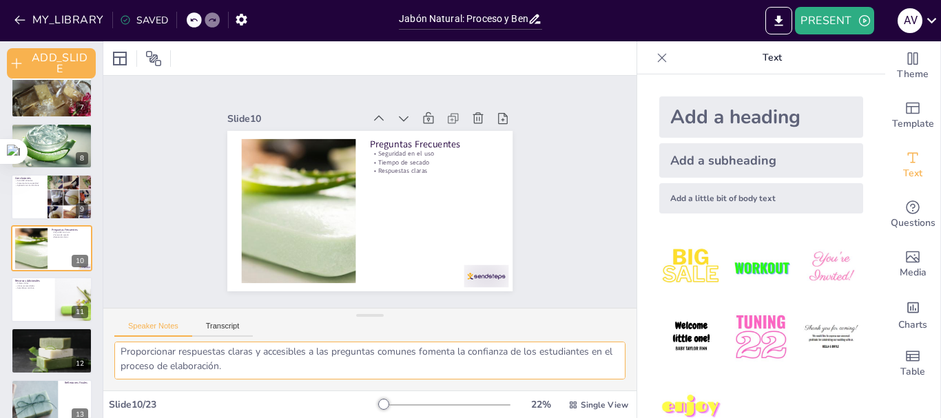
drag, startPoint x: 123, startPoint y: 357, endPoint x: 290, endPoint y: 390, distance: 169.9
click at [290, 390] on div "Asegurarse de que los estudiantes comprendan la seguridad al usar [PERSON_NAME]…" at bounding box center [369, 366] width 533 height 49
click at [40, 302] on div at bounding box center [51, 299] width 83 height 47
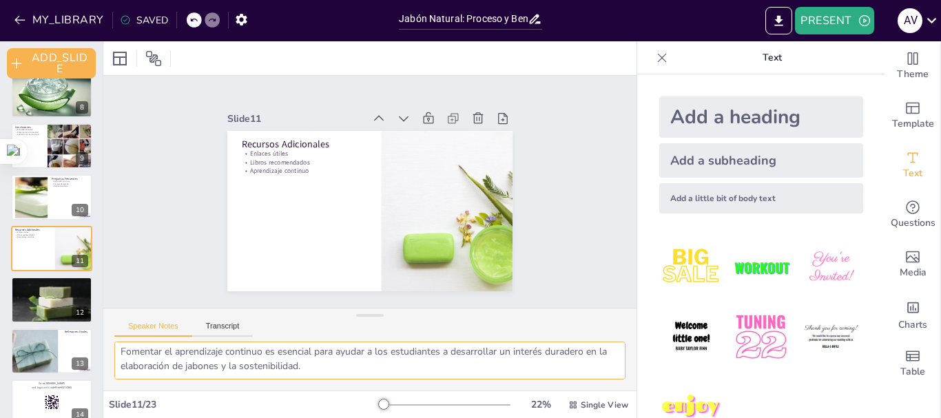
drag, startPoint x: 120, startPoint y: 355, endPoint x: 391, endPoint y: 397, distance: 273.9
click at [391, 397] on div "Slide 1 Jabón Natural: Proceso y Beneficios de la Sábila en Casa En esta presen…" at bounding box center [369, 229] width 533 height 377
click at [43, 299] on div at bounding box center [51, 300] width 83 height 54
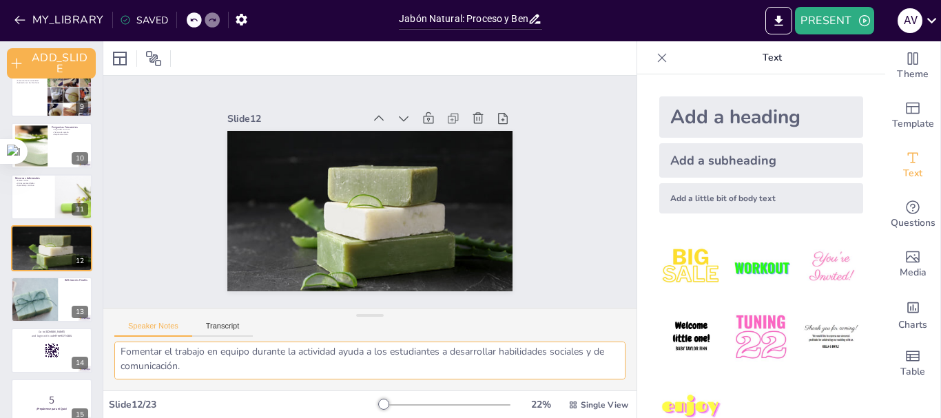
drag, startPoint x: 121, startPoint y: 353, endPoint x: 264, endPoint y: 392, distance: 148.4
click at [264, 392] on div "Slide 1 Jabón Natural: Proceso y Beneficios de la Sábila en Casa En esta presen…" at bounding box center [369, 229] width 533 height 377
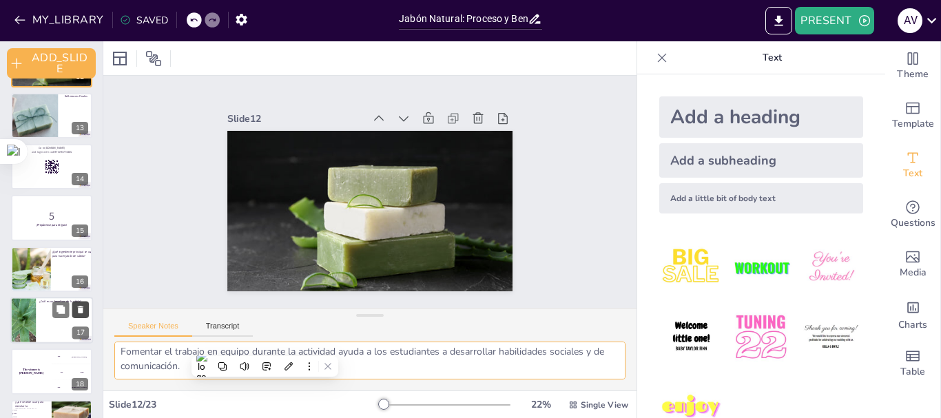
scroll to position [634, 0]
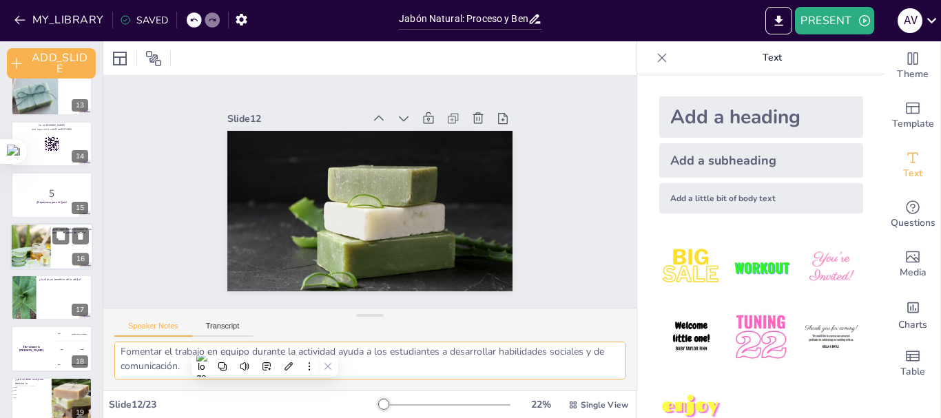
click at [28, 248] on div at bounding box center [21, 246] width 70 height 47
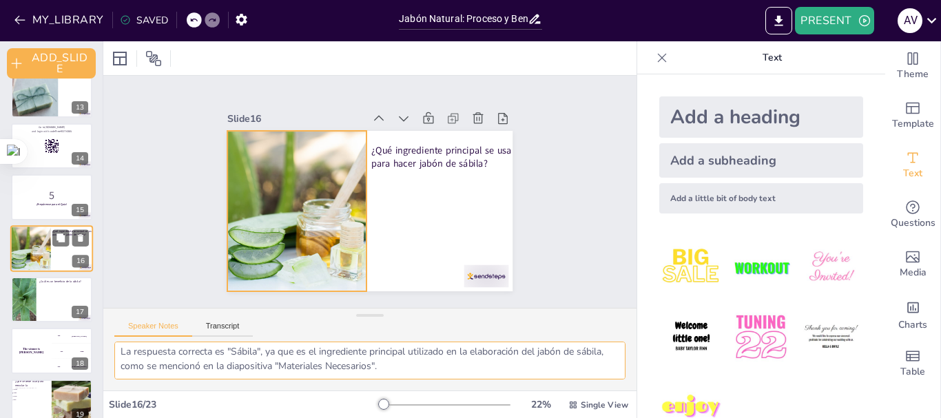
scroll to position [494, 0]
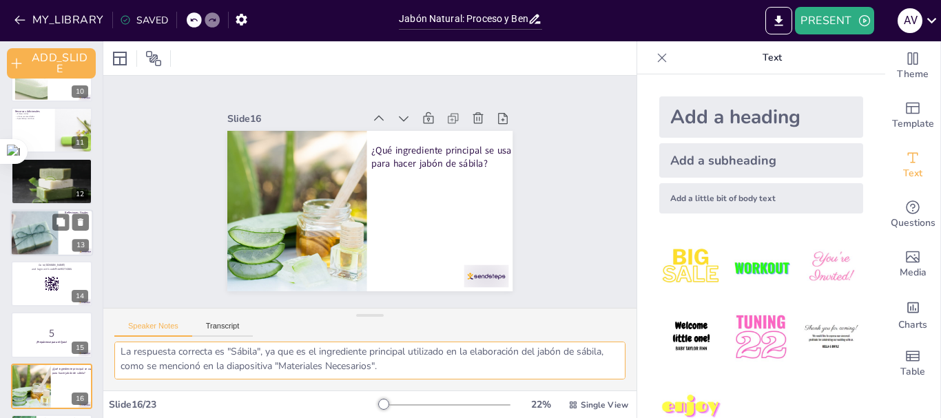
click at [23, 225] on div at bounding box center [22, 234] width 73 height 51
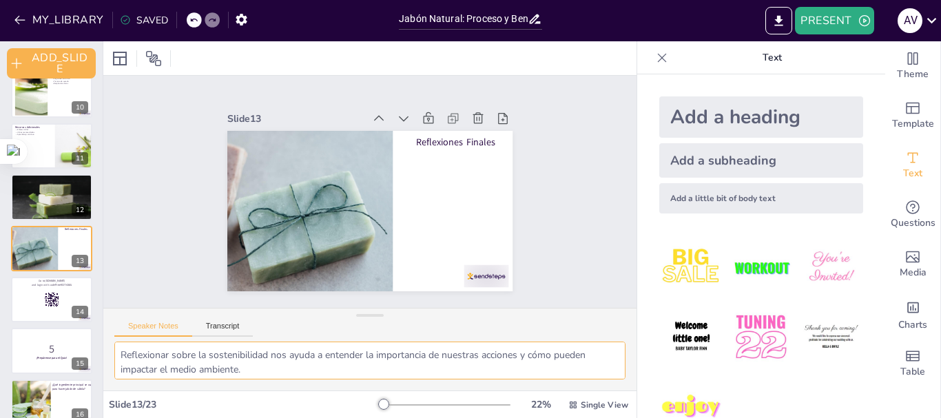
scroll to position [61, 0]
drag, startPoint x: 121, startPoint y: 356, endPoint x: 351, endPoint y: 393, distance: 233.7
click at [351, 393] on div "Slide 1 Jabón Natural: Proceso y Beneficios de la Sábila en Casa En esta presen…" at bounding box center [369, 229] width 533 height 377
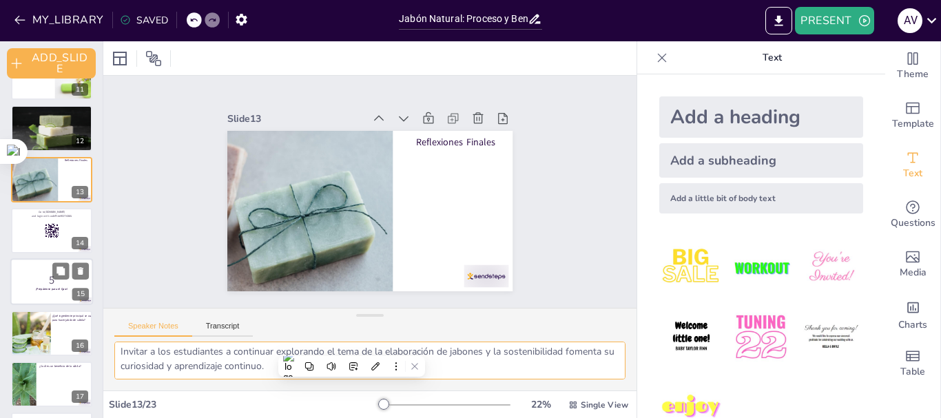
scroll to position [616, 0]
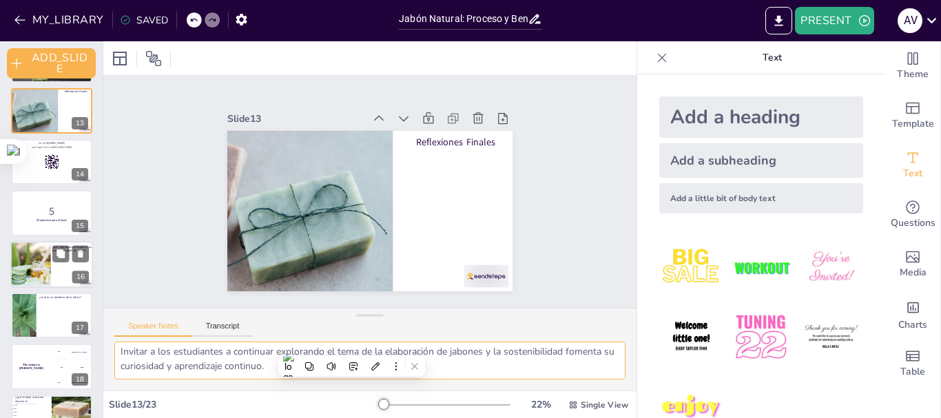
click at [27, 264] on div at bounding box center [21, 264] width 70 height 47
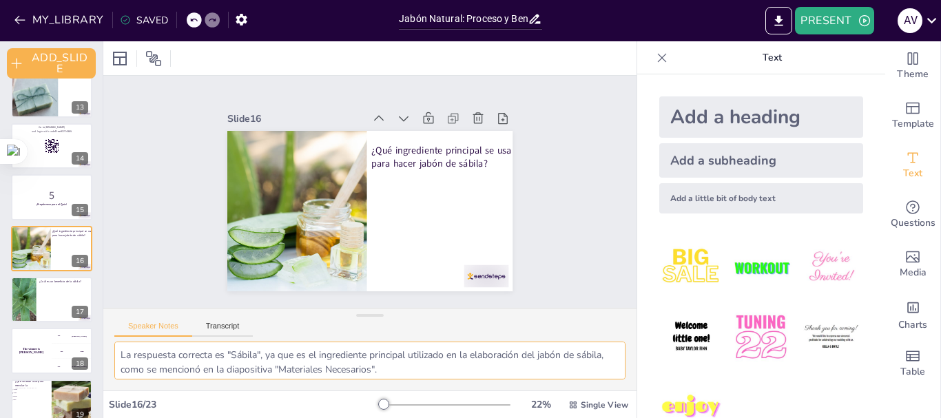
scroll to position [3, 0]
drag, startPoint x: 184, startPoint y: 350, endPoint x: 439, endPoint y: 377, distance: 256.2
click at [439, 377] on textarea "La respuesta correcta es "Sábila", ya que es el ingrediente principal utilizado…" at bounding box center [369, 361] width 511 height 38
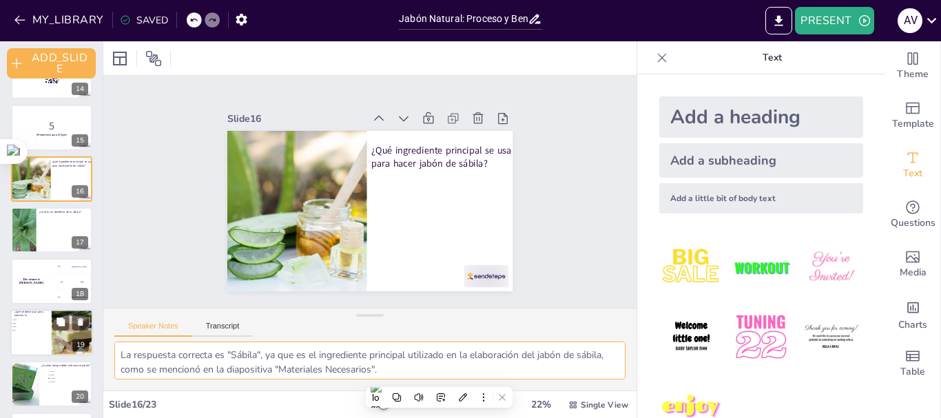
scroll to position [701, 0]
click at [26, 232] on div at bounding box center [21, 230] width 62 height 47
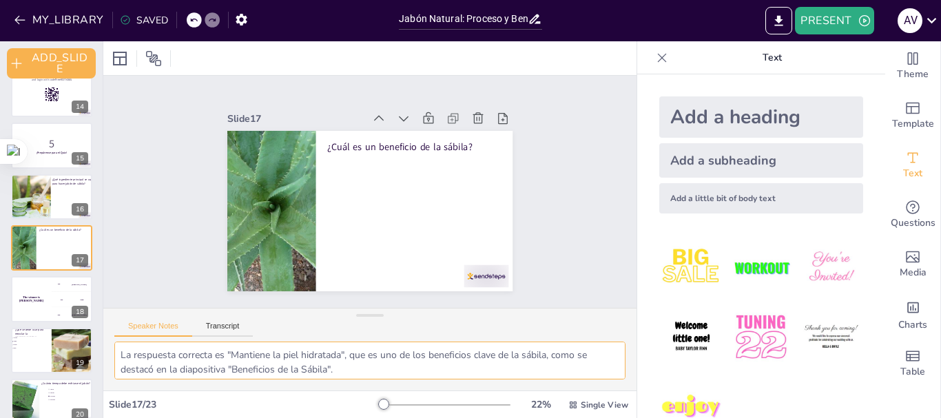
scroll to position [3, 0]
drag, startPoint x: 122, startPoint y: 355, endPoint x: 424, endPoint y: 371, distance: 302.1
click at [424, 371] on textarea "La respuesta correcta es "Mantiene la piel hidratada", que es uno de los benefi…" at bounding box center [369, 361] width 511 height 38
click at [28, 345] on span "Leche" at bounding box center [31, 345] width 39 height 2
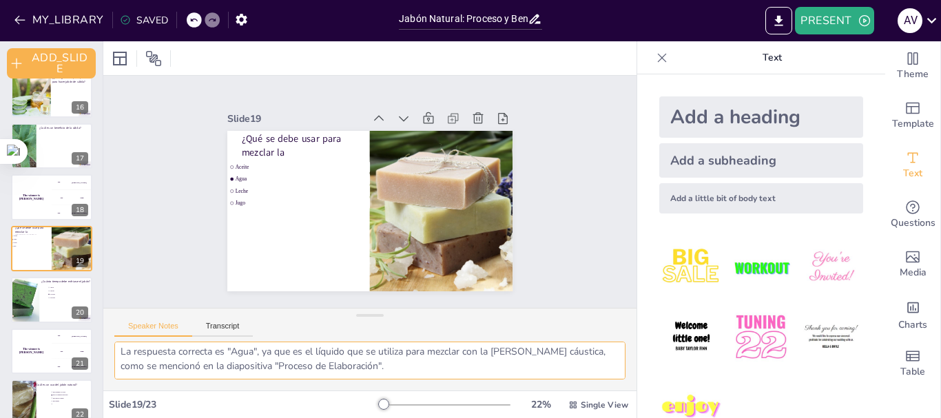
drag, startPoint x: 178, startPoint y: 361, endPoint x: 464, endPoint y: 414, distance: 290.7
click at [464, 414] on div "Slide 1 Jabón Natural: Proceso y Beneficios de la Sábila en Casa En esta presen…" at bounding box center [369, 229] width 533 height 377
click at [25, 302] on div at bounding box center [21, 300] width 36 height 48
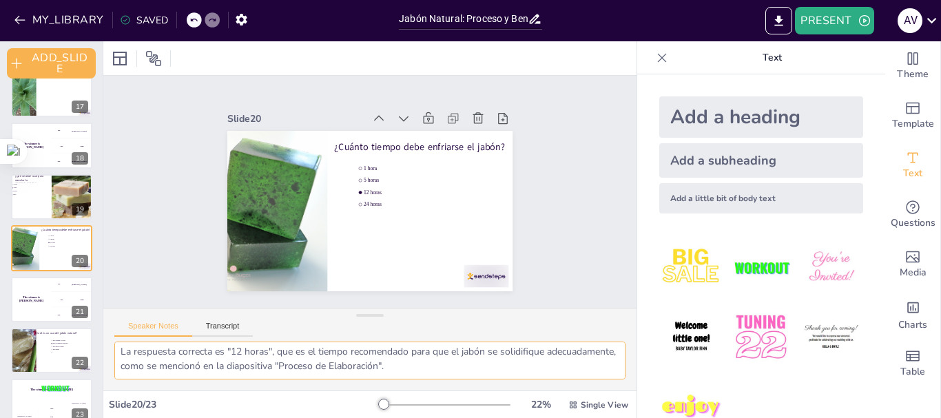
drag, startPoint x: 233, startPoint y: 351, endPoint x: 541, endPoint y: 391, distance: 311.1
click at [541, 391] on div "Slide 1 Jabón Natural: Proceso y Beneficios de la Sábila en Casa En esta presen…" at bounding box center [369, 229] width 533 height 377
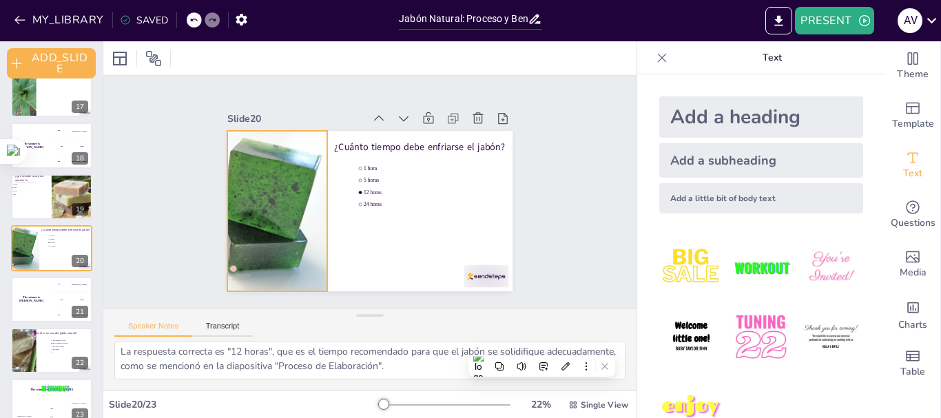
click at [260, 220] on div at bounding box center [266, 213] width 123 height 165
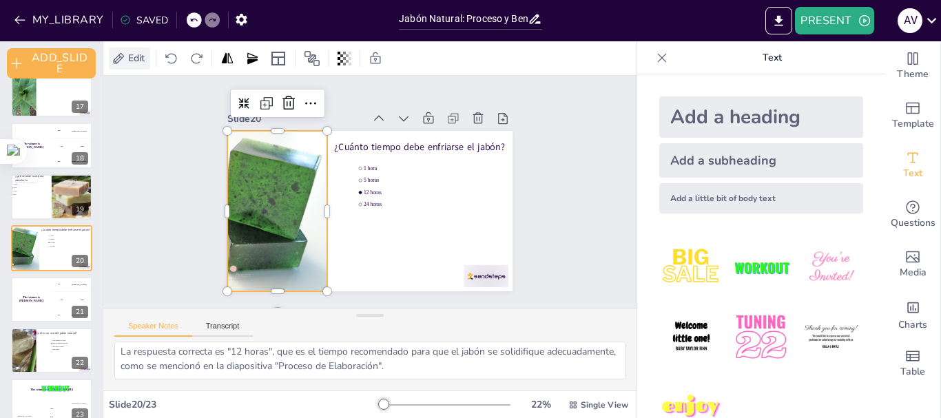
click at [129, 53] on span "Edit" at bounding box center [136, 58] width 22 height 13
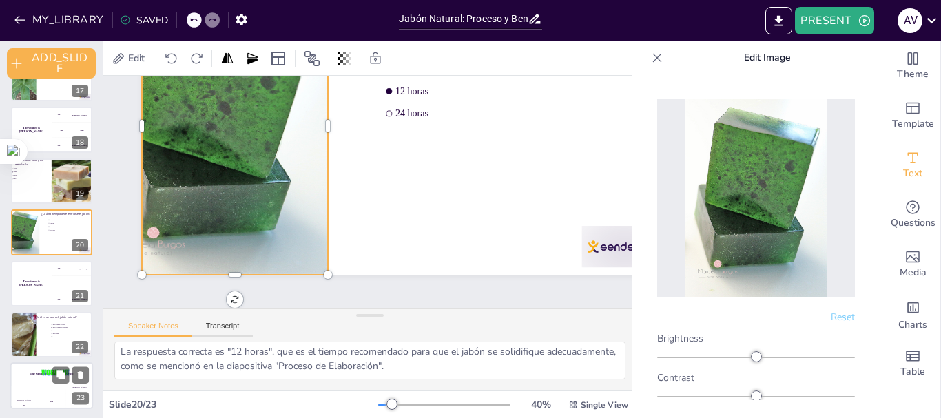
scroll to position [855, 0]
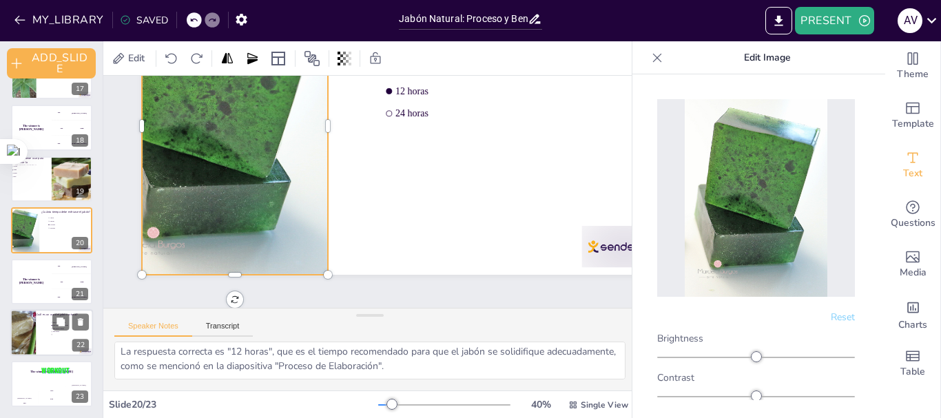
click at [21, 333] on div at bounding box center [20, 332] width 74 height 47
